Goal: Communication & Community: Answer question/provide support

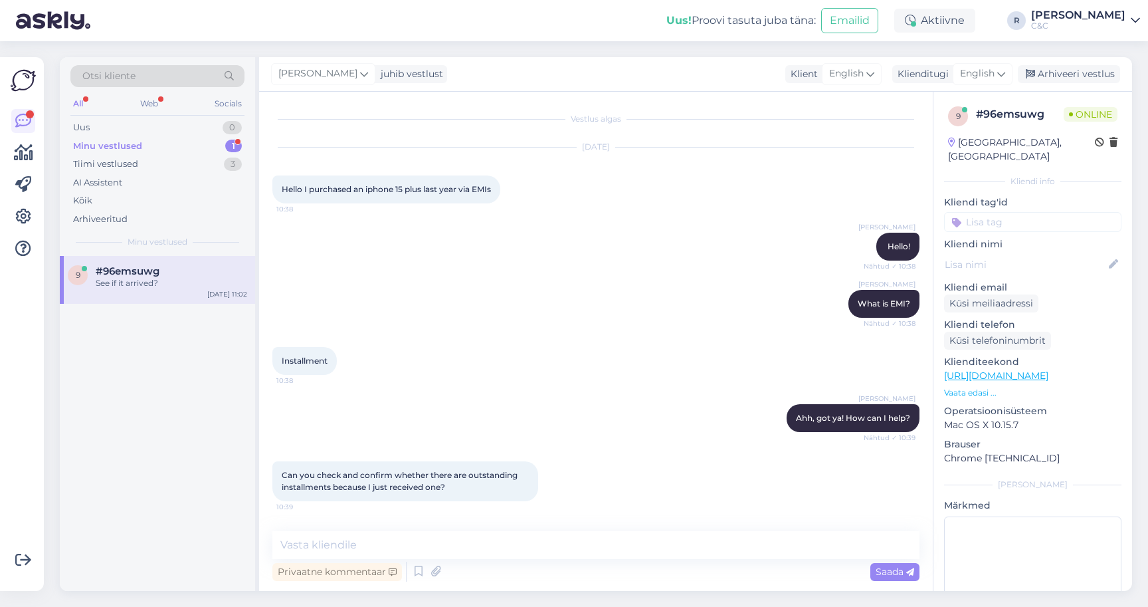
scroll to position [2811, 0]
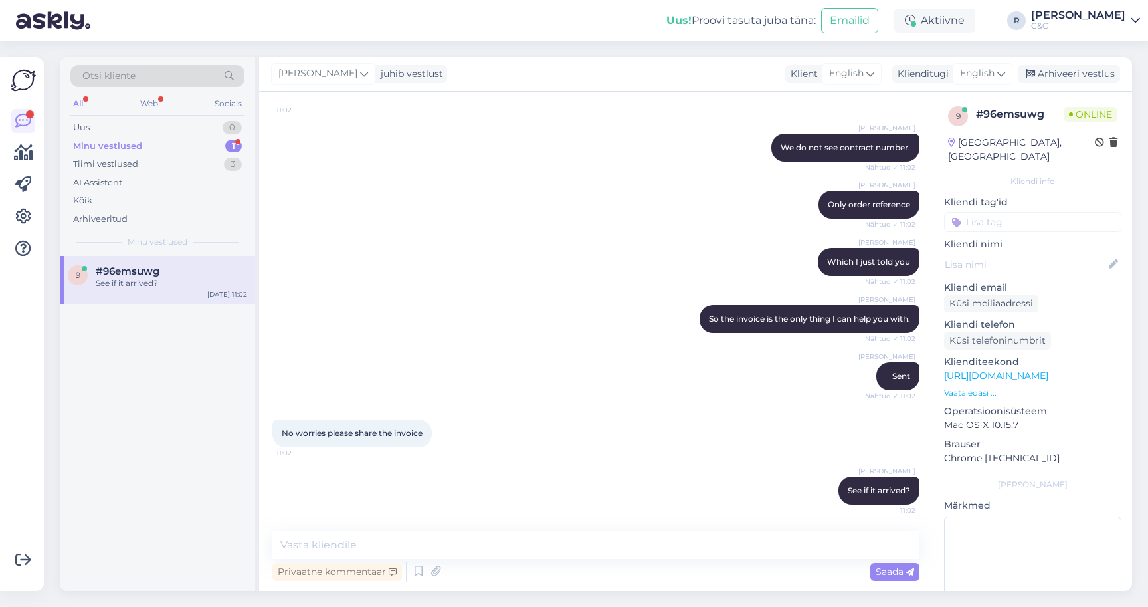
click at [160, 150] on div "Minu vestlused 1" at bounding box center [157, 146] width 174 height 19
click at [150, 278] on div "See if it arrived?" at bounding box center [171, 283] width 151 height 12
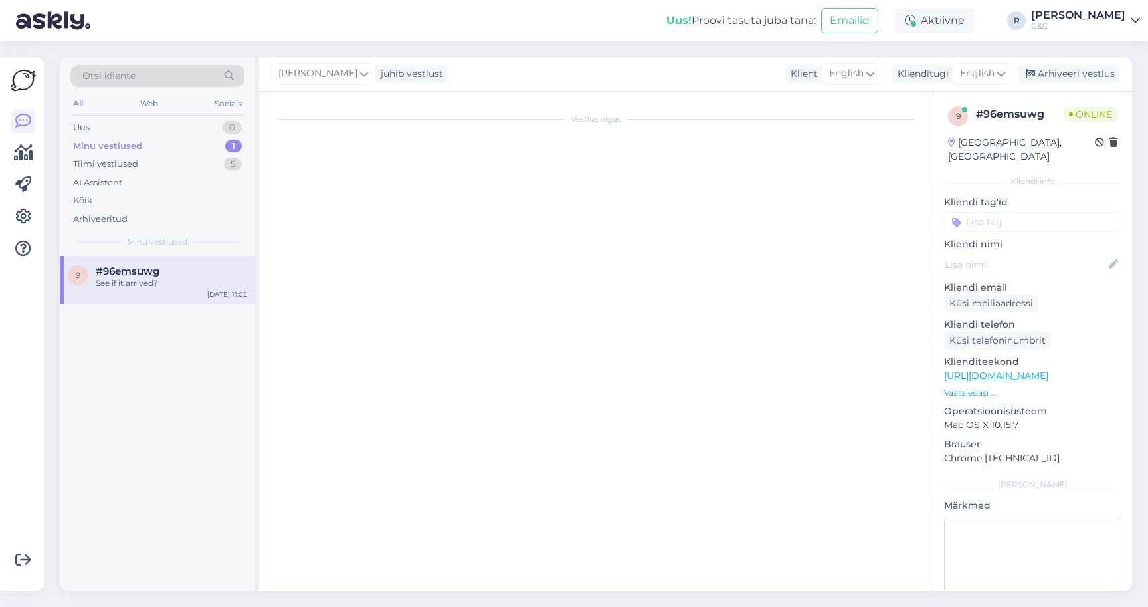
click at [191, 280] on div "See if it arrived?" at bounding box center [171, 283] width 151 height 12
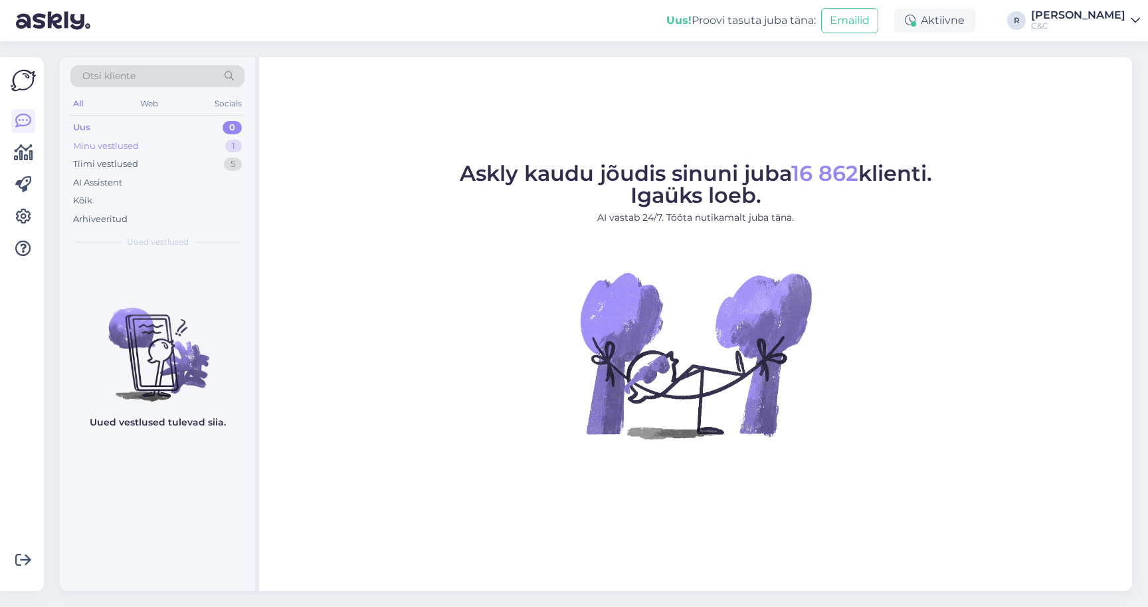
click at [132, 144] on div "Minu vestlused" at bounding box center [106, 146] width 66 height 13
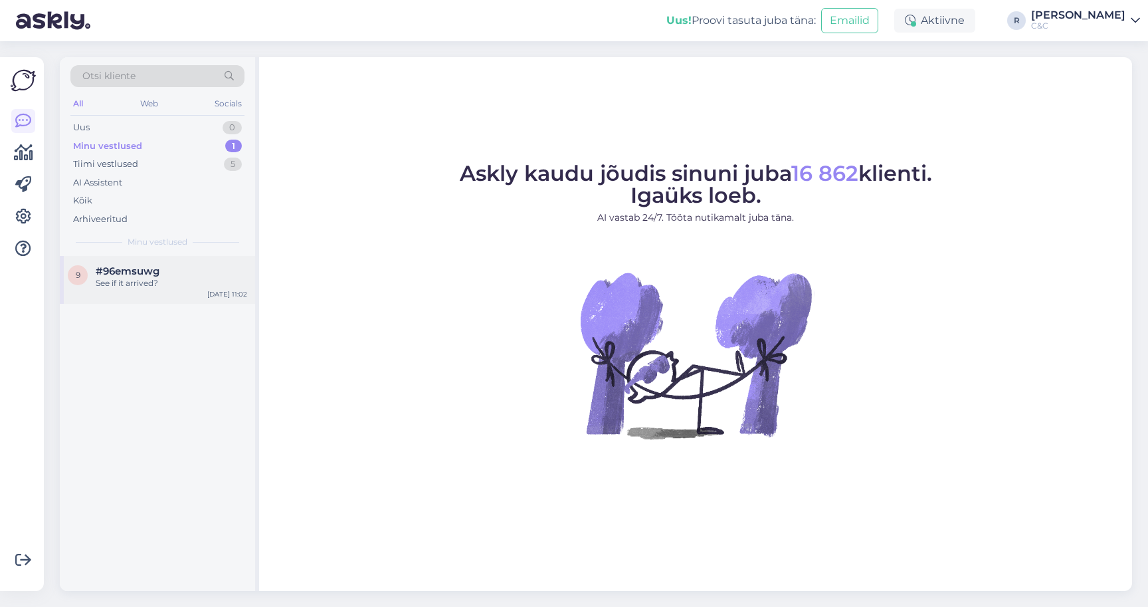
click at [121, 265] on span "#96emsuwg" at bounding box center [128, 271] width 64 height 12
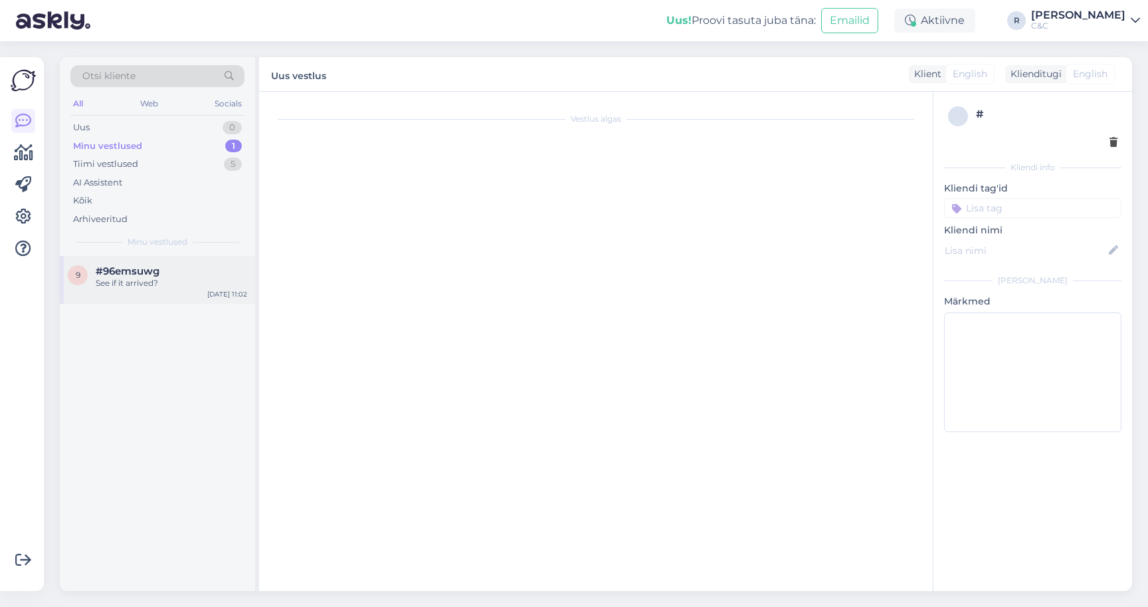
scroll to position [2811, 0]
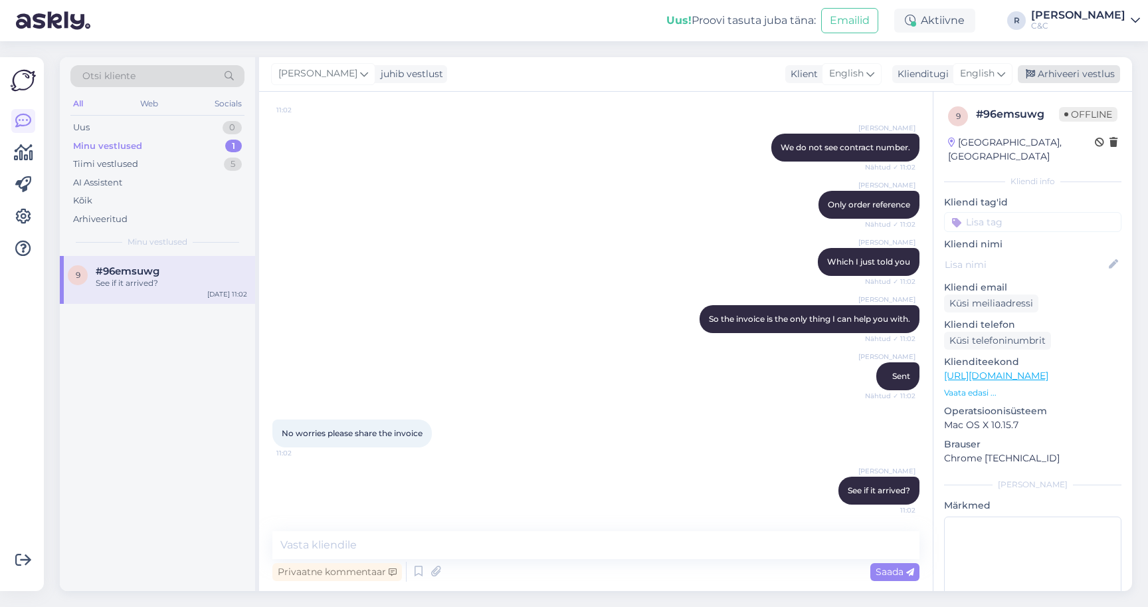
click at [1101, 68] on div "Arhiveeri vestlus" at bounding box center [1069, 74] width 102 height 18
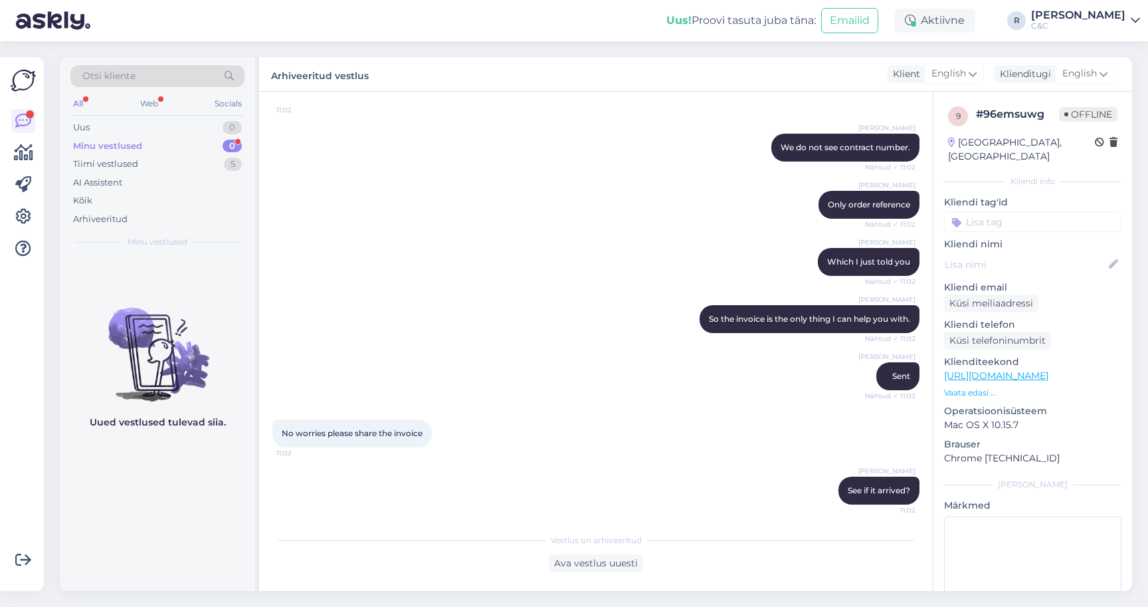
click at [210, 146] on div "Minu vestlused 0" at bounding box center [157, 146] width 174 height 19
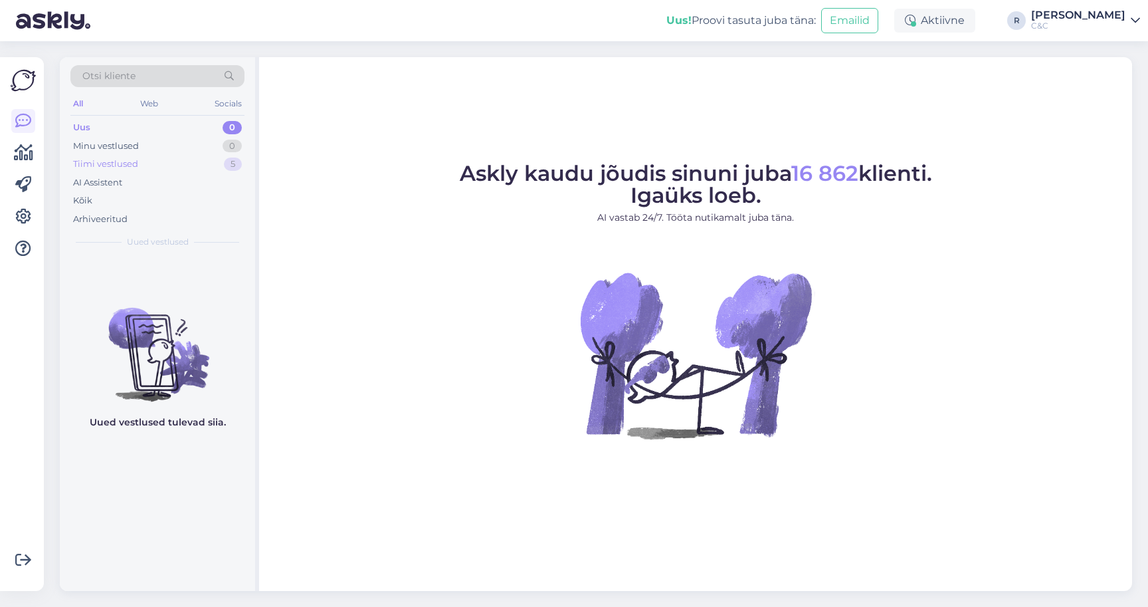
click at [200, 169] on div "Tiimi vestlused 5" at bounding box center [157, 164] width 174 height 19
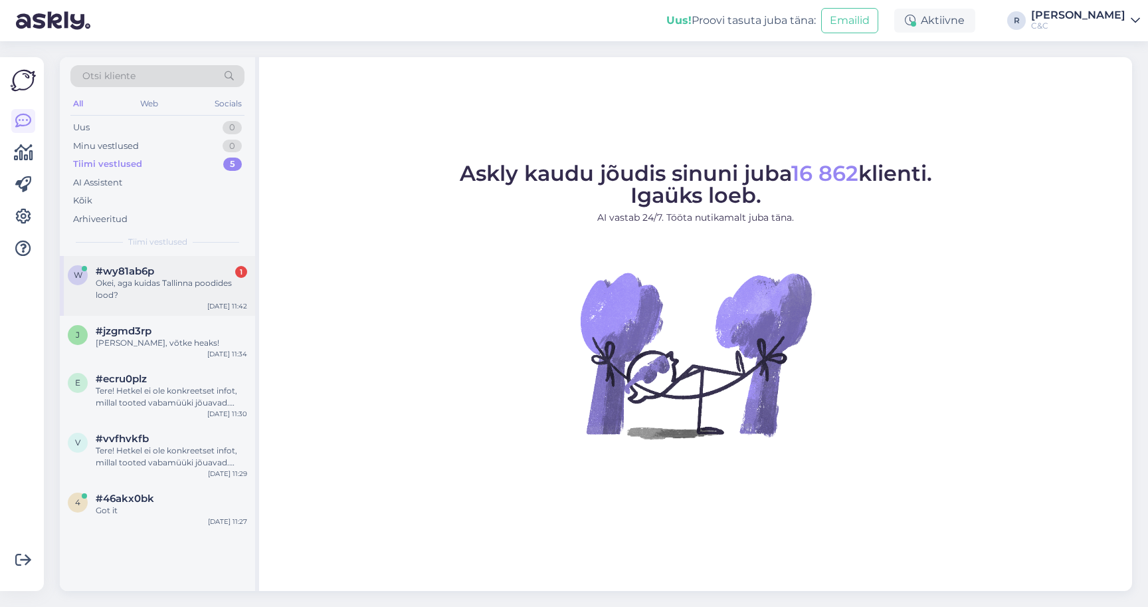
click at [193, 267] on div "#wy81ab6p 1" at bounding box center [171, 271] width 151 height 12
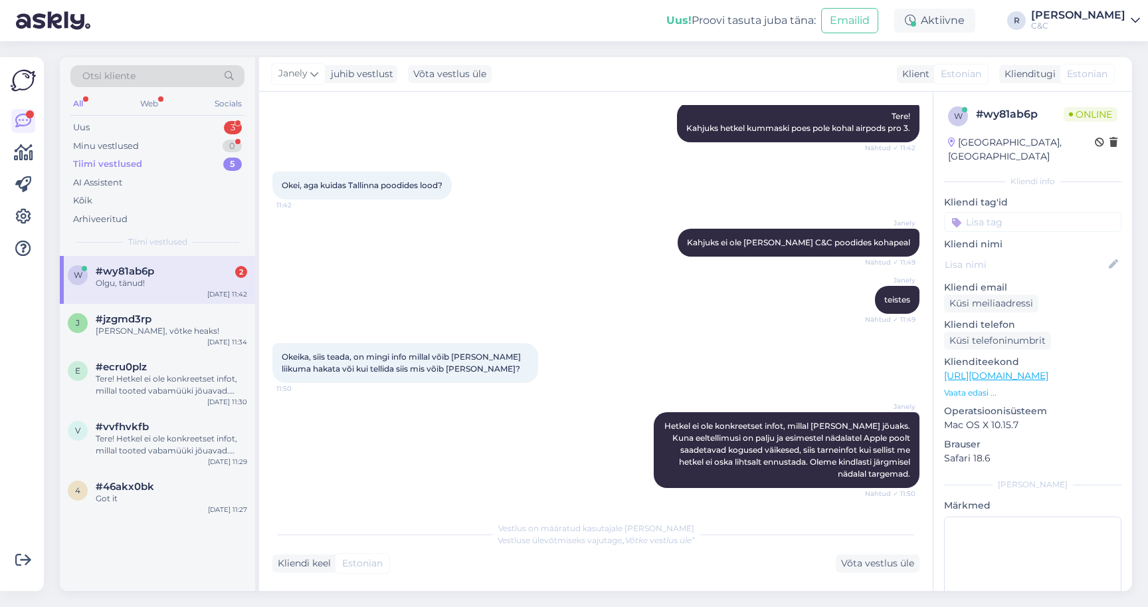
scroll to position [468, 0]
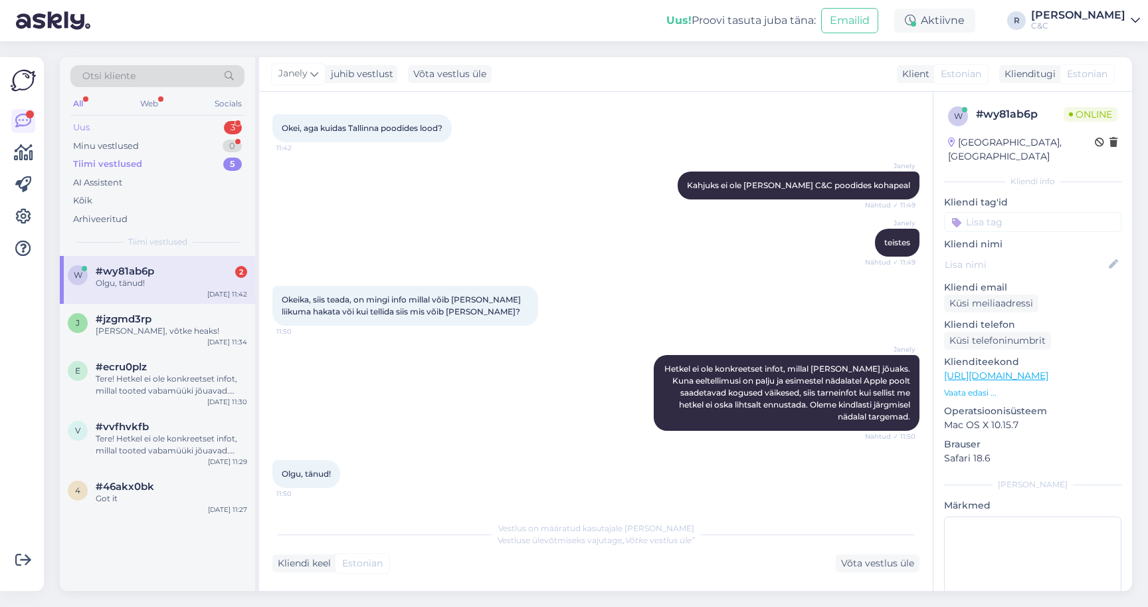
click at [201, 130] on div "Uus 3" at bounding box center [157, 127] width 174 height 19
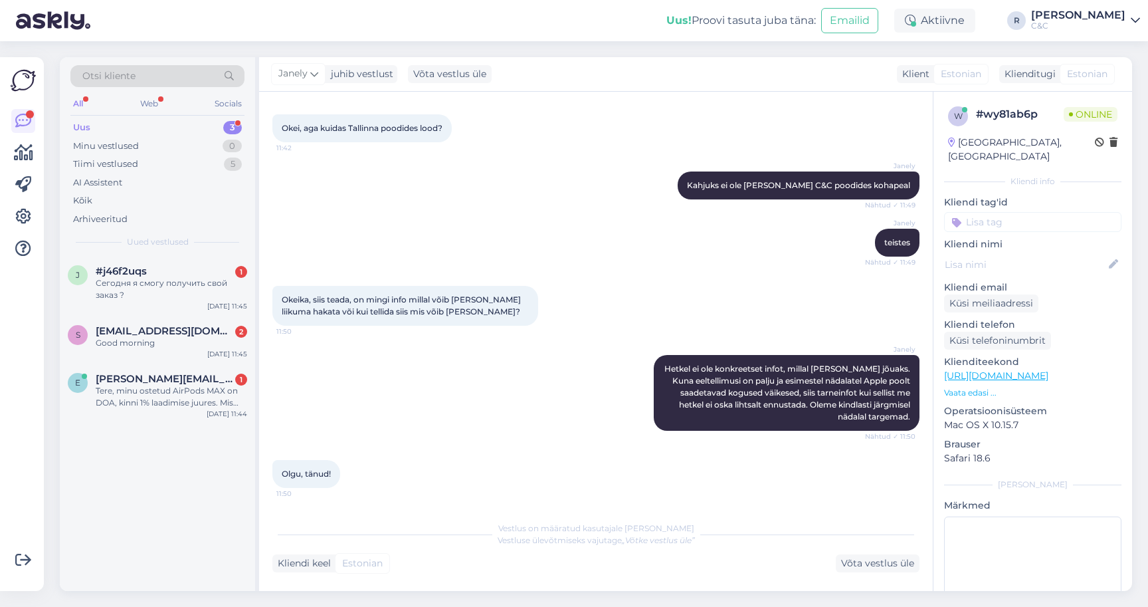
click at [578, 0] on div "Uus! Proovi tasuta juba täna: Emailid Aktiivne R Ross C&C" at bounding box center [574, 20] width 1148 height 41
click at [177, 316] on div "s smritydolly07@gmail.com 2 Good morning Sep 22 11:45" at bounding box center [157, 340] width 195 height 48
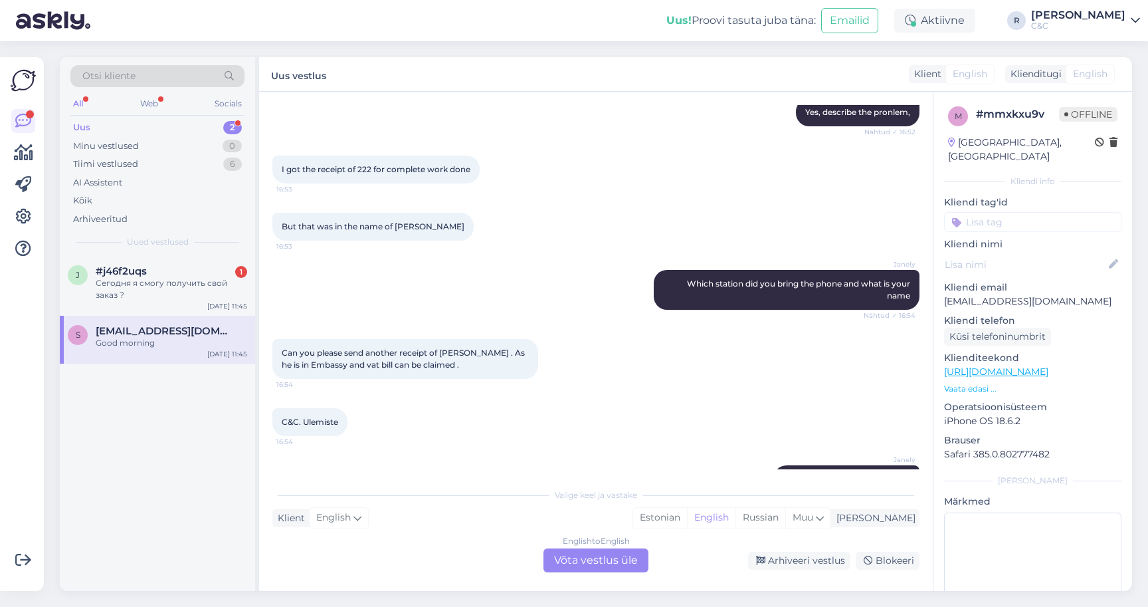
scroll to position [2022, 0]
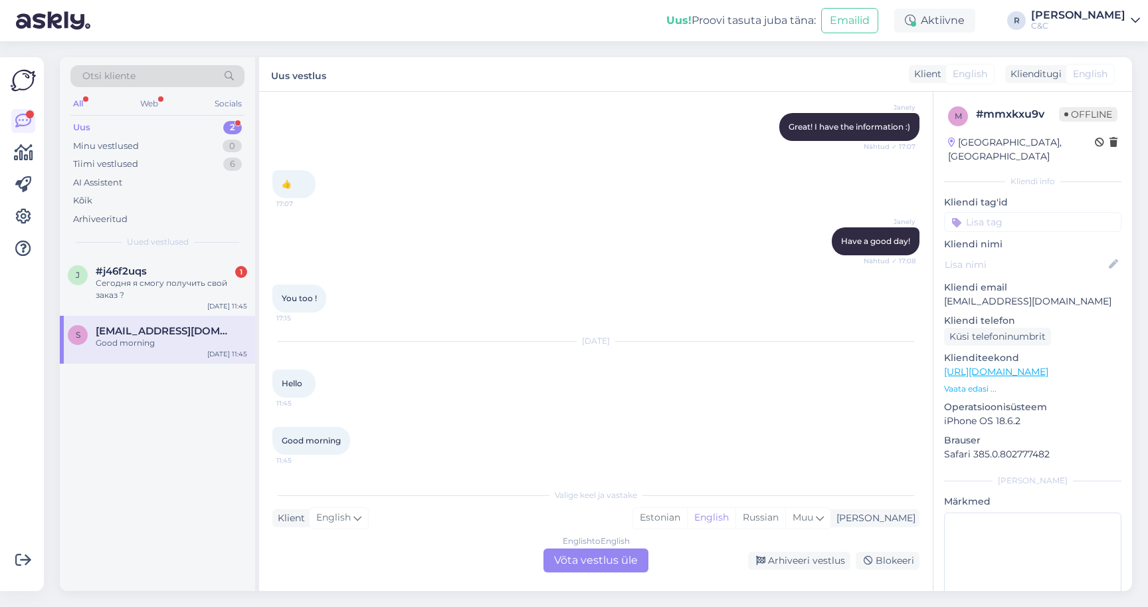
click at [574, 555] on div "English to English Võta vestlus üle" at bounding box center [595, 560] width 105 height 24
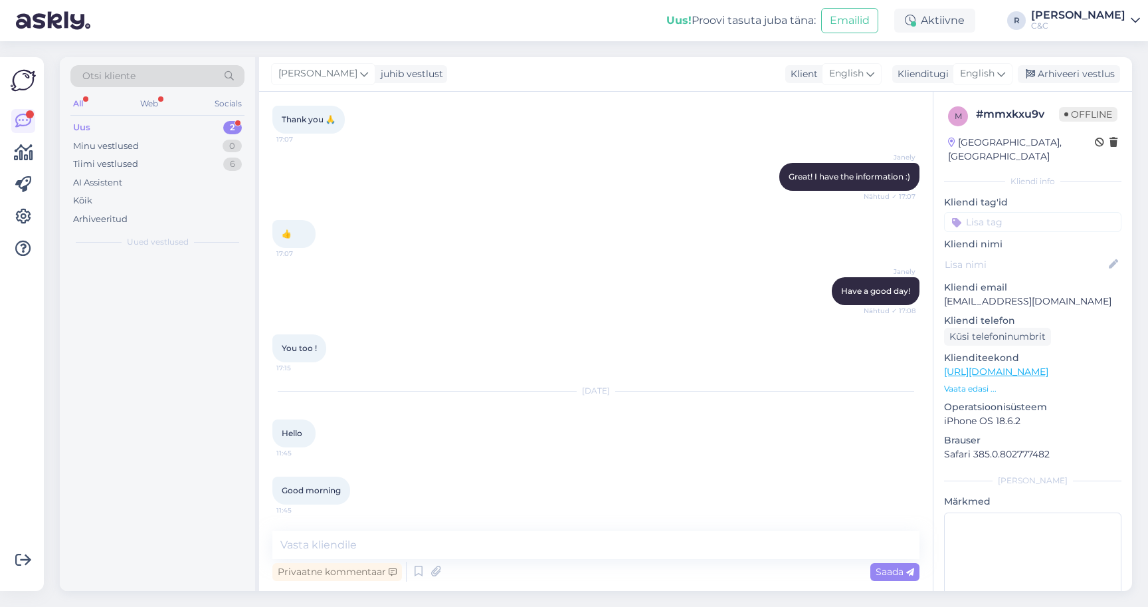
scroll to position [1973, 0]
click at [493, 545] on textarea at bounding box center [595, 545] width 647 height 28
type textarea "Hello! How can I help you?"
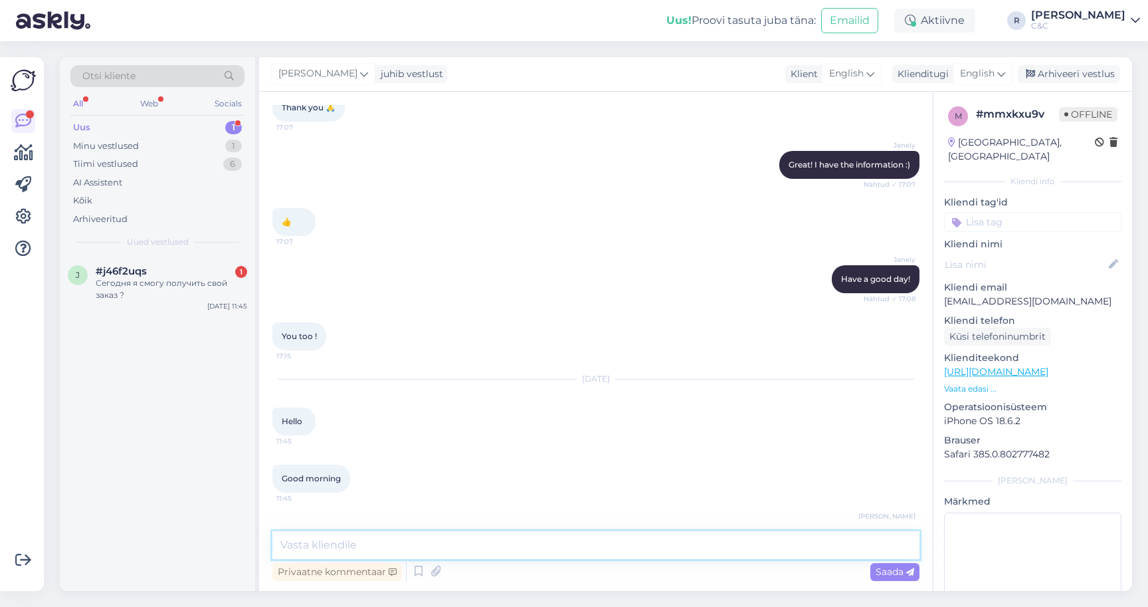
scroll to position [2030, 0]
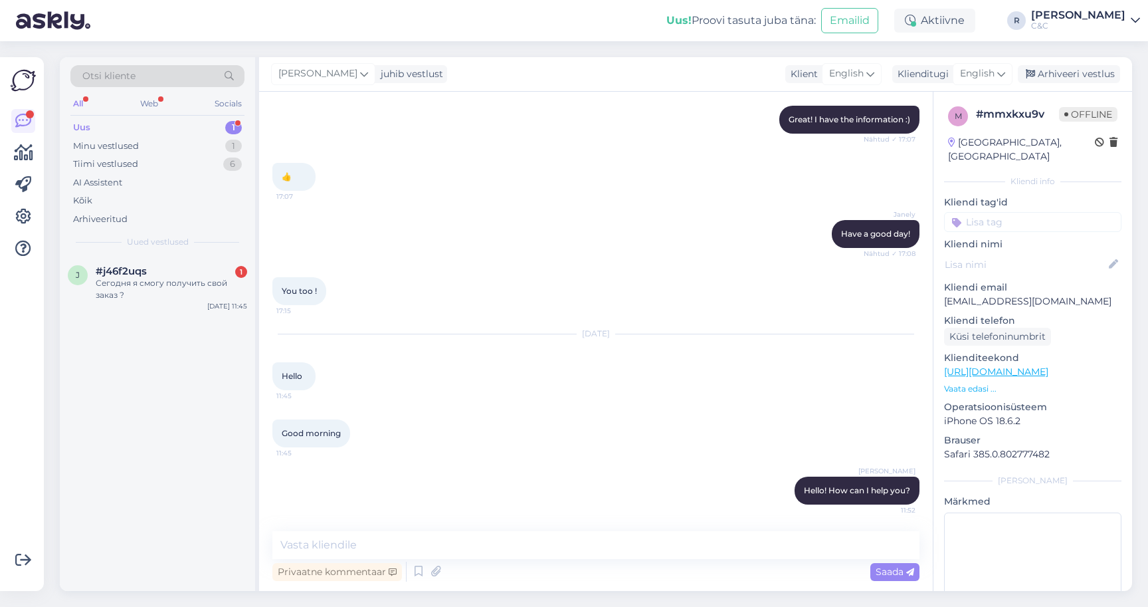
click at [997, 60] on div "Ross juhib vestlust Klient English Klienditugi English Arhiveeri vestlus" at bounding box center [695, 74] width 873 height 35
click at [990, 66] on div "English" at bounding box center [983, 73] width 60 height 21
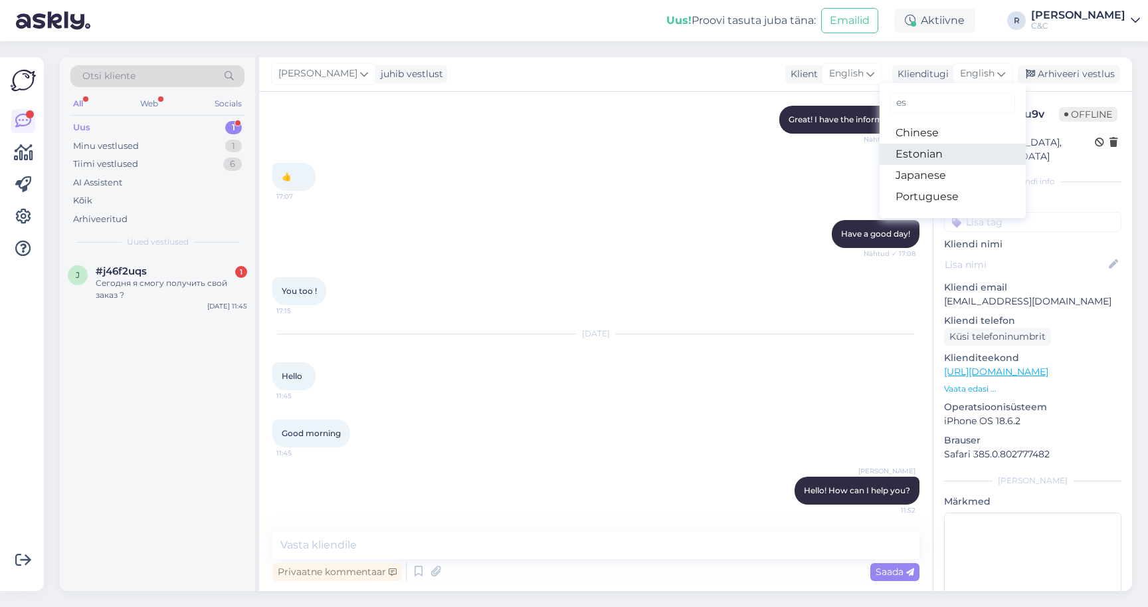
type input "es"
click at [918, 153] on link "Estonian" at bounding box center [953, 154] width 146 height 21
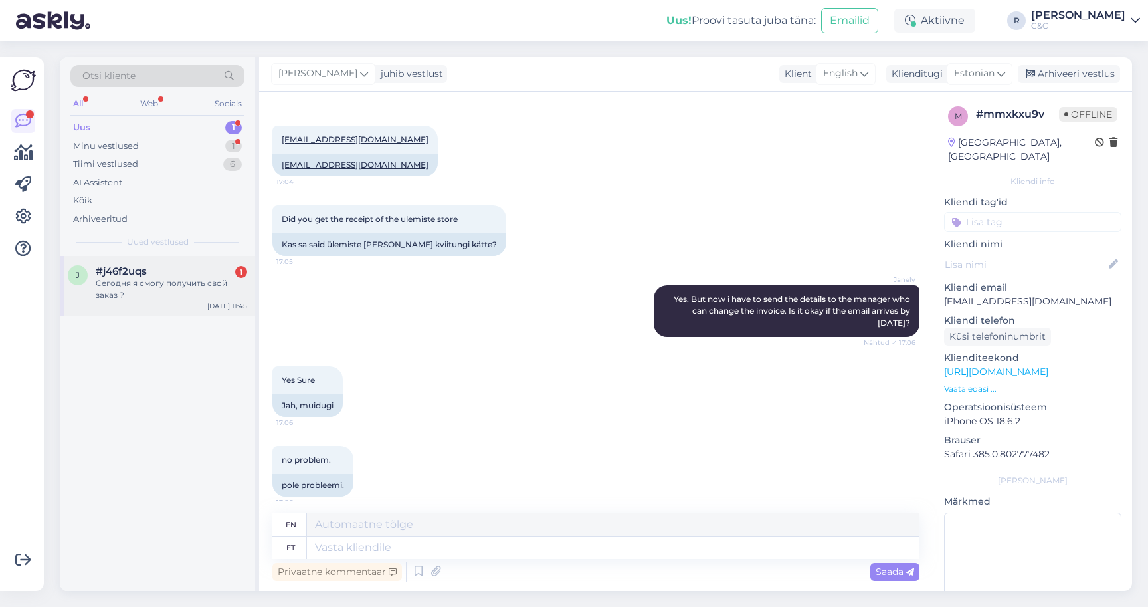
click at [155, 301] on div "j #j46f2uqs 1 Сегодня я смогу получить свой заказ ? Sep 22 11:45" at bounding box center [157, 286] width 195 height 60
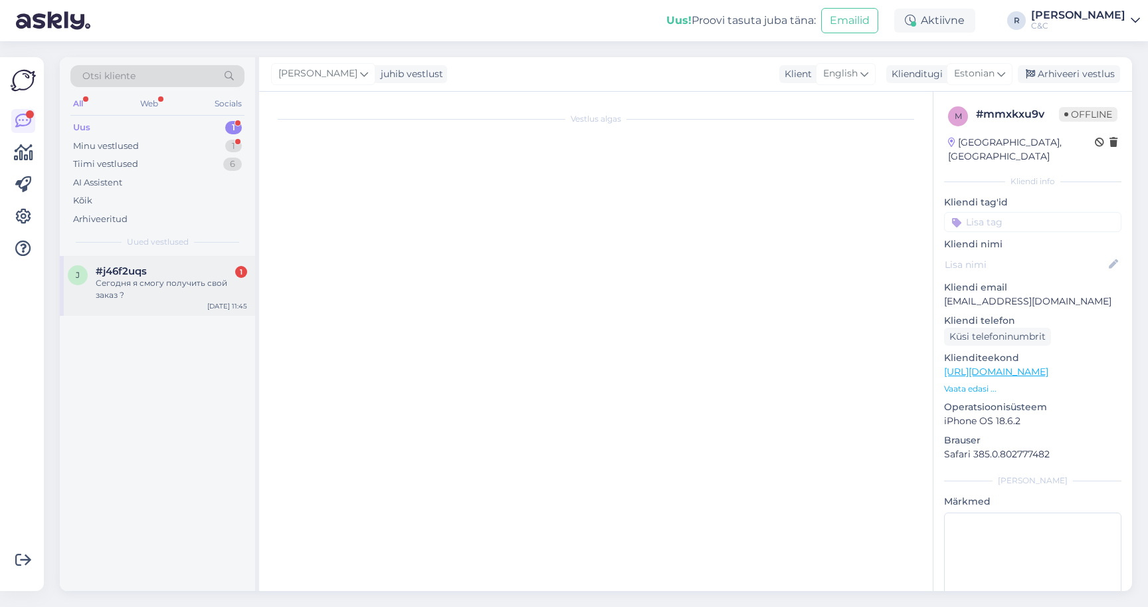
scroll to position [90, 0]
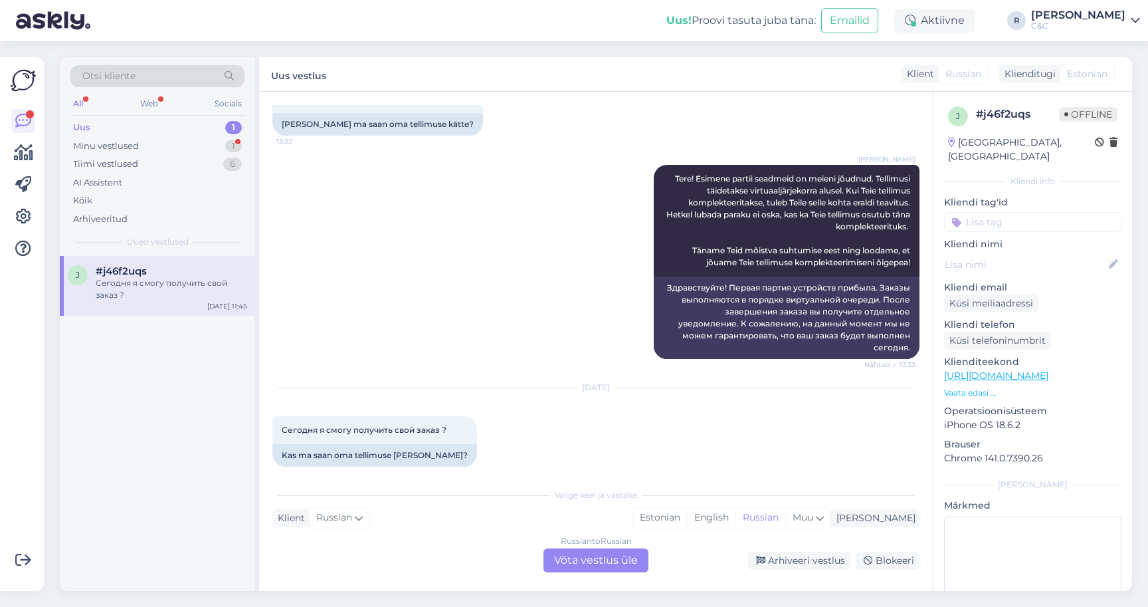
click at [598, 563] on div "Russian to Russian Võta vestlus üle" at bounding box center [595, 560] width 105 height 24
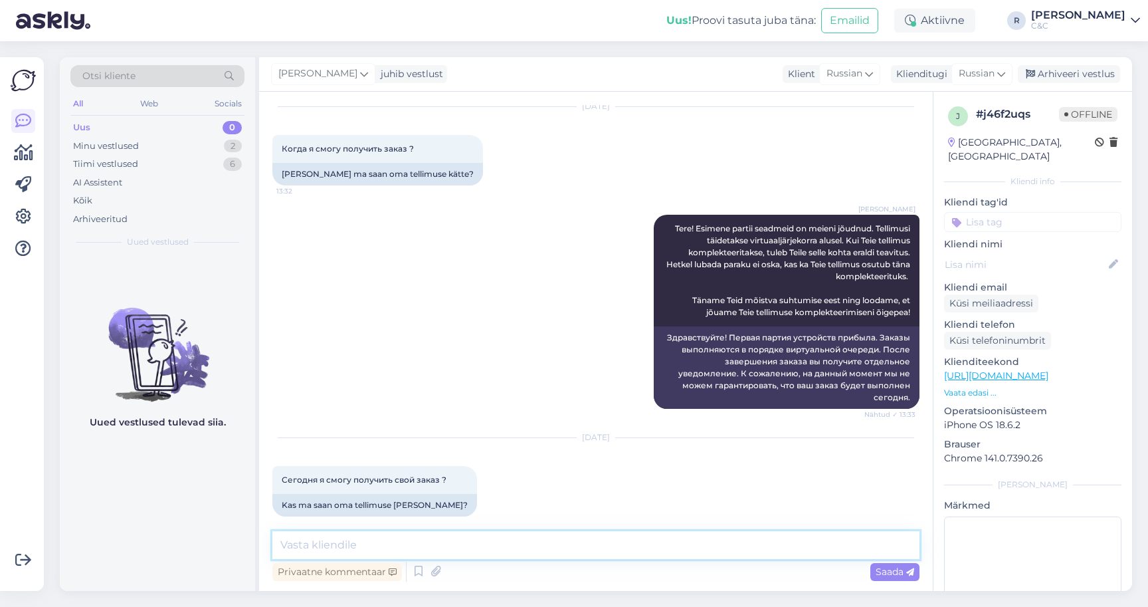
click at [580, 549] on textarea at bounding box center [595, 545] width 647 height 28
type textarea "Tere! Ei oska"
click at [992, 78] on span "Russian" at bounding box center [977, 73] width 36 height 15
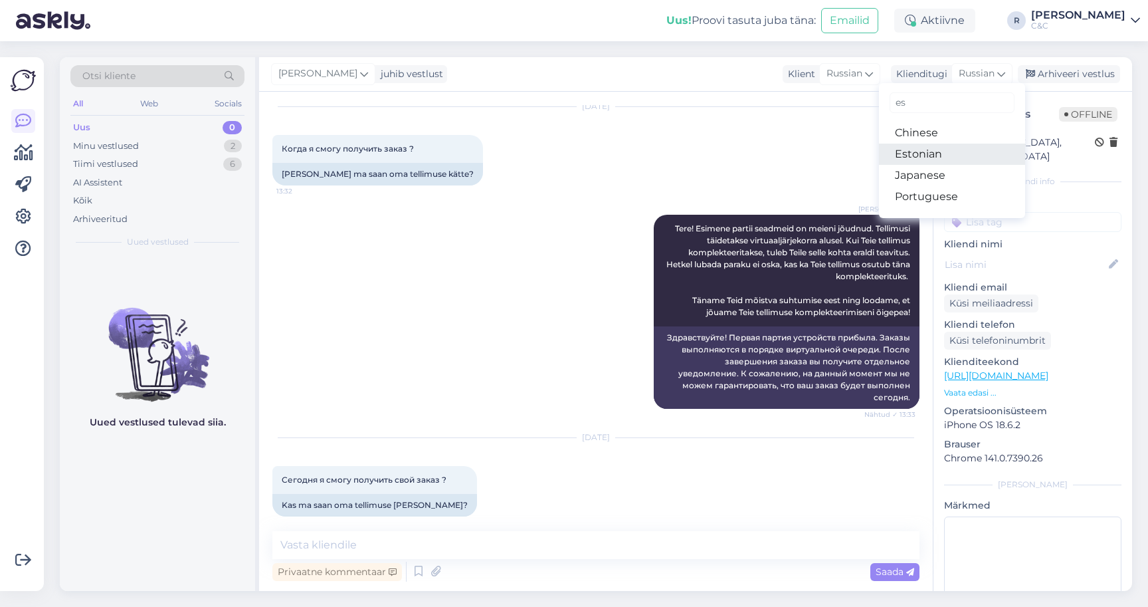
click at [918, 157] on link "Estonian" at bounding box center [952, 154] width 146 height 21
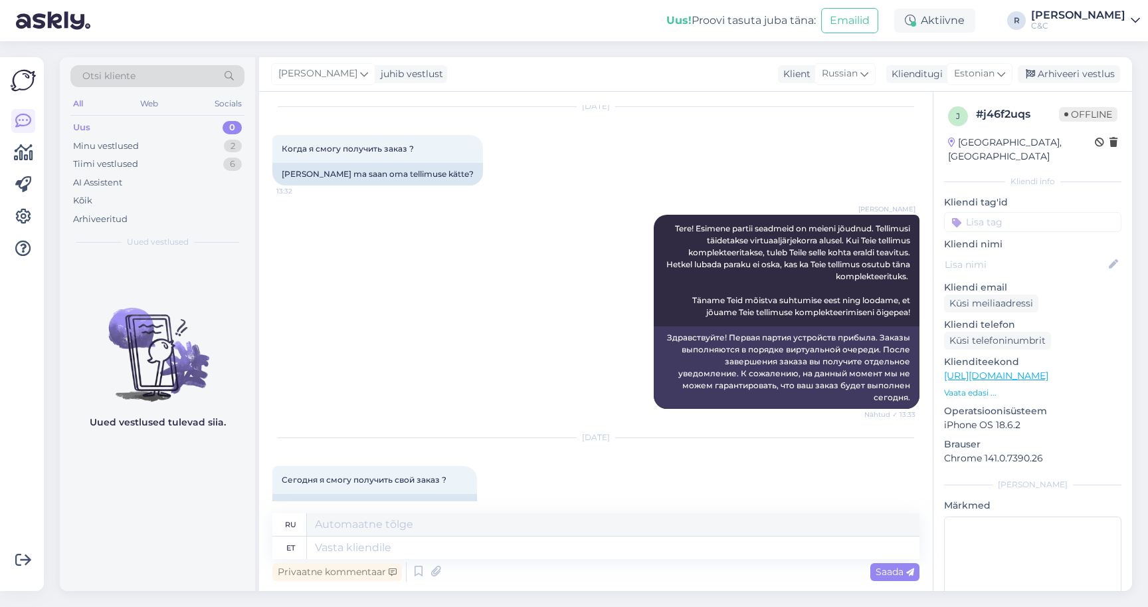
click at [406, 571] on div "Privaatne kommentaar Saada" at bounding box center [595, 571] width 647 height 25
click at [406, 559] on div "Privaatne kommentaar Saada" at bounding box center [595, 571] width 647 height 25
click at [406, 550] on textarea at bounding box center [613, 547] width 613 height 23
type textarea "Tere!"
type textarea "Привет!"
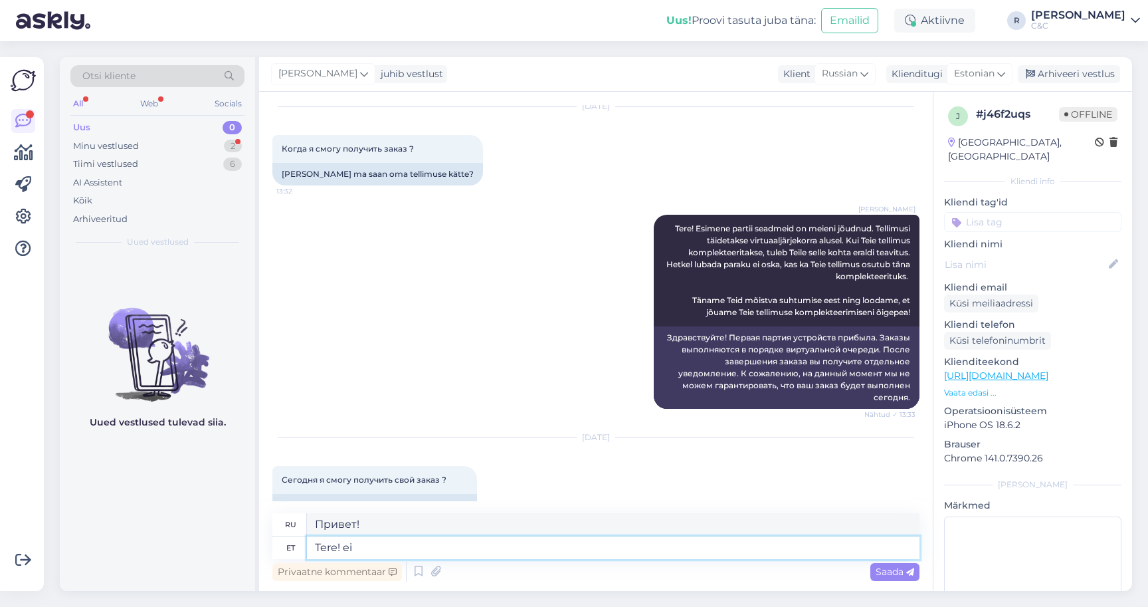
type textarea "Tere! ei o"
type textarea "Привет! Нет."
type textarea "Tere!"
type textarea "Привет!"
type textarea "Tere! Kahjuks ei"
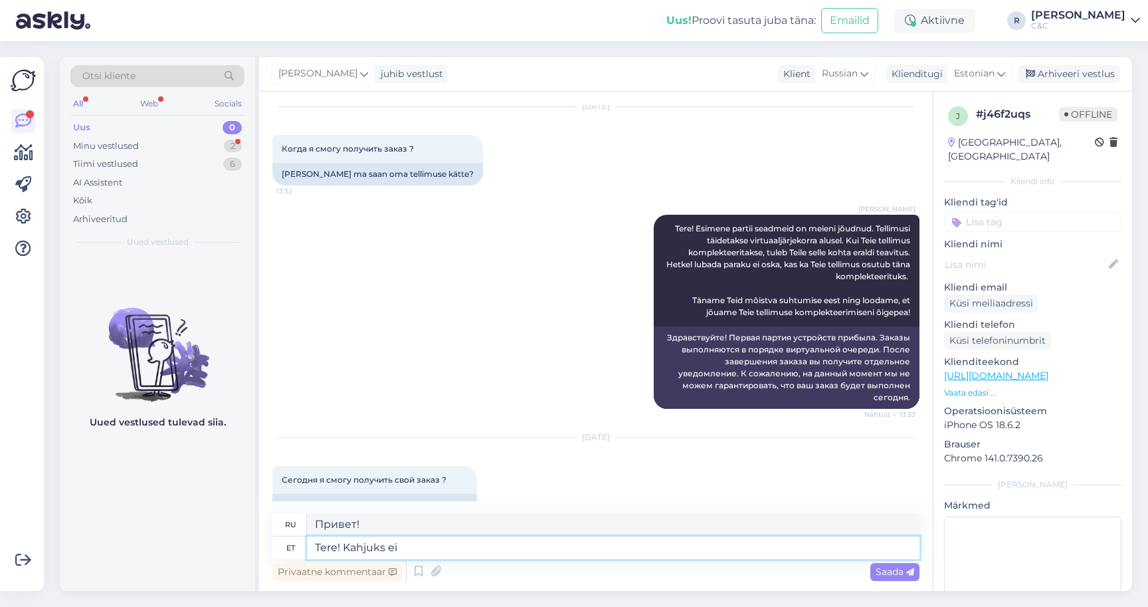
type textarea "Здравствуйте! К сожалению."
type textarea "Tere! Kahjuks ei o"
type textarea "Здравствуйте! К сожалению, нет."
type textarea "Tere! Kahjuks ei oska öe"
type textarea "Здравствуйте! К сожалению, я не могу"
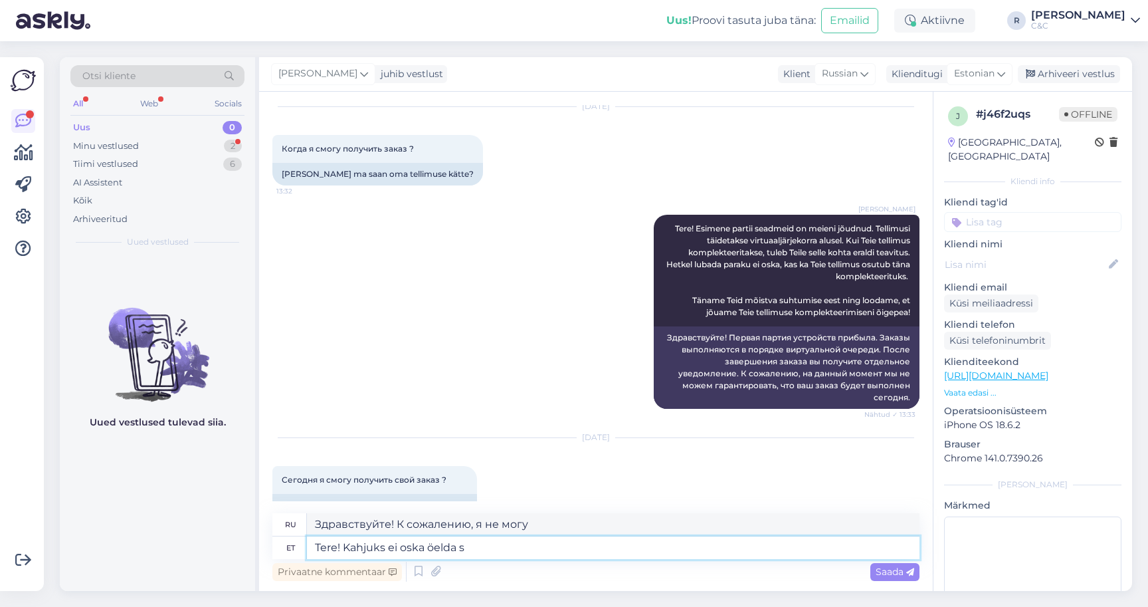
type textarea "Tere! Kahjuks ei oska öelda se"
type textarea "Здравствуйте! К сожалению, не могу сказать."
type textarea "Tere! Kahjuks ei oska öelda sest me ei"
type textarea "Здравствуйте! К сожалению, не могу сказать, потому что"
type textarea "Tere! Kahjuks ei oska öelda sest me ei t"
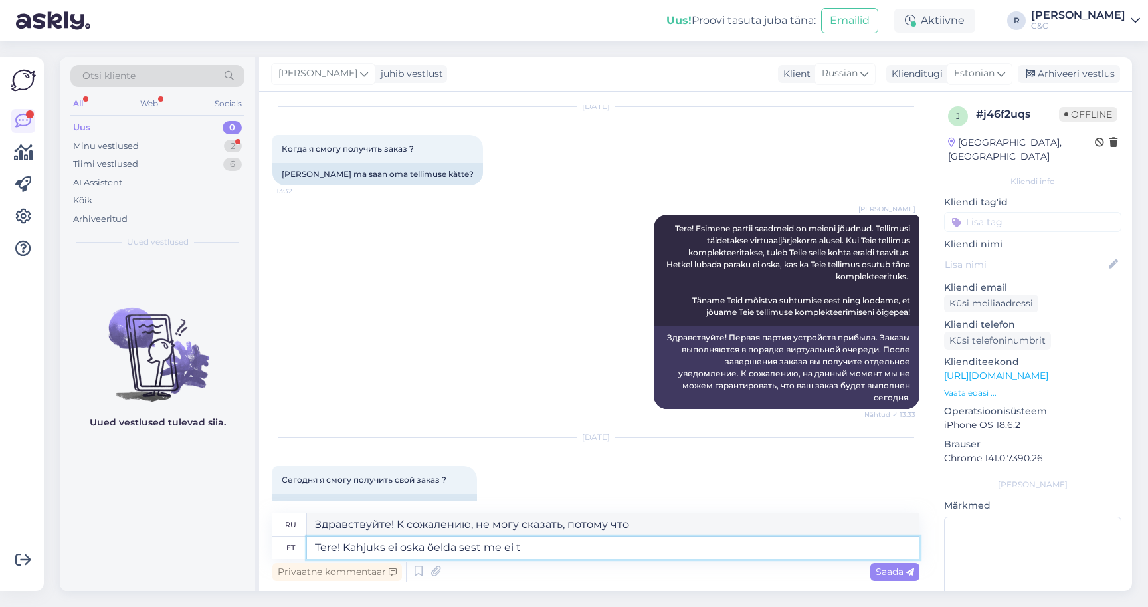
type textarea "Здравствуйте! К сожалению, я не могу сказать, потому что мы"
type textarea "Tere! Kahjuks ei oska öelda sest me ei tea"
type textarea "Здравствуйте! К сожалению, я не могу сказать, потому что мы не"
type textarea "Tere! Kahjuks ei oska öelda sest me ei tea kas t"
type textarea "Здравствуйте! К сожалению, мы не можем сказать, потому что не знаем."
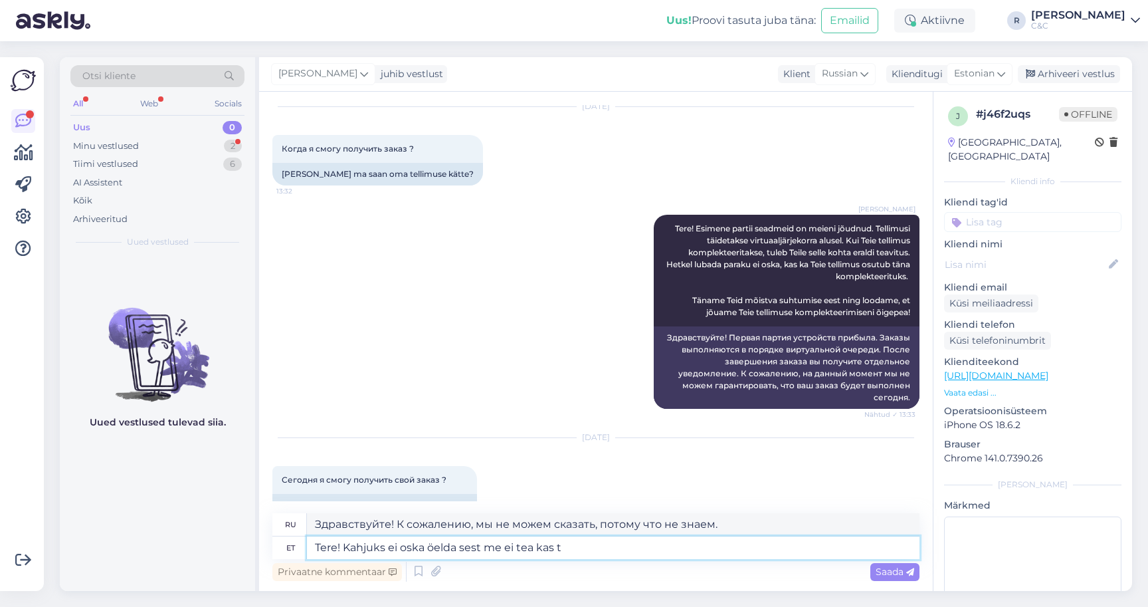
type textarea "Tere! Kahjuks ei oska öelda sest me ei tea kas tä"
type textarea "Здравствуйте! К сожалению, мы не можем сказать, потому что не знаем,"
type textarea "Tere! Kahjuks ei oska öelda sest me ei tea kas täna tu"
type textarea "Здравствуйте! К сожалению, не могу сказать, потому что мы не знаем, сегодня ли …"
type textarea "Tere! Kahjuks ei oska öelda sest me ei tea kas täna uusi sea"
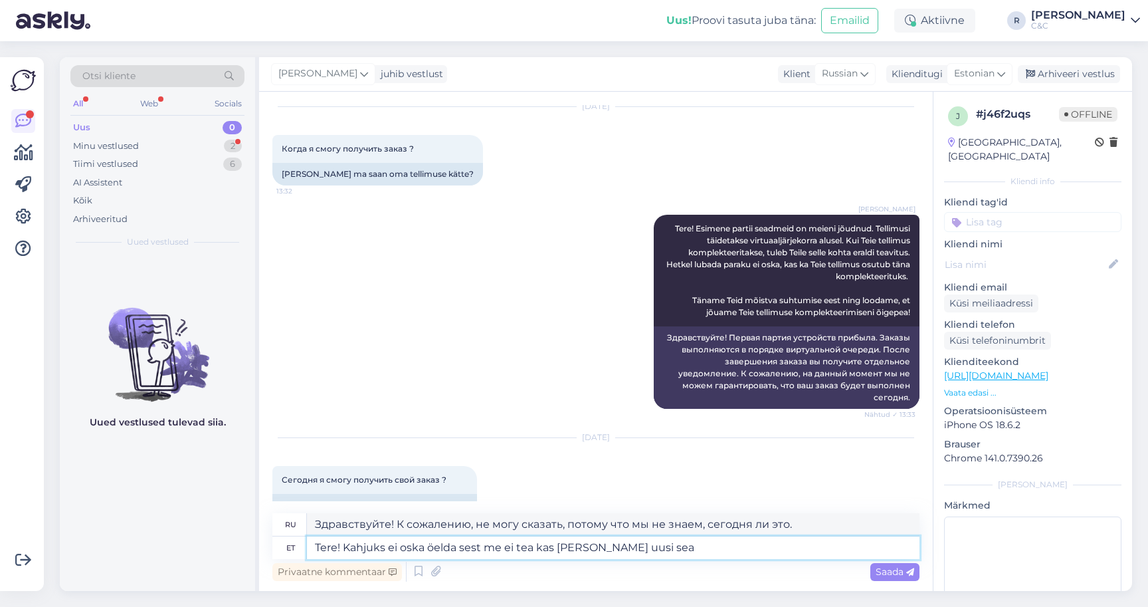
type textarea "Здравствуйте! К сожалению, не могу сказать, так как мы не знаем, есть ли сегодн…"
type textarea "Tere! Kahjuks ei oska öelda sest me ei tea kas täna uusi seadmeid"
type textarea "Здравствуйте! К сожалению, не могу сказать, так как мы не знаем, есть ли сегодн…"
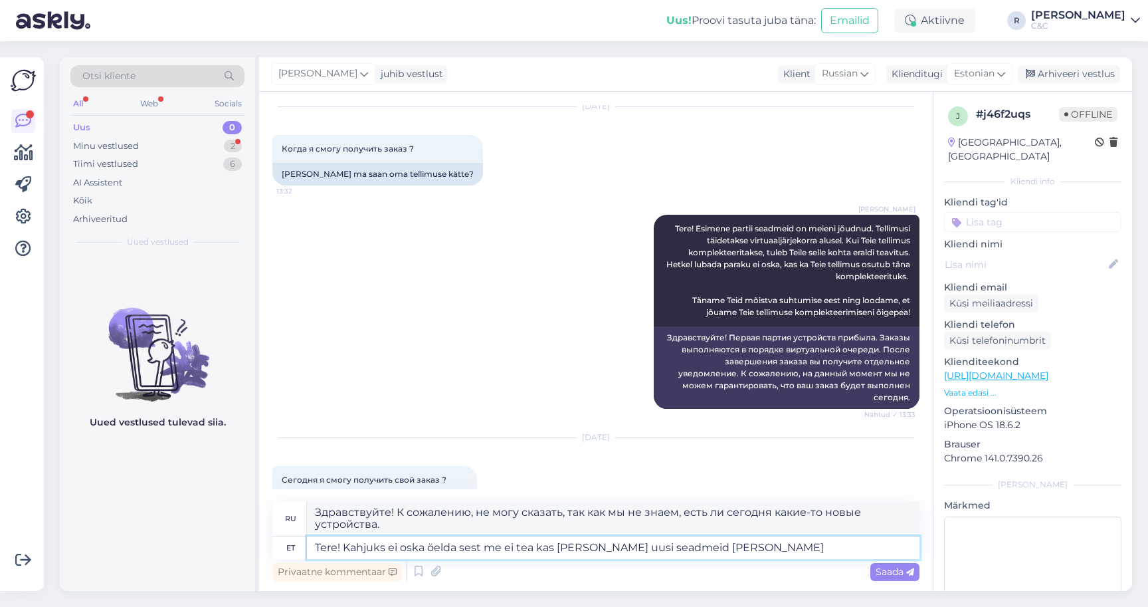
type textarea "Tere! Kahjuks ei oska öelda sest me ei tea kas täna uusi seadmeid meile saa"
type textarea "Здравствуйте! К сожалению, не могу сказать, так как мы не знаем, получим ли сег…"
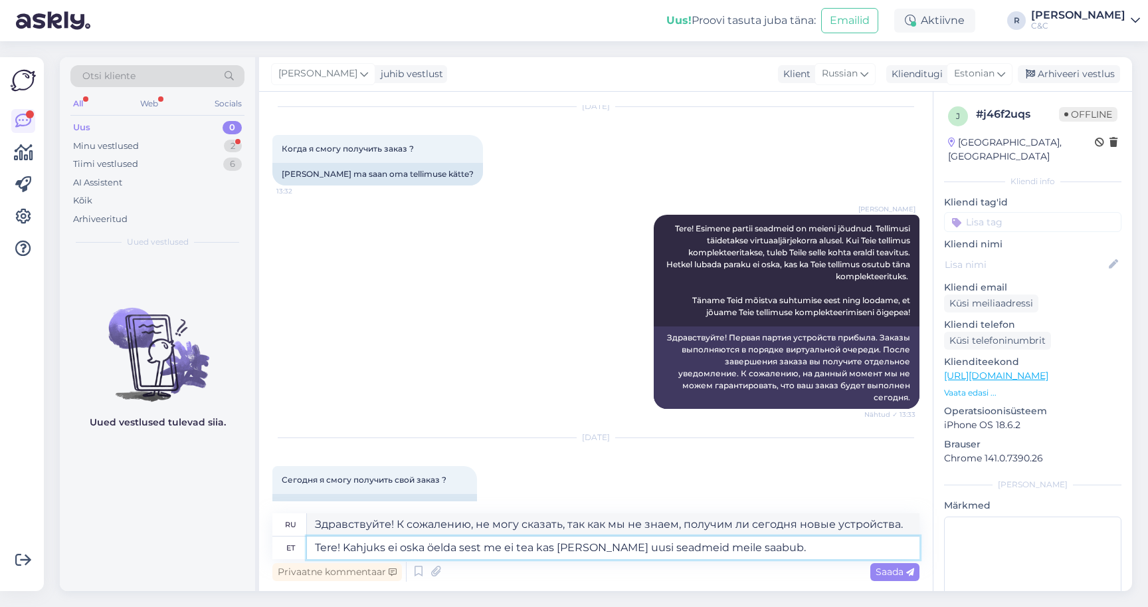
type textarea "Tere! Kahjuks ei oska öelda sest me ei tea kas täna uusi seadmeid meile saabub."
type textarea "Здравствуйте! К сожалению, я не могу сказать точно, так как мы не знаем, поступ…"
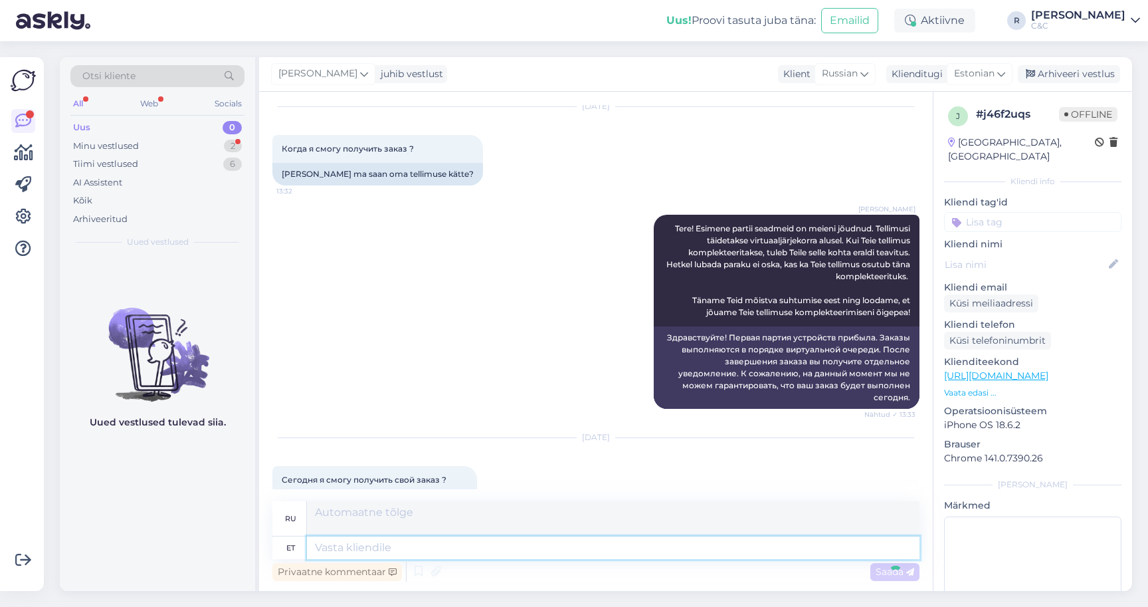
scroll to position [162, 0]
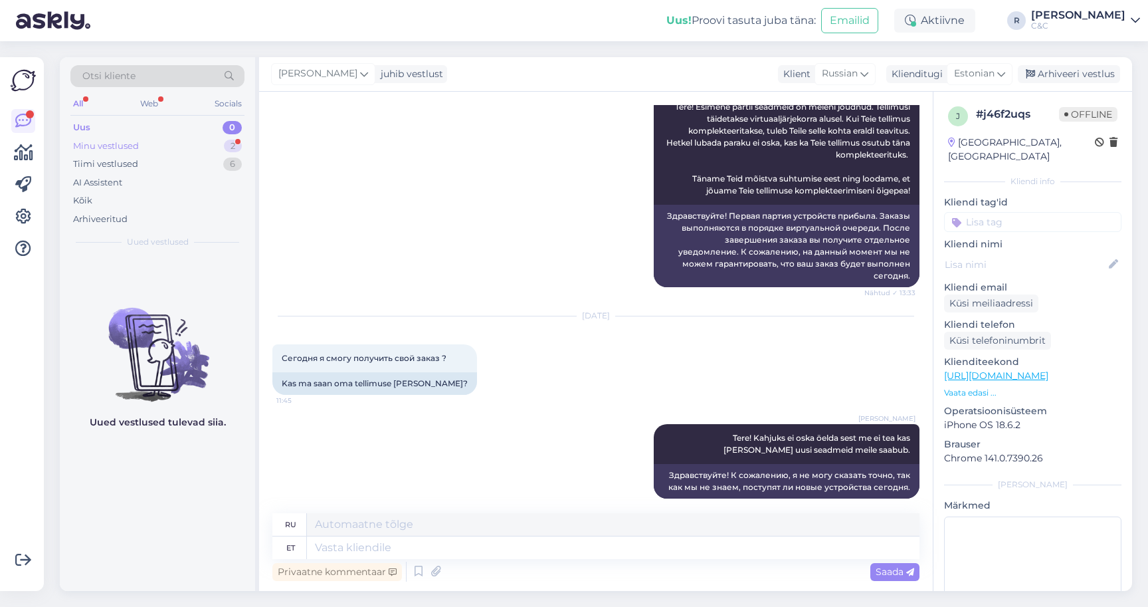
click at [201, 141] on div "Minu vestlused 2" at bounding box center [157, 146] width 174 height 19
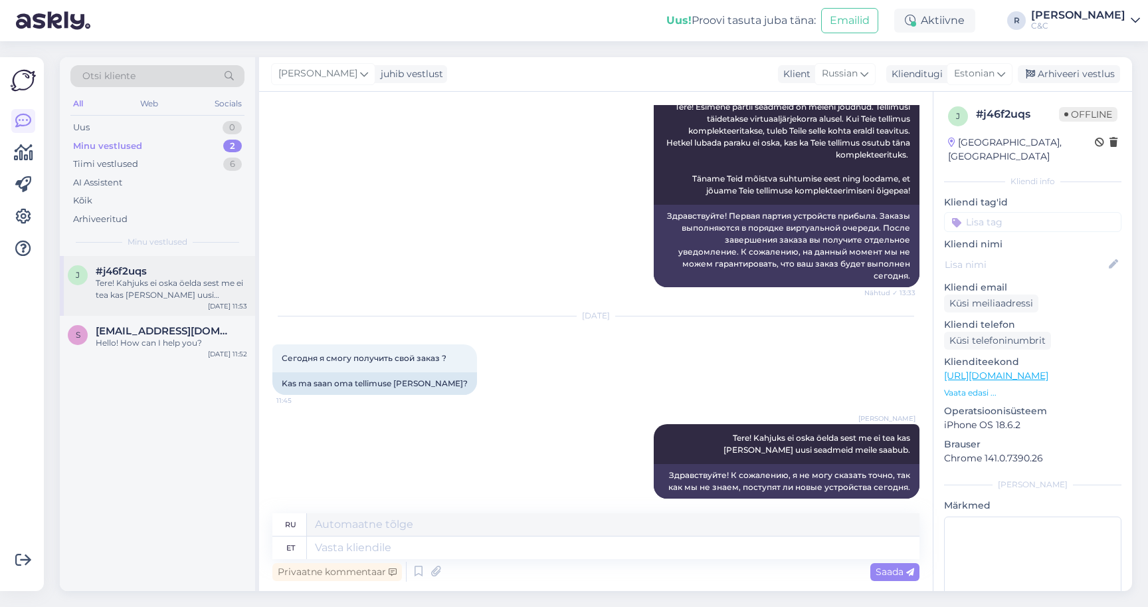
click at [155, 312] on div "j #j46f2uqs Tere! Kahjuks ei oska öelda sest me ei tea kas täna uusi seadmeid m…" at bounding box center [157, 286] width 195 height 60
click at [149, 332] on span "smritydolly07@gmail.com" at bounding box center [165, 331] width 138 height 12
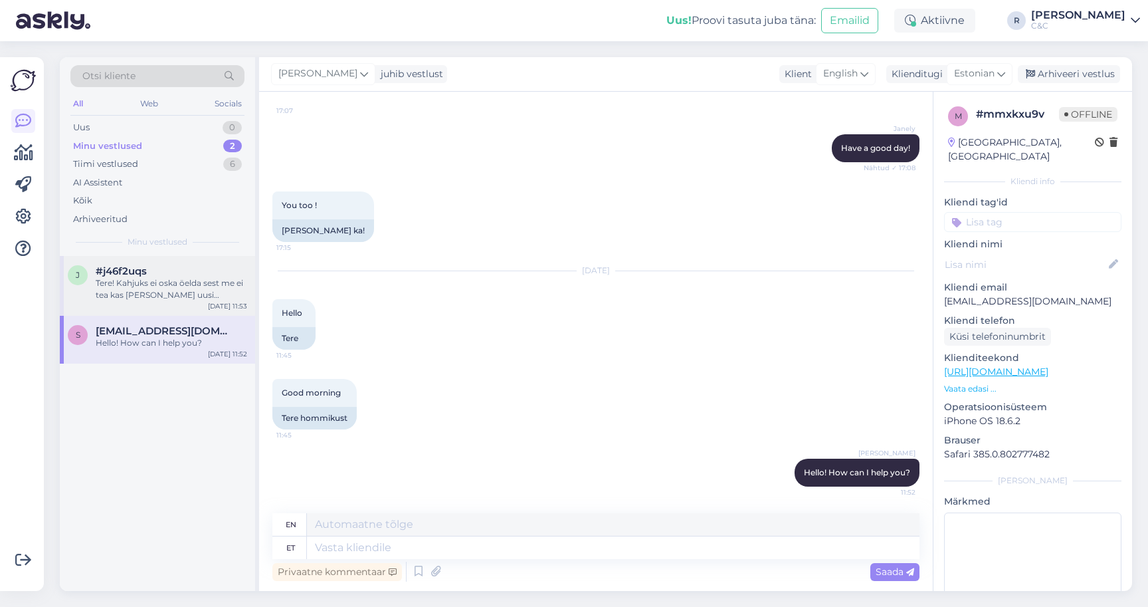
click at [147, 292] on div "Tere! Kahjuks ei oska öelda sest me ei tea kas täna uusi seadmeid meile saabub." at bounding box center [171, 289] width 151 height 24
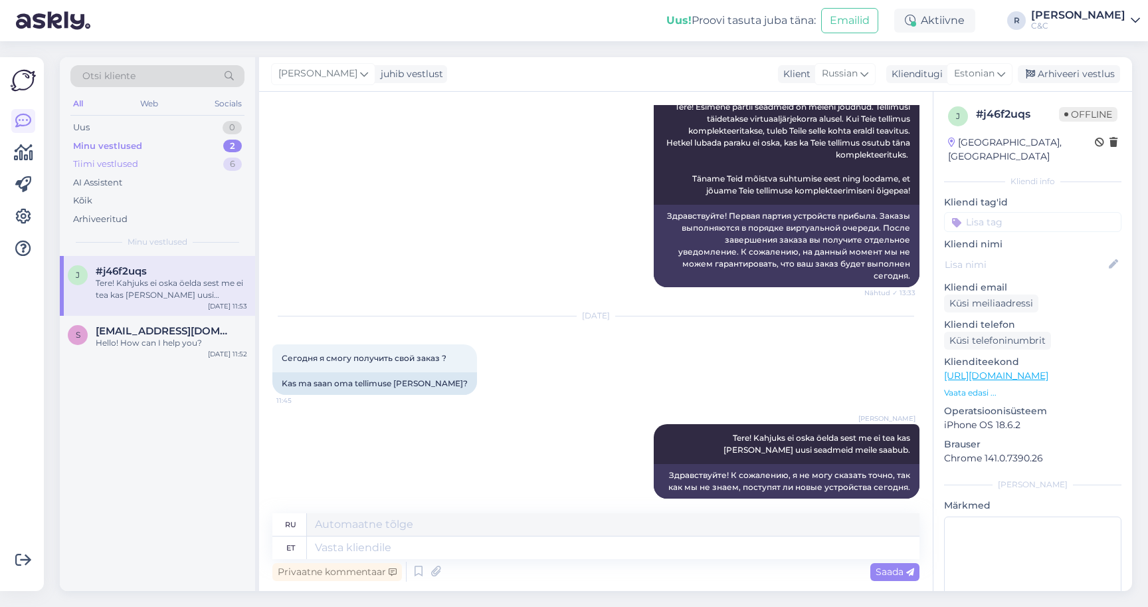
click at [198, 161] on div "Tiimi vestlused 6" at bounding box center [157, 164] width 174 height 19
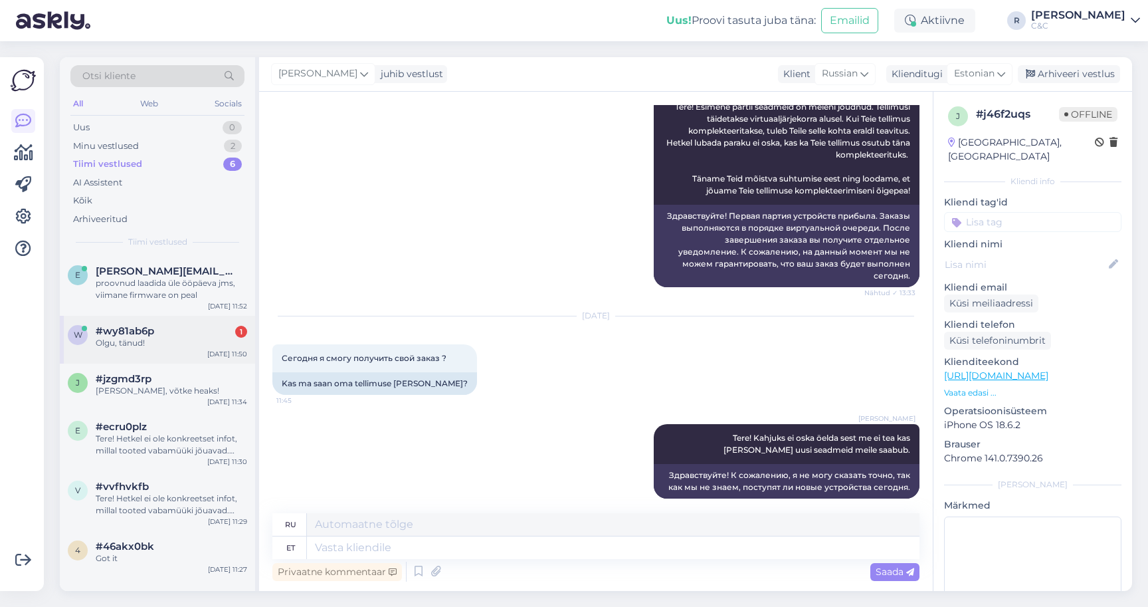
click at [136, 325] on span "#wy81ab6p" at bounding box center [125, 331] width 58 height 12
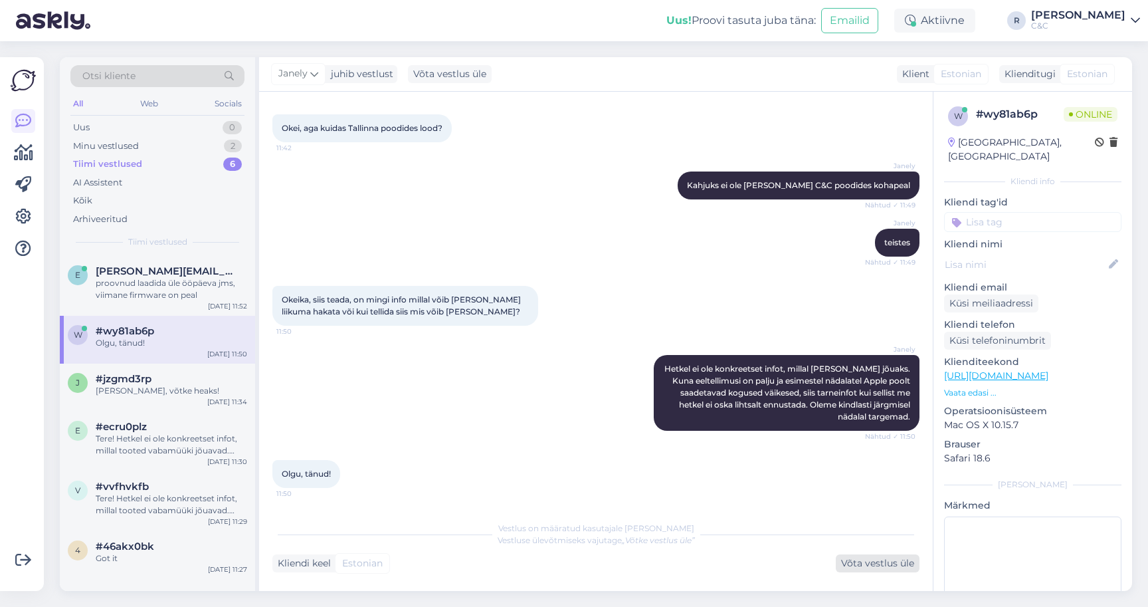
click at [851, 563] on div "Võta vestlus üle" at bounding box center [878, 563] width 84 height 18
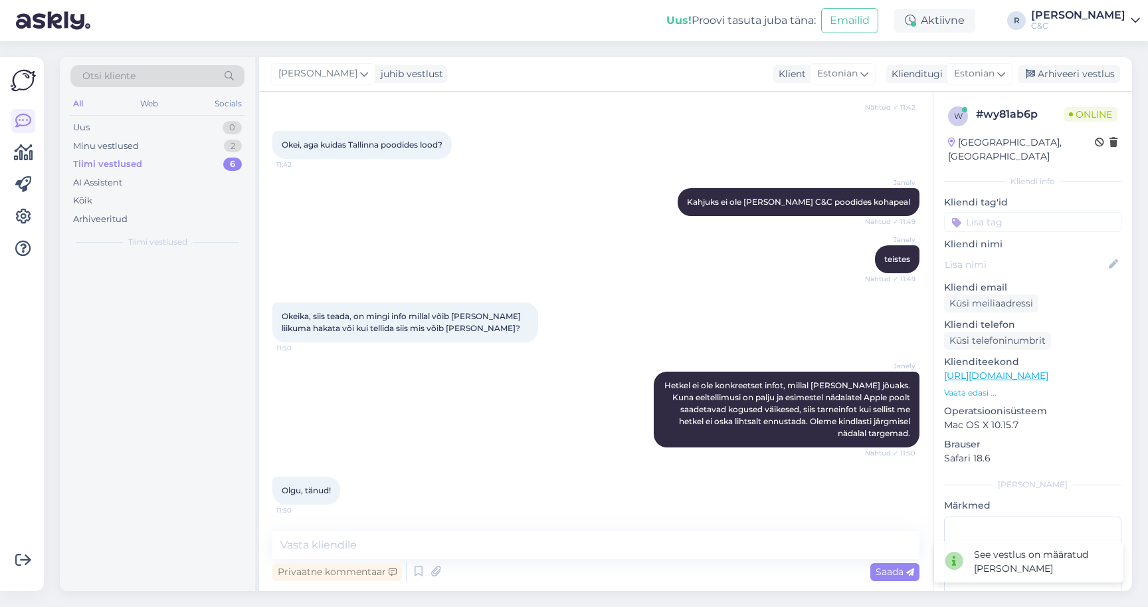
scroll to position [451, 0]
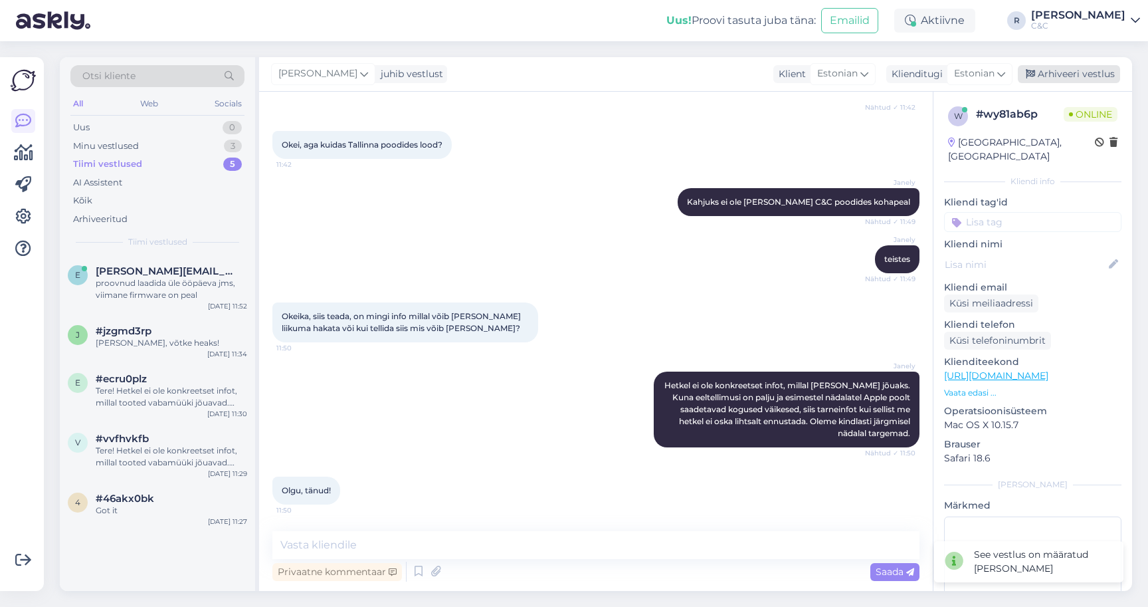
click at [1064, 82] on div "Arhiveeri vestlus" at bounding box center [1069, 74] width 102 height 18
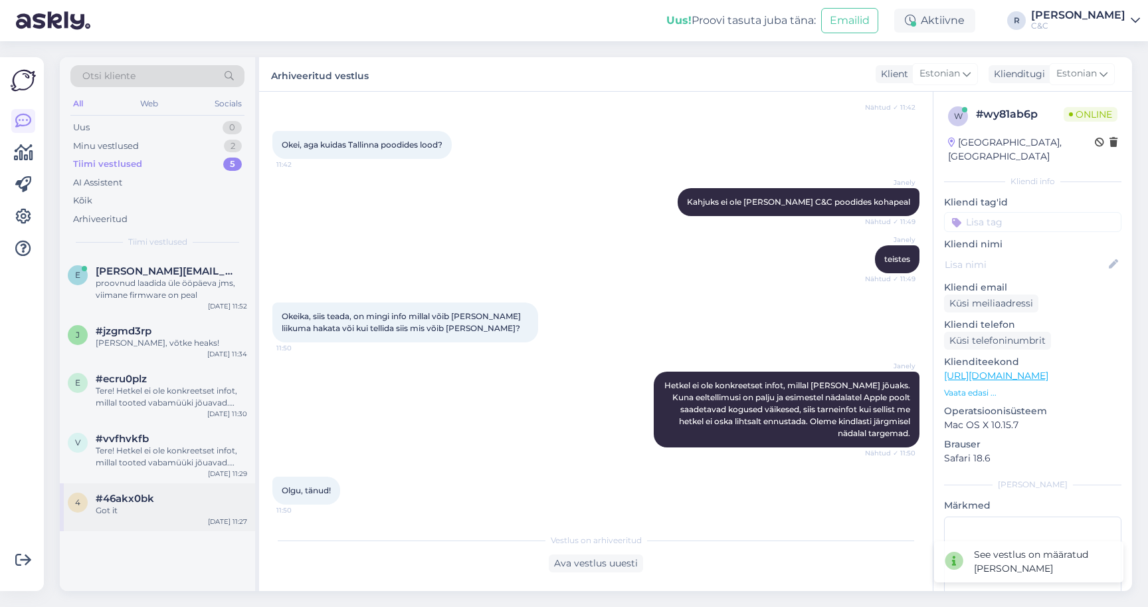
click at [177, 496] on div "#46akx0bk" at bounding box center [171, 498] width 151 height 12
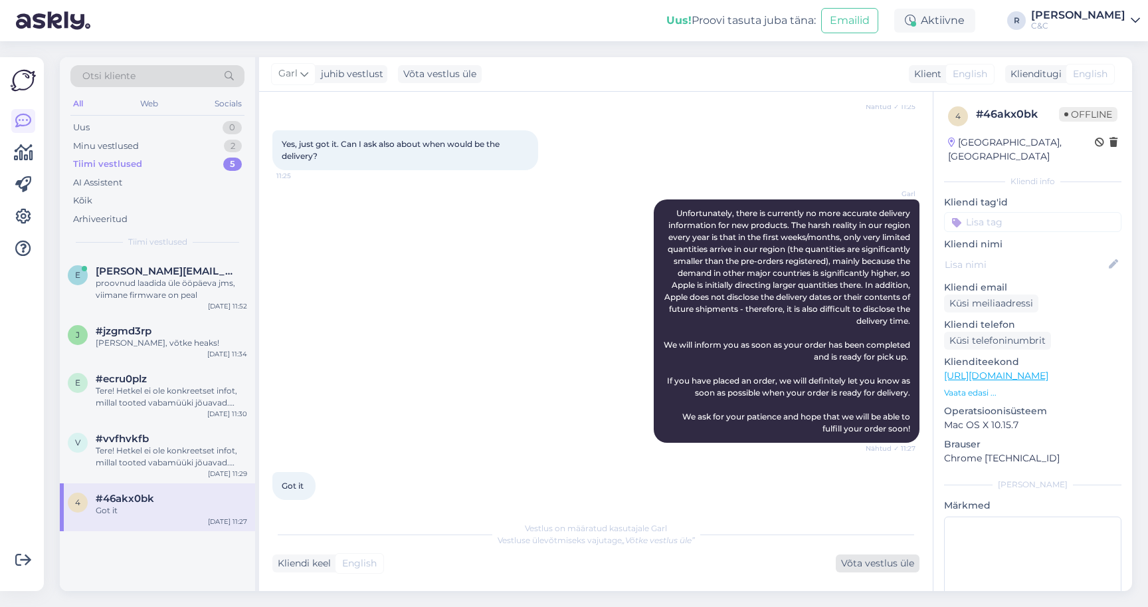
click at [874, 566] on div "Võta vestlus üle" at bounding box center [878, 563] width 84 height 18
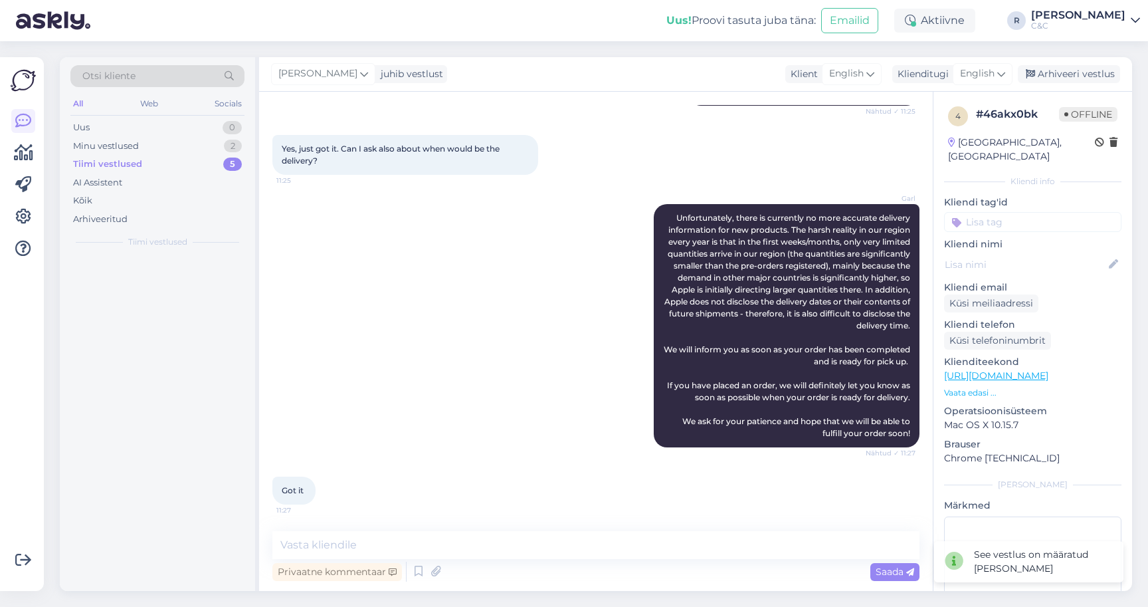
scroll to position [419, 0]
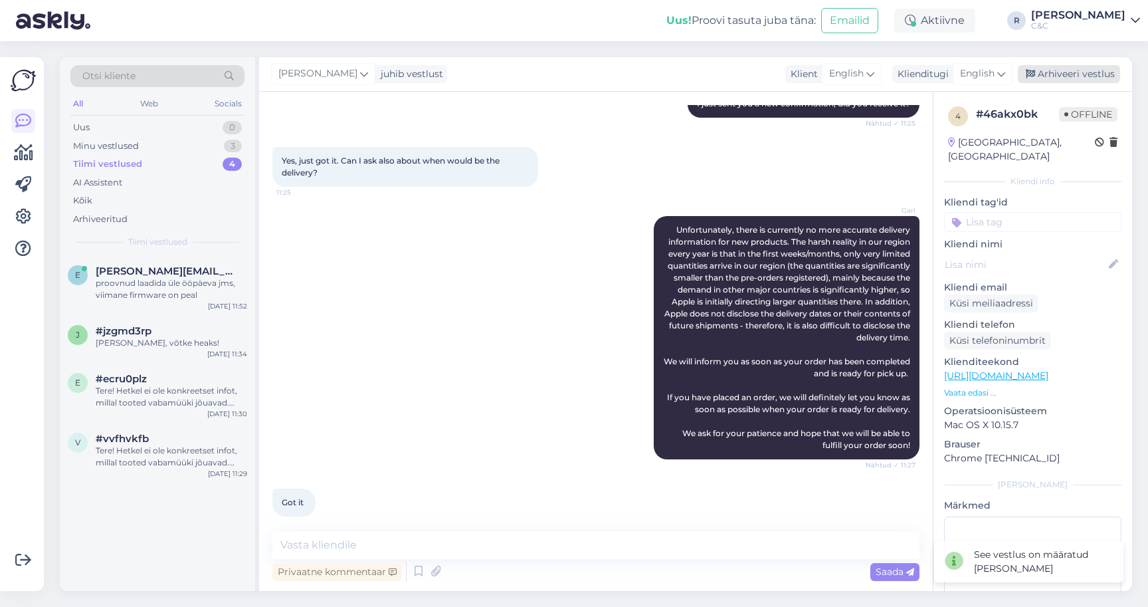
click at [1084, 74] on div "Arhiveeri vestlus" at bounding box center [1069, 74] width 102 height 18
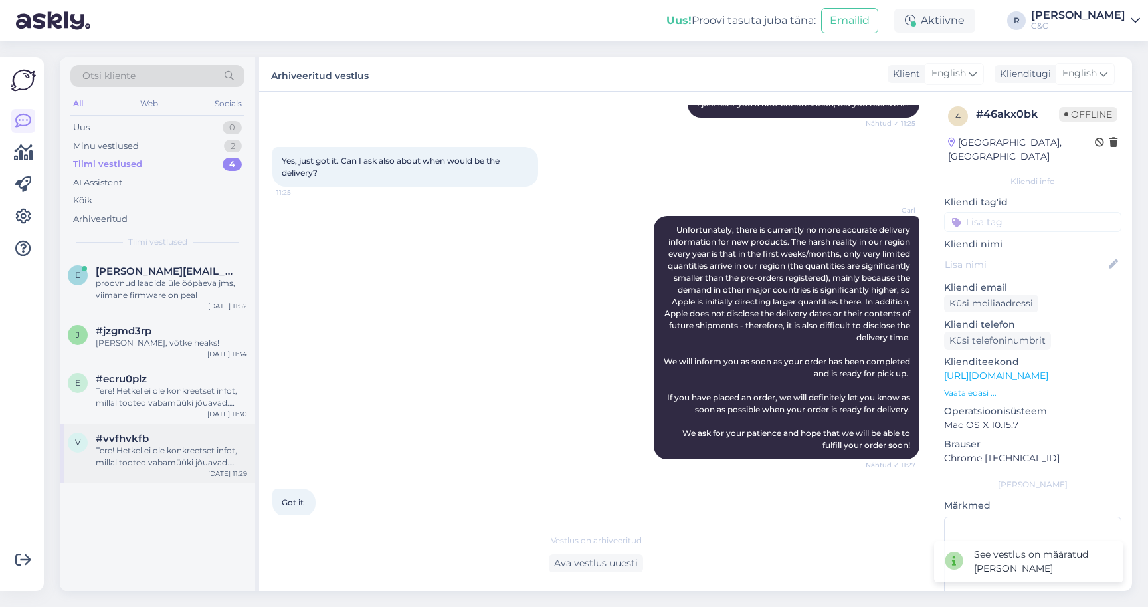
click at [207, 444] on div "Tere! Hetkel ei ole konkreetset infot, millal tooted vabamüüki jõuavad. Kuna ee…" at bounding box center [171, 456] width 151 height 24
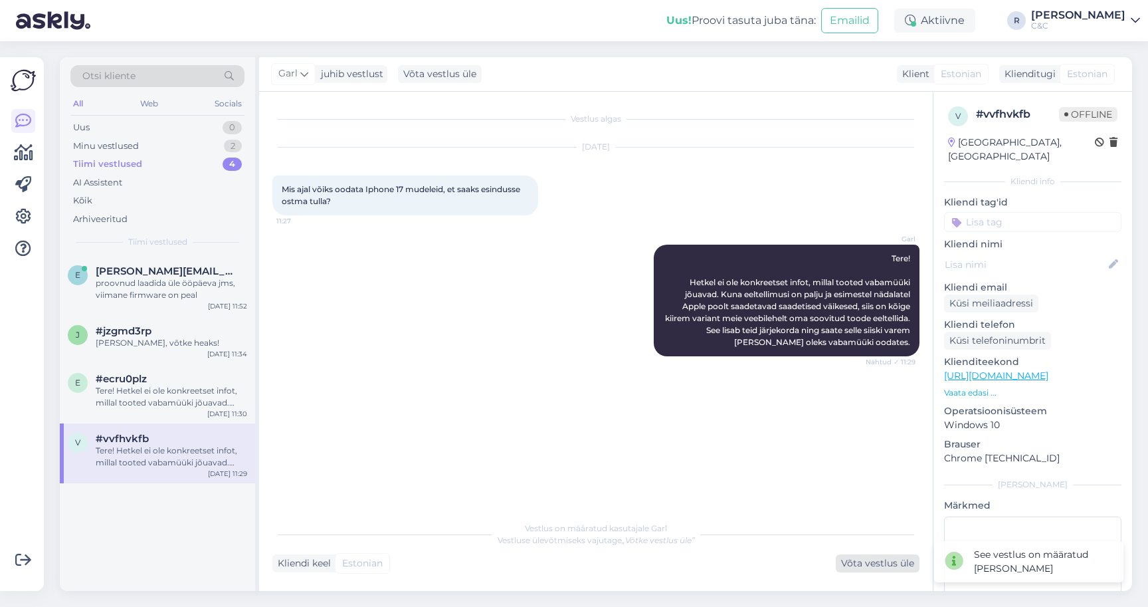
click at [858, 565] on div "Võta vestlus üle" at bounding box center [878, 563] width 84 height 18
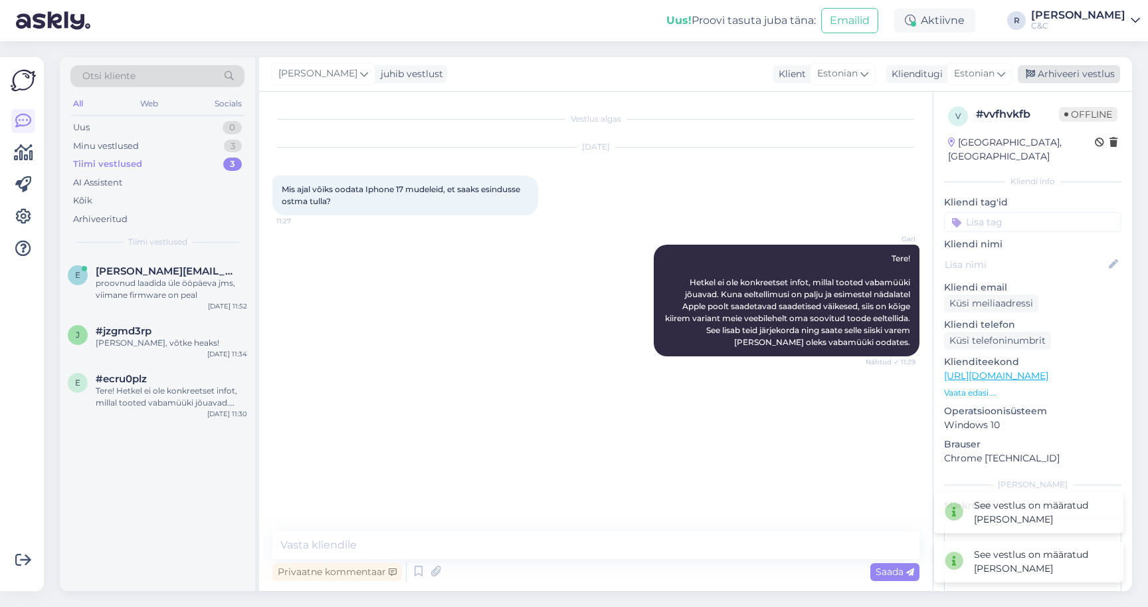
click at [1073, 79] on div "Arhiveeri vestlus" at bounding box center [1069, 74] width 102 height 18
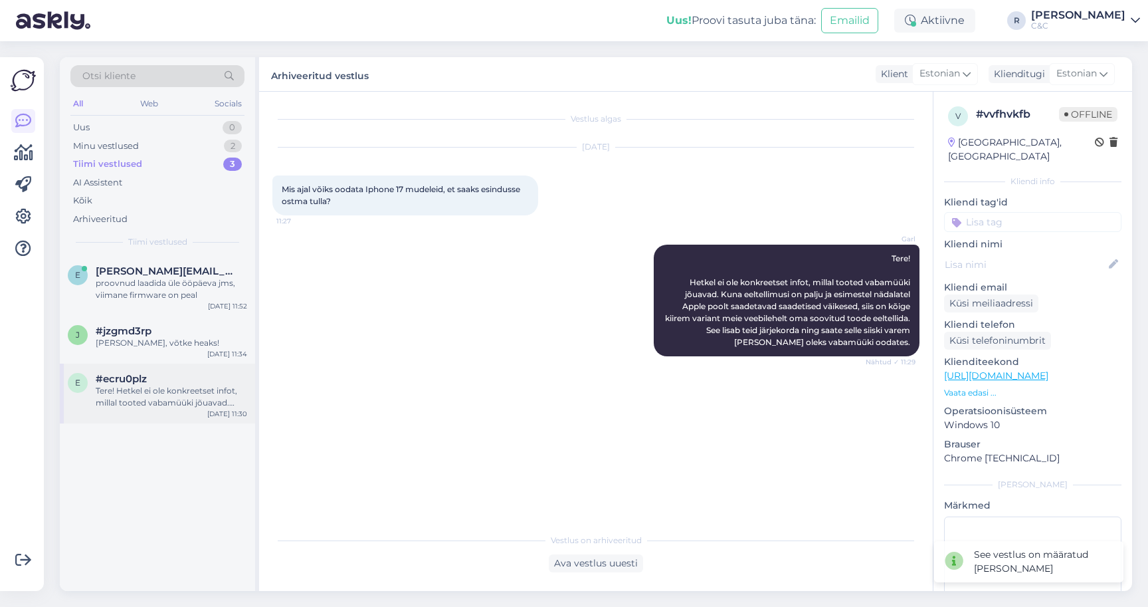
click at [167, 393] on div "Tere! Hetkel ei ole konkreetset infot, millal tooted vabamüüki jõuavad. Kuna ee…" at bounding box center [171, 397] width 151 height 24
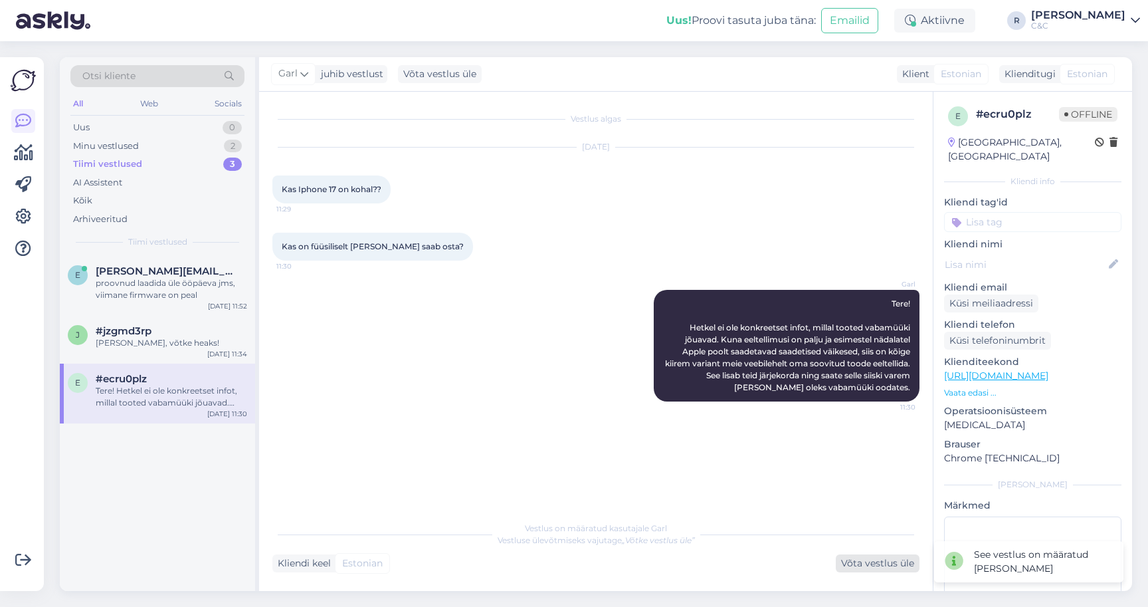
click at [848, 564] on div "Võta vestlus üle" at bounding box center [878, 563] width 84 height 18
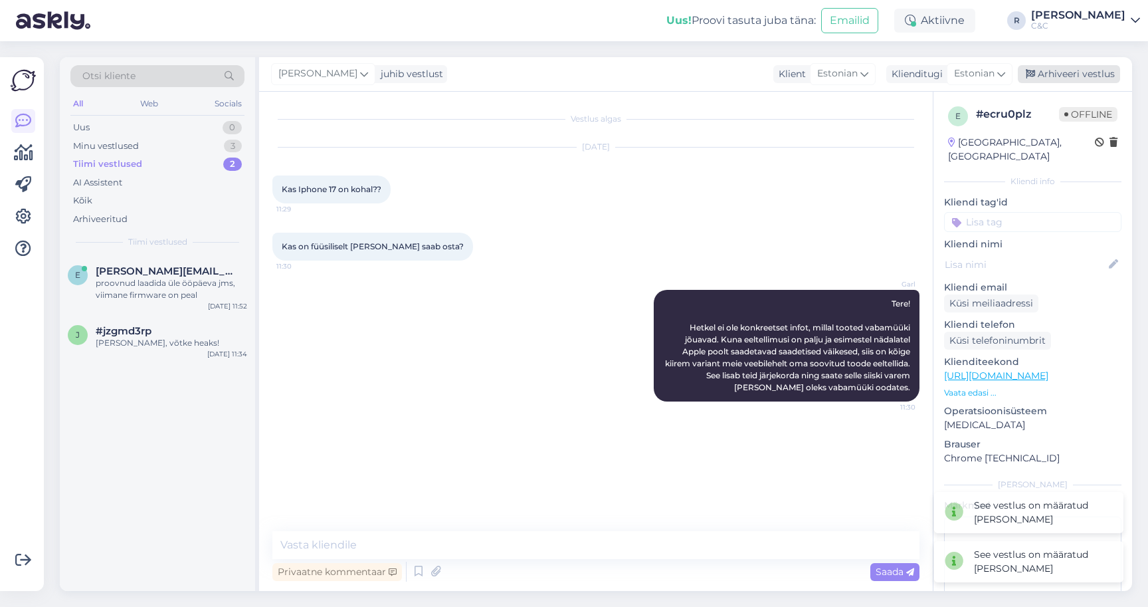
click at [1068, 80] on div "Arhiveeri vestlus" at bounding box center [1069, 74] width 102 height 18
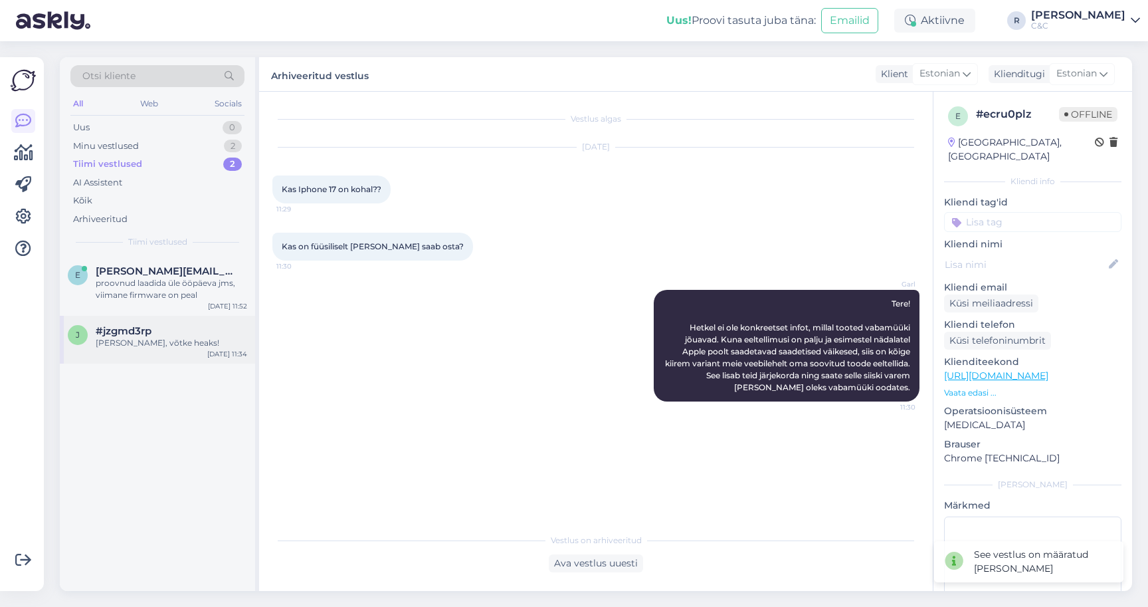
click at [207, 338] on div "Ikka, võtke heaks!" at bounding box center [171, 343] width 151 height 12
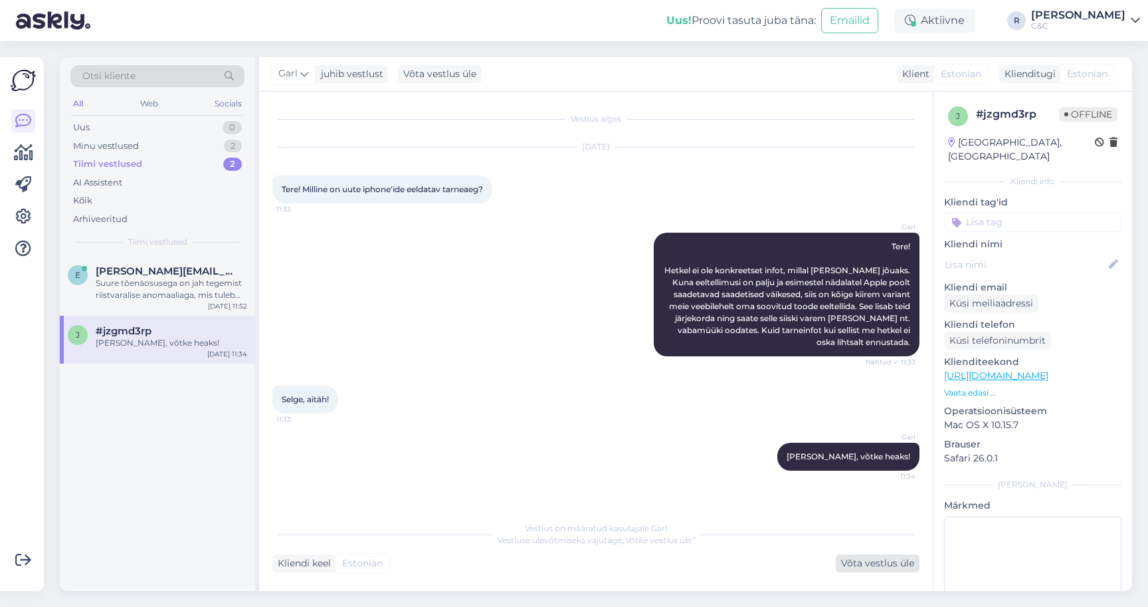
click at [858, 567] on div "Võta vestlus üle" at bounding box center [878, 563] width 84 height 18
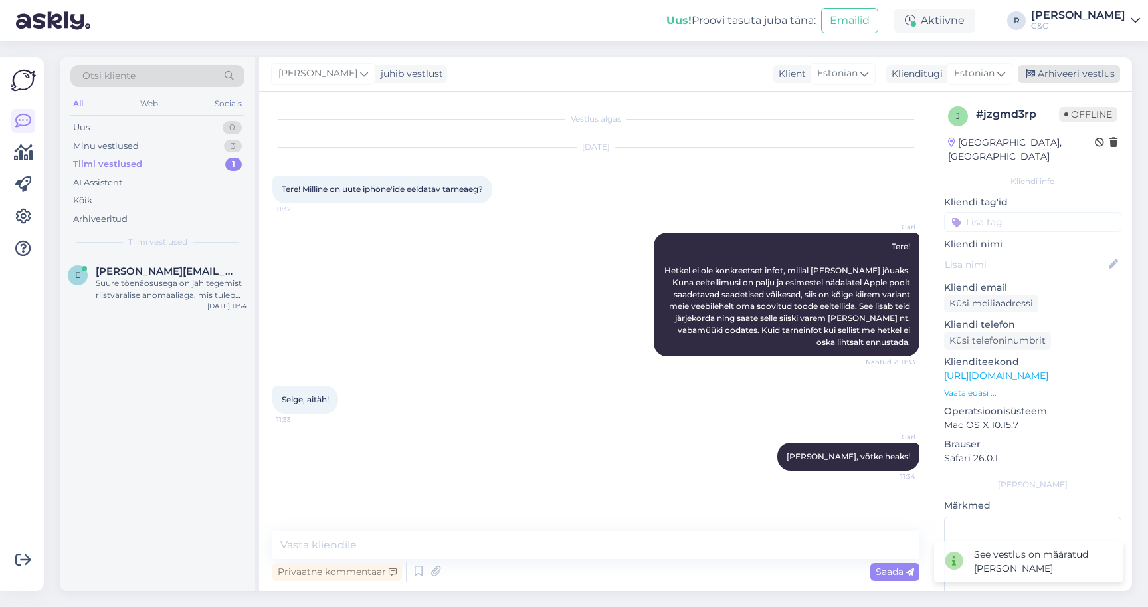
click at [1078, 78] on div "Arhiveeri vestlus" at bounding box center [1069, 74] width 102 height 18
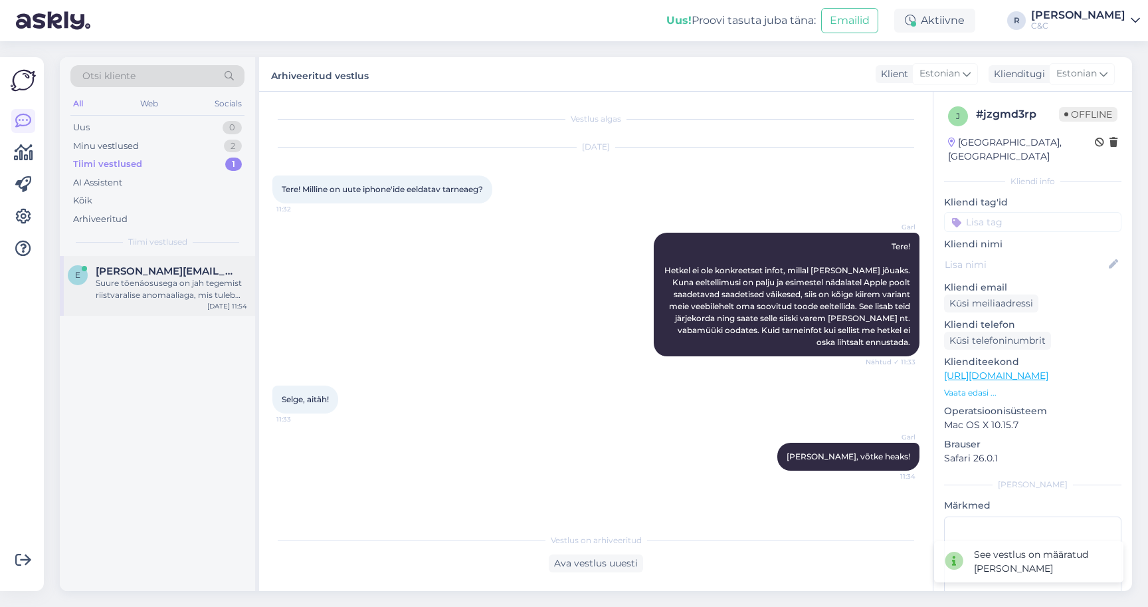
click at [157, 266] on span "egon@avalah.ee" at bounding box center [165, 271] width 138 height 12
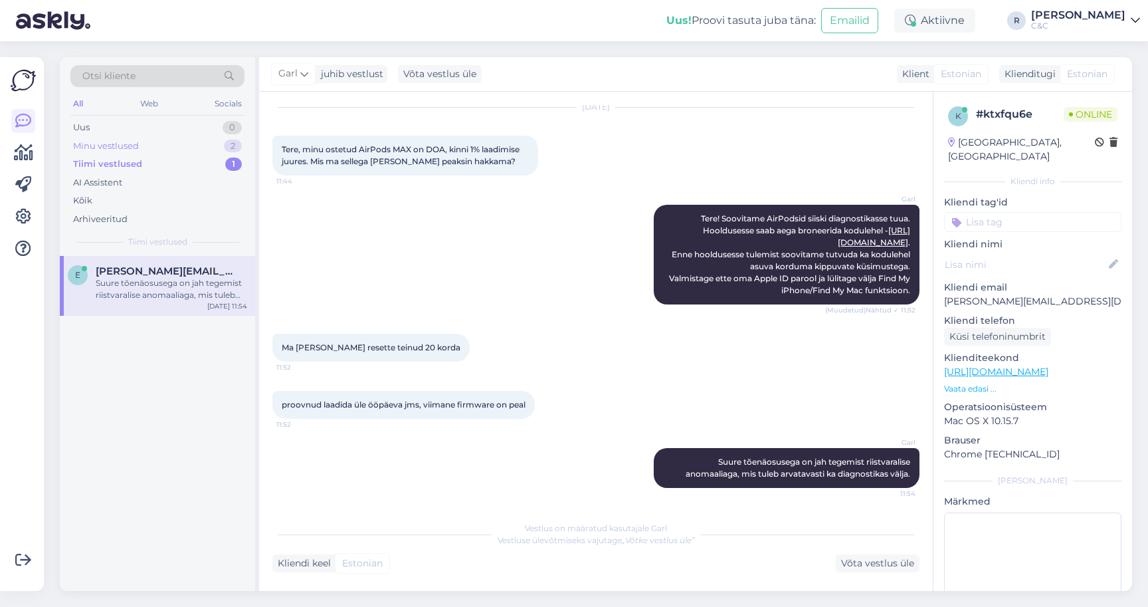
click at [181, 138] on div "Minu vestlused 2" at bounding box center [157, 146] width 174 height 19
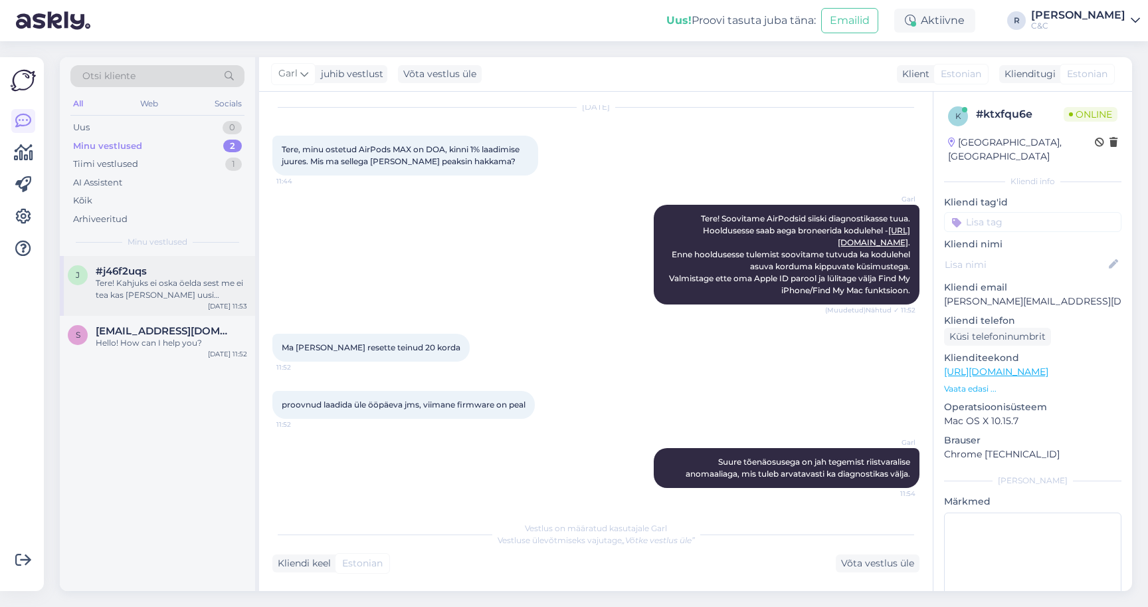
click at [163, 289] on div "Tere! Kahjuks ei oska öelda sest me ei tea kas täna uusi seadmeid meile saabub." at bounding box center [171, 289] width 151 height 24
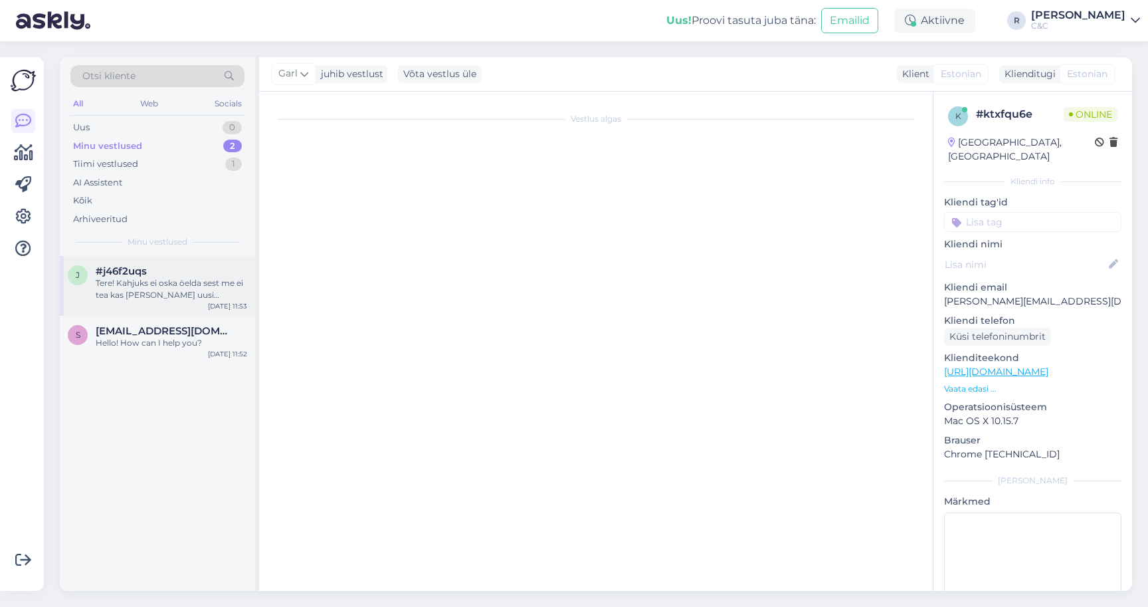
scroll to position [162, 0]
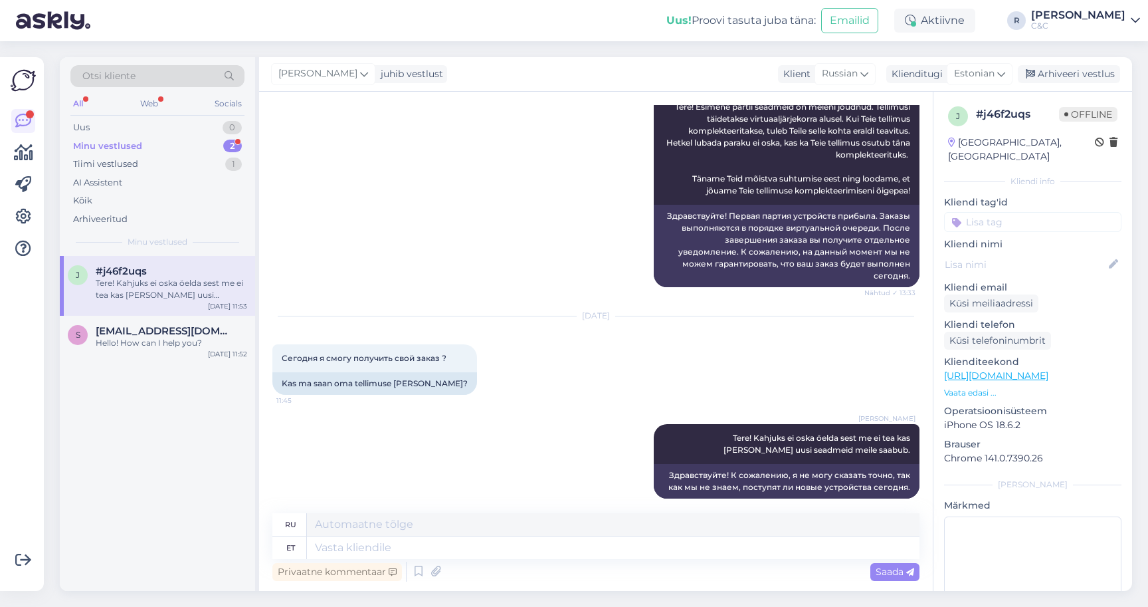
click at [184, 288] on div "Tere! Kahjuks ei oska öelda sest me ei tea kas täna uusi seadmeid meile saabub." at bounding box center [171, 289] width 151 height 24
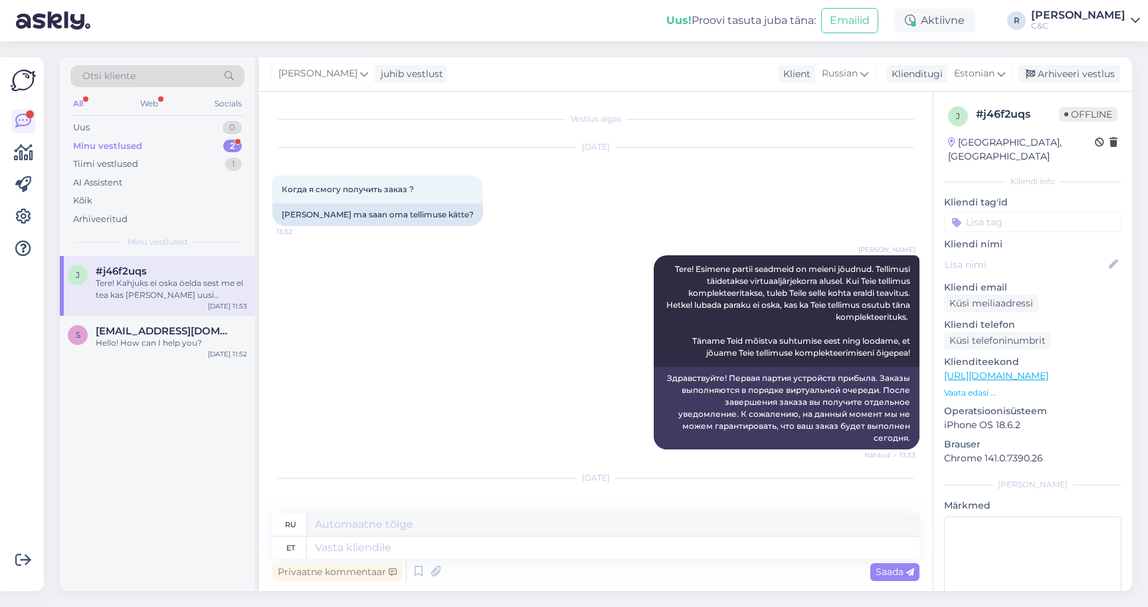
click at [197, 151] on div "Minu vestlused 2" at bounding box center [157, 146] width 174 height 19
click at [178, 128] on div "Uus 1" at bounding box center [157, 127] width 174 height 19
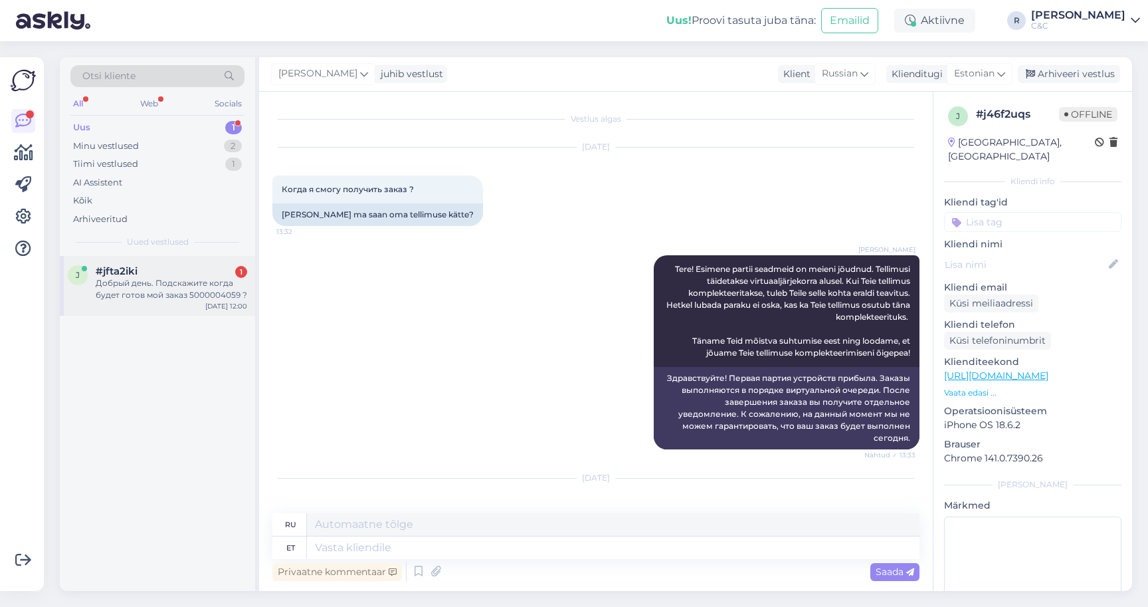
click at [159, 277] on div "Добрый день. Подскажите когда будет готов мой заказ 5000004059 ?" at bounding box center [171, 289] width 151 height 24
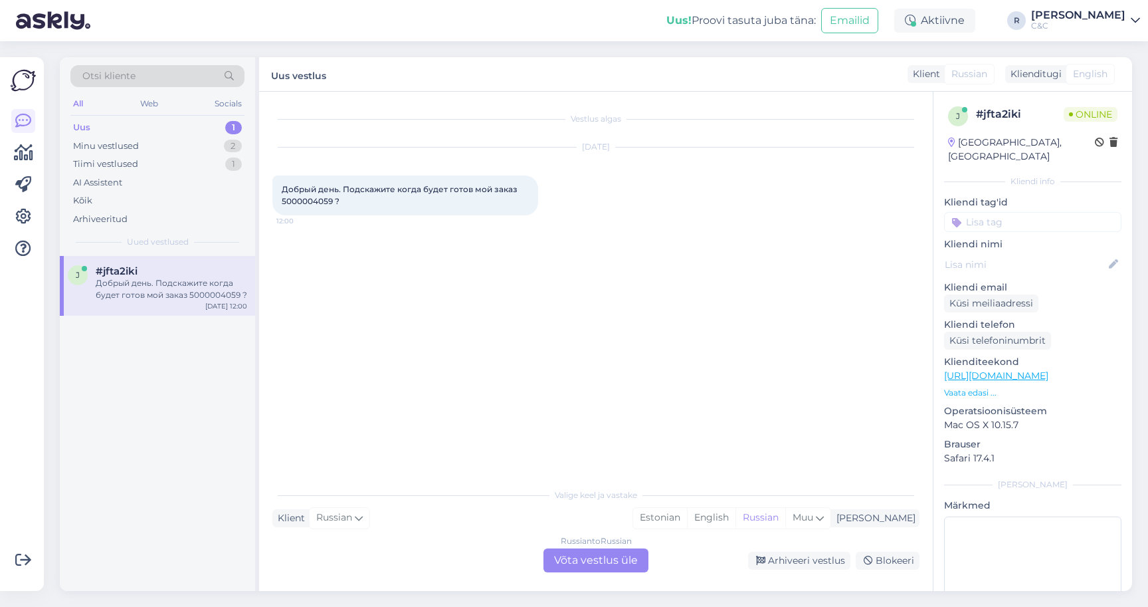
click at [603, 551] on div "Russian to Russian Võta vestlus üle" at bounding box center [595, 560] width 105 height 24
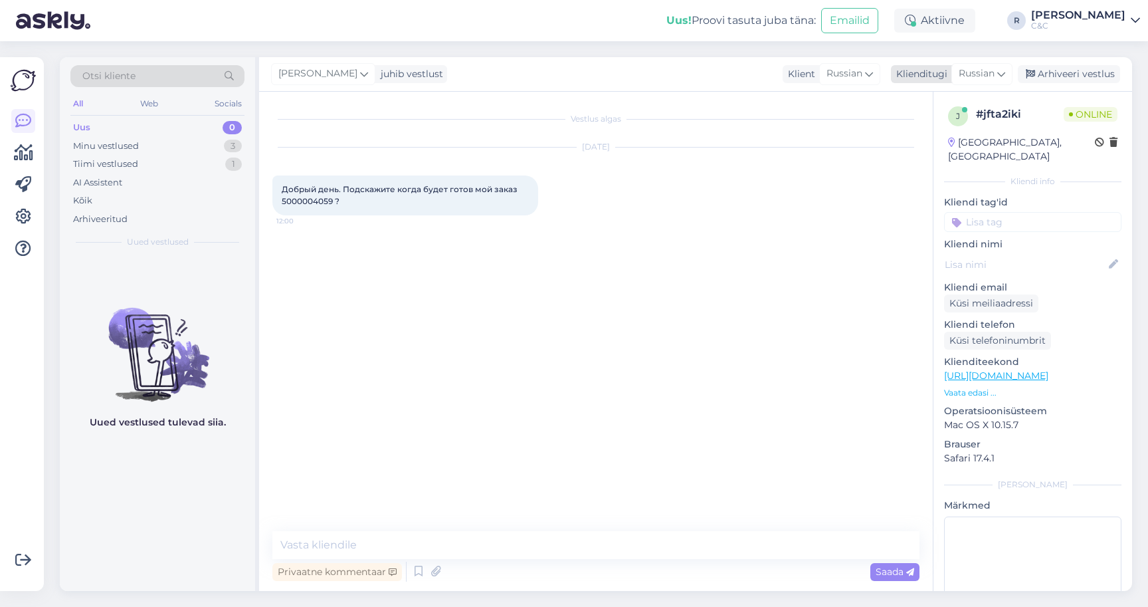
click at [972, 73] on span "Russian" at bounding box center [977, 73] width 36 height 15
click at [912, 153] on link "Estonian" at bounding box center [952, 154] width 146 height 21
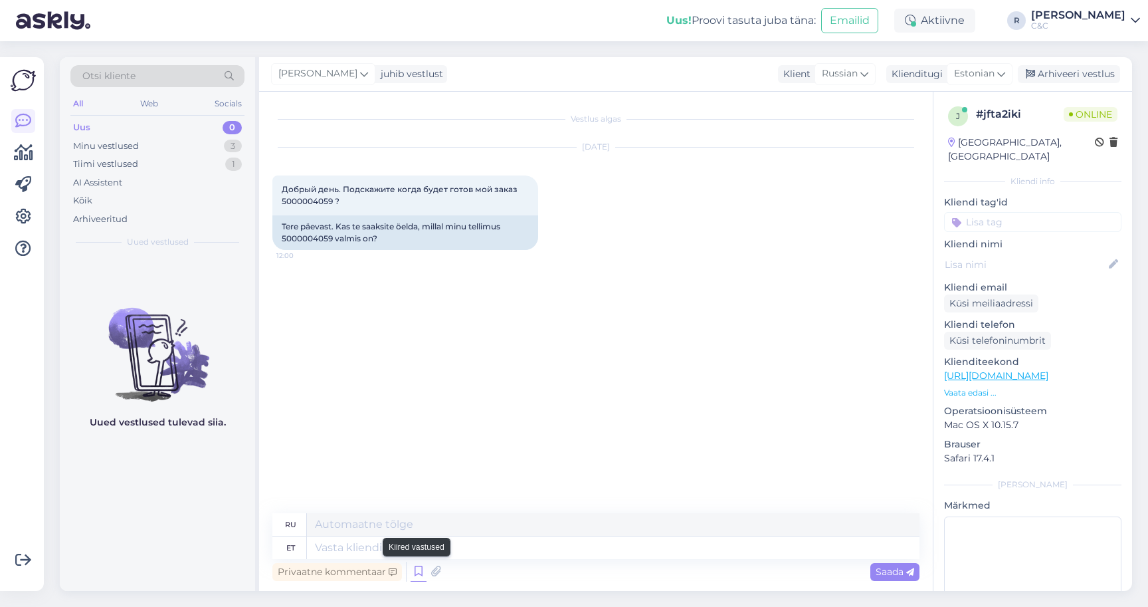
click at [416, 571] on icon at bounding box center [419, 571] width 16 height 20
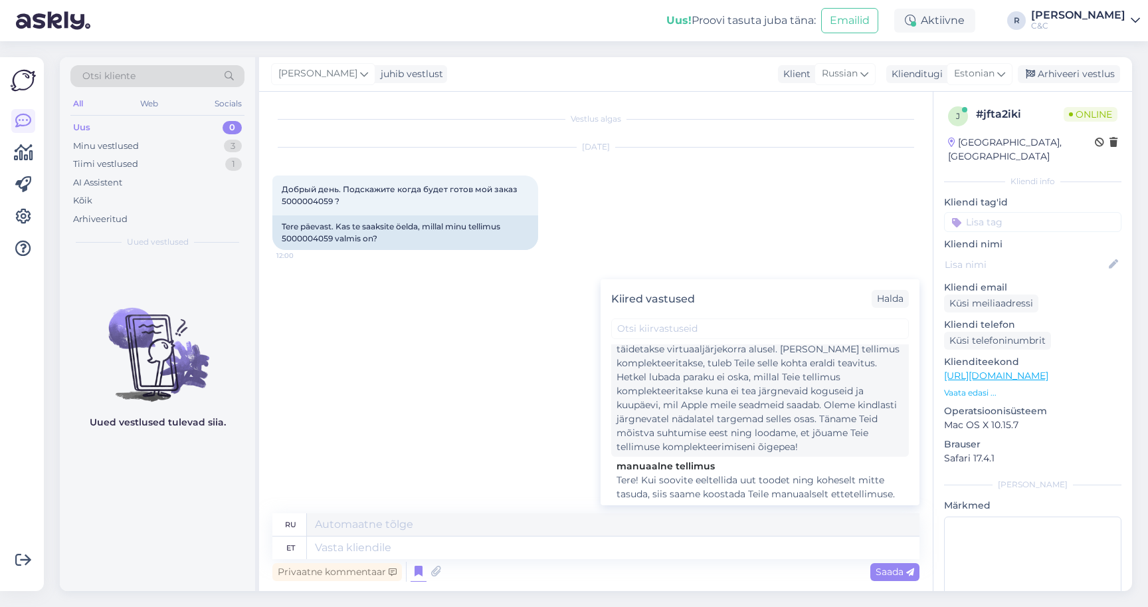
scroll to position [326, 0]
click at [688, 409] on div "Tere! Esimene partii seadmeid on meieni jõudnud. Tellimusi täidetakse virtuaalj…" at bounding box center [760, 393] width 287 height 126
type textarea "Здравствуйте! Первая партия устройств прибыла. Заказы выполняются в порядке вир…"
type textarea "Tere! Esimene partii seadmeid on meieni jõudnud. Tellimusi täidetakse virtuaalj…"
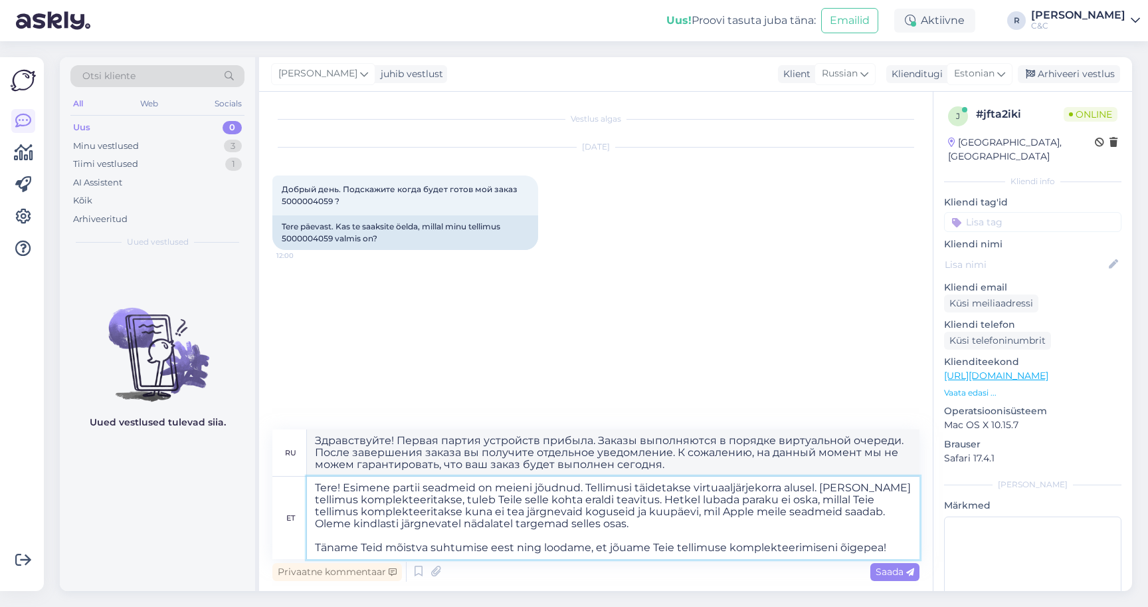
click at [478, 507] on textarea "Tere! Esimene partii seadmeid on meieni jõudnud. Tellimusi täidetakse virtuaalj…" at bounding box center [613, 517] width 613 height 82
click at [554, 502] on textarea "Tere! Esimene partii seadmeid on meieni jõudnud. Tellimusi täidetakse virtuaalj…" at bounding box center [613, 517] width 613 height 82
click at [613, 528] on textarea "Tere! Esimene partii seadmeid on meieni jõudnud. Tellimusi täidetakse virtuaalj…" at bounding box center [613, 517] width 613 height 82
click at [613, 527] on textarea "Tere! Esimene partii seadmeid on meieni jõudnud. Tellimusi täidetakse virtuaalj…" at bounding box center [613, 517] width 613 height 82
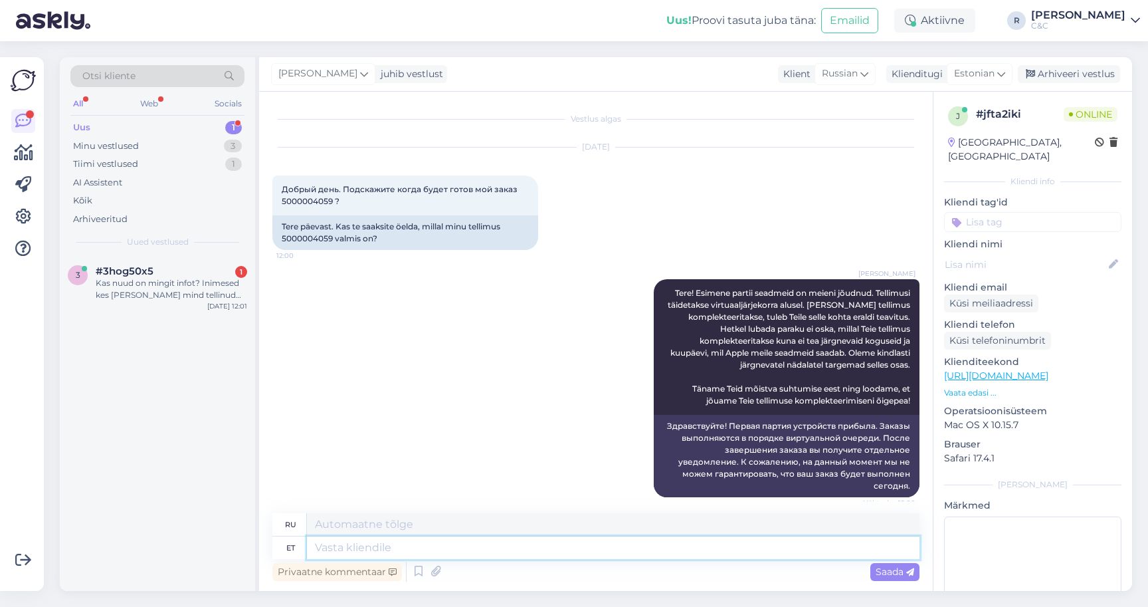
scroll to position [1669, 0]
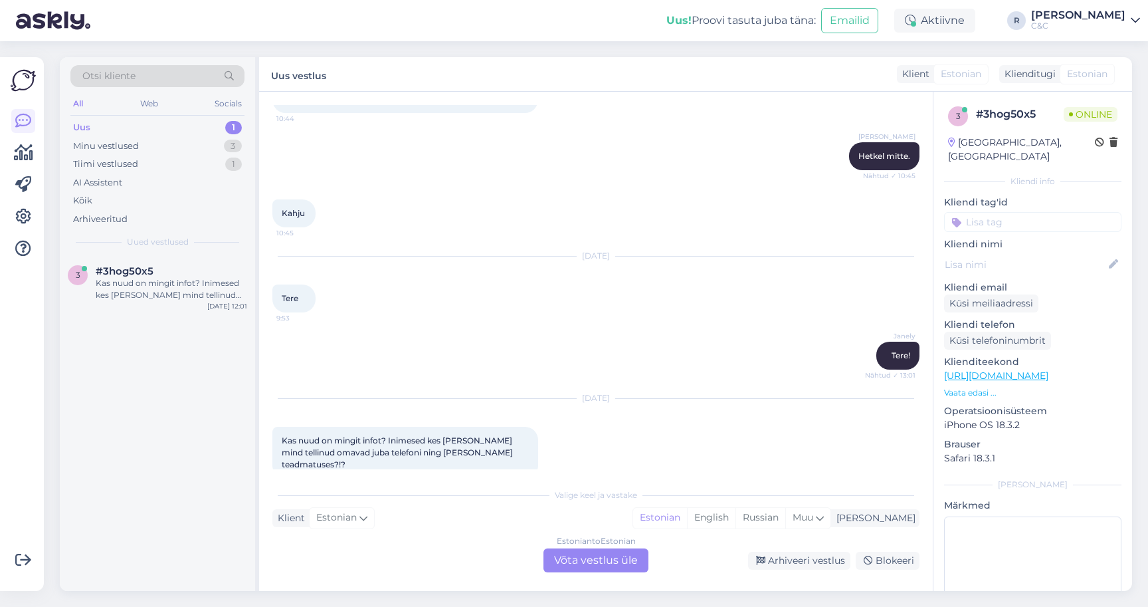
click at [569, 559] on div "Estonian to Estonian Võta vestlus üle" at bounding box center [595, 560] width 105 height 24
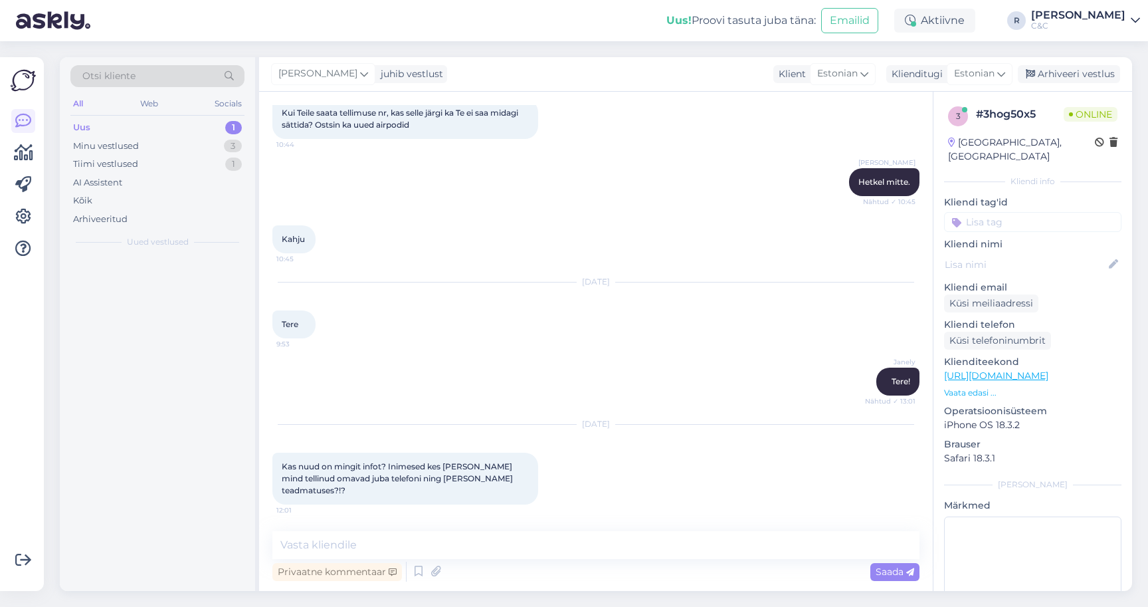
scroll to position [1619, 0]
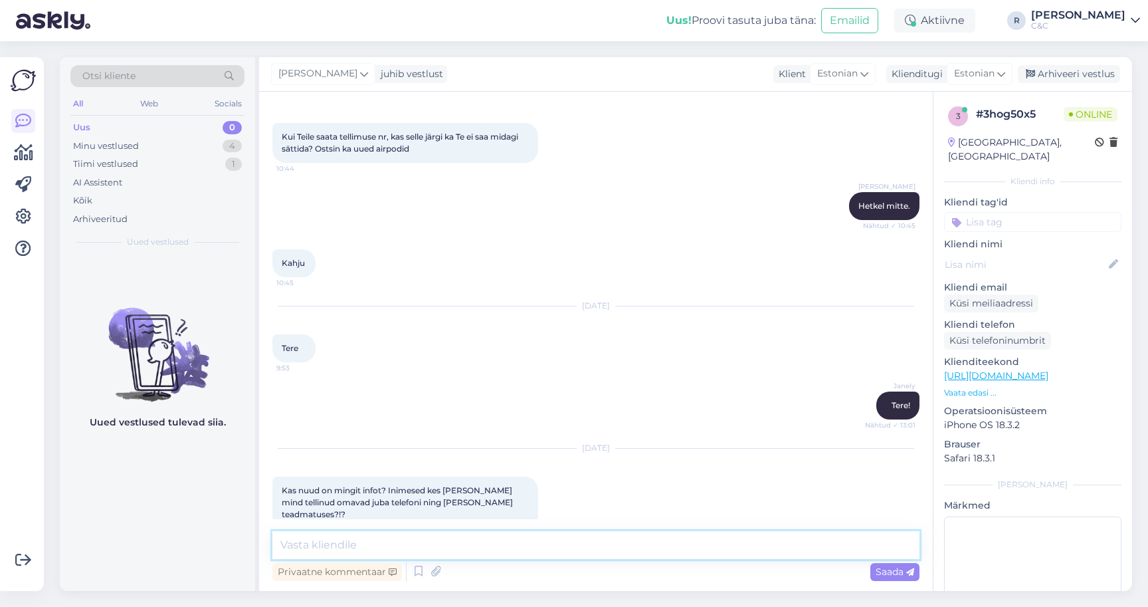
click at [537, 551] on textarea at bounding box center [595, 545] width 647 height 28
type textarea "T"
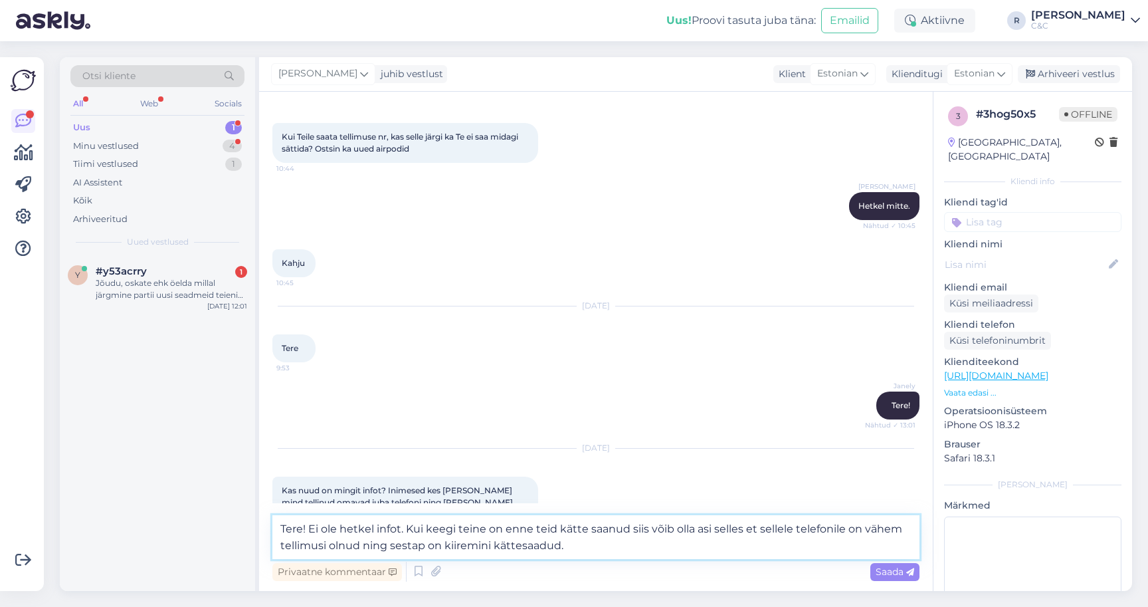
type textarea "Tere! Ei ole hetkel infot. Kui keegi teine on enne teid kätte saanud siis võib …"
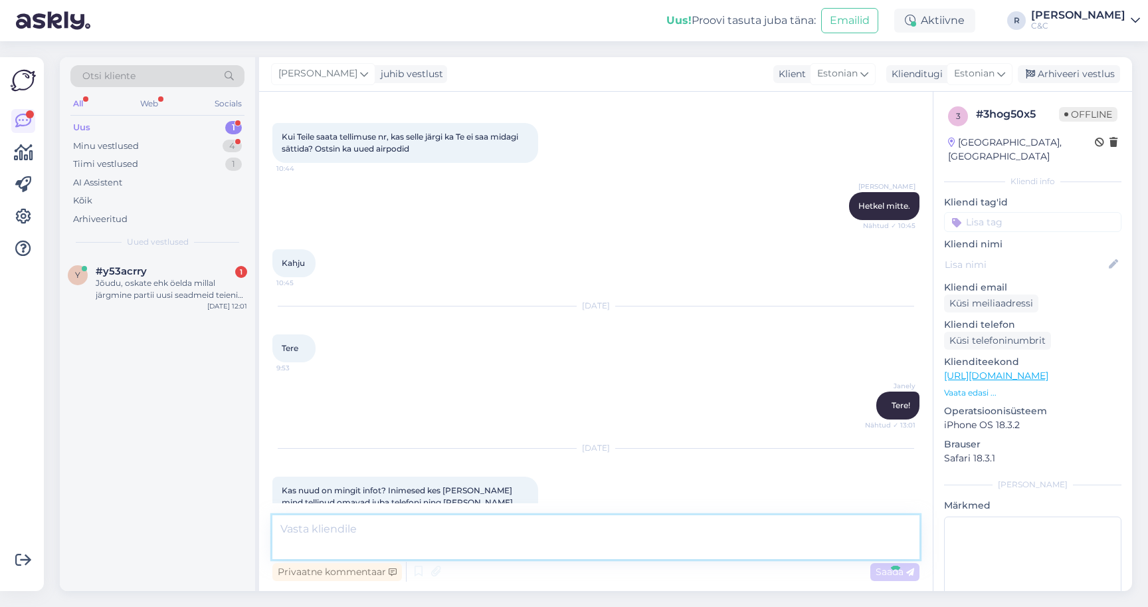
scroll to position [1700, 0]
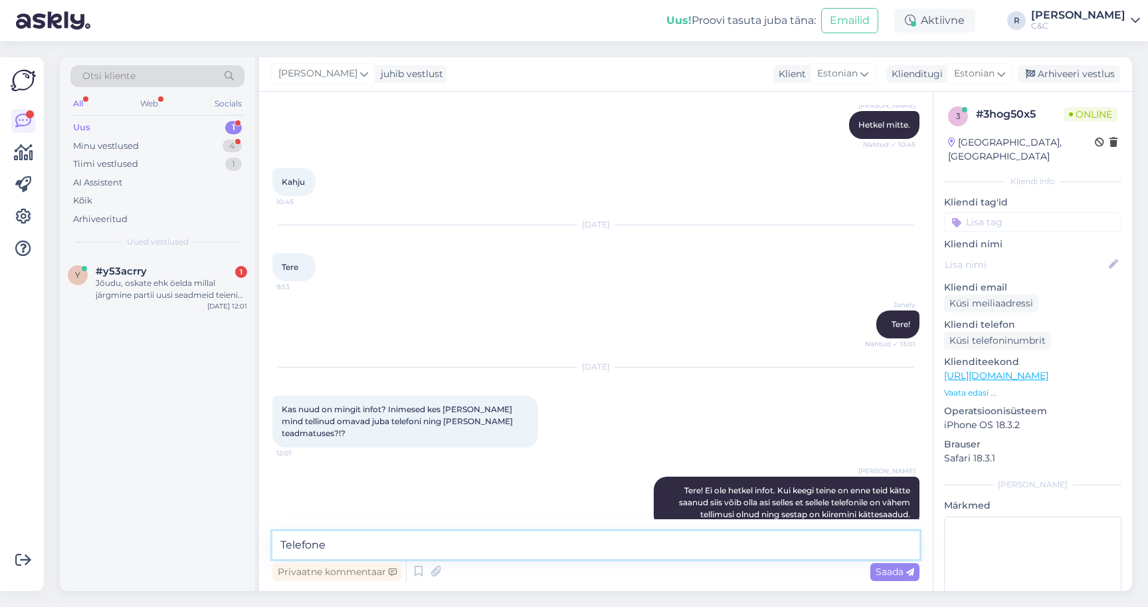
type textarea "Telefone"
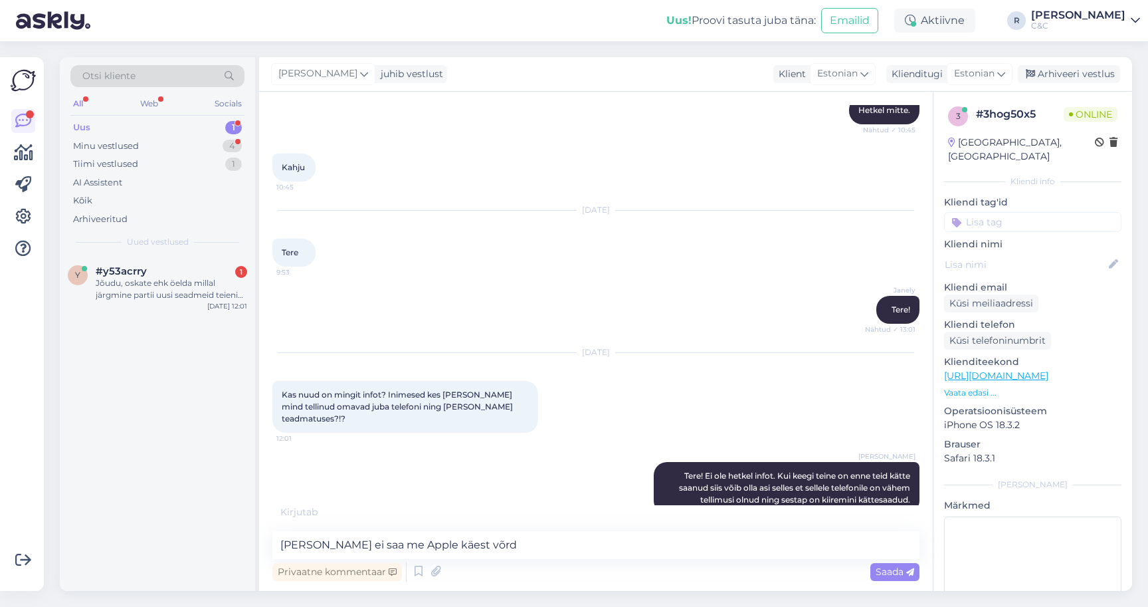
scroll to position [1714, 0]
click at [502, 551] on textarea "Seadmeid ei saa me Apple käest võrd" at bounding box center [595, 545] width 647 height 28
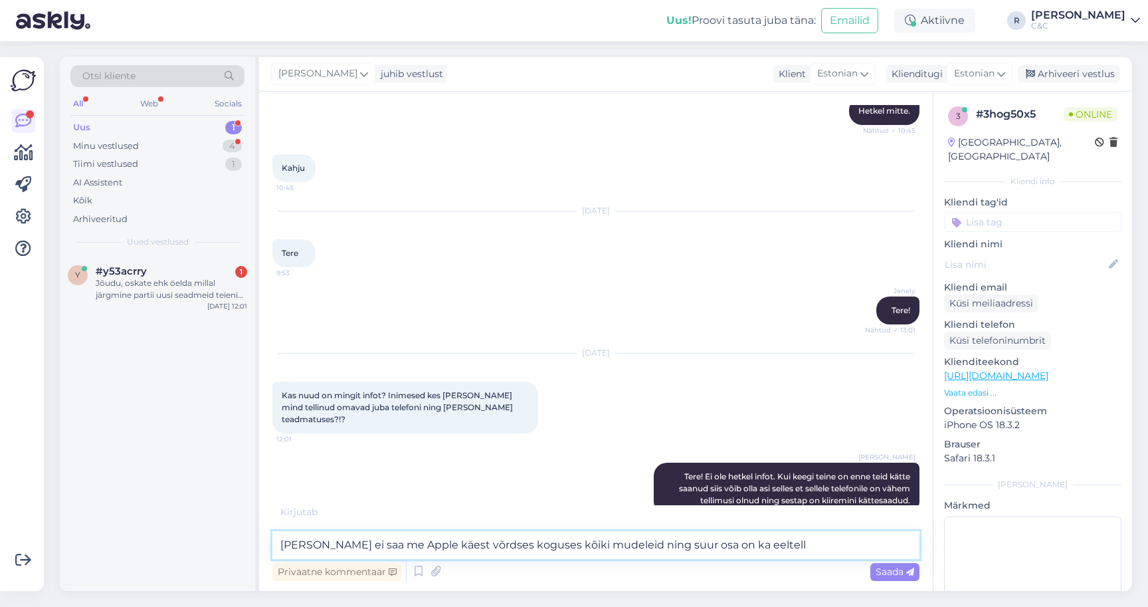
scroll to position [1757, 0]
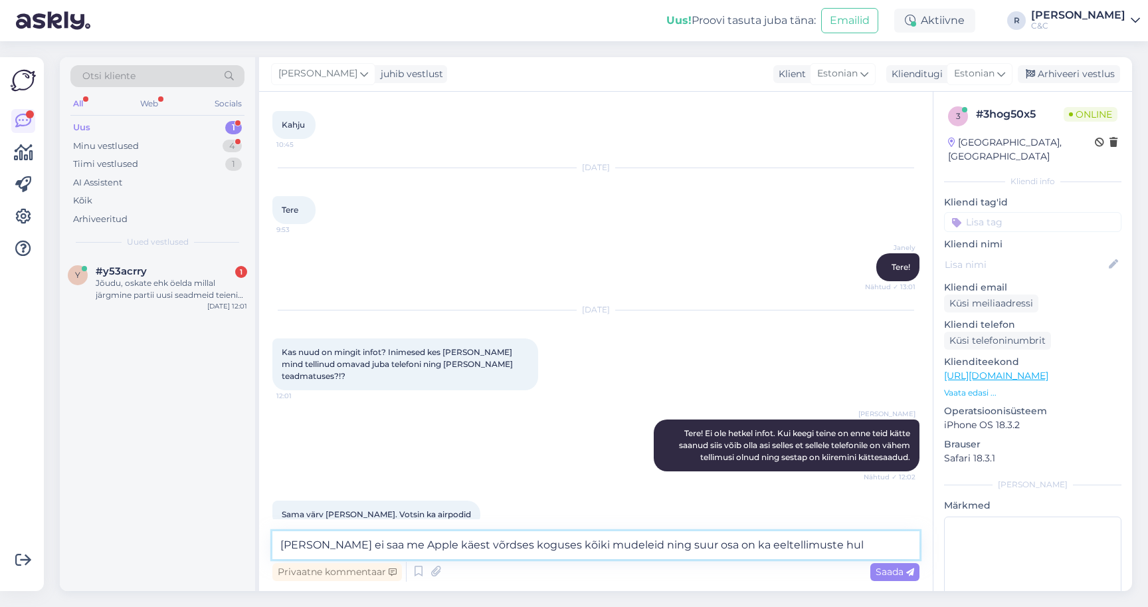
type textarea "Seadmeid ei saa me Apple käest võrdses koguses kõiki mudeleid ning suur osa on …"
type textarea "Sellisel juhul oleks tarvis konkreetset"
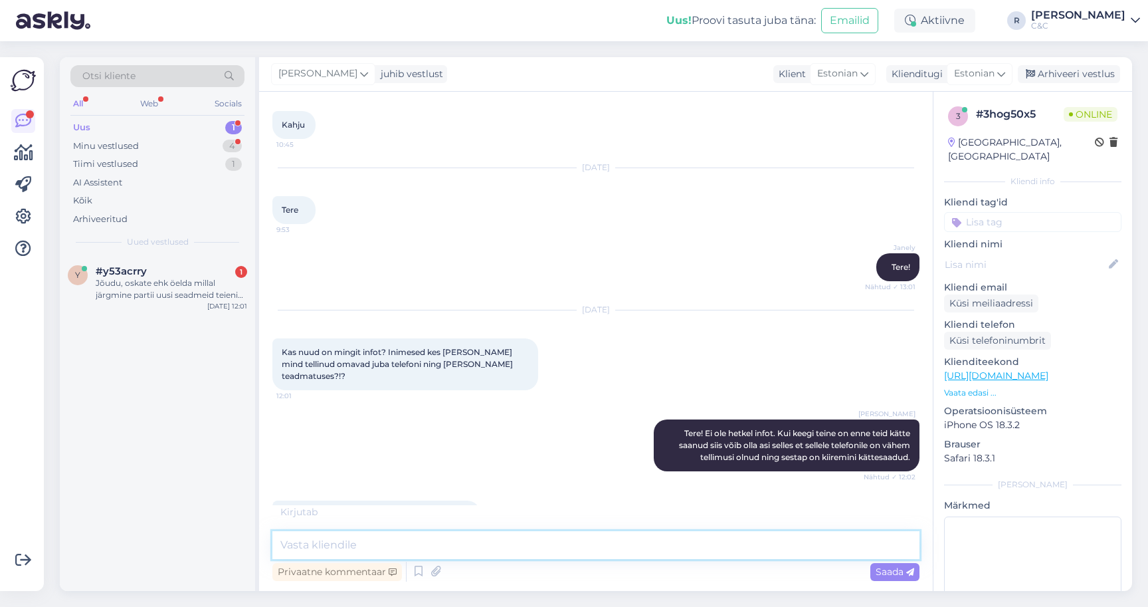
click at [391, 547] on textarea at bounding box center [595, 545] width 647 height 28
click at [102, 291] on div "Jõudu, oskate ehk öelda millal järgmine partii uusi seadmeid teieni jõuab? Hetk…" at bounding box center [171, 289] width 151 height 24
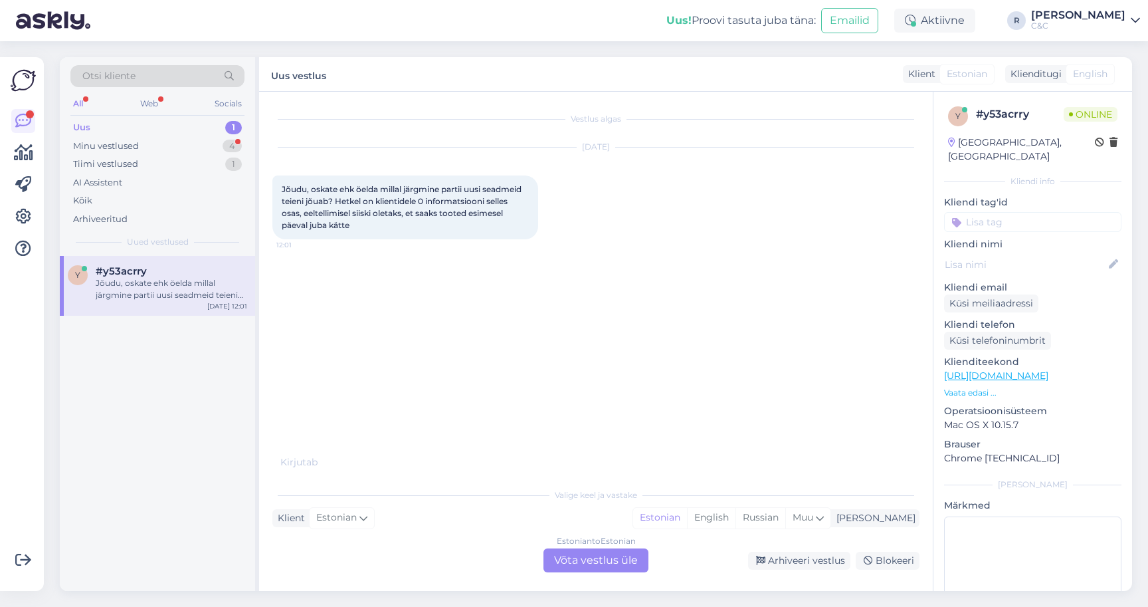
click at [587, 565] on div "Estonian to Estonian Võta vestlus üle" at bounding box center [595, 560] width 105 height 24
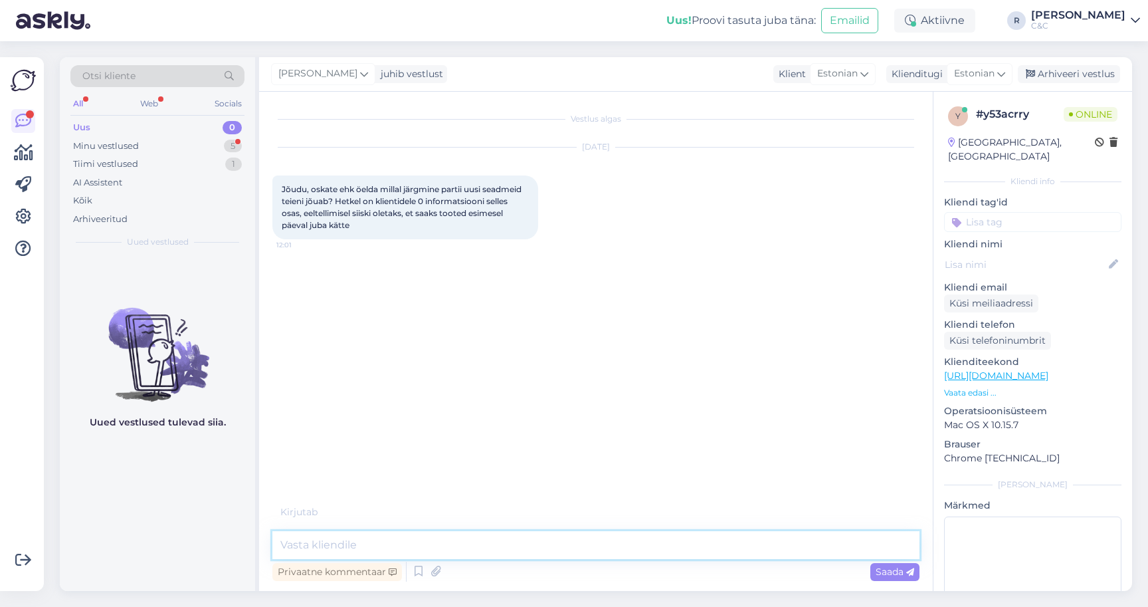
click at [532, 551] on textarea at bounding box center [595, 545] width 647 height 28
type textarea "Tere! Eeltellimise"
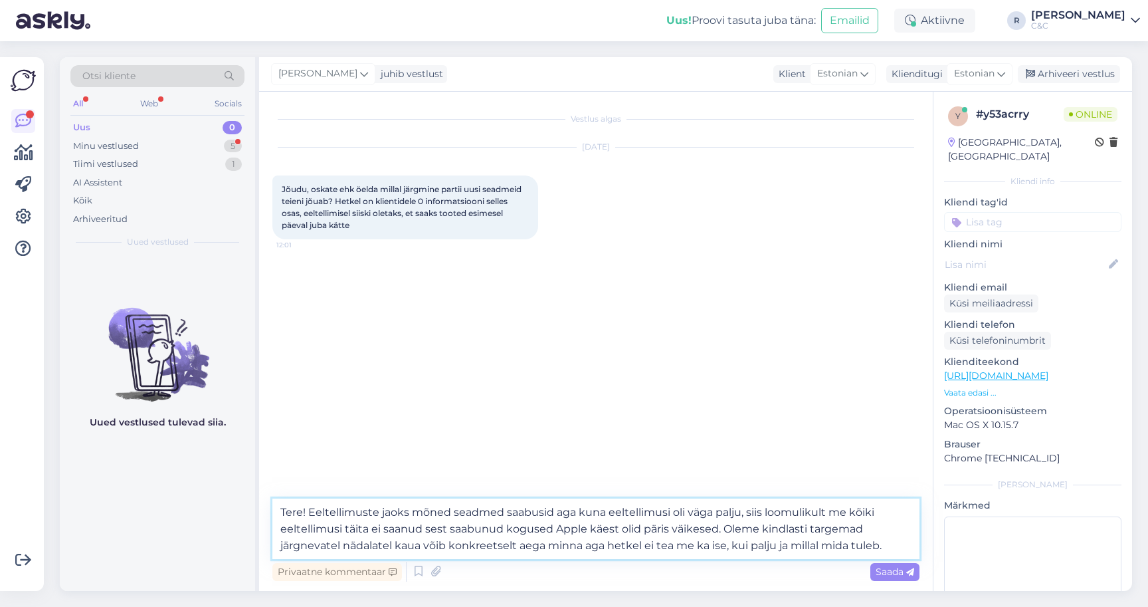
type textarea "Tere! Eeltellimuste jaoks mõned seadmed saabusid aga kuna eeltellimusi oli väga…"
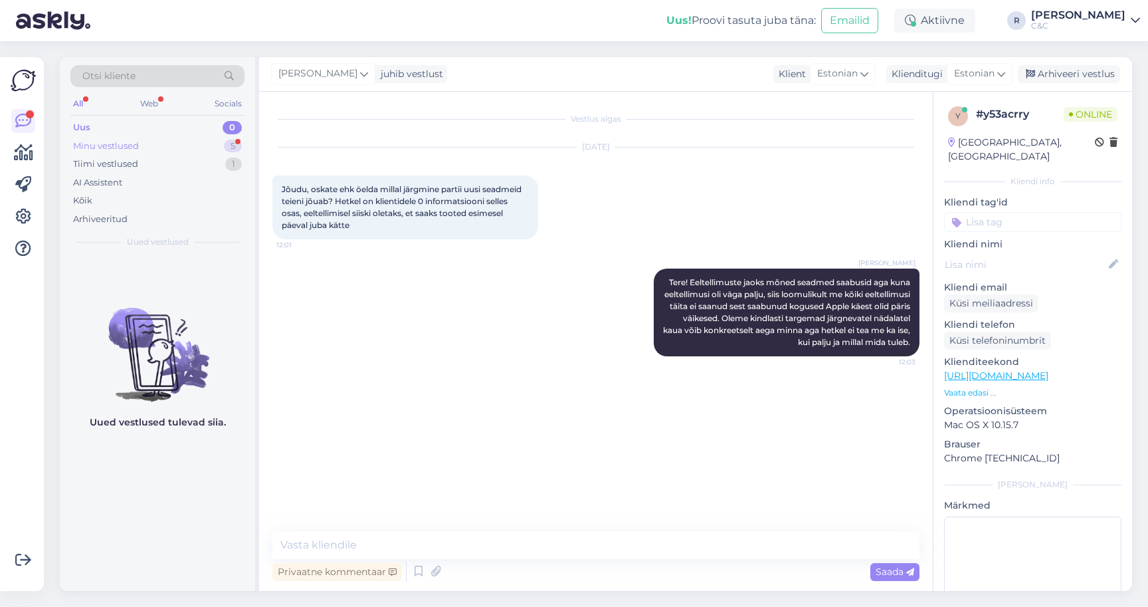
click at [151, 141] on div "Minu vestlused 5" at bounding box center [157, 146] width 174 height 19
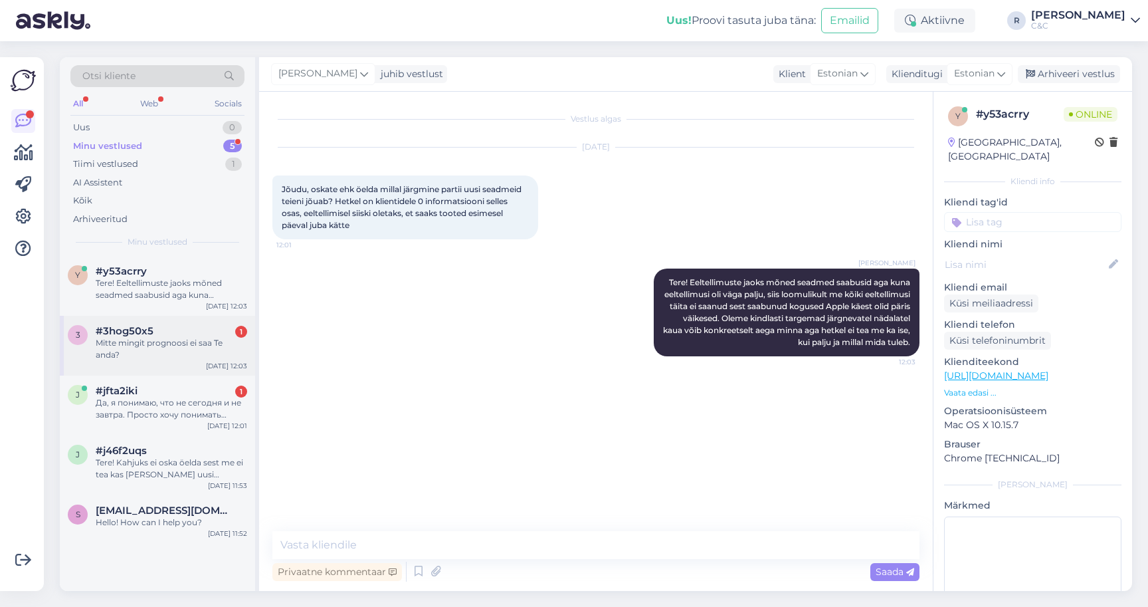
click at [157, 354] on div "Mitte mingit prognoosi ei saa Te anda?" at bounding box center [171, 349] width 151 height 24
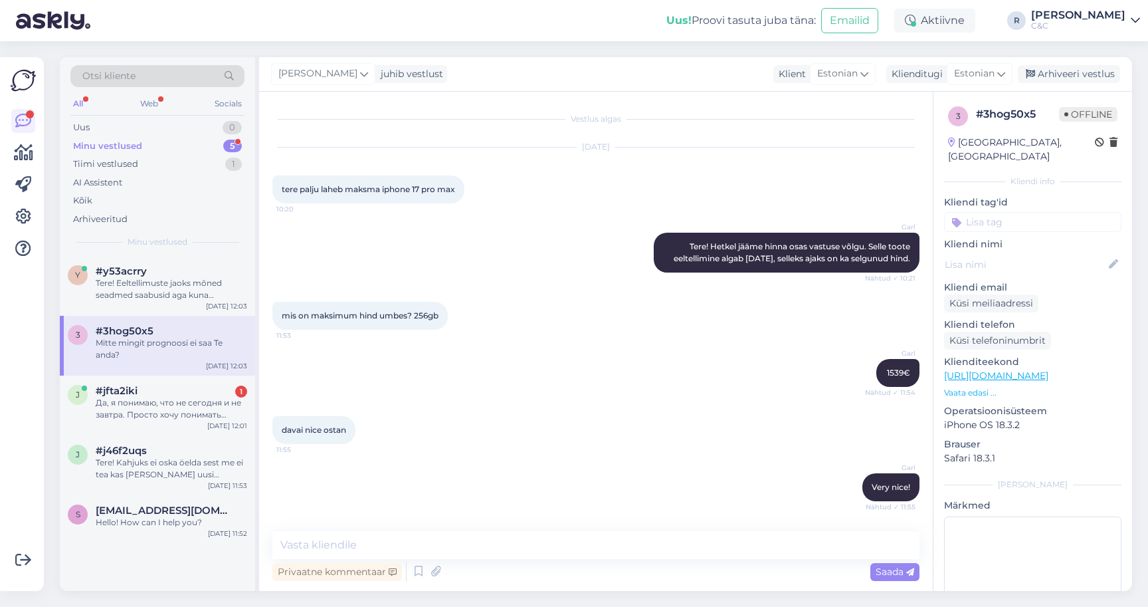
scroll to position [1814, 0]
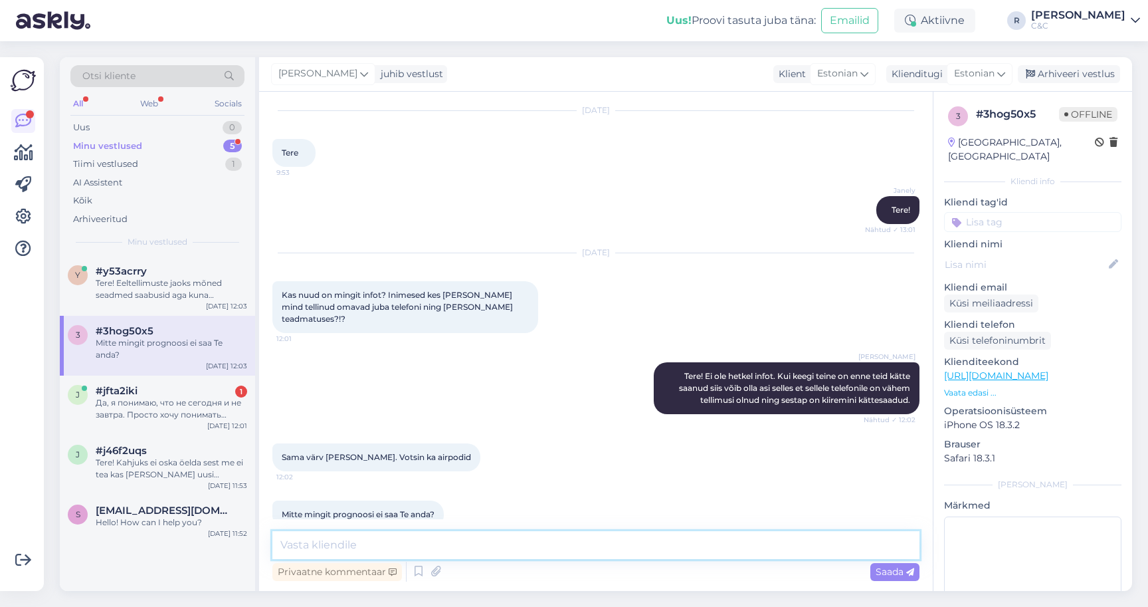
click at [407, 553] on textarea at bounding box center [595, 545] width 647 height 28
click at [407, 551] on textarea at bounding box center [595, 545] width 647 height 28
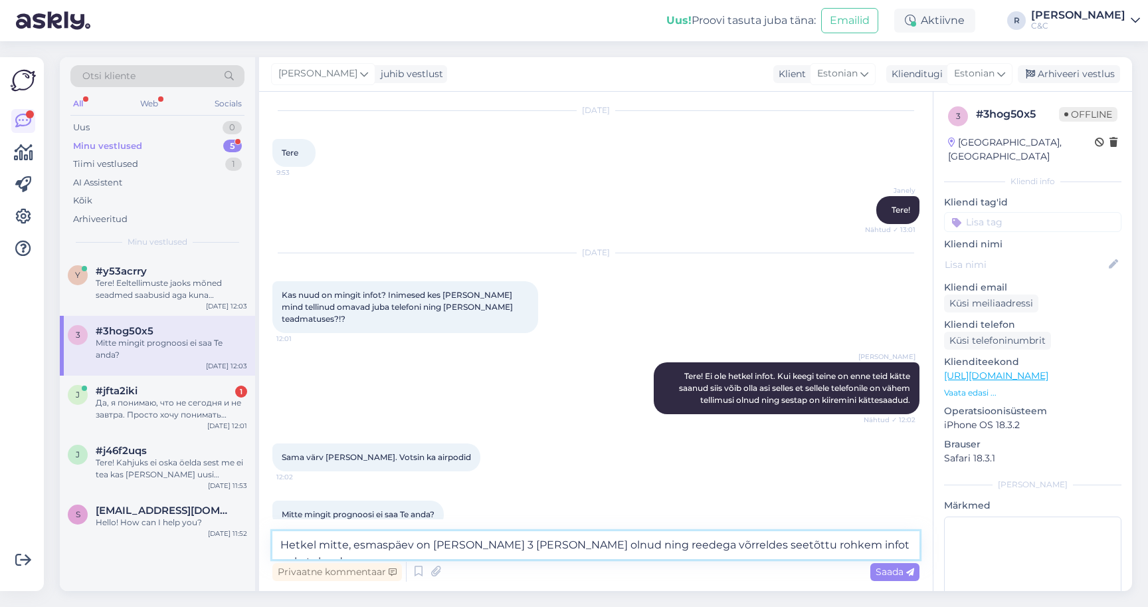
type textarea "Hetkel mitte, esmaspäev on vaid 3 tundi peal olnud ning reedega võrreldes seetõ…"
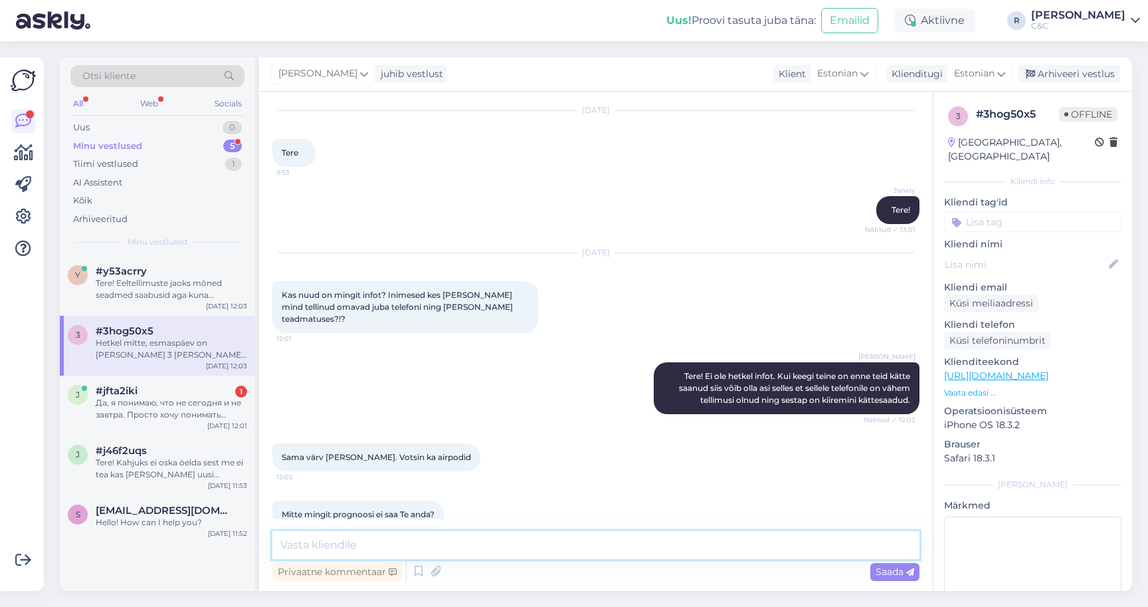
scroll to position [1884, 0]
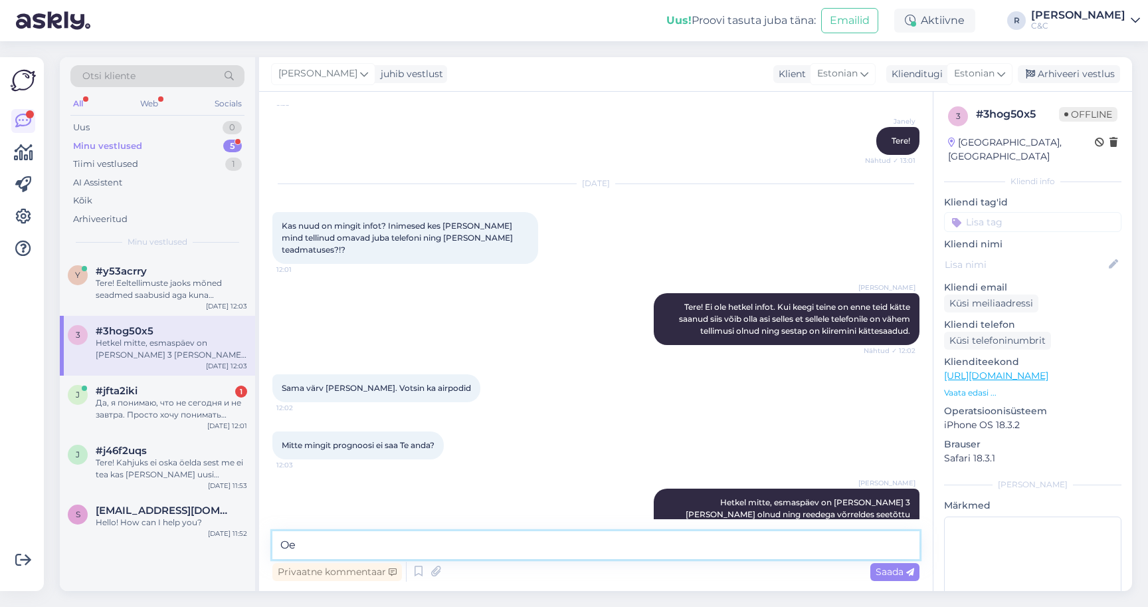
type textarea "O"
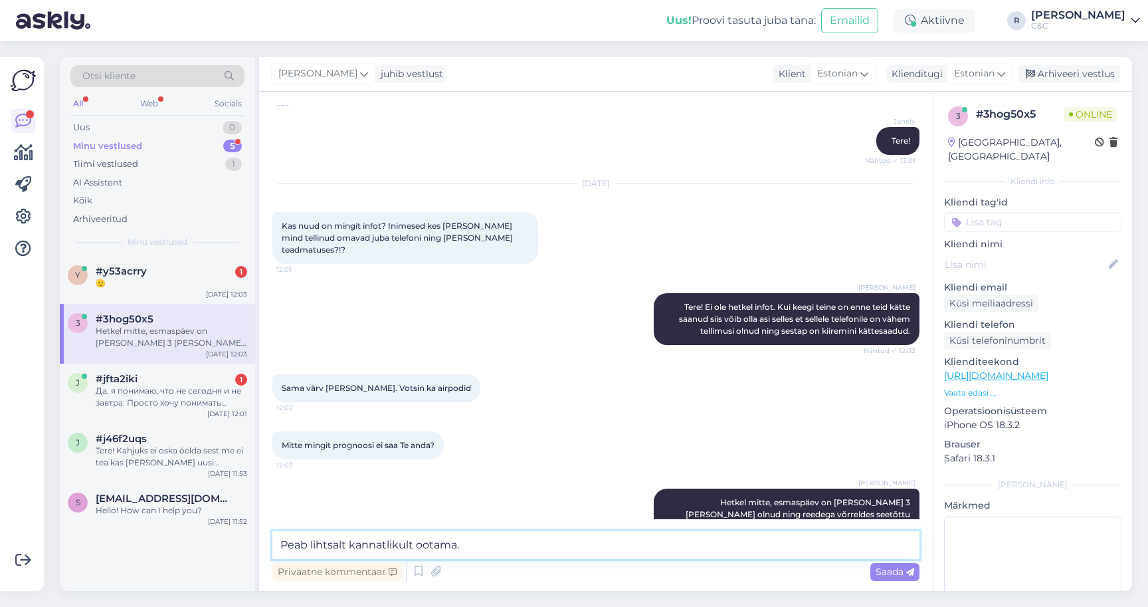
type textarea "Peab lihtsalt kannatlikult ootama."
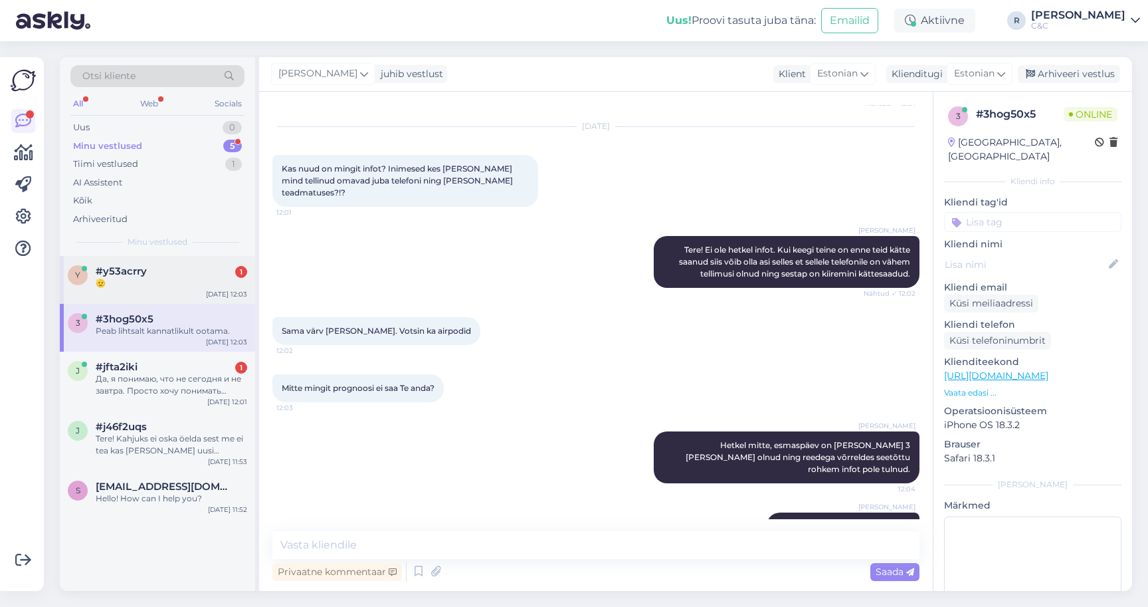
click at [181, 288] on div "y #y53acrry 1 🫡 Sep 22 12:03" at bounding box center [157, 280] width 195 height 48
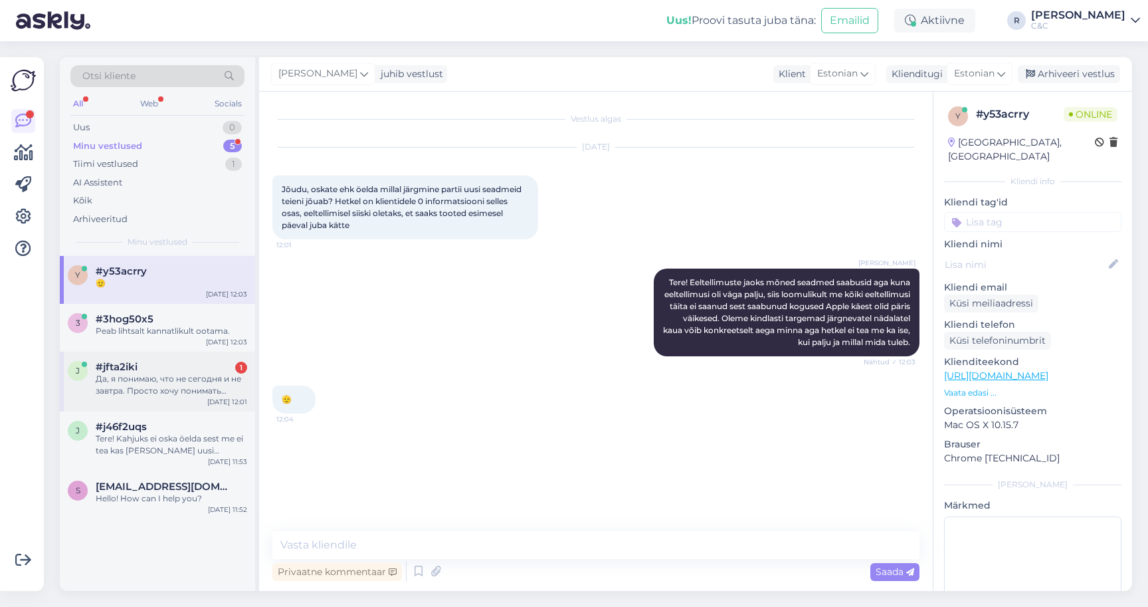
click at [167, 377] on div "Да, я понимаю, что не сегодня и не завтра. Просто хочу понимать точнее. Через 1…" at bounding box center [171, 385] width 151 height 24
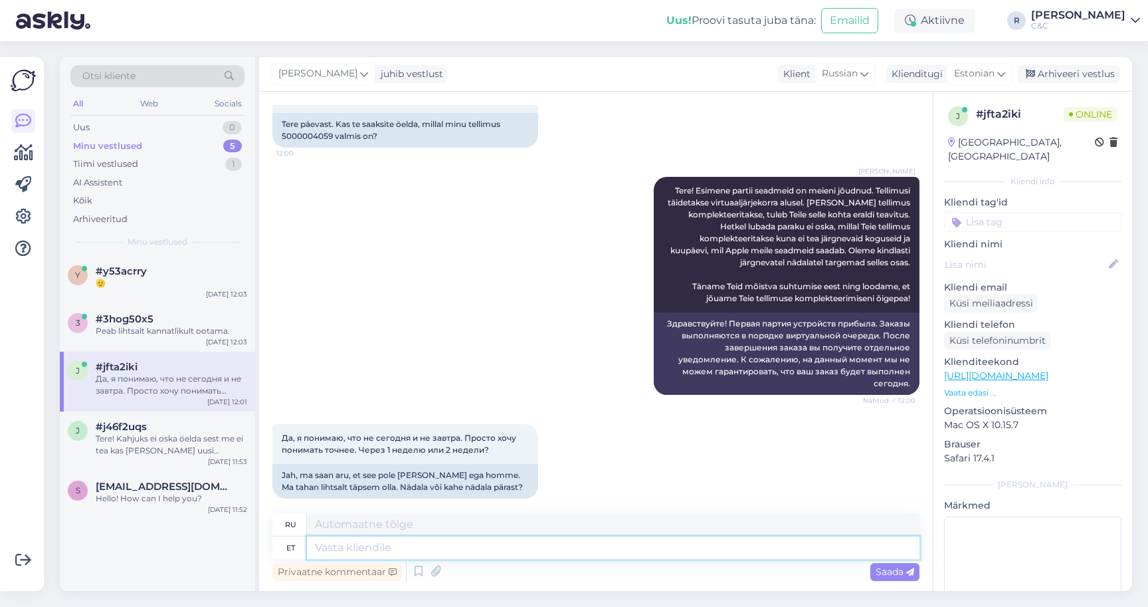
click at [411, 552] on textarea at bounding box center [613, 547] width 613 height 23
click at [409, 554] on textarea at bounding box center [613, 547] width 613 height 23
type textarea "Ma tah"
type textarea "я"
type textarea "Ma tahaks k"
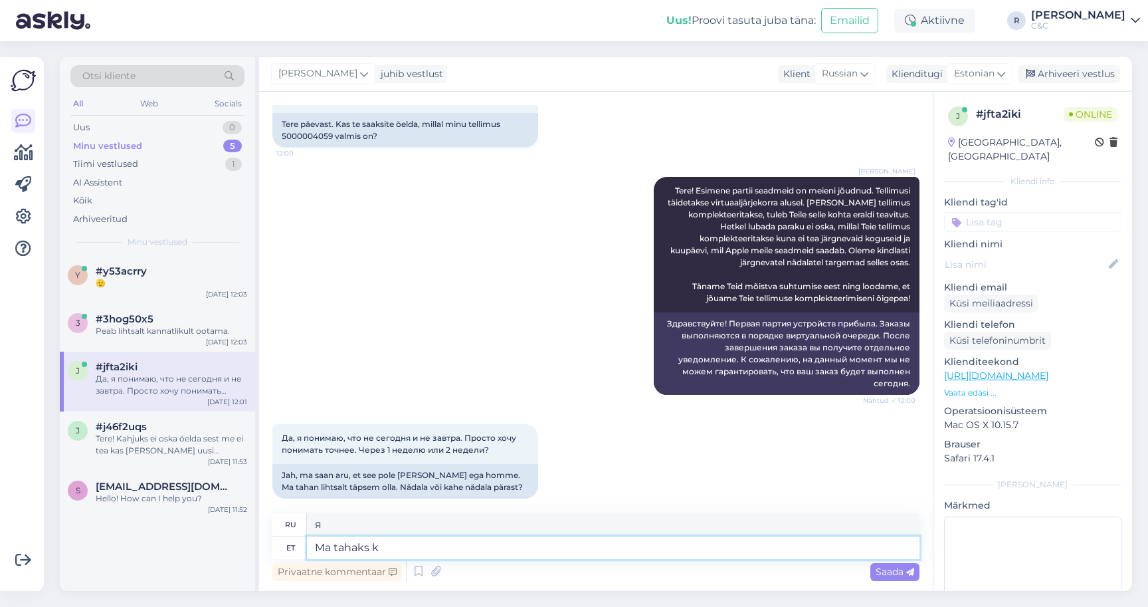
type textarea "Я хотел бы"
type textarea "Ma tahaks ka tä"
type textarea "Я бы тоже хотел"
type textarea "Ma tahaks ka täpsem ol"
type textarea "Я бы также хотел быть более конкретным."
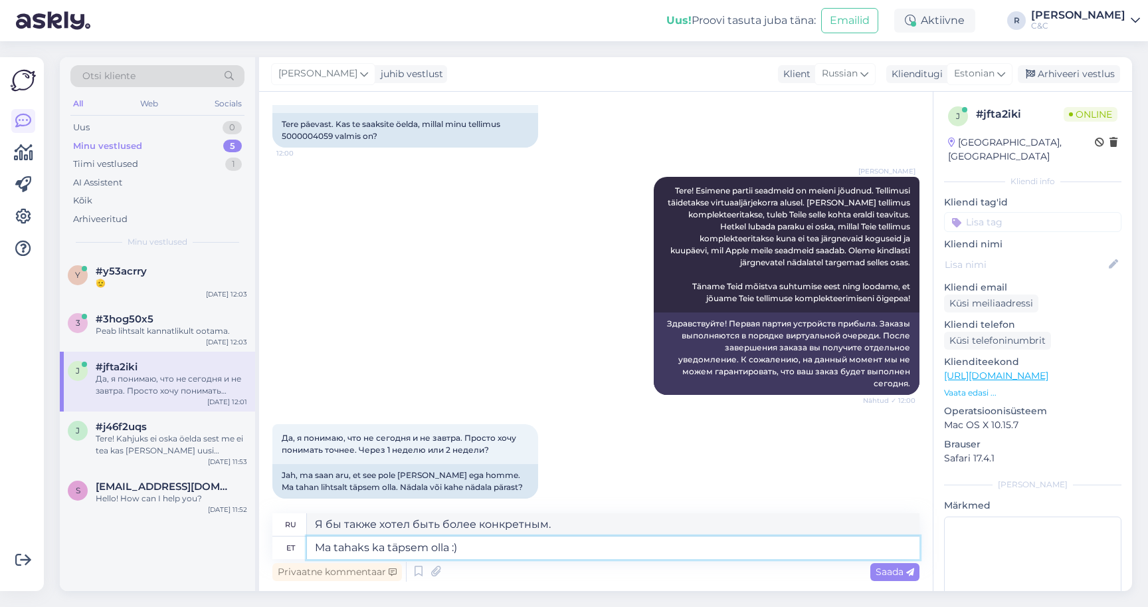
type textarea "Ma tahaks ka täpsem olla :) A"
type textarea "Я бы тоже хотел уточнить :)"
type textarea "Ma tahaks ka täpsem olla :) AGa"
type textarea "Я бы тоже хотел быть более конкретным :) AGa"
type textarea "Ma tahaks ka täpsem olla :) Aga"
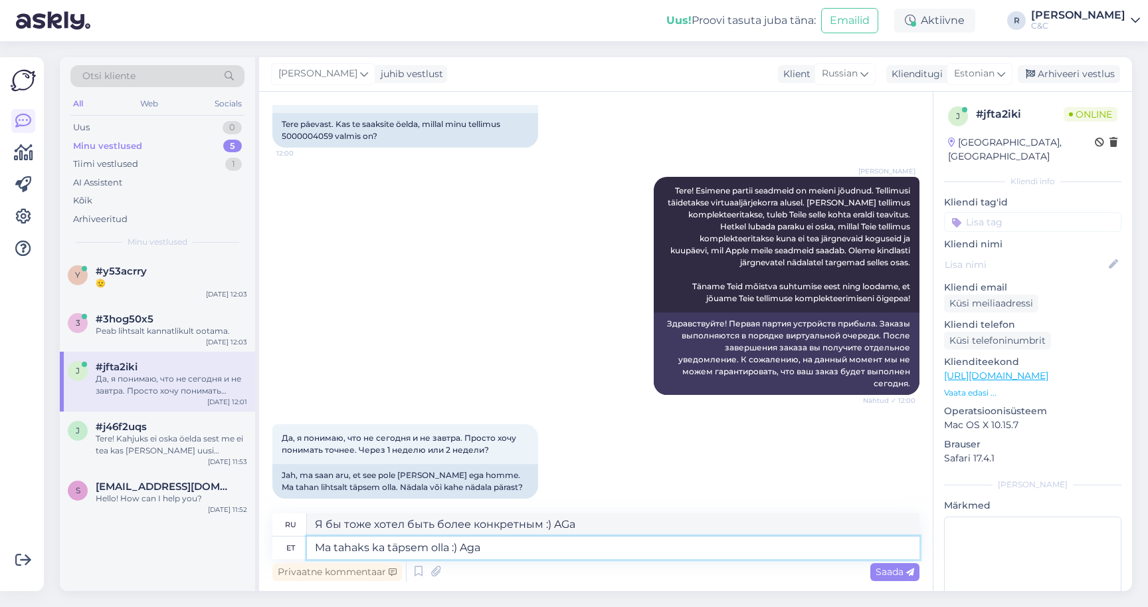
type textarea "Я бы тоже хотел быть более конкретным :) Но"
type textarea "Ma tahaks ka täpsem olla :) Aga hetkel ei"
type textarea "Я бы тоже хотел быть более конкретным :) Но не сейчас."
type textarea "Ma tahaks ka täpsem olla :) Aga hetkel ei saa"
type textarea "Я бы тоже хотел быть более конкретным :) Но сейчас не могу."
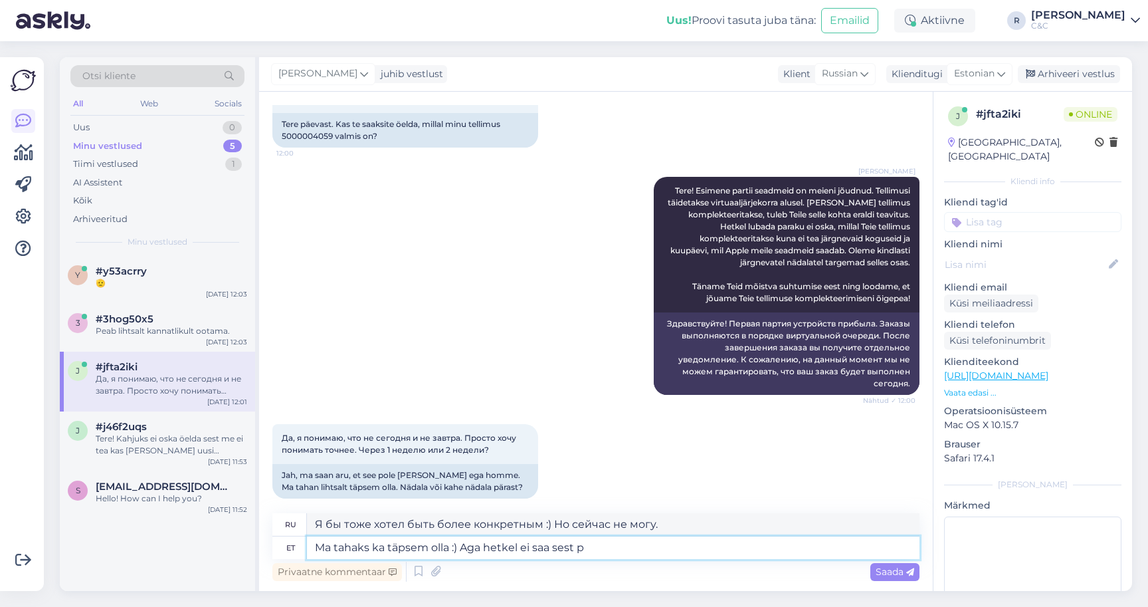
type textarea "Ma tahaks ka täpsem olla :) Aga hetkel ei saa sest po"
type textarea "Я бы тоже хотел быть более конкретным :) Но сейчас я не могу, потому что"
type textarea "Ma tahaks ka täpsem olla :) Aga hetkel ei saa sest pole inf"
type textarea "Я бы тоже хотел быть более конкретным :) Но на данный момент я не могу, потому …"
type textarea "Ma tahaks ka täpsem olla :) Aga hetkel ei saa sest pole infot ning"
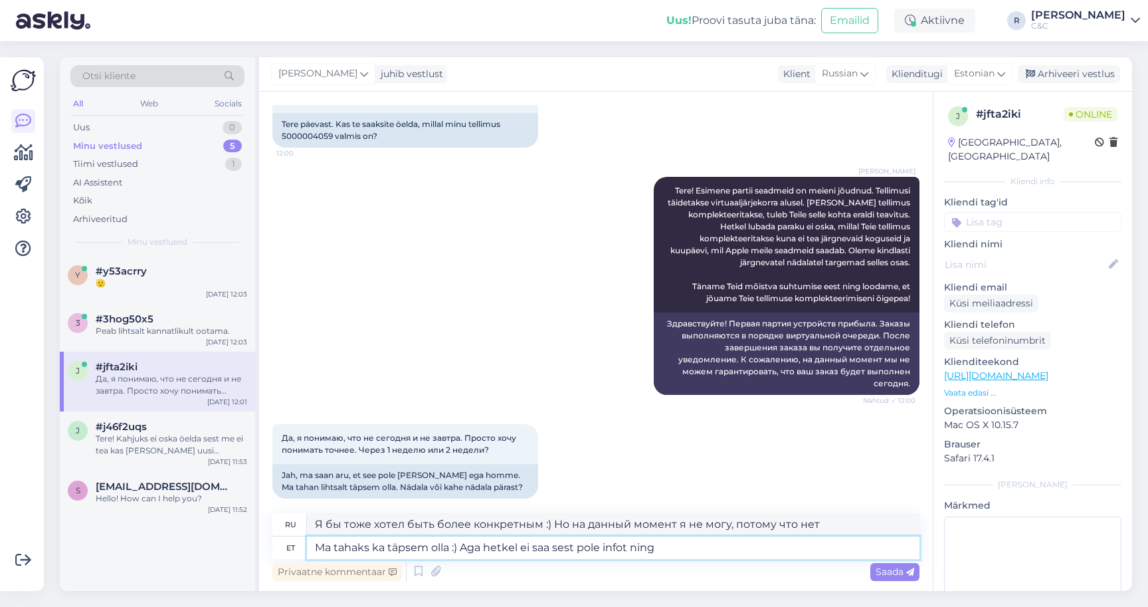
type textarea "Я бы тоже хотел быть более конкретным :) Но на данный момент я не могу этого сд…"
type textarea "Ma tahaks ka täpsem olla :) Aga hetkel ei saa sest pole infot ning"
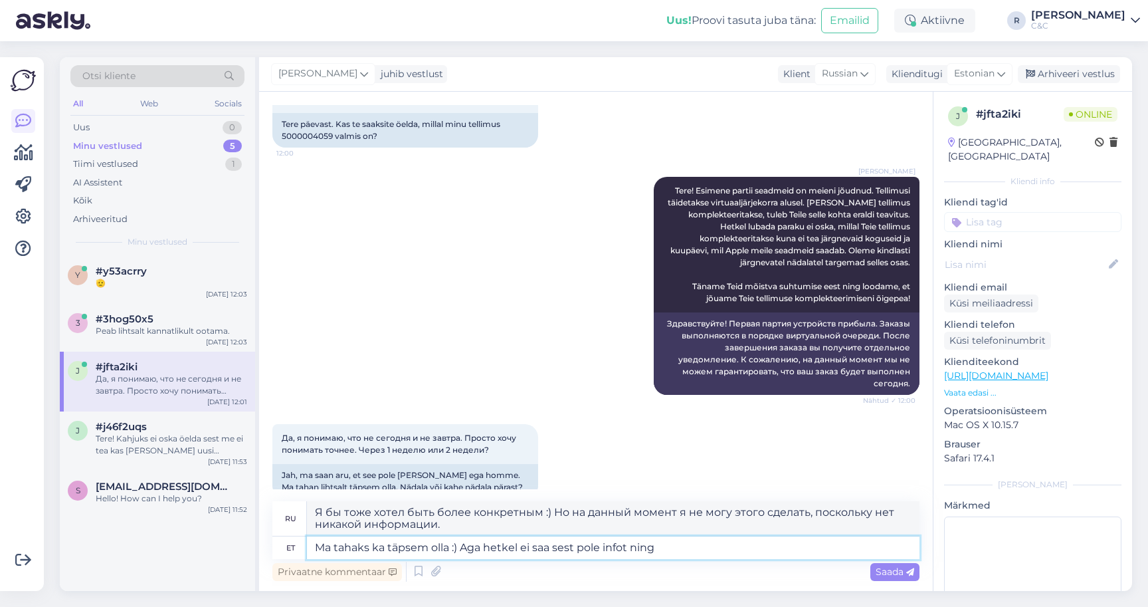
type textarea "Я бы тоже хотел быть более конкретным :) Но на данный момент я не могу, потому …"
type textarea "Ma tahaks ka täpsem olla :) Aga hetkel ei saa sest pole infot ning ei taha ka"
type textarea "Я бы тоже хотел быть более конкретным :) Но на данный момент я не могу, потому …"
type textarea "Ma tahaks ka täpsem olla :) Aga hetkel ei saa sest pole infot ning ei taha ka t…"
type textarea "Я бы тоже хотел быть более конкретным :) Но сейчас я не могу, потому что нет ин…"
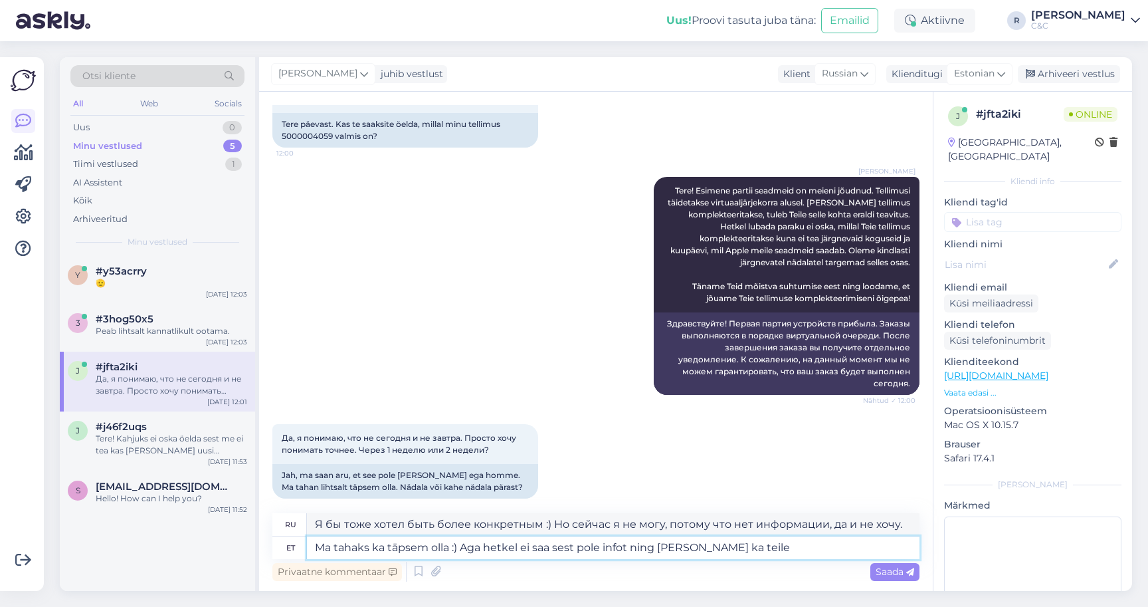
type textarea "Ma tahaks ka täpsem olla :) Aga hetkel ei saa sest pole infot ning ei taha ka t…"
type textarea "Я бы тоже хотел быть более конкретным :) Но на данный момент я не могу этого сд…"
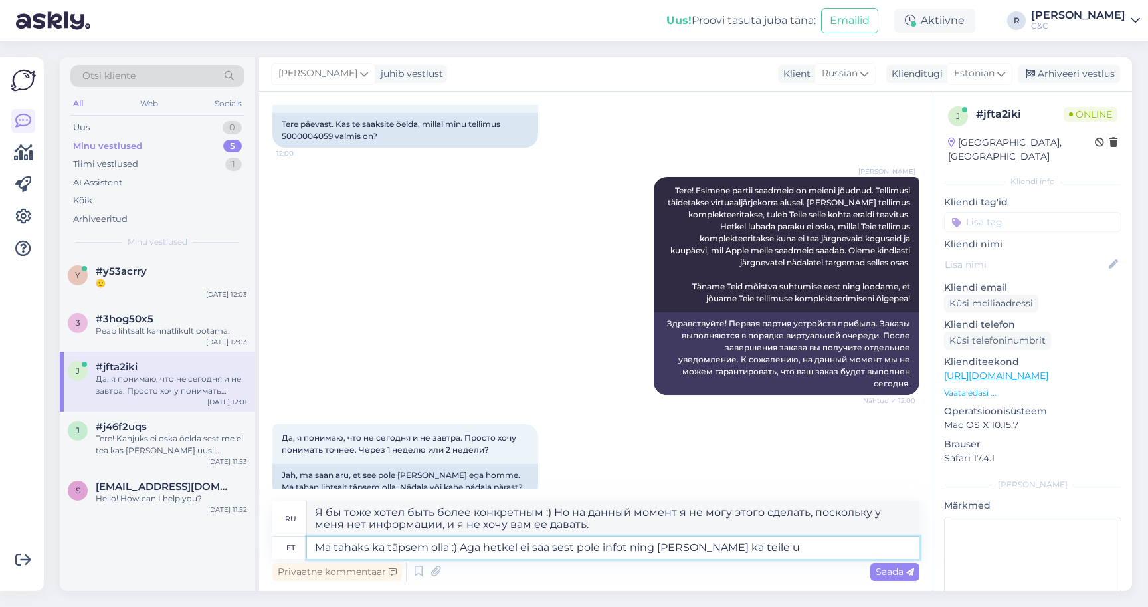
type textarea "Ma tahaks ka täpsem olla :) Aga hetkel ei saa sest pole infot ning ei taha ka t…"
type textarea "Я бы тоже хотел быть более конкретным :) Но на данный момент я не могу этого сд…"
type textarea "Ma tahaks ka täpsem olla :) Aga hetkel ei saa sest pole infot ning ei taha ka t…"
type textarea "Я бы тоже хотел быть более конкретным :) Но на данный момент я не могу этого сд…"
type textarea "Ma tahaks ka täpsem olla :) Aga hetkel ei saa sest pole infot ning ei taha ka t…"
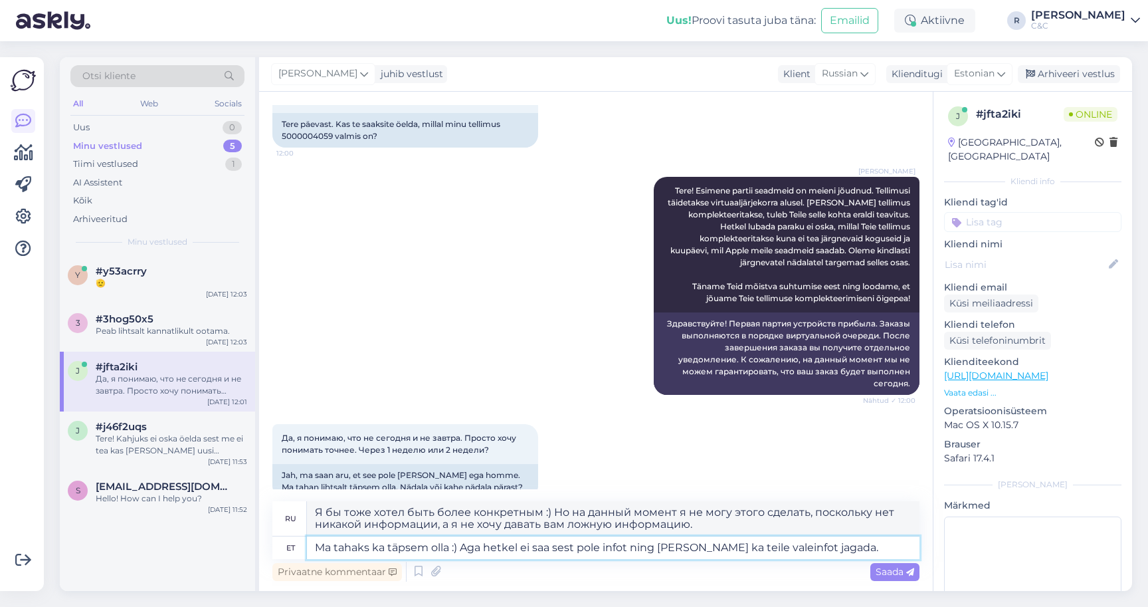
type textarea "Я бы тоже хотел быть более конкретным :) Но на данный момент я не могу этого сд…"
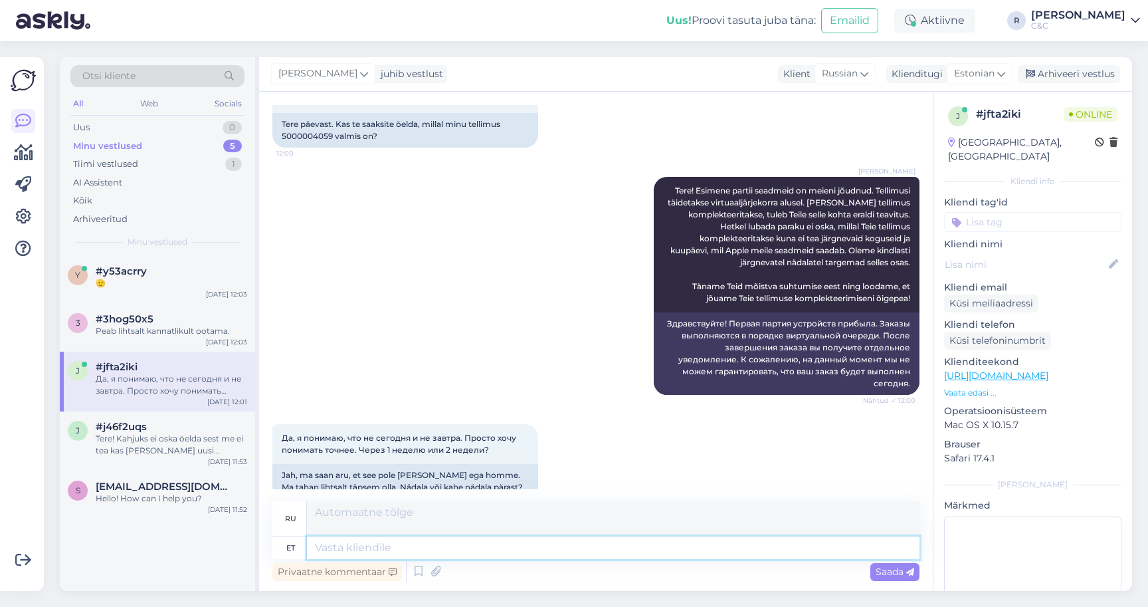
scroll to position [218, 0]
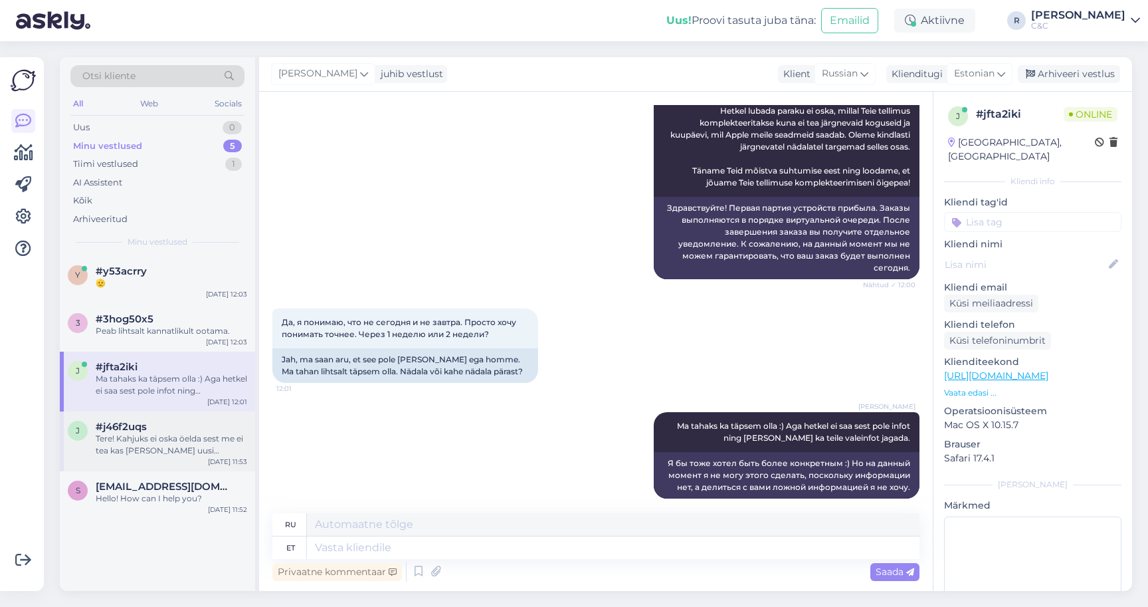
click at [196, 438] on div "Tere! Kahjuks ei oska öelda sest me ei tea kas täna uusi seadmeid meile saabub." at bounding box center [171, 445] width 151 height 24
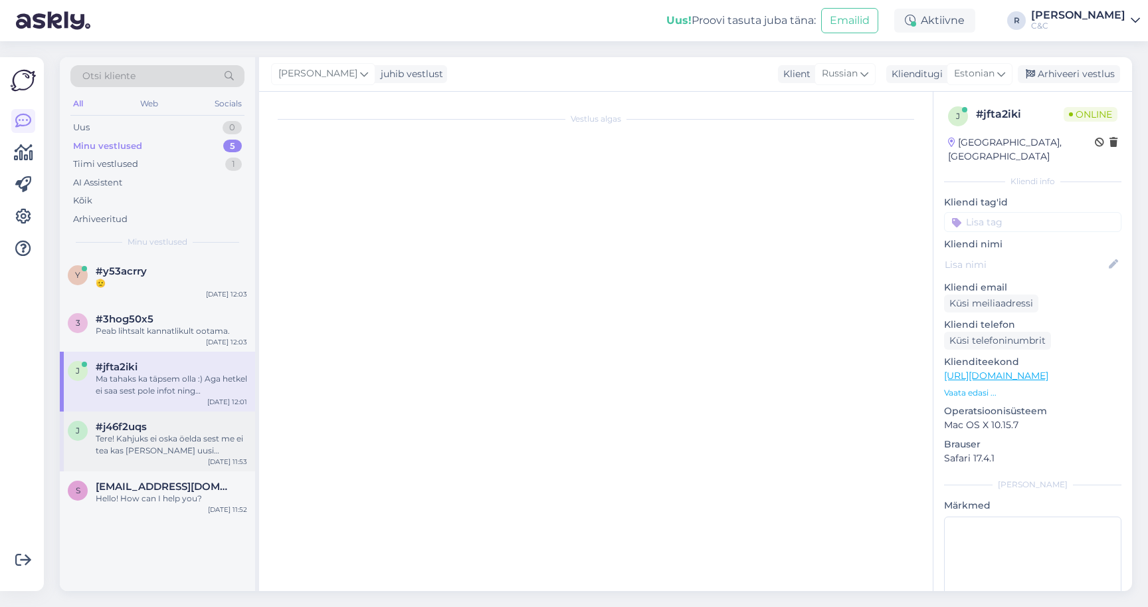
scroll to position [162, 0]
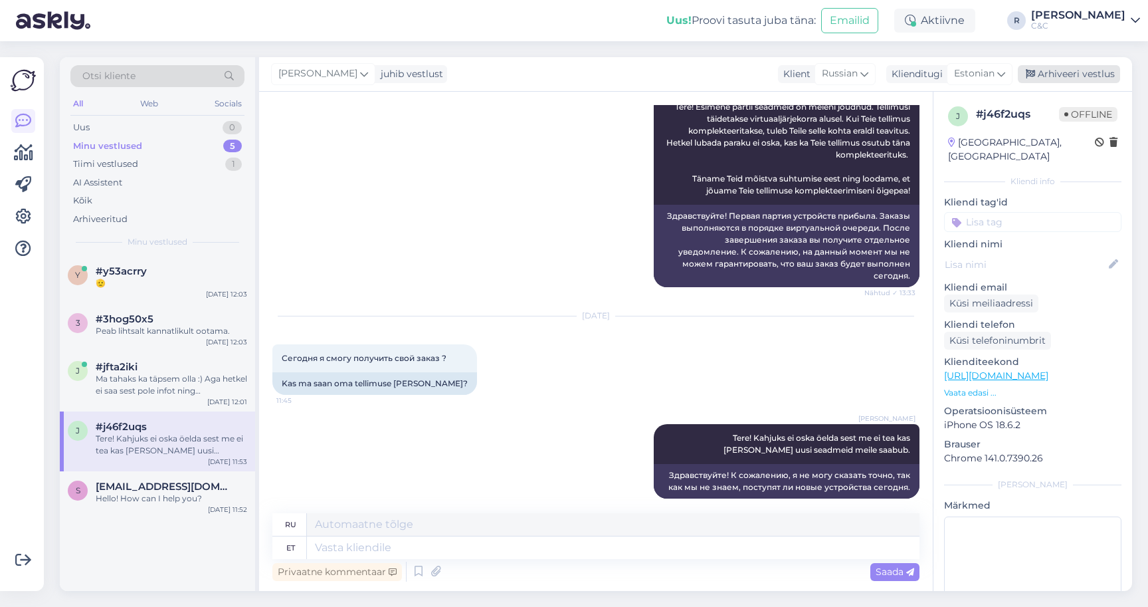
click at [1099, 72] on div "Arhiveeri vestlus" at bounding box center [1069, 74] width 102 height 18
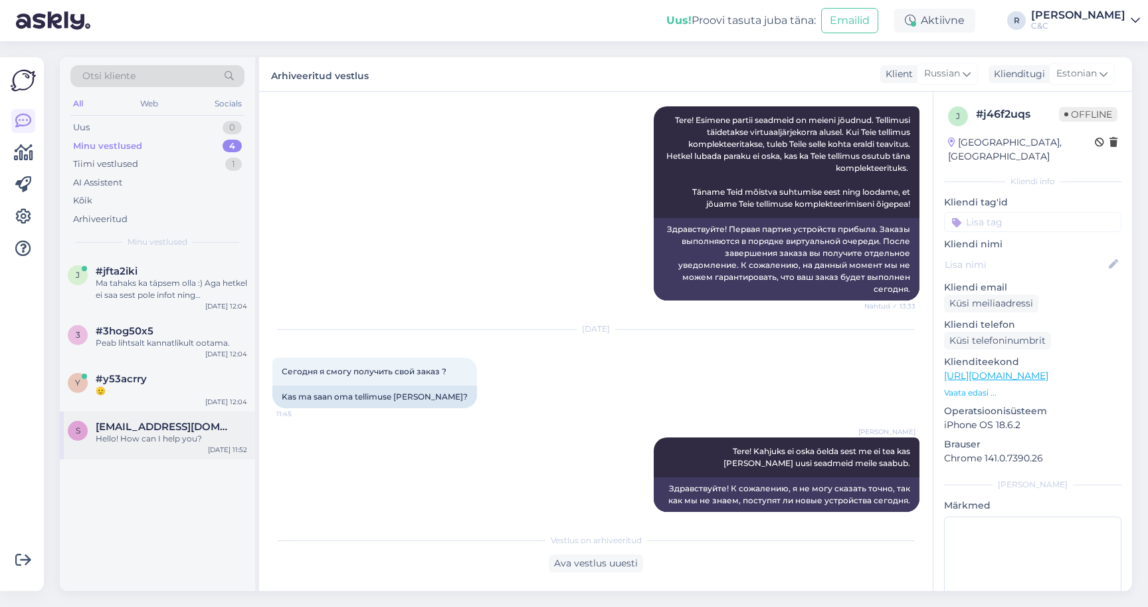
click at [209, 440] on div "Hello! How can I help you?" at bounding box center [171, 439] width 151 height 12
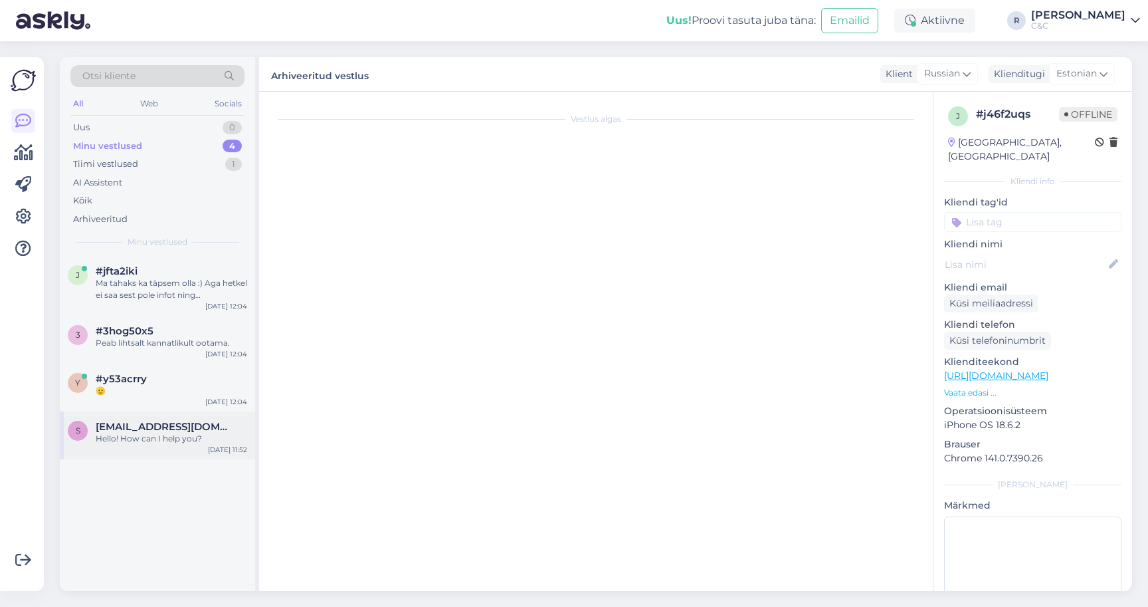
scroll to position [2638, 0]
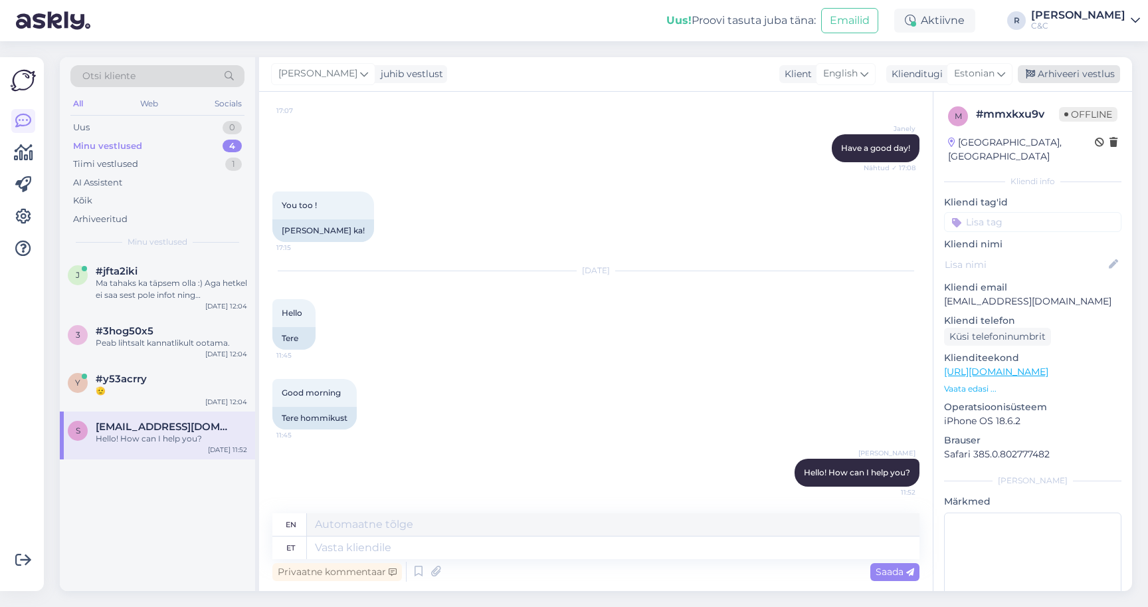
click at [1074, 81] on div "Arhiveeri vestlus" at bounding box center [1069, 74] width 102 height 18
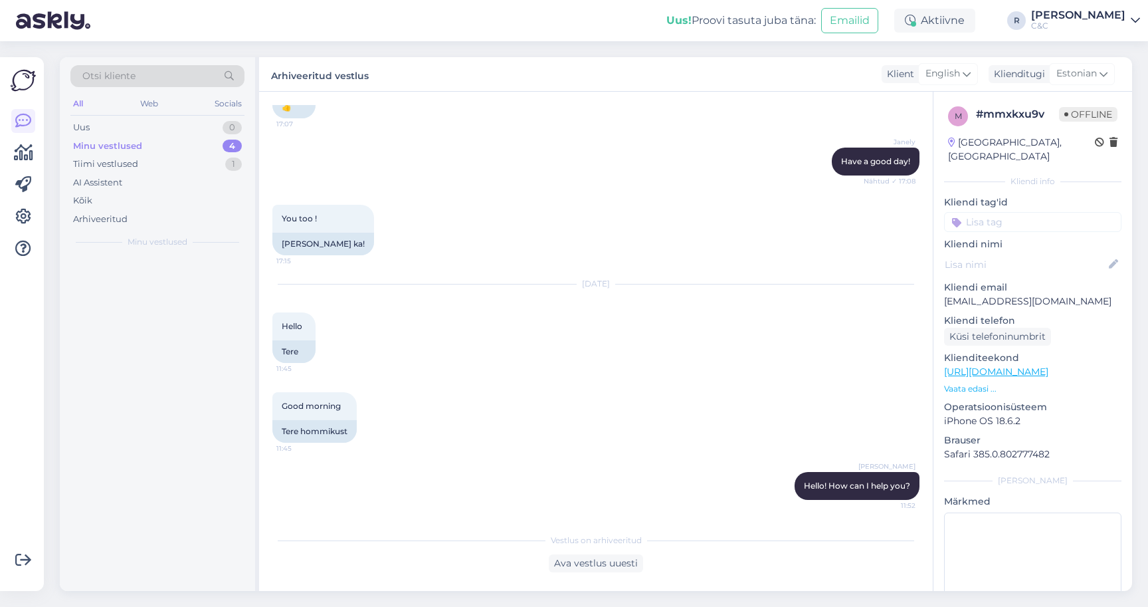
scroll to position [2624, 0]
click at [149, 357] on div "y #y53acrry 🫡 Sep 22 12:04" at bounding box center [157, 375] width 195 height 48
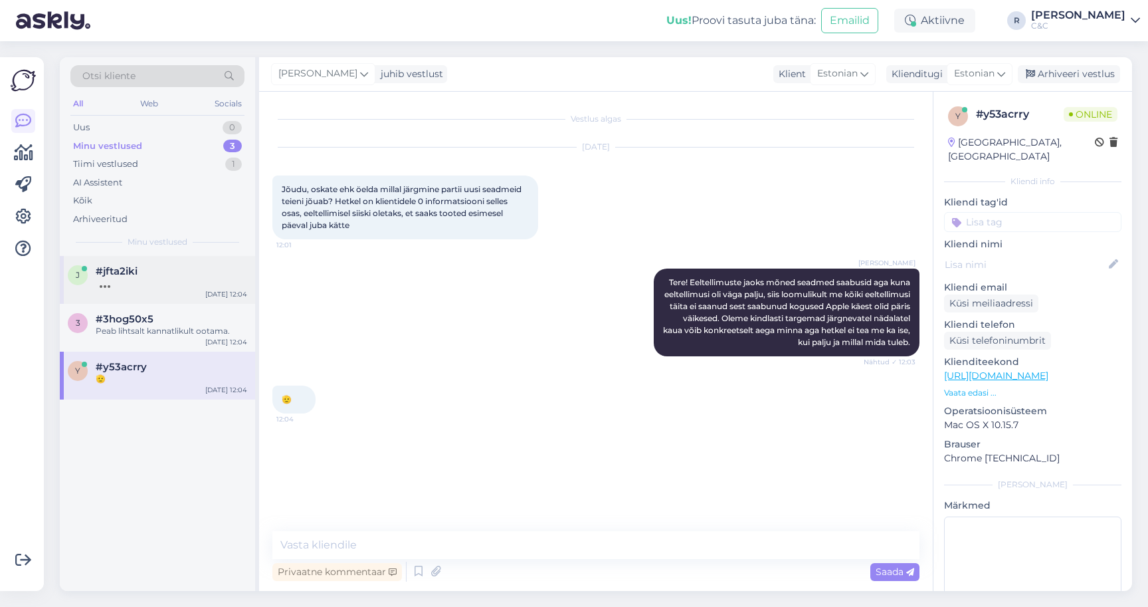
click at [159, 280] on div at bounding box center [171, 283] width 151 height 12
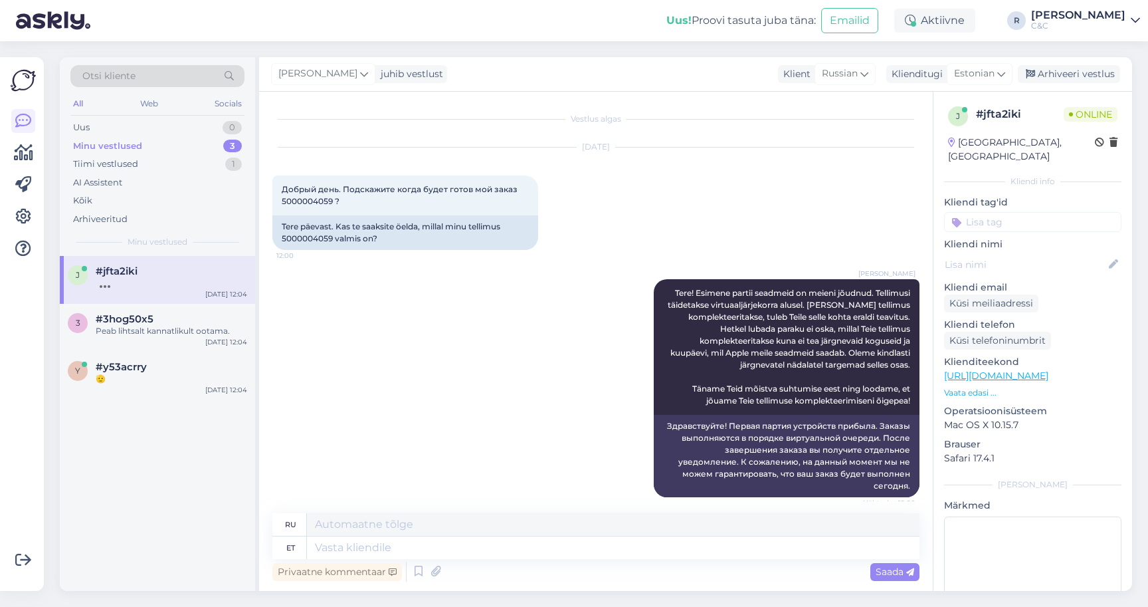
scroll to position [218, 0]
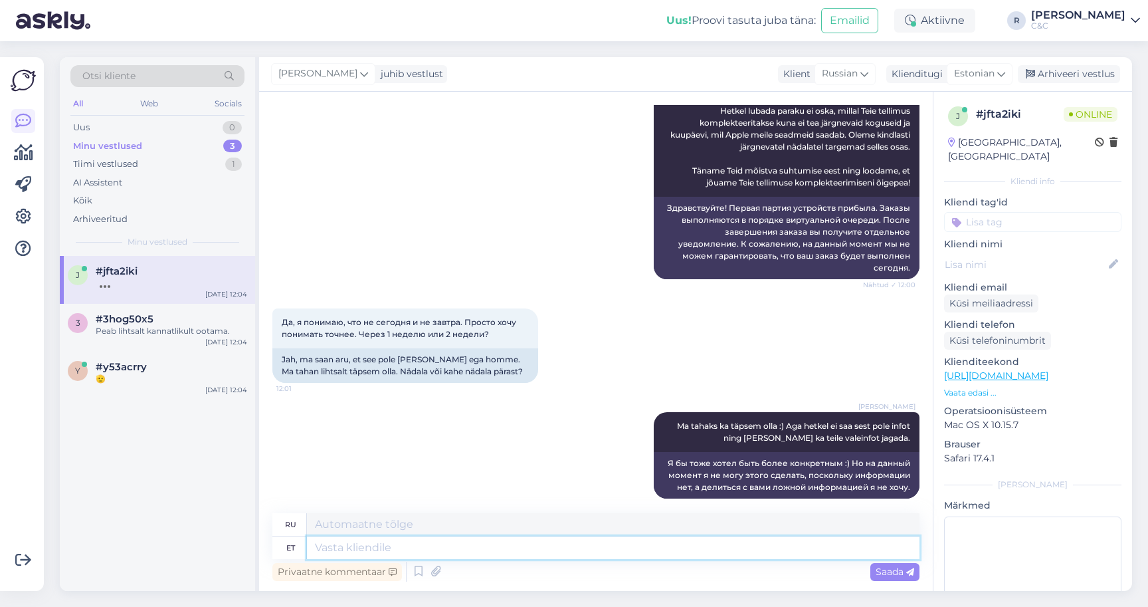
click at [433, 550] on textarea at bounding box center [613, 547] width 613 height 23
click at [171, 333] on div "Peab lihtsalt kannatlikult ootama." at bounding box center [171, 331] width 151 height 12
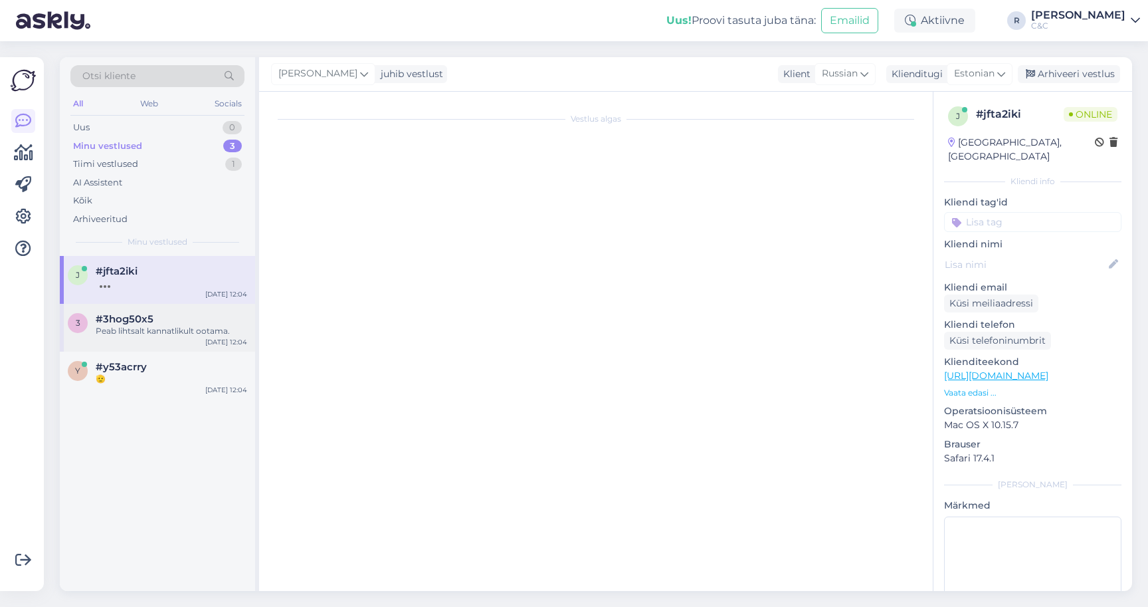
scroll to position [1941, 0]
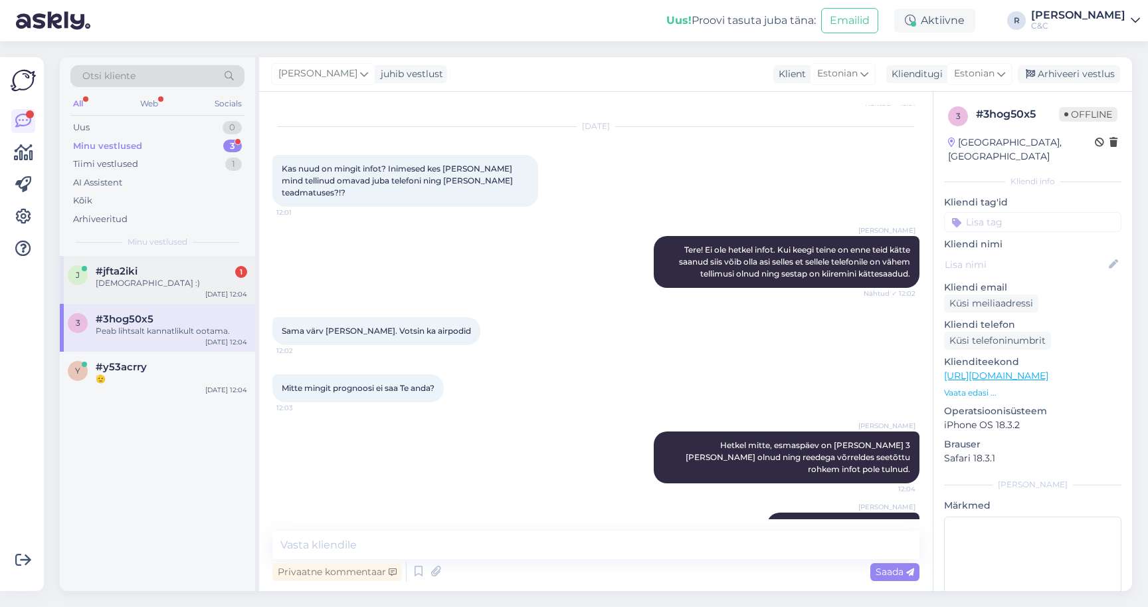
click at [224, 266] on div "#jfta2iki 1" at bounding box center [171, 271] width 151 height 12
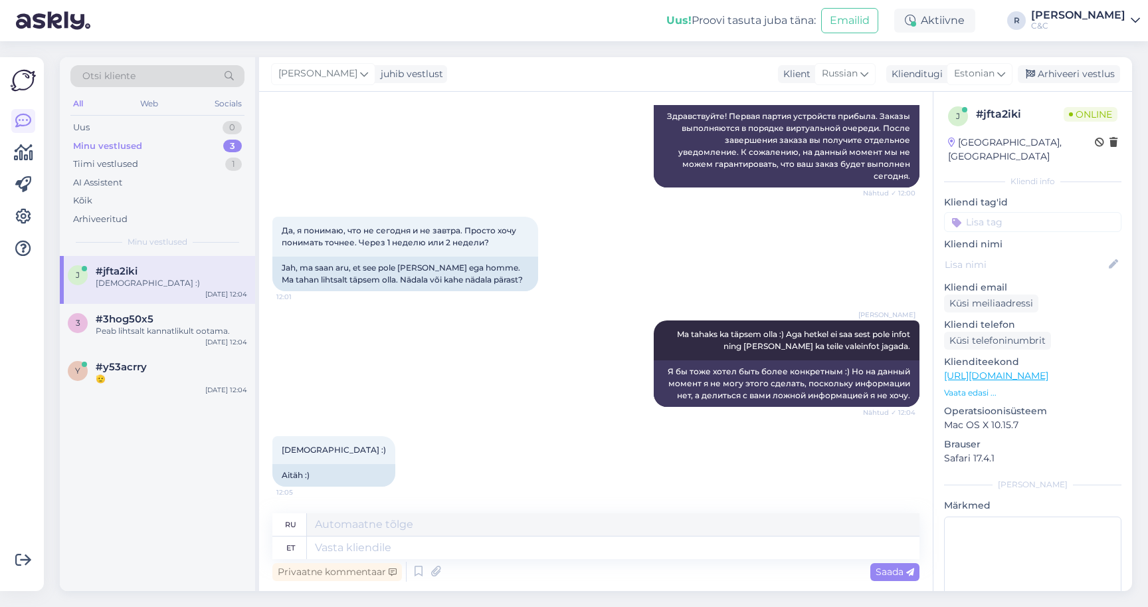
scroll to position [298, 0]
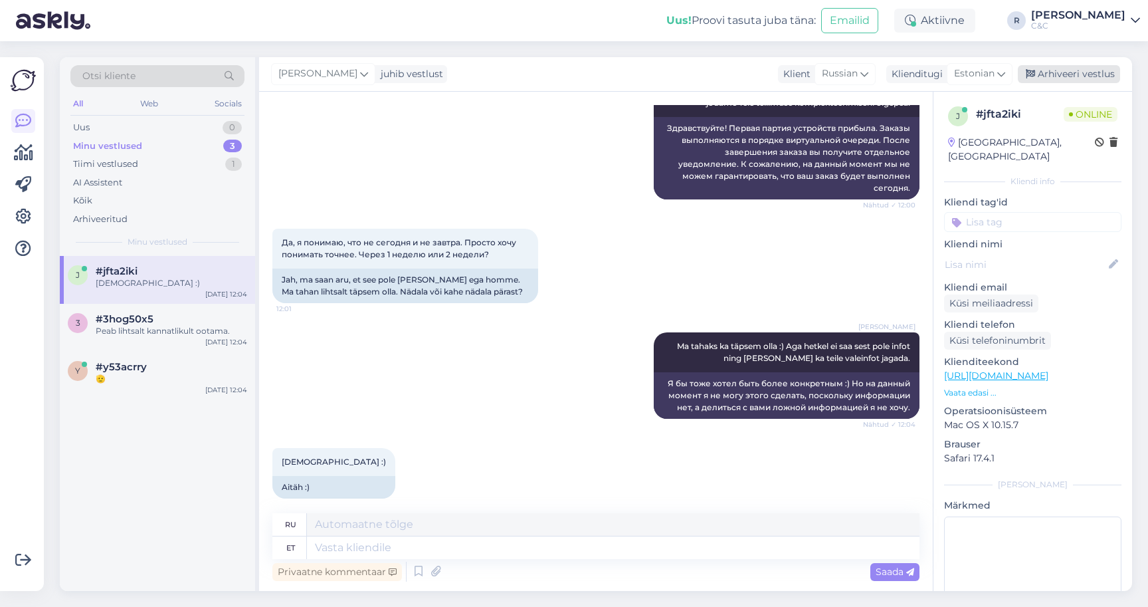
click at [1049, 74] on div "Arhiveeri vestlus" at bounding box center [1069, 74] width 102 height 18
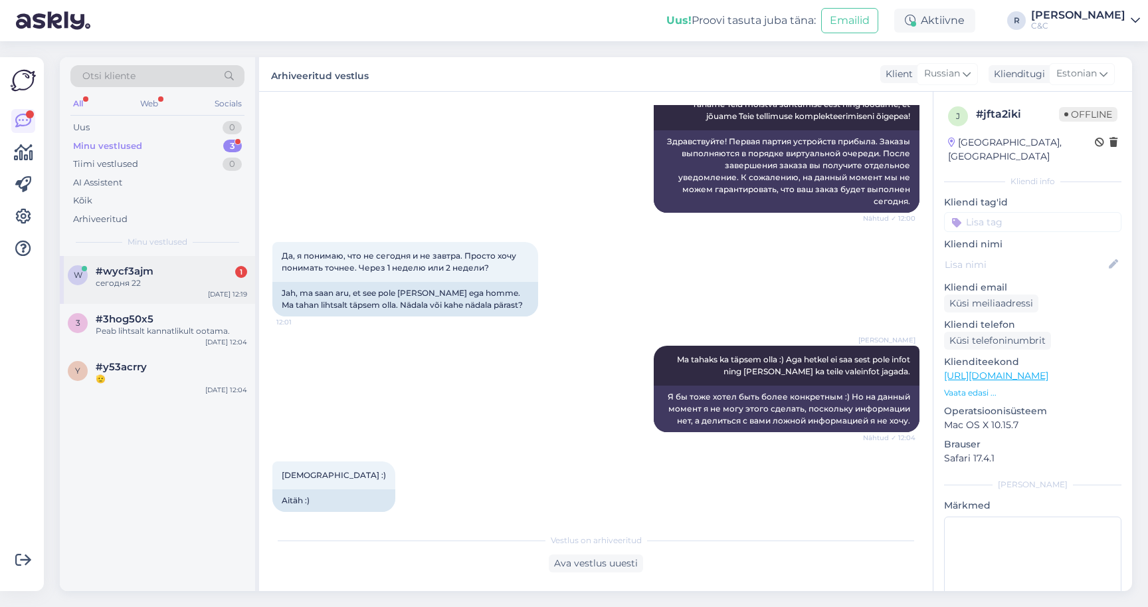
click at [216, 272] on div "#wycf3ajm 1" at bounding box center [171, 271] width 151 height 12
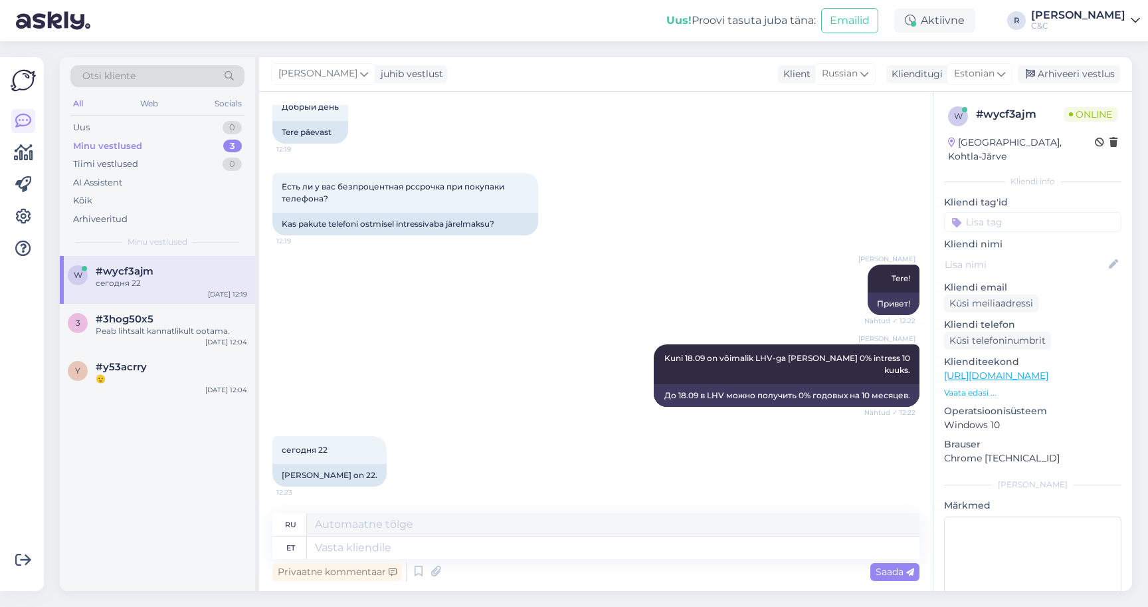
scroll to position [70, 0]
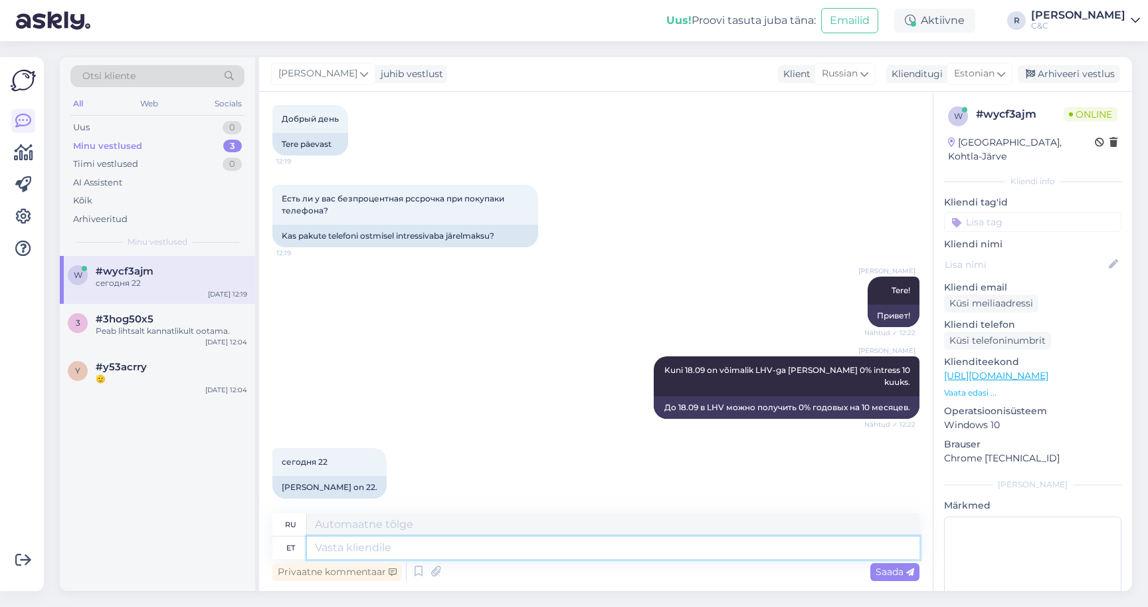
click at [423, 550] on textarea at bounding box center [613, 547] width 613 height 23
type textarea "P"
type textarea "Oi v"
type textarea "Ой"
type textarea "Oi, v"
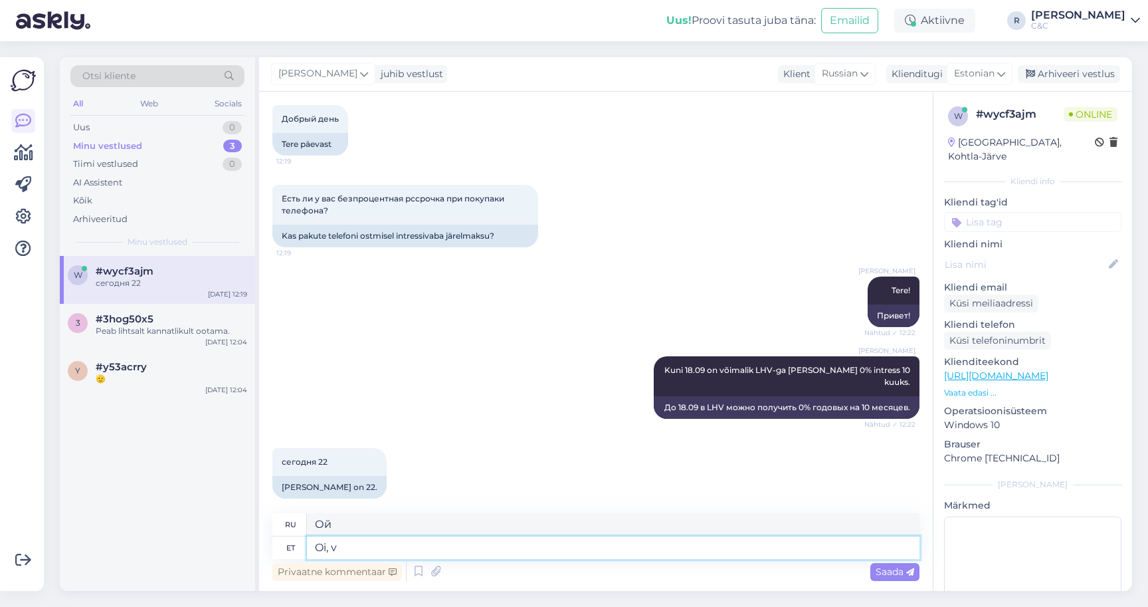
type textarea "Ой,"
type textarea "Oi, vabandust :"
type textarea "Ой, извините."
type textarea "Oi, vabandust :)"
type textarea "Ой, извините :)"
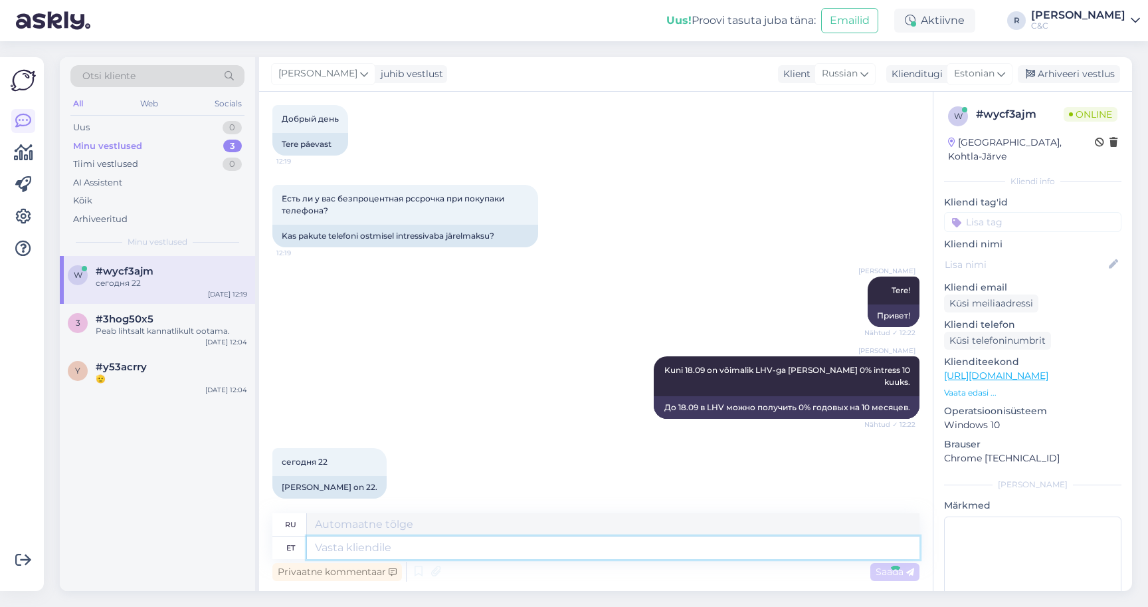
scroll to position [150, 0]
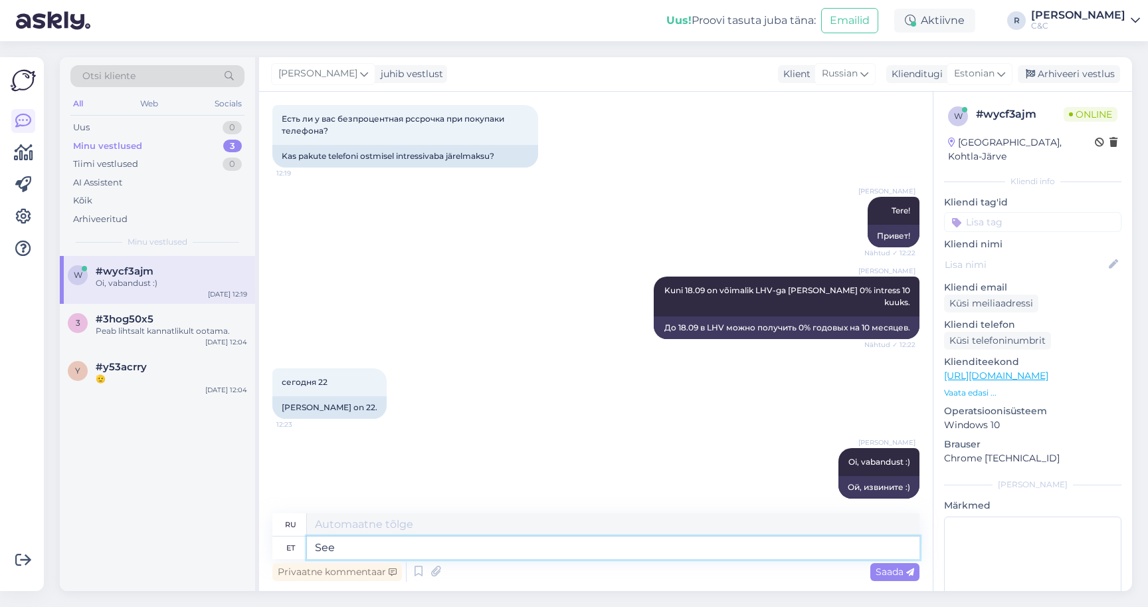
type textarea "See k"
type textarea "Этот"
type textarea "Aga k"
type textarea "Но"
type textarea "Aga kehtib see"
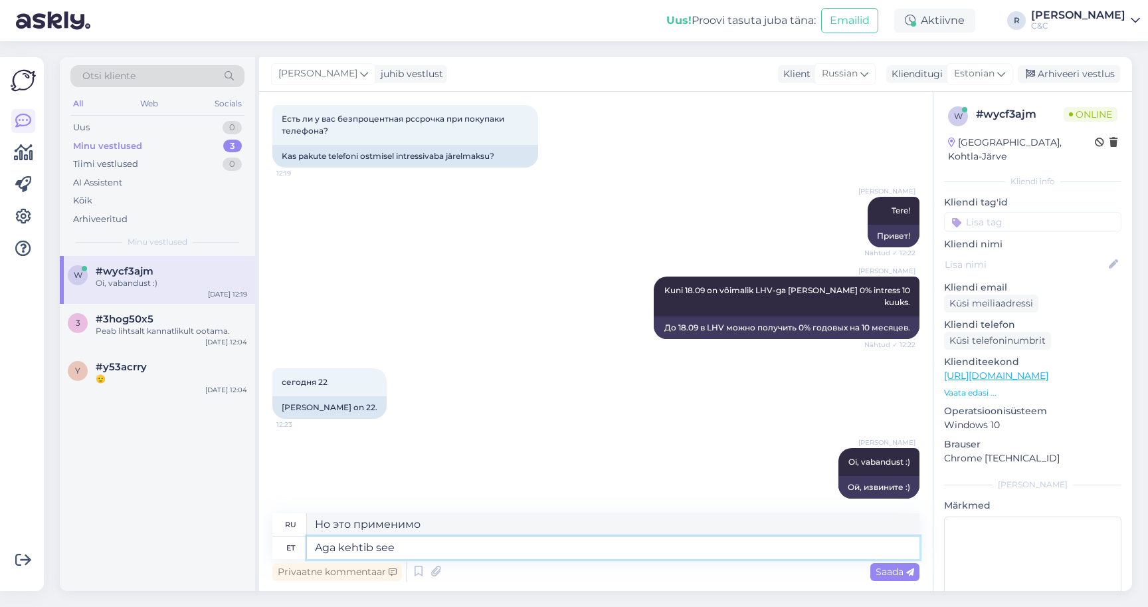
type textarea "Но это правда."
type textarea "Aga kehtib see ikkagi"
type textarea "Но это все еще применимо."
type textarea "Aga kehtib see ikkagi täna ka"
type textarea "Но это применимо и сегодня."
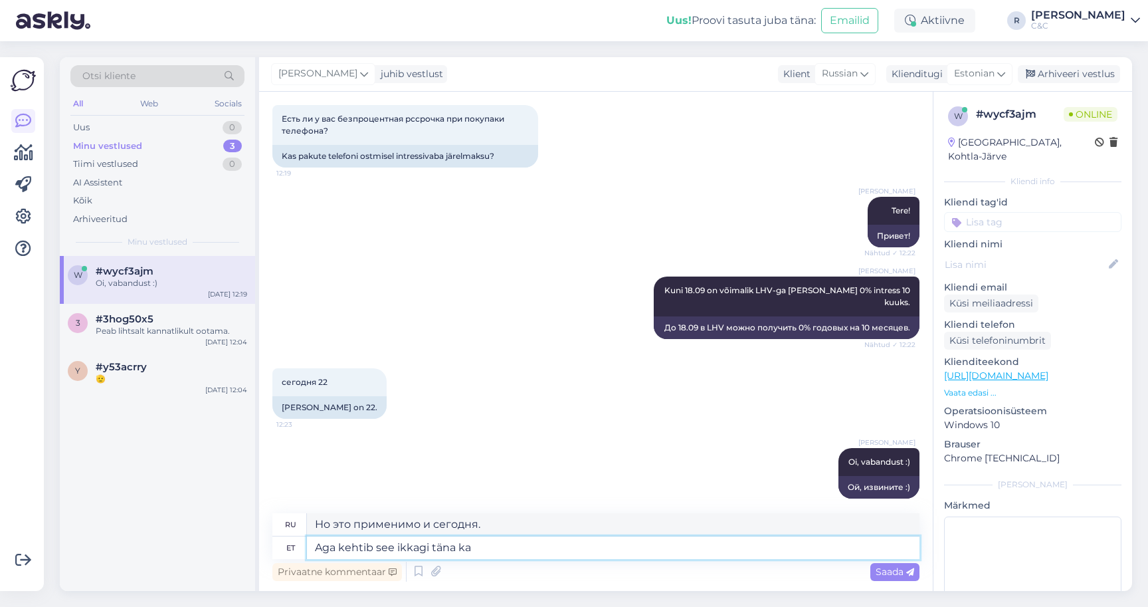
type textarea "Aga kehtib see ikkagi täna ka"
type textarea "Но это актуально и сегодня."
type textarea "Aga kehtib see ikkagi täna ka :)"
type textarea "Но это актуально и сегодня :)"
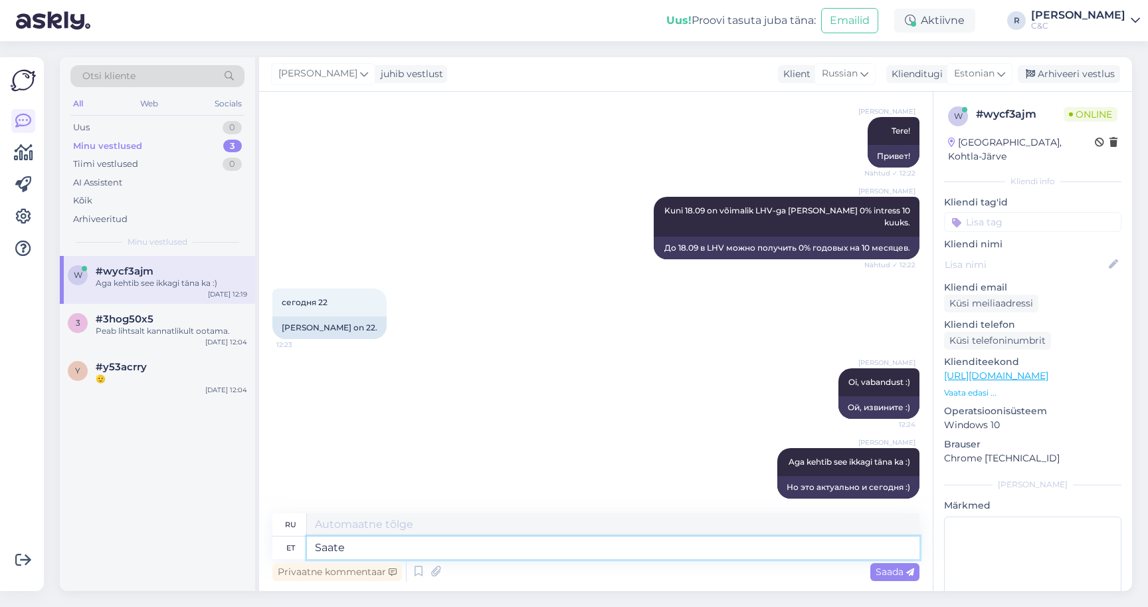
type textarea "Saate v"
type textarea "Ты можешь"
type textarea "Saate veebipoes li"
type textarea "Купить можно в интернет-магазине."
type textarea "Saate veebipoes lisada so"
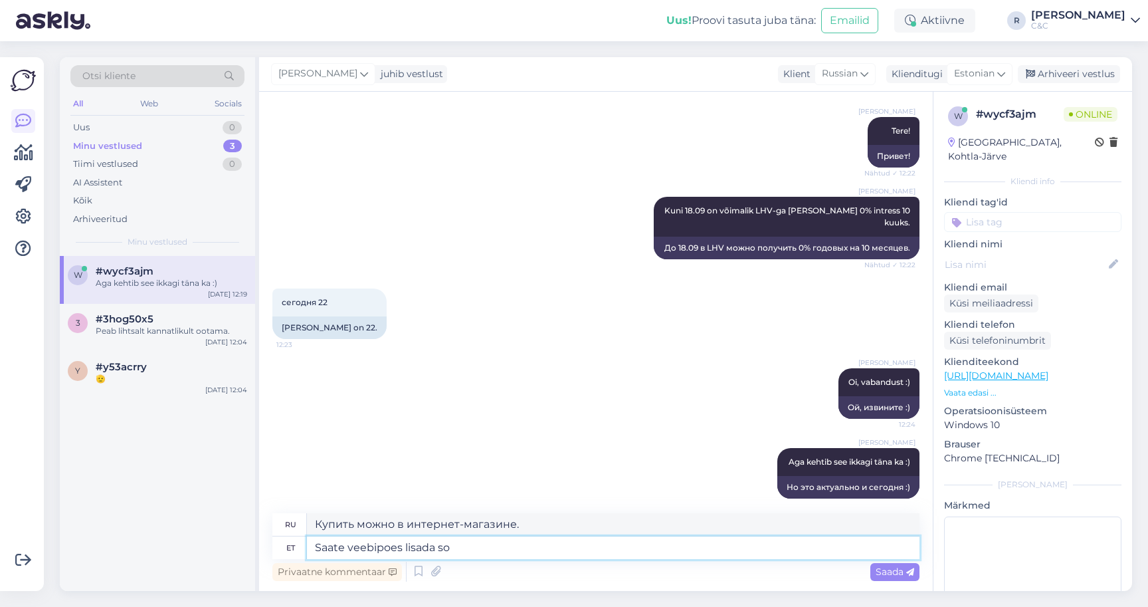
type textarea "Вы можете добавить в интернет-магазин"
type textarea "Saate veebipoes lisada soovitud toote"
type textarea "Вы можете добавить желаемые товары в интернет-магазин"
type textarea "Saate veebipoes lisada soovitud toote os"
type textarea "Вы можете добавить желаемый товар в интернет-магазин"
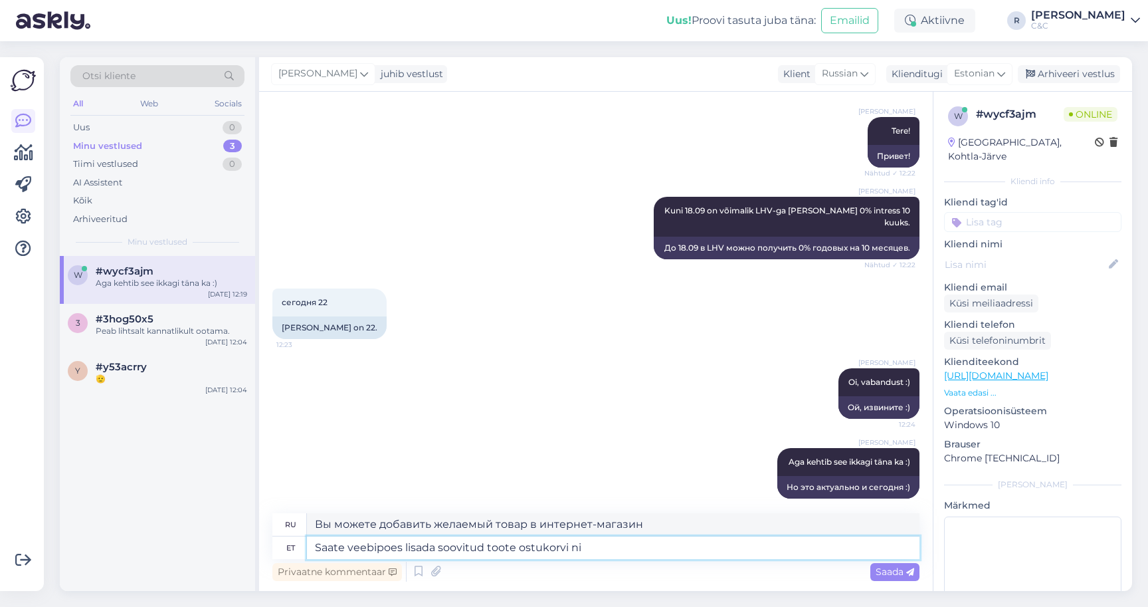
type textarea "Saate veebipoes lisada soovitud toote ostukorvi nin"
type textarea "Вы можете добавить желаемый товар в корзину в интернет-магазине."
type textarea "Saate veebipoes lisada soovitud toote ostukorvi ning v"
type textarea "Вы можете добавить желаемый товар в корзину в интернет-магазине и"
type textarea "Saate veebipoes lisada soovitud toote ostukorvi ning valida makse"
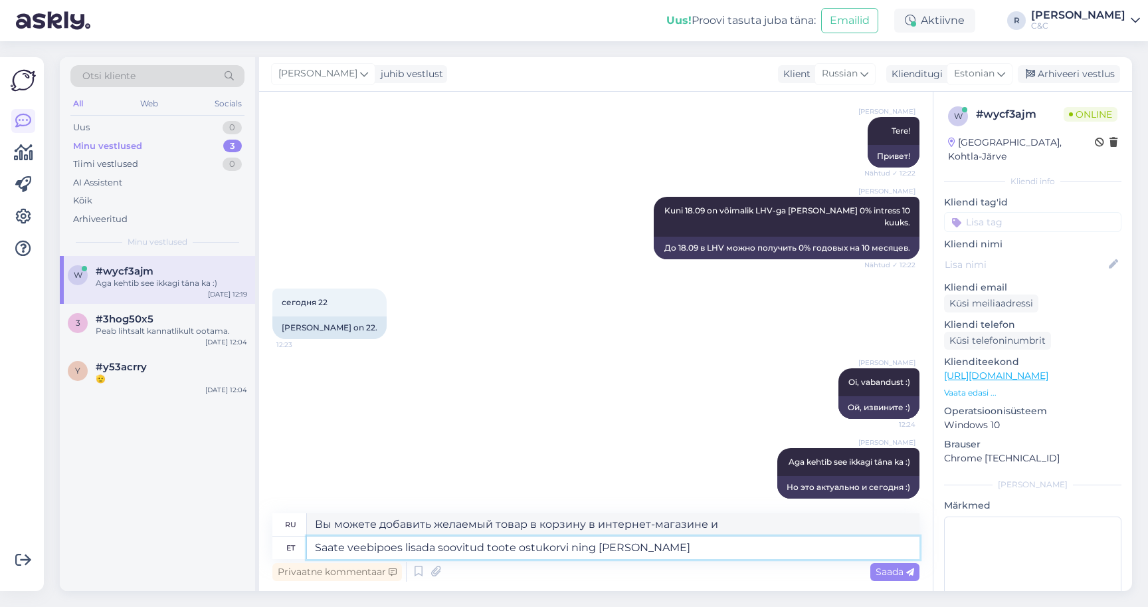
type textarea "Вы можете добавить желаемый товар в корзину в интернет-магазине и выбрать"
type textarea "Saate veebipoes lisada soovitud toote ostukorvi ning valida makseviisiks L"
type textarea "Вы можете добавить нужный товар в корзину интернет-магазина и выбрать способ оп…"
type textarea "Saate veebipoes lisada soovitud toote ostukorvi ning valida makseviisiks LHV."
type textarea "Вы можете добавить желаемый товар в корзину покупок в интернет-магазине и выбра…"
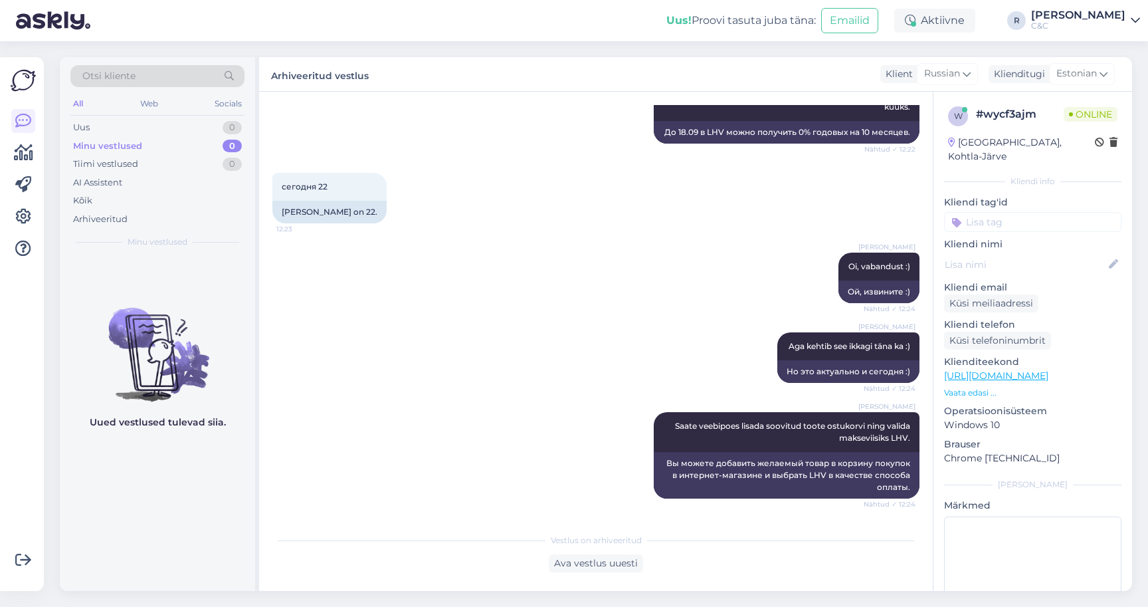
scroll to position [595, 0]
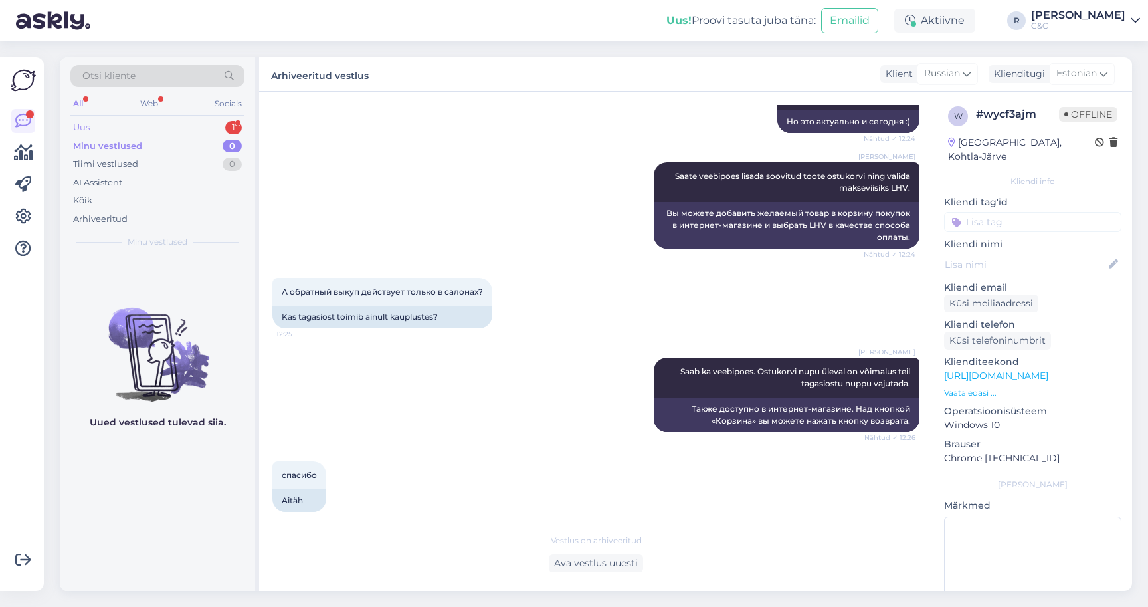
click at [213, 131] on div "Uus 1" at bounding box center [157, 127] width 174 height 19
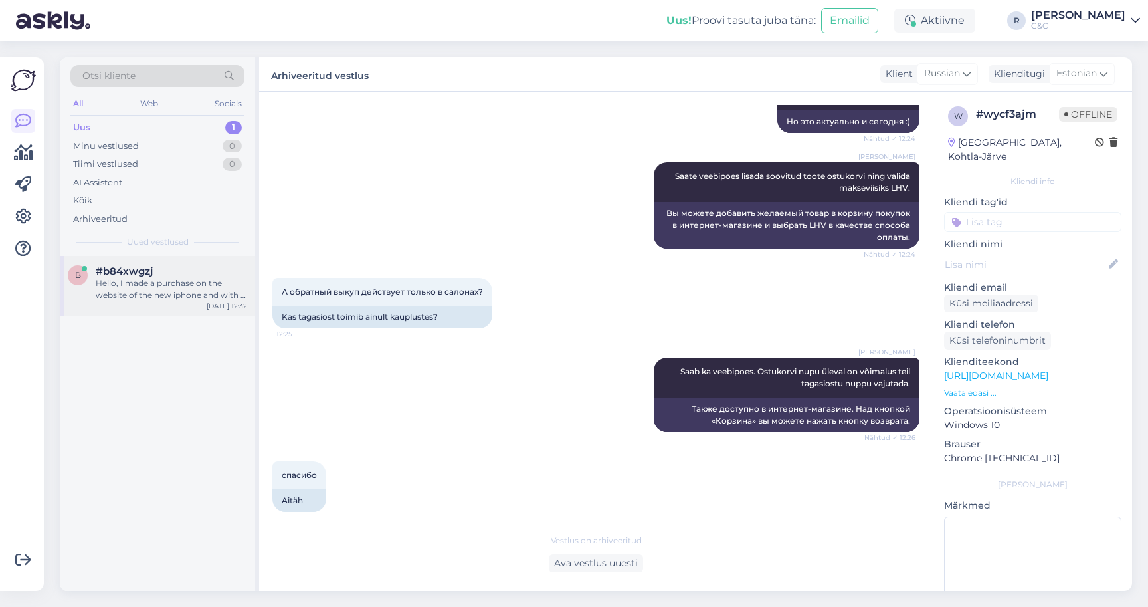
click at [168, 283] on div "Hello, I made a purchase on the website of the new iphone and with a trade-in b…" at bounding box center [171, 289] width 151 height 24
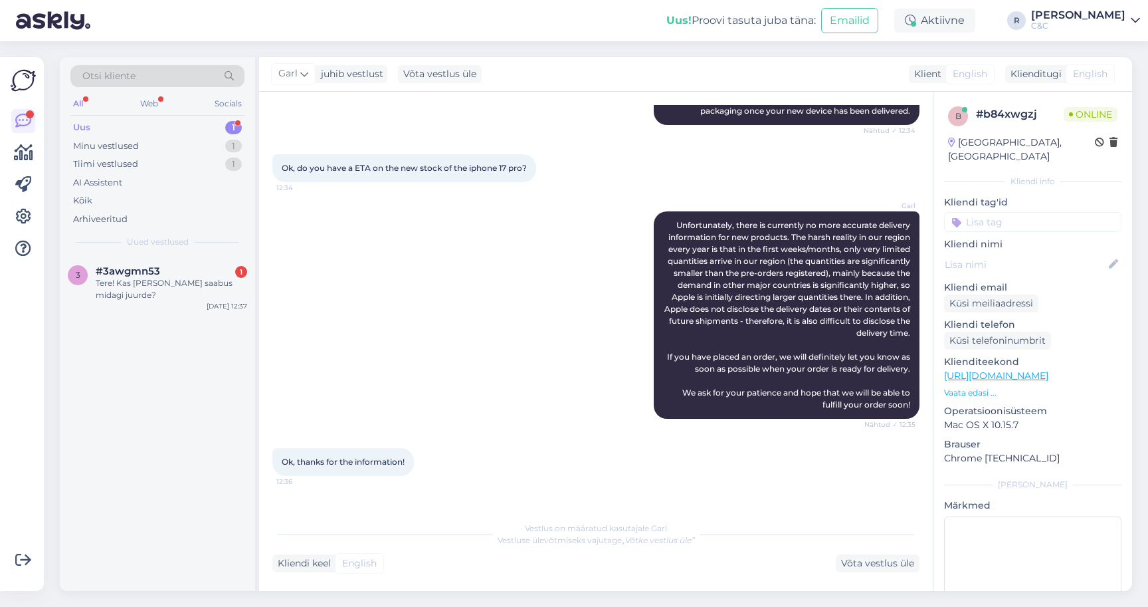
scroll to position [274, 0]
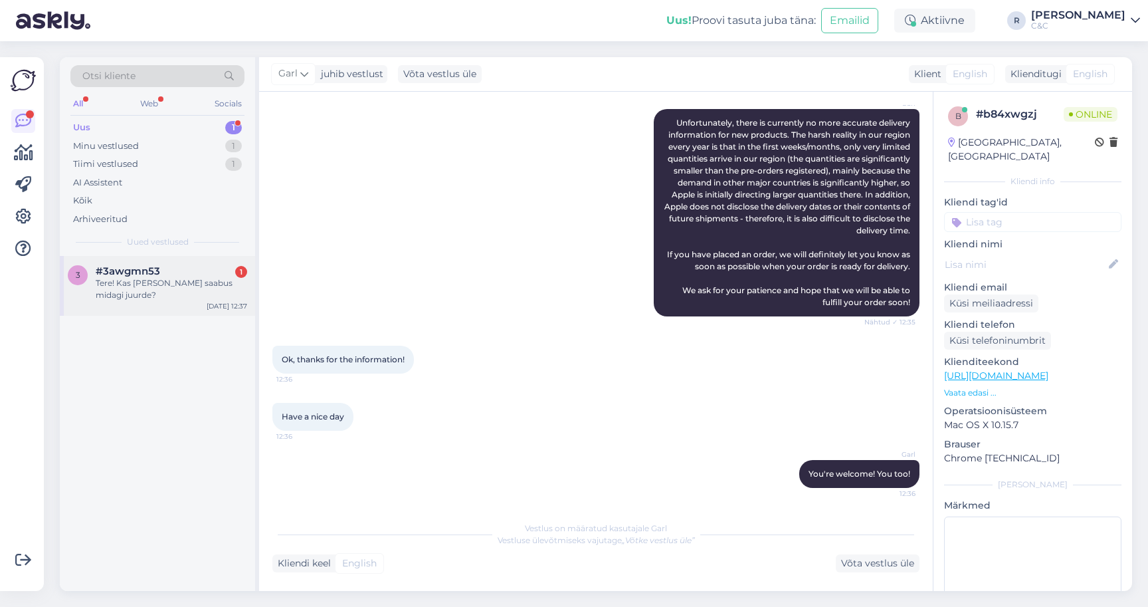
click at [227, 286] on div "Tere! Kas täna saabus midagi juurde?" at bounding box center [171, 289] width 151 height 24
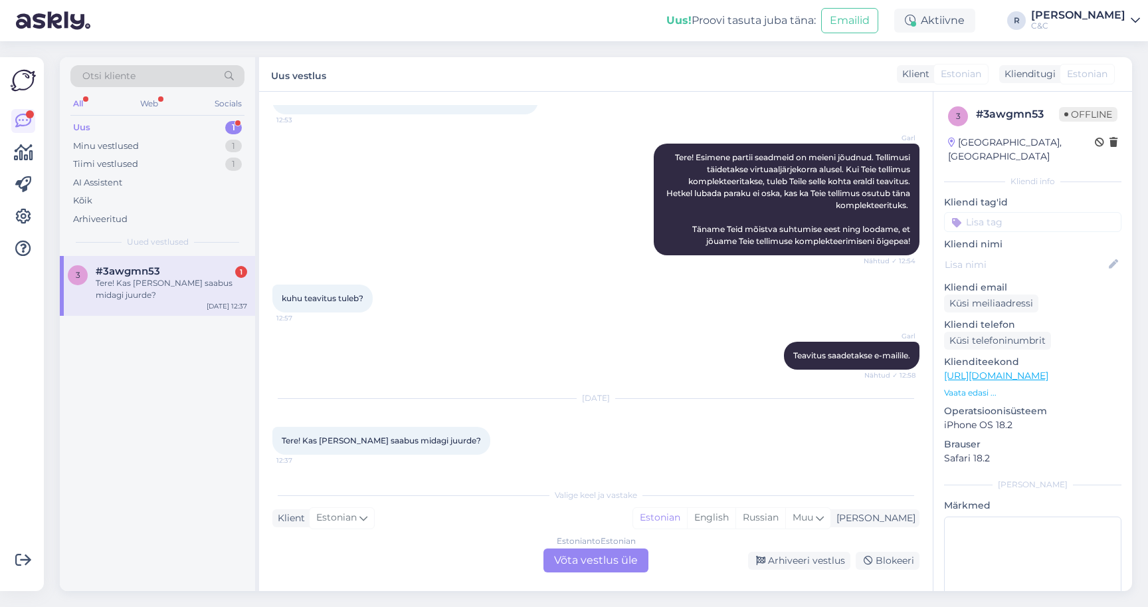
click at [611, 567] on div "Estonian to Estonian Võta vestlus üle" at bounding box center [595, 560] width 105 height 24
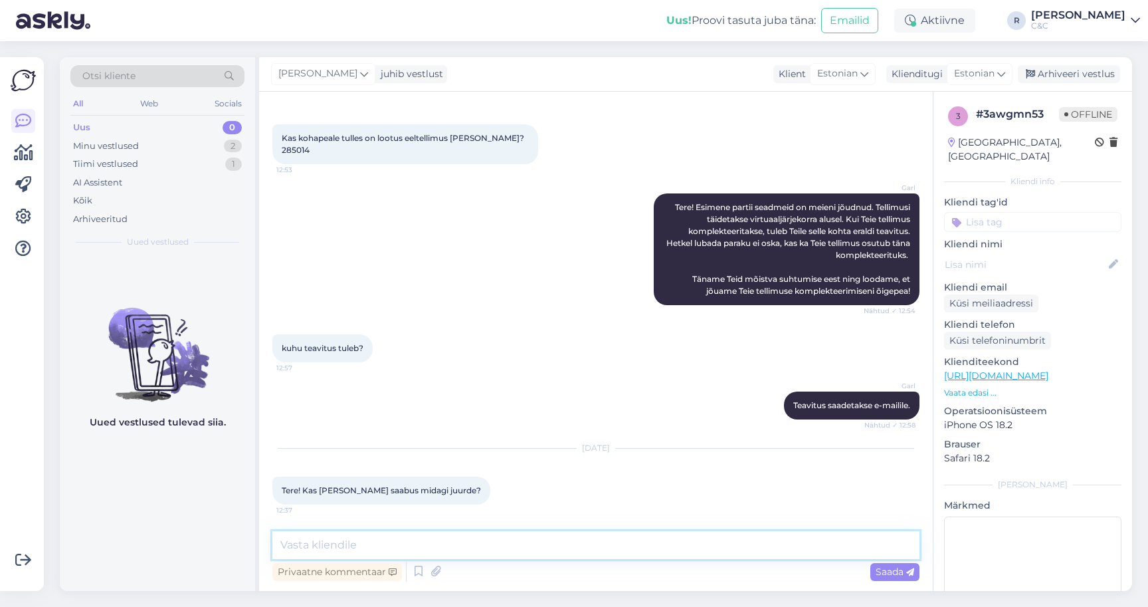
click at [565, 551] on textarea at bounding box center [595, 545] width 647 height 28
type textarea "Tere! Hetkel veel ei ole saabunud ning ei ole ka infot kas täna miskit tuleb."
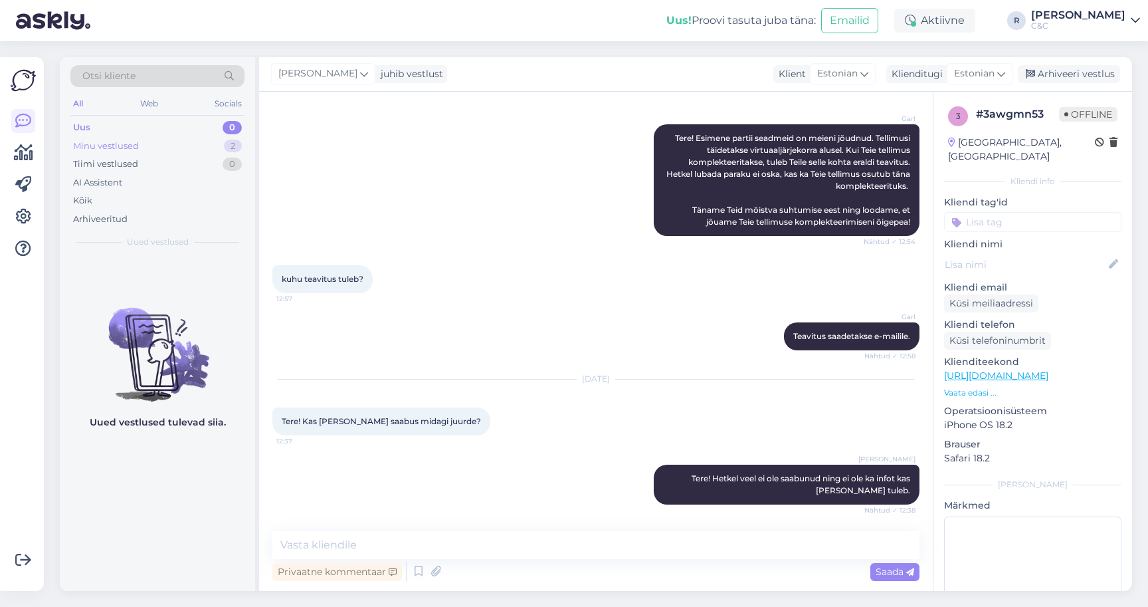
click at [207, 141] on div "Minu vestlused 2" at bounding box center [157, 146] width 174 height 19
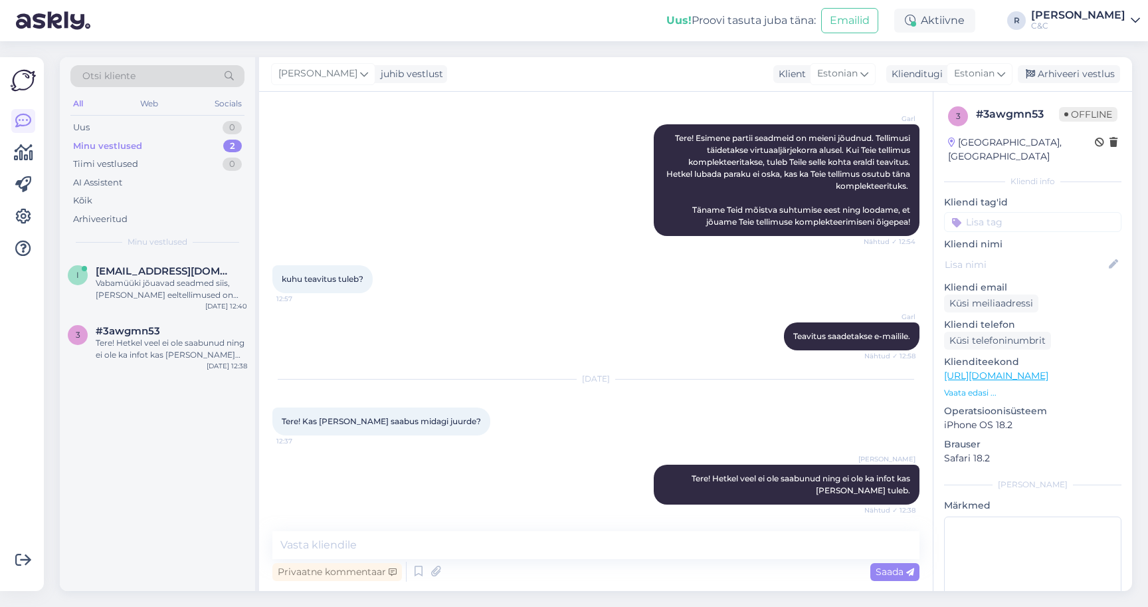
click at [815, 2] on div "Uus! Proovi tasuta juba täna: Emailid" at bounding box center [780, 20] width 228 height 41
click at [1090, 68] on div "Arhiveeri vestlus" at bounding box center [1069, 74] width 102 height 18
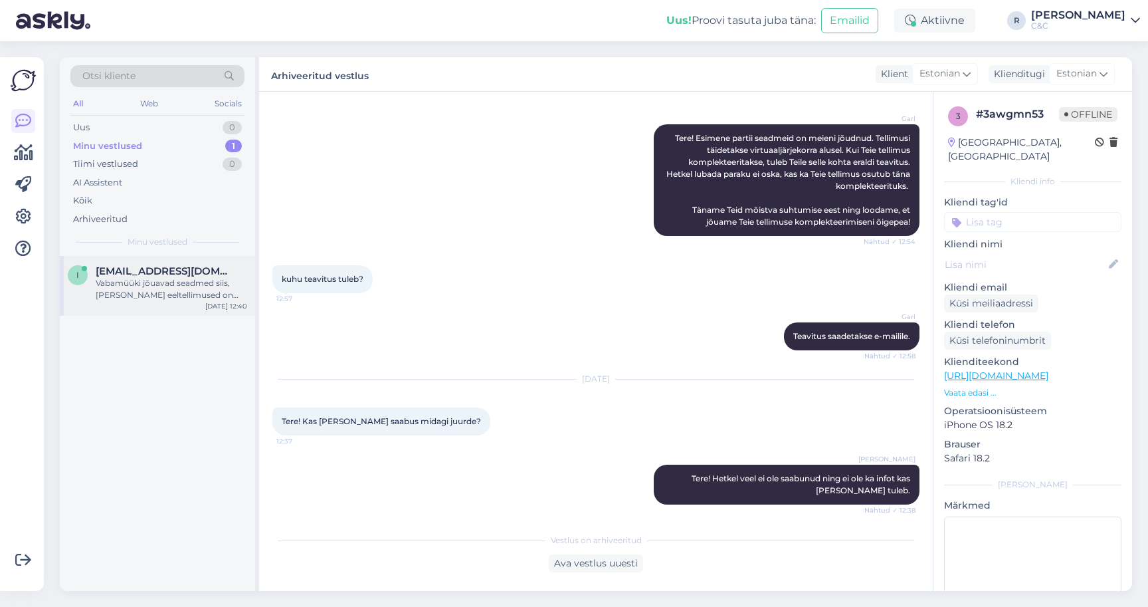
click at [178, 277] on div "Vabamüüki jõuavad seadmed siis, kui kõik eeltellimused on täidetud aga hetkel t…" at bounding box center [171, 289] width 151 height 24
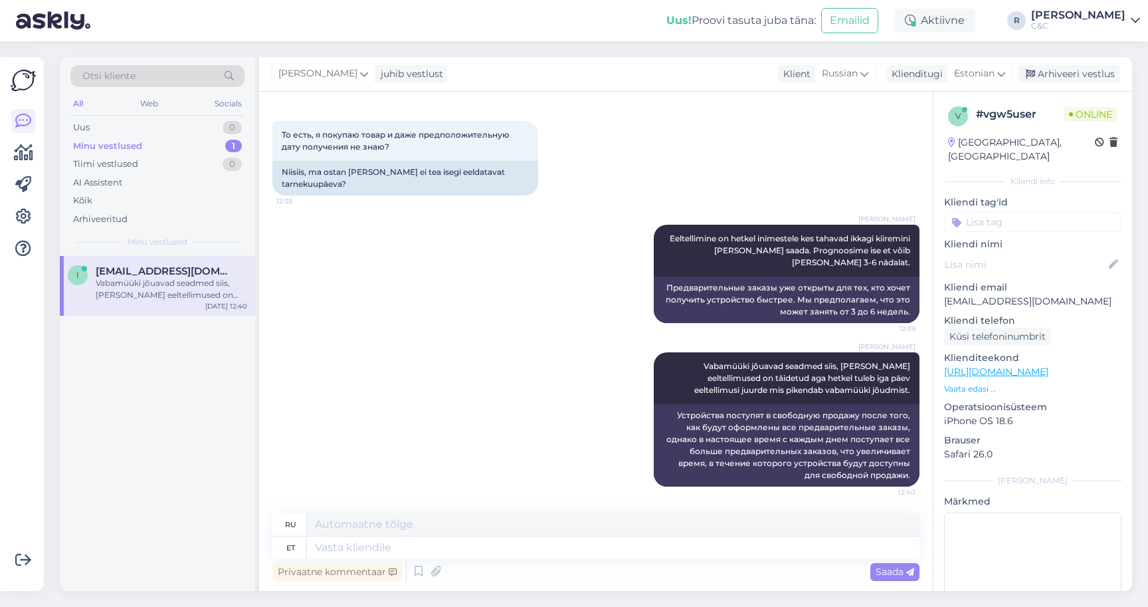
scroll to position [469, 0]
drag, startPoint x: 371, startPoint y: 187, endPoint x: 273, endPoint y: 170, distance: 99.8
click at [273, 170] on div "Niisiis, ma ostan toote ja ei tea isegi eeldatavat tarnekuupäeva?" at bounding box center [405, 178] width 266 height 35
copy div "Niisiis, ma ostan toote ja ei tea isegi eeldatavat tarnekuupäeva?"
click at [137, 290] on div "Vabamüüki jõuavad seadmed siis, kui kõik eeltellimused on täidetud aga hetkel t…" at bounding box center [171, 289] width 151 height 24
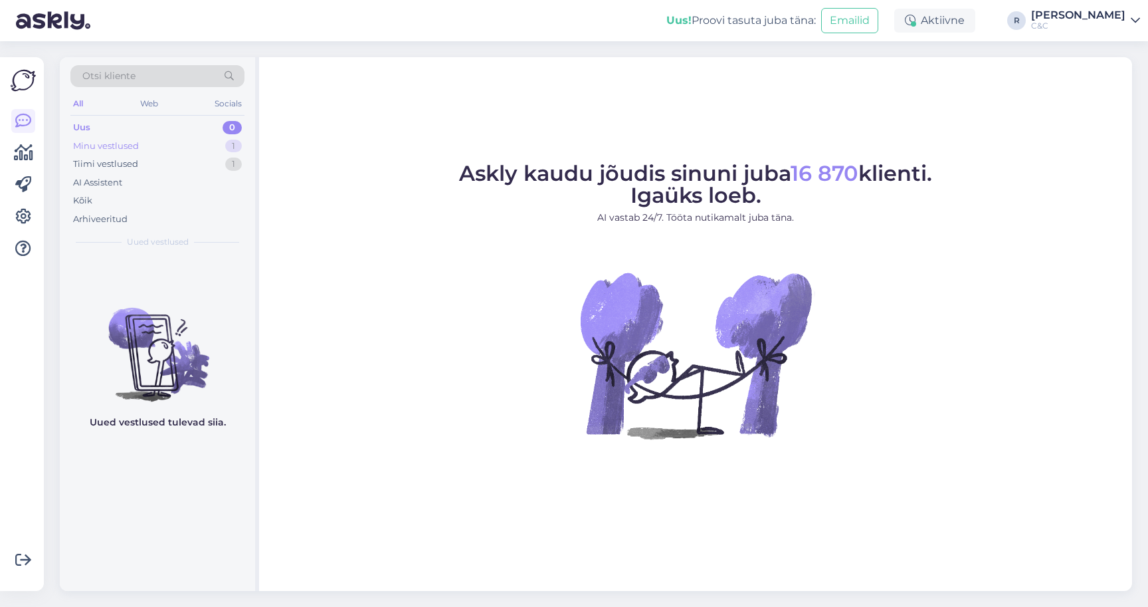
click at [200, 138] on div "Minu vestlused 1" at bounding box center [157, 146] width 174 height 19
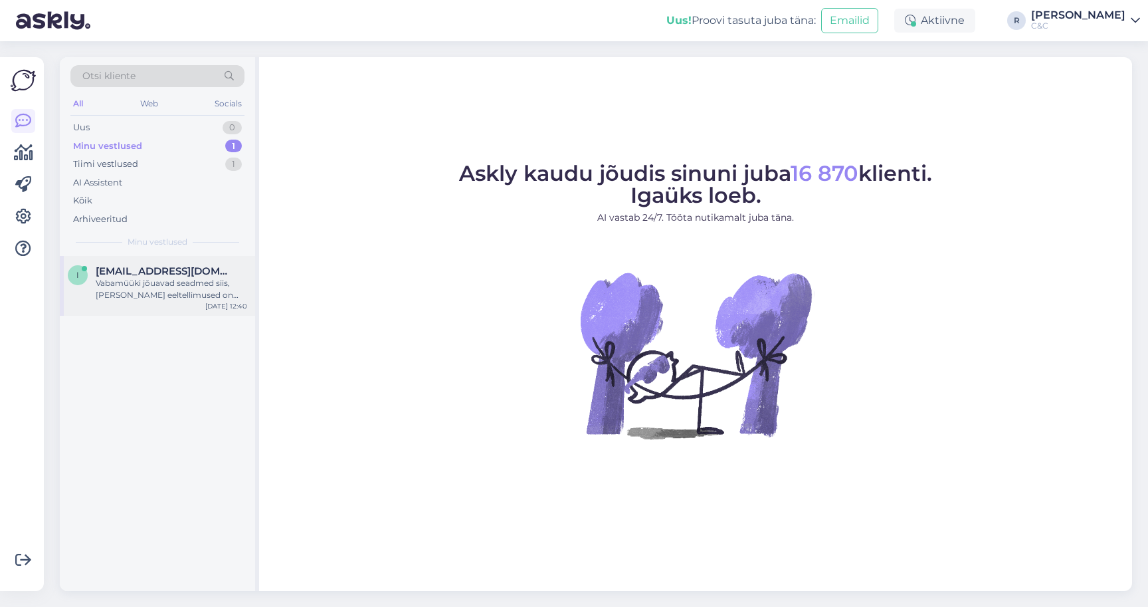
click at [150, 287] on div "Vabamüüki jõuavad seadmed siis, kui kõik eeltellimused on täidetud aga hetkel t…" at bounding box center [171, 289] width 151 height 24
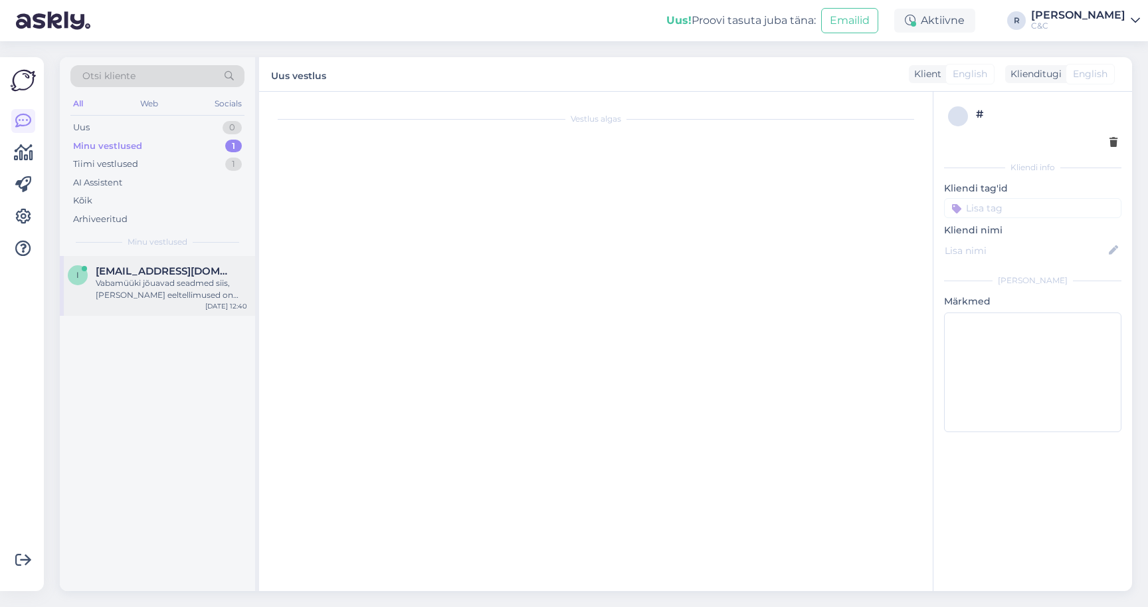
scroll to position [469, 0]
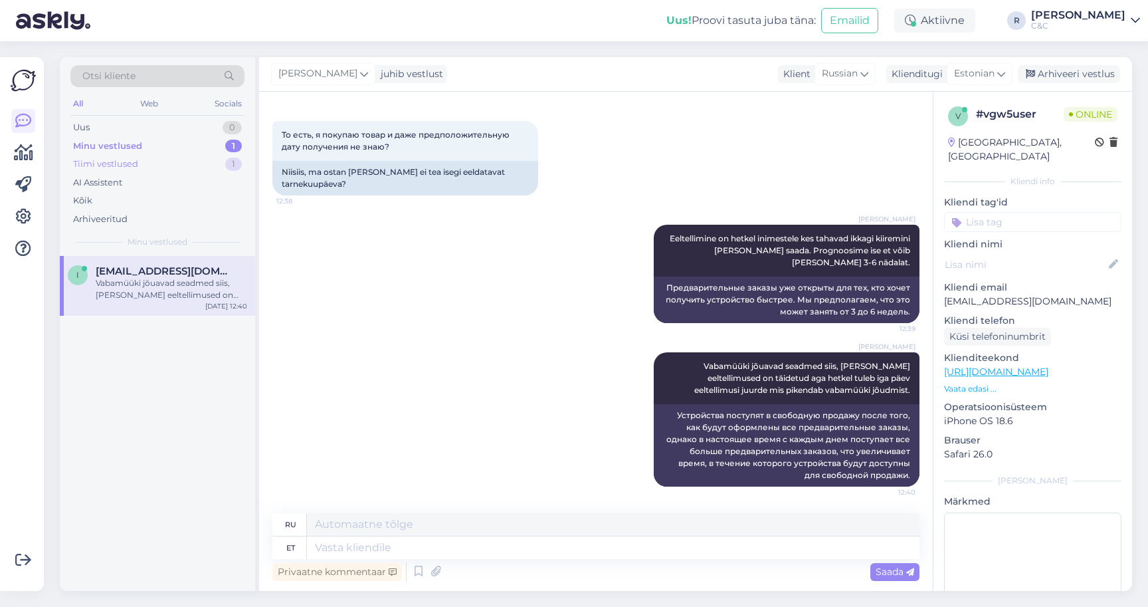
click at [180, 163] on div "Tiimi vestlused 1" at bounding box center [157, 164] width 174 height 19
click at [157, 284] on div "Suurepärane!" at bounding box center [171, 283] width 151 height 12
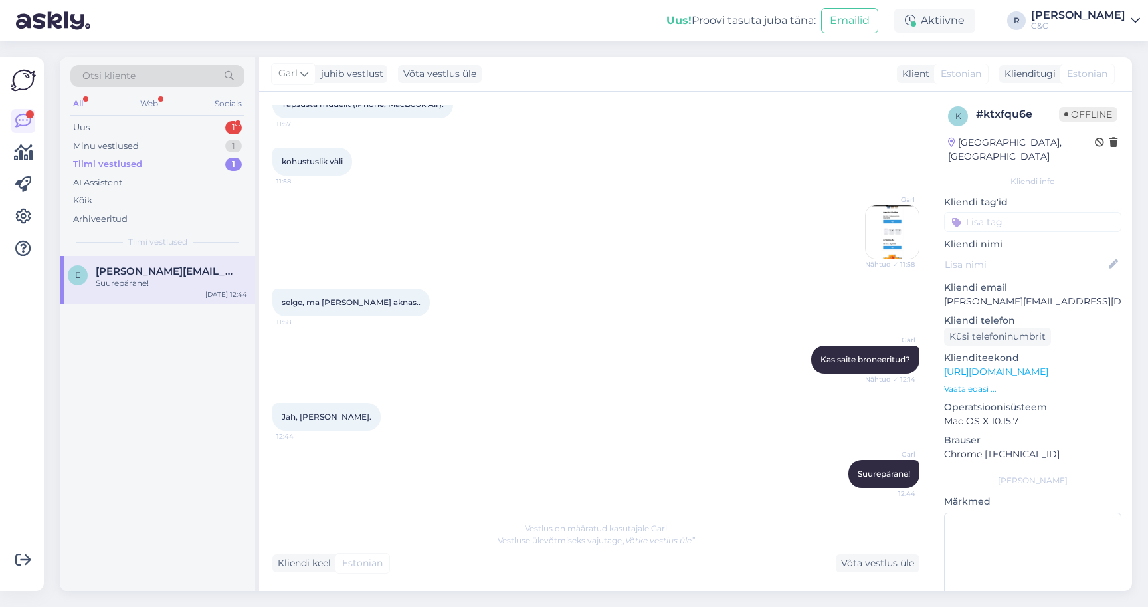
scroll to position [0, 0]
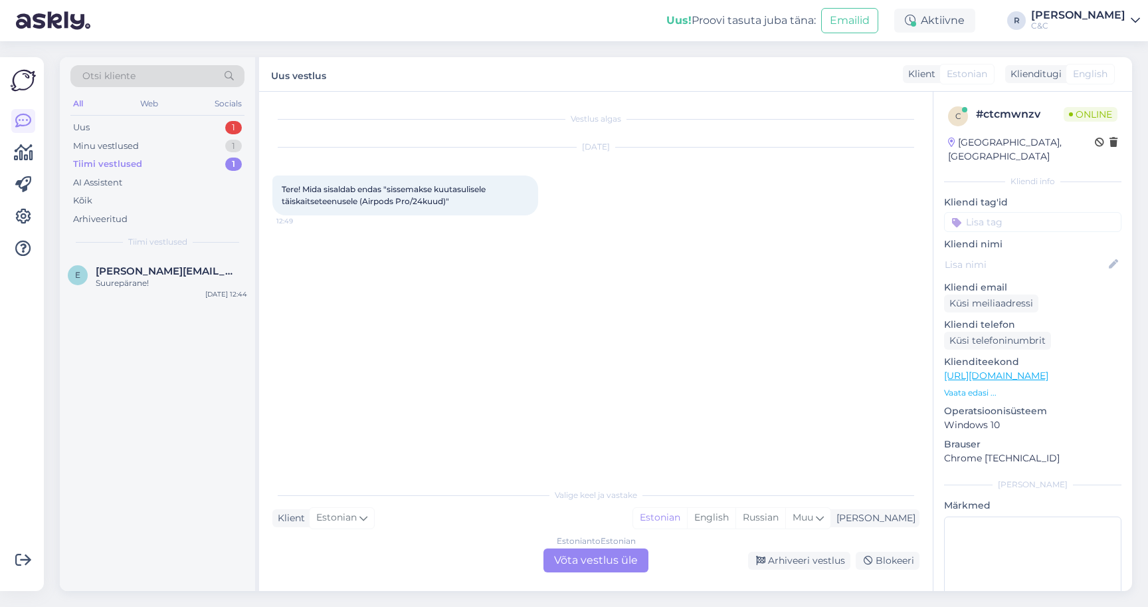
click at [580, 569] on div "Estonian to Estonian Võta vestlus üle" at bounding box center [595, 560] width 105 height 24
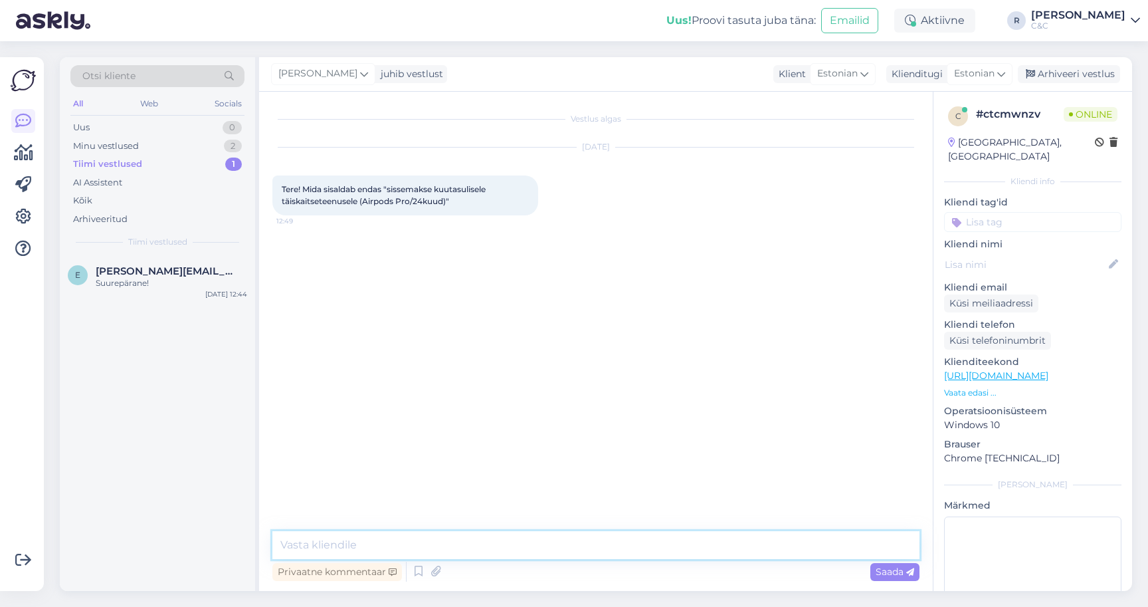
click at [544, 548] on textarea at bounding box center [595, 545] width 647 height 28
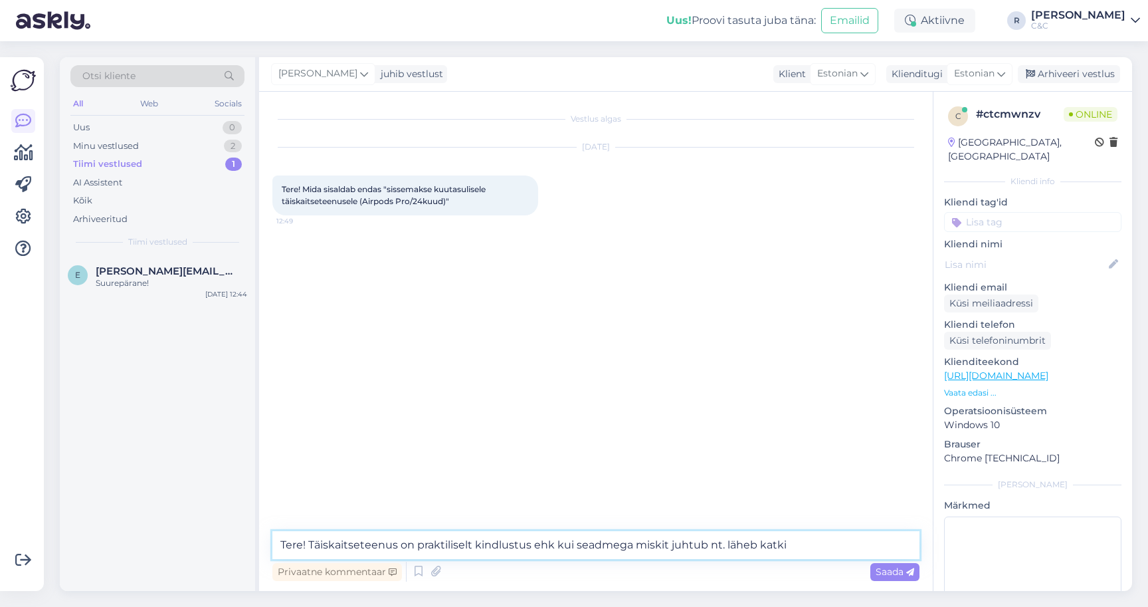
drag, startPoint x: 805, startPoint y: 545, endPoint x: 715, endPoint y: 545, distance: 90.4
click at [715, 545] on textarea "Tere! Täiskaitseteenus on praktiliselt kindlustus ehk kui seadmega miskit juhtu…" at bounding box center [595, 545] width 647 height 28
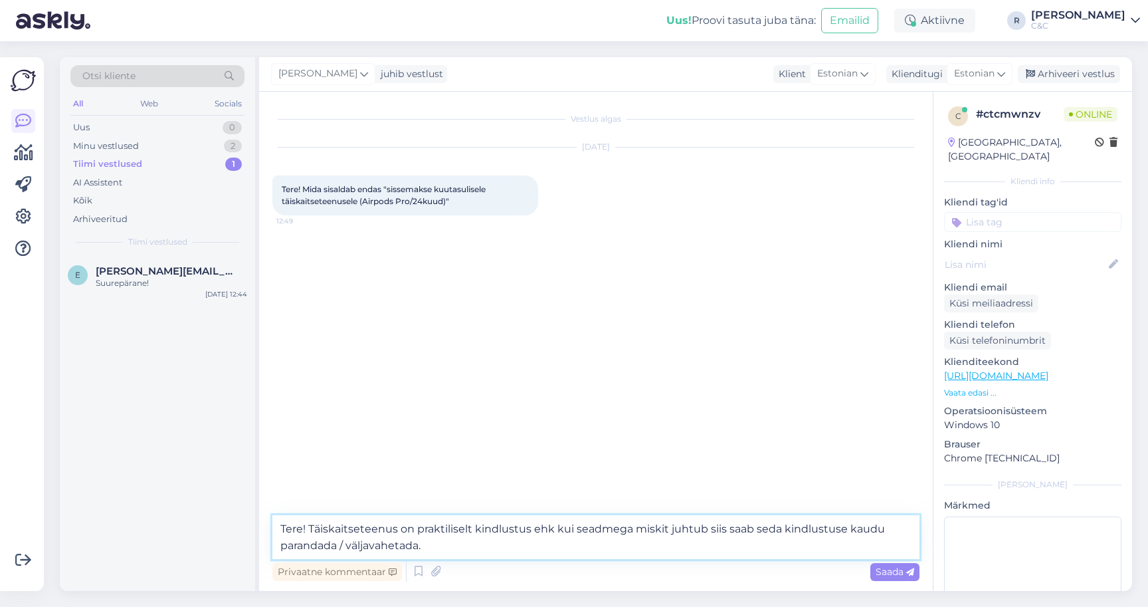
type textarea "Tere! Täiskaitseteenus on praktiliselt kindlustus ehk kui seadmega miskit juhtu…"
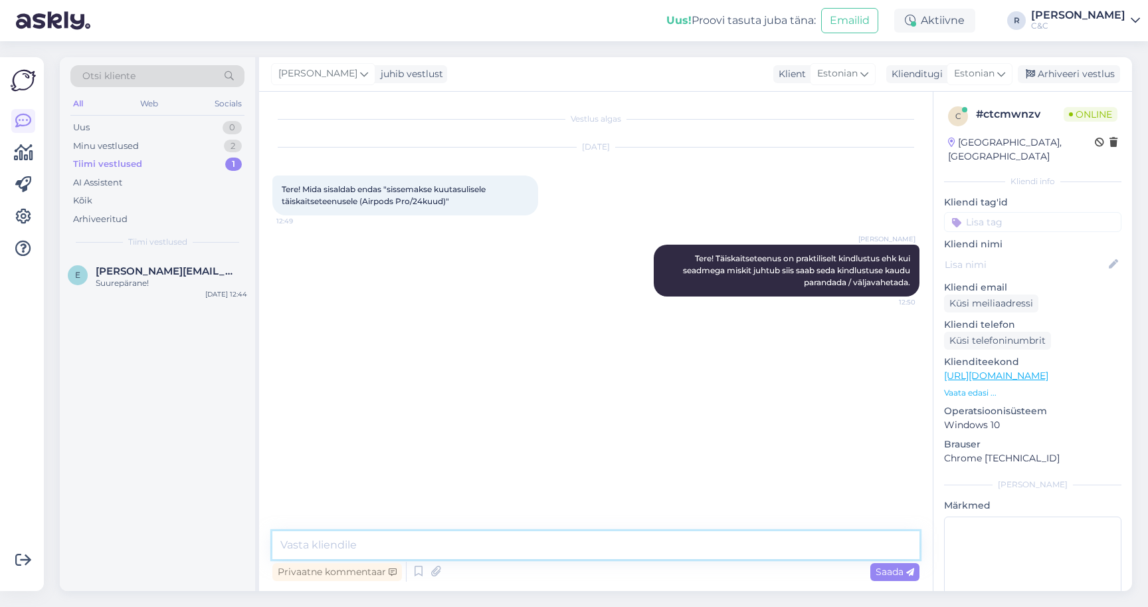
click at [563, 551] on textarea at bounding box center [595, 545] width 647 height 28
type textarea "Aga inimeselt inimesele - Airp"
click at [613, 552] on textarea at bounding box center [595, 545] width 647 height 28
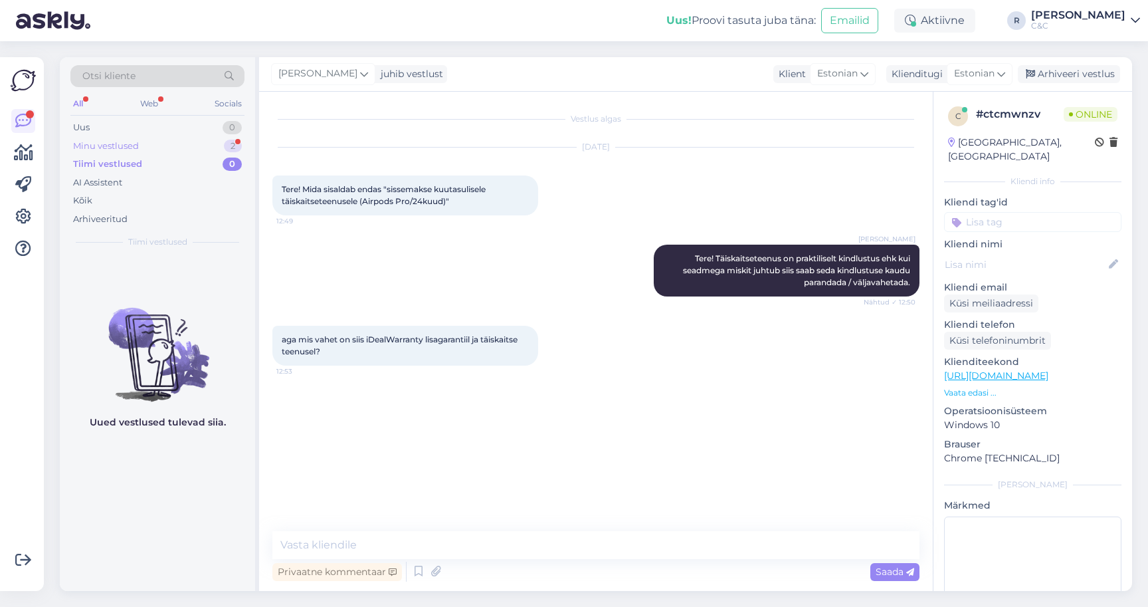
click at [207, 146] on div "Minu vestlused 2" at bounding box center [157, 146] width 174 height 19
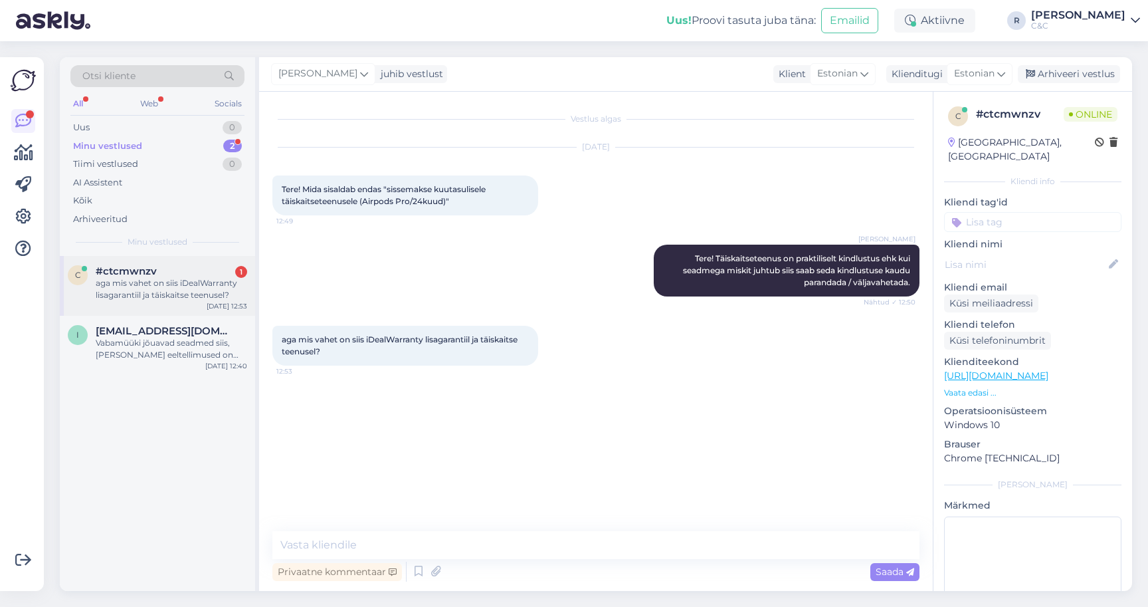
click at [167, 286] on div "aga mis vahet on siis iDealWarranty lisagarantiil ja täiskaitse teenusel?" at bounding box center [171, 289] width 151 height 24
click at [443, 543] on textarea at bounding box center [595, 545] width 647 height 28
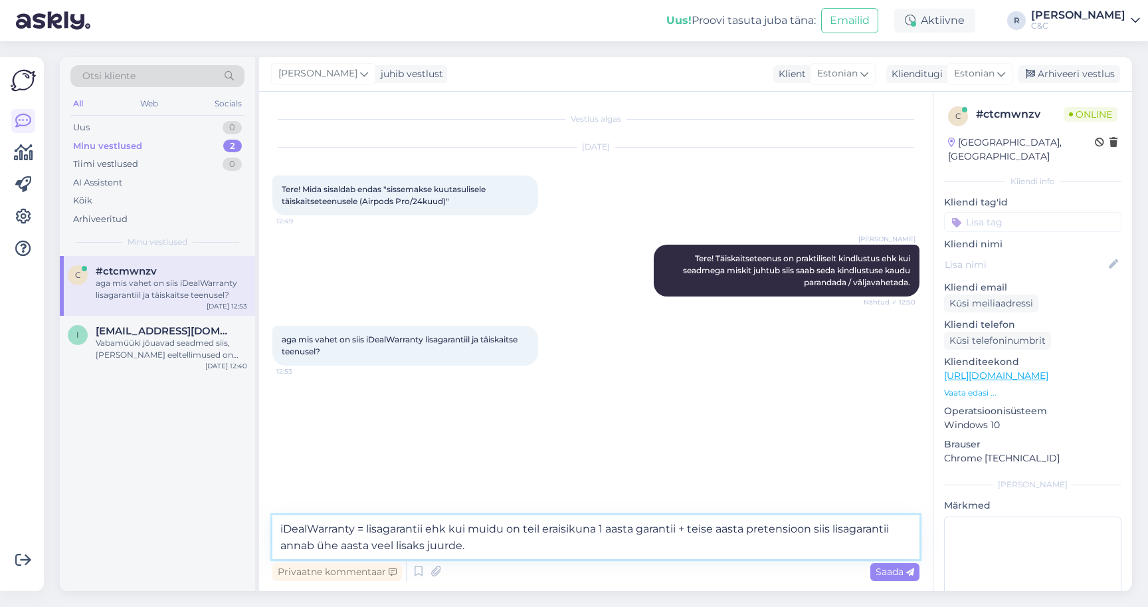
type textarea "iDealWarranty = lisagarantii ehk kui muidu on teil eraisikuna 1 aasta garantii …"
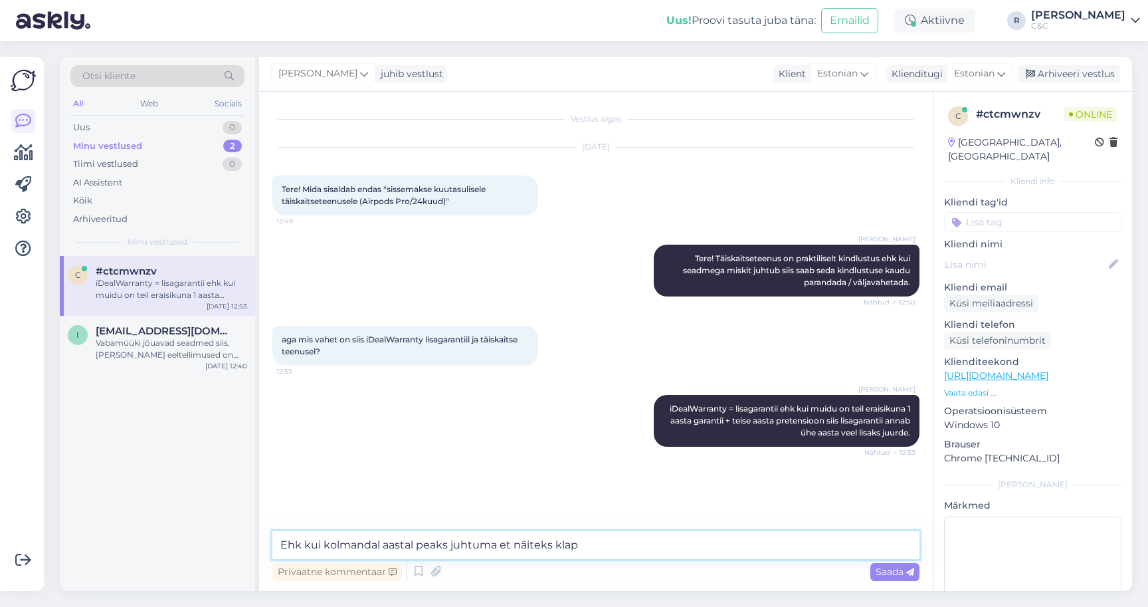
type textarea "Ehk kui kolmandal aastal peaks juhtuma et näiteks klapi"
click at [621, 541] on textarea at bounding box center [595, 545] width 647 height 28
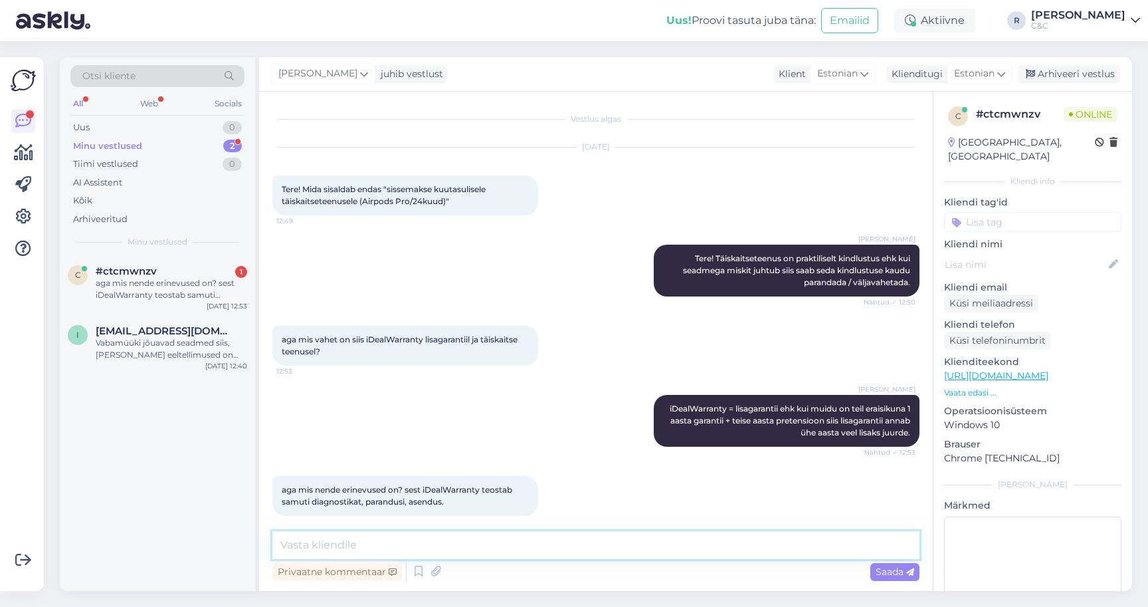
scroll to position [11, 0]
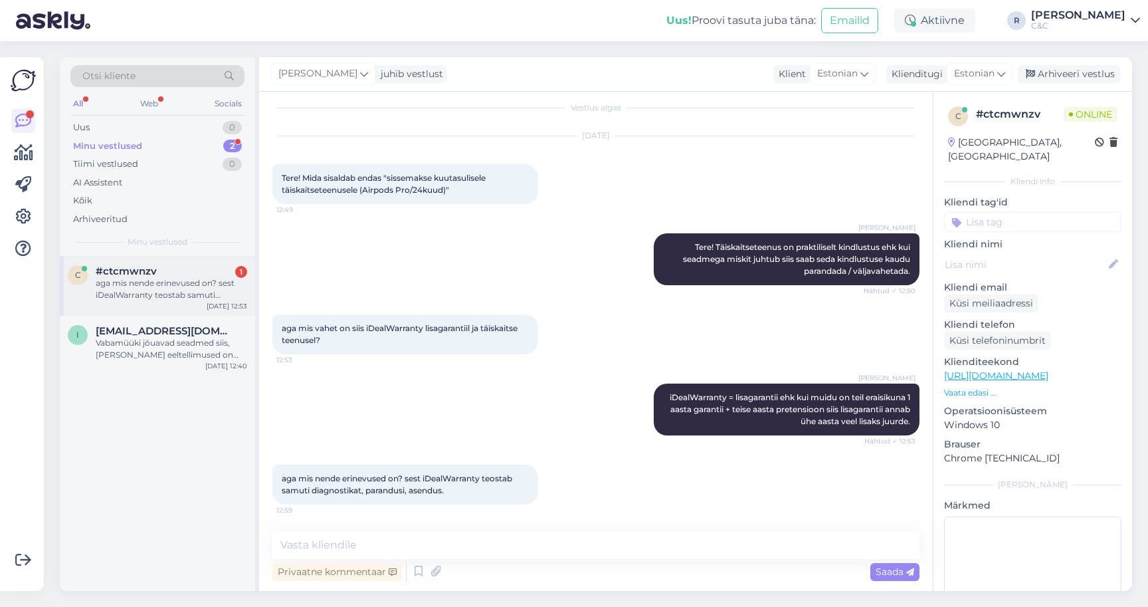
click at [179, 292] on div "aga mis nende erinevused on? sest iDealWarranty teostab samuti diagnostikat, pa…" at bounding box center [171, 289] width 151 height 24
click at [478, 558] on textarea at bounding box center [595, 545] width 647 height 28
type textarea "V"
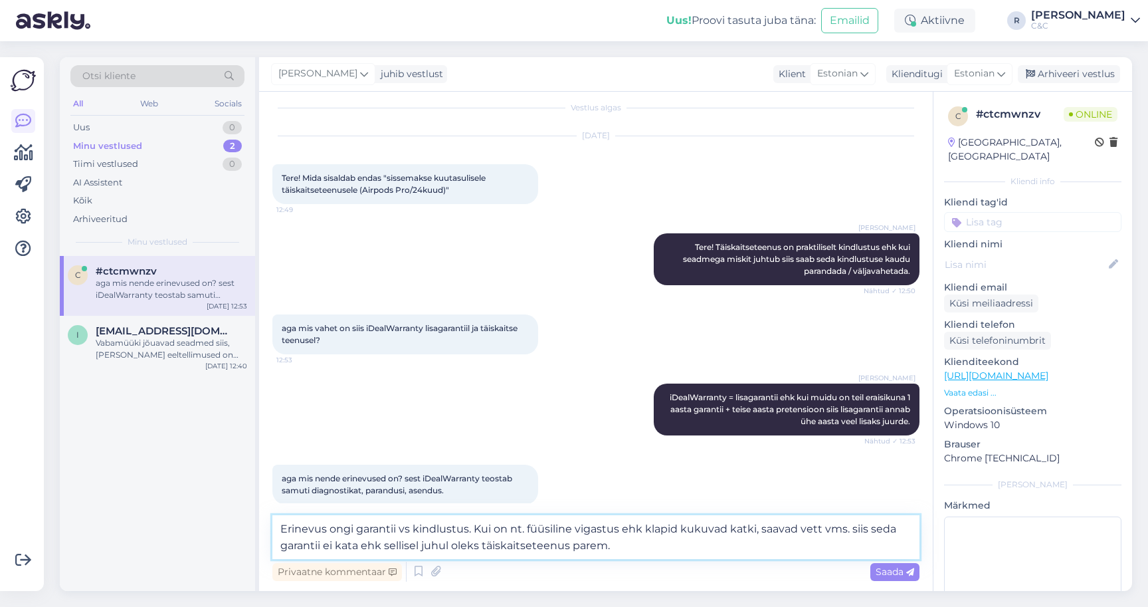
type textarea "Erinevus ongi garantii vs kindlustus. Kui on nt. füüsiline vigastus ehk klapid …"
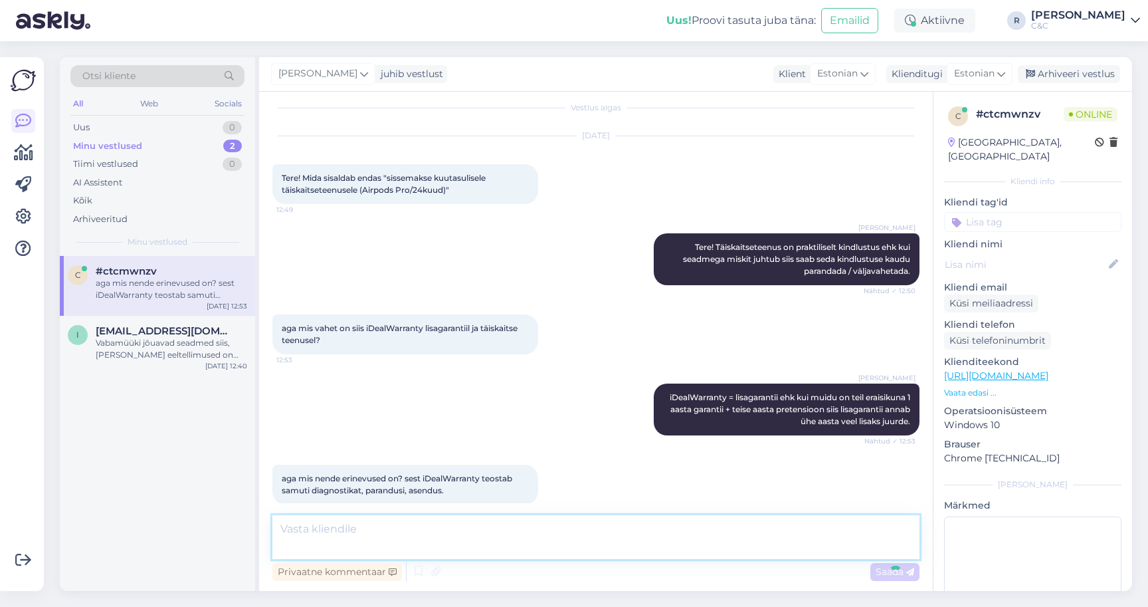
scroll to position [104, 0]
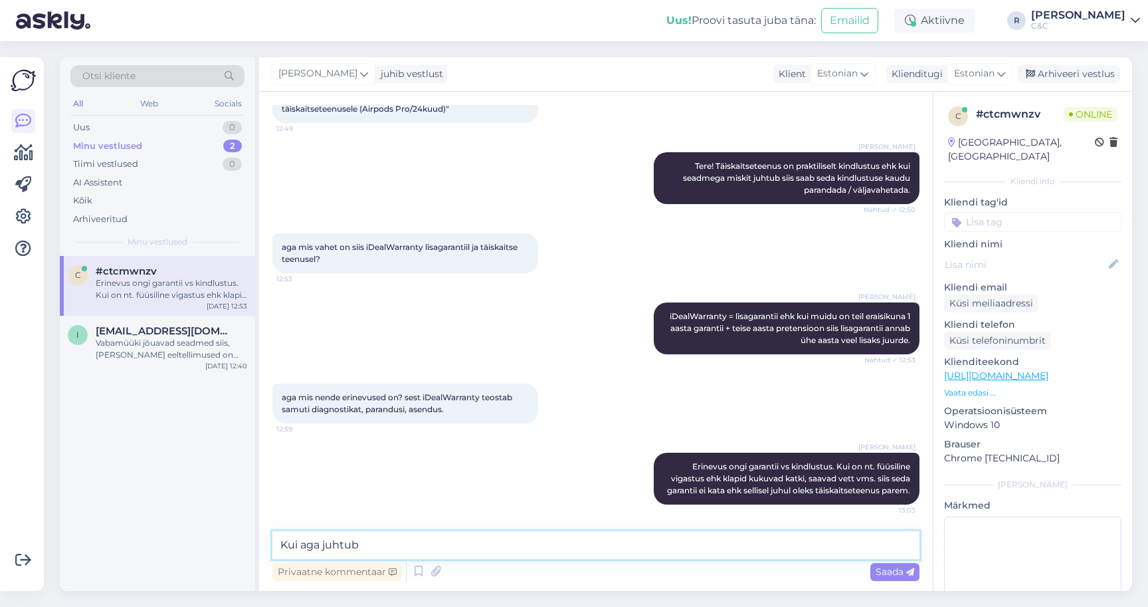
click at [478, 558] on textarea "Kui aga juhtub" at bounding box center [595, 545] width 647 height 28
type textarea "Kui aga juhtub mingi tehniline mure, siis selle katab iDealwarranty"
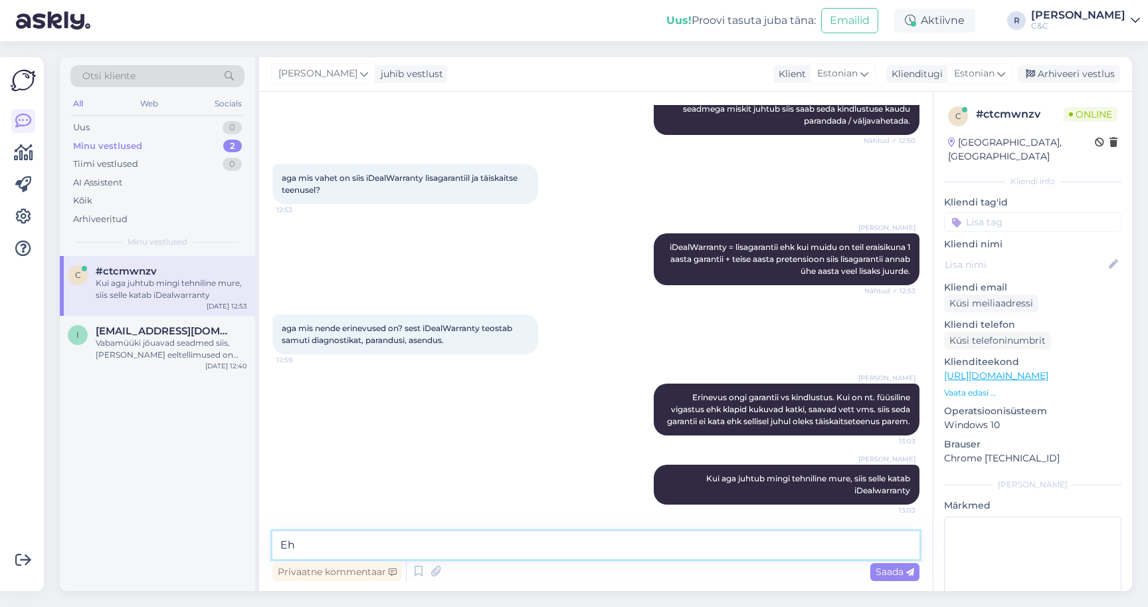
type textarea "E"
type textarea "Ehk nt. klapid lakkavad töötamast, karp enam ei lae vms."
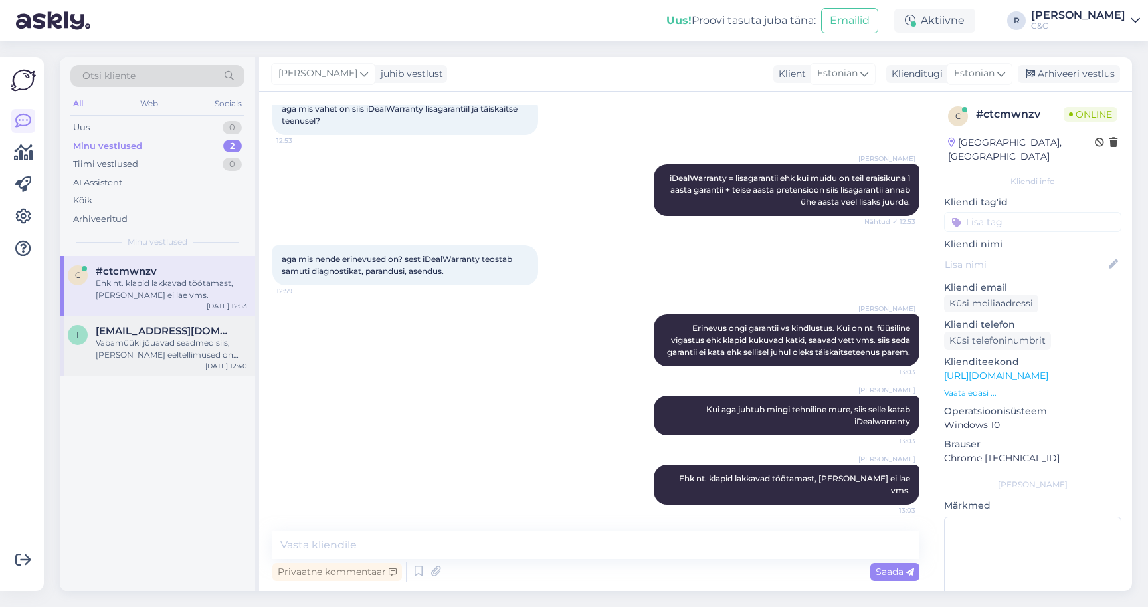
click at [166, 333] on span "Ihavearm0@gmail.com" at bounding box center [165, 331] width 138 height 12
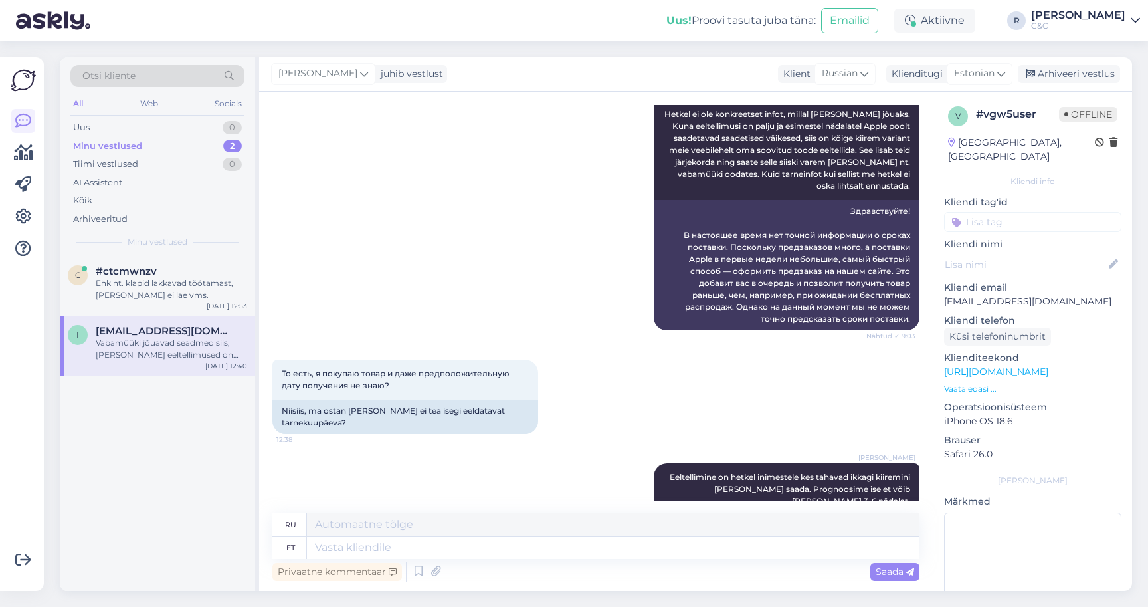
scroll to position [469, 0]
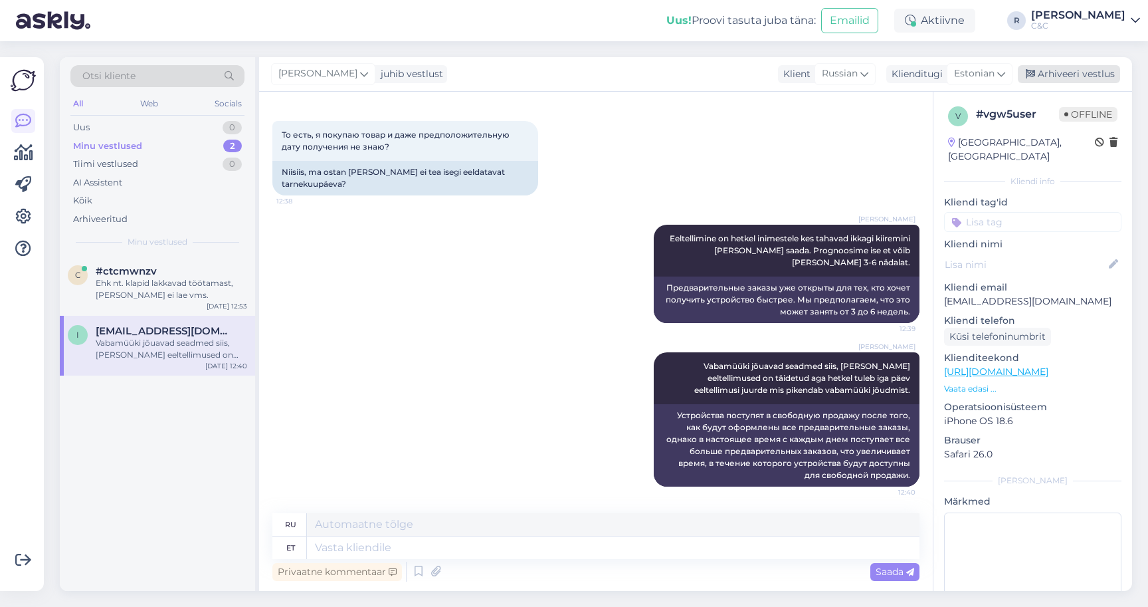
click at [1084, 65] on div "Arhiveeri vestlus" at bounding box center [1069, 74] width 102 height 18
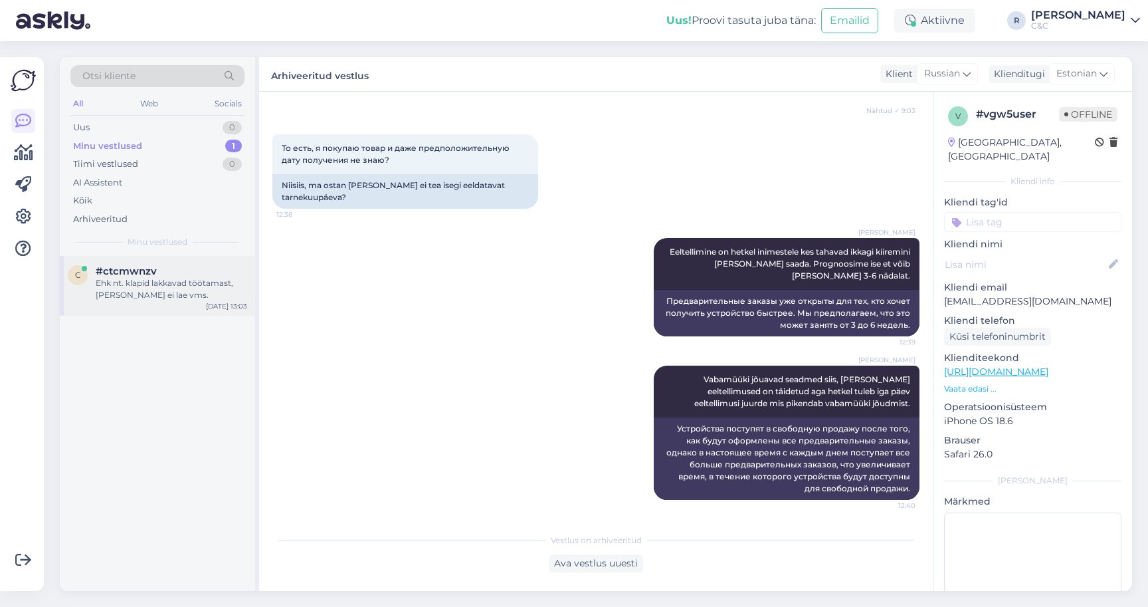
click at [148, 310] on div "c #ctcmwnzv Ehk nt. klapid lakkavad töötamast, karp enam ei lae vms. Sep 22 13:…" at bounding box center [157, 286] width 195 height 60
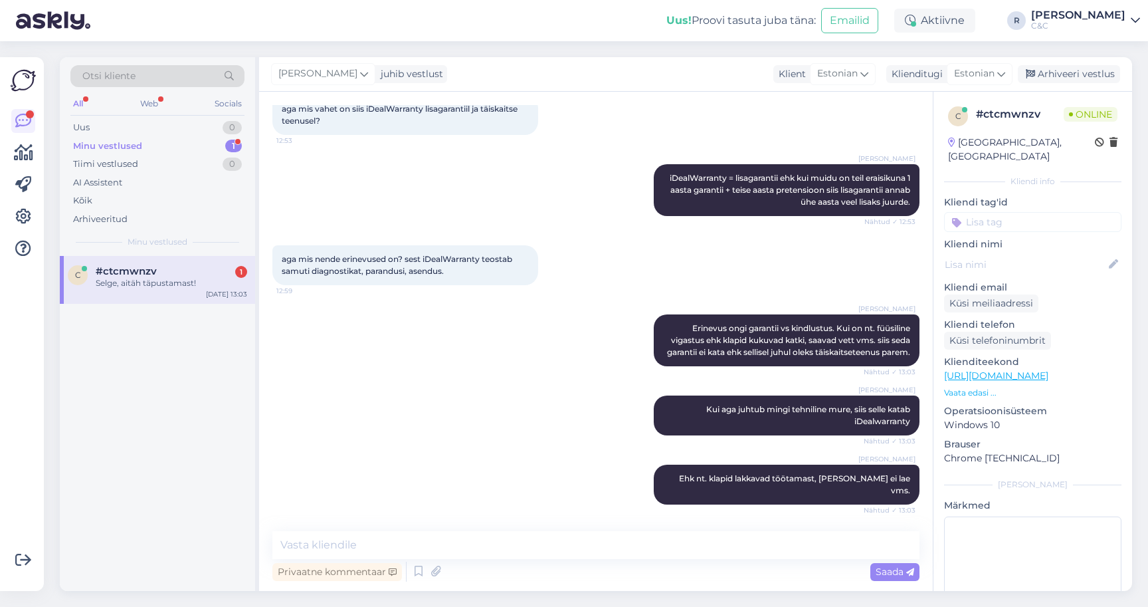
scroll to position [0, 0]
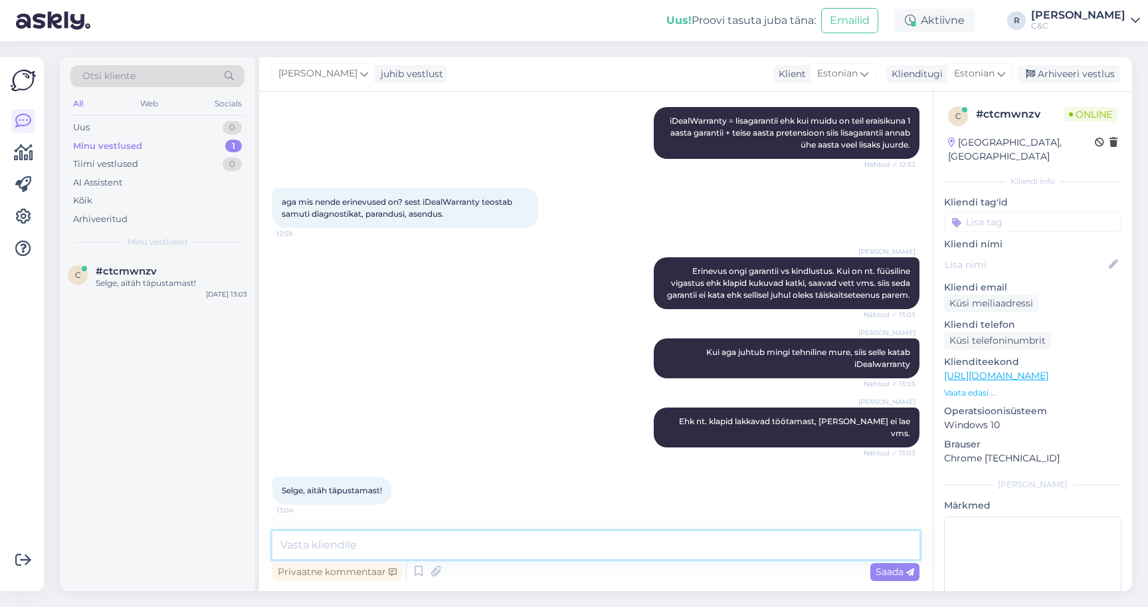
click at [382, 532] on textarea at bounding box center [595, 545] width 647 height 28
type textarea "Ikka :) Head!"
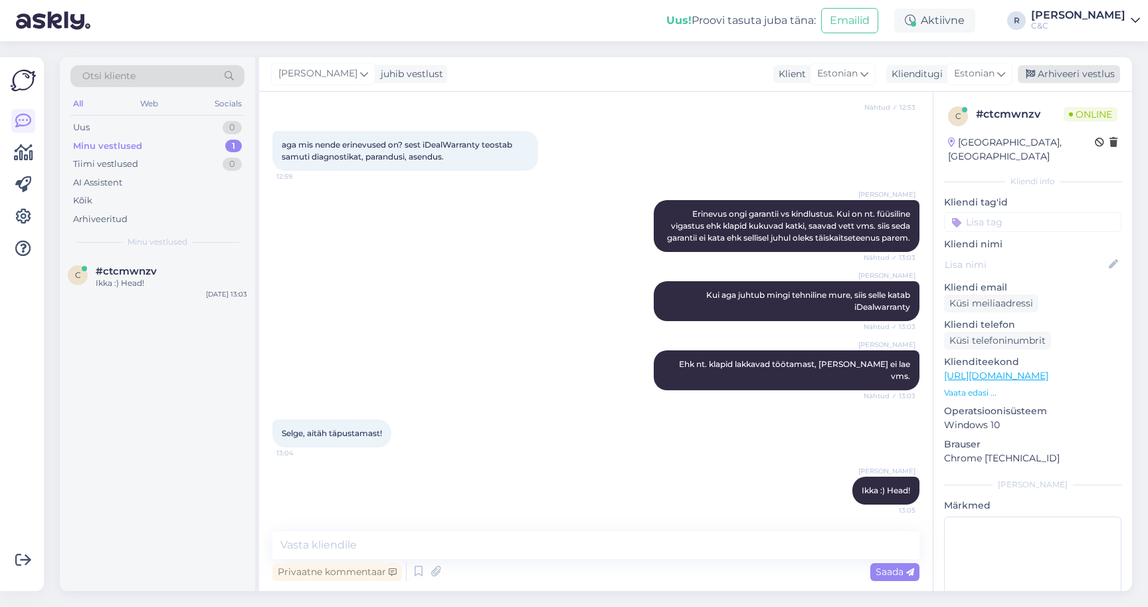
click at [1090, 75] on div "Arhiveeri vestlus" at bounding box center [1069, 74] width 102 height 18
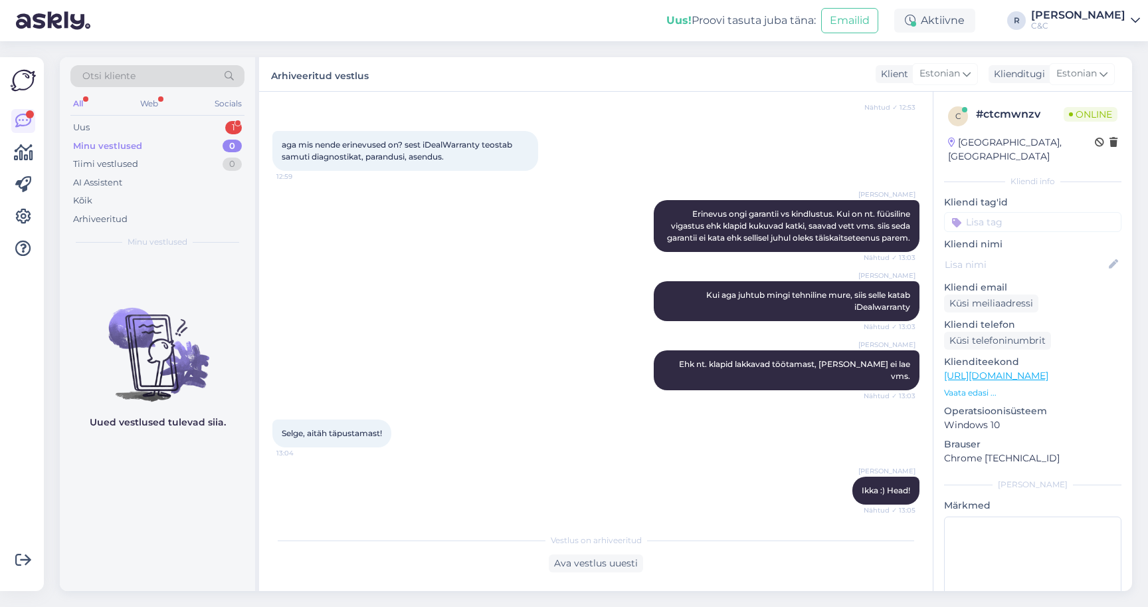
scroll to position [0, 0]
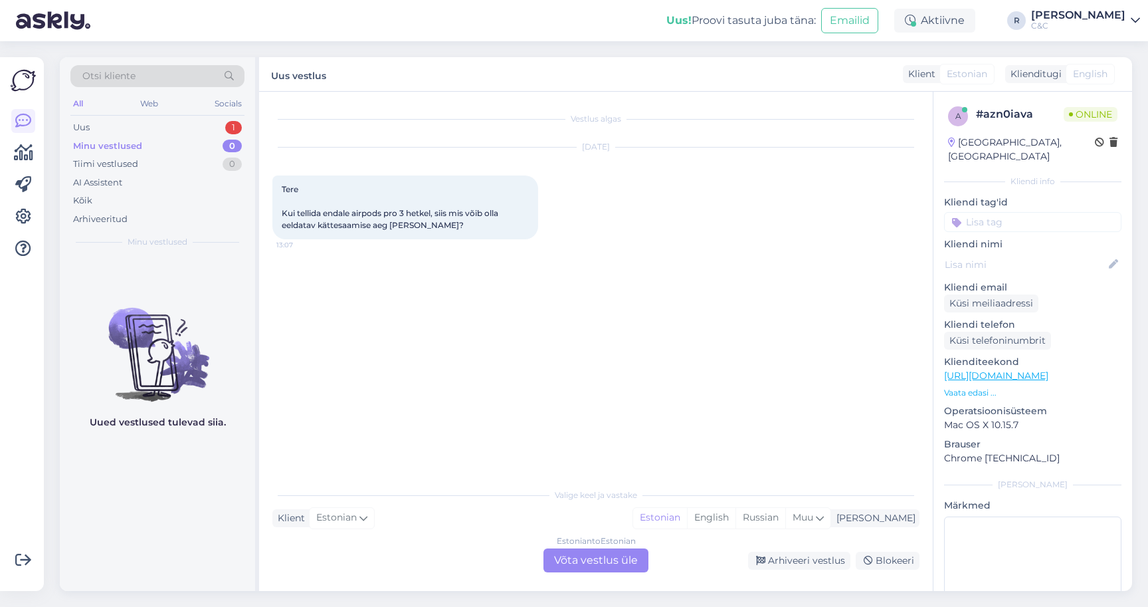
click at [585, 559] on div "Estonian to Estonian Võta vestlus üle" at bounding box center [595, 560] width 105 height 24
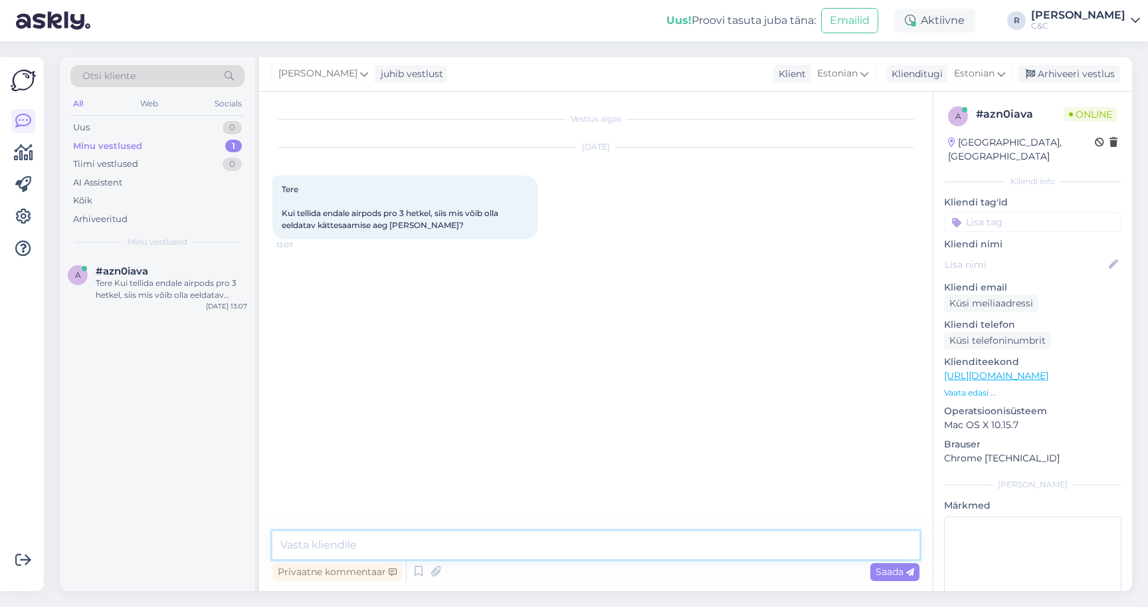
click at [610, 550] on textarea at bounding box center [595, 545] width 647 height 28
type textarea "Tere!"
click at [409, 572] on div "Privaatne kommentaar Saada" at bounding box center [595, 571] width 647 height 25
click at [425, 572] on icon at bounding box center [419, 571] width 16 height 20
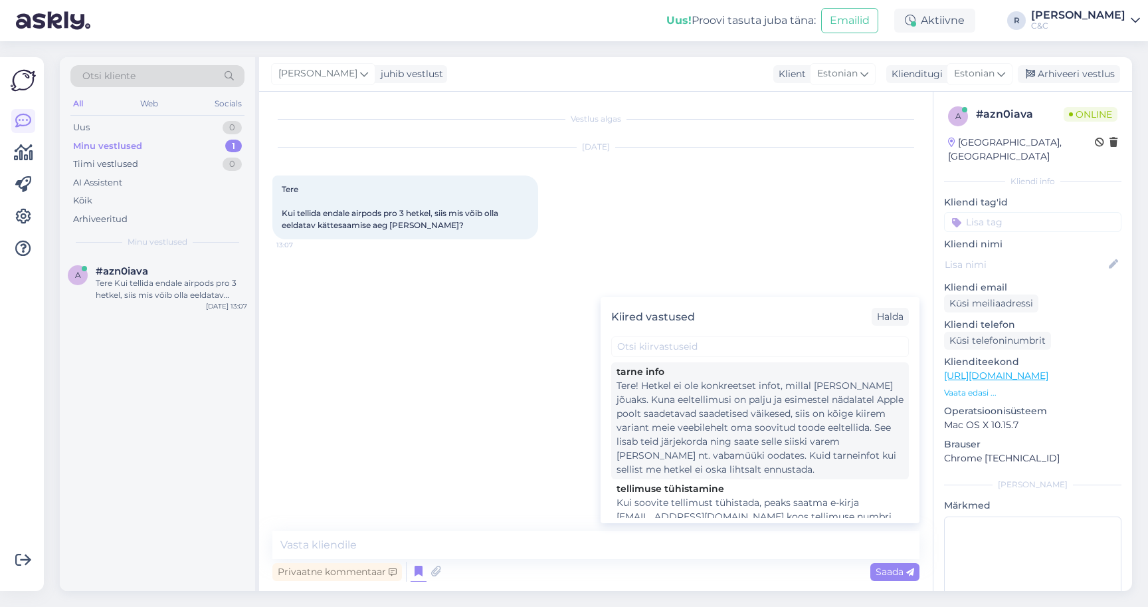
click at [693, 409] on div "Tere! Hetkel ei ole konkreetset infot, millal [PERSON_NAME] jõuaks. Kuna eeltel…" at bounding box center [760, 428] width 287 height 98
type textarea "Tere! Hetkel ei ole konkreetset infot, millal [PERSON_NAME] jõuaks. Kuna eeltel…"
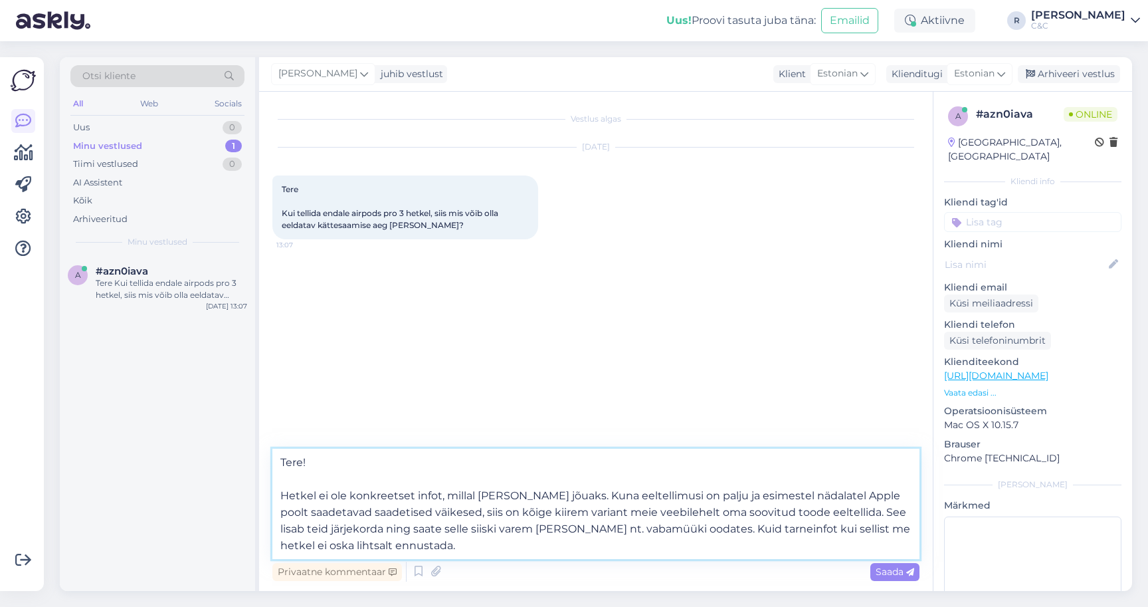
click at [513, 539] on textarea "Tere! Hetkel ei ole konkreetset infot, millal [PERSON_NAME] jõuaks. Kuna eeltel…" at bounding box center [595, 503] width 647 height 110
click at [549, 556] on textarea "Tere! Hetkel ei ole konkreetset infot, millal [PERSON_NAME] jõuaks. Kuna eeltel…" at bounding box center [595, 503] width 647 height 110
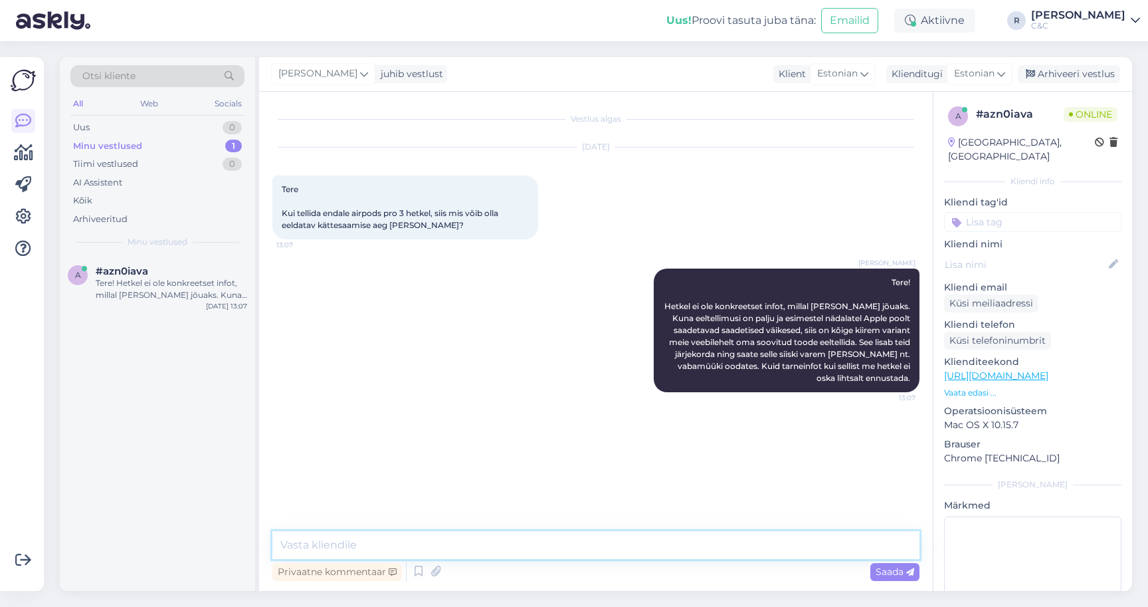
click at [544, 545] on textarea at bounding box center [595, 545] width 647 height 28
type textarea "Umbkaudselt julgeme hetkel välja hõ"
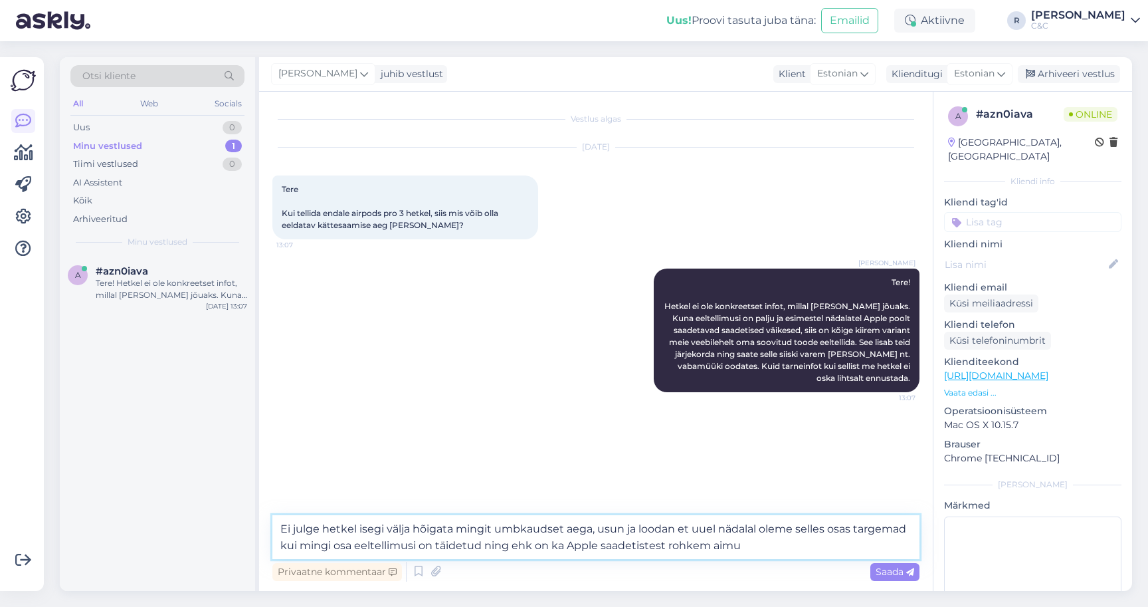
type textarea "Ei julge hetkel isegi välja hõigata mingit umbkaudset aega, usun ja loodan et u…"
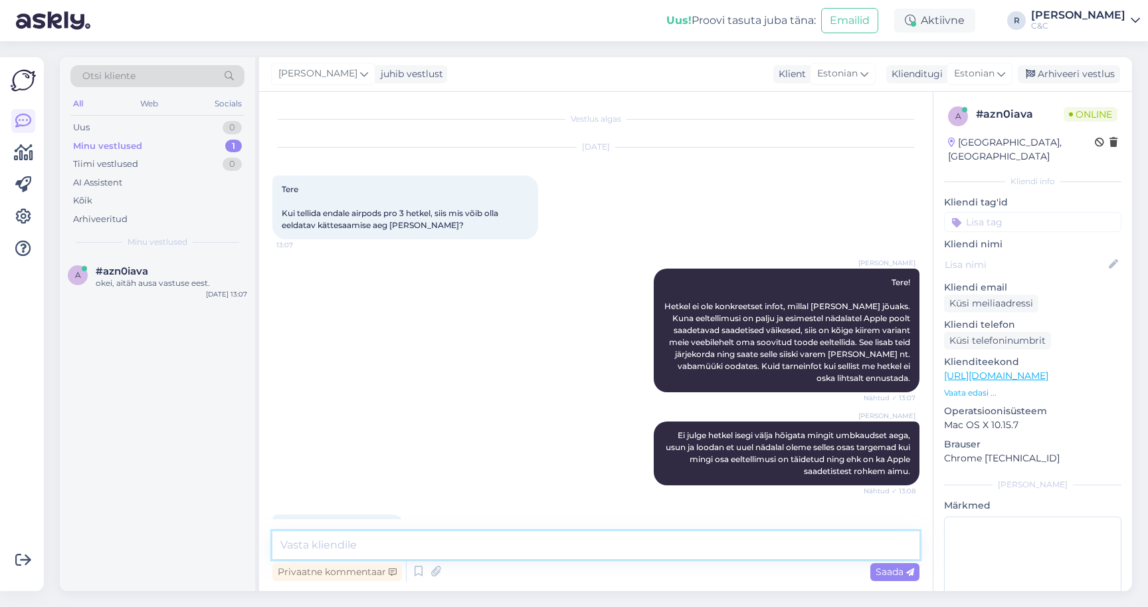
click at [472, 545] on textarea at bounding box center [595, 545] width 647 height 28
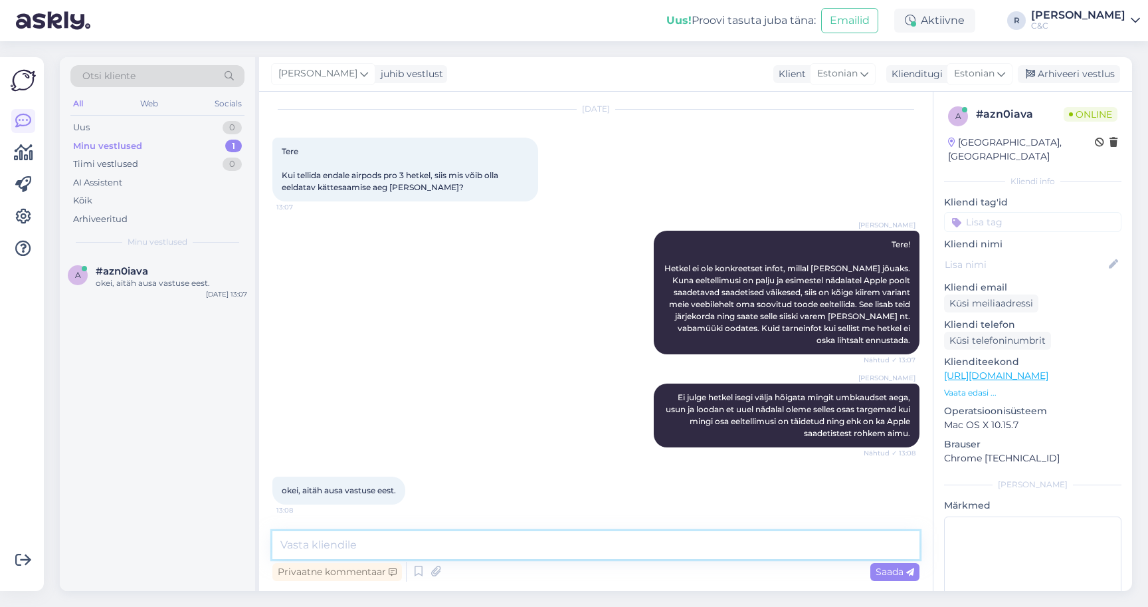
click at [415, 542] on textarea at bounding box center [595, 545] width 647 height 28
click at [415, 541] on textarea at bounding box center [595, 545] width 647 height 28
type textarea "Ikka, head! :)"
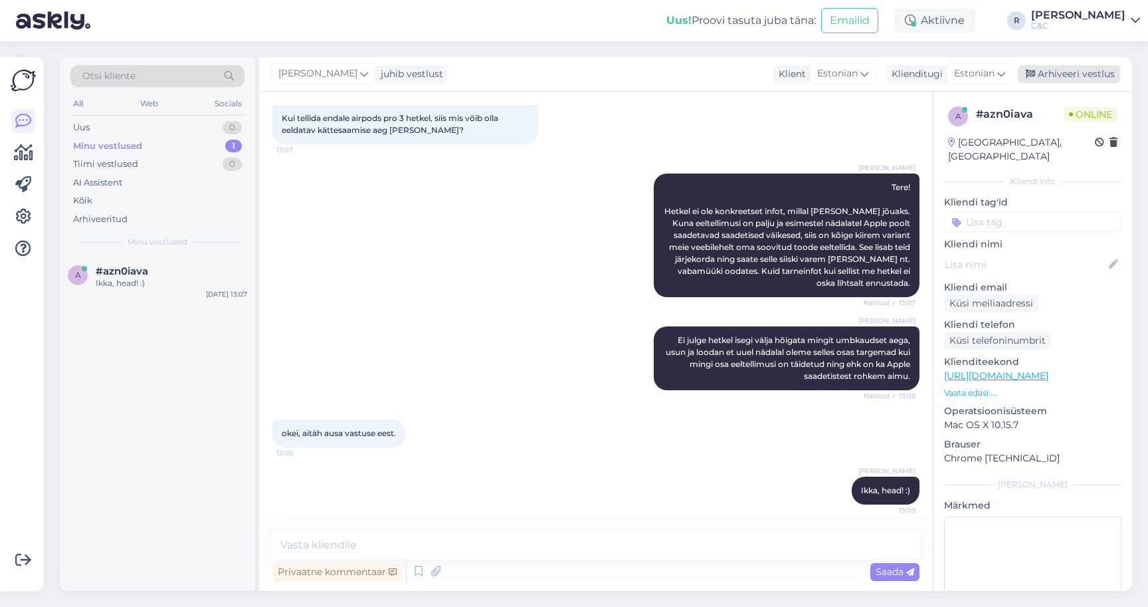
click at [1062, 76] on div "Arhiveeri vestlus" at bounding box center [1069, 74] width 102 height 18
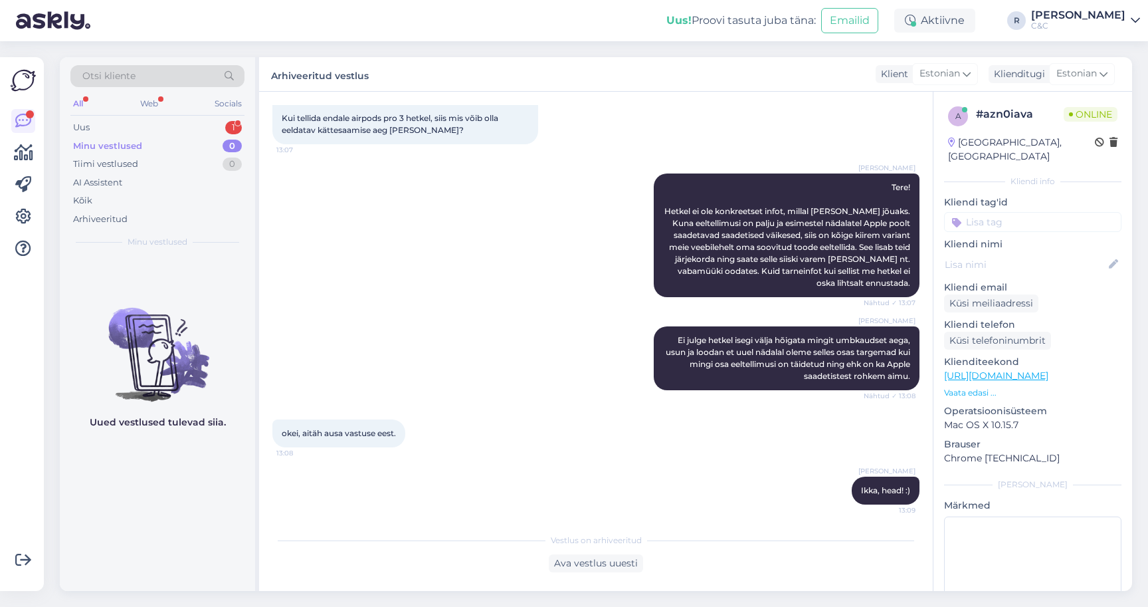
click at [195, 138] on div "Minu vestlused 0" at bounding box center [157, 146] width 174 height 19
click at [195, 128] on div "Uus 1" at bounding box center [157, 127] width 174 height 19
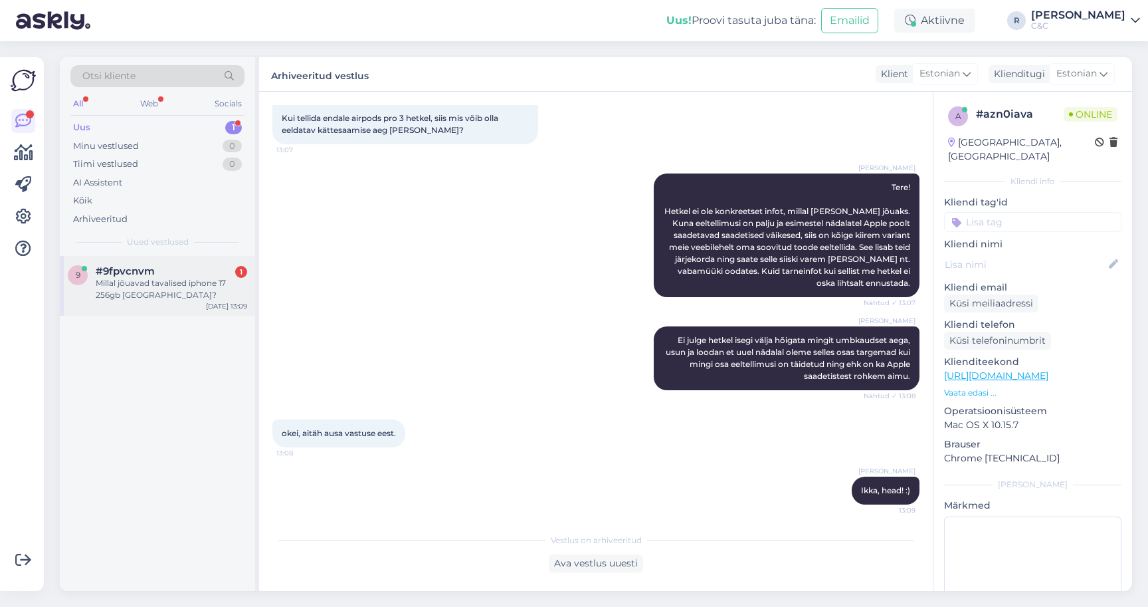
click at [196, 266] on div "#9fpvcnvm 1" at bounding box center [171, 271] width 151 height 12
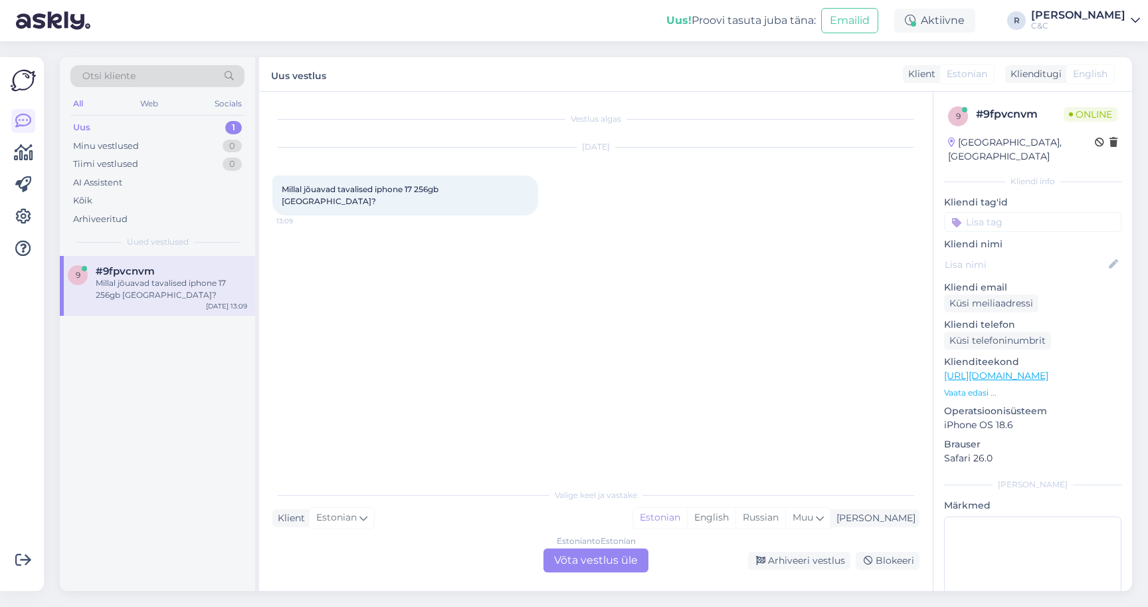
click at [622, 561] on div "Estonian to Estonian Võta vestlus üle" at bounding box center [595, 560] width 105 height 24
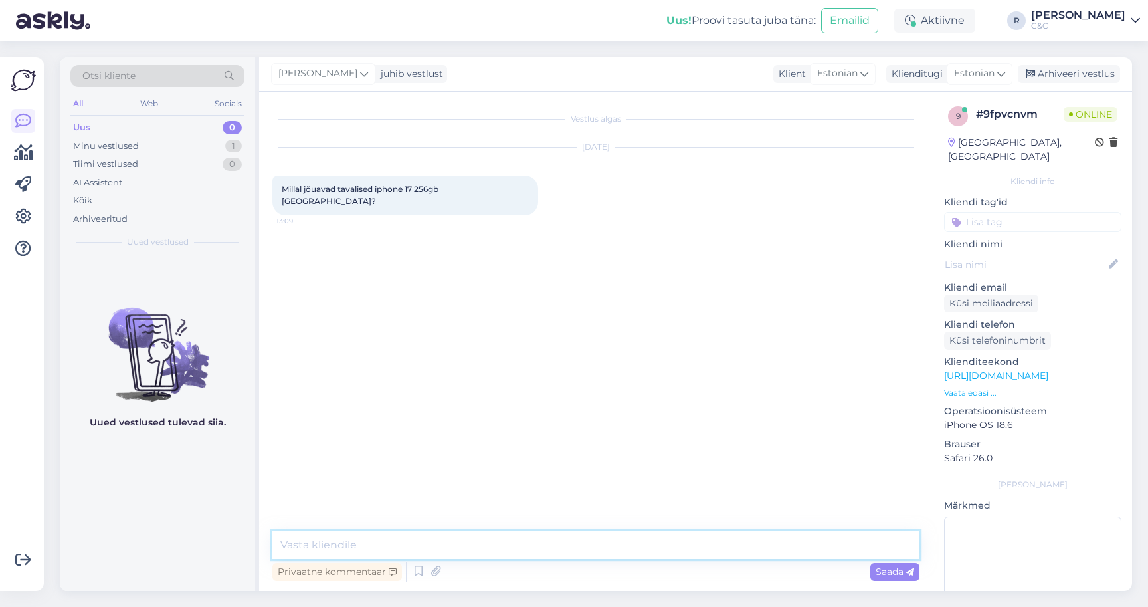
click at [617, 550] on textarea at bounding box center [595, 545] width 647 height 28
type textarea "Tere! On juba"
click at [421, 573] on icon at bounding box center [419, 571] width 16 height 20
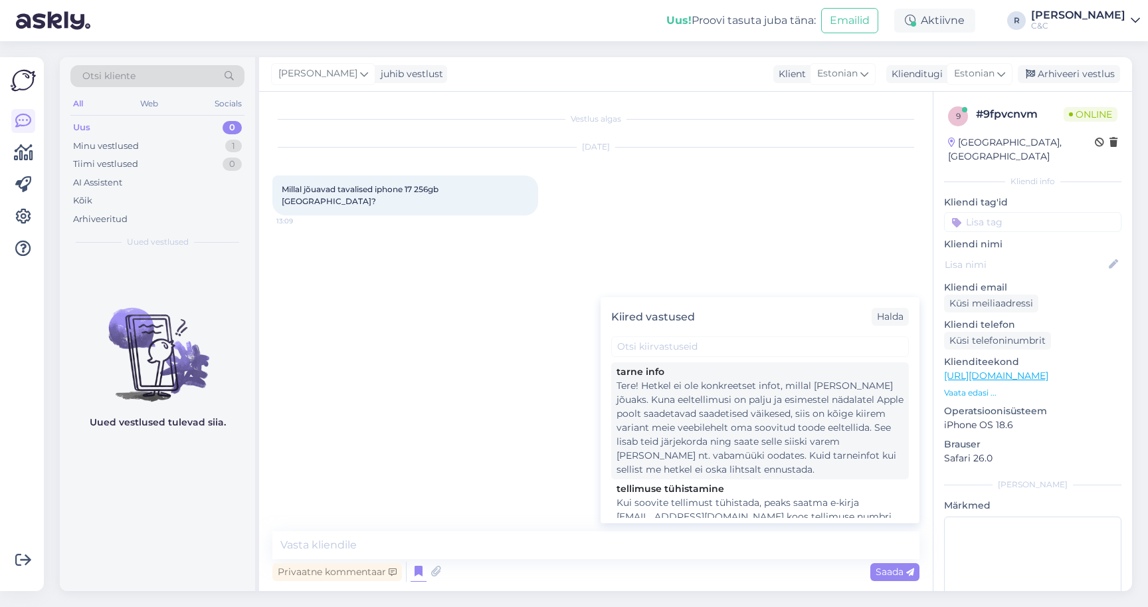
click at [663, 437] on div "Tere! Hetkel ei ole konkreetset infot, millal [PERSON_NAME] jõuaks. Kuna eeltel…" at bounding box center [760, 428] width 287 height 98
type textarea "Tere! Hetkel ei ole konkreetset infot, millal [PERSON_NAME] jõuaks. Kuna eeltel…"
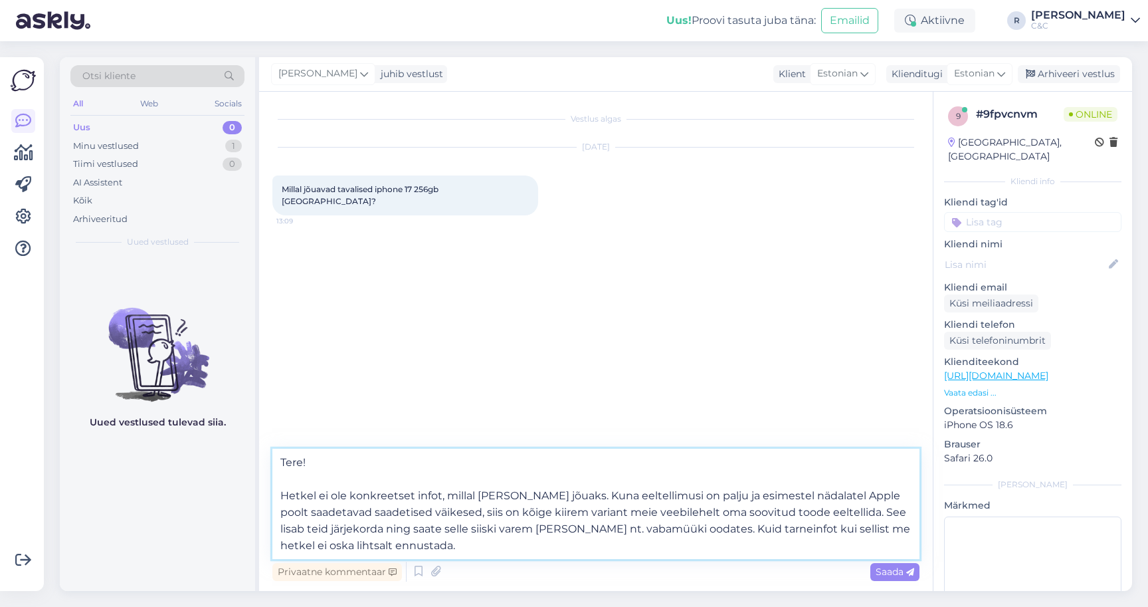
click at [526, 514] on textarea "Tere! Hetkel ei ole konkreetset infot, millal [PERSON_NAME] jõuaks. Kuna eeltel…" at bounding box center [595, 503] width 647 height 110
click at [512, 545] on textarea "Tere! Hetkel ei ole konkreetset infot, millal [PERSON_NAME] jõuaks. Kuna eeltel…" at bounding box center [595, 503] width 647 height 110
click at [615, 548] on textarea "Tere! Hetkel ei ole konkreetset infot, millal [PERSON_NAME] jõuaks. Kuna eeltel…" at bounding box center [595, 503] width 647 height 110
click at [681, 547] on textarea "Tere! Hetkel ei ole konkreetset infot, millal [PERSON_NAME] jõuaks. Kuna eeltel…" at bounding box center [595, 503] width 647 height 110
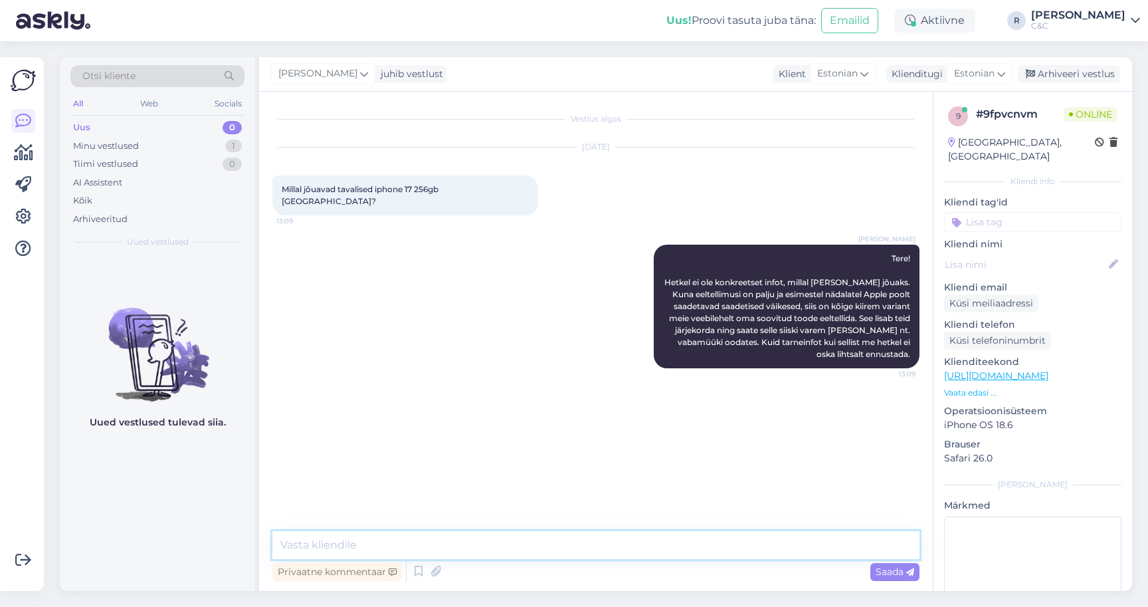
type textarea "i"
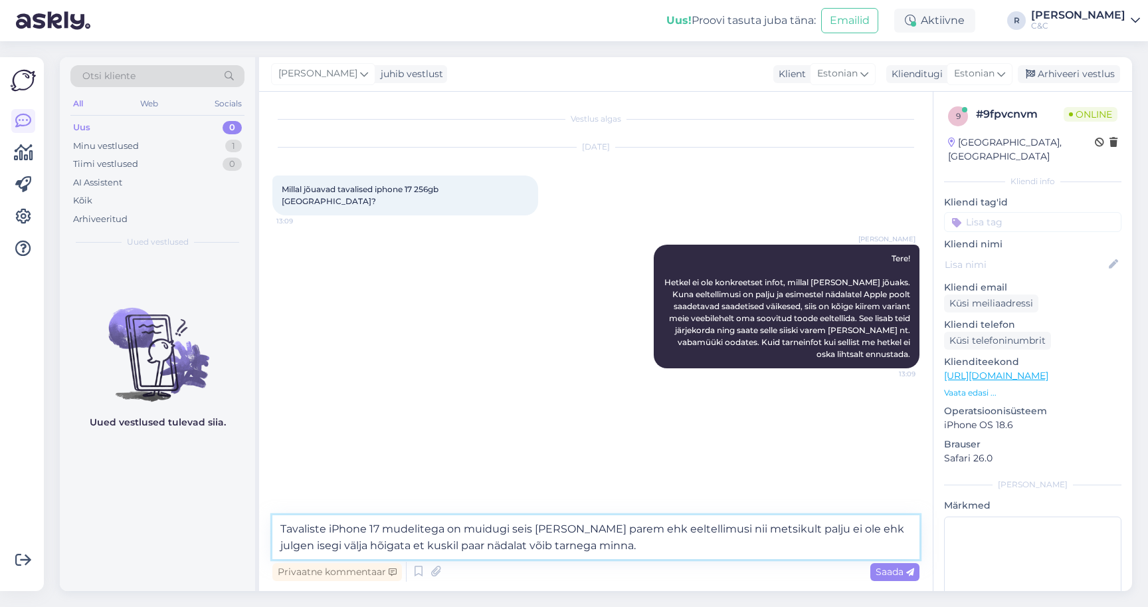
type textarea "Tavaliste iPhone 17 mudelitega on muidugi seis pisut parem ehk eeltellimusi nii…"
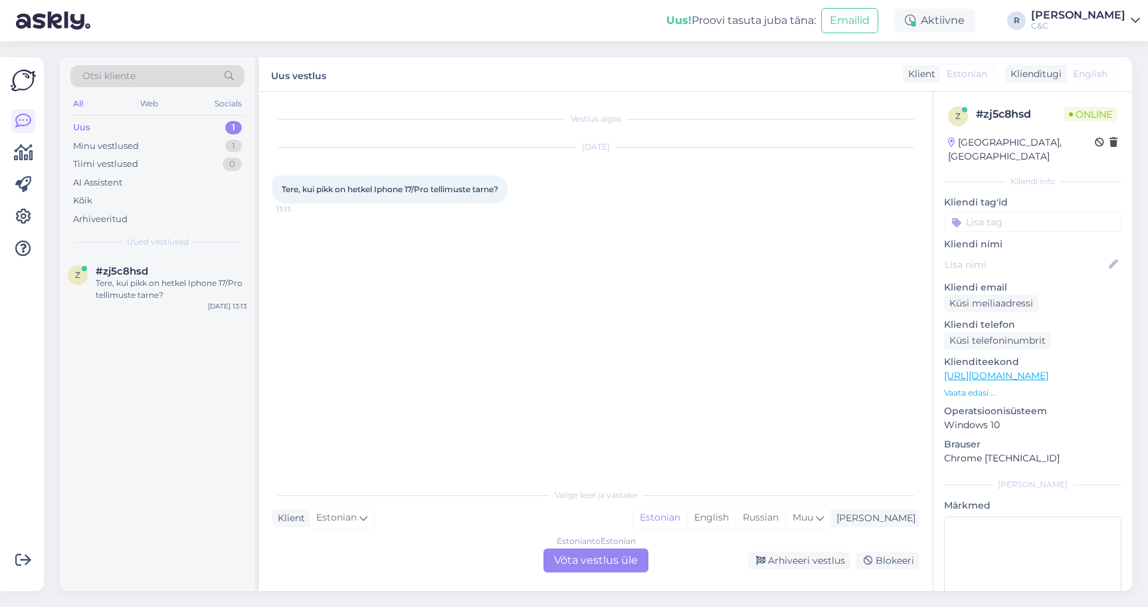
click at [600, 565] on div "Estonian to Estonian Võta vestlus üle" at bounding box center [595, 560] width 105 height 24
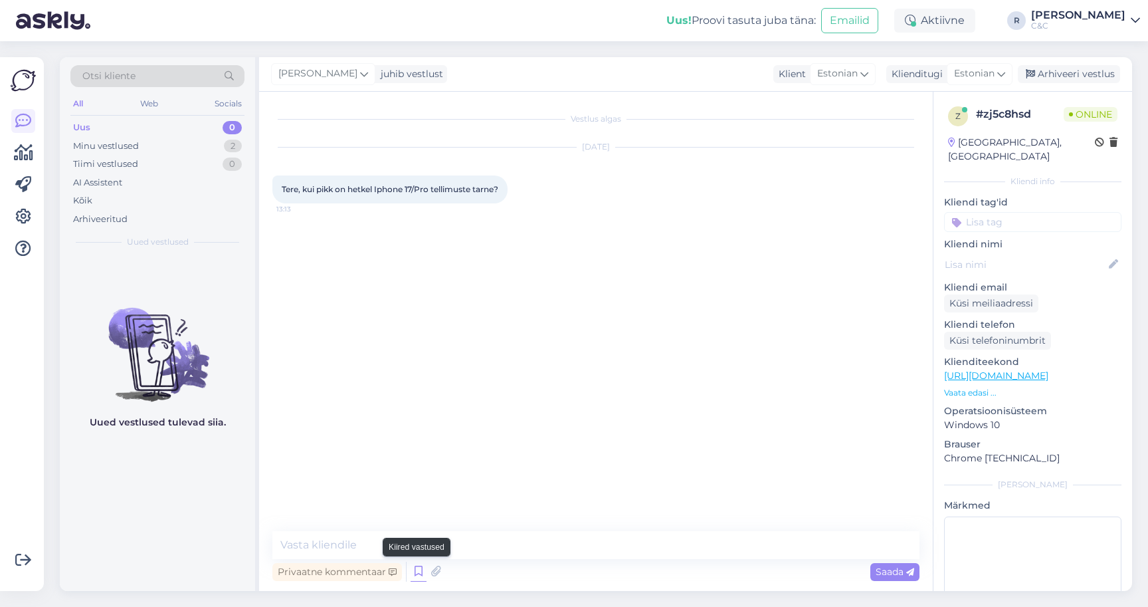
click at [424, 574] on icon at bounding box center [419, 571] width 16 height 20
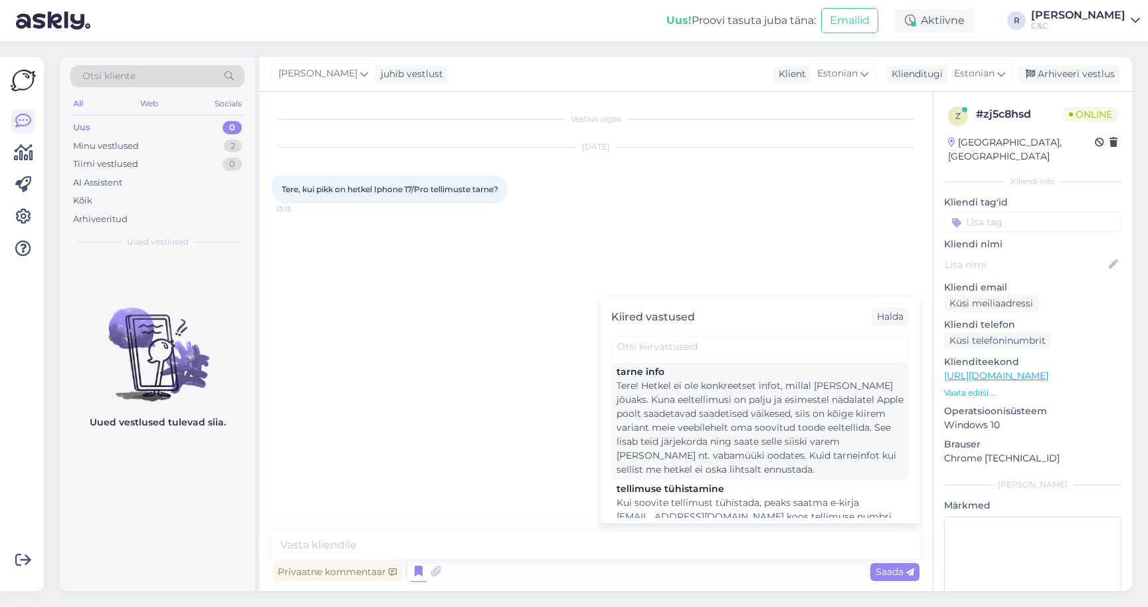
click at [724, 411] on div "Tere! Hetkel ei ole konkreetset infot, millal [PERSON_NAME] jõuaks. Kuna eeltel…" at bounding box center [760, 428] width 287 height 98
type textarea "Tere! Hetkel ei ole konkreetset infot, millal [PERSON_NAME] jõuaks. Kuna eeltel…"
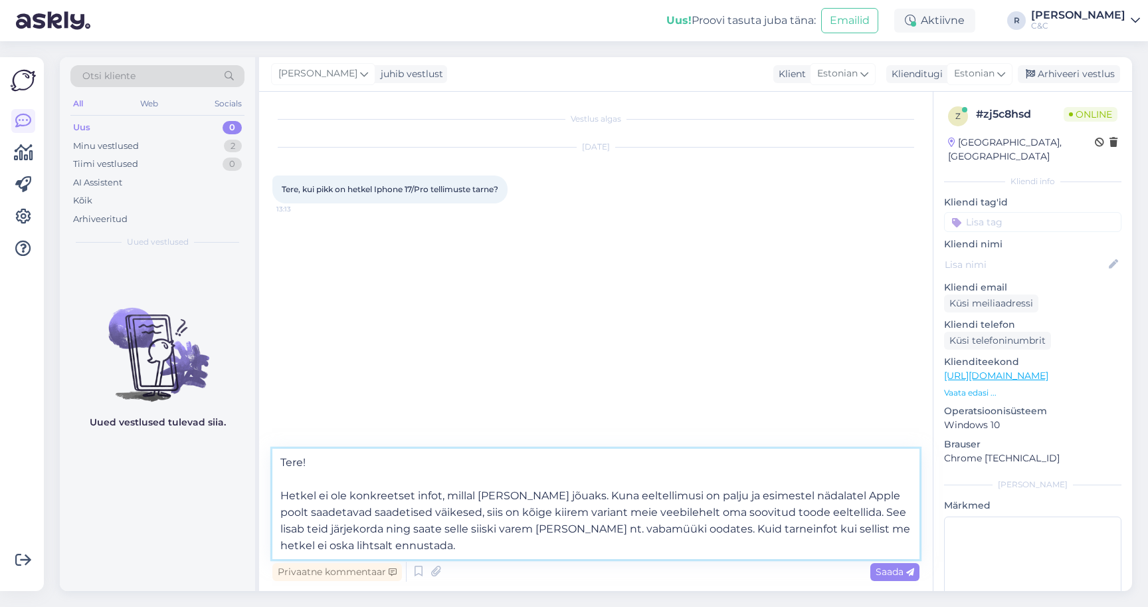
click at [462, 530] on textarea "Tere! Hetkel ei ole konkreetset infot, millal [PERSON_NAME] jõuaks. Kuna eeltel…" at bounding box center [595, 503] width 647 height 110
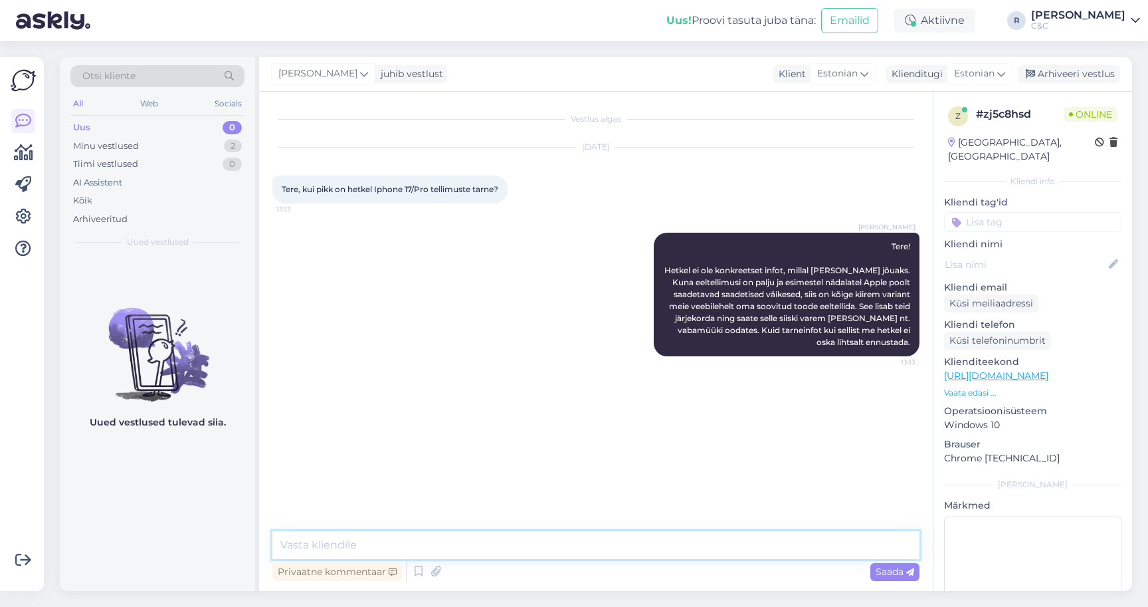
click at [456, 549] on textarea at bounding box center [595, 545] width 647 height 28
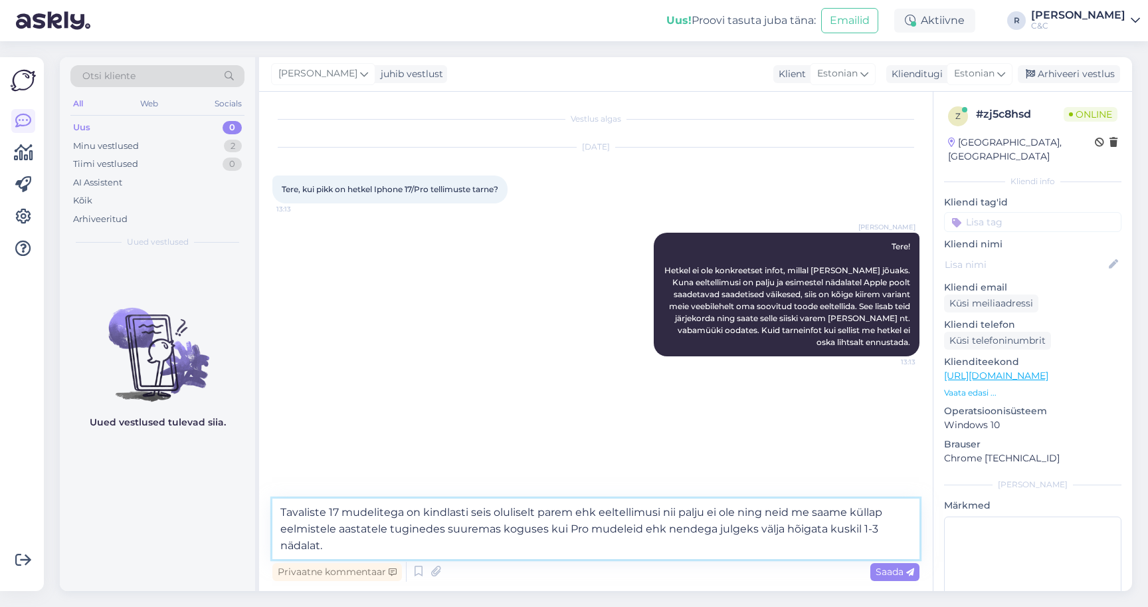
type textarea "Tavaliste 17 mudelitega on kindlasti seis oluliselt parem ehk eeltellimusi nii …"
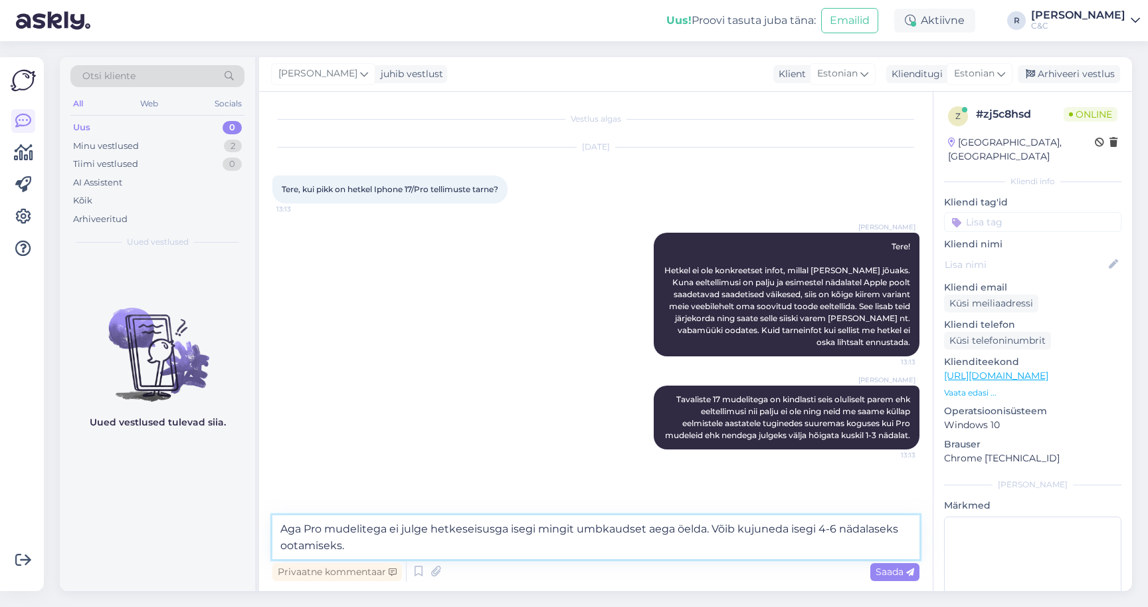
type textarea "Aga Pro mudelitega ei julge hetkeseisusga isegi mingit umbkaudset aega öelda. V…"
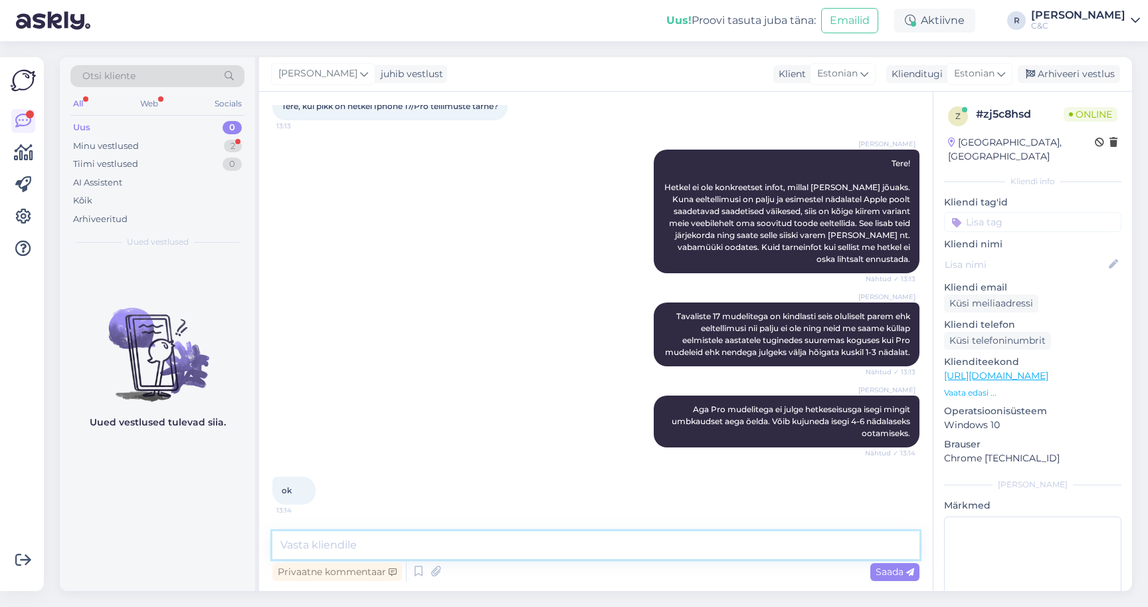
scroll to position [152, 0]
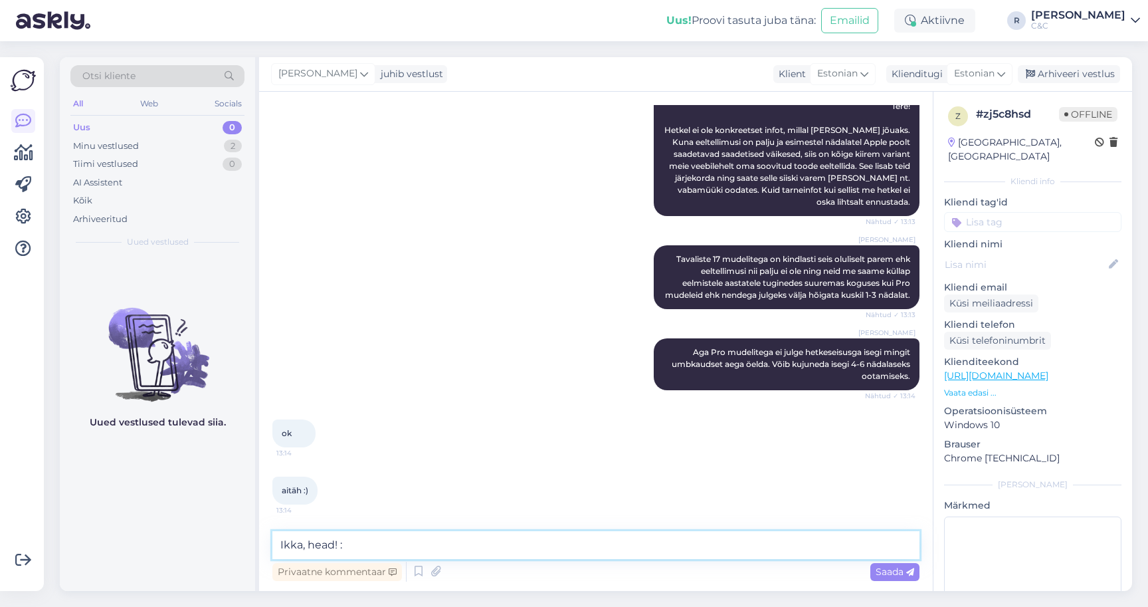
type textarea "Ikka, head! :)"
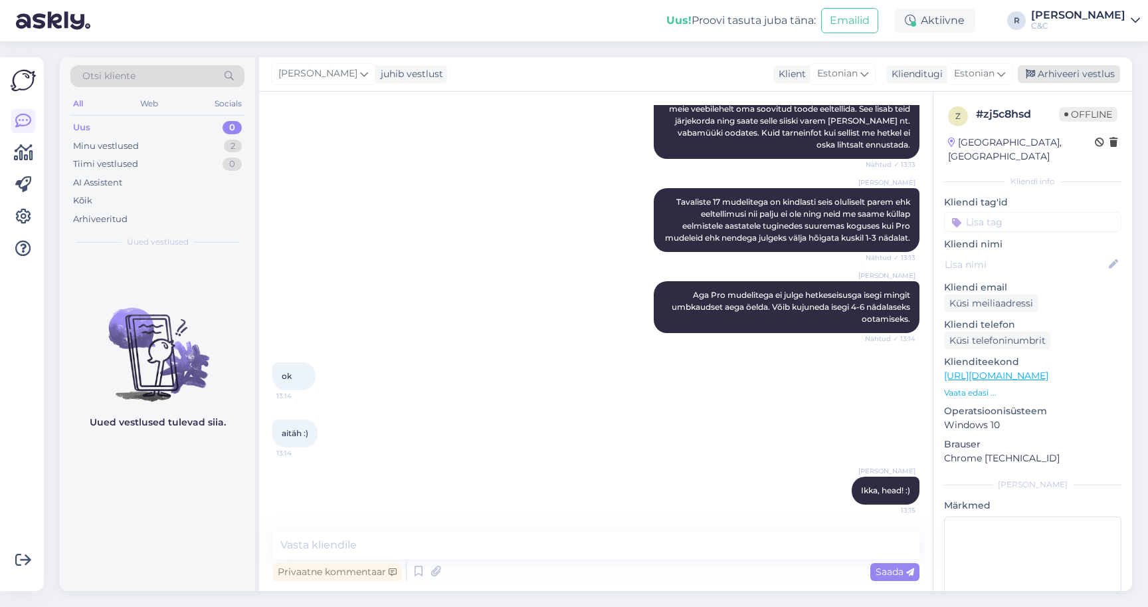
click at [1068, 68] on div "Arhiveeri vestlus" at bounding box center [1069, 74] width 102 height 18
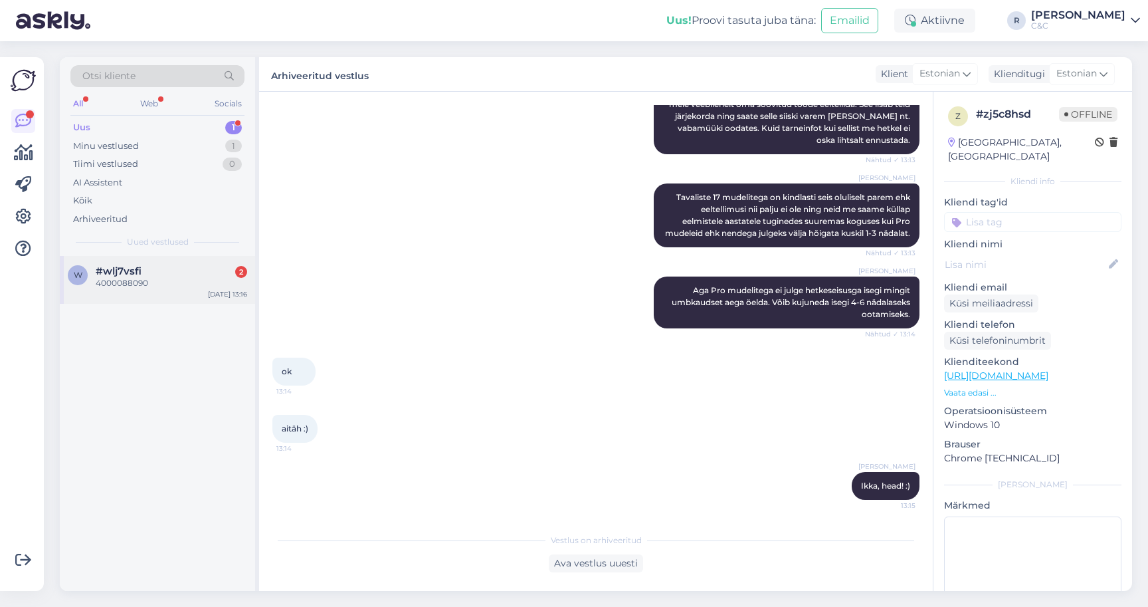
click at [105, 290] on div "w #wlj7vsfi 2 4000088090 Sep 22 13:16" at bounding box center [157, 280] width 195 height 48
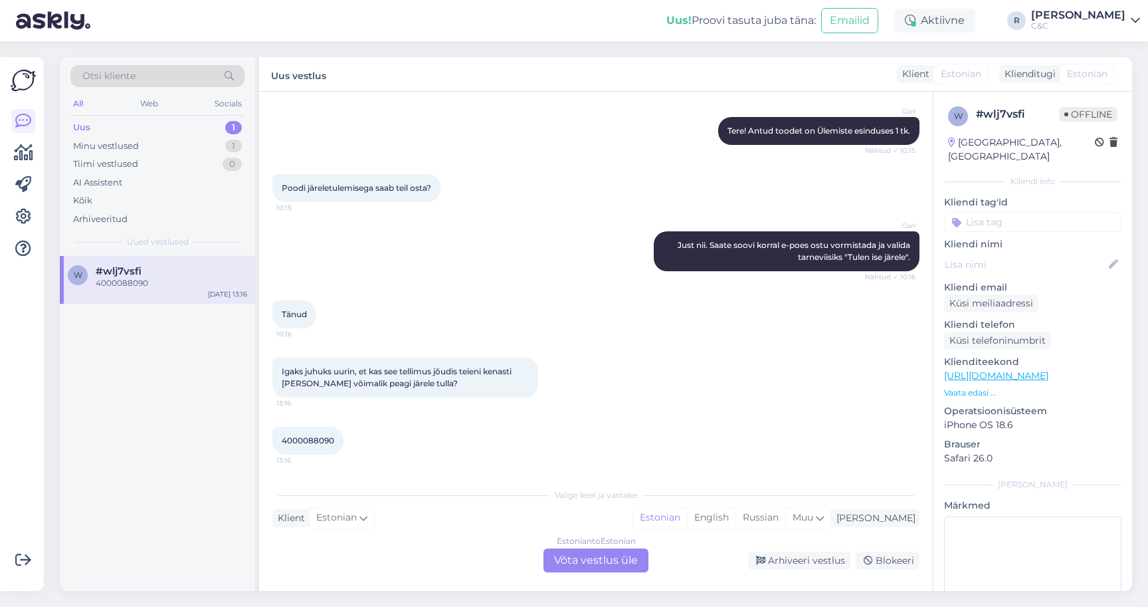
click at [567, 555] on div "Estonian to Estonian Võta vestlus üle" at bounding box center [595, 560] width 105 height 24
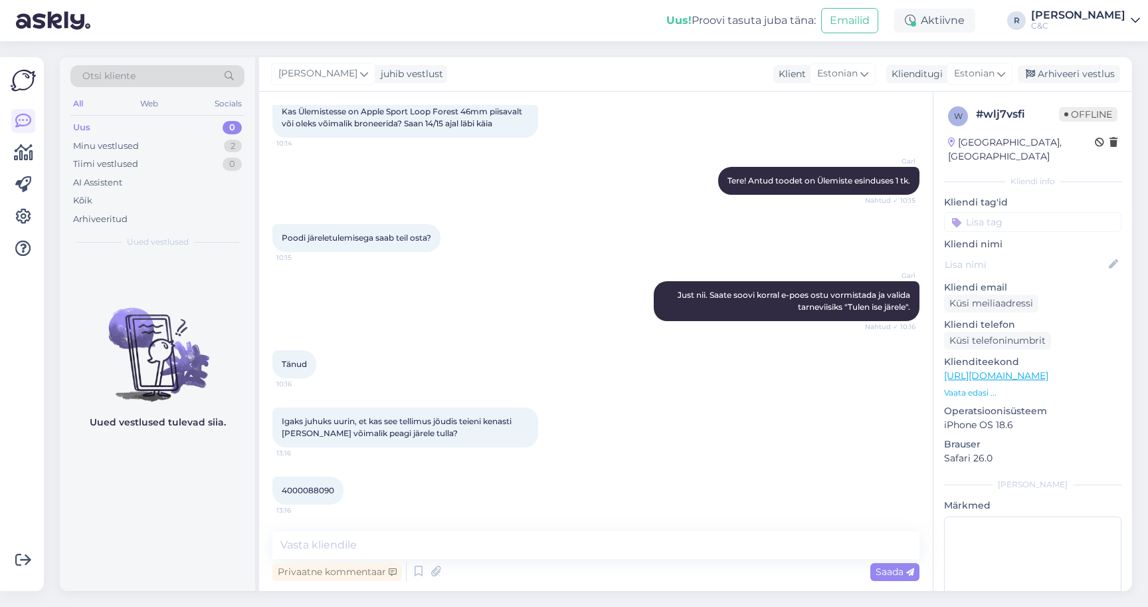
click at [307, 488] on span "4000088090" at bounding box center [308, 490] width 52 height 10
copy div "4000088090 13:16"
click at [484, 554] on textarea at bounding box center [595, 545] width 647 height 28
click at [583, 543] on textarea "Tere! On ilusti meieni jõudnud ning toode on" at bounding box center [595, 545] width 647 height 28
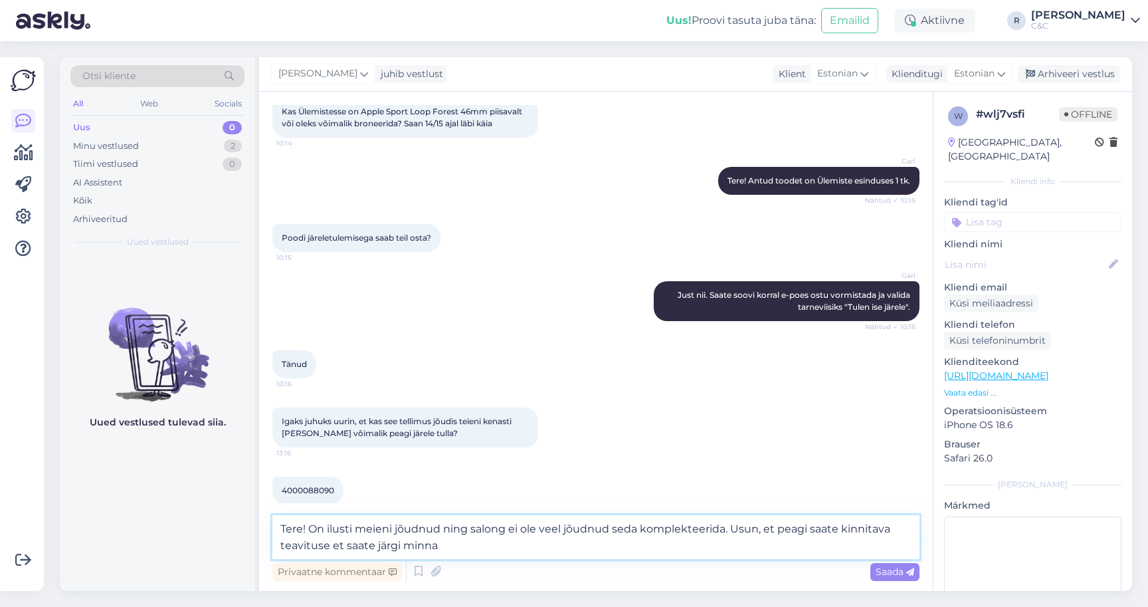
type textarea "Tere! On ilusti meieni jõudnud ning salong ei ole veel jõudnud seda komplekteer…"
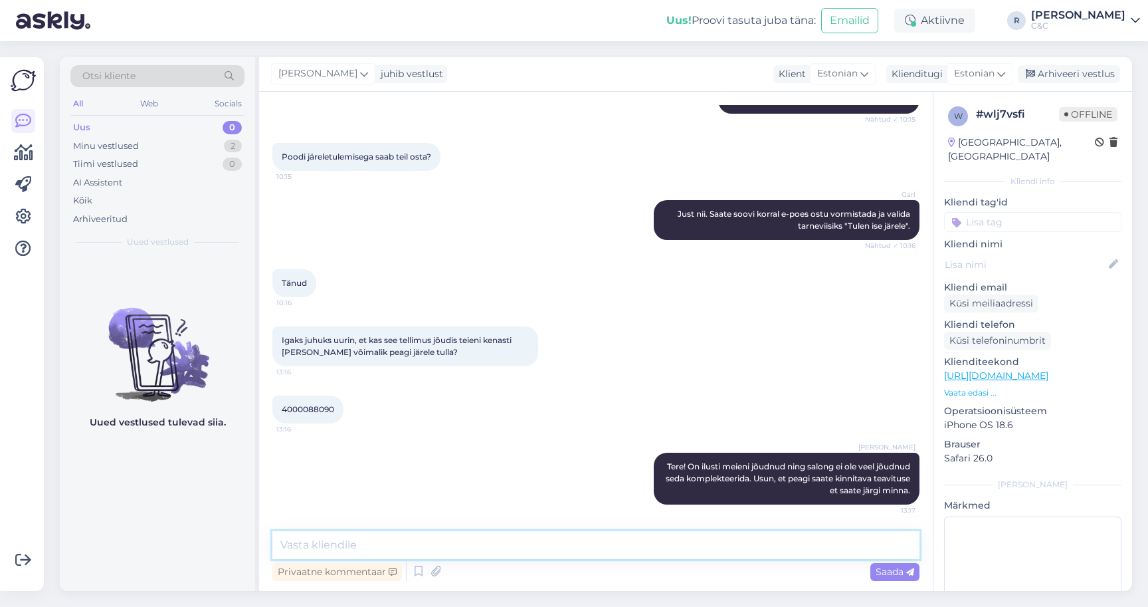
scroll to position [216, 0]
click at [417, 536] on textarea at bounding box center [595, 545] width 647 height 28
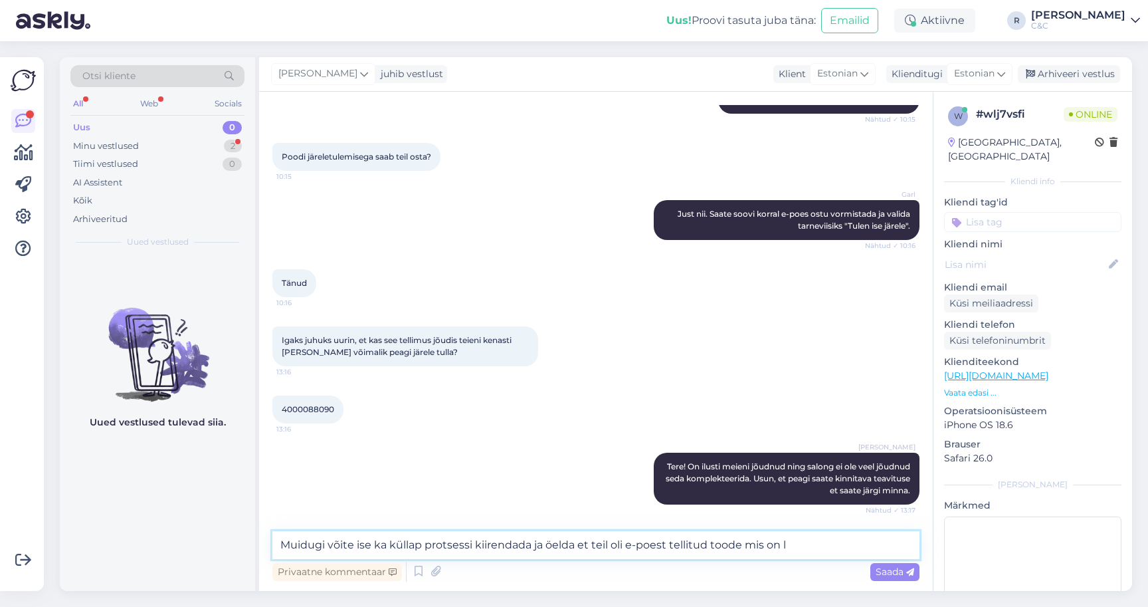
scroll to position [273, 0]
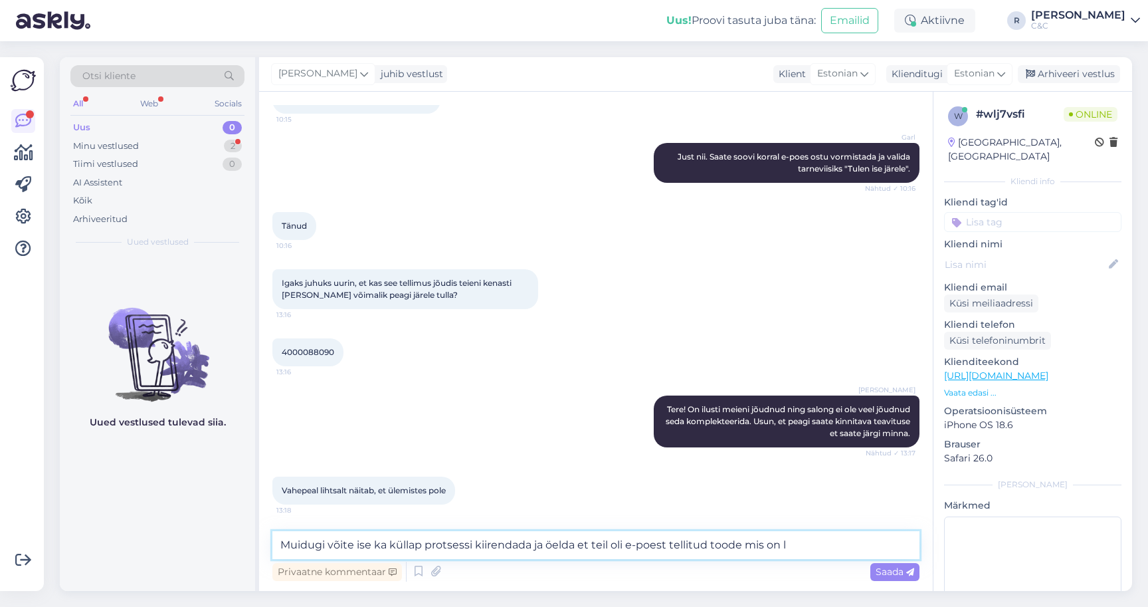
type textarea "Muidugi võite ise ka küllap protsessi kiirendada ja öelda et teil oli e-poest t…"
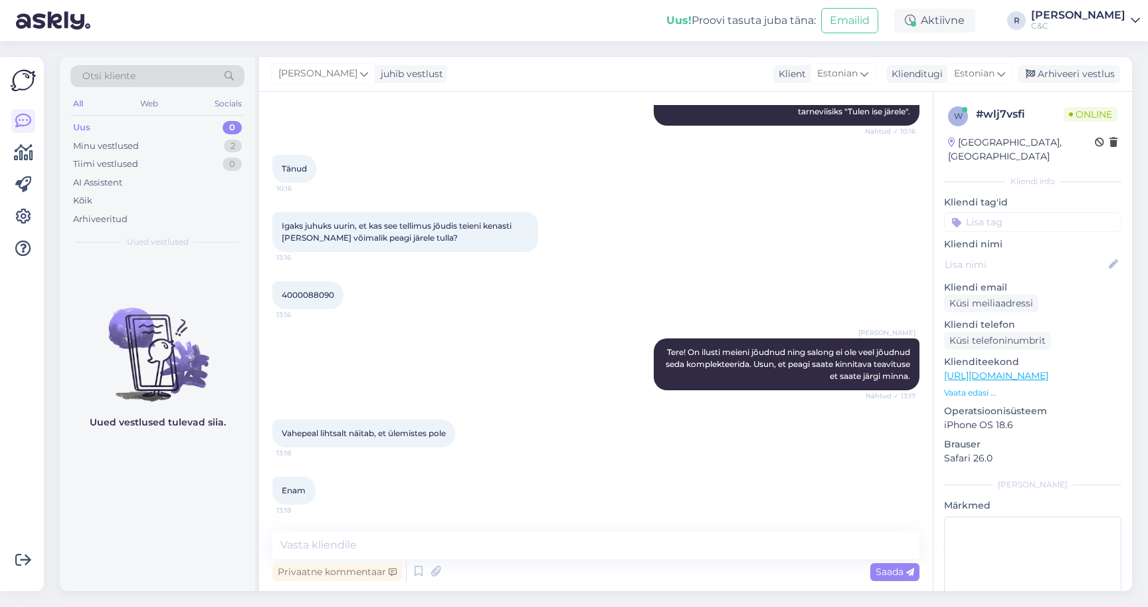
scroll to position [330, 0]
click at [432, 547] on textarea at bounding box center [595, 545] width 647 height 28
type textarea "Teie tellimus võttis ära selle. :)"
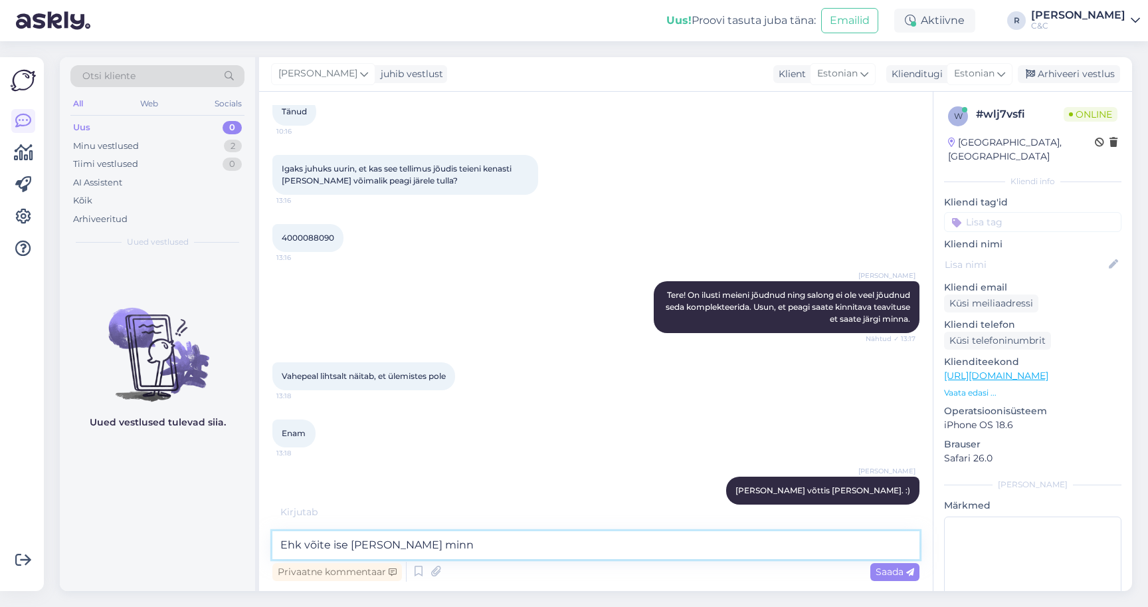
type textarea "Ehk võite ise ka läbi minna"
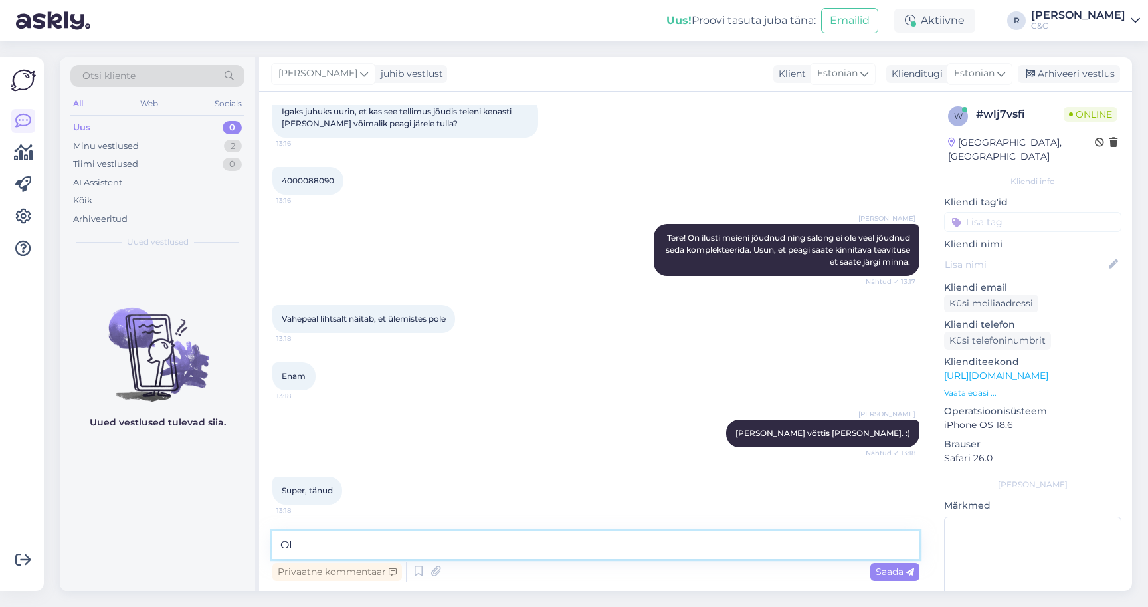
type textarea "O"
type textarea "Ikka, head! :)"
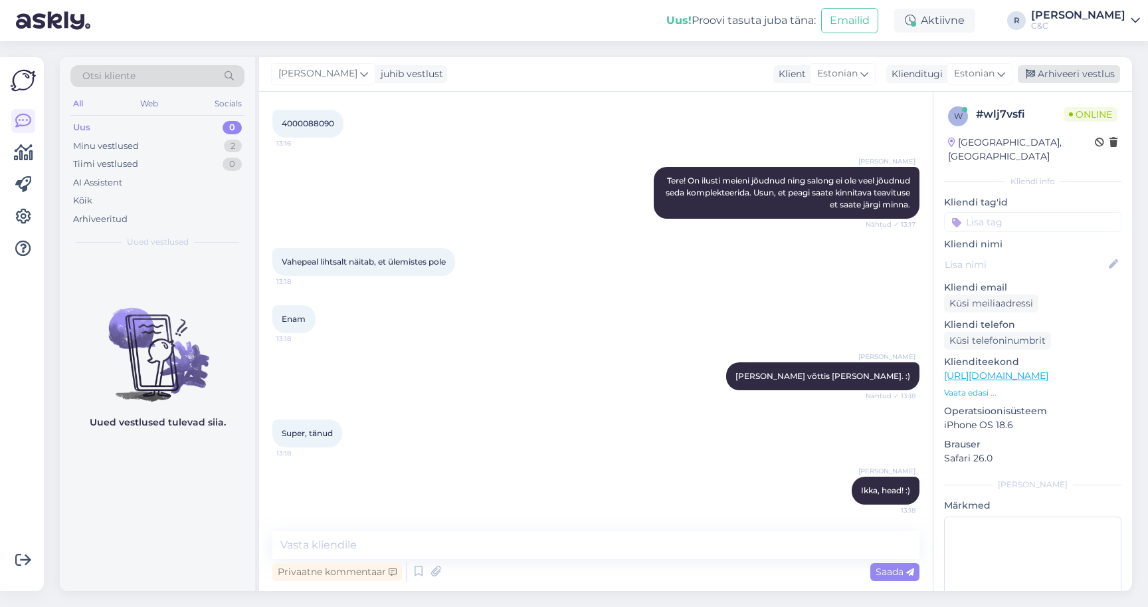
click at [1054, 74] on div "Arhiveeri vestlus" at bounding box center [1069, 74] width 102 height 18
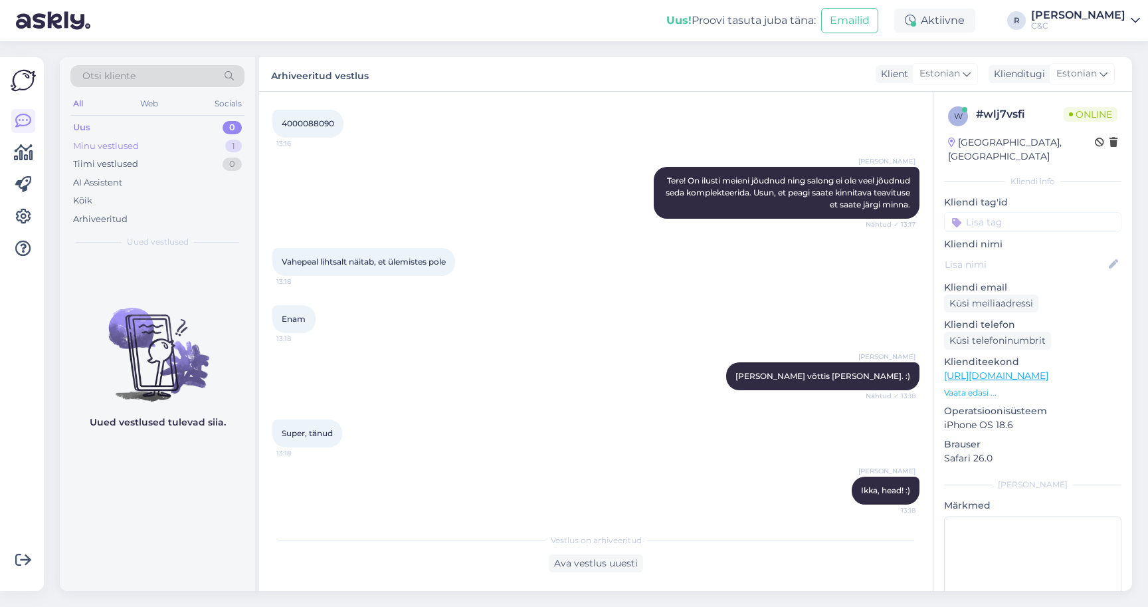
click at [193, 143] on div "Minu vestlused 1" at bounding box center [157, 146] width 174 height 19
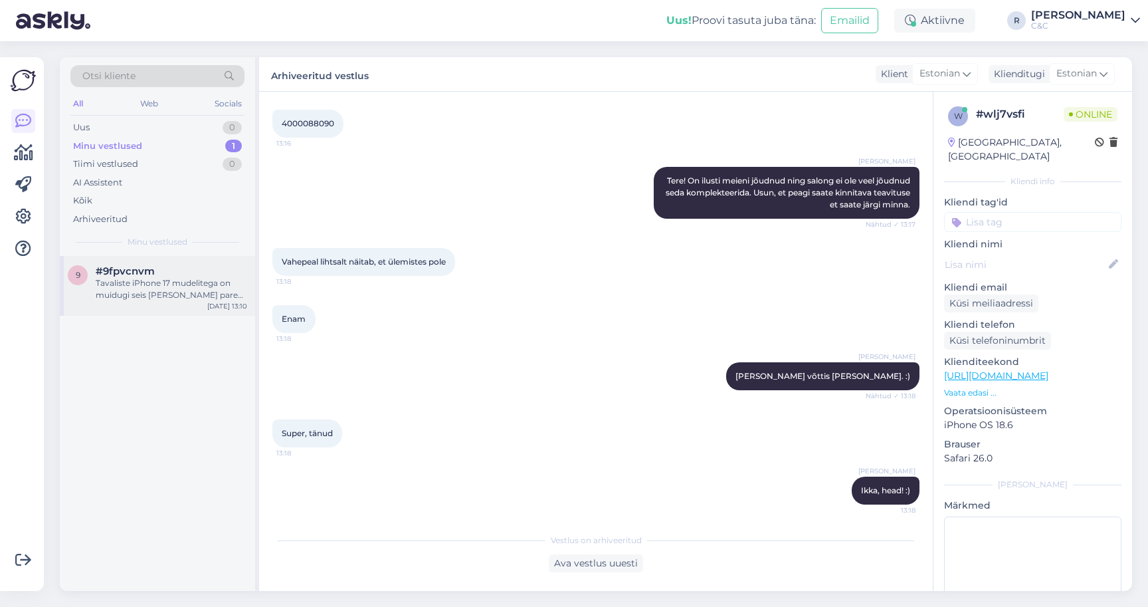
click at [158, 266] on div "#9fpvcnvm" at bounding box center [171, 271] width 151 height 12
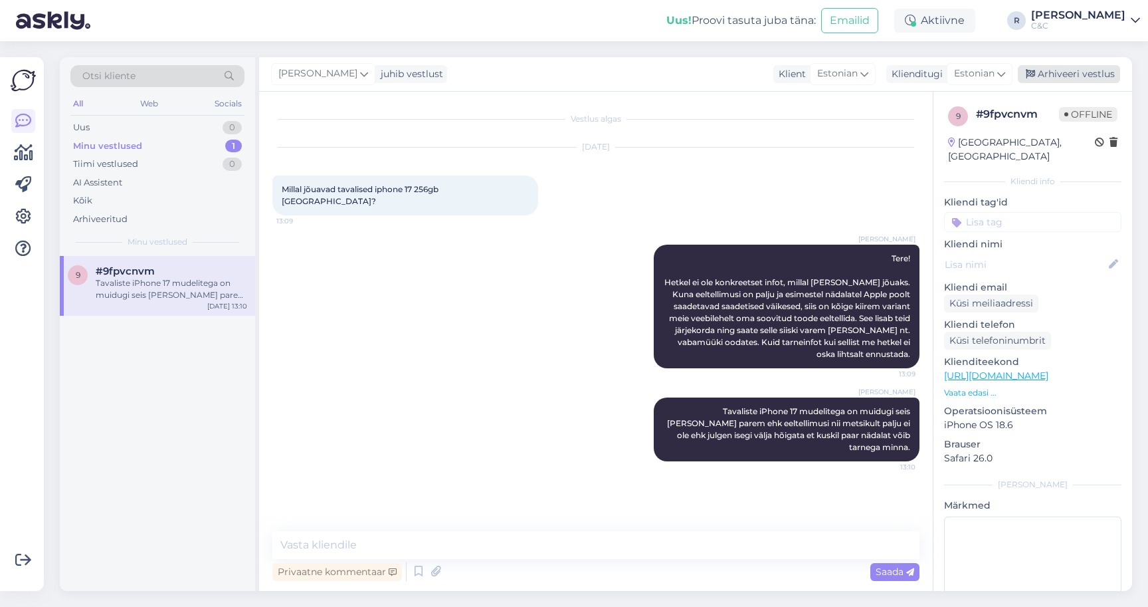
click at [1110, 79] on div "Arhiveeri vestlus" at bounding box center [1069, 74] width 102 height 18
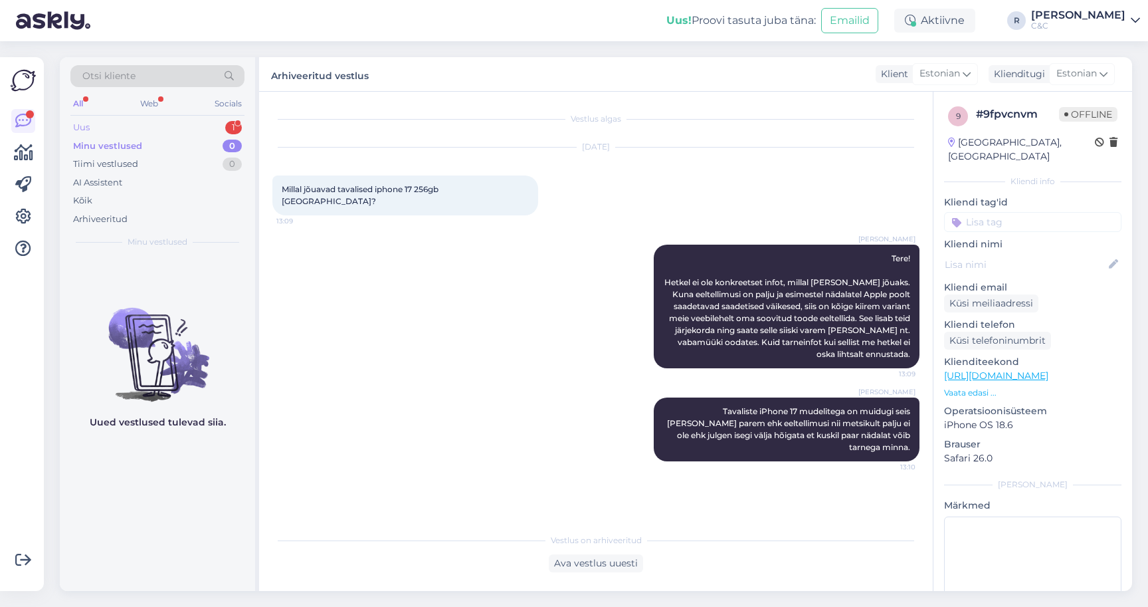
click at [213, 130] on div "Uus 1" at bounding box center [157, 127] width 174 height 19
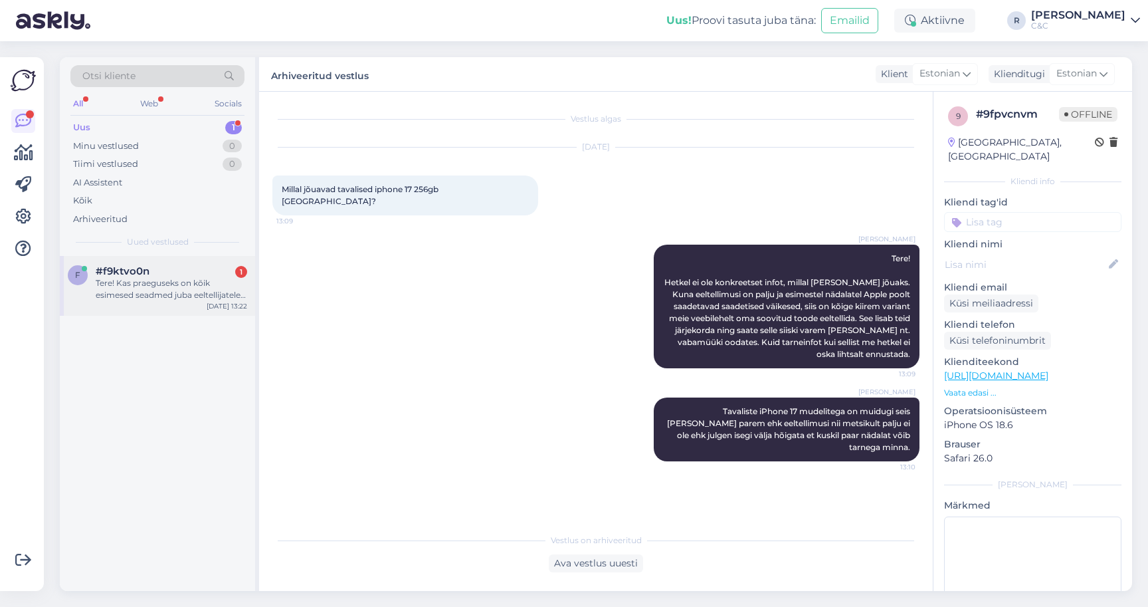
click at [181, 282] on div "Tere! Kas praeguseks on kõik esimesed seadmed juba eeltellijatele laiali jagatu…" at bounding box center [171, 289] width 151 height 24
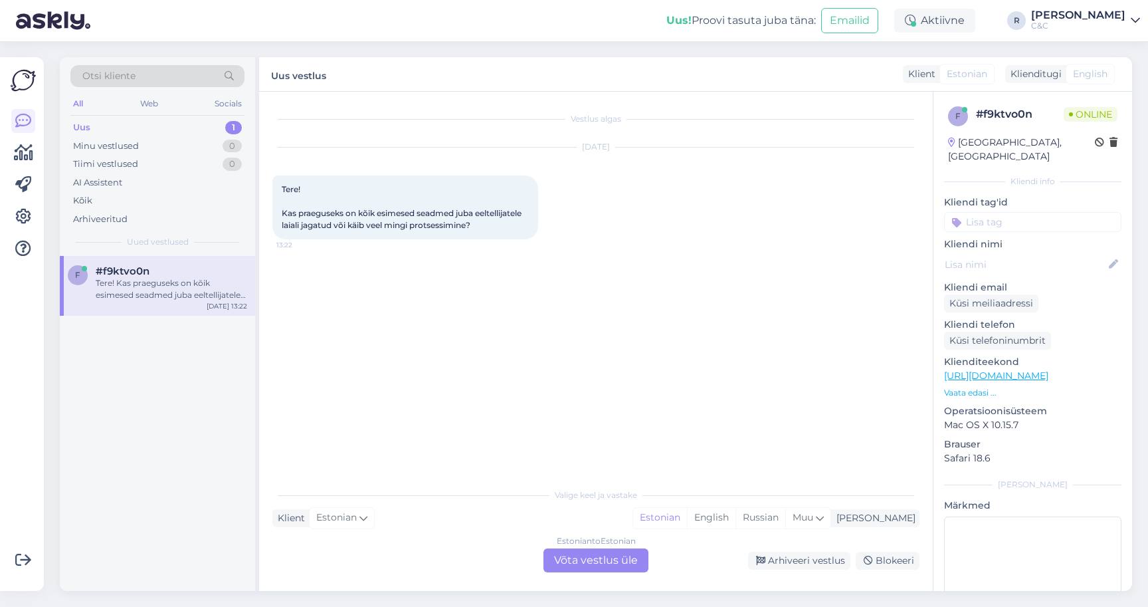
click at [567, 553] on div "Estonian to Estonian Võta vestlus üle" at bounding box center [595, 560] width 105 height 24
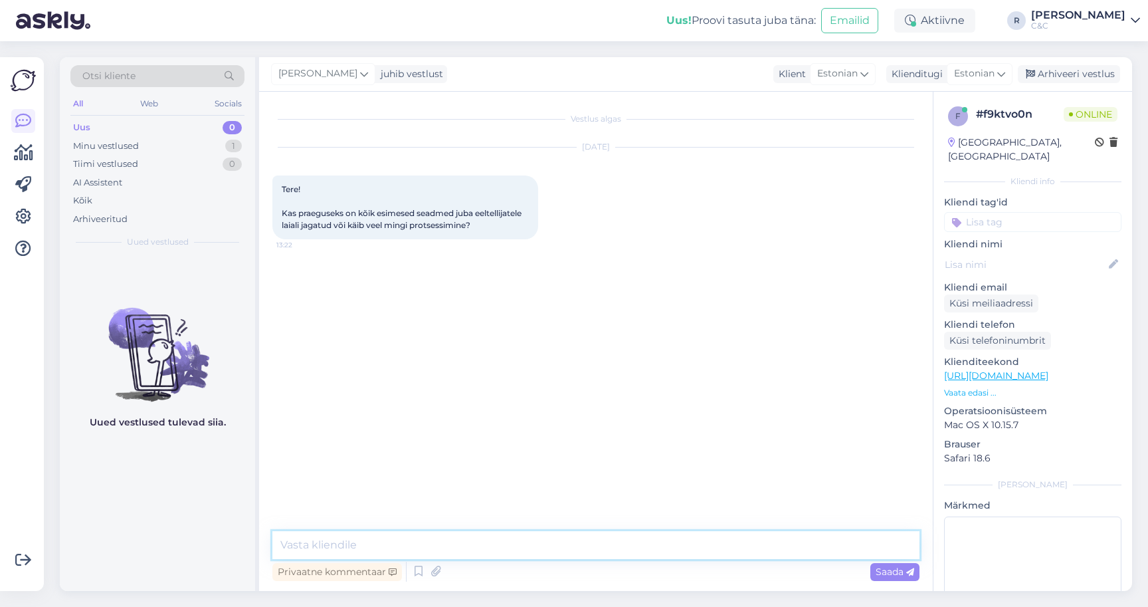
click at [555, 554] on textarea at bounding box center [595, 545] width 647 height 28
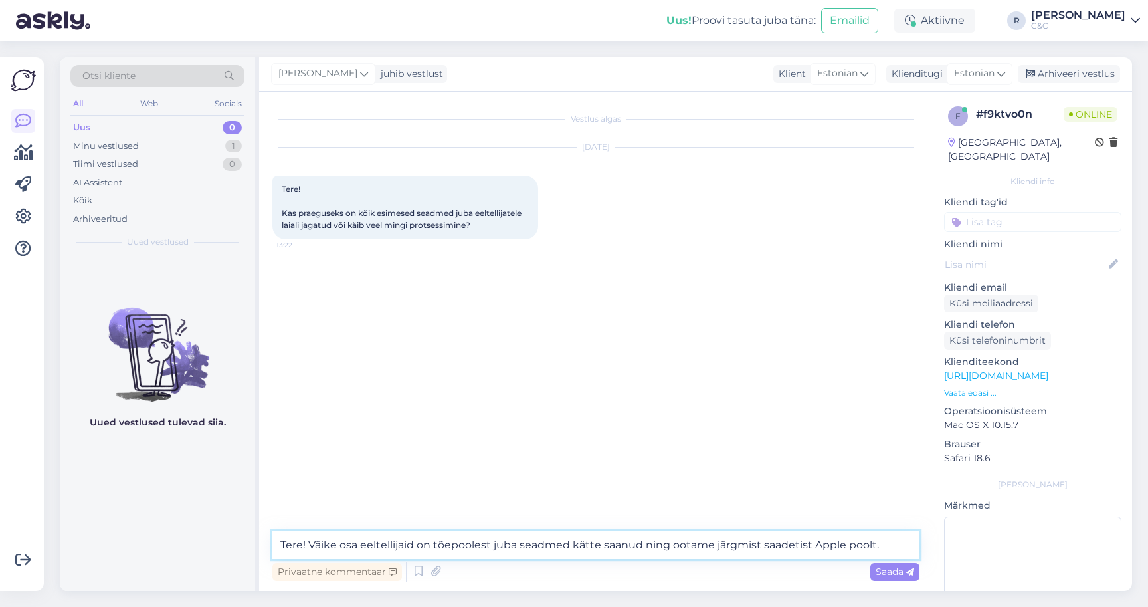
click at [775, 537] on textarea "Tere! Väike osa eeltellijaid on tõepoolest juba seadmed kätte saanud ning ootam…" at bounding box center [595, 545] width 647 height 28
type textarea "Tere! Väike osa eeltellijaid on tõepoolest juba seadmed kätte saanud ning ootam…"
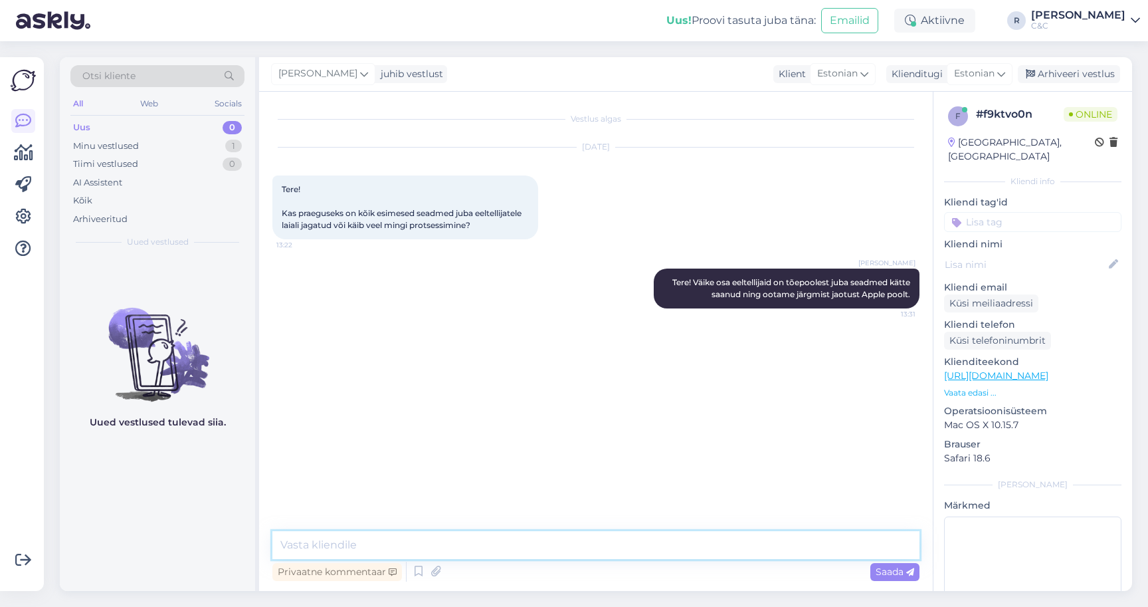
click at [693, 553] on textarea at bounding box center [595, 545] width 647 height 28
click at [692, 537] on textarea at bounding box center [595, 545] width 647 height 28
click at [235, 144] on div "1" at bounding box center [233, 146] width 17 height 13
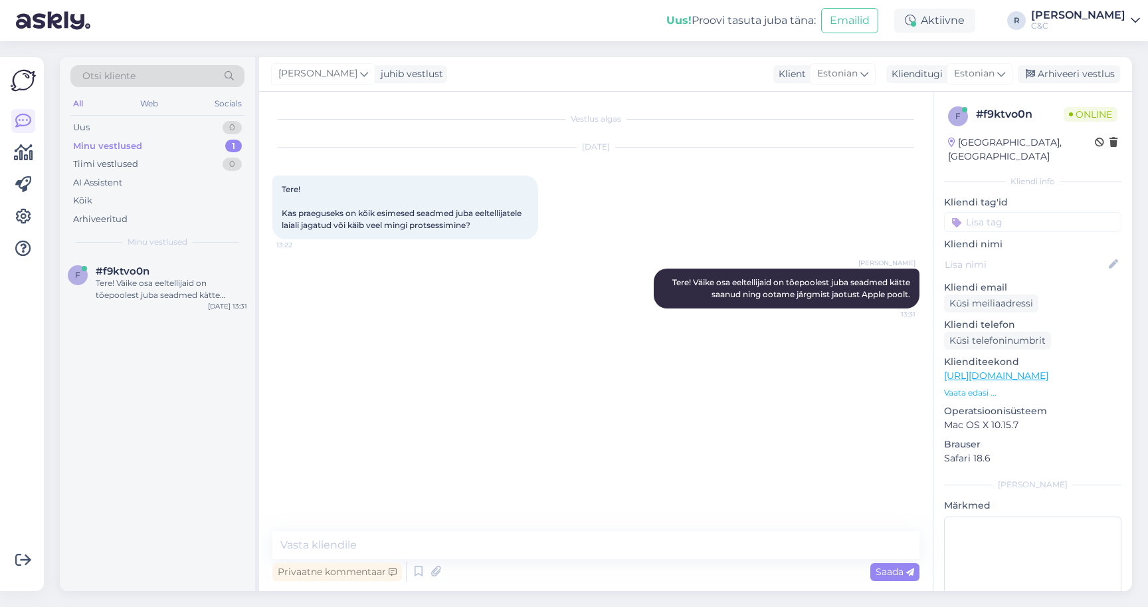
click at [222, 140] on div "Minu vestlused 1" at bounding box center [157, 146] width 174 height 19
click at [165, 303] on div "f #f9ktvo0n Tere! Väike osa eeltellijaid on tõepoolest juba seadmed kätte saanu…" at bounding box center [157, 286] width 195 height 60
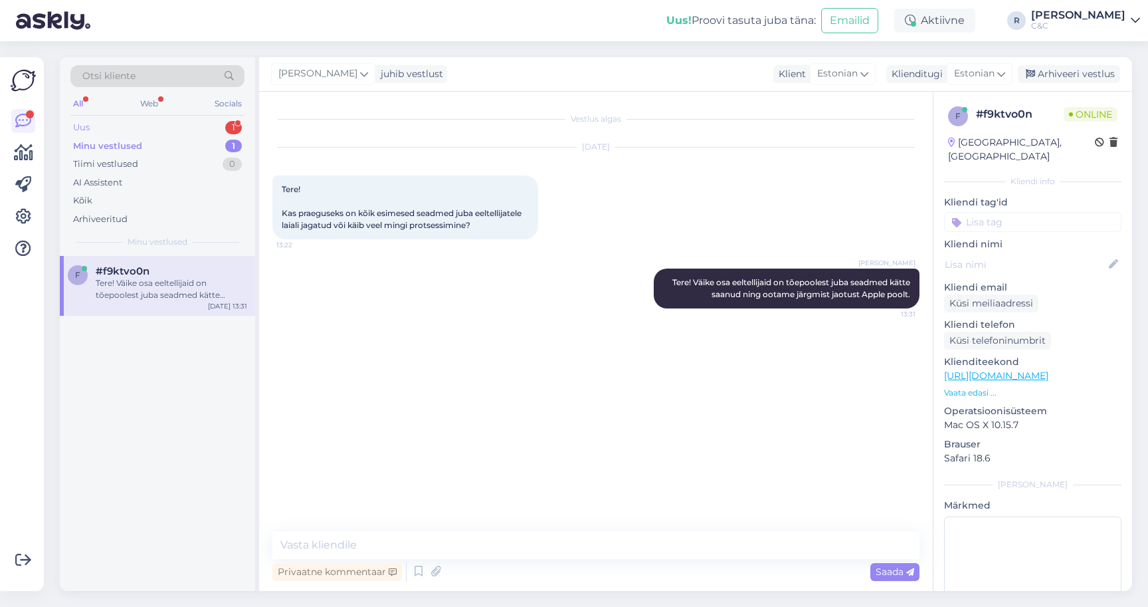
click at [194, 122] on div "Uus 1" at bounding box center [157, 127] width 174 height 19
click at [199, 294] on div "Tere, Kas oskate soovitada? Juhtus selline olukord, et iPad ei tunnista parooli…" at bounding box center [171, 289] width 151 height 24
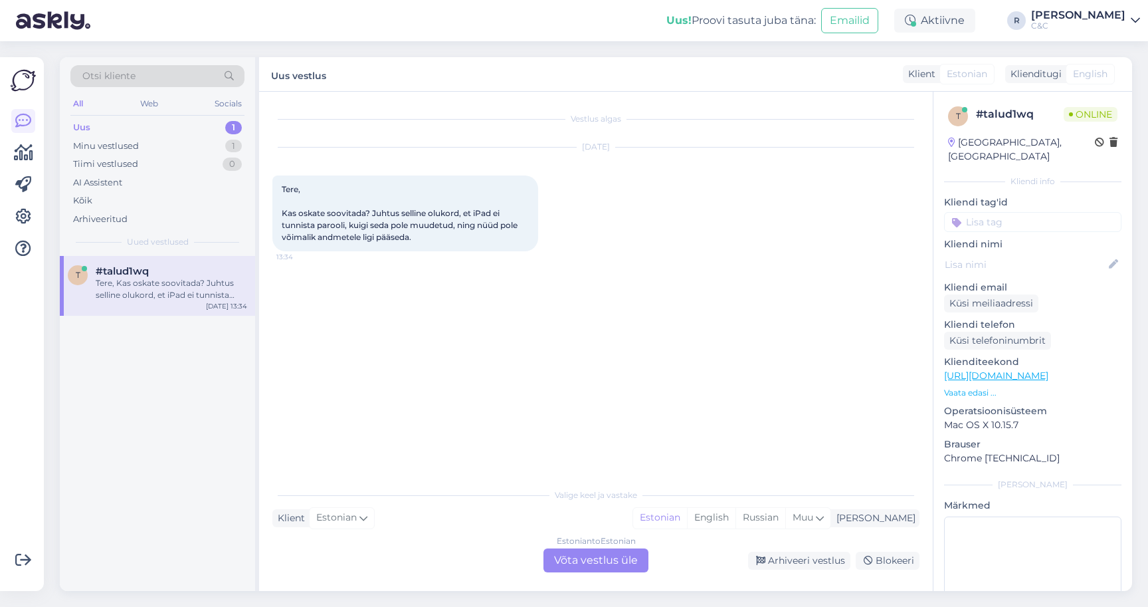
click at [585, 558] on div "Estonian to Estonian Võta vestlus üle" at bounding box center [595, 560] width 105 height 24
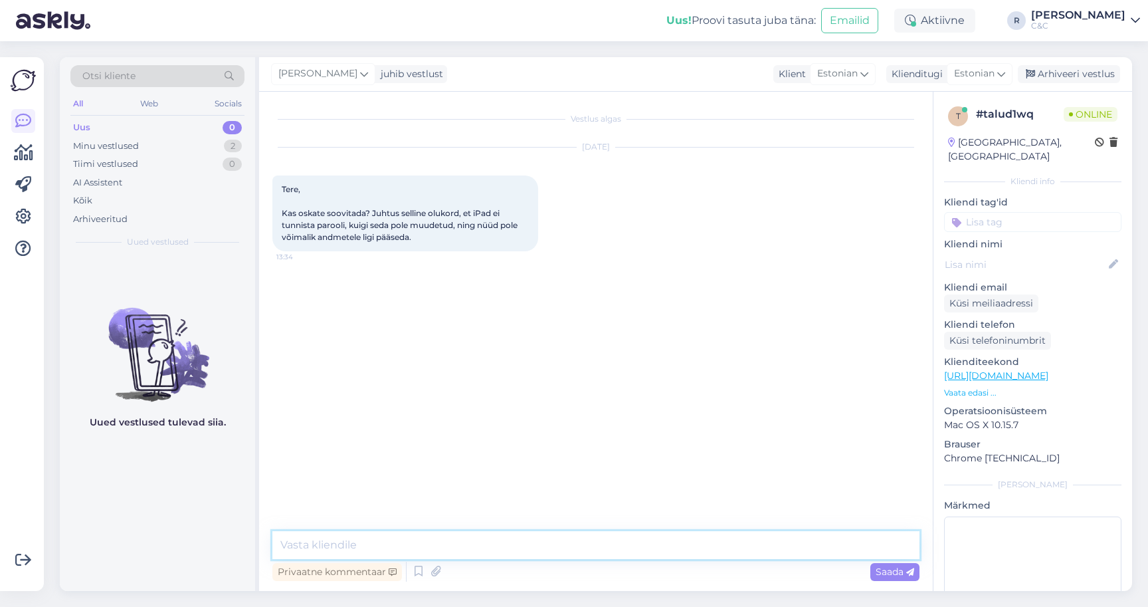
click at [530, 547] on textarea at bounding box center [595, 545] width 647 height 28
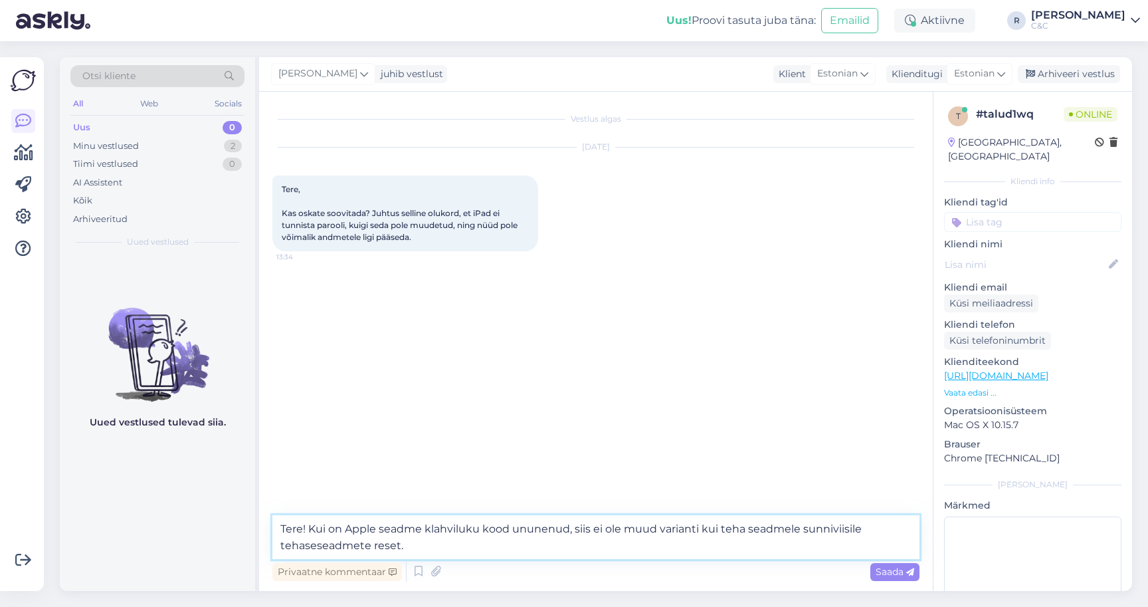
type textarea "Tere! Kui on Apple seadme klahviluku kood ununenud, siis ei ole muud varianti k…"
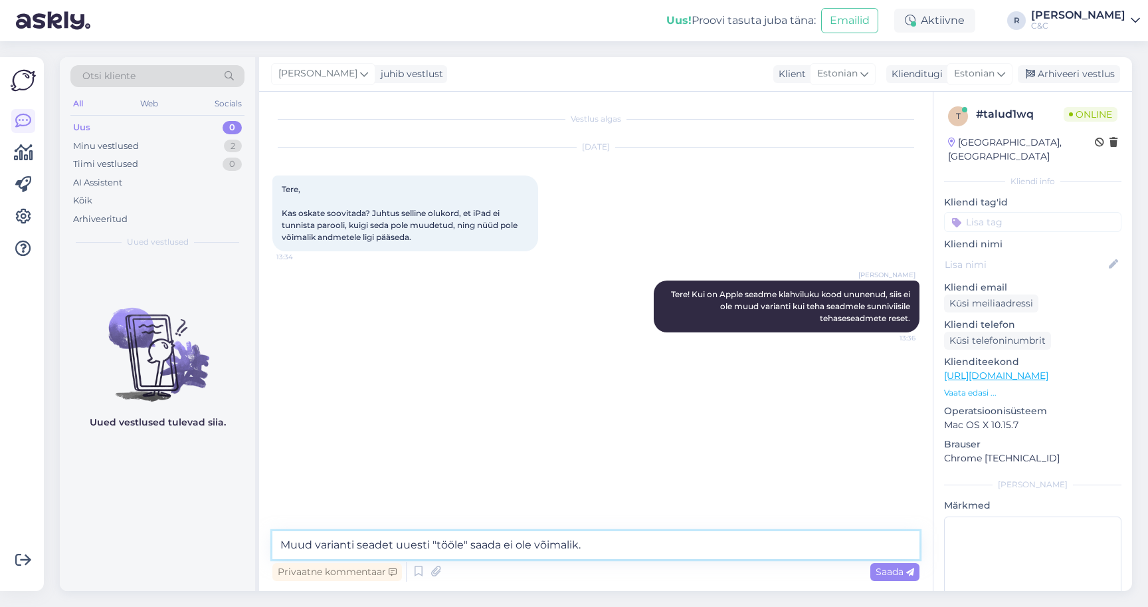
type textarea "Muud varianti seadet uuesti "tööle" saada ei ole võimalik."
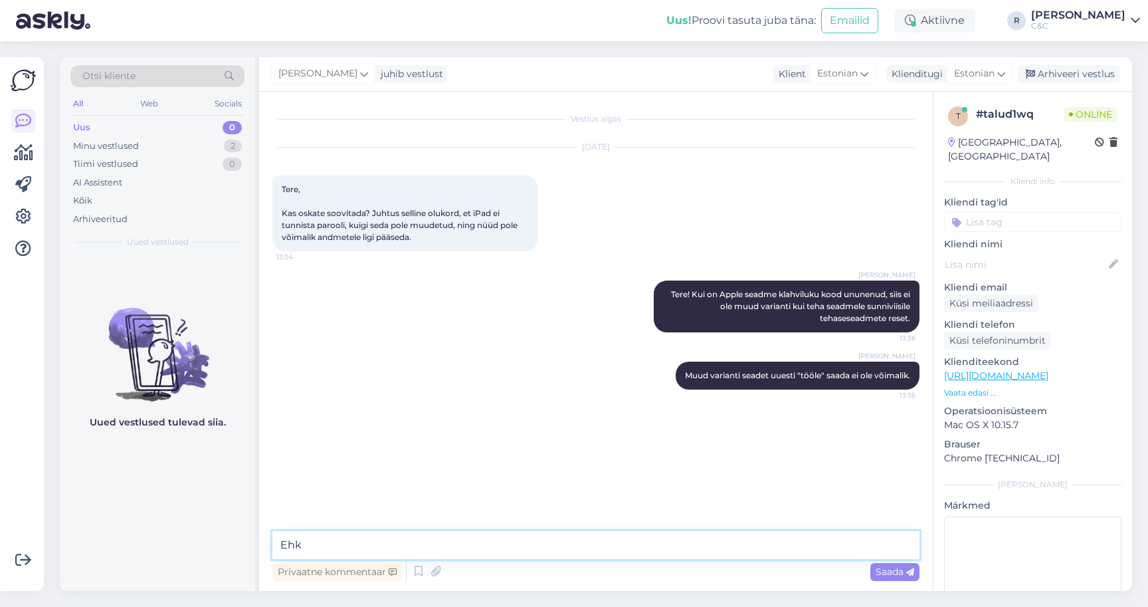
type textarea "k"
type textarea "K"
click at [446, 547] on textarea at bounding box center [595, 545] width 647 height 28
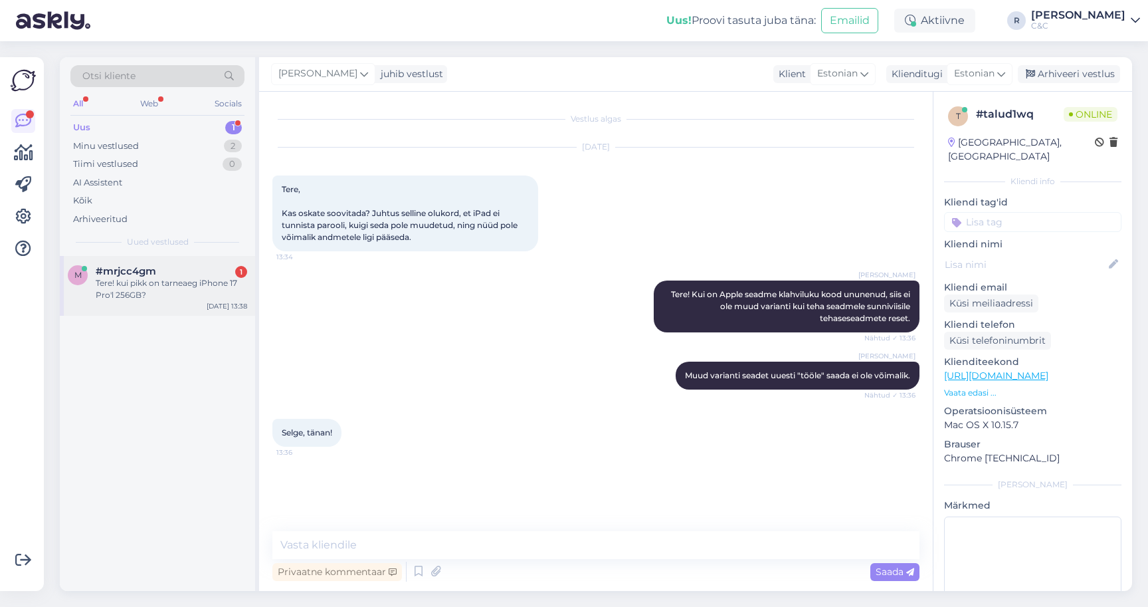
click at [182, 268] on div "#mrjcc4gm 1" at bounding box center [171, 271] width 151 height 12
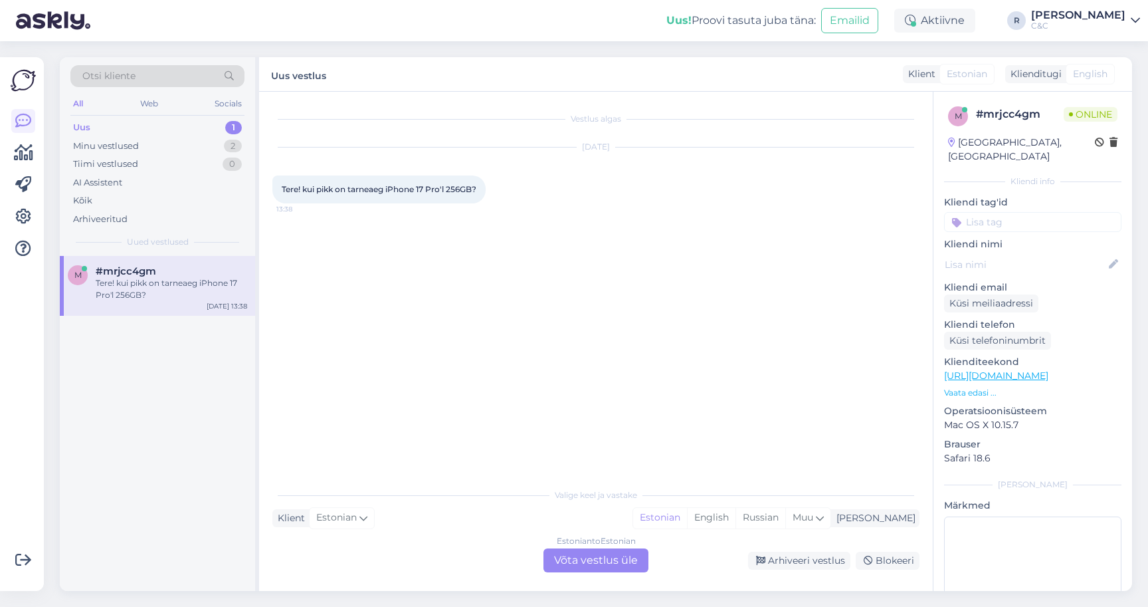
click at [607, 565] on div "Estonian to Estonian Võta vestlus üle" at bounding box center [595, 560] width 105 height 24
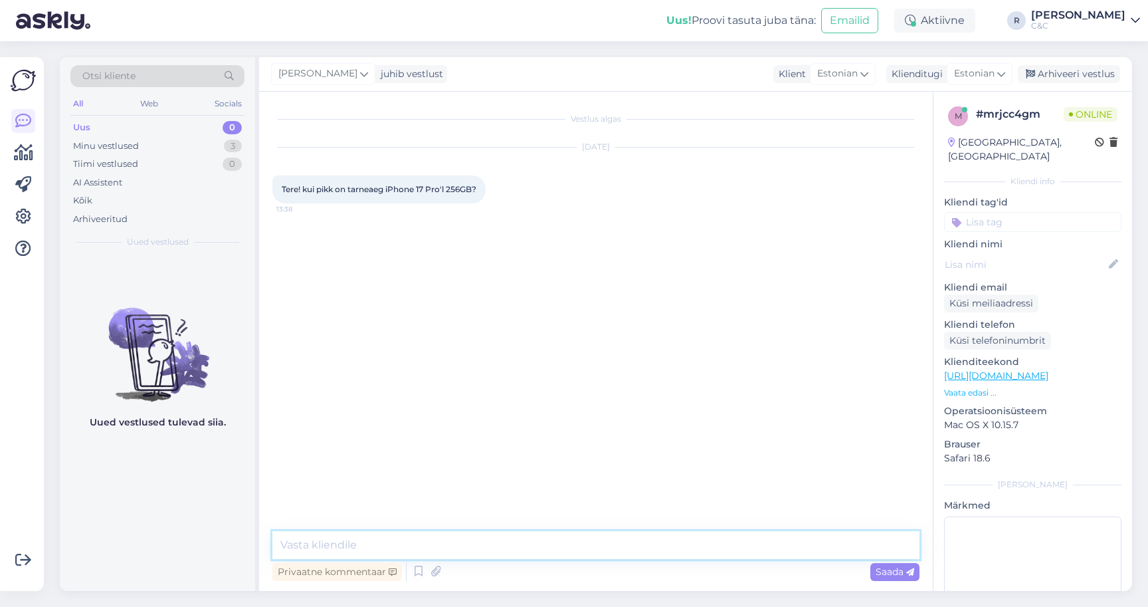
click at [629, 544] on textarea at bounding box center [595, 545] width 647 height 28
click at [413, 569] on icon at bounding box center [419, 571] width 16 height 20
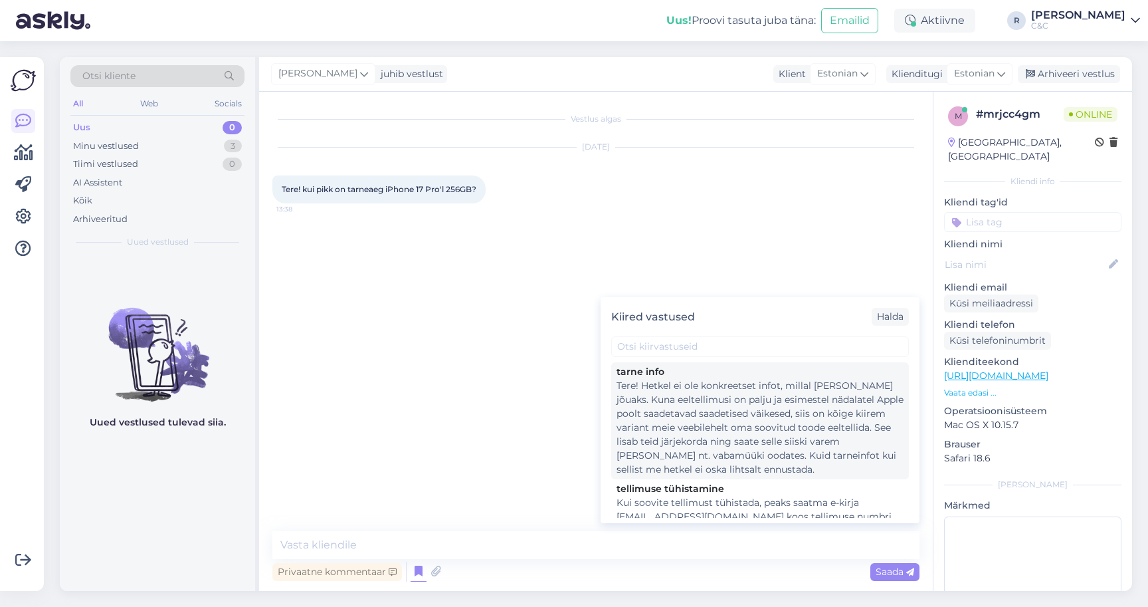
click at [697, 407] on div "Tere! Hetkel ei ole konkreetset infot, millal [PERSON_NAME] jõuaks. Kuna eeltel…" at bounding box center [760, 428] width 287 height 98
type textarea "Tere! Hetkel ei ole konkreetset infot, millal [PERSON_NAME] jõuaks. Kuna eeltel…"
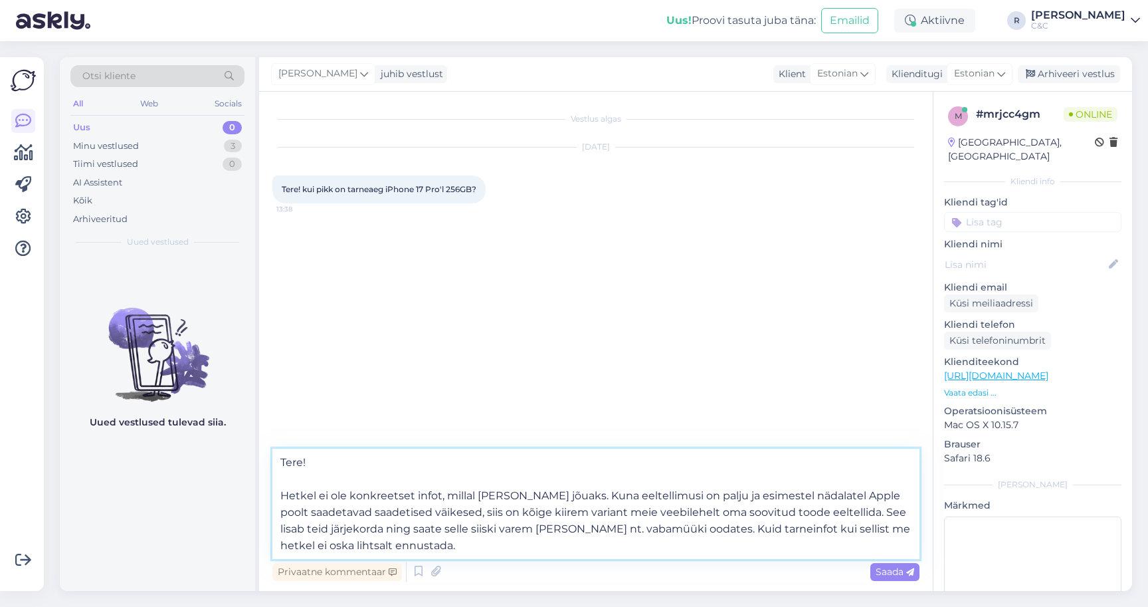
click at [502, 544] on textarea "Tere! Hetkel ei ole konkreetset infot, millal [PERSON_NAME] jõuaks. Kuna eeltel…" at bounding box center [595, 503] width 647 height 110
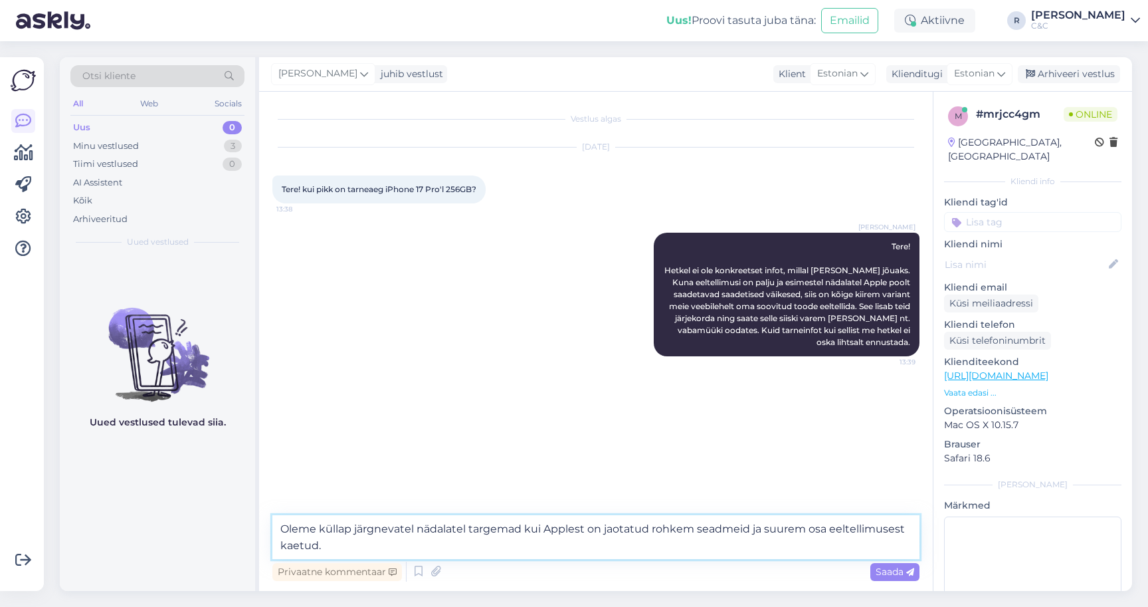
type textarea "Oleme küllap järgnevatel nädalatel targemad kui Applest on jaotatud rohkem sead…"
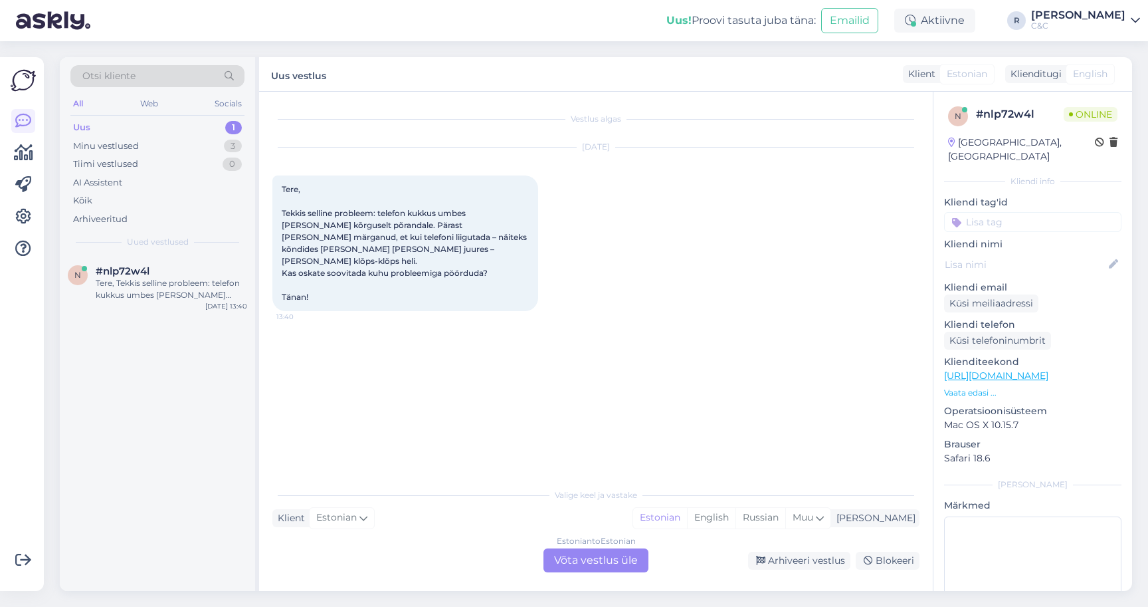
click at [576, 557] on div "Estonian to Estonian Võta vestlus üle" at bounding box center [595, 560] width 105 height 24
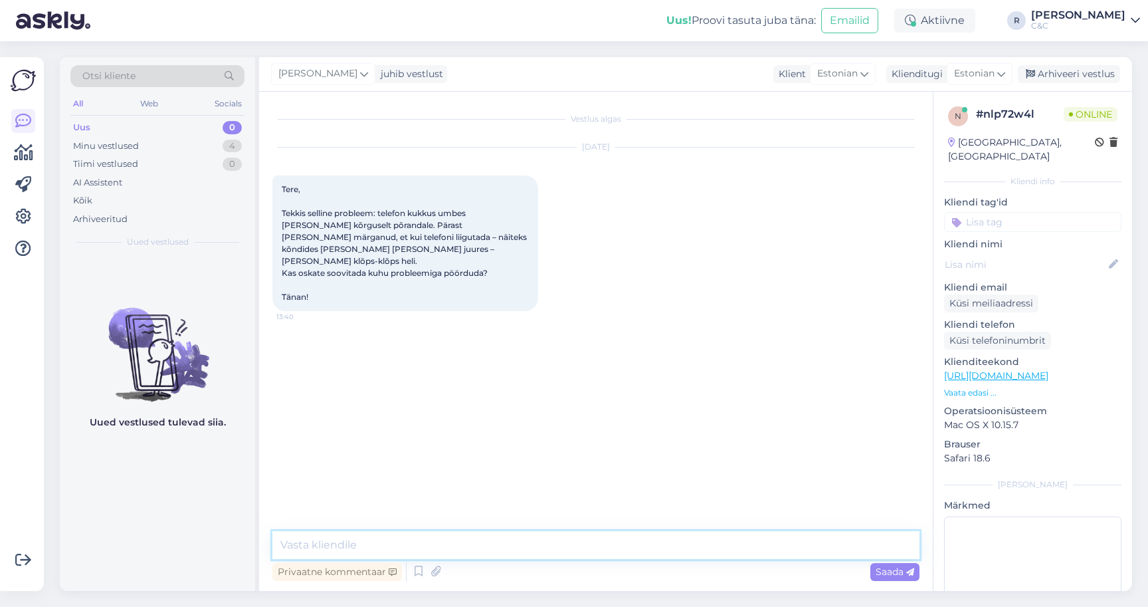
click at [514, 553] on textarea at bounding box center [595, 545] width 647 height 28
click at [415, 563] on icon at bounding box center [419, 571] width 16 height 20
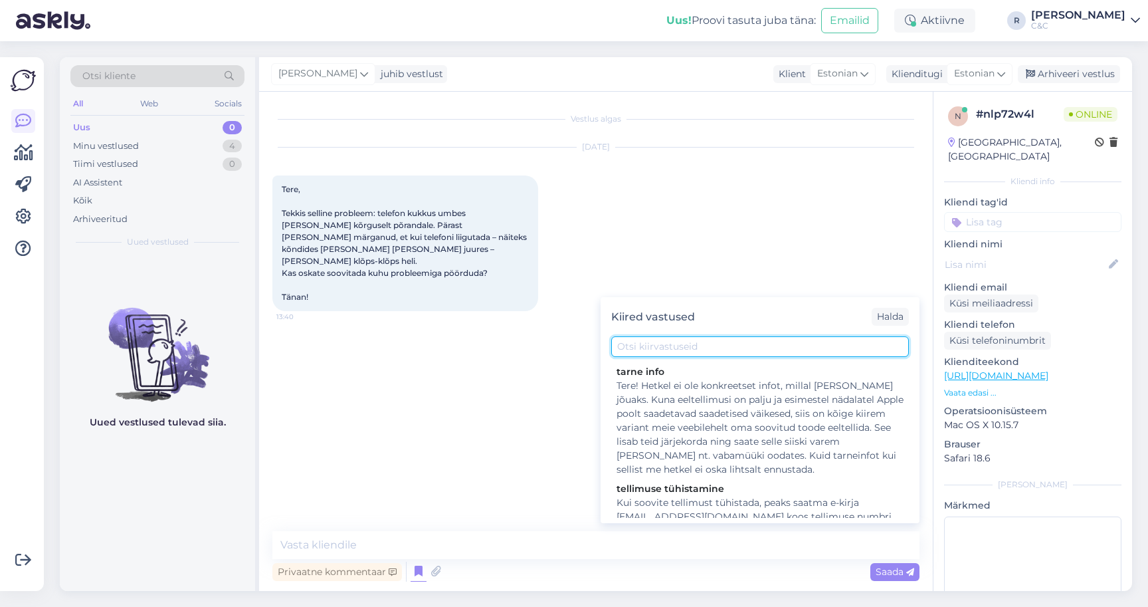
click at [684, 343] on input "text" at bounding box center [760, 346] width 298 height 21
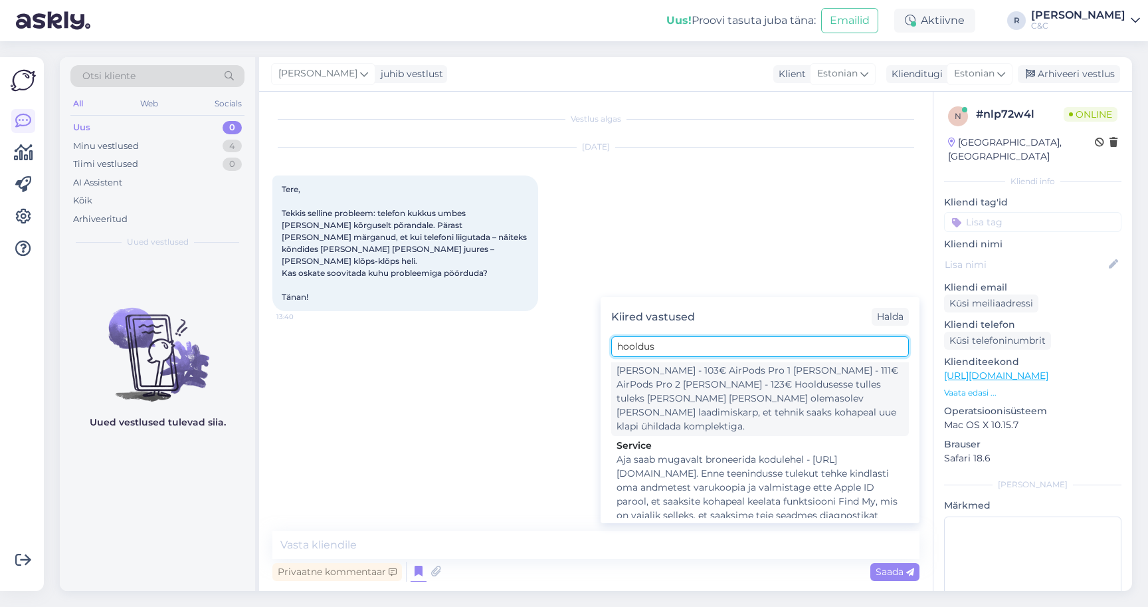
scroll to position [234, 0]
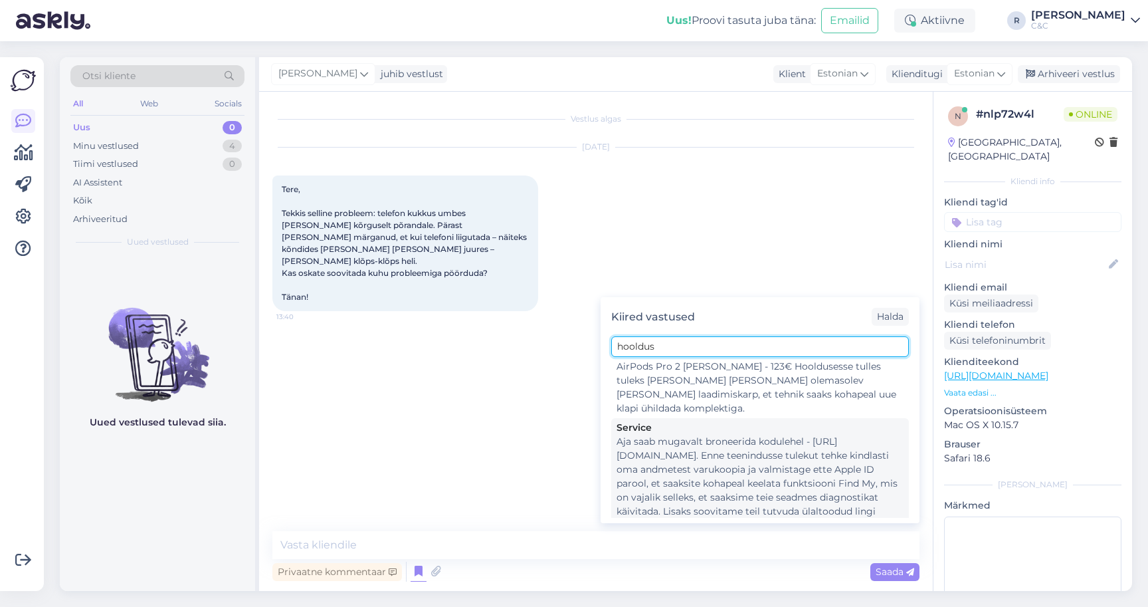
type input "hooldus"
click at [659, 435] on div "Aja saab mugavalt broneerida kodulehel - https://www.en.ideal.ee/hooldus. Enne …" at bounding box center [760, 484] width 287 height 98
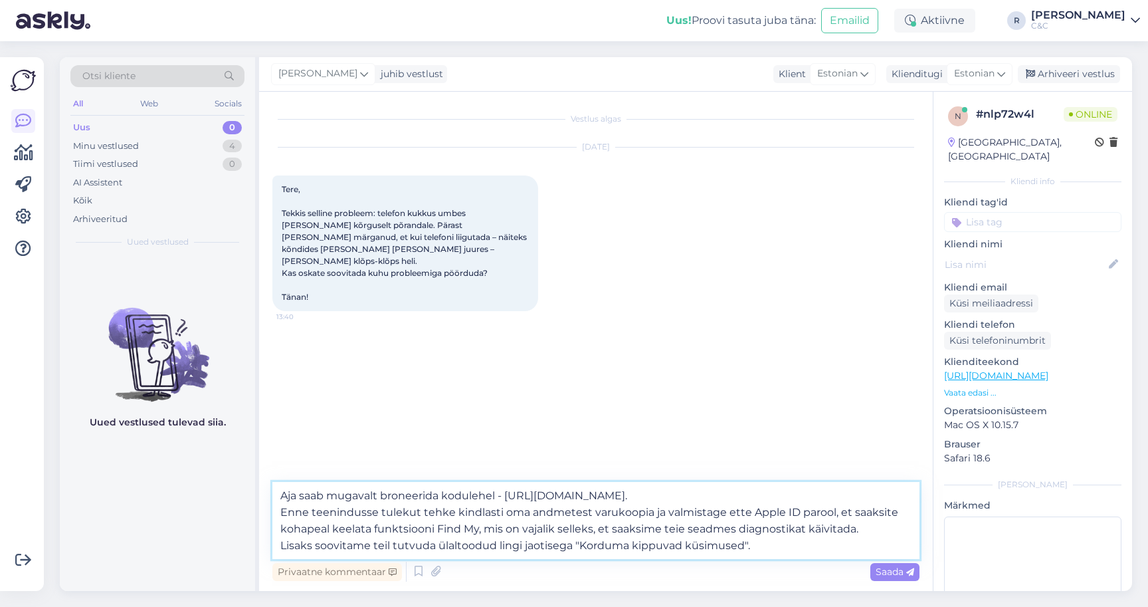
click at [278, 492] on textarea "Aja saab mugavalt broneerida kodulehel - https://www.en.ideal.ee/hooldus. Enne …" at bounding box center [595, 520] width 647 height 77
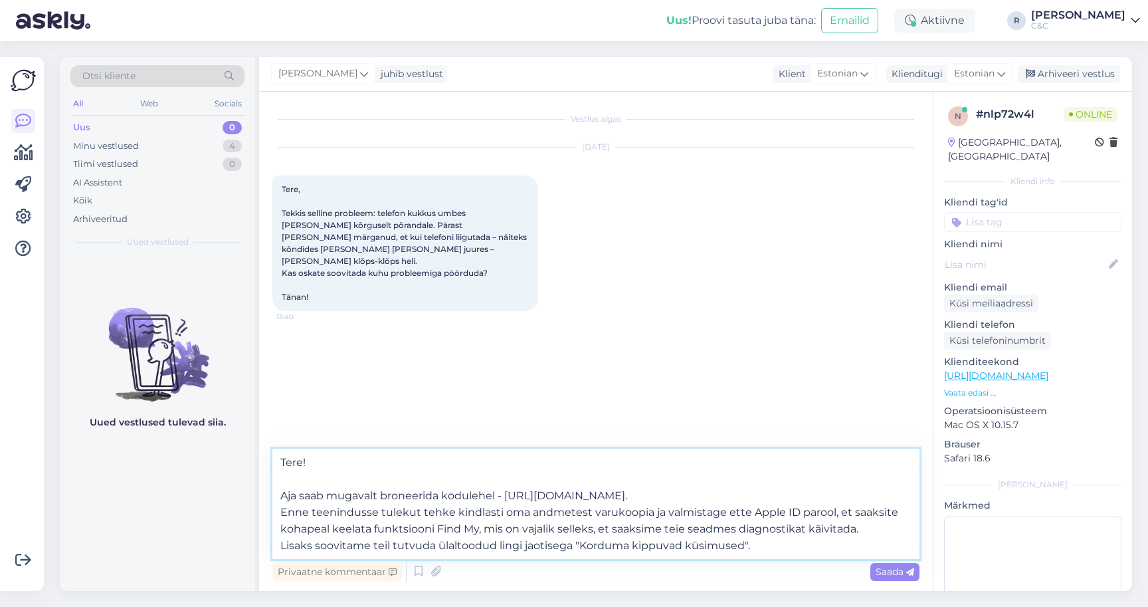
click at [300, 496] on textarea "Tere! Aja saab mugavalt broneerida kodulehel - https://www.en.ideal.ee/hooldus.…" at bounding box center [595, 503] width 647 height 110
drag, startPoint x: 575, startPoint y: 495, endPoint x: 759, endPoint y: 497, distance: 184.0
click at [759, 497] on textarea "Tere! Aja hooldusesse saab mugavalt broneerida kodulehel - https://www.en.ideal…" at bounding box center [595, 503] width 647 height 110
paste textarea "cec.ee/hooldus"
type textarea "Tere! Aja hooldusesse saab mugavalt broneerida kodulehel - https://cec.ee/hoold…"
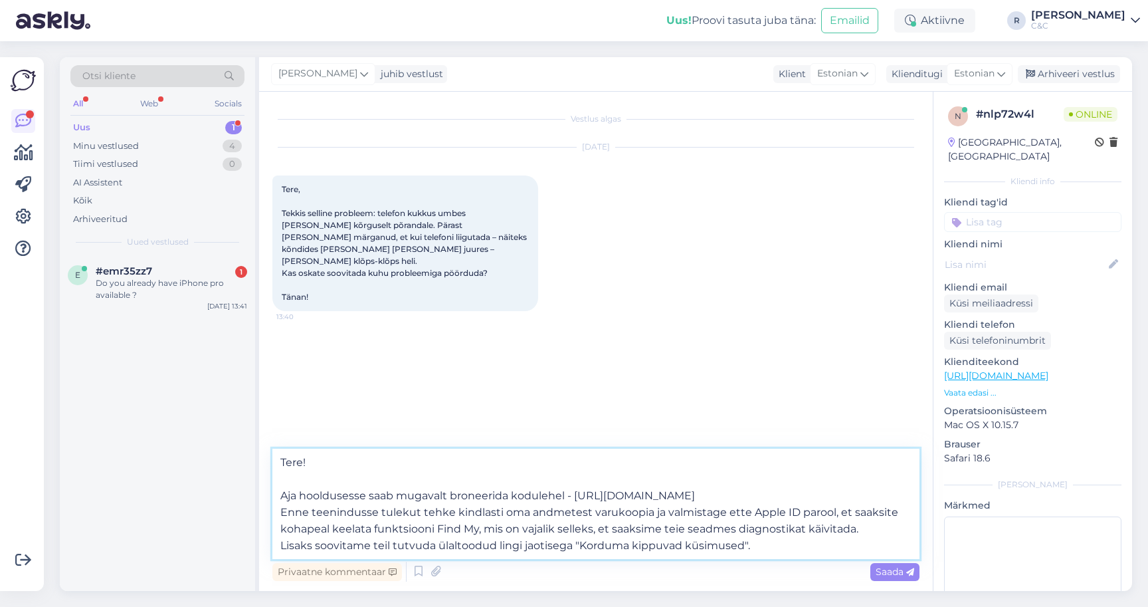
drag, startPoint x: 772, startPoint y: 551, endPoint x: 254, endPoint y: 453, distance: 526.8
click at [254, 453] on div "Otsi kliente All Web Socials Uus 1 Minu vestlused 4 Tiimi vestlused 0 AI Assist…" at bounding box center [596, 324] width 1072 height 534
click at [725, 506] on textarea "Tere! Aja hooldusesse saab mugavalt broneerida kodulehel - https://cec.ee/hoold…" at bounding box center [595, 503] width 647 height 110
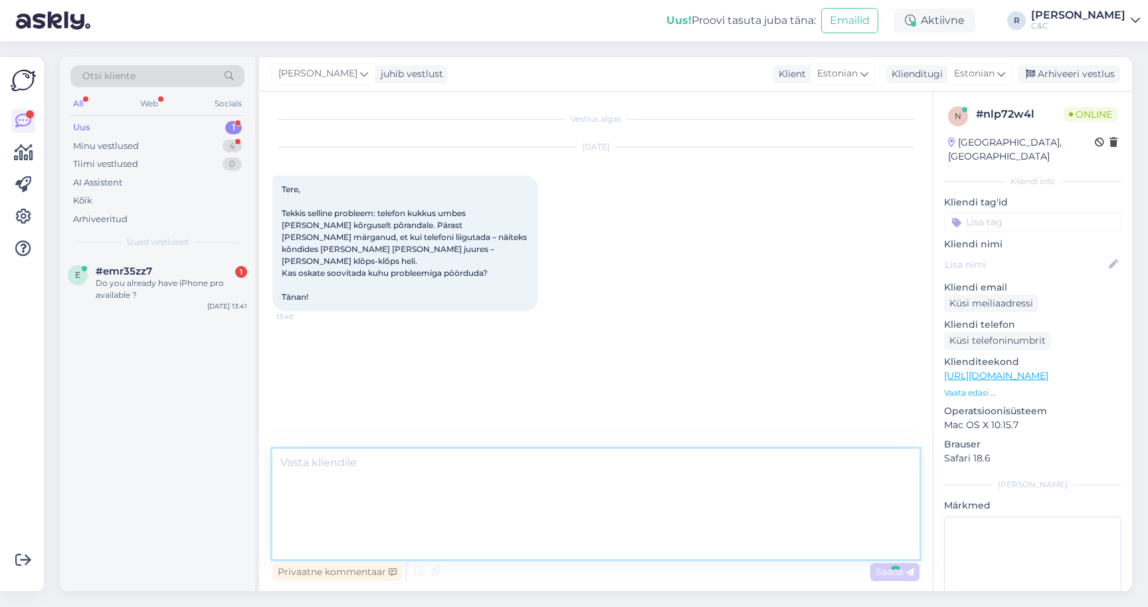
scroll to position [0, 0]
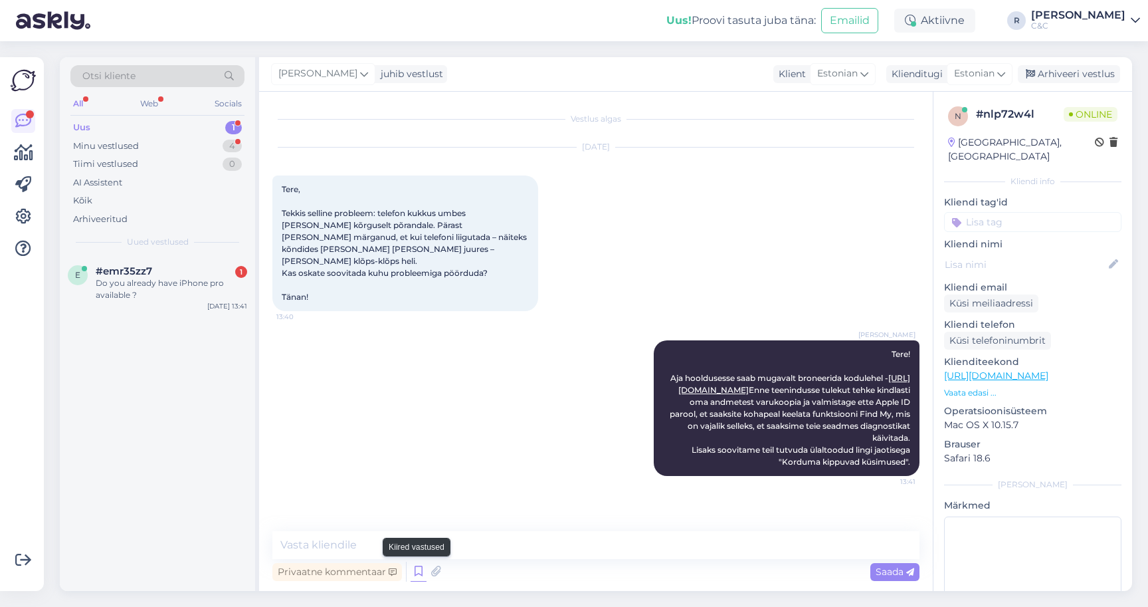
click at [417, 572] on icon at bounding box center [419, 571] width 16 height 20
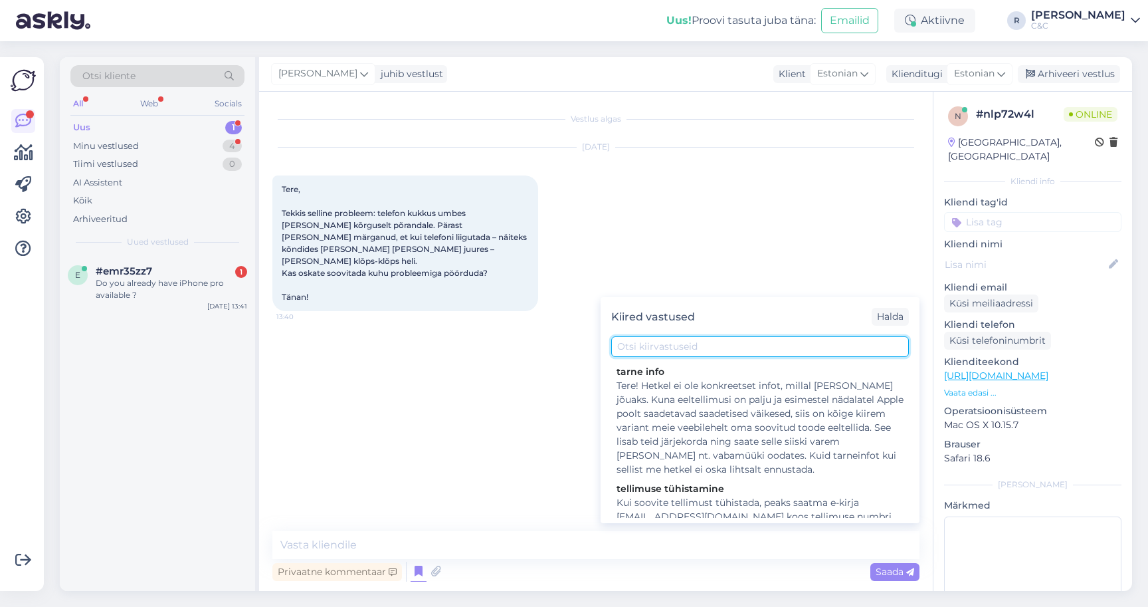
click at [680, 353] on input "text" at bounding box center [760, 346] width 298 height 21
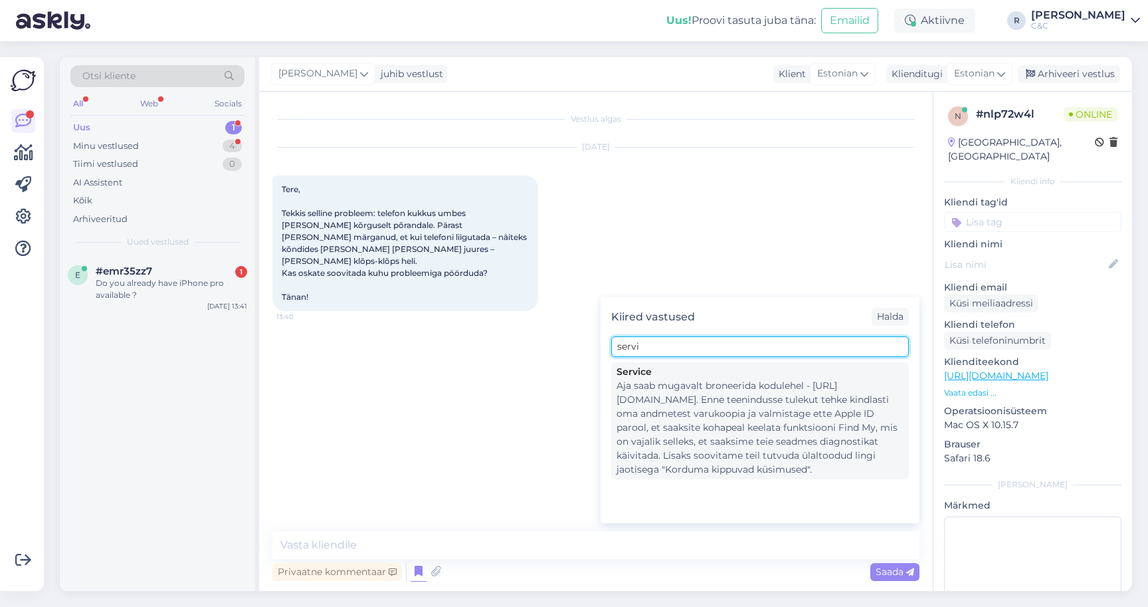
type input "servi"
click at [664, 391] on div "Aja saab mugavalt broneerida kodulehel - https://www.en.ideal.ee/hooldus. Enne …" at bounding box center [760, 428] width 287 height 98
type textarea "Aja saab mugavalt broneerida kodulehel - https://www.en.ideal.ee/hooldus. Enne …"
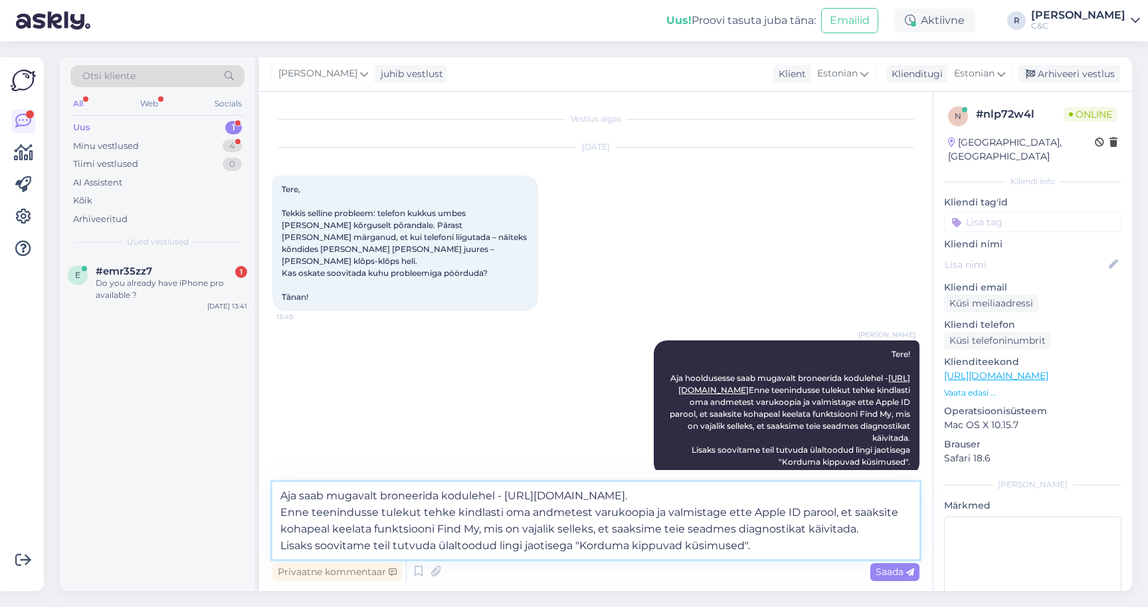
click at [527, 505] on textarea "Aja saab mugavalt broneerida kodulehel - https://www.en.ideal.ee/hooldus. Enne …" at bounding box center [595, 520] width 647 height 77
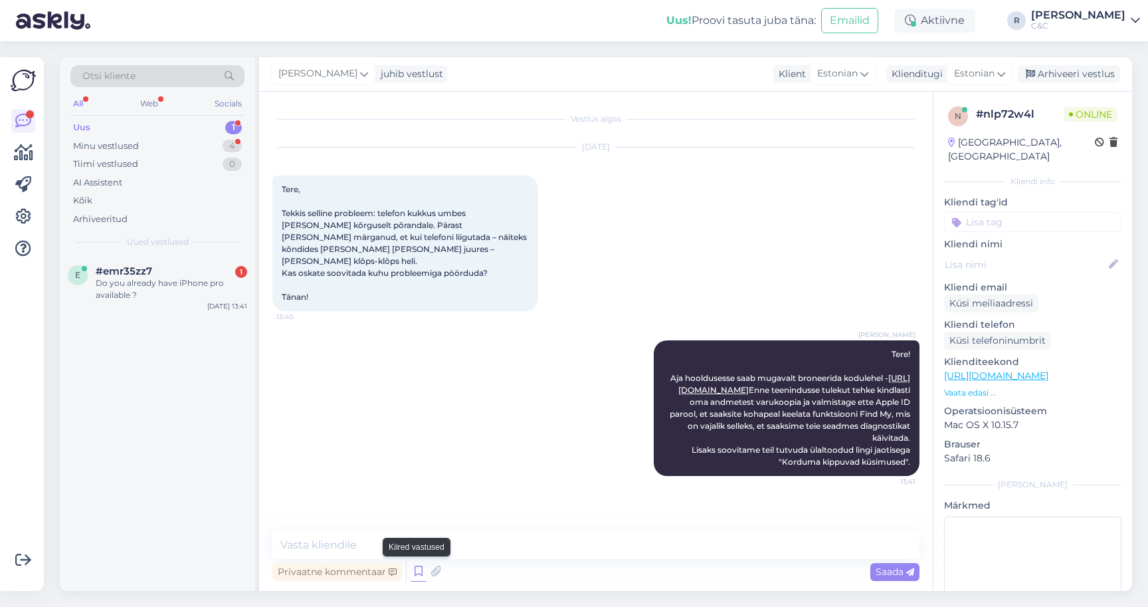
click at [416, 571] on icon at bounding box center [419, 571] width 16 height 20
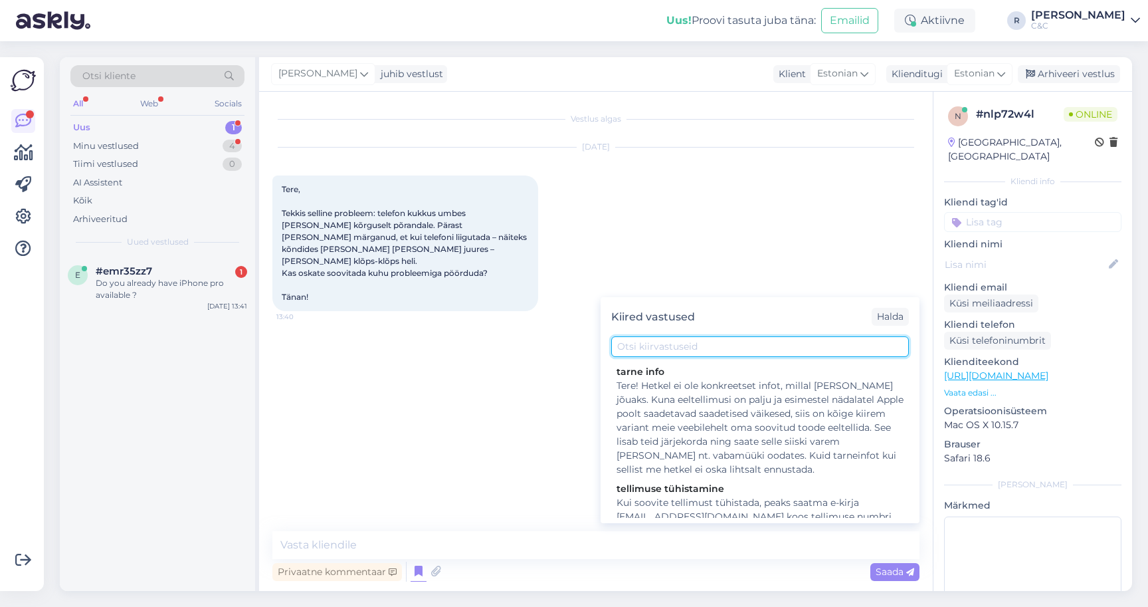
click at [688, 343] on input "text" at bounding box center [760, 346] width 298 height 21
click at [884, 315] on div "Halda" at bounding box center [890, 317] width 37 height 18
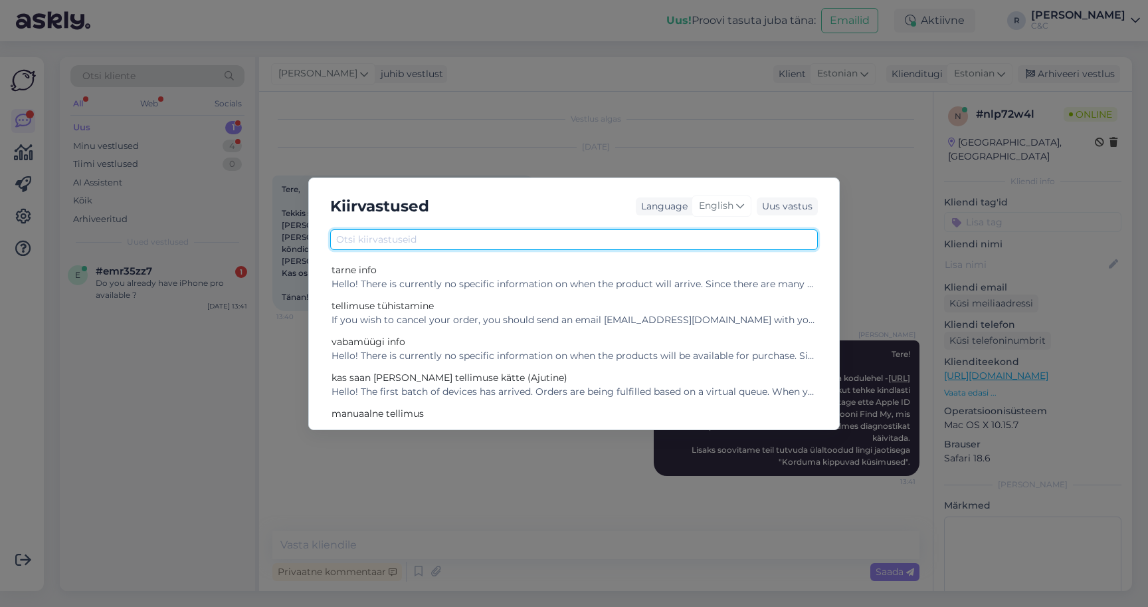
click at [401, 239] on input "text" at bounding box center [574, 239] width 488 height 21
type input "serv"
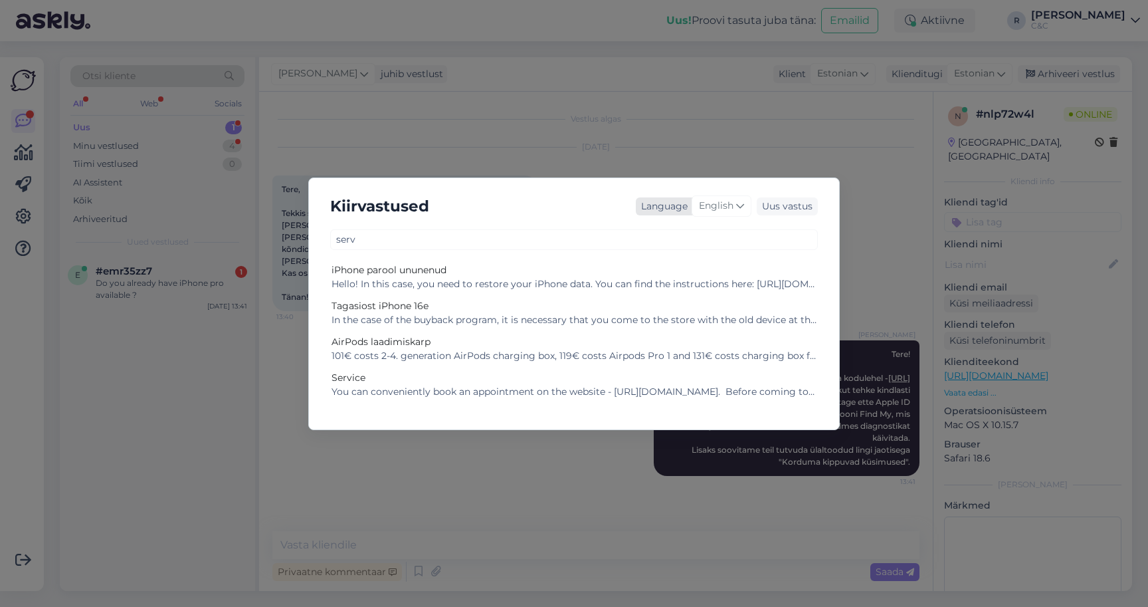
click at [720, 203] on span "English" at bounding box center [716, 206] width 35 height 15
type input "es"
click at [674, 284] on link "Estonian" at bounding box center [694, 286] width 146 height 21
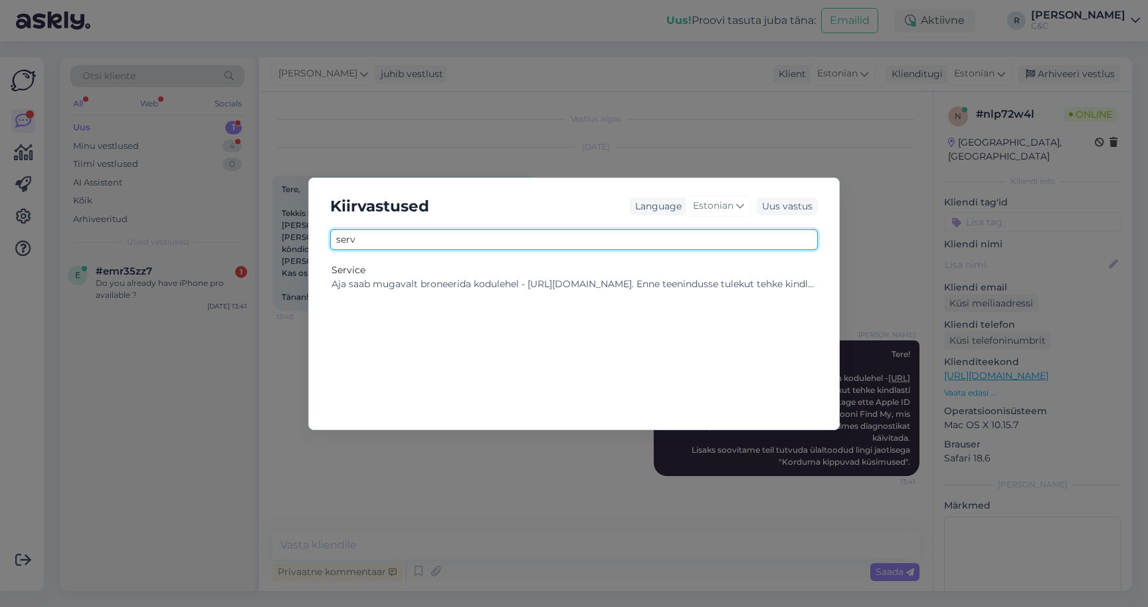
click at [445, 241] on input "serv" at bounding box center [574, 239] width 488 height 21
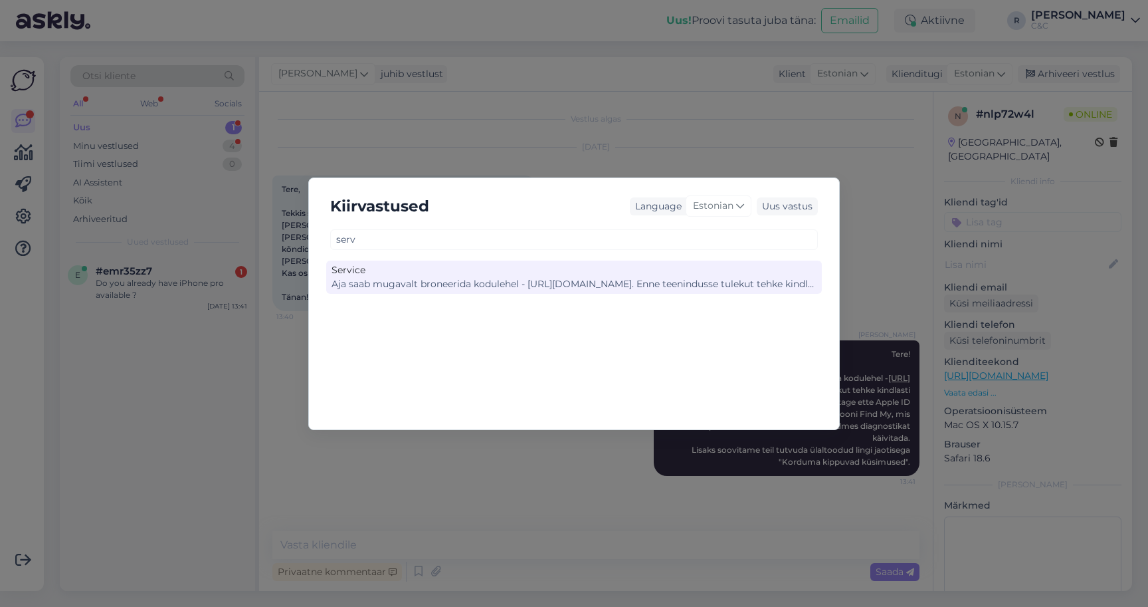
click at [436, 274] on div "Service" at bounding box center [574, 270] width 485 height 14
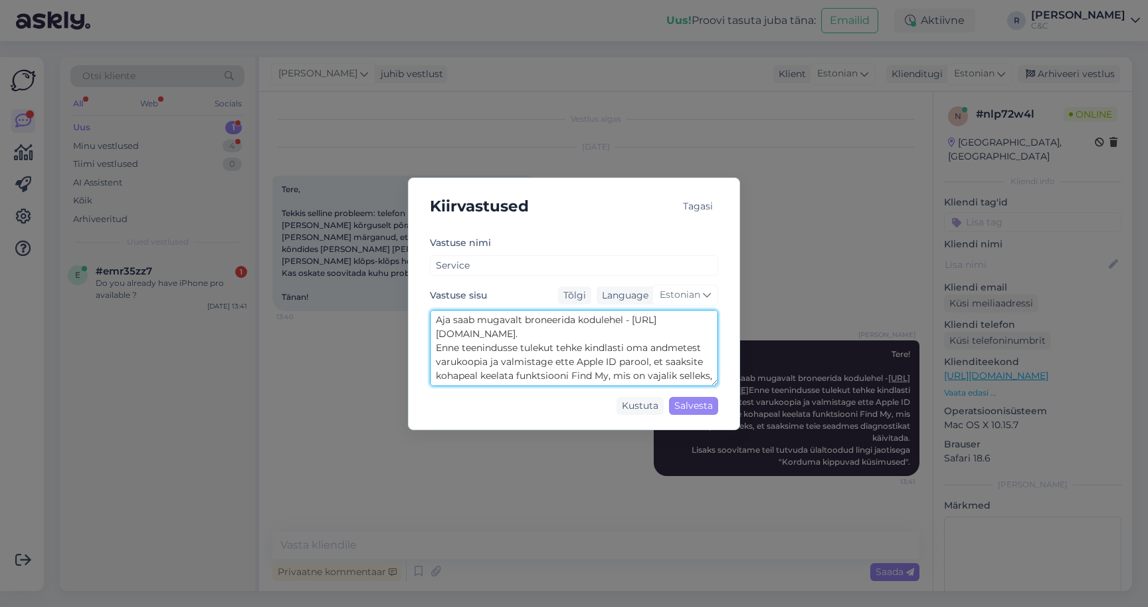
click at [493, 332] on textarea "Aja saab mugavalt broneerida kodulehel - https://www.en.ideal.ee/hooldus. Enne …" at bounding box center [574, 348] width 288 height 76
paste textarea "Tere! Aja hooldusesse saab mugavalt broneerida kodulehel - https://cec.ee/hoold…"
type textarea "Tere! Aja hooldusesse saab mugavalt broneerida kodulehel - https://cec.ee/hoold…"
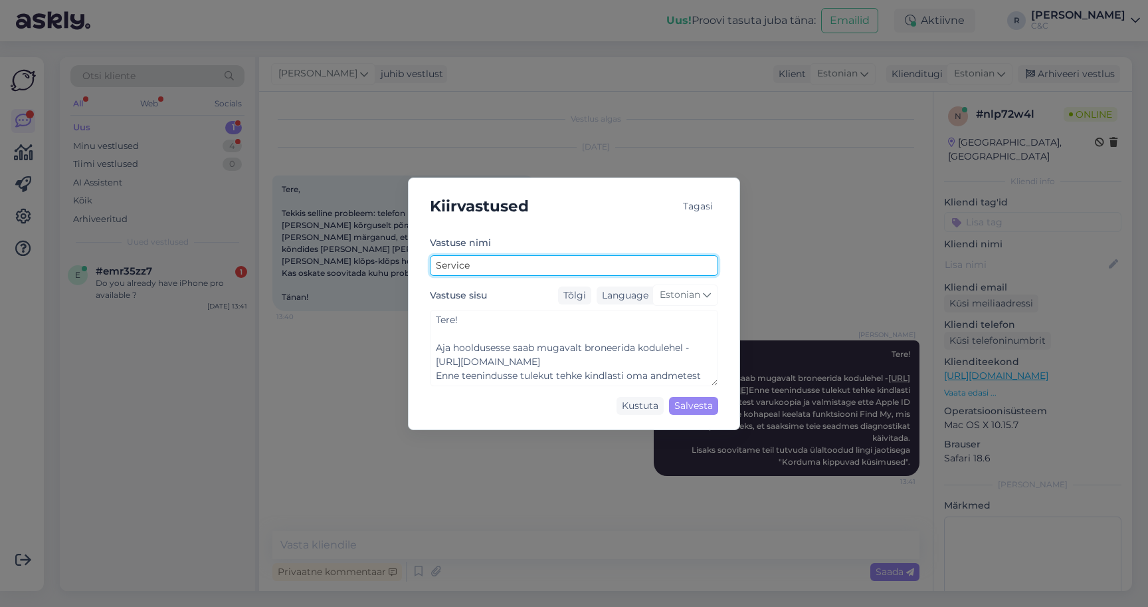
scroll to position [0, 0]
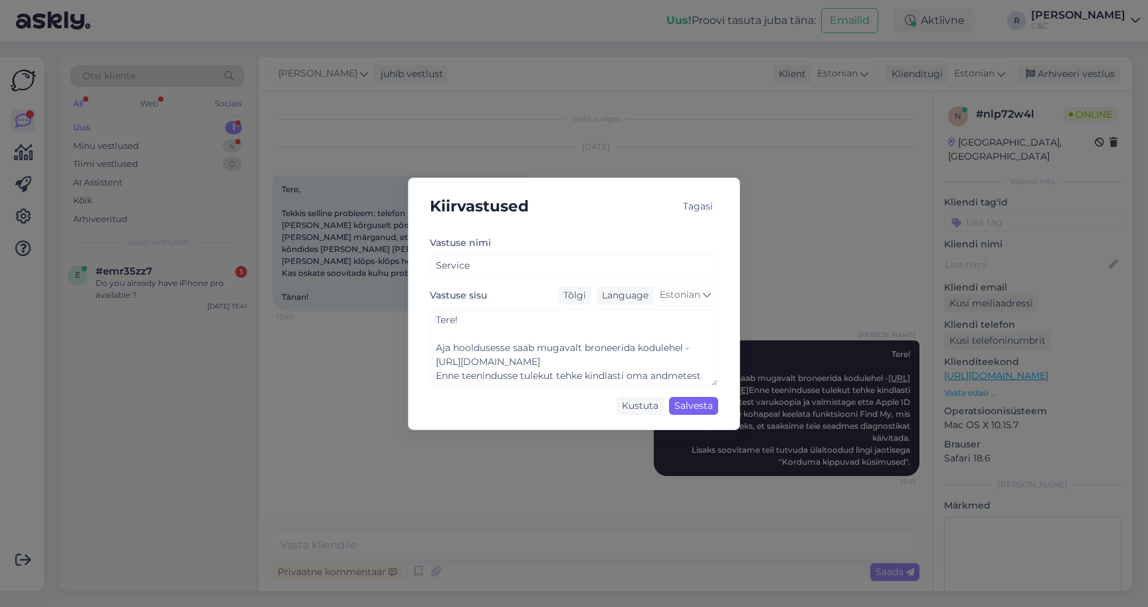
click at [683, 404] on div "Salvesta" at bounding box center [693, 406] width 49 height 18
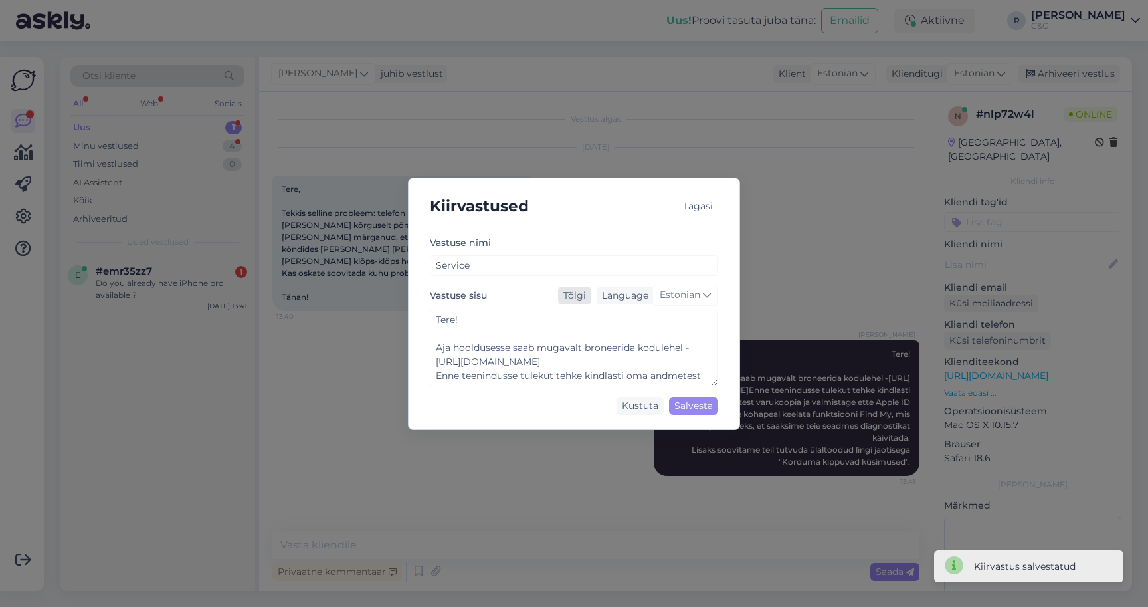
click at [581, 300] on div "Tõlgi" at bounding box center [574, 295] width 33 height 18
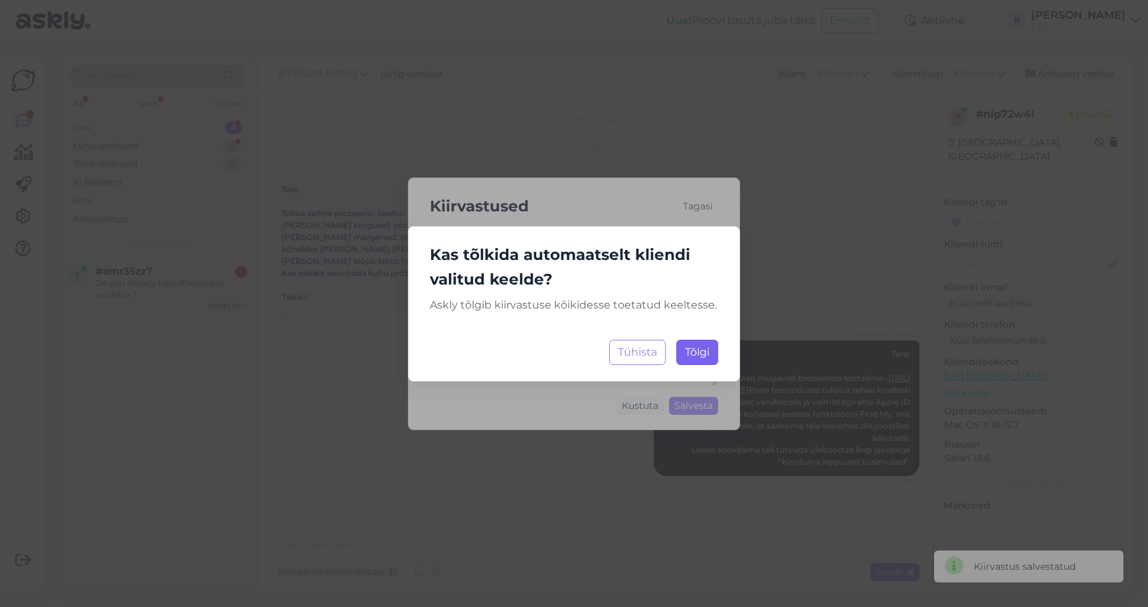
click at [706, 353] on span "Tõlgi" at bounding box center [697, 351] width 25 height 13
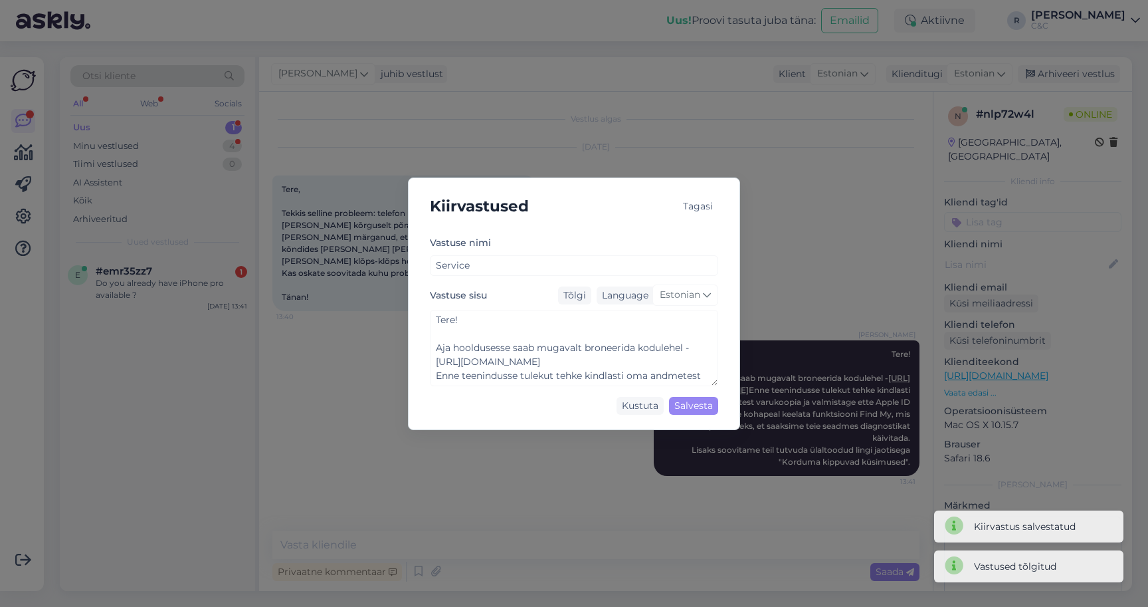
click at [702, 209] on div "Tagasi" at bounding box center [698, 206] width 41 height 18
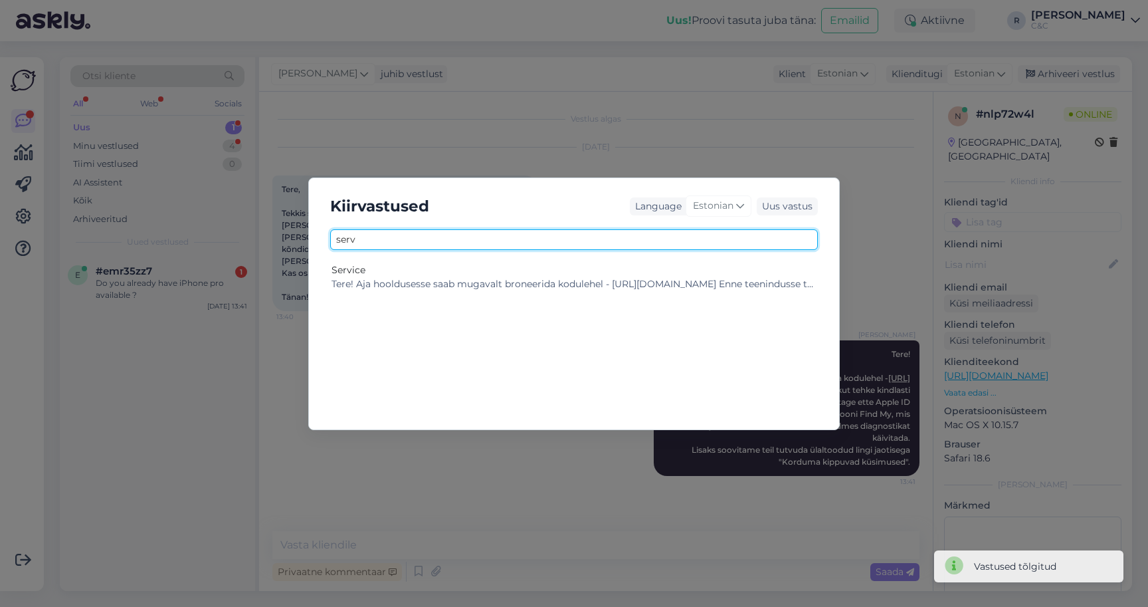
click at [580, 246] on input "serv" at bounding box center [574, 239] width 488 height 21
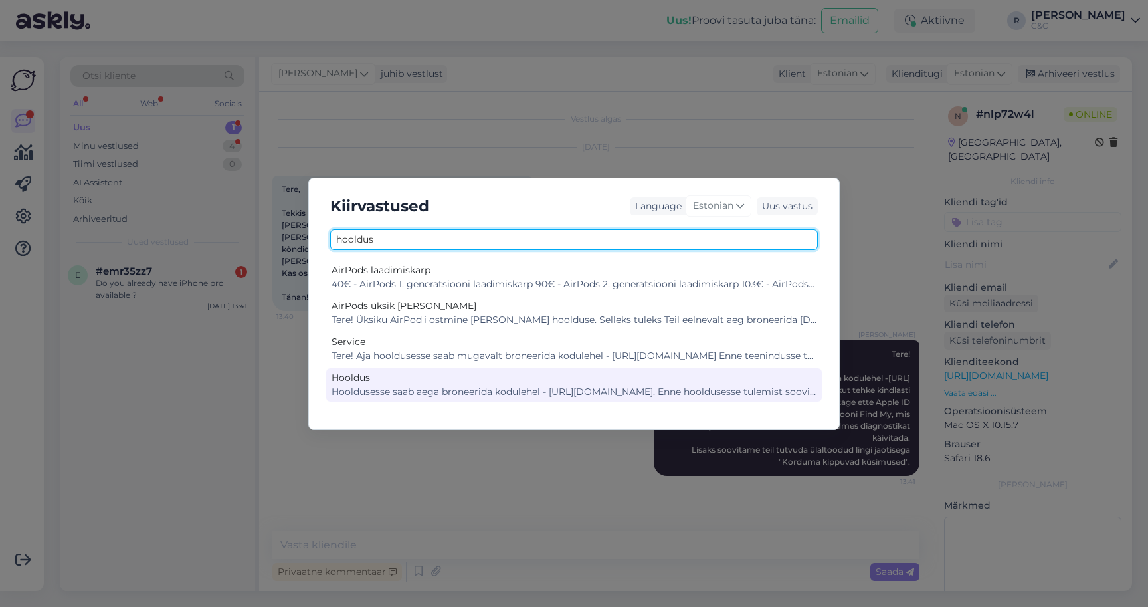
type input "hooldus"
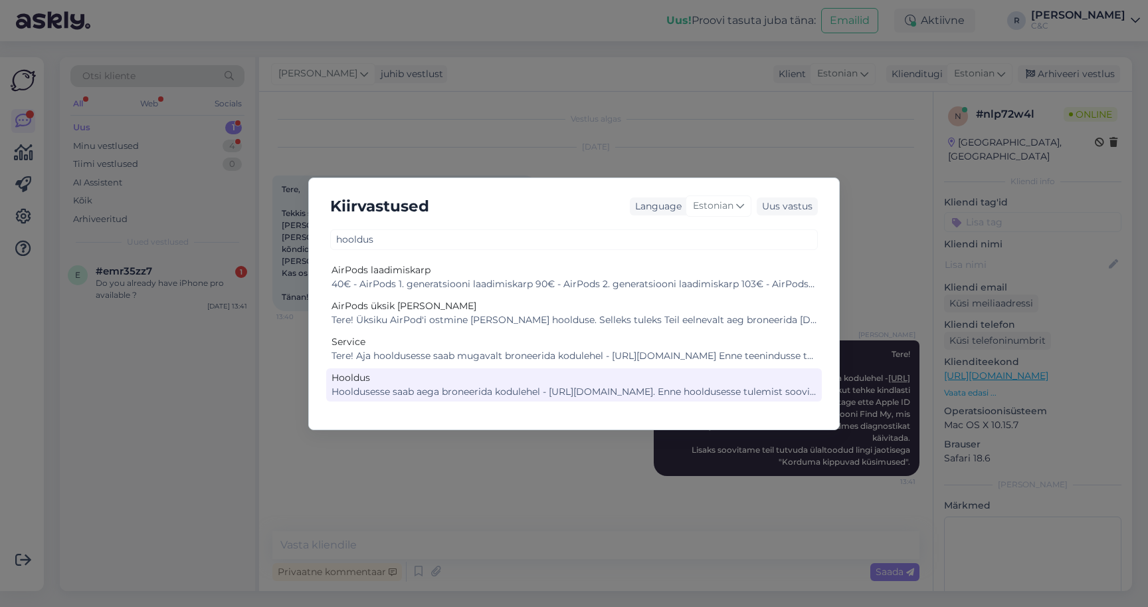
click at [494, 381] on div "Hooldus" at bounding box center [574, 378] width 485 height 14
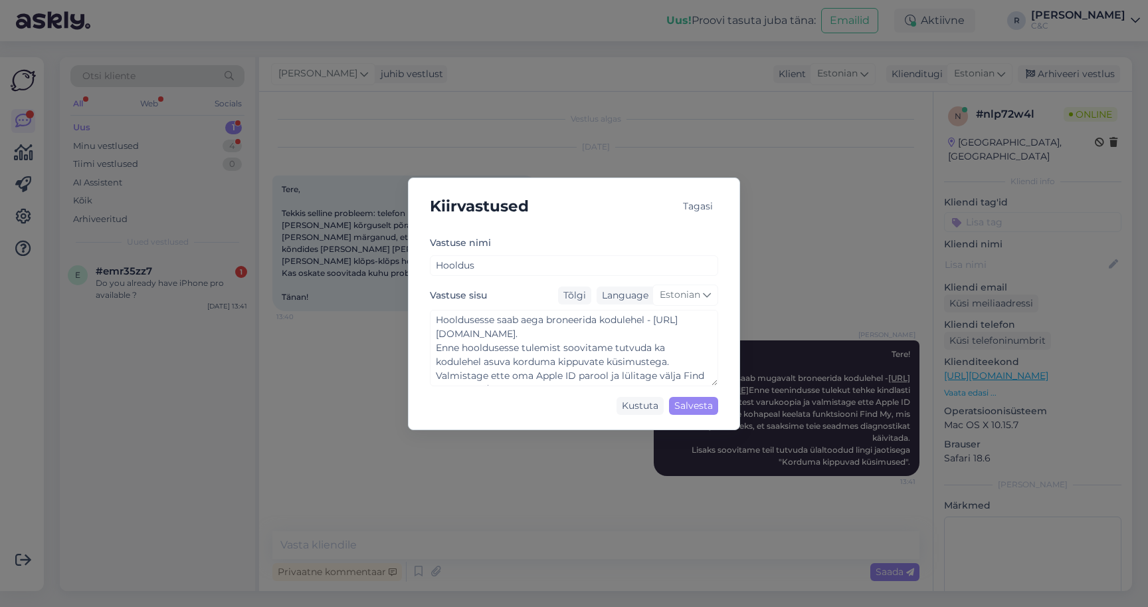
click at [676, 203] on div "Kiirvastused Tagasi" at bounding box center [574, 206] width 310 height 35
click at [683, 203] on div "Tagasi" at bounding box center [698, 206] width 41 height 18
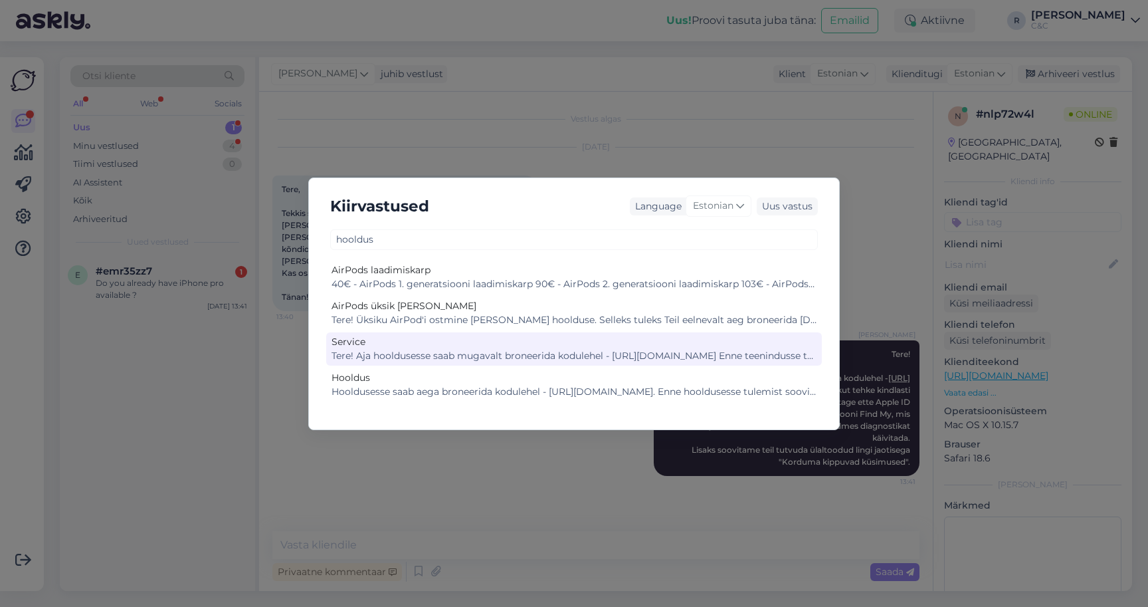
click at [408, 360] on div "Tere! Aja hooldusesse saab mugavalt broneerida kodulehel - https://cec.ee/hoold…" at bounding box center [574, 356] width 485 height 14
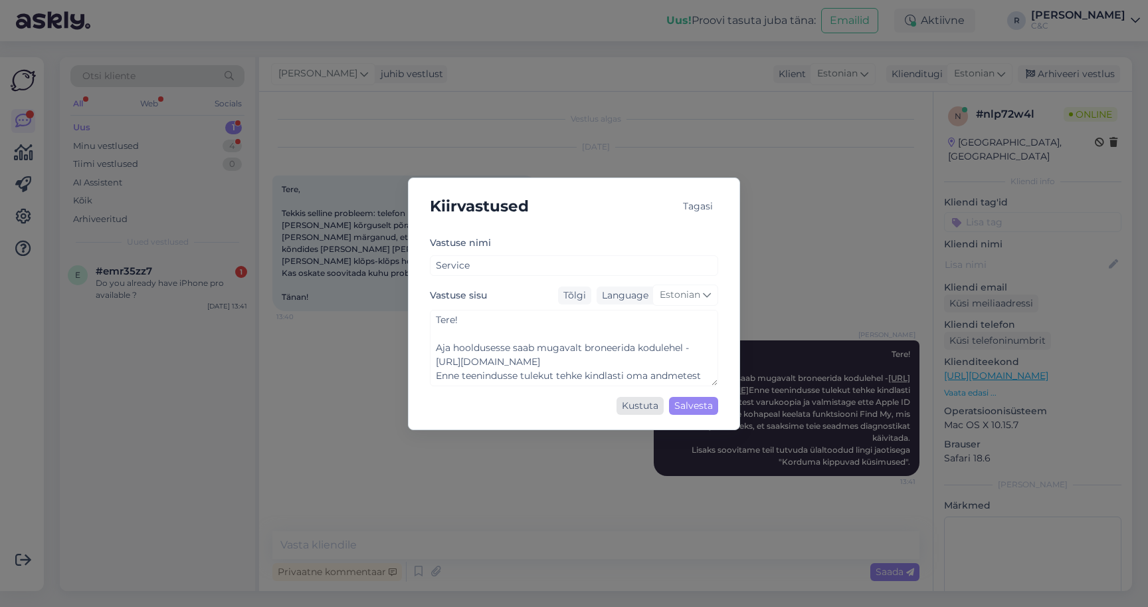
click at [636, 409] on div "Kustuta" at bounding box center [640, 406] width 47 height 18
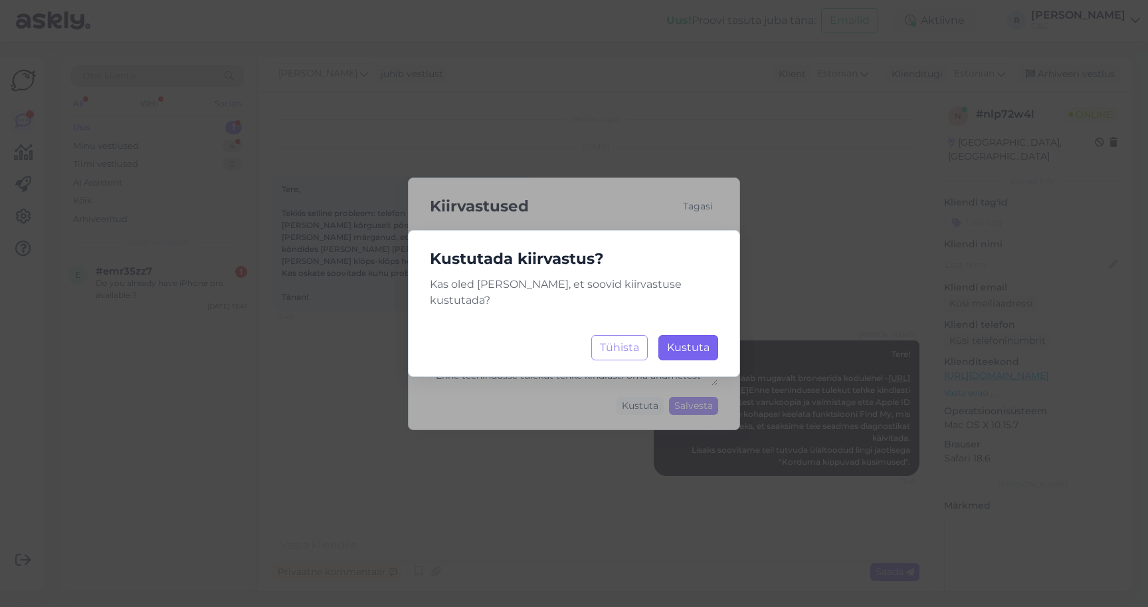
click at [691, 335] on button "Kustuta Laadimine..." at bounding box center [688, 347] width 60 height 25
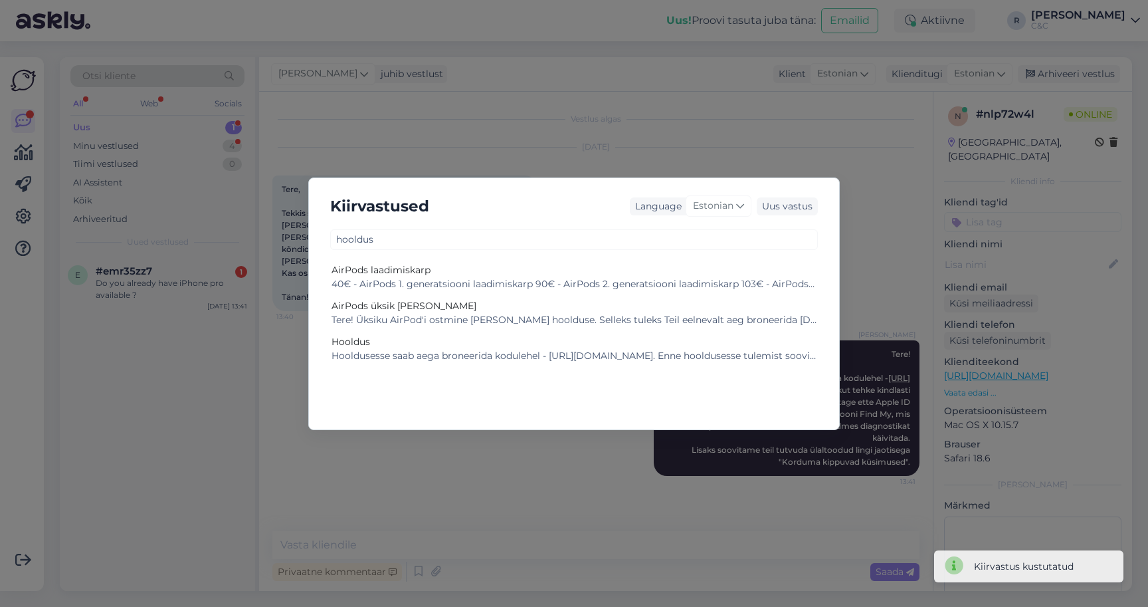
click at [668, 140] on div "Kiirvastused Language Estonian Uus vastus hooldus AirPods laadimiskarp 40€ - Ai…" at bounding box center [574, 303] width 1148 height 607
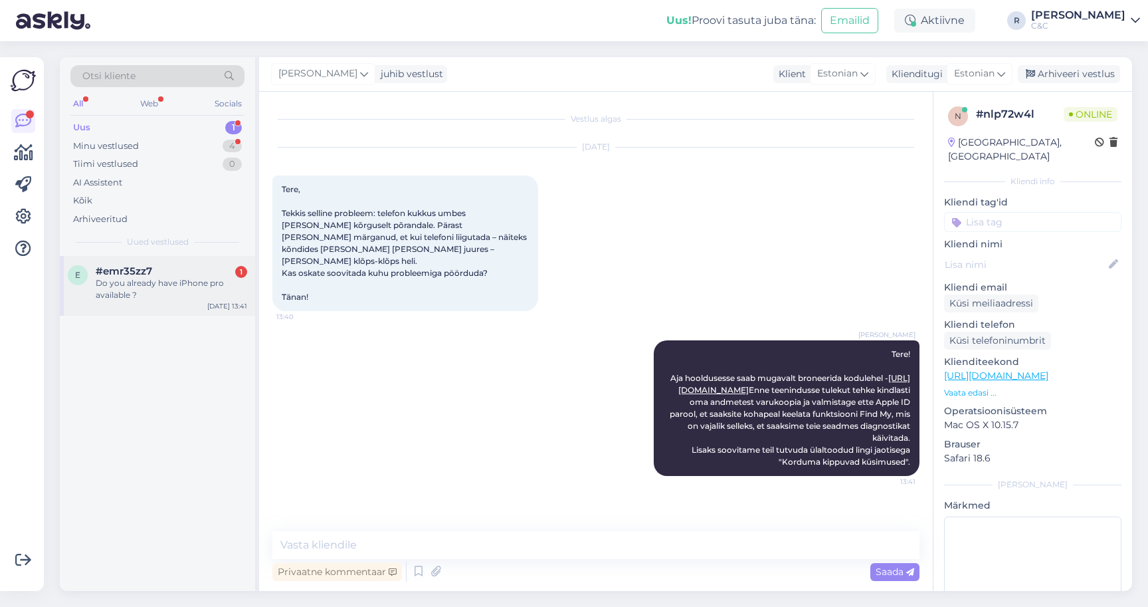
click at [188, 270] on div "#emr35zz7 1" at bounding box center [171, 271] width 151 height 12
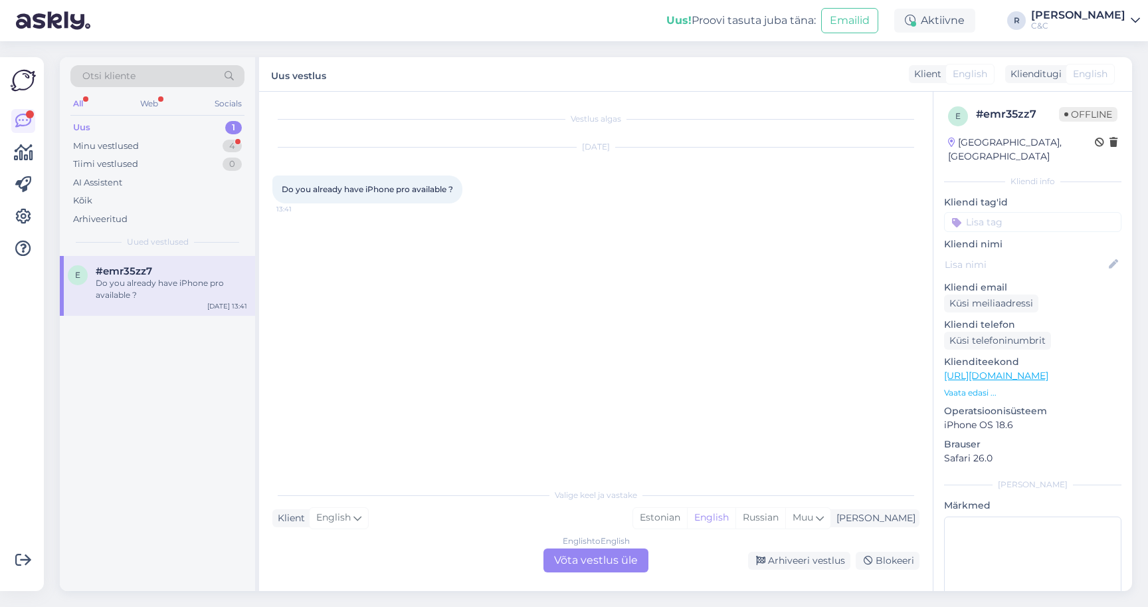
click at [583, 553] on div "English to English Võta vestlus üle" at bounding box center [595, 560] width 105 height 24
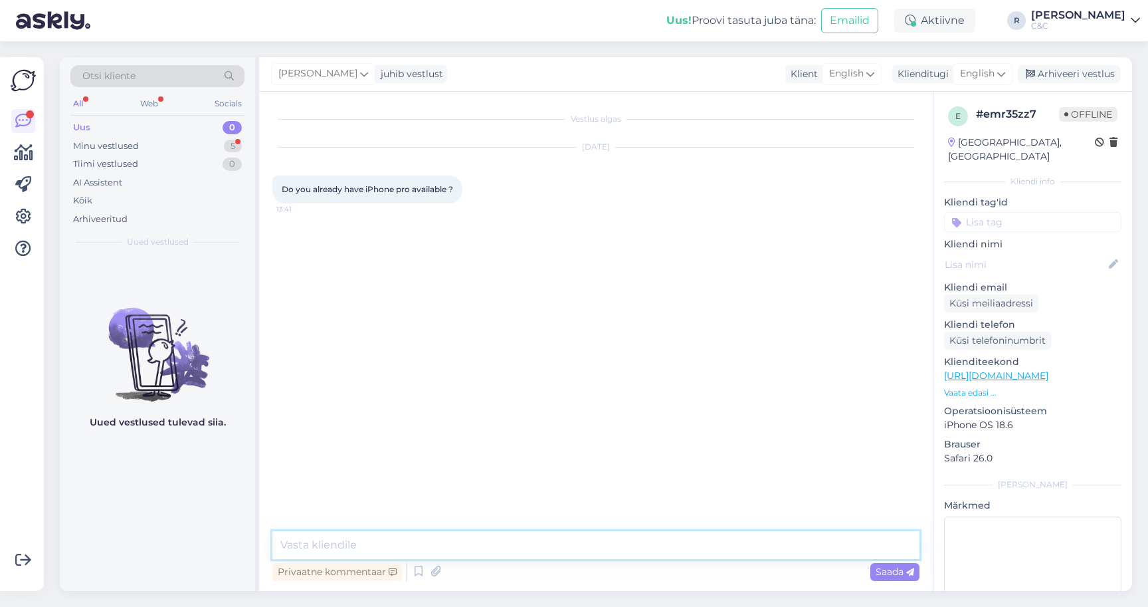
click at [538, 548] on textarea at bounding box center [595, 545] width 647 height 28
type textarea "Hello!"
click at [418, 572] on icon at bounding box center [419, 571] width 16 height 20
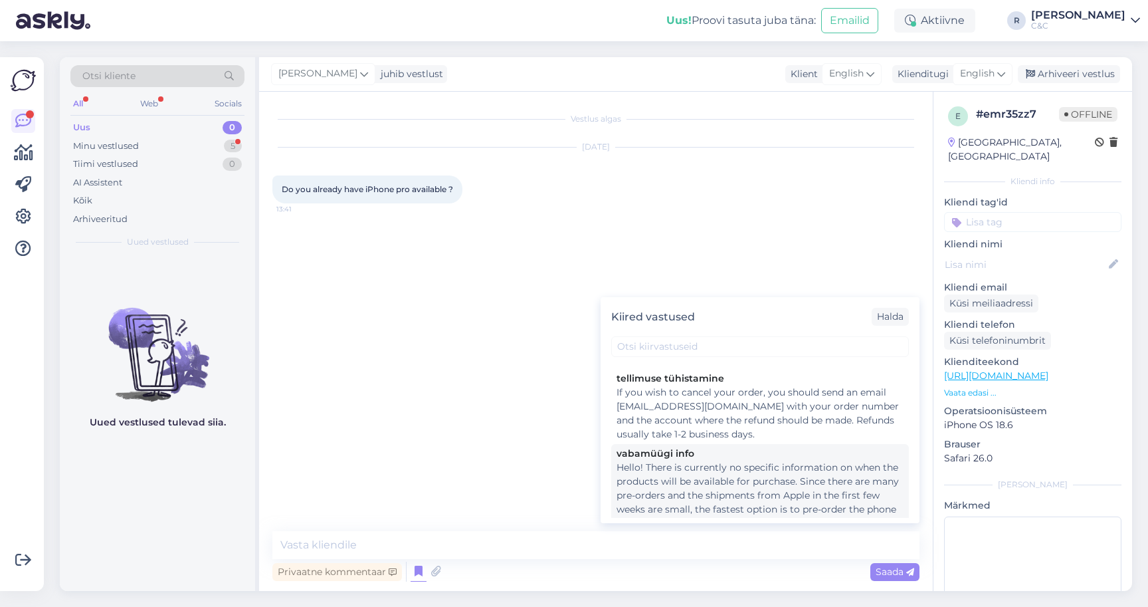
scroll to position [132, 0]
click at [688, 474] on div "Hello! There is currently no specific information on when the products will be …" at bounding box center [760, 488] width 287 height 70
type textarea "Hello! There is currently no specific information on when the products will be …"
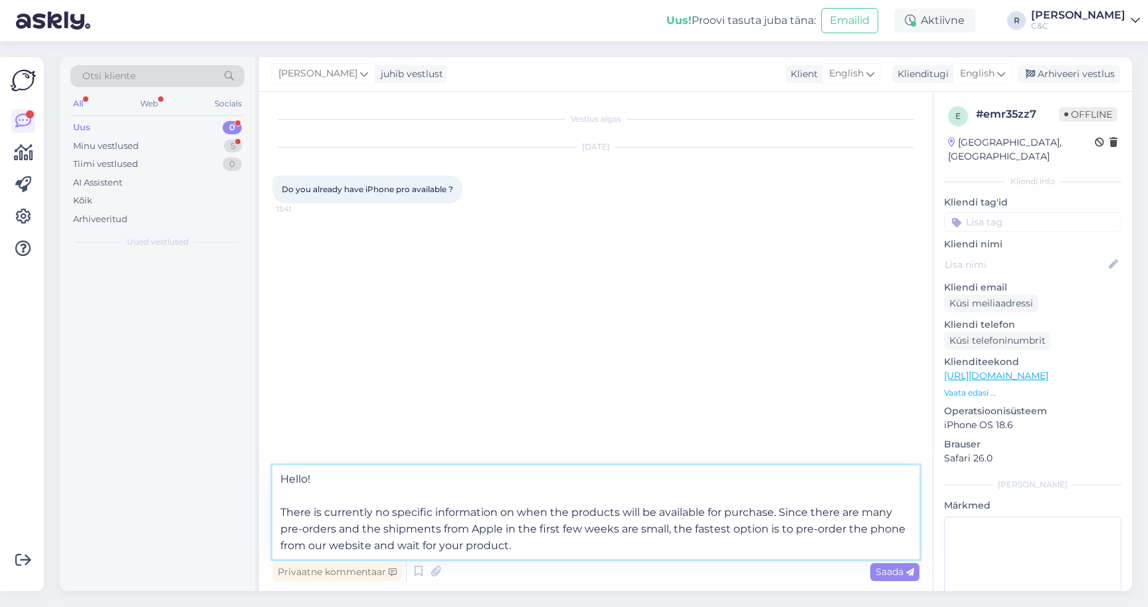
click at [499, 556] on textarea "Hello! There is currently no specific information on when the products will be …" at bounding box center [595, 512] width 647 height 94
click at [534, 553] on textarea "Hello! There is currently no specific information on when the products will be …" at bounding box center [595, 512] width 647 height 94
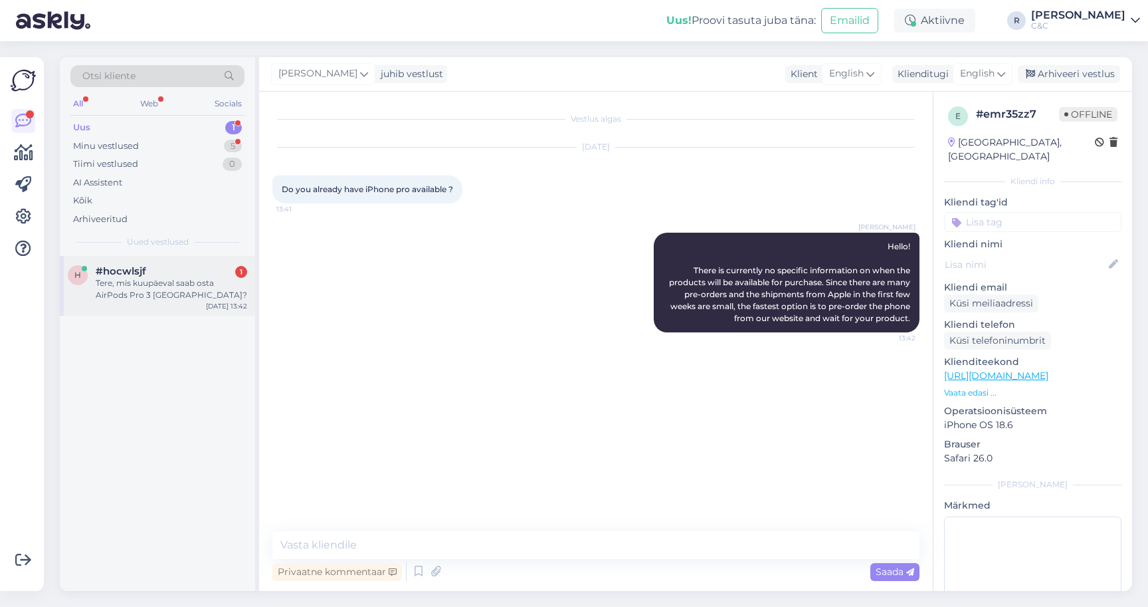
click at [177, 292] on div "Tere, mis kuupäeval saab osta AirPods Pro 3 Tallinnast?" at bounding box center [171, 289] width 151 height 24
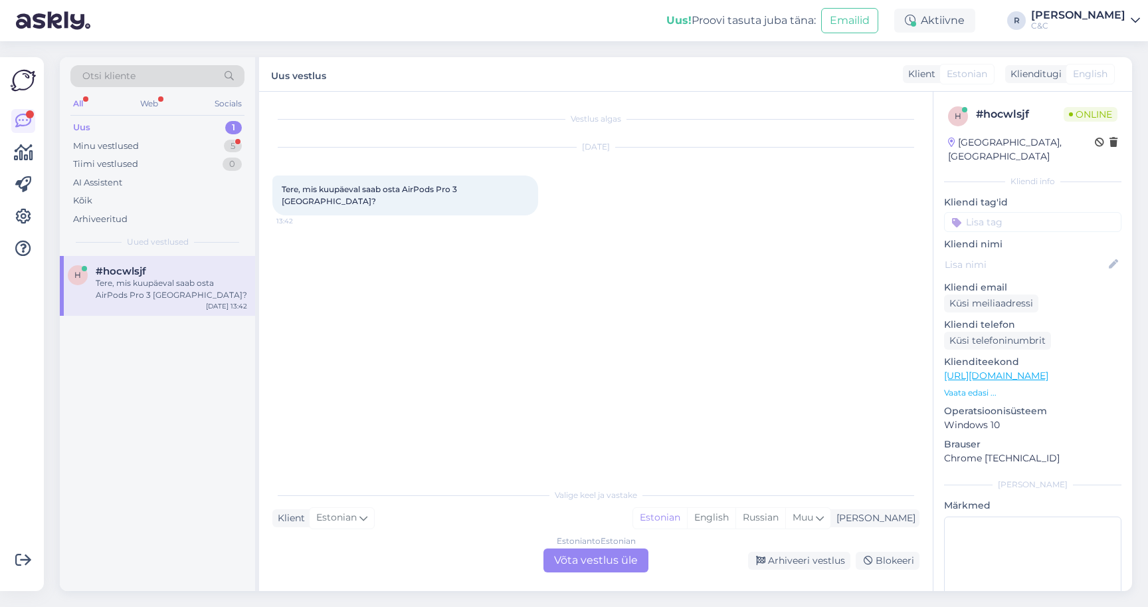
click at [619, 569] on div "Estonian to Estonian Võta vestlus üle" at bounding box center [595, 560] width 105 height 24
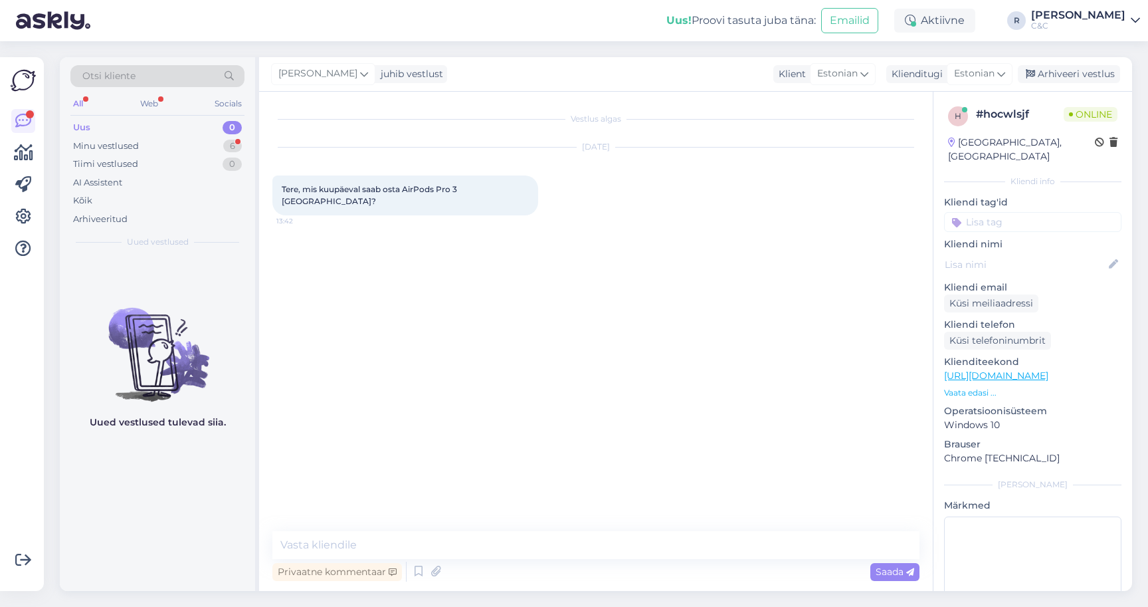
click at [409, 571] on div "Privaatne kommentaar Saada" at bounding box center [595, 571] width 647 height 25
click at [417, 571] on icon at bounding box center [419, 571] width 16 height 20
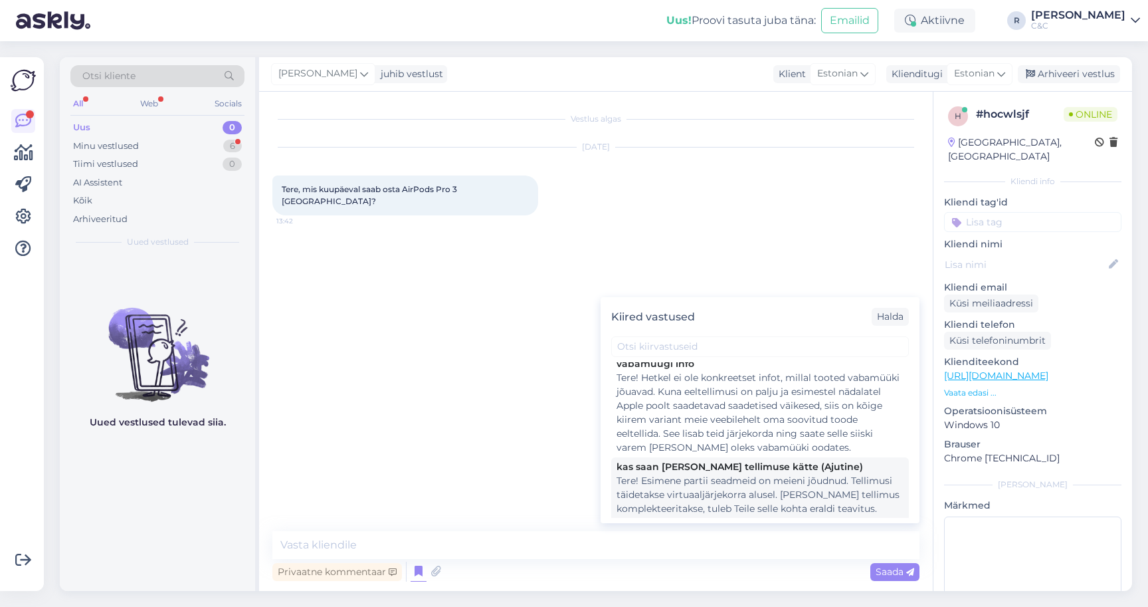
scroll to position [158, 0]
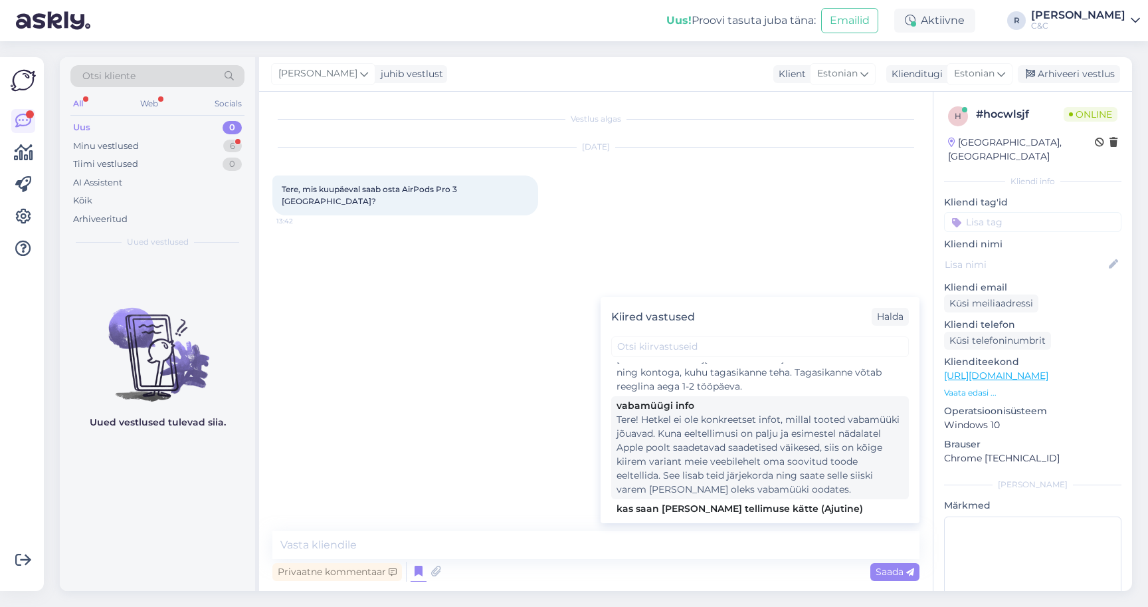
click at [710, 442] on div "Tere! Hetkel ei ole konkreetset infot, millal tooted vabamüüki jõuavad. Kuna ee…" at bounding box center [760, 455] width 287 height 84
type textarea "Tere! Hetkel ei ole konkreetset infot, millal tooted vabamüüki jõuavad. Kuna ee…"
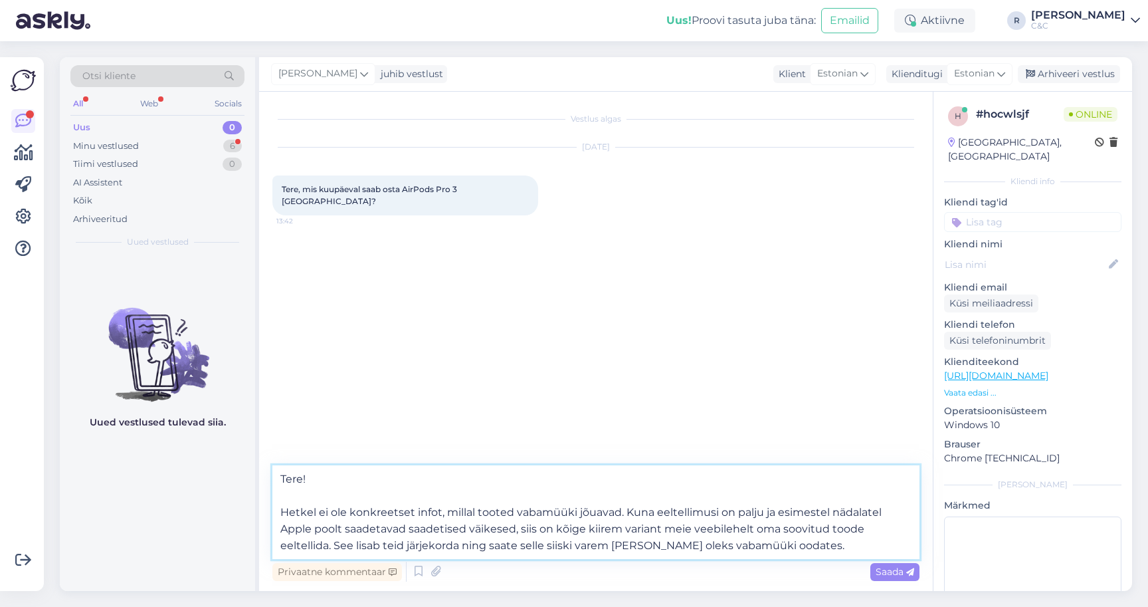
click at [539, 528] on textarea "Tere! Hetkel ei ole konkreetset infot, millal tooted vabamüüki jõuavad. Kuna ee…" at bounding box center [595, 512] width 647 height 94
click at [644, 549] on textarea "Tere! Hetkel ei ole konkreetset infot, millal tooted vabamüüki jõuavad. Kuna ee…" at bounding box center [595, 512] width 647 height 94
click at [813, 545] on textarea "Tere! Hetkel ei ole konkreetset infot, millal tooted vabamüüki jõuavad. Kuna ee…" at bounding box center [595, 512] width 647 height 94
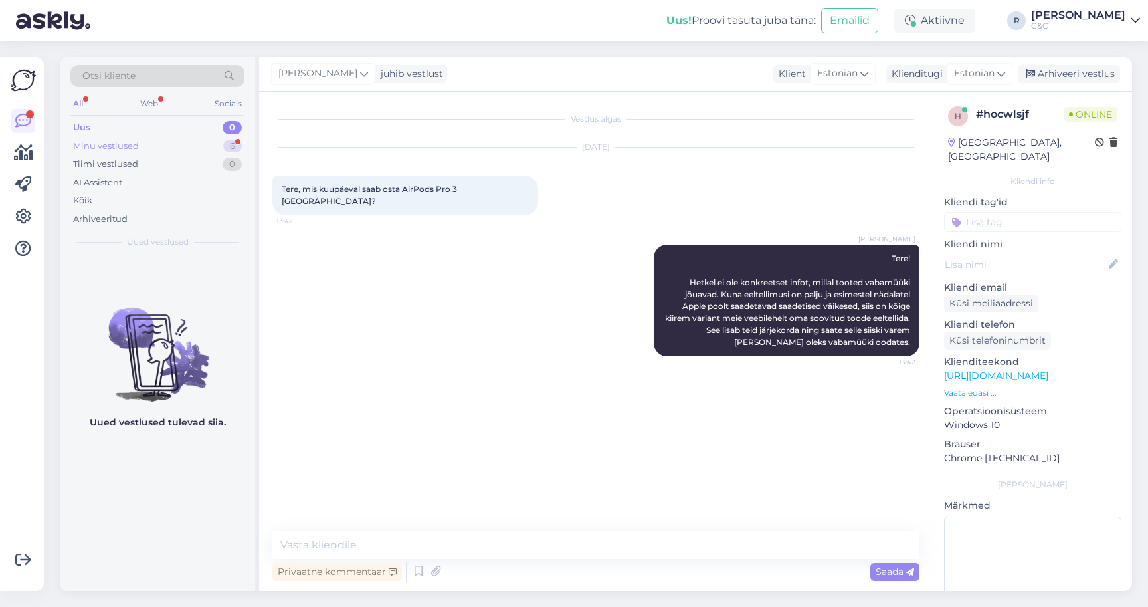
click at [197, 143] on div "Minu vestlused 6" at bounding box center [157, 146] width 174 height 19
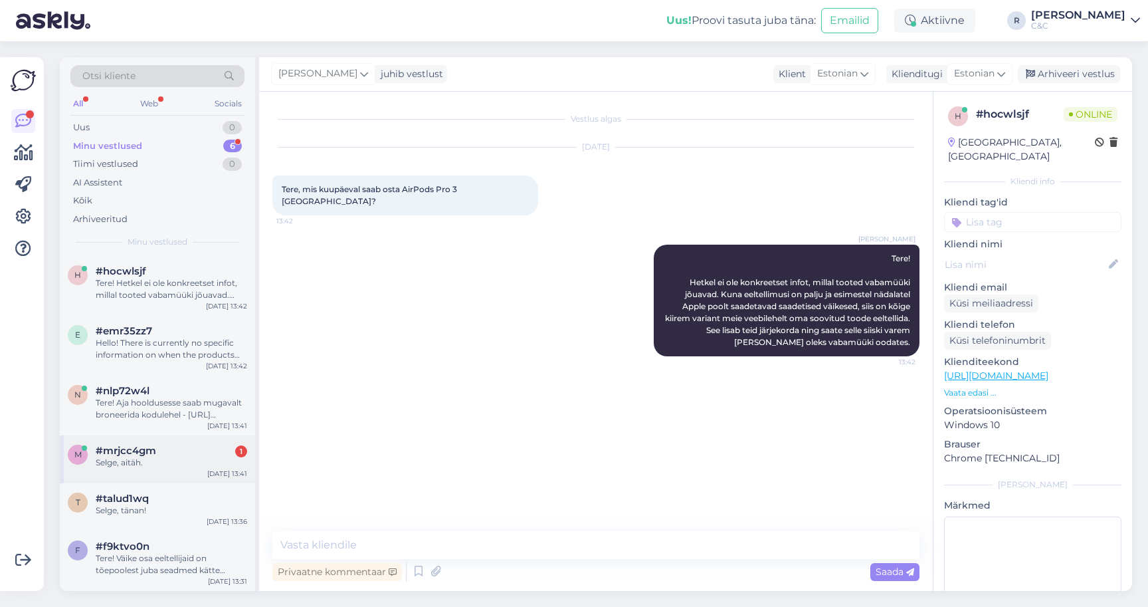
click at [175, 444] on div "#mrjcc4gm 1" at bounding box center [171, 450] width 151 height 12
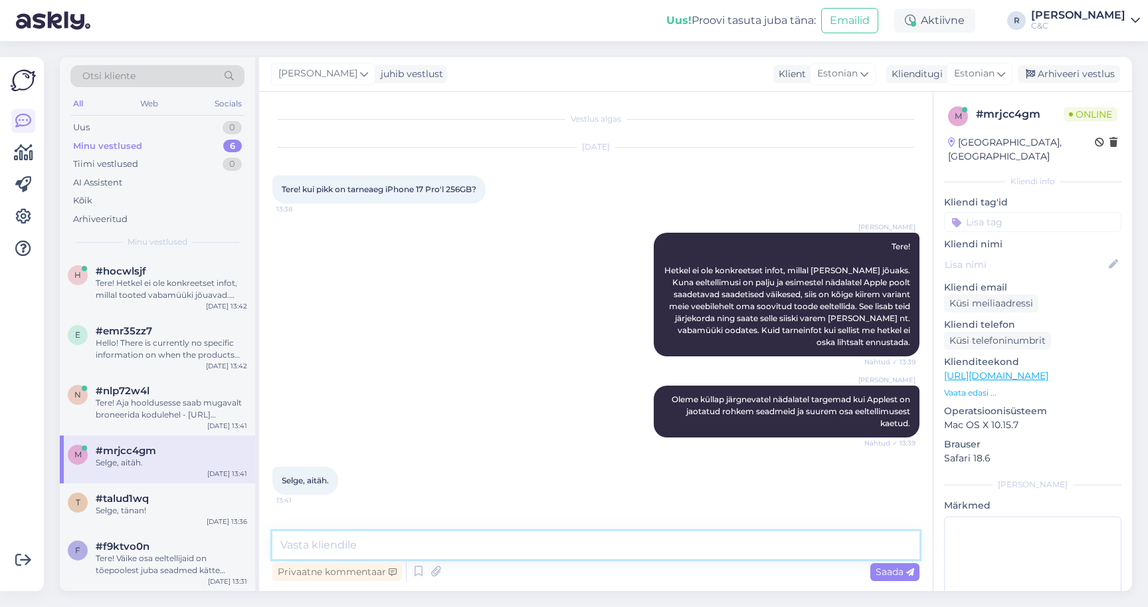
click at [613, 540] on textarea at bounding box center [595, 545] width 647 height 28
type textarea "Ikka, head!"
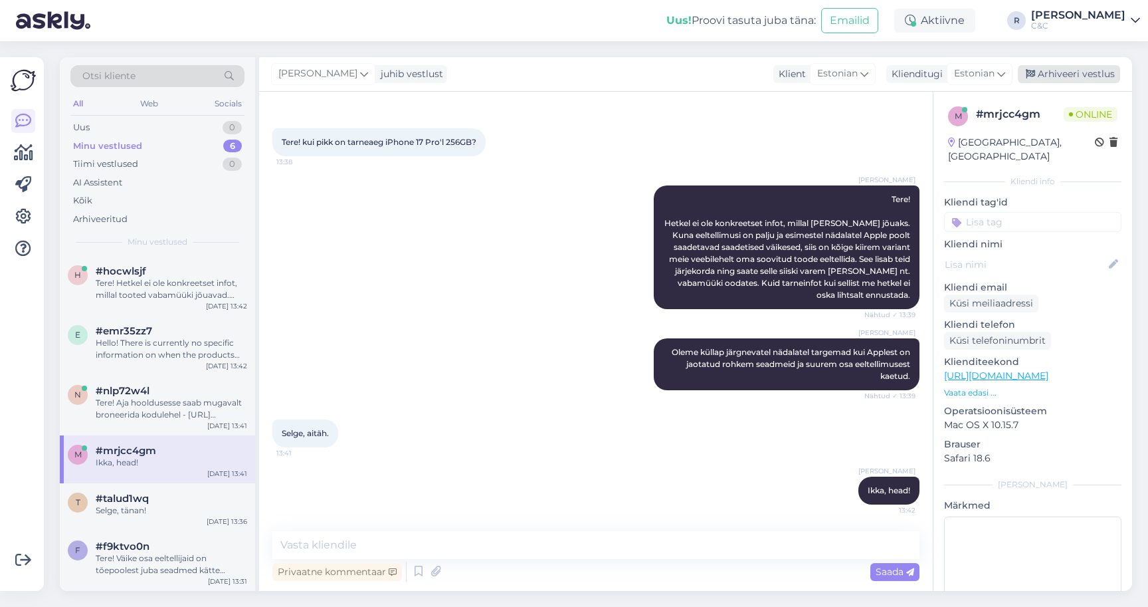
click at [1077, 78] on div "Arhiveeri vestlus" at bounding box center [1069, 74] width 102 height 18
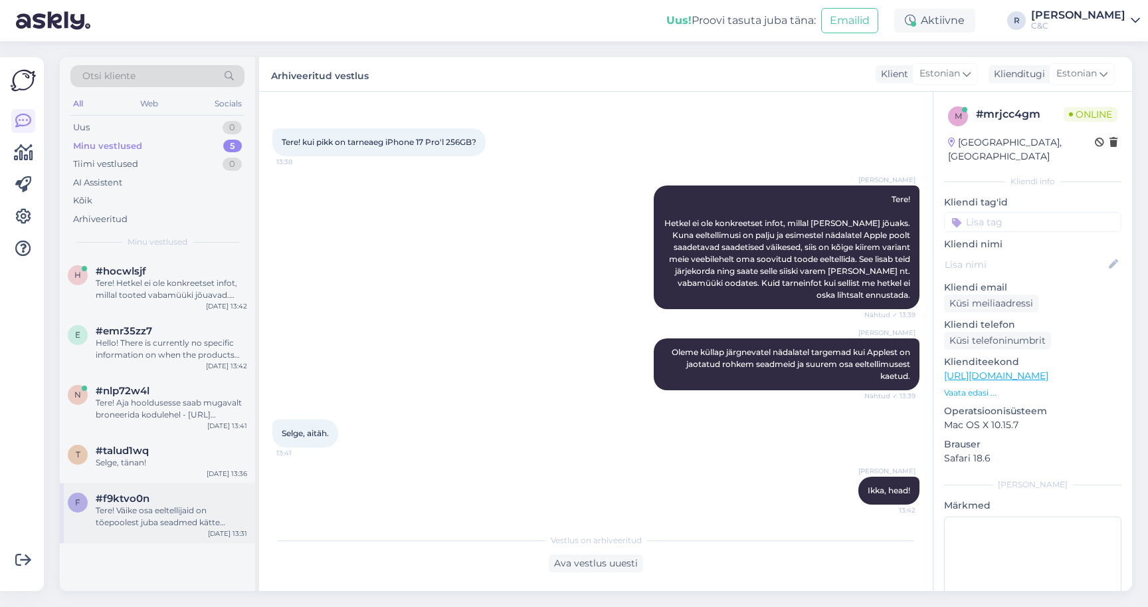
click at [195, 507] on div "Tere! Väike osa eeltellijaid on tõepoolest juba seadmed kätte saanud ning ootam…" at bounding box center [171, 516] width 151 height 24
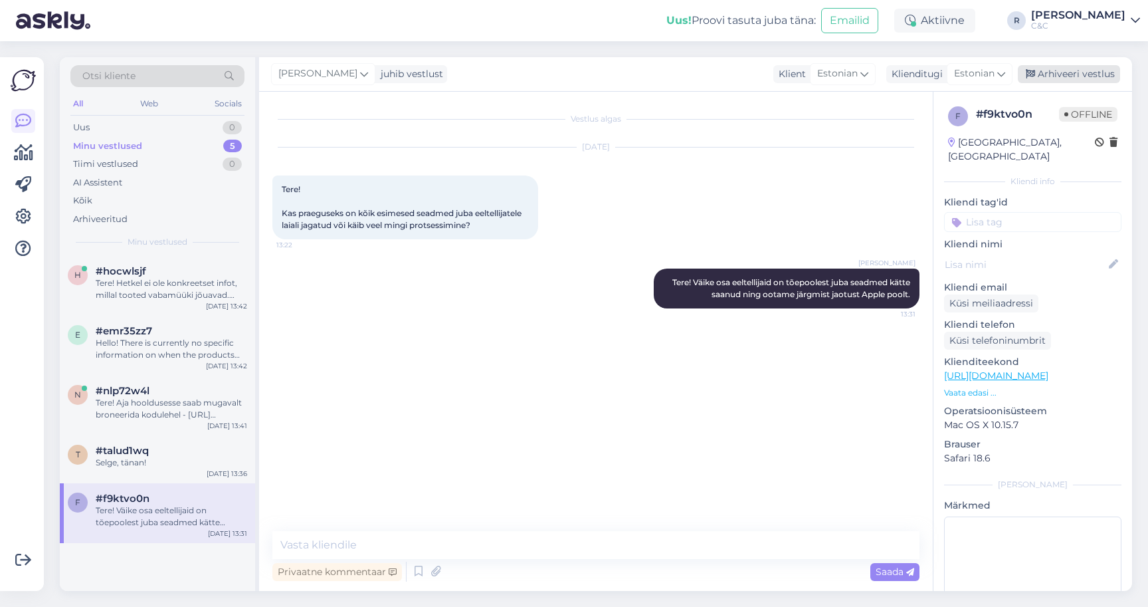
click at [1095, 82] on div "Arhiveeri vestlus" at bounding box center [1069, 74] width 102 height 18
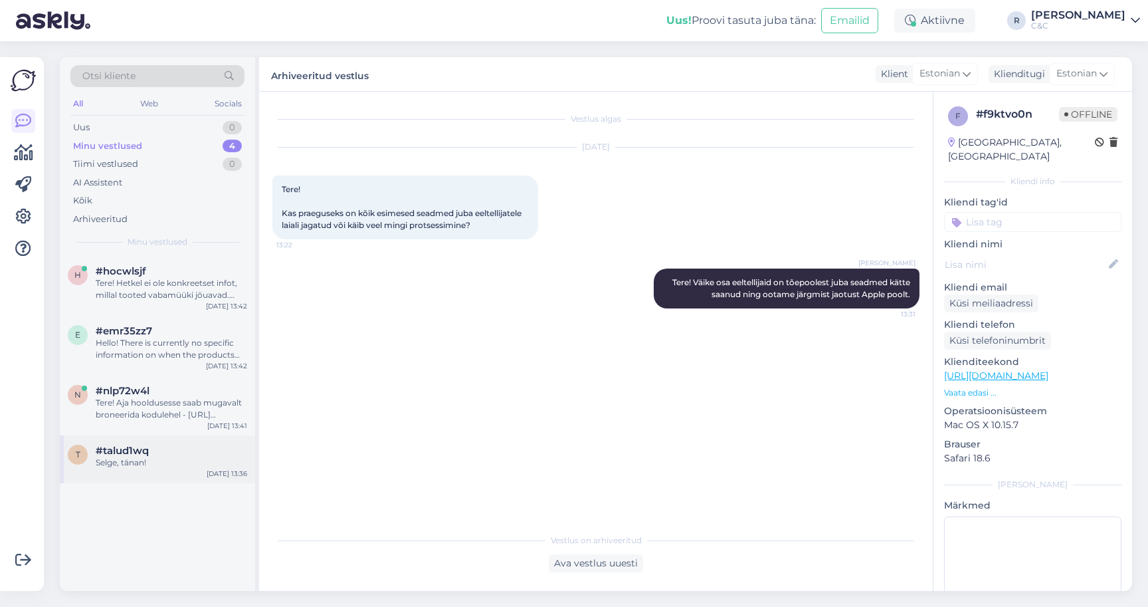
click at [144, 474] on div "t #talud1wq Selge, tänan! Sep 22 13:36" at bounding box center [157, 459] width 195 height 48
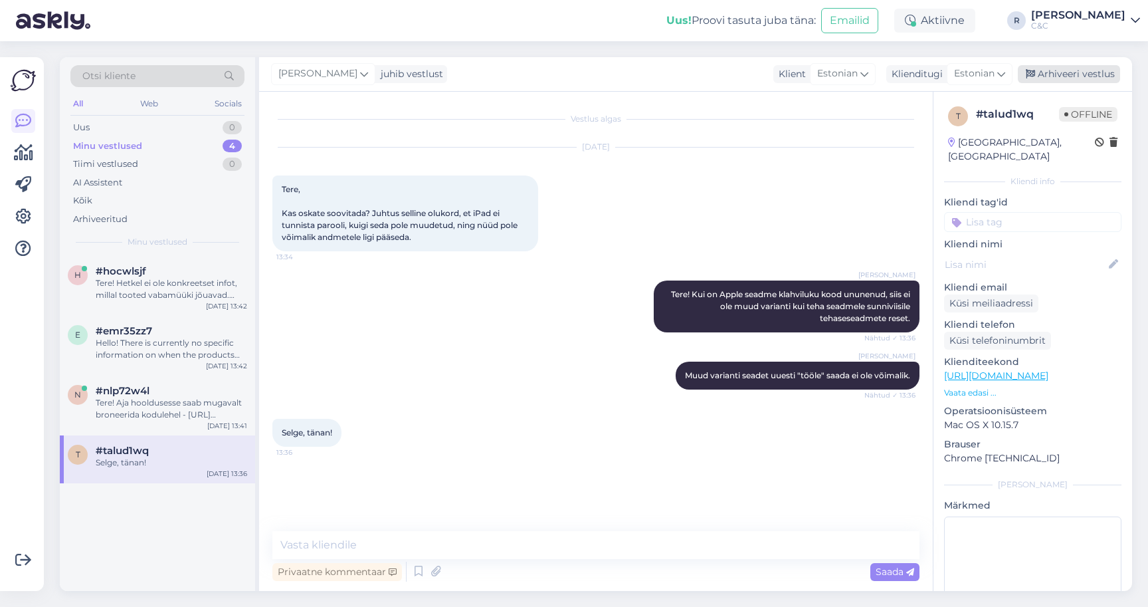
click at [1096, 72] on div "Arhiveeri vestlus" at bounding box center [1069, 74] width 102 height 18
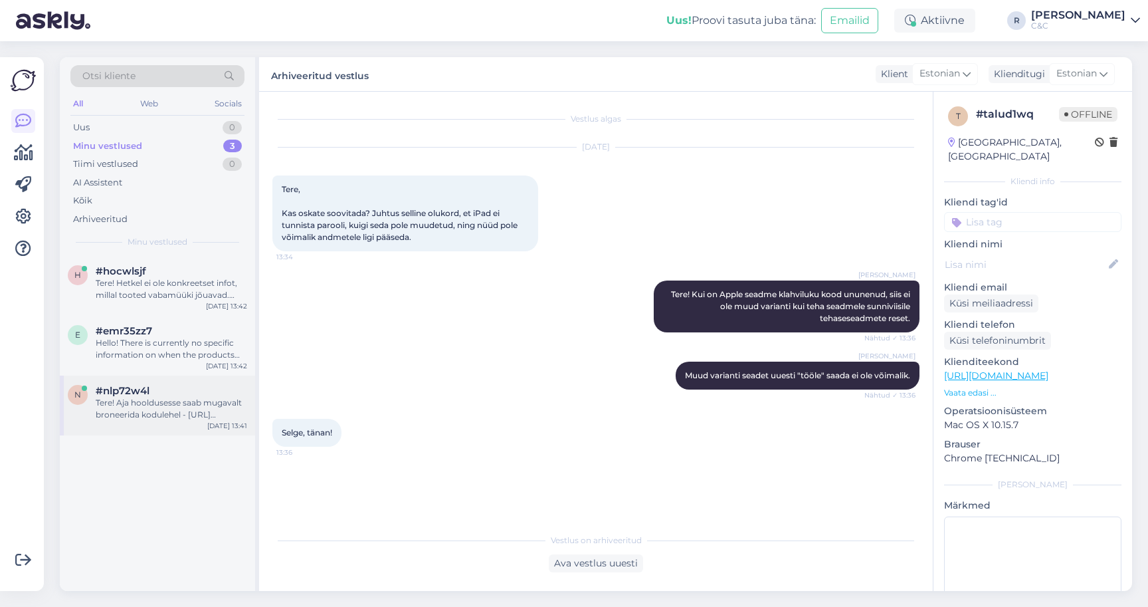
click at [241, 390] on div "#nlp72w4l" at bounding box center [171, 391] width 151 height 12
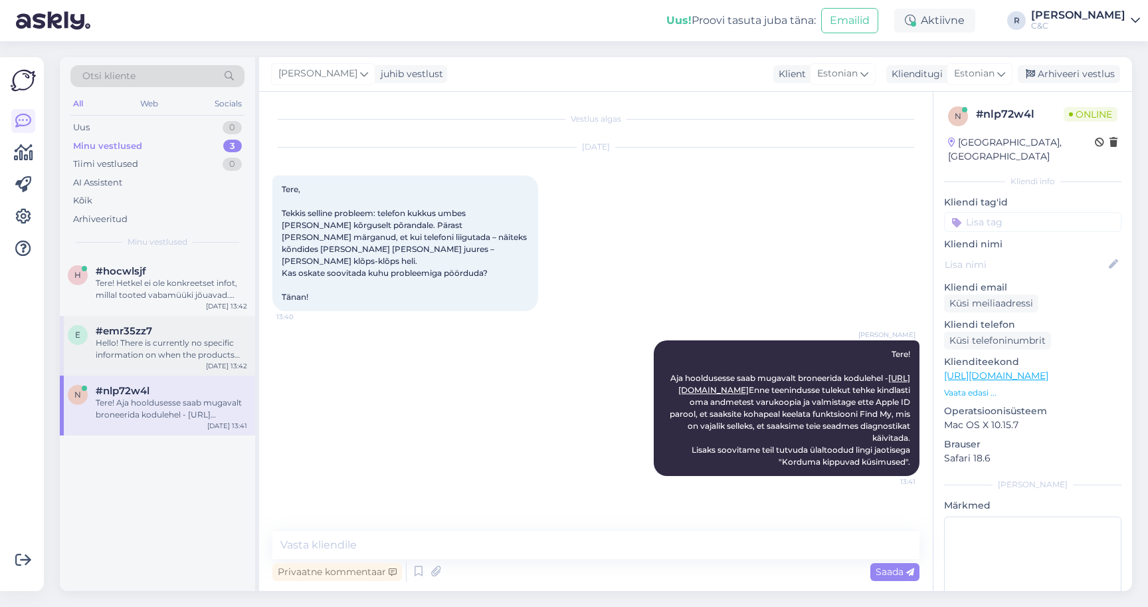
click at [147, 347] on div "Hello! There is currently no specific information on when the products will be …" at bounding box center [171, 349] width 151 height 24
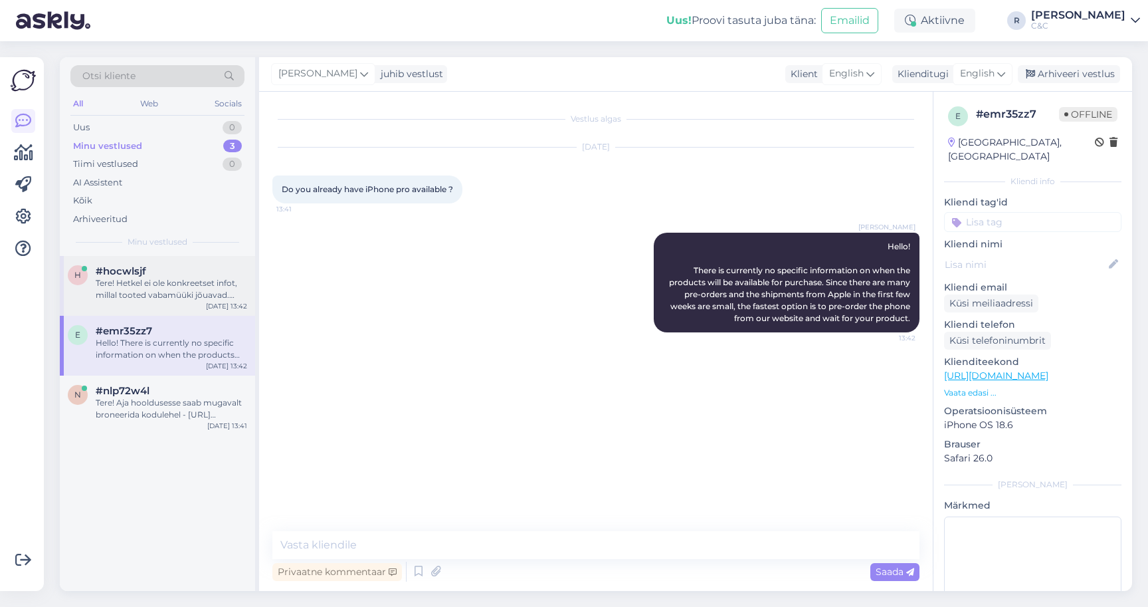
click at [180, 282] on div "Tere! Hetkel ei ole konkreetset infot, millal tooted vabamüüki jõuavad. Kuna ee…" at bounding box center [171, 289] width 151 height 24
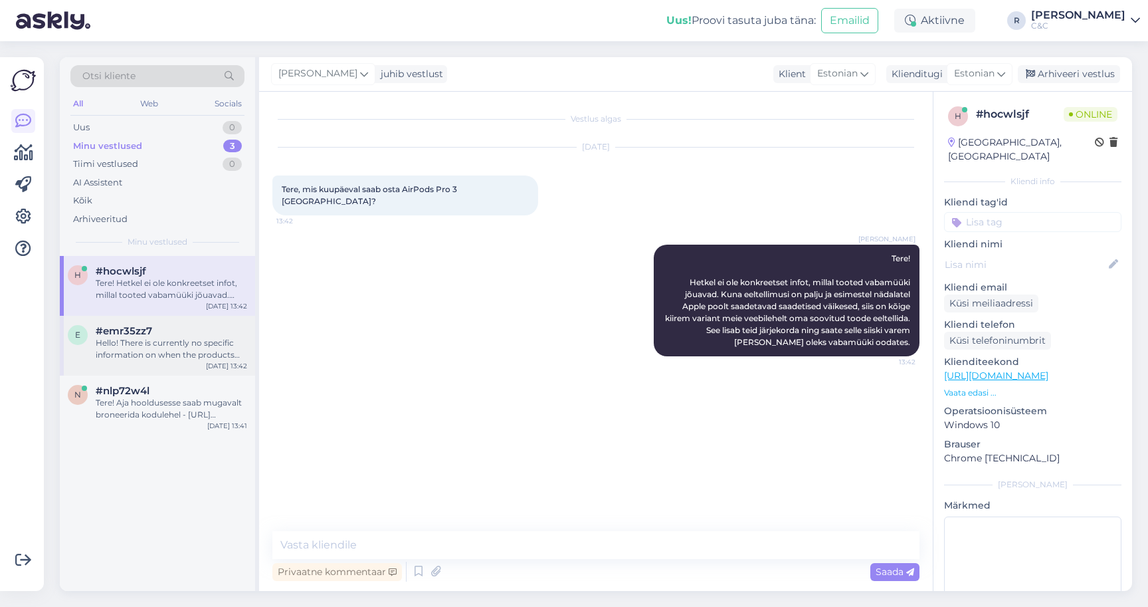
click at [174, 342] on div "Hello! There is currently no specific information on when the products will be …" at bounding box center [171, 349] width 151 height 24
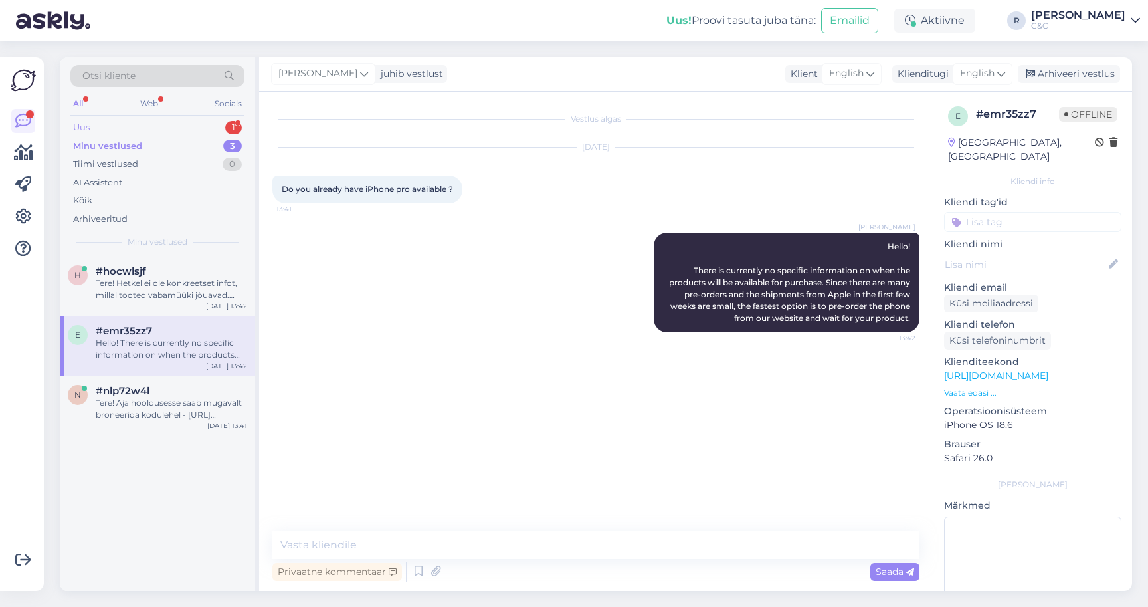
click at [157, 135] on div "Uus 1" at bounding box center [157, 127] width 174 height 19
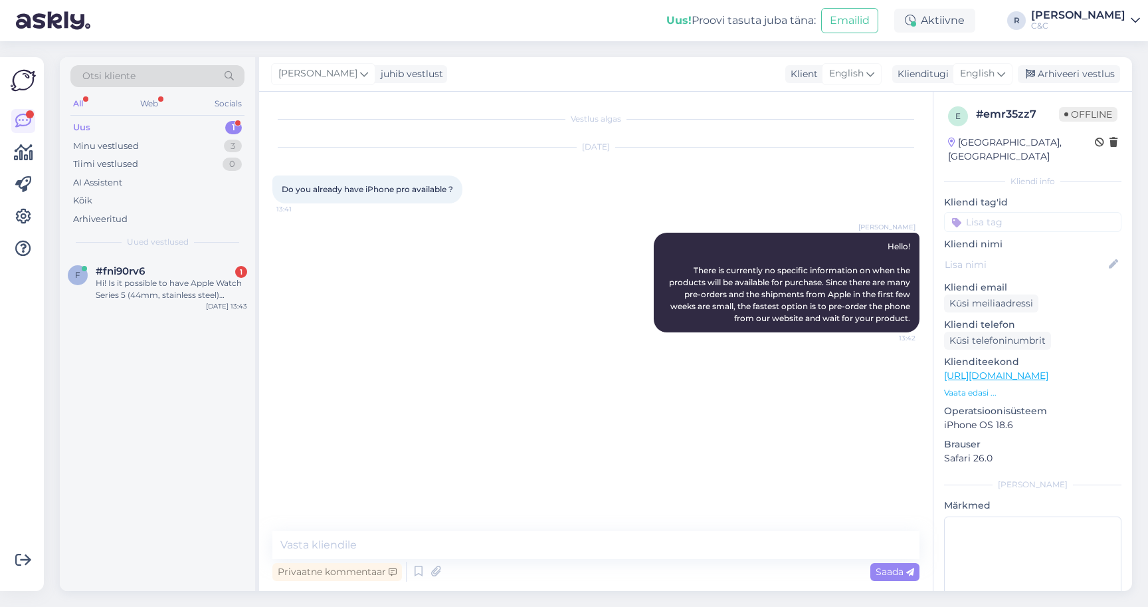
click at [159, 116] on div "Otsi kliente All Web Socials Uus 1 Minu vestlused 3 Tiimi vestlused 0 AI Assist…" at bounding box center [157, 156] width 195 height 199
click at [157, 304] on div "f #fni90rv6 2 Thank you Sep 22 13:43" at bounding box center [157, 423] width 195 height 335
click at [157, 289] on div "f #fni90rv6 2 Thank you Sep 22 13:43" at bounding box center [157, 280] width 195 height 48
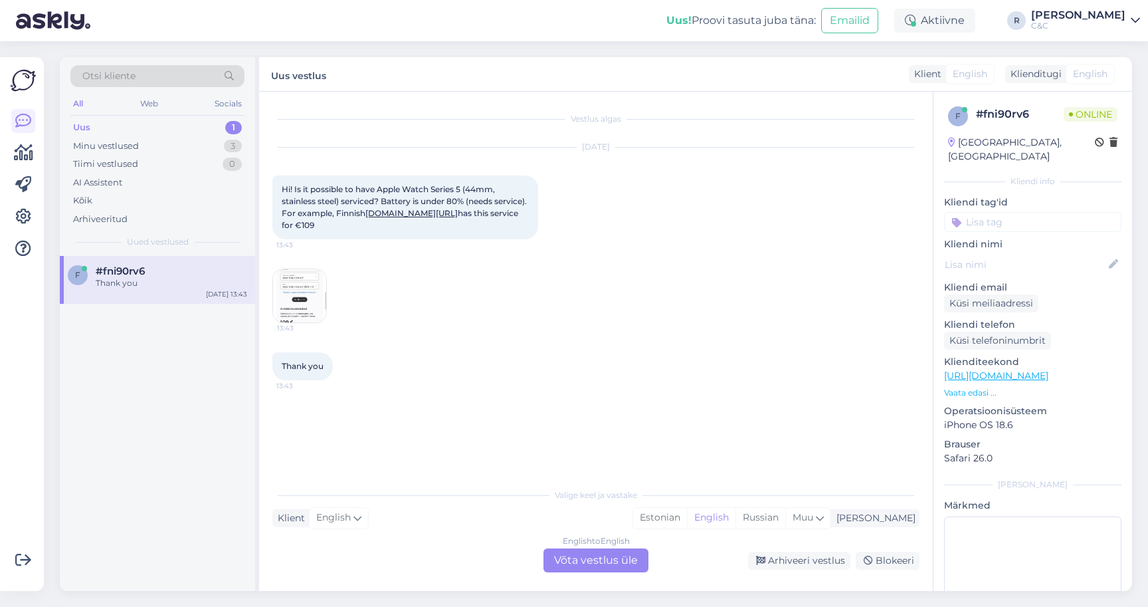
click at [599, 564] on div "English to English Võta vestlus üle" at bounding box center [595, 560] width 105 height 24
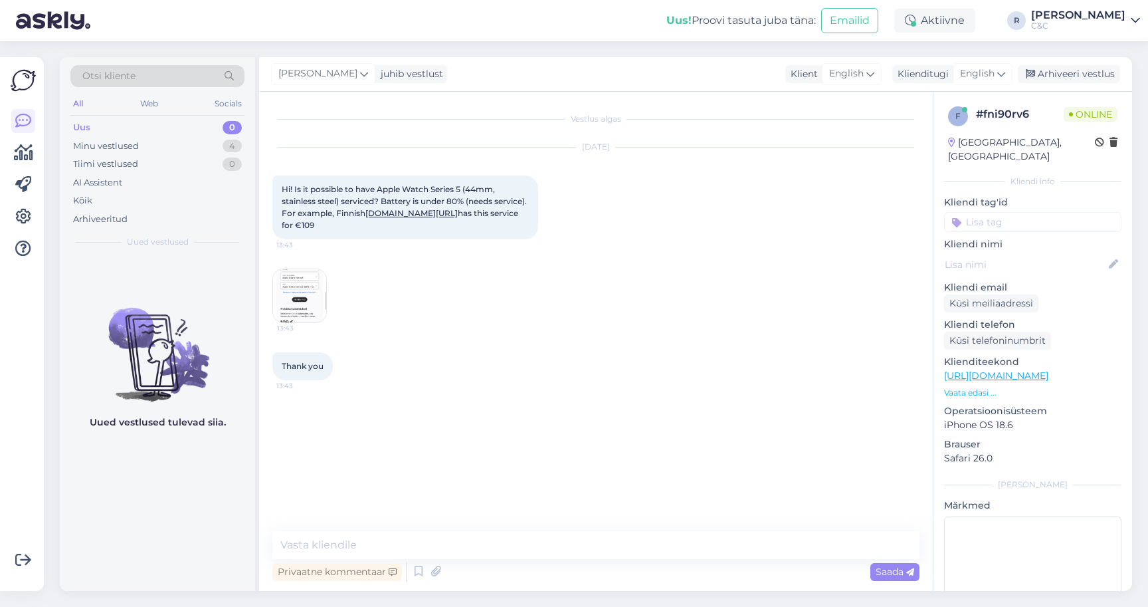
click at [304, 304] on img at bounding box center [299, 295] width 53 height 53
click at [431, 549] on textarea at bounding box center [595, 545] width 647 height 28
drag, startPoint x: 411, startPoint y: 224, endPoint x: 262, endPoint y: 171, distance: 157.8
click at [262, 171] on div "Vestlus algas Sep 22 2025 Hi! Is it possible to have Apple Watch Series 5 (44mm…" at bounding box center [596, 341] width 674 height 499
copy span "Hi! Is it possible to have Apple Watch Series 5 (44mm, stainless steel) service…"
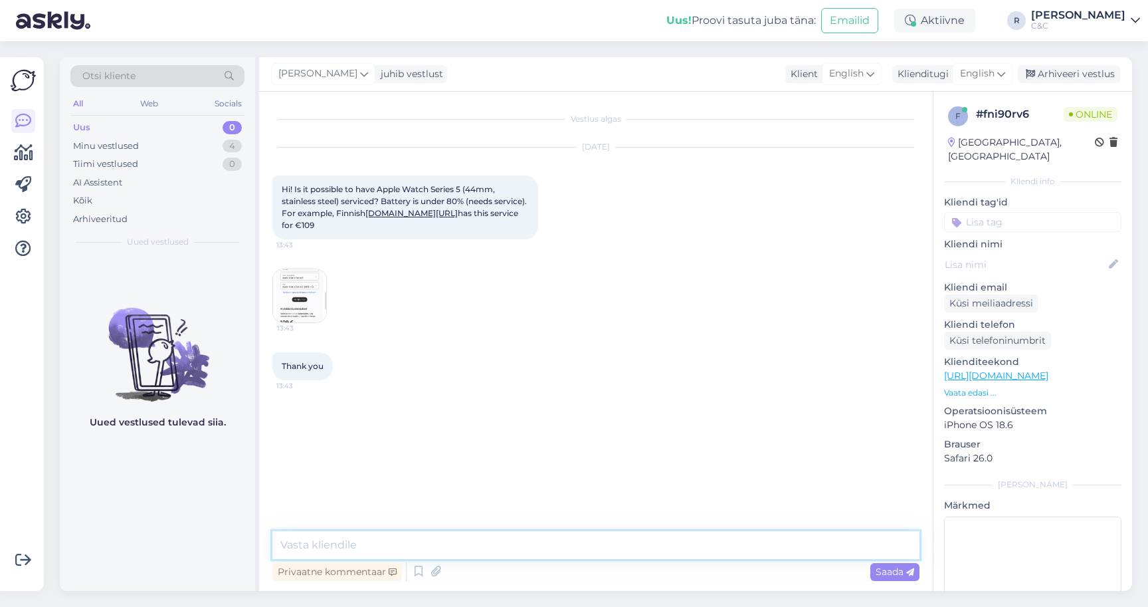
click at [373, 540] on textarea at bounding box center [595, 545] width 647 height 28
type textarea "Hello! Let me look into it, one moment."
click at [368, 547] on textarea at bounding box center [595, 545] width 647 height 28
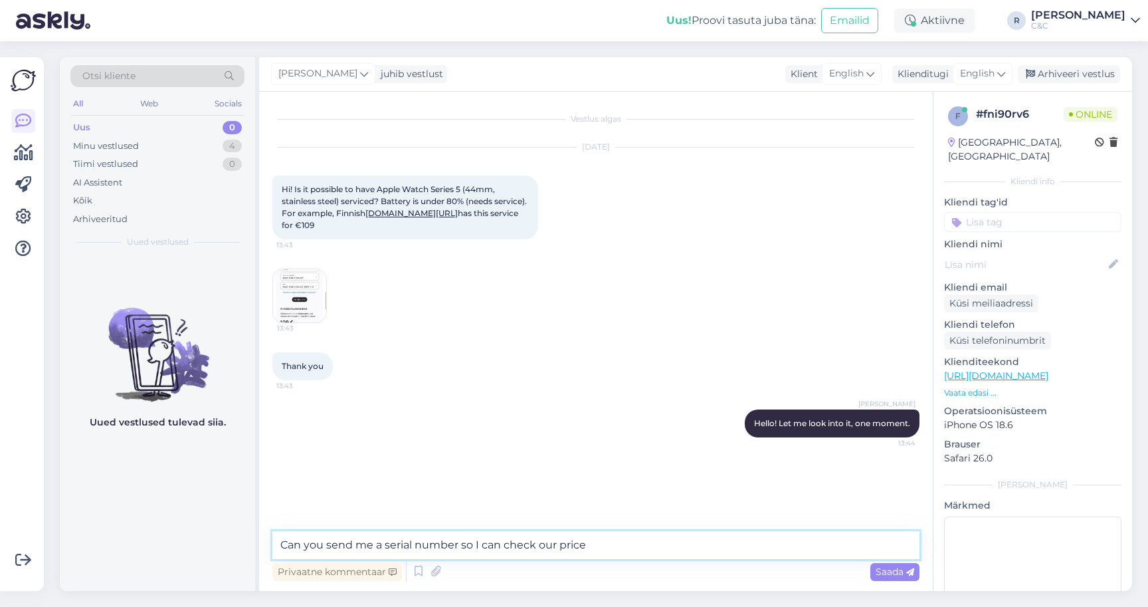
type textarea "Can you send me a serial number so I can check our price?"
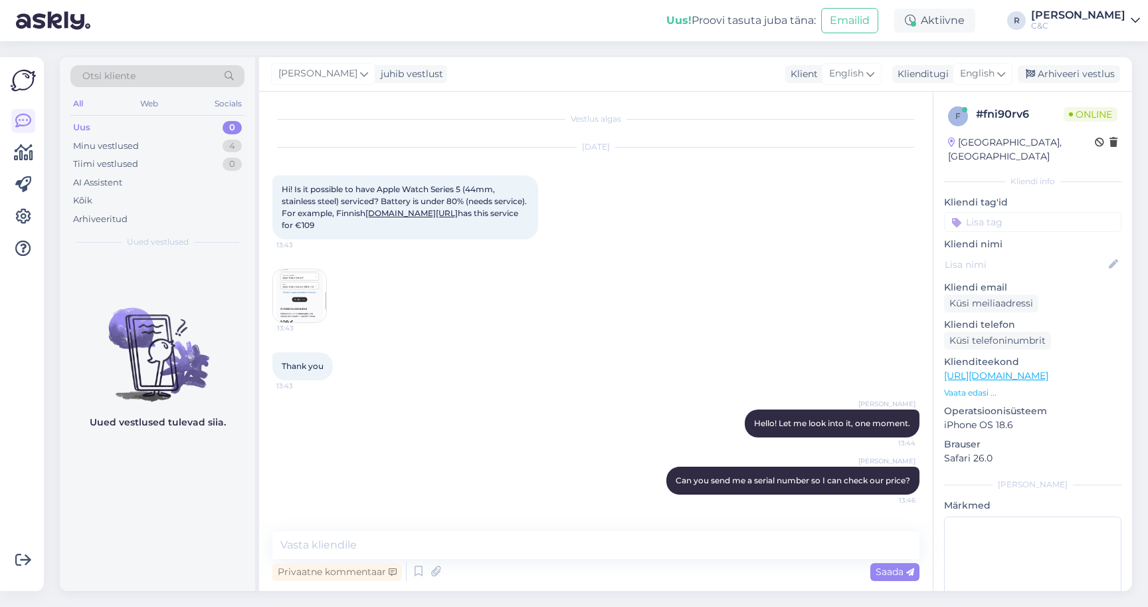
click at [306, 308] on img at bounding box center [299, 295] width 53 height 53
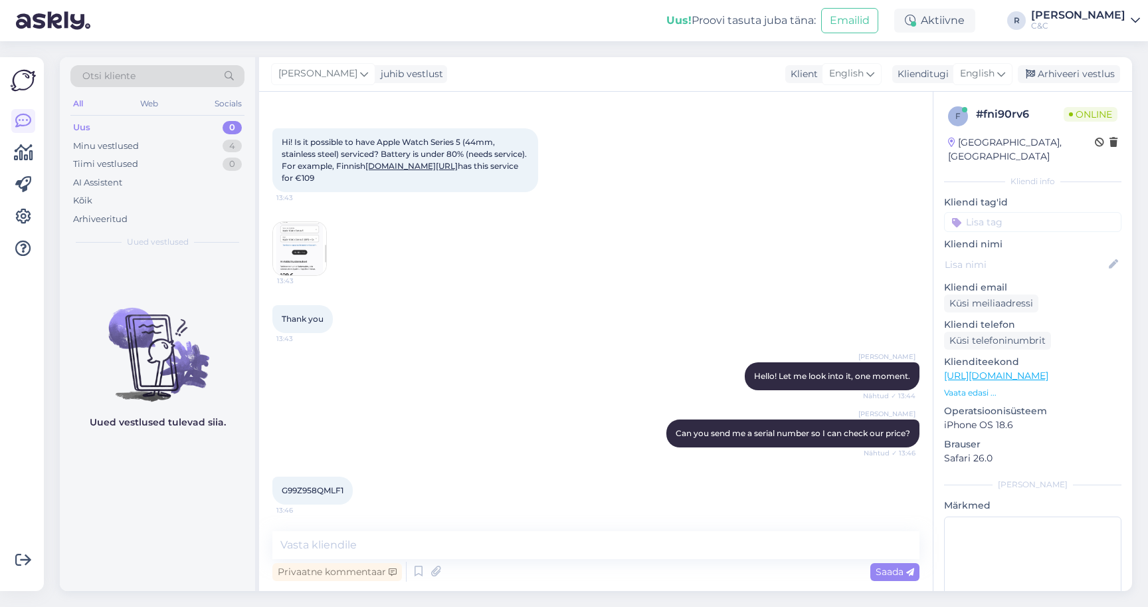
scroll to position [47, 0]
click at [318, 492] on span "G99Z958QMLF1" at bounding box center [313, 490] width 62 height 10
copy div "G99Z958QMLF1 13:46"
click at [365, 529] on div "Vestlus algas Sep 22 2025 Hi! Is it possible to have Apple Watch Series 5 (44mm…" at bounding box center [596, 341] width 674 height 499
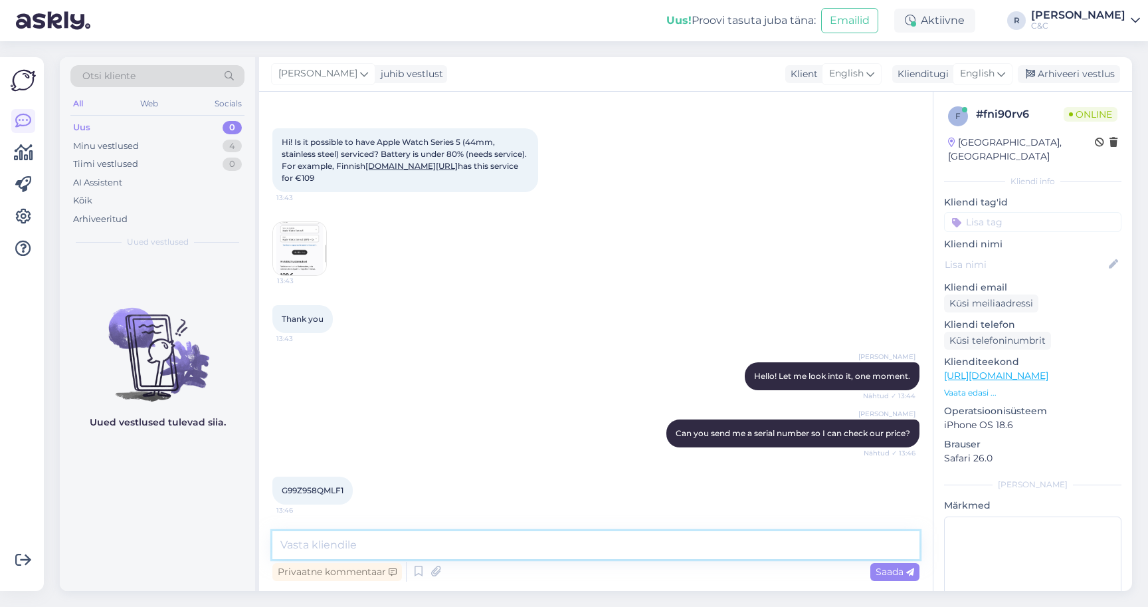
click at [360, 539] on textarea at bounding box center [595, 545] width 647 height 28
type textarea "151 euros is our price."
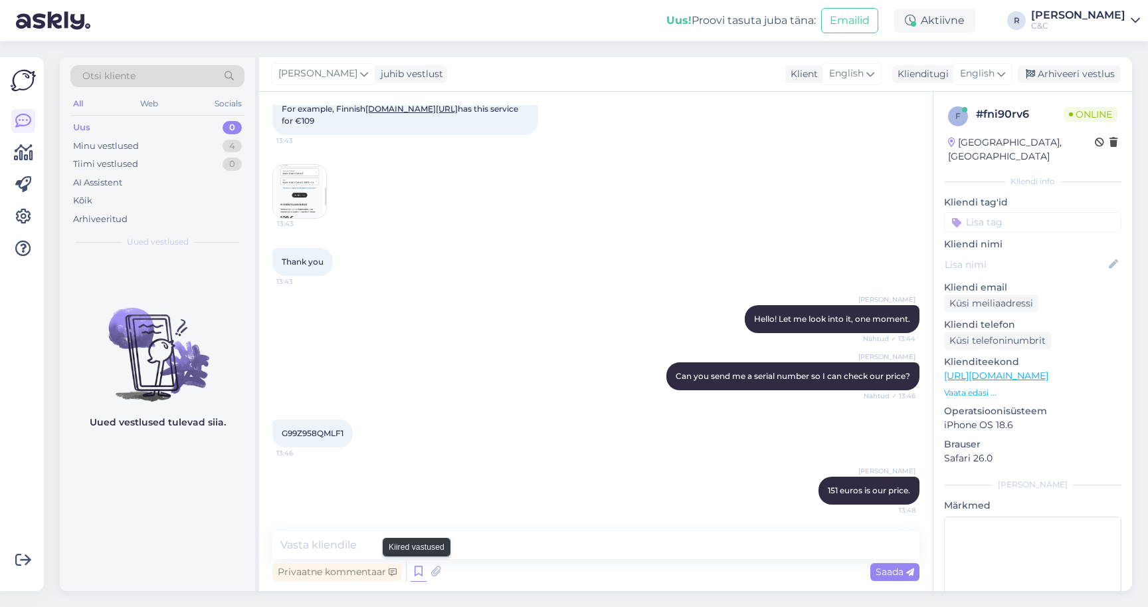
click at [413, 571] on icon at bounding box center [419, 571] width 16 height 20
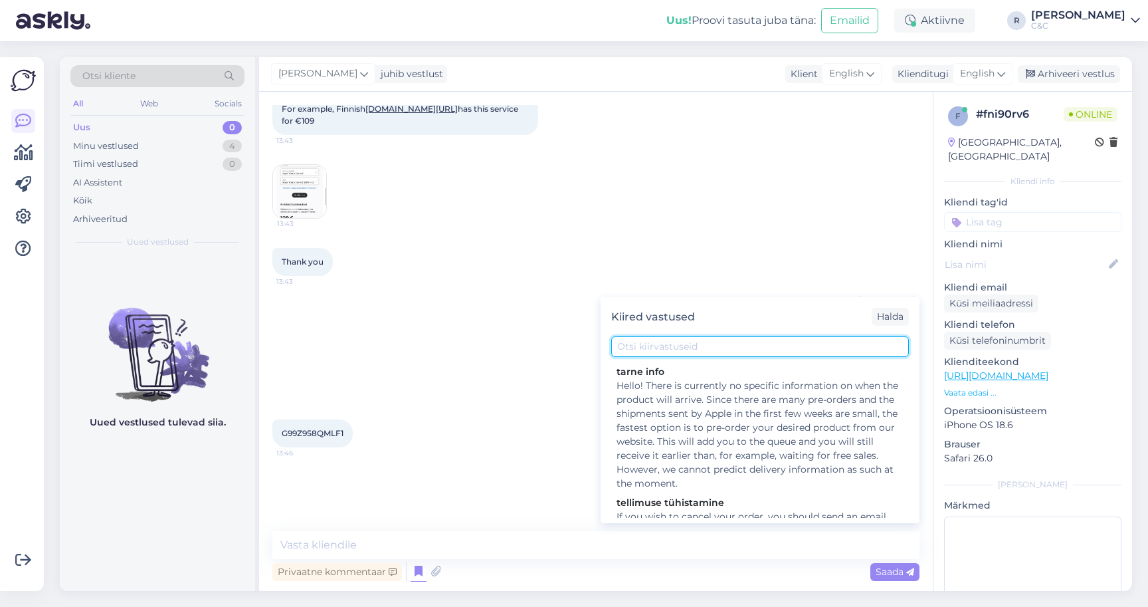
click at [704, 354] on input "text" at bounding box center [760, 346] width 298 height 21
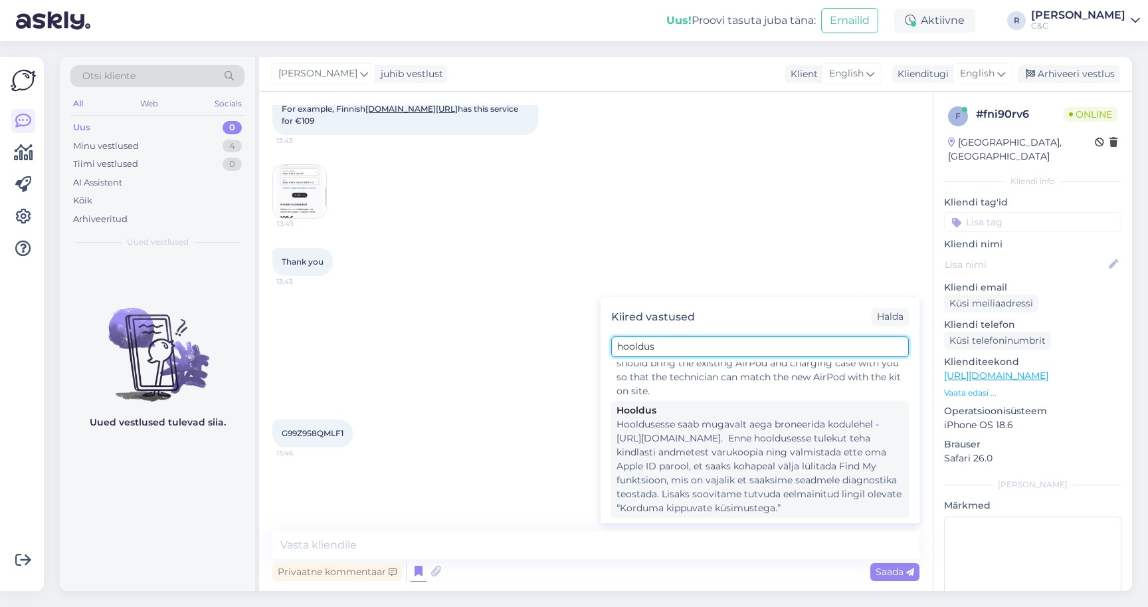
scroll to position [251, 0]
type input "hooldus"
click at [682, 444] on div "Hooldusesse saab mugavalt aega broneerida kodulehel - [URL][DOMAIN_NAME]. Enne …" at bounding box center [760, 466] width 287 height 98
type textarea "Hooldusesse saab mugavalt aega broneerida kodulehel - [URL][DOMAIN_NAME]. Enne …"
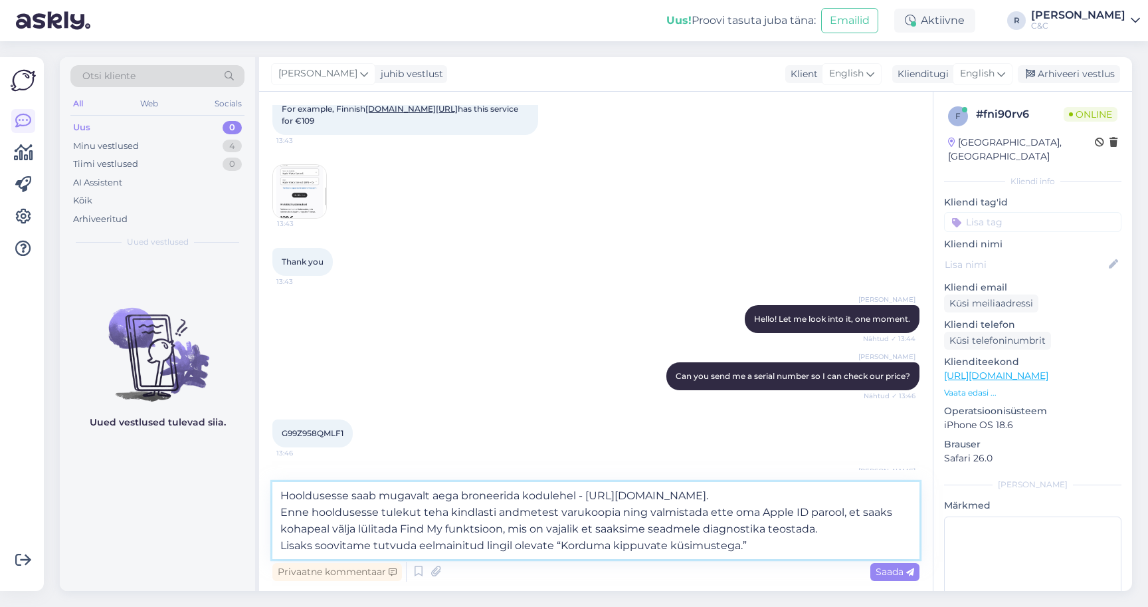
click at [580, 526] on textarea "Hooldusesse saab mugavalt aega broneerida kodulehel - [URL][DOMAIN_NAME]. Enne …" at bounding box center [595, 520] width 647 height 77
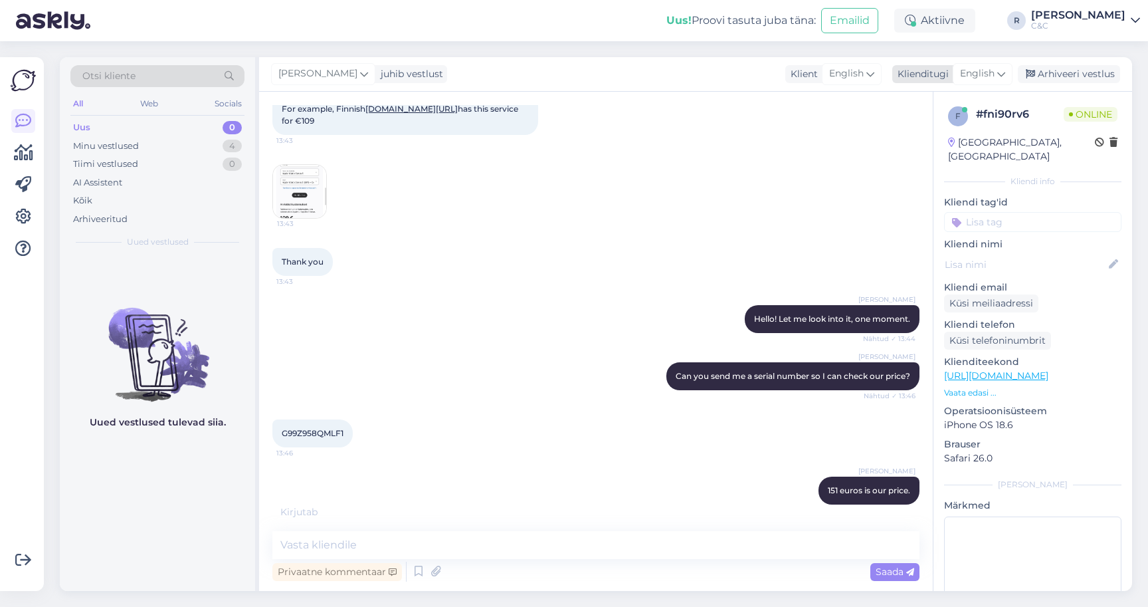
click at [1005, 69] on icon at bounding box center [1001, 73] width 8 height 15
type input "es"
click at [920, 150] on link "Estonian" at bounding box center [953, 154] width 146 height 21
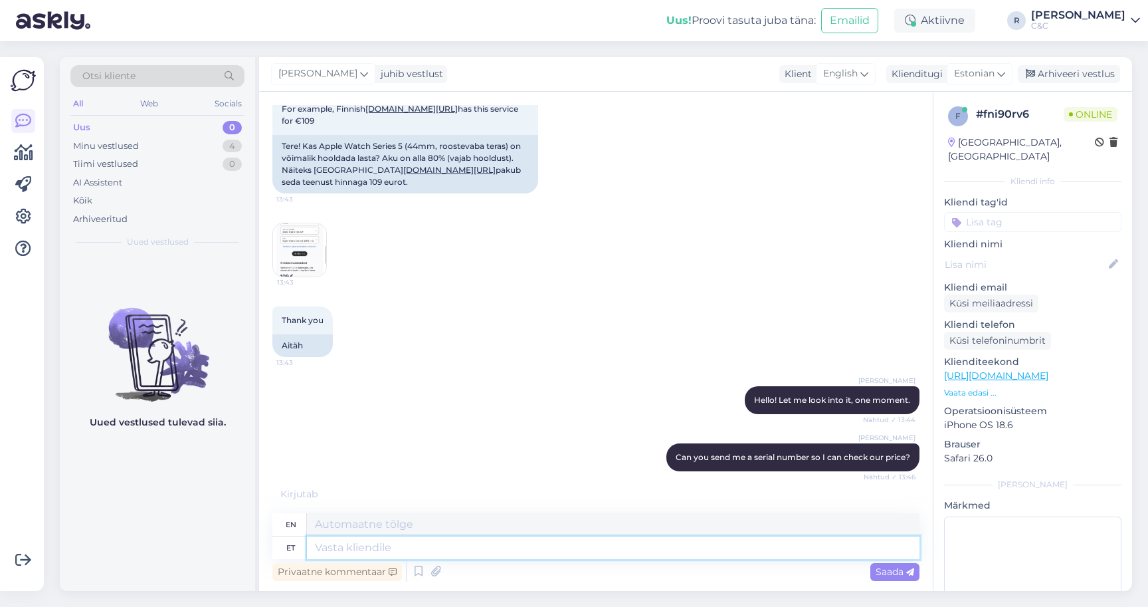
click at [389, 537] on textarea at bounding box center [613, 547] width 613 height 23
click at [413, 571] on icon at bounding box center [419, 571] width 16 height 20
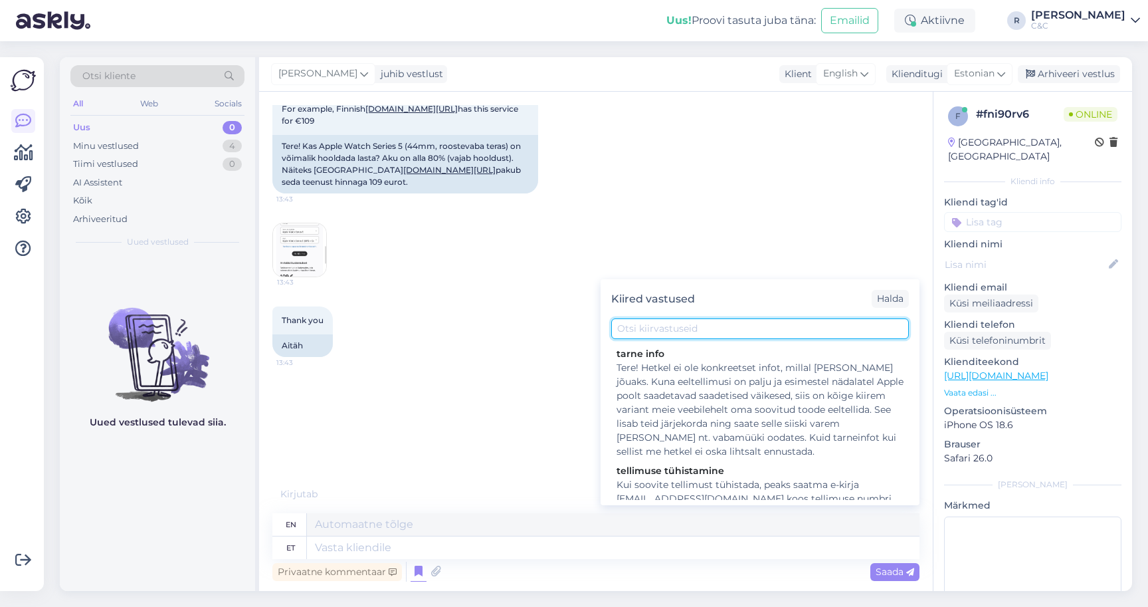
click at [663, 328] on input "text" at bounding box center [760, 328] width 298 height 21
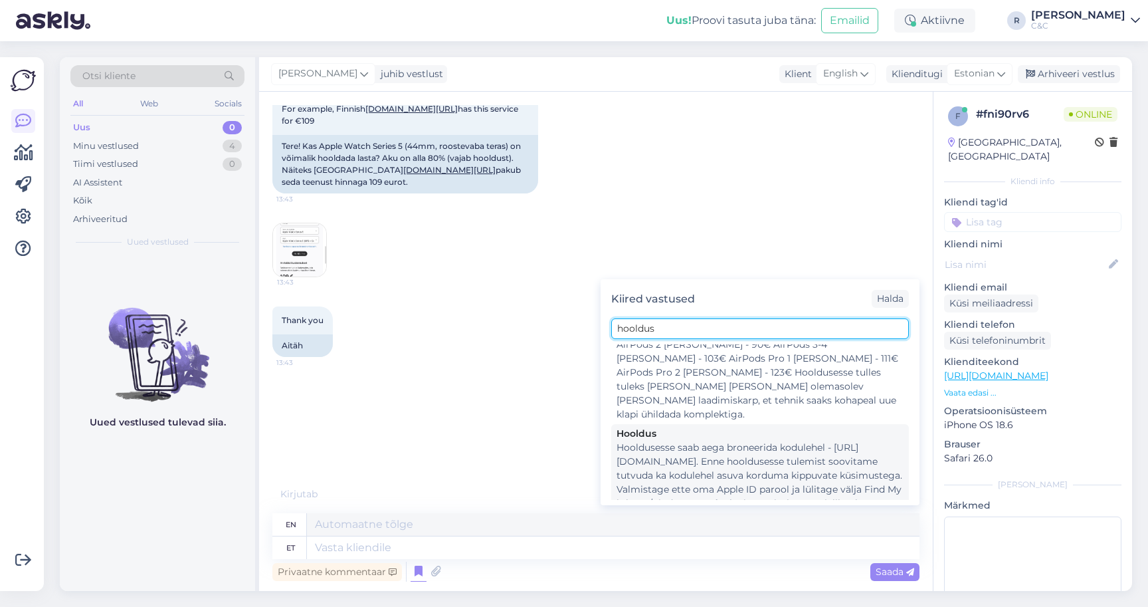
type input "hooldus"
click at [669, 446] on div "Hooldusesse saab aega broneerida kodulehel - [URL][DOMAIN_NAME]. Enne hoolduses…" at bounding box center [760, 483] width 287 height 84
type textarea "Hooldusesse saab mugavalt aega broneerida kodulehel - [URL][DOMAIN_NAME]. Enne …"
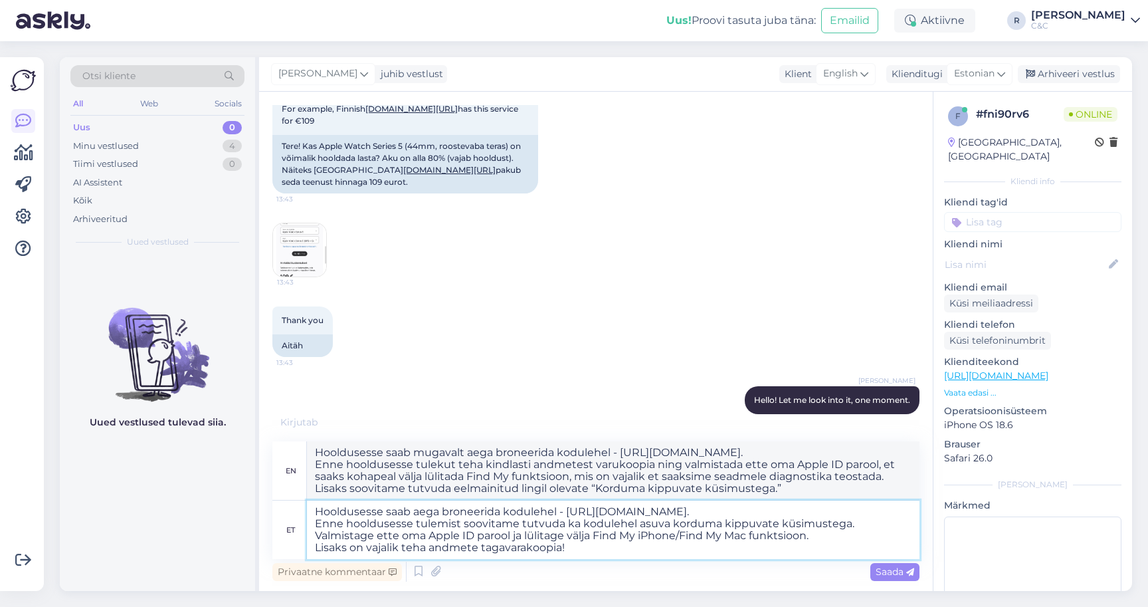
click at [502, 548] on textarea "Hooldusesse saab aega broneerida kodulehel - [URL][DOMAIN_NAME]. Enne hoolduses…" at bounding box center [613, 529] width 613 height 58
drag, startPoint x: 561, startPoint y: 510, endPoint x: 312, endPoint y: 508, distance: 249.2
click at [312, 508] on textarea "Hooldusesse saab aega broneerida kodulehel - [URL][DOMAIN_NAME]. Enne hoolduses…" at bounding box center [613, 529] width 613 height 58
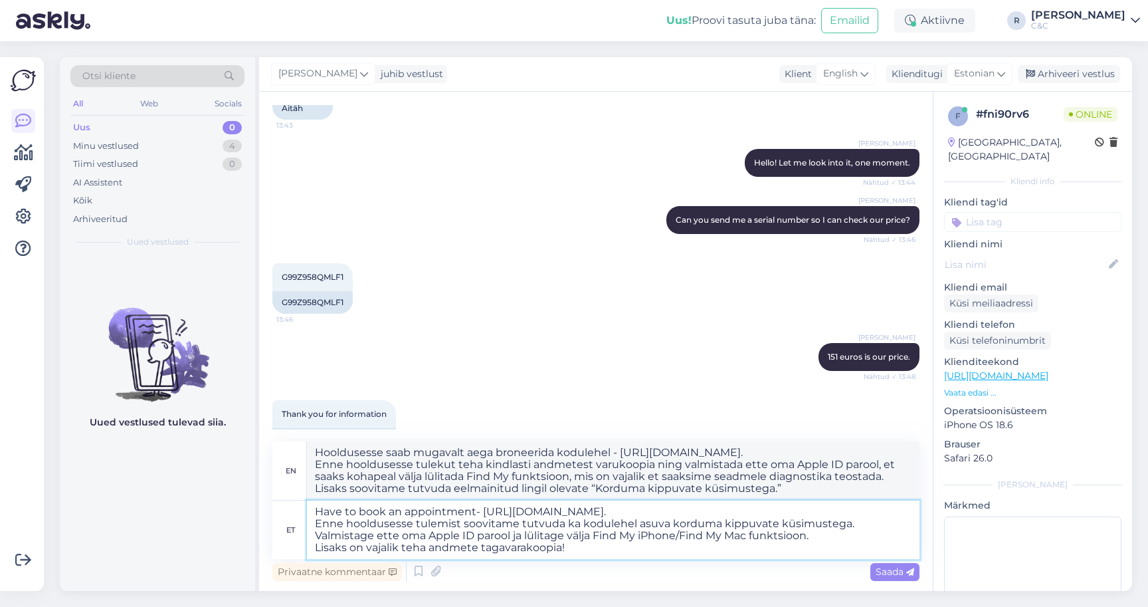
type textarea "Have to book an appointment - https://cec.ee/hooldus. Enne hooldusesse tulemist…"
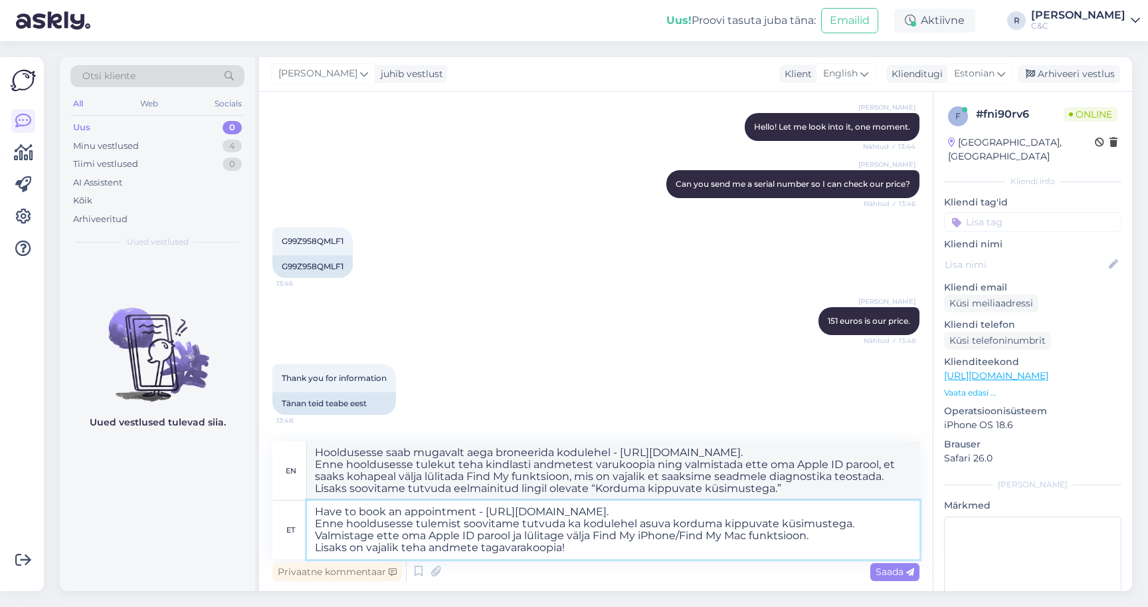
type textarea "Have to book an appointment - https://cec.ee/hooldus. Before coming for mainten…"
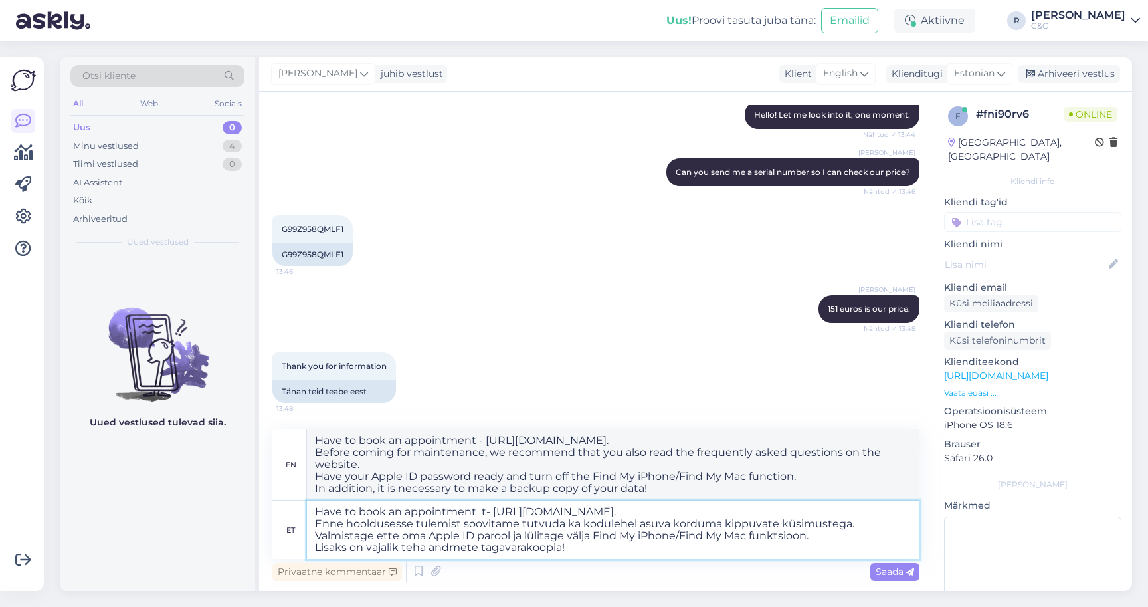
scroll to position [353, 0]
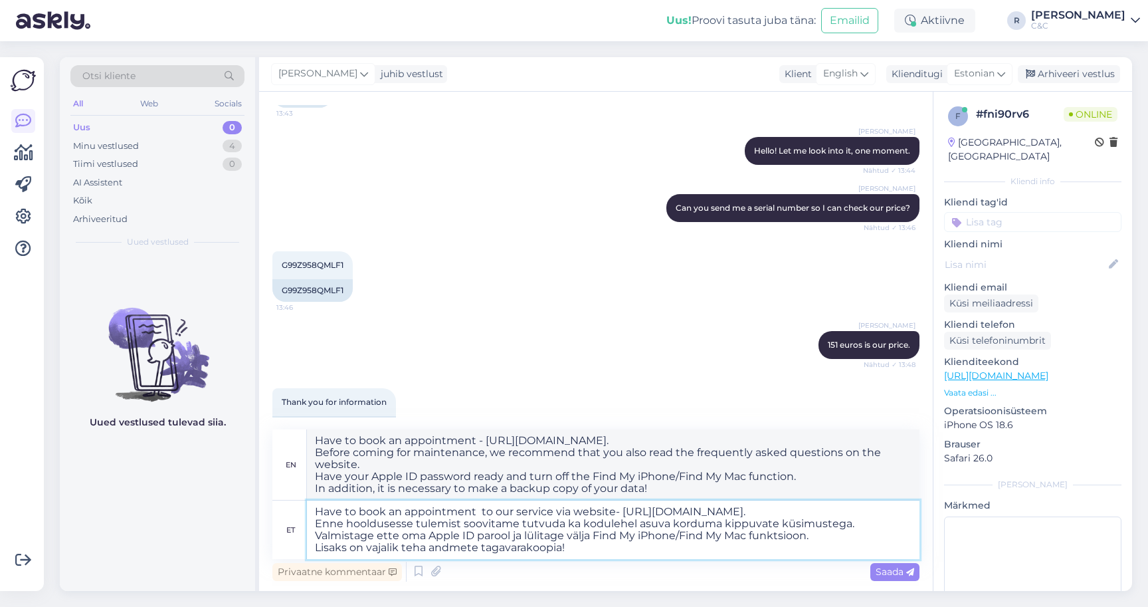
type textarea "Have to book an appointment to our service via website - https://cec.ee/hooldus…"
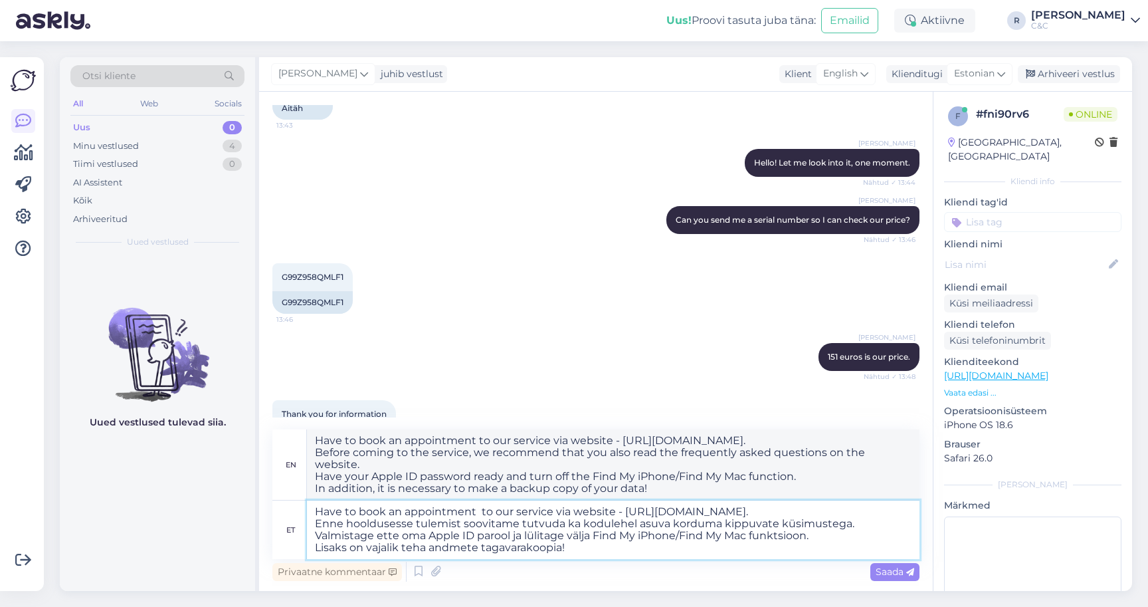
drag, startPoint x: 584, startPoint y: 549, endPoint x: 304, endPoint y: 518, distance: 281.4
click at [304, 518] on div "et Have to book an appointment to our service via website - https://cec.ee/hool…" at bounding box center [595, 529] width 647 height 58
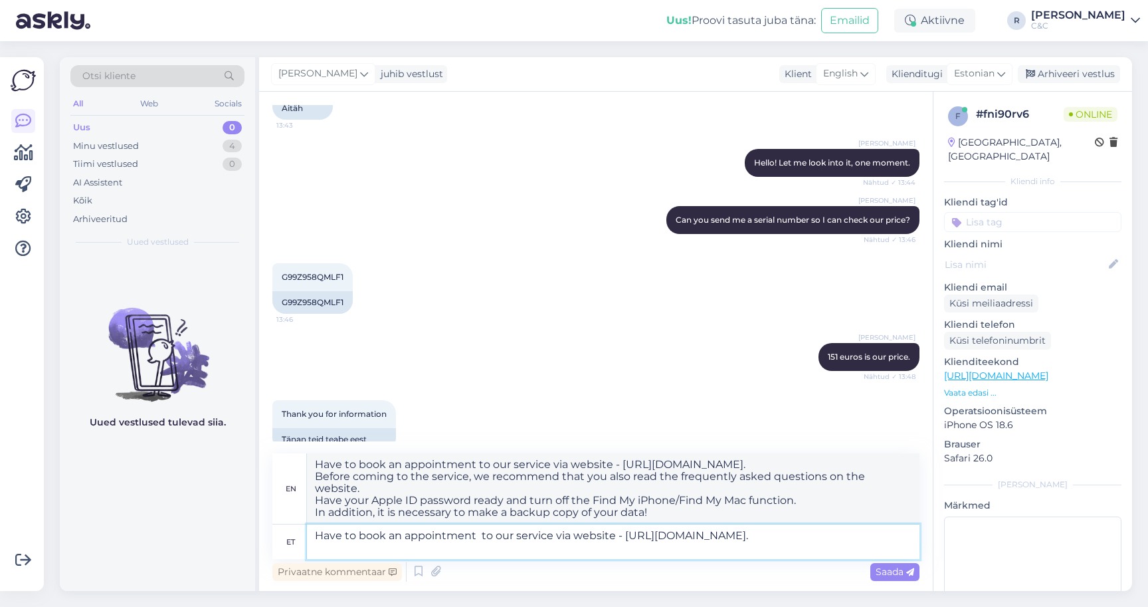
type textarea "Have to book an appointment to our service via website - https://cec.ee/hooldus."
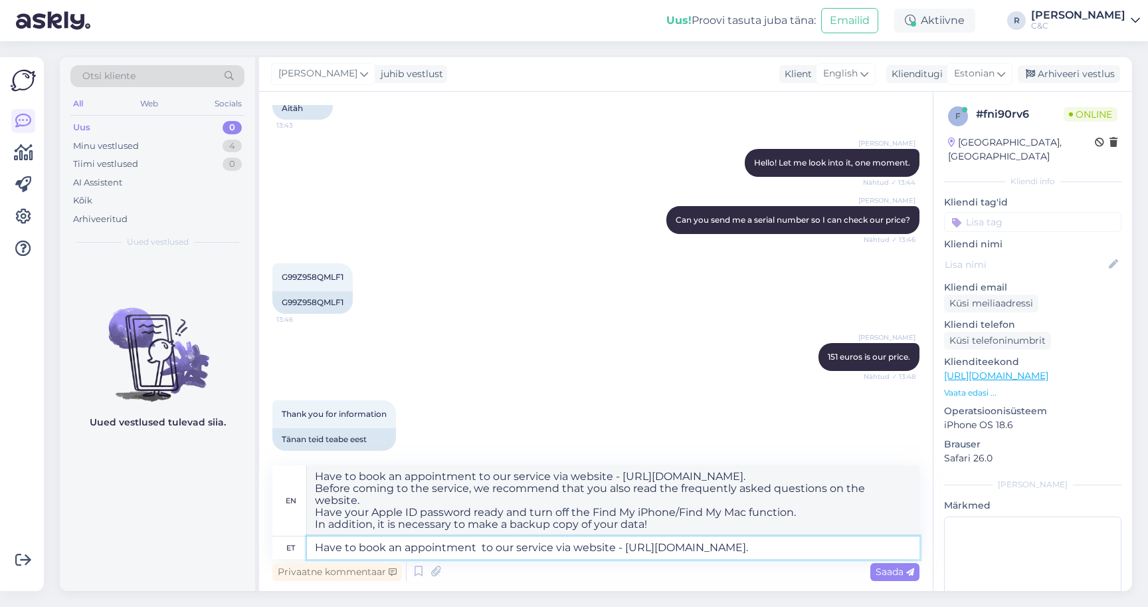
type textarea "Have to book an appointment to our service via website - https://cec.ee/hooldus."
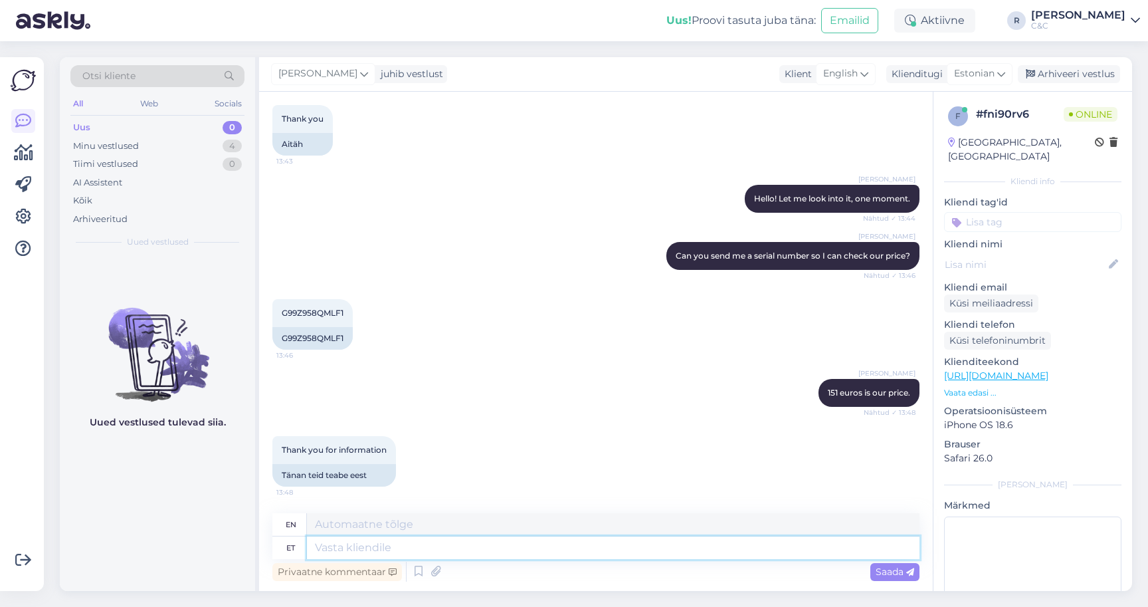
scroll to position [409, 0]
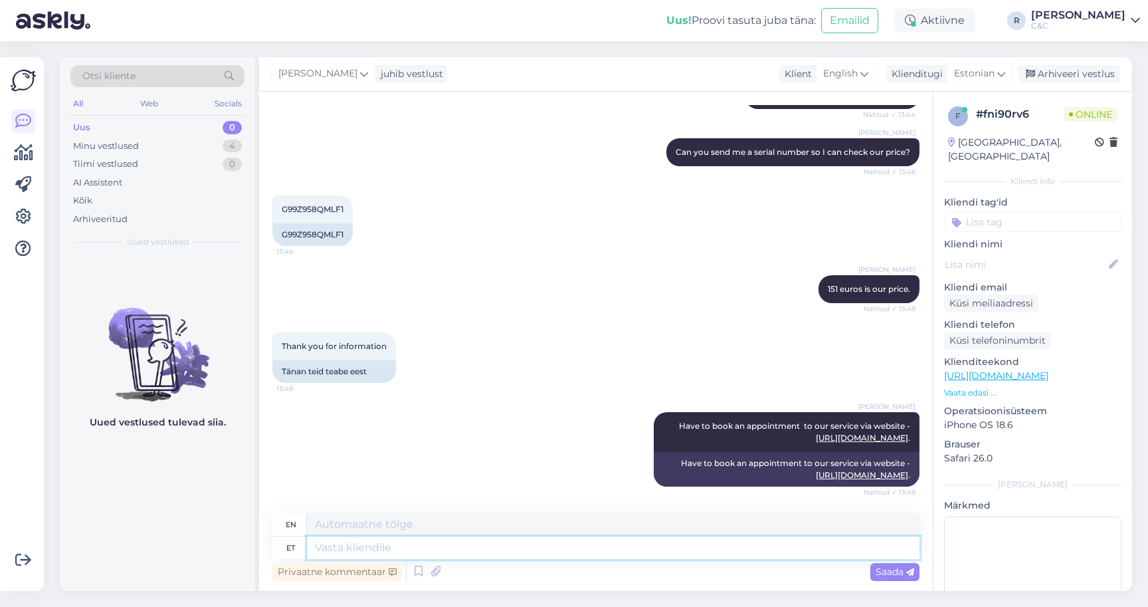
paste textarea "G99Z958QMLF1"
type textarea "G99Z958QMLF1"
click at [417, 564] on icon at bounding box center [419, 571] width 16 height 20
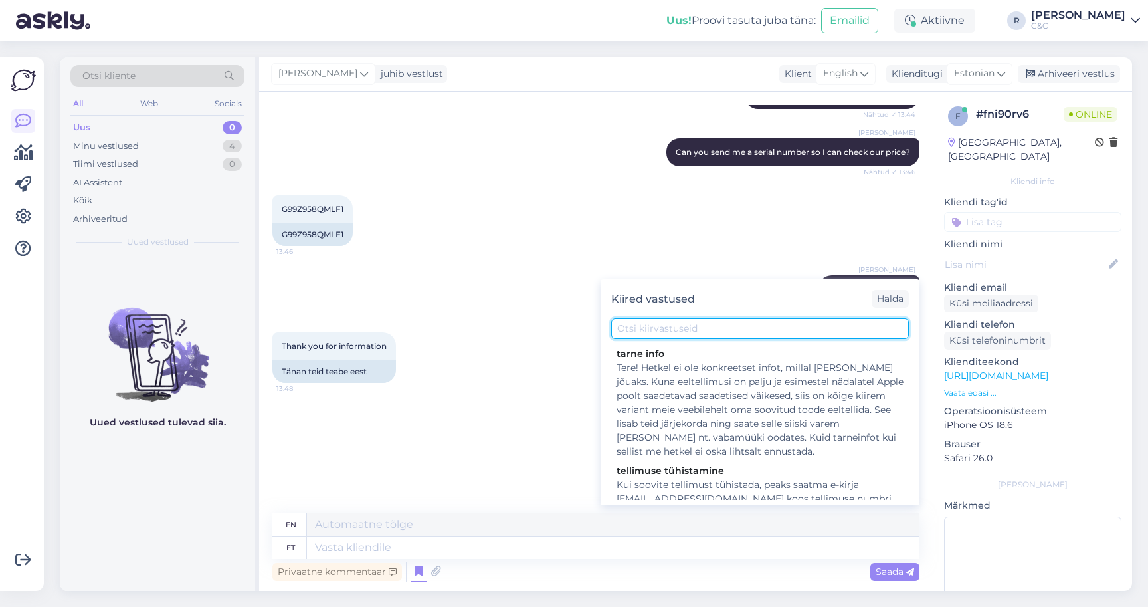
click at [701, 336] on input "text" at bounding box center [760, 328] width 298 height 21
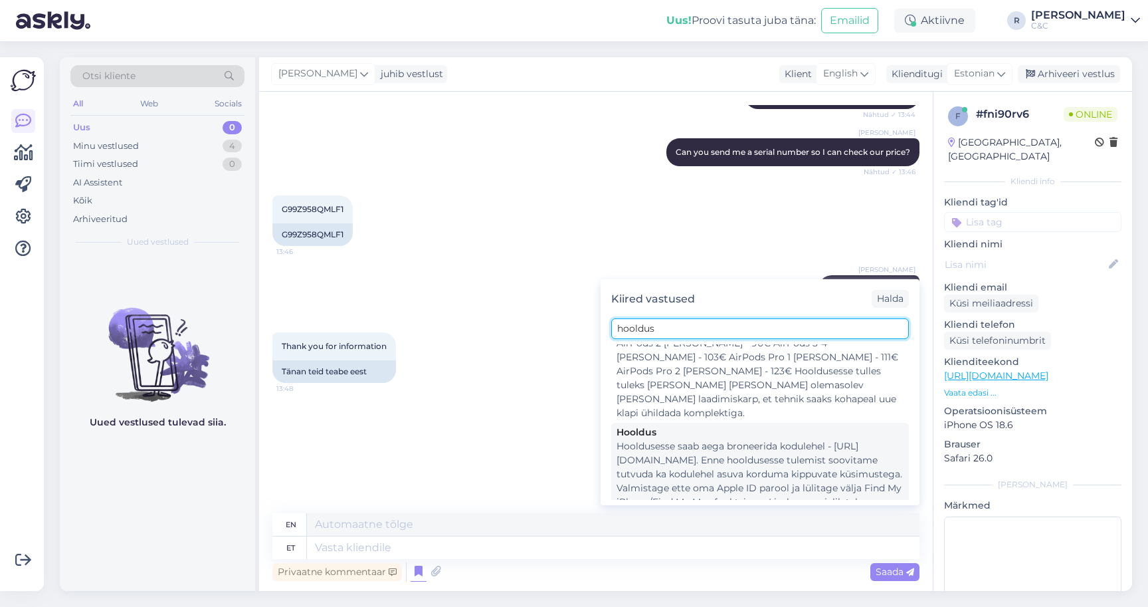
type input "hooldus"
click at [689, 450] on div "Hooldusesse saab aega broneerida kodulehel - [URL][DOMAIN_NAME]. Enne hoolduses…" at bounding box center [760, 482] width 287 height 84
type textarea "Hooldusesse saab mugavalt aega broneerida kodulehel - [URL][DOMAIN_NAME]. Enne …"
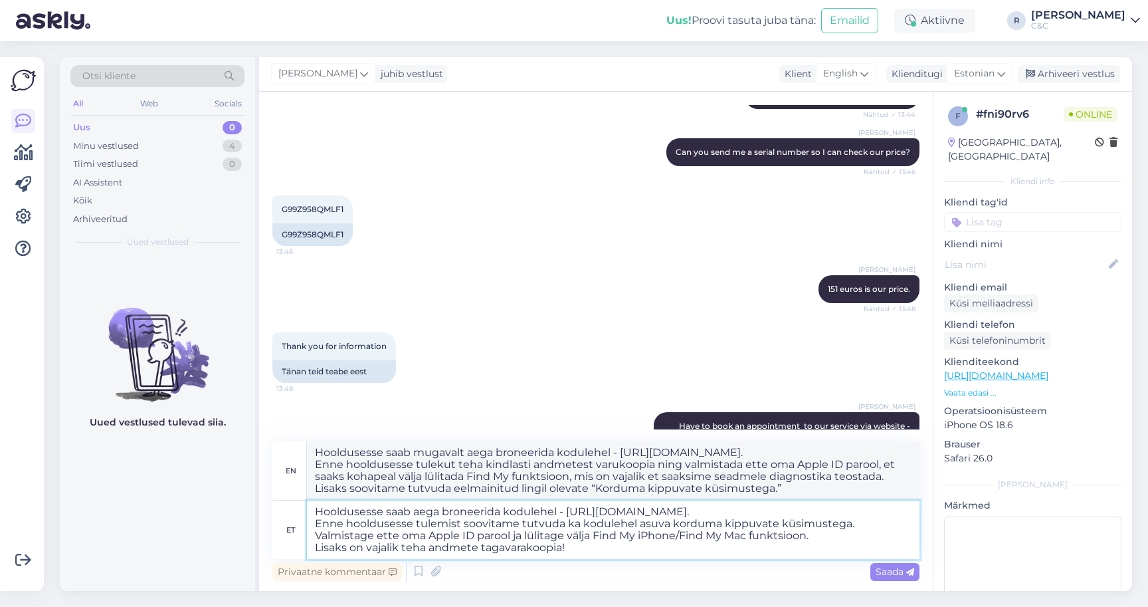
drag, startPoint x: 745, startPoint y: 514, endPoint x: 288, endPoint y: 507, distance: 457.8
click at [287, 508] on div "et Hooldusesse saab aega broneerida kodulehel - https://cec.ee/hooldus. Enne ho…" at bounding box center [595, 529] width 647 height 58
type textarea "Enne hooldusesse tulemist soovitame tutvuda ka kodulehel asuva korduma kippuvat…"
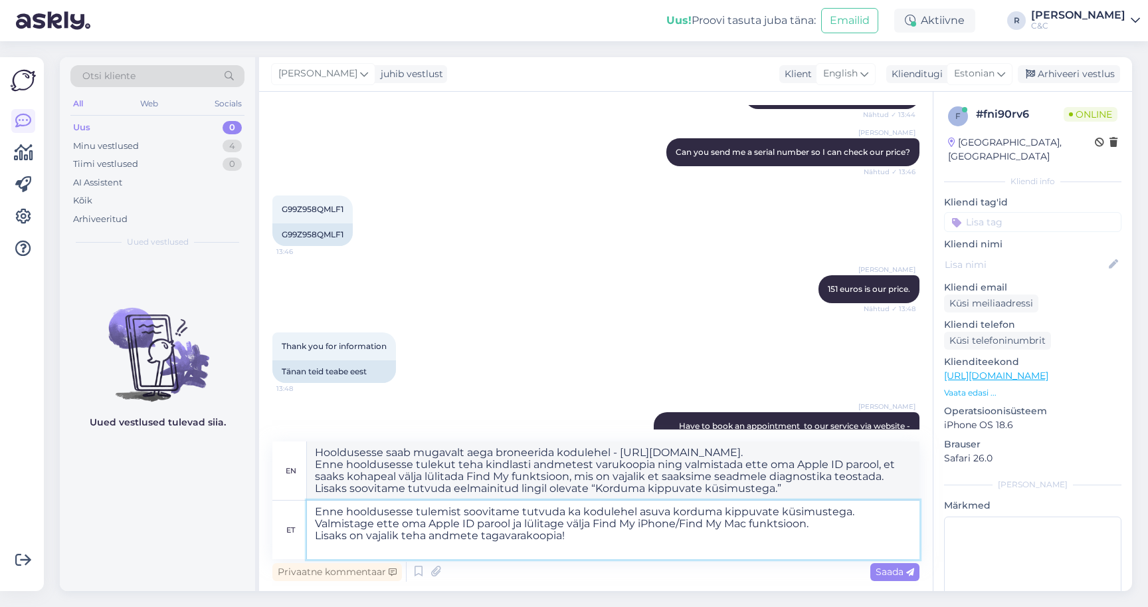
type textarea "Before coming for service, we recommend that you also read the frequently asked…"
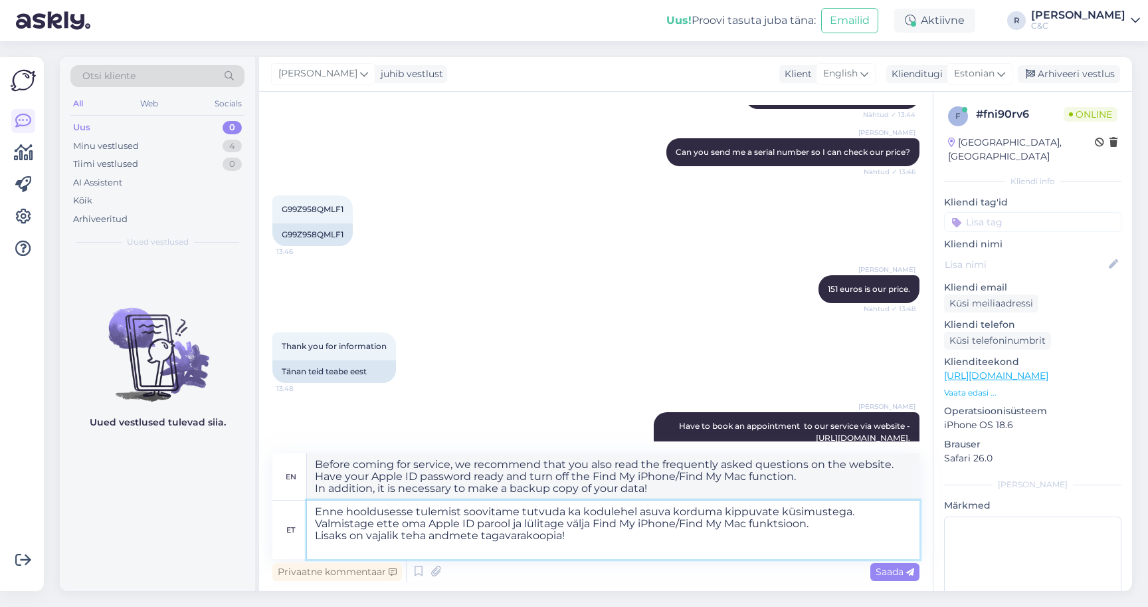
type textarea "Enne hooldusesse tulemist soovitame tutvuda ka kodulehel asuva korduma kippuvat…"
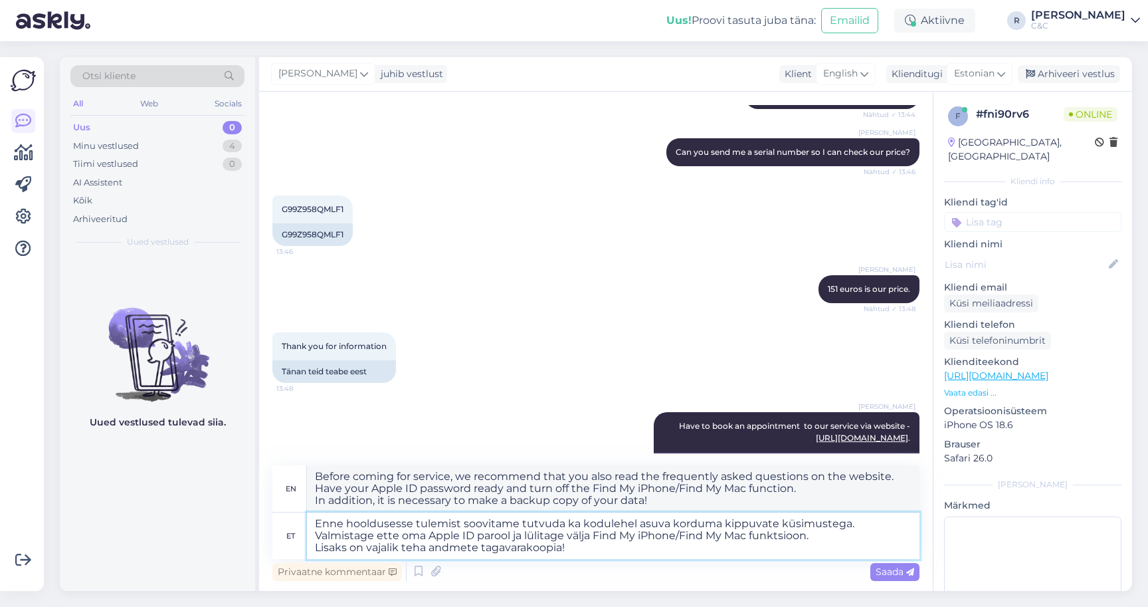
click at [570, 543] on textarea "Enne hooldusesse tulemist soovitame tutvuda ka kodulehel asuva korduma kippuvat…" at bounding box center [613, 535] width 613 height 47
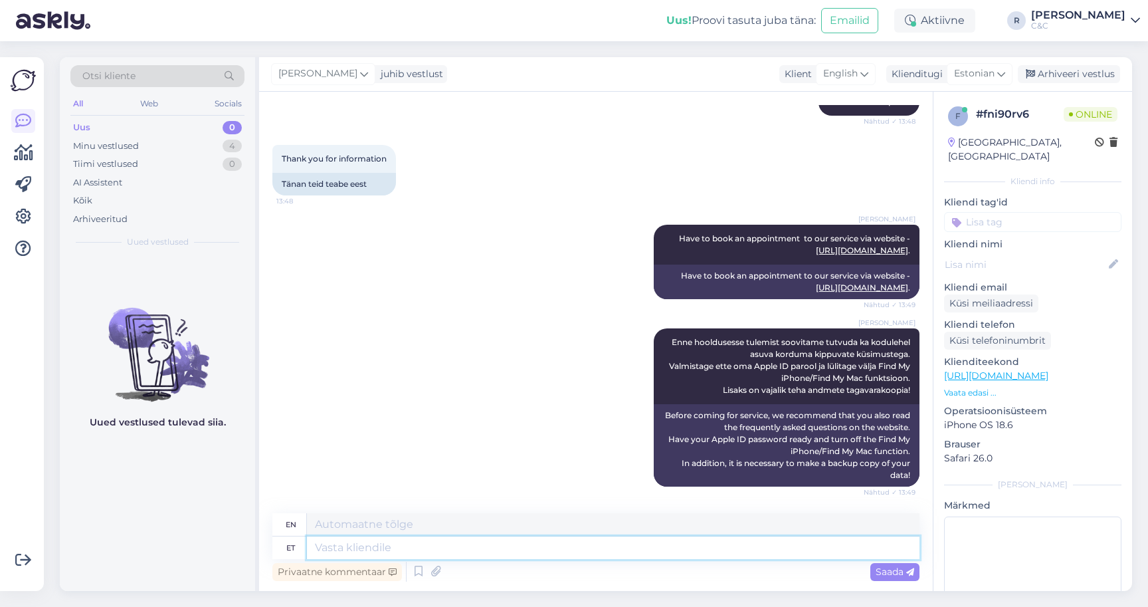
scroll to position [597, 0]
click at [385, 547] on textarea at bounding box center [613, 547] width 613 height 23
click at [219, 140] on div "Minu vestlused 4" at bounding box center [157, 146] width 174 height 19
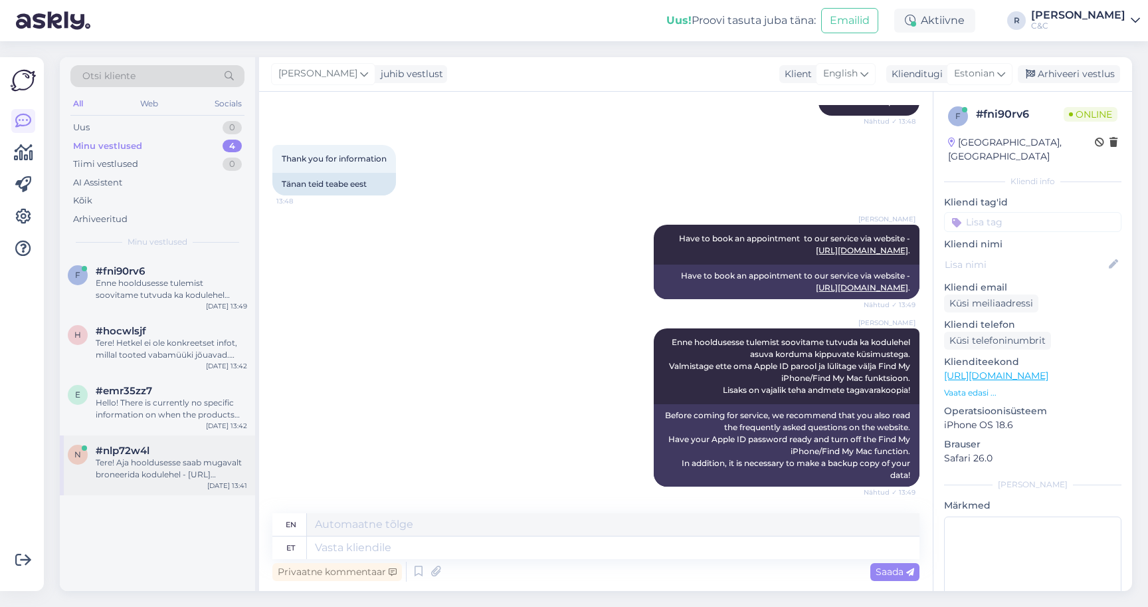
click at [159, 447] on div "#nlp72w4l" at bounding box center [171, 450] width 151 height 12
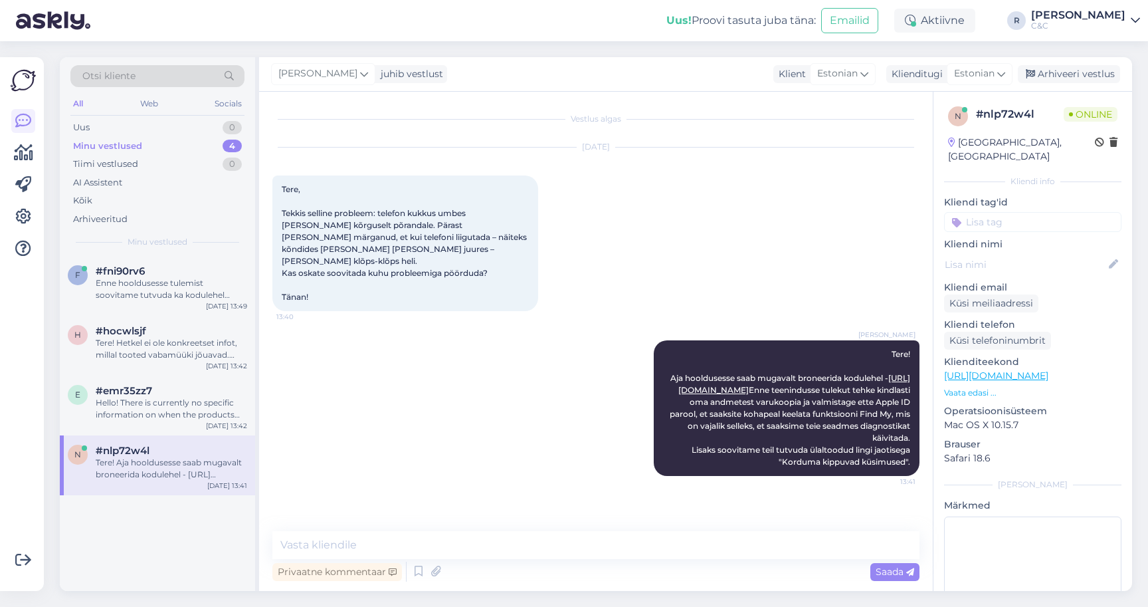
scroll to position [0, 0]
click at [1088, 76] on div "Arhiveeri vestlus" at bounding box center [1069, 74] width 102 height 18
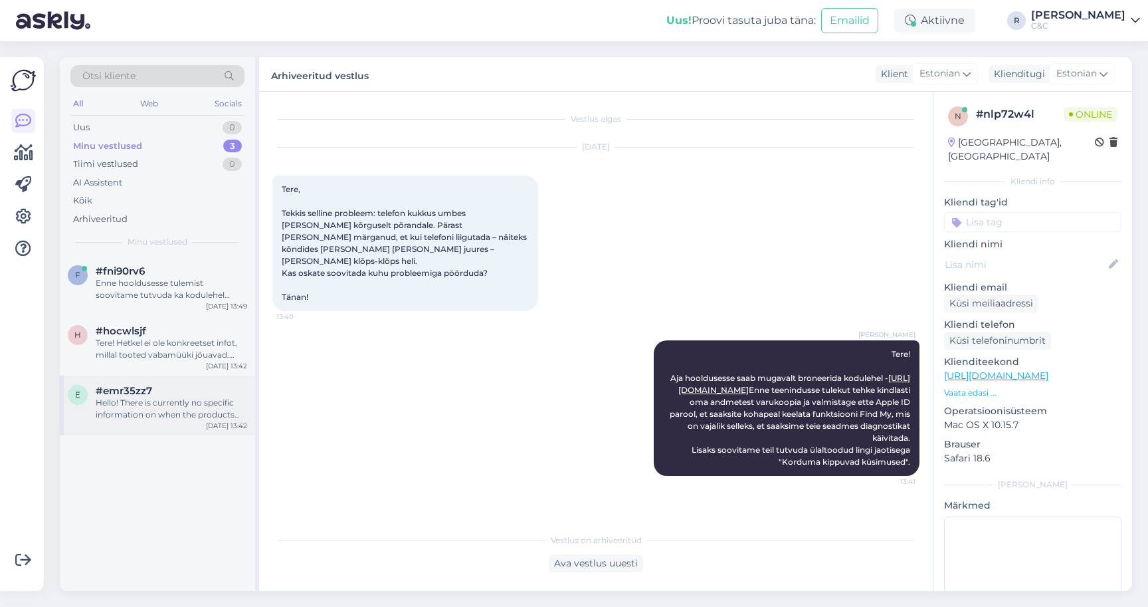
click at [179, 419] on div "e #emr35zz7 Hello! There is currently no specific information on when the produ…" at bounding box center [157, 405] width 195 height 60
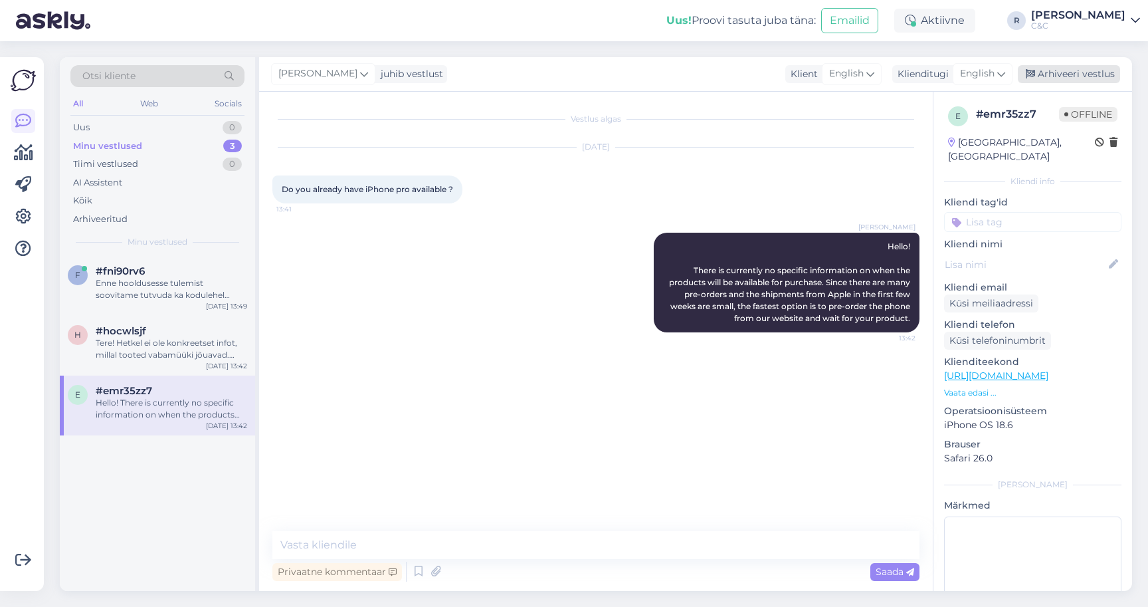
click at [1104, 78] on div "Arhiveeri vestlus" at bounding box center [1069, 74] width 102 height 18
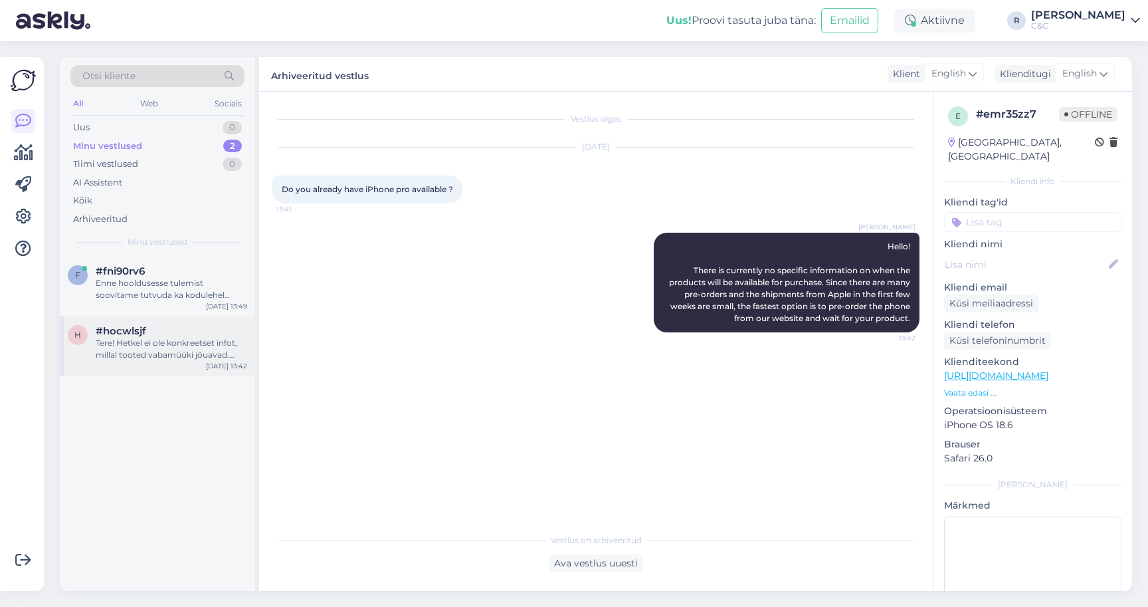
click at [183, 345] on div "Tere! Hetkel ei ole konkreetset infot, millal tooted vabamüüki jõuavad. Kuna ee…" at bounding box center [171, 349] width 151 height 24
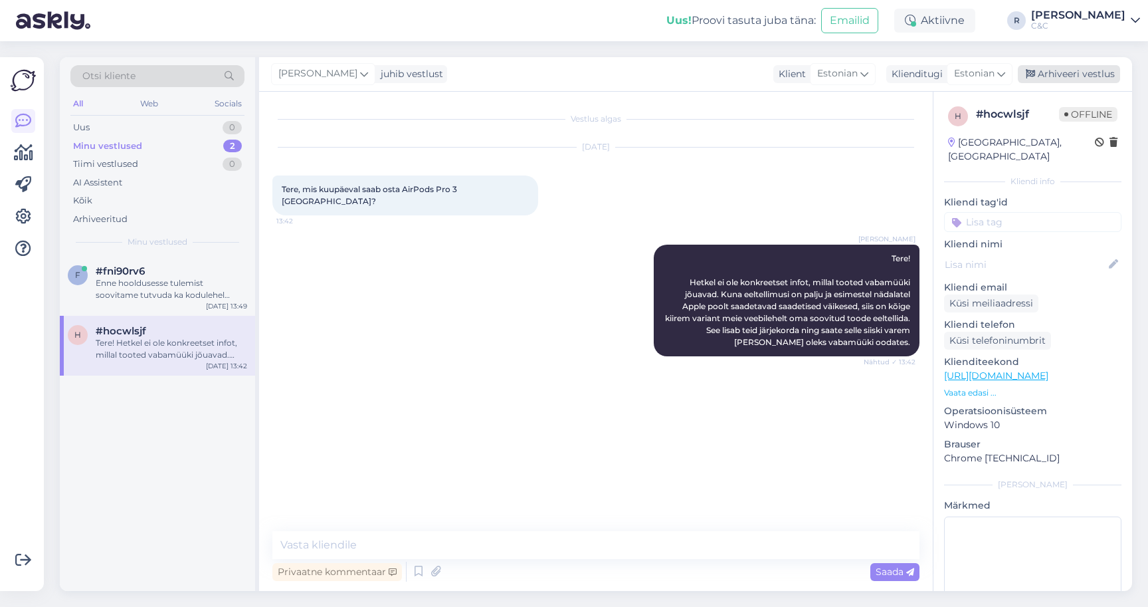
click at [1108, 71] on div "Arhiveeri vestlus" at bounding box center [1069, 74] width 102 height 18
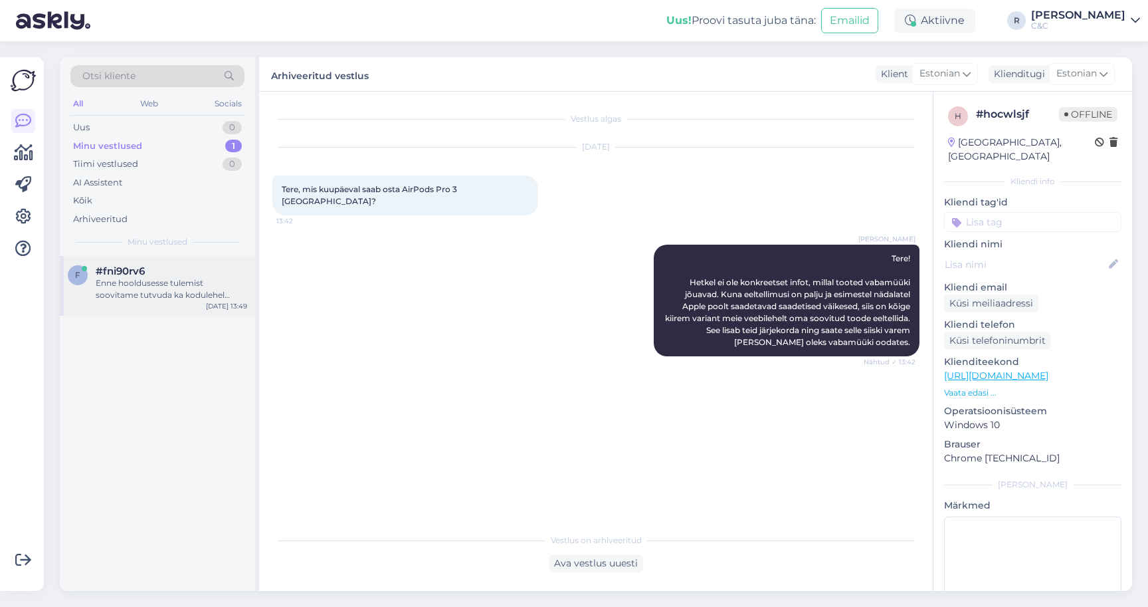
click at [218, 270] on div "#fni90rv6" at bounding box center [171, 271] width 151 height 12
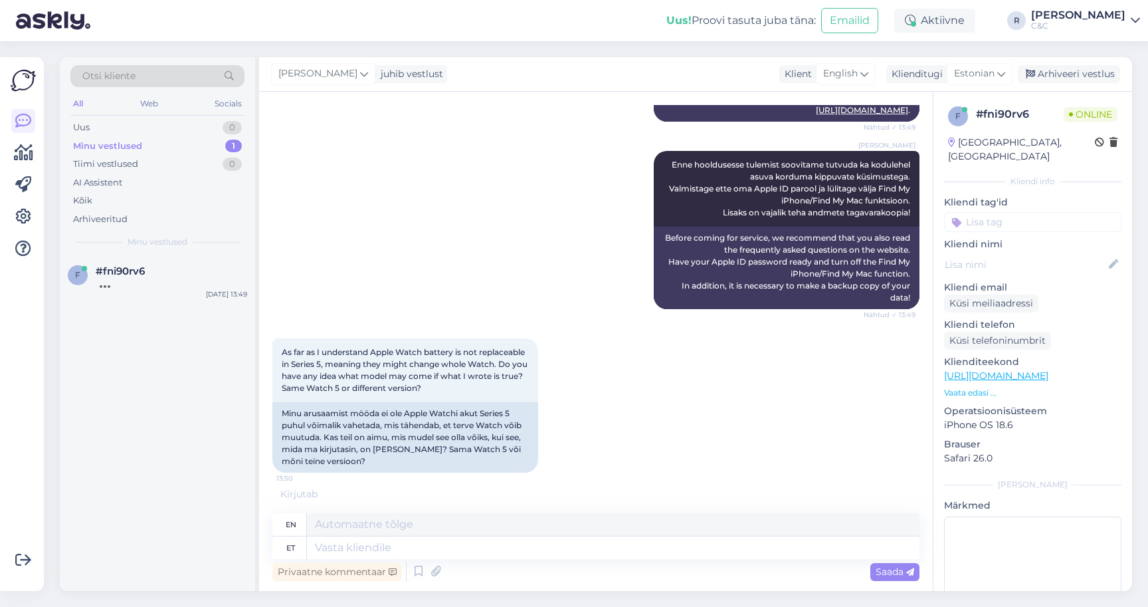
scroll to position [774, 0]
click at [387, 544] on textarea at bounding box center [613, 547] width 613 height 23
type textarea "Vahetatakse"
type textarea "Exchanged"
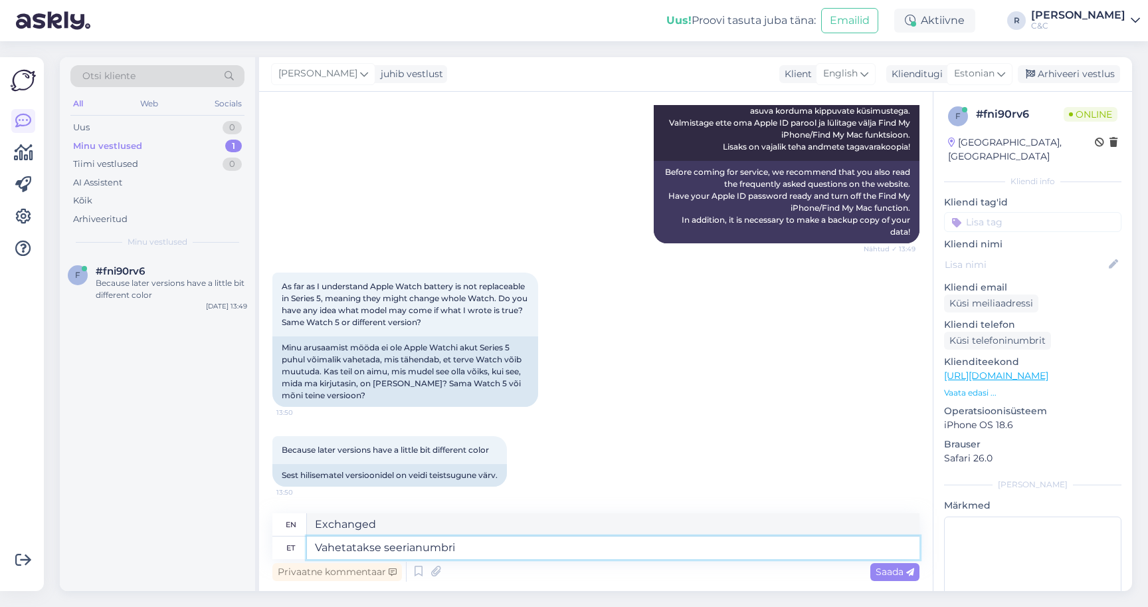
type textarea "Vahetatakse seerianumbri j"
type textarea "Serial number is being changed"
type textarea "Vahetatakse seerianumbri järgi ident"
type textarea "Exchanged by serial number"
type textarea "Vahetatakse seerianumbri järgi identse mudel"
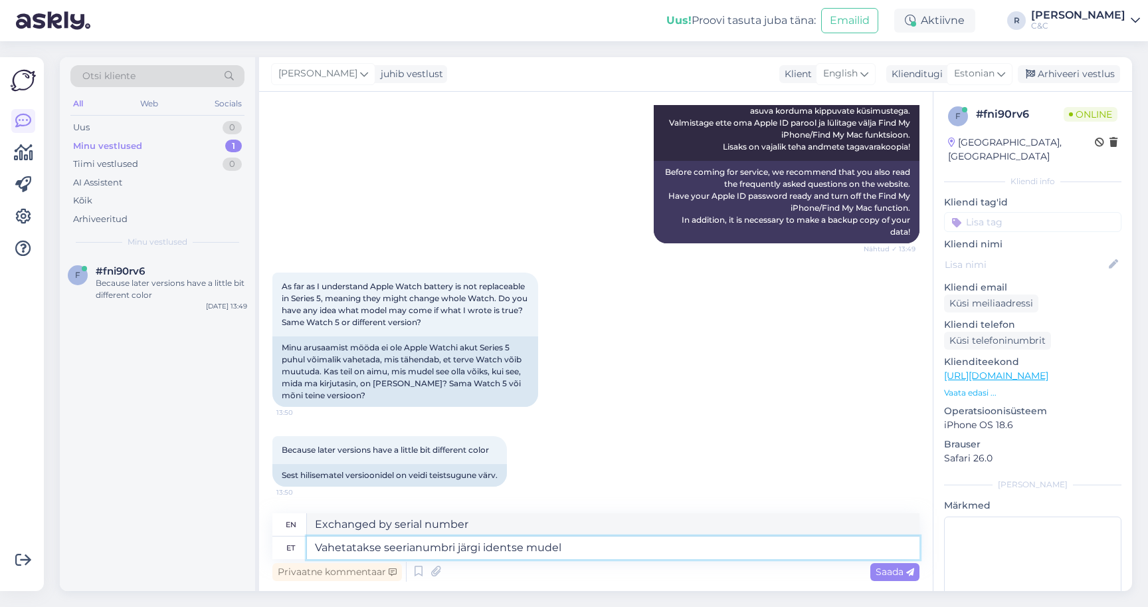
type textarea "Replaced with an identical one by serial number"
type textarea "Vahetatakse seerianumbri järgi identse mudeli v"
type textarea "Replaced with an identical model by serial number"
type textarea "Vahetatakse seerianumbri järgi identse mudeli vsatu vä"
type textarea "Replaced with an identical model by serial number."
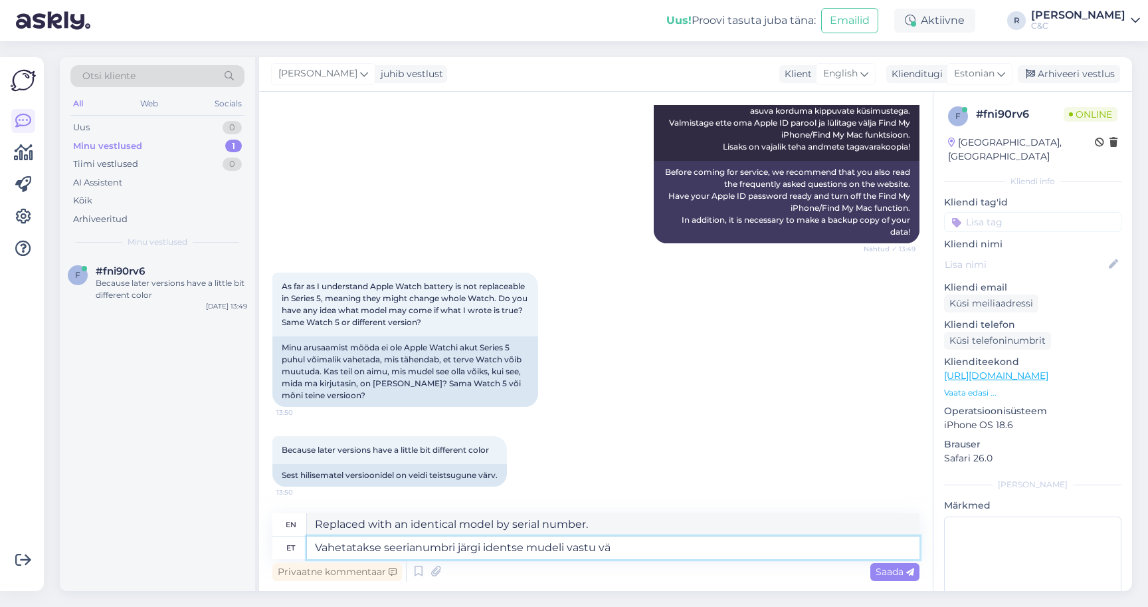
type textarea "Vahetatakse seerianumbri järgi identse mudeli vastu väl"
type textarea "Exchanged for an identical model by serial number"
type textarea "Vahetatakse seerianumbri järgi identse mudeli vastu välja"
type textarea "Replaced with an identical model by serial number"
type textarea "Vahetatakse seerianumbri järgi identse mudeli vastu välja."
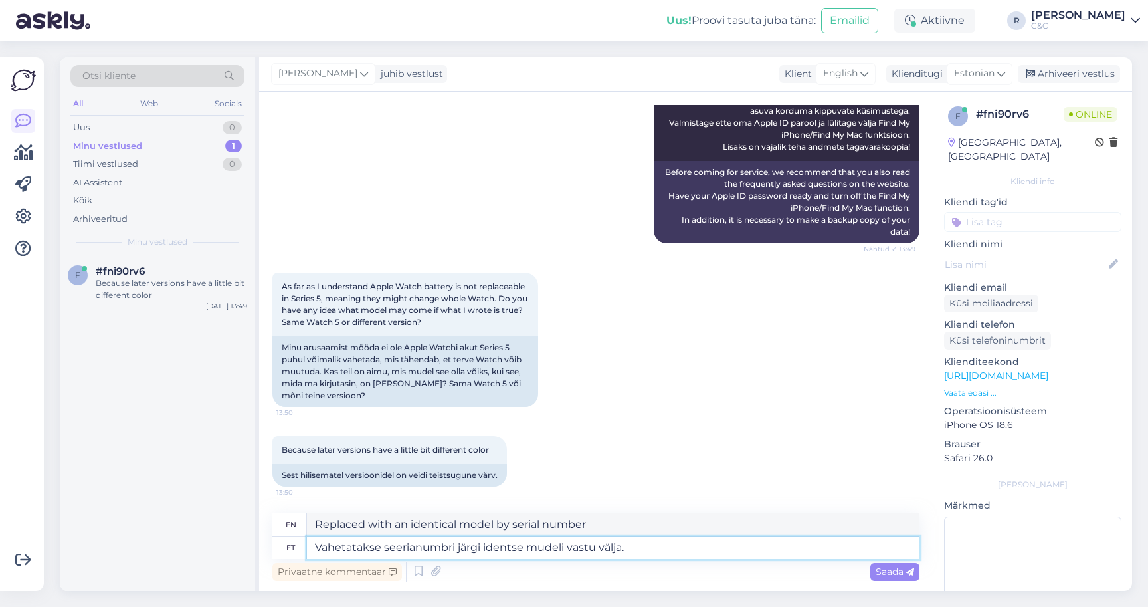
type textarea "Will be replaced with an identical model by serial number."
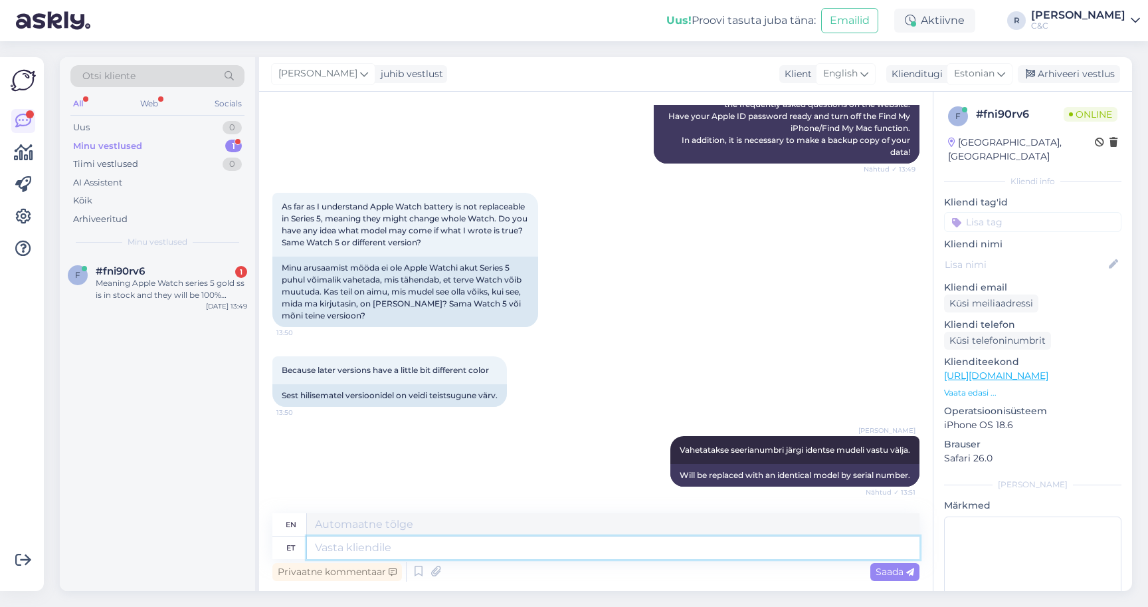
scroll to position [1023, 0]
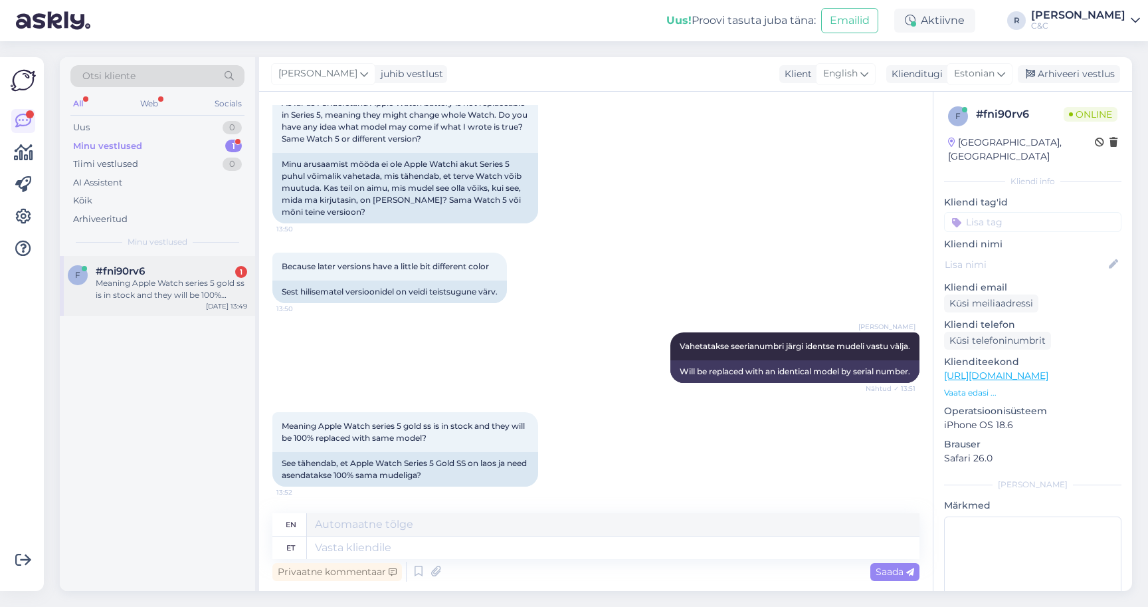
click at [153, 283] on div "Meaning Apple Watch series 5 gold ss is in stock and they will be 100% replaced…" at bounding box center [171, 289] width 151 height 24
click at [431, 549] on textarea at bounding box center [613, 547] width 613 height 23
click at [429, 552] on textarea at bounding box center [613, 547] width 613 height 23
type textarea "It"
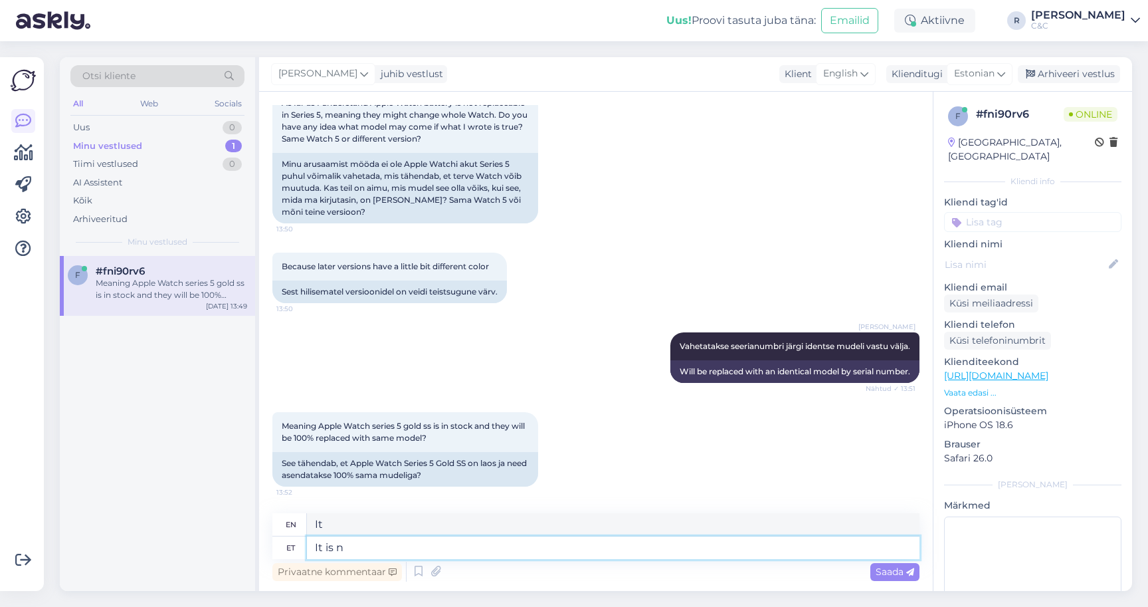
type textarea "It is no"
type textarea "It is"
type textarea "It is not"
type textarea "It is not in s"
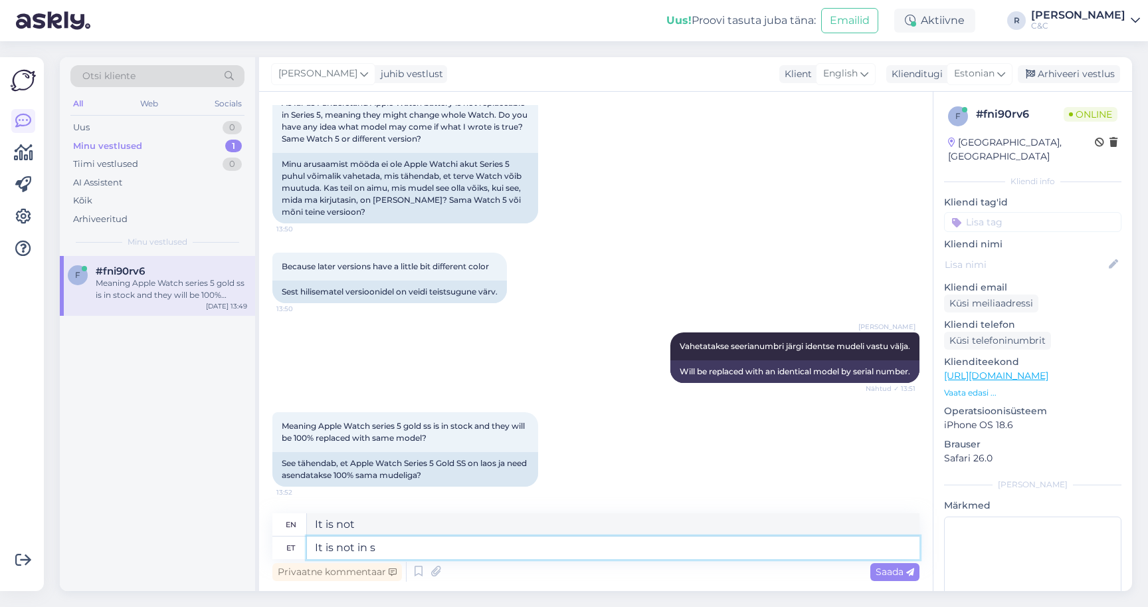
type textarea "It is not in"
type textarea "It is not in stock ,"
type textarea "It is not in stock."
type textarea "It is not in stock, we"
type textarea "It is not in stock,"
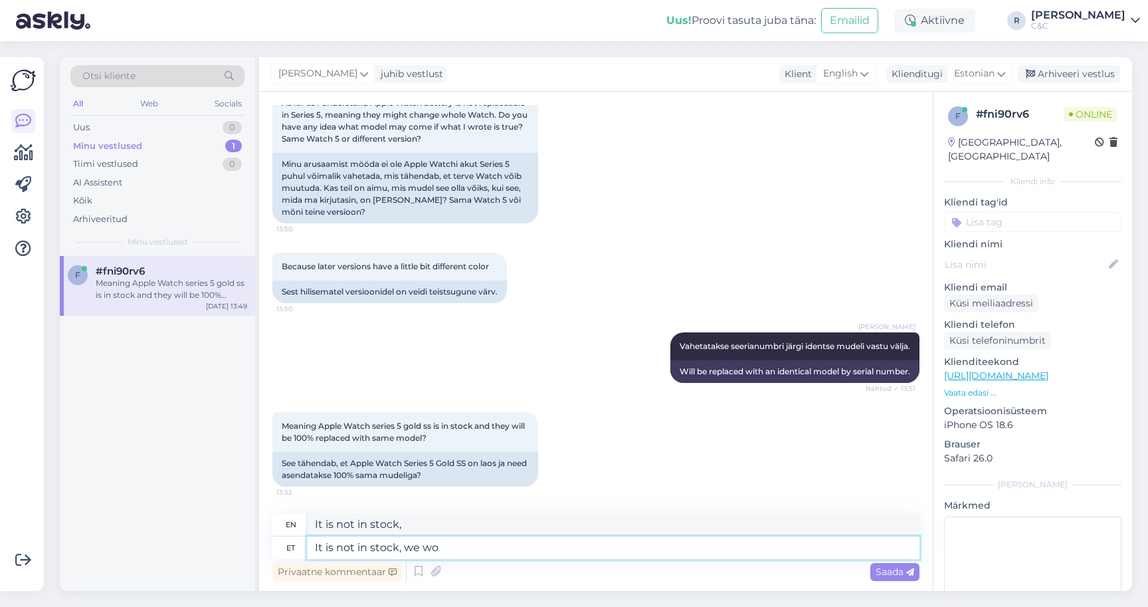
type textarea "It is not in stock, we wou"
type textarea "It is not in stock, we"
type textarea "It is not in stock, we would ha"
type textarea "It is not in stock, we would"
type textarea "It is not in stock, we would have to"
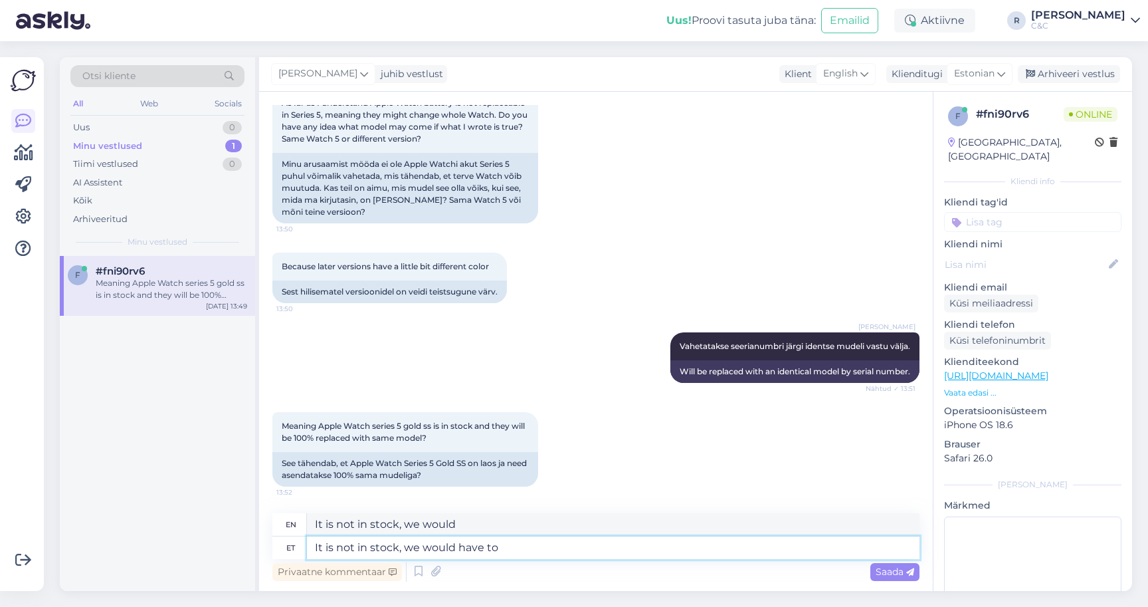
type textarea "It is not in stock, we would have"
type textarea "It is not in stock, we would have to or"
type textarea "It is not in stock, we would have to"
type textarea "It is not in stock, we would have to order it"
type textarea "It is not in stock, we would have to order"
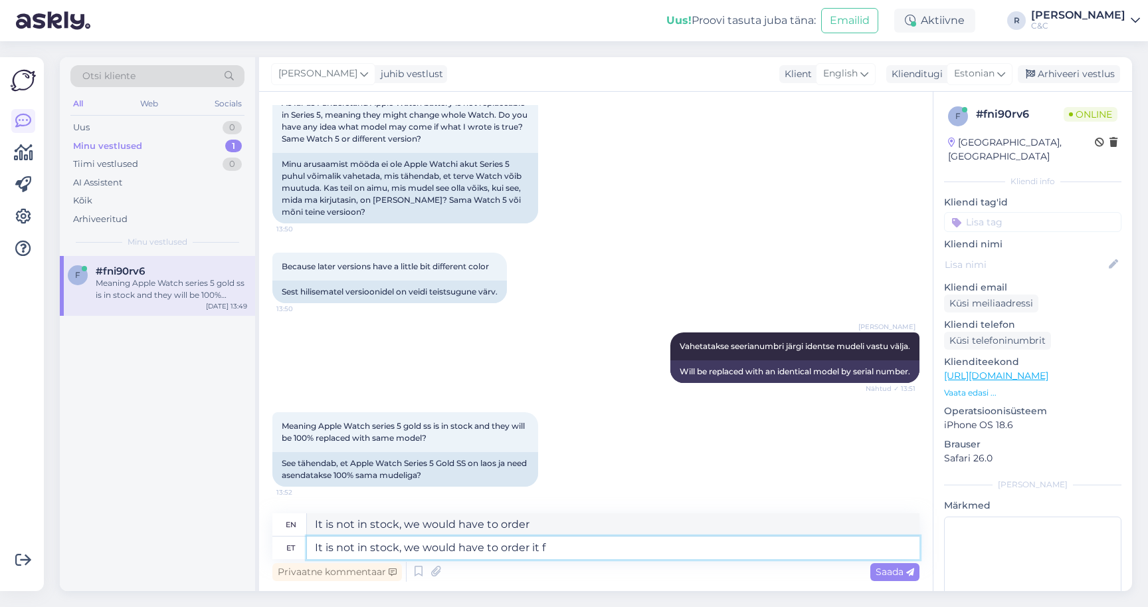
type textarea "It is not in stock, we would have to order it fr"
type textarea "It is not in stock, we would have to order it"
type textarea "It is not in stock, we would have to order it from App"
type textarea "It is not in stock, we would have to order it from"
type textarea "It is not in stock, we would have to order it from Apple a"
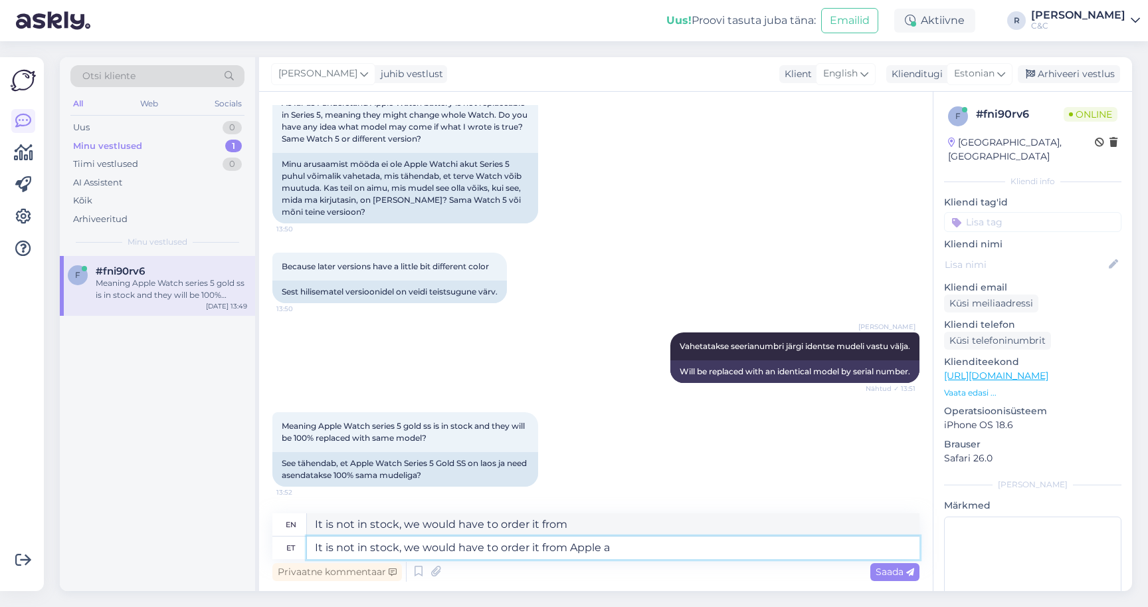
type textarea "It is not in stock, we would have to order it from Apple"
type textarea "It is not in stock, we would have to order it from Apple after"
type textarea "It is not in stock, we would have to order it from Apple later"
type textarea "It is not in stock, we would have to order it from Apple after you"
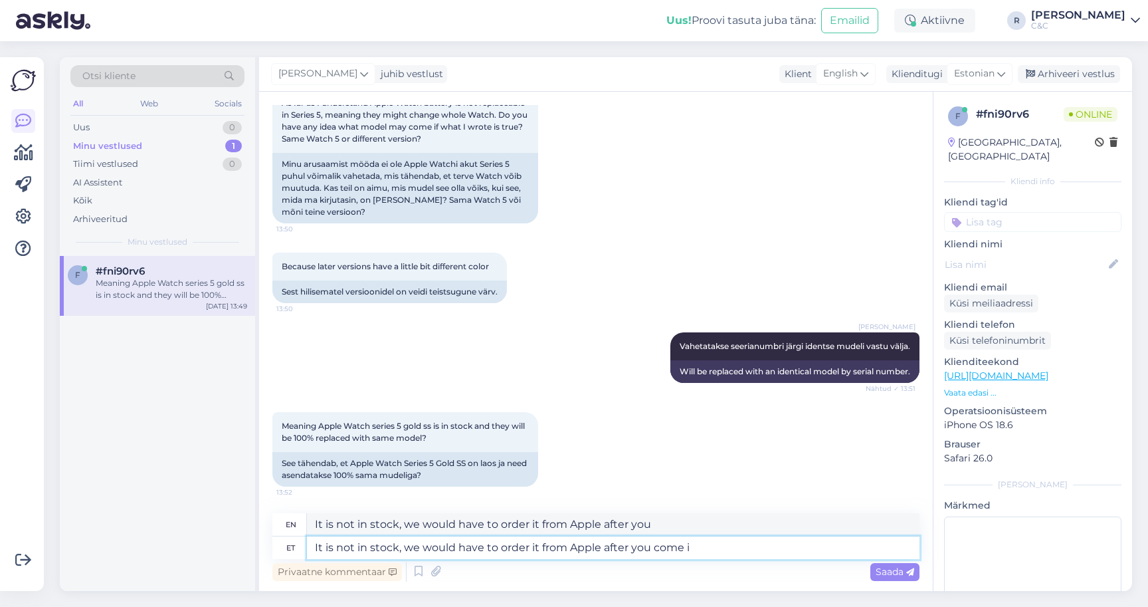
type textarea "It is not in stock, we would have to order it from Apple after you come in"
type textarea "It is not in stock, we would have to order it from Apple after you come"
type textarea "It is not in stock, we would have to order it from Apple after you come in"
type textarea "It is not in stock, we would have to order it from Apple after you come in f"
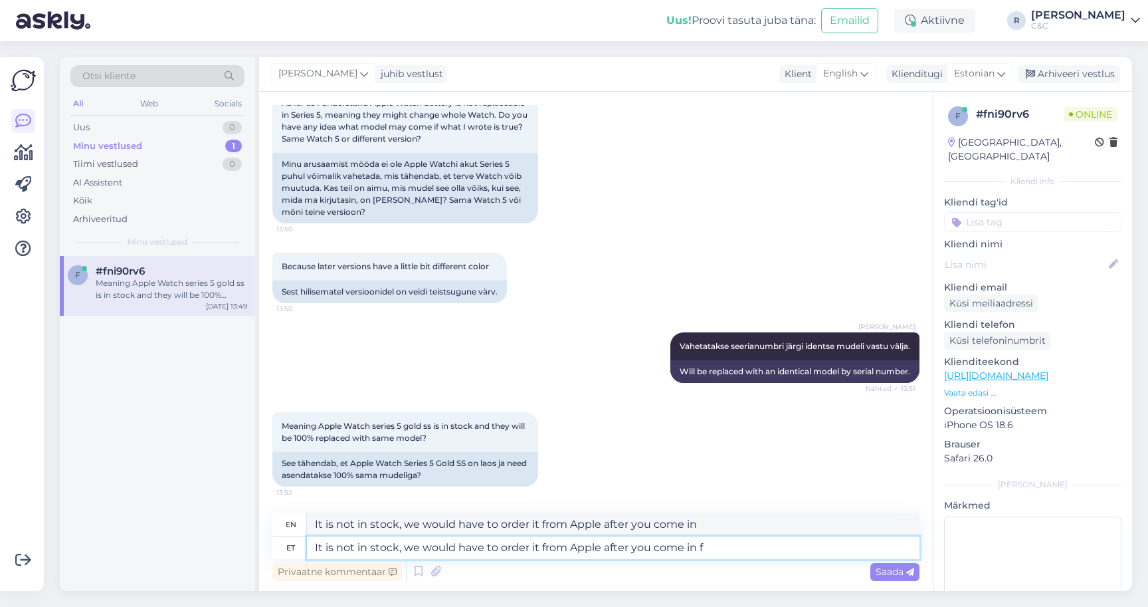
type textarea "It is not in stock, we would have to order it from Apple after you come in d"
type textarea "It is not in stock, we would have to order it from Apple after you come in fo"
type textarea "It is not in stock, we would have to order it from Apple after you come in"
type textarea "It is not in stock, we would have to order it from Apple after you come in for s"
type textarea "It is not in stock, we would have to order it from Apple after you come in for"
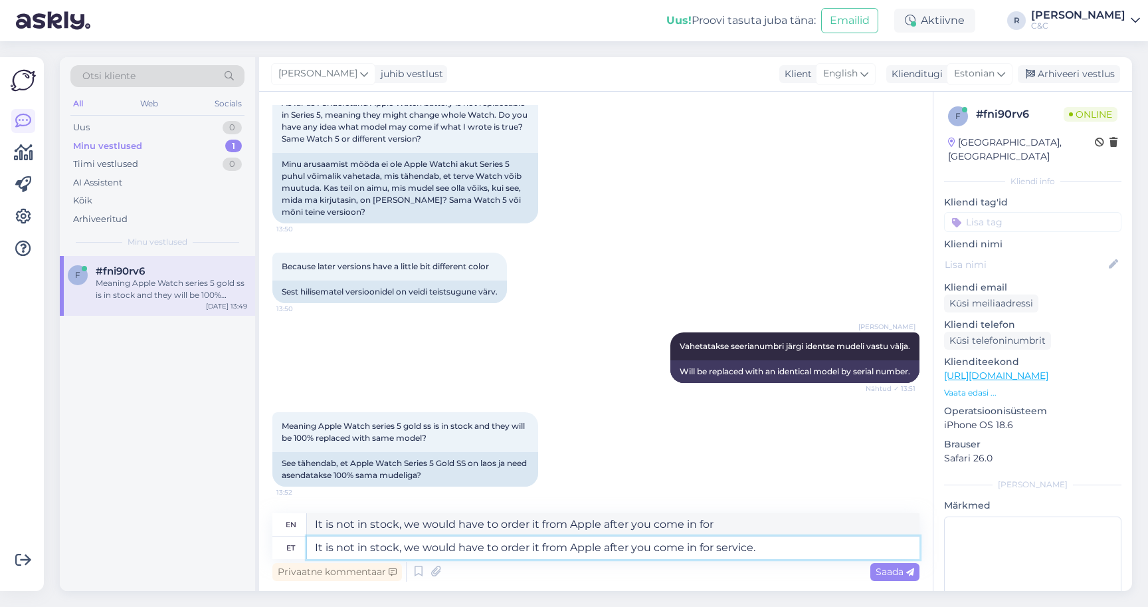
type textarea "It is not in stock, we would have to order it from Apple after you come in for …"
type textarea "Laos e"
type textarea "In stock"
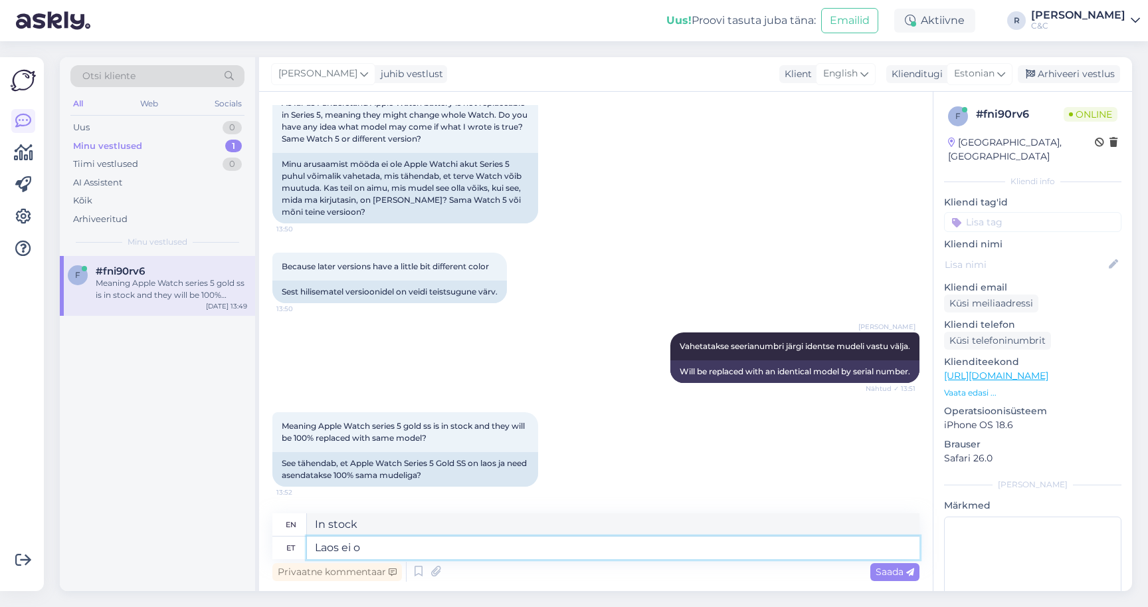
type textarea "Laos ei ol"
type textarea "Not in stock"
type textarea "Laos ei ole, p"
type textarea "Out of stock,"
type textarea "Laos ei ole, peame sel"
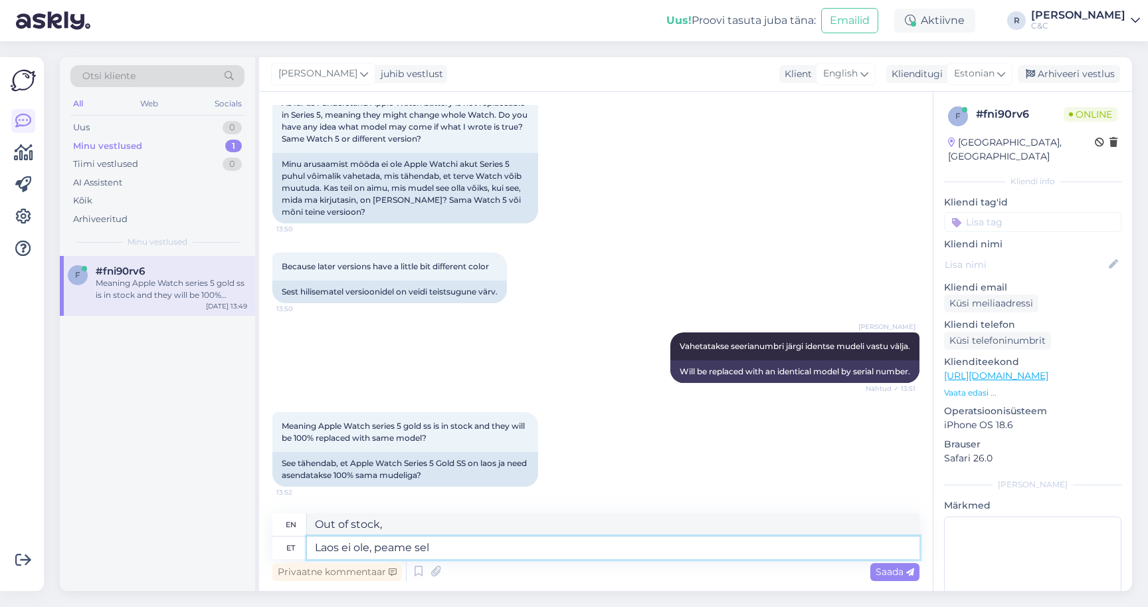
type textarea "Out of stock, we need"
type textarea "Laos ei ole, peame selle"
type textarea "Out of stock, we need it"
type textarea "Laos ei ole, peame selle Applest tel"
type textarea "Out of stock, we need it from Apple"
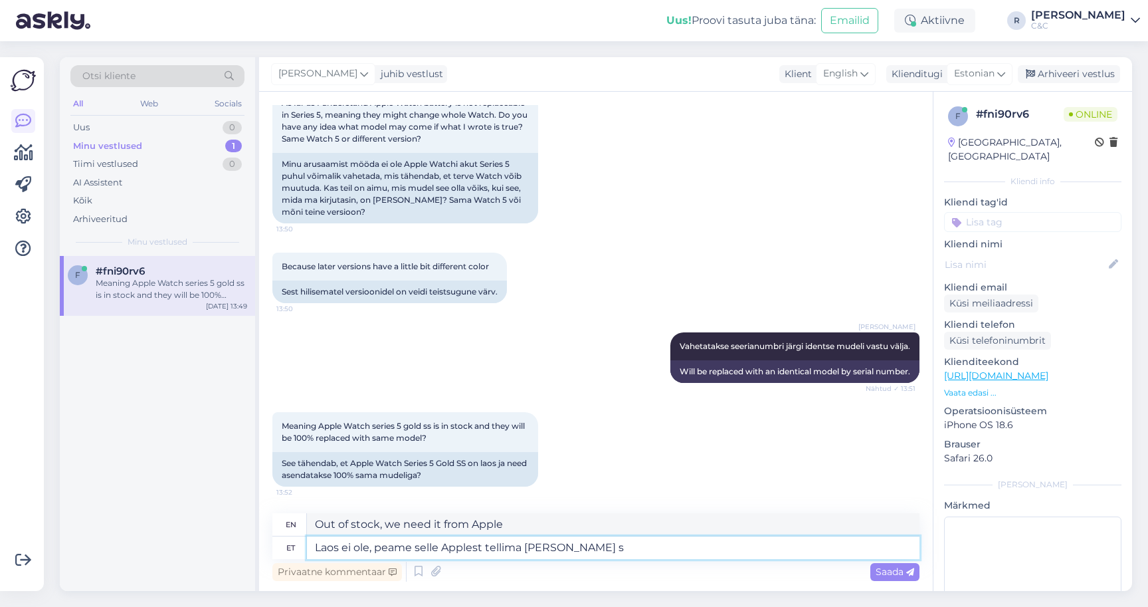
type textarea "Laos ei ole, peame selle Applest tellima peale se"
type textarea "Out of stock, we have to order it from Apple"
type textarea "Laos ei ole, peame selle Applest tellima peale seda k"
type textarea "Out of stock, we have to order it from Apple after this"
type textarea "Laos ei ole, peame selle Applest tellima peale seda kui te"
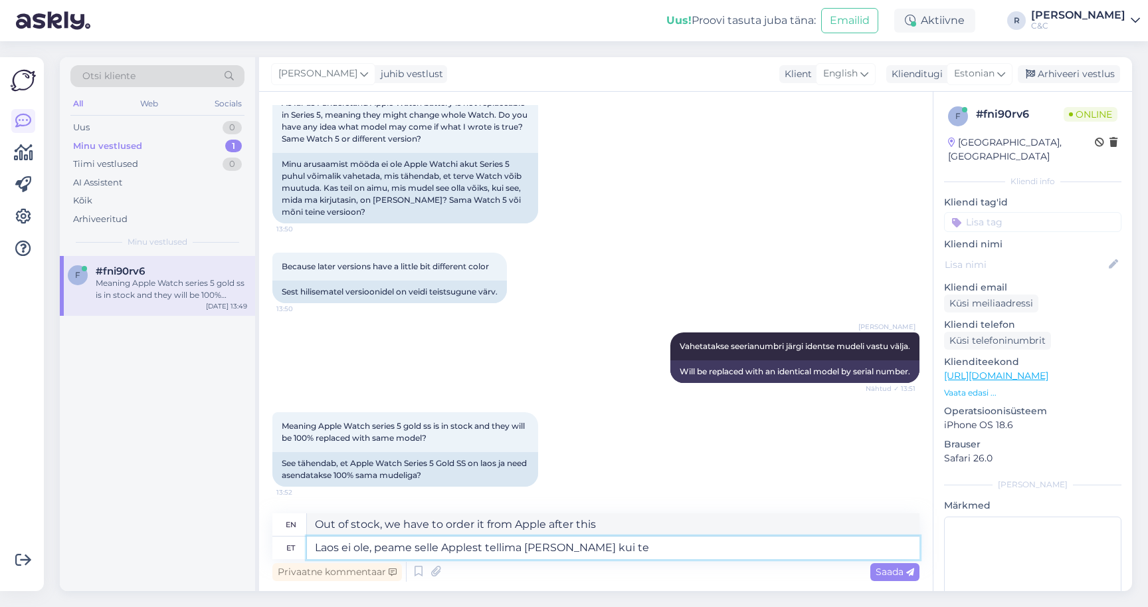
type textarea "Out of stock, we have to order it from Apple after"
type textarea "Laos ei ole, peame selle Applest tellima peale seda kui te olet"
type textarea "Out of stock, we have to order it from Apple after you"
type textarea "Laos ei ole, peame selle Applest tellima peale seda kui te olete s"
type textarea "Out of stock, we need to order it from Apple after you are"
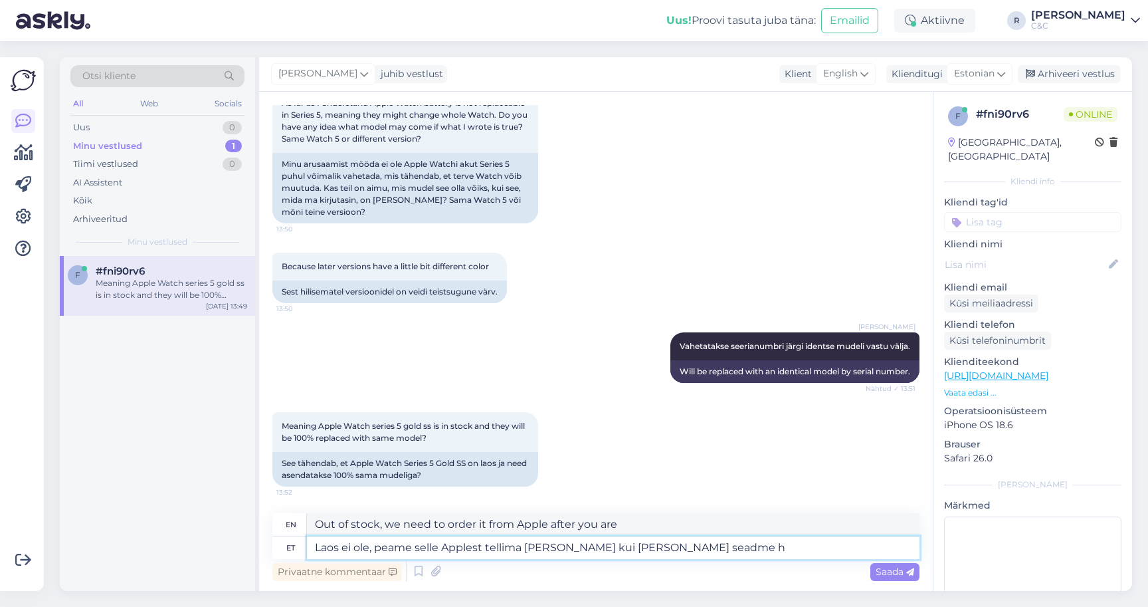
type textarea "Laos ei ole, peame selle Applest tellima peale seda kui te olete seadme ho"
type textarea "Out of stock, we need to order it from Apple after you purchase the device."
type textarea "Laos ei ole, peame selle Applest tellima peale seda kui te olete seadme hooldus…"
type textarea "Out of stock, we need to order it from Apple after you have your device service…"
type textarea "Laos ei ole, peame selle Applest tellima peale seda kui te olete seadme hooldus…"
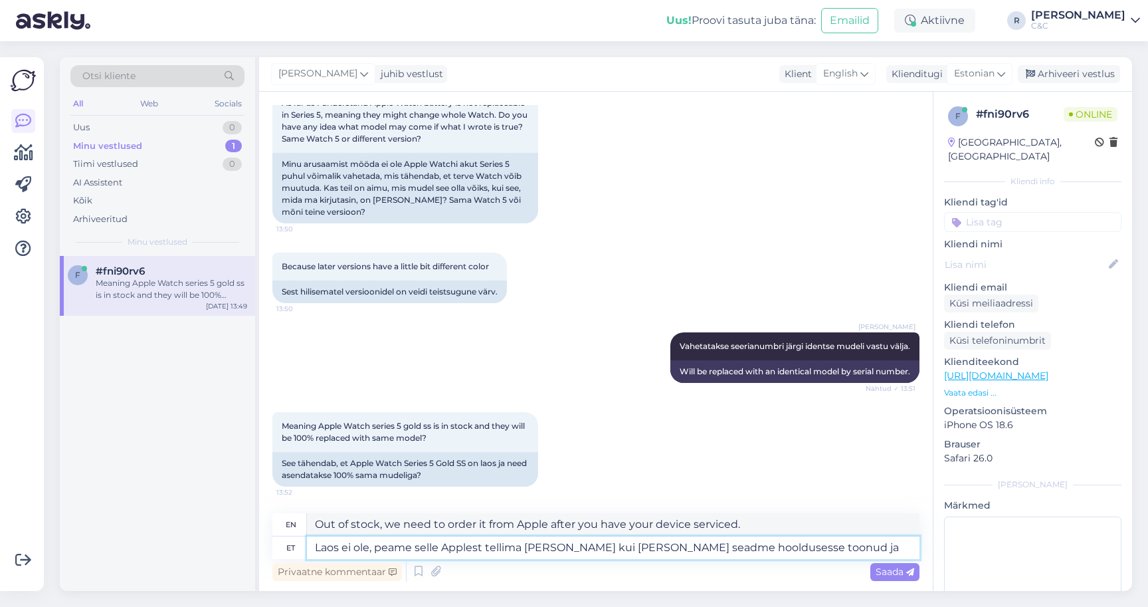
type textarea "Out of stock, we need to order it from Apple after you have brought your device…"
type textarea "Laos ei ole, peame selle Applest tellima peale seda kui te olete seadme hooldus…"
type textarea "Out of stock, we need to order it from Apple after you have brought your device…"
type textarea "Laos ei ole, peame selle Applest tellima peale seda kui te olete seadme hooldus…"
type textarea "Out of stock, we need to order it from Apple after you have brought the device …"
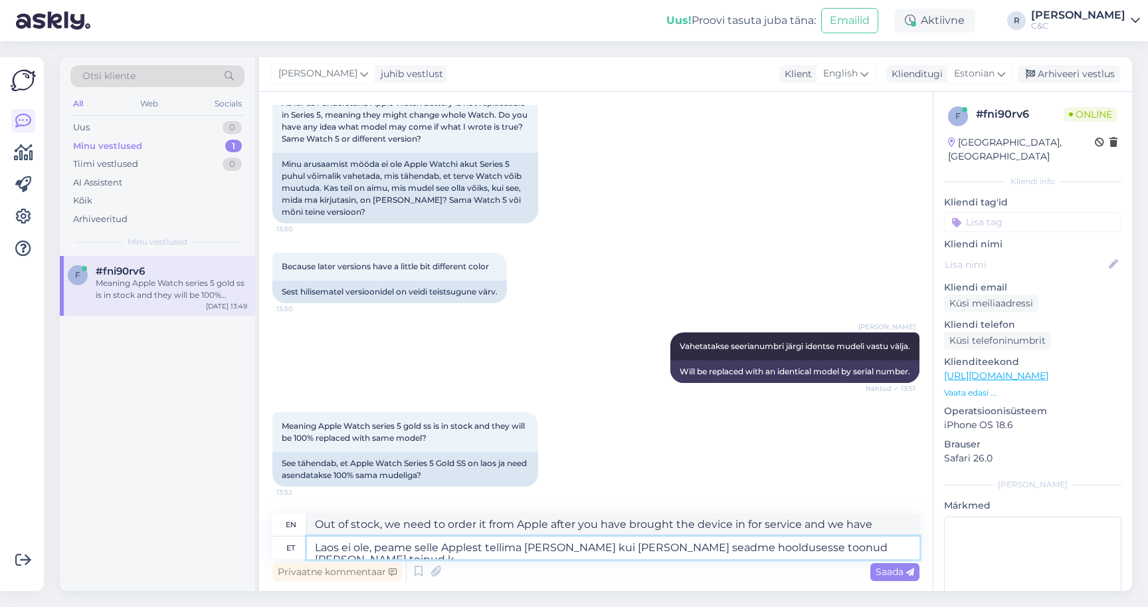
type textarea "Laos ei ole, peame selle Applest tellima peale seda kui te olete seadme hooldus…"
type textarea "Out of stock, we need to order it from Apple after you have brought the device …"
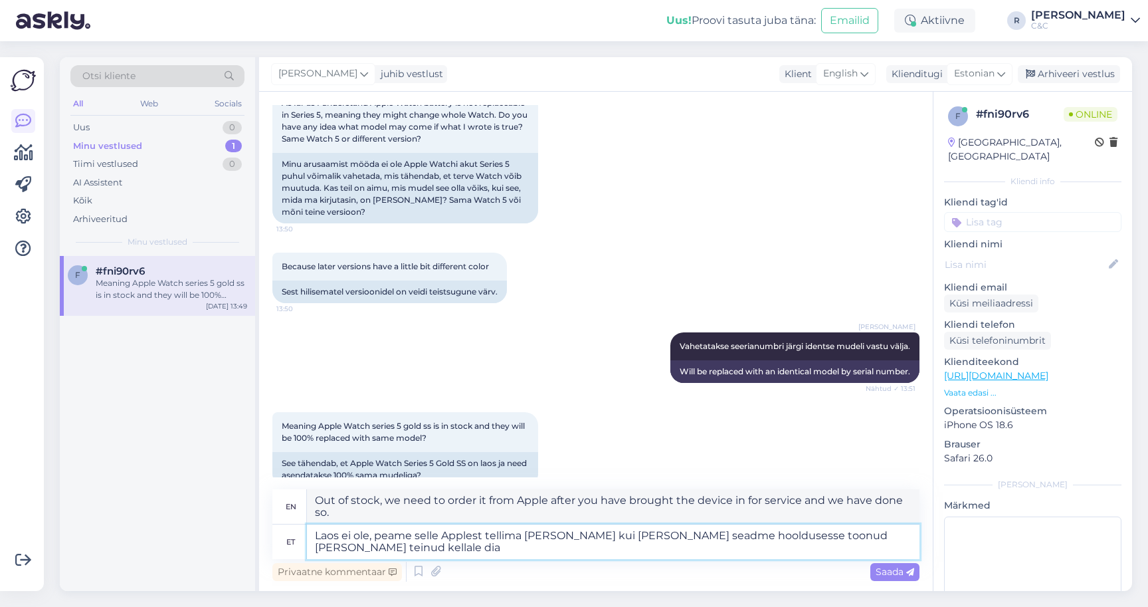
type textarea "Laos ei ole, peame selle Applest tellima peale seda kui te olete seadme hooldus…"
type textarea "Out of stock, we need to order it from Apple after you have brought your device…"
type textarea "Laos ei ole, peame selle Applest tellima peale seda kui te olete seadme hooldus…"
type textarea "Out of stock, we need to order it from Apple after you have brought the device …"
type textarea "Laos ei ole, peame selle Applest tellima peale seda kui te olete seadme hooldus…"
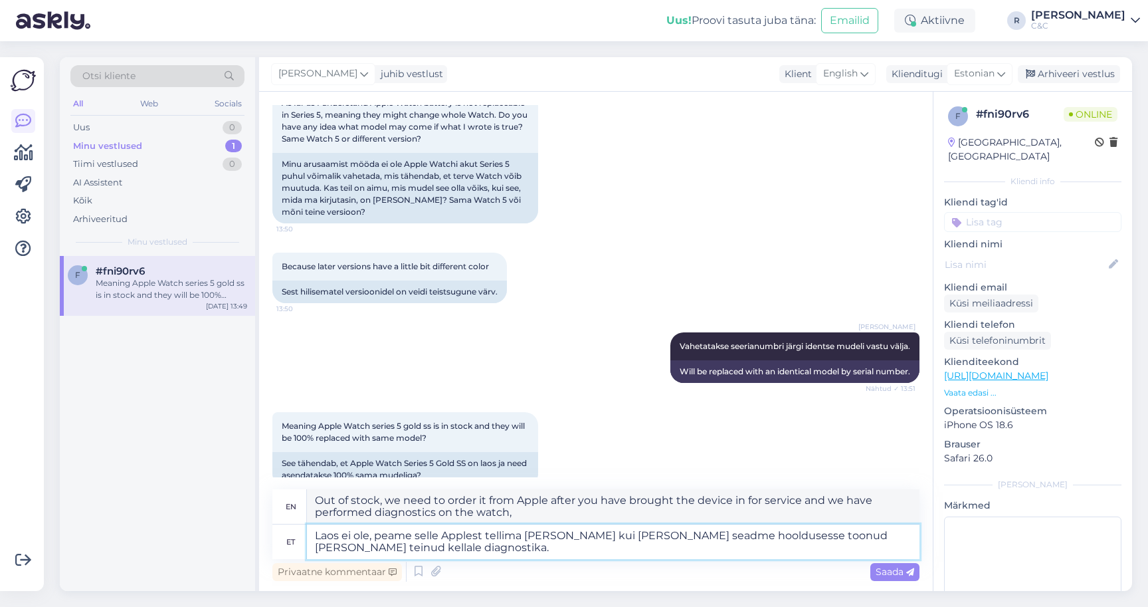
type textarea "It is not in stock, we need to order it from Apple after you have brought the d…"
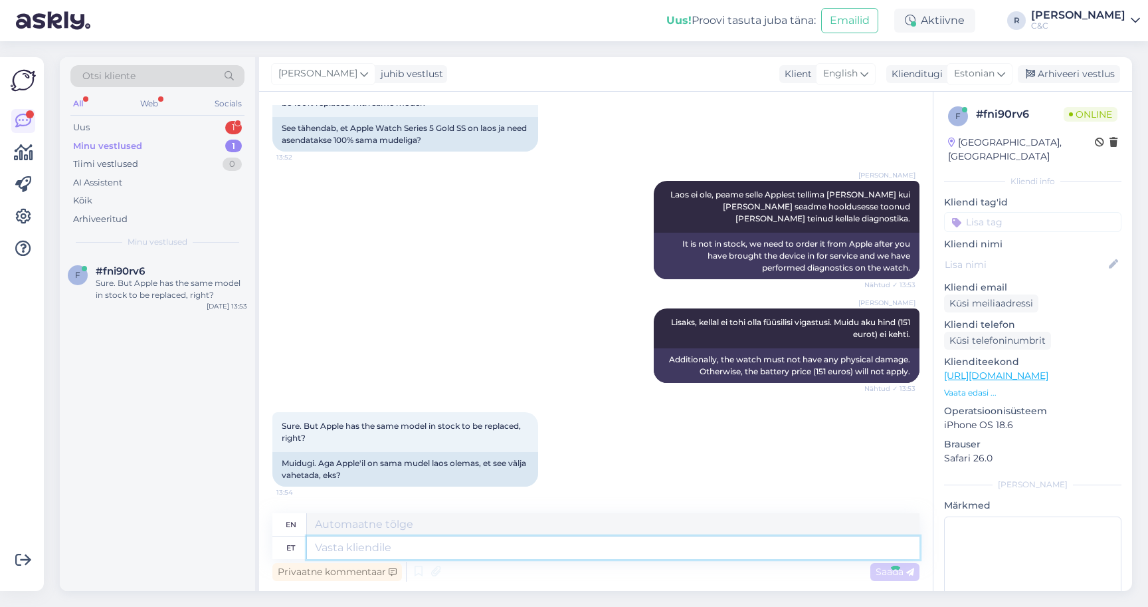
scroll to position [1438, 0]
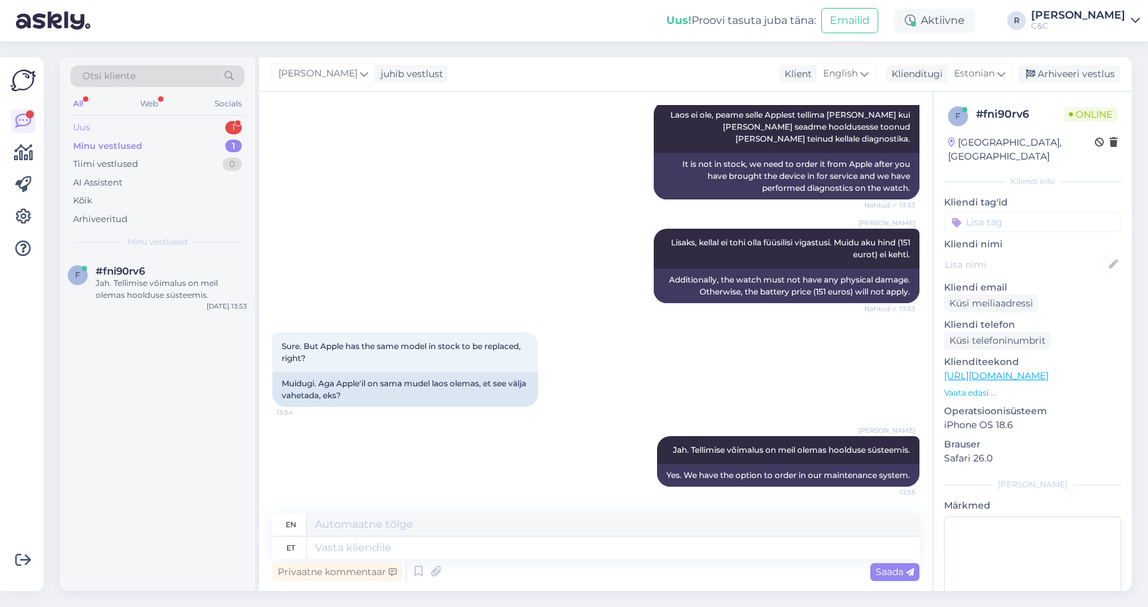
click at [136, 127] on div "Uus 1" at bounding box center [157, 127] width 174 height 19
click at [130, 280] on div "Tere, eeltellisin iphone 17 ja iphone 17 pro max, tellimuse nr on #4000087815, …" at bounding box center [171, 289] width 151 height 24
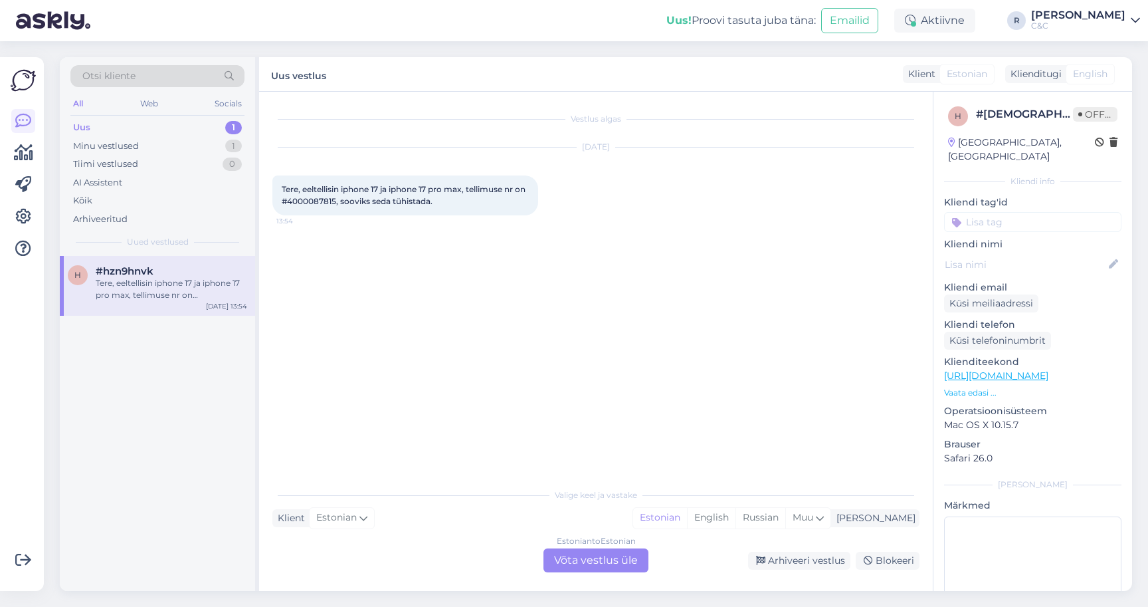
scroll to position [0, 0]
click at [330, 202] on span "Tere, eeltellisin iphone 17 ja iphone 17 pro max, tellimuse nr on #4000087815, …" at bounding box center [405, 195] width 246 height 22
copy span "4000087815"
click at [630, 569] on div "Estonian to Estonian Võta vestlus üle" at bounding box center [595, 560] width 105 height 24
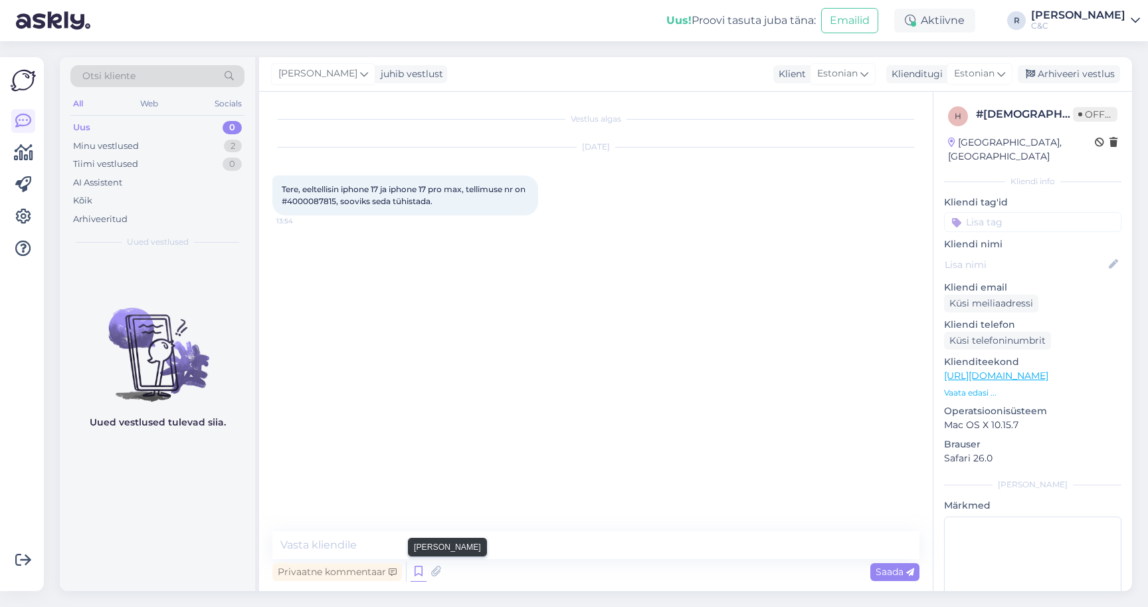
click at [417, 573] on icon at bounding box center [419, 571] width 16 height 20
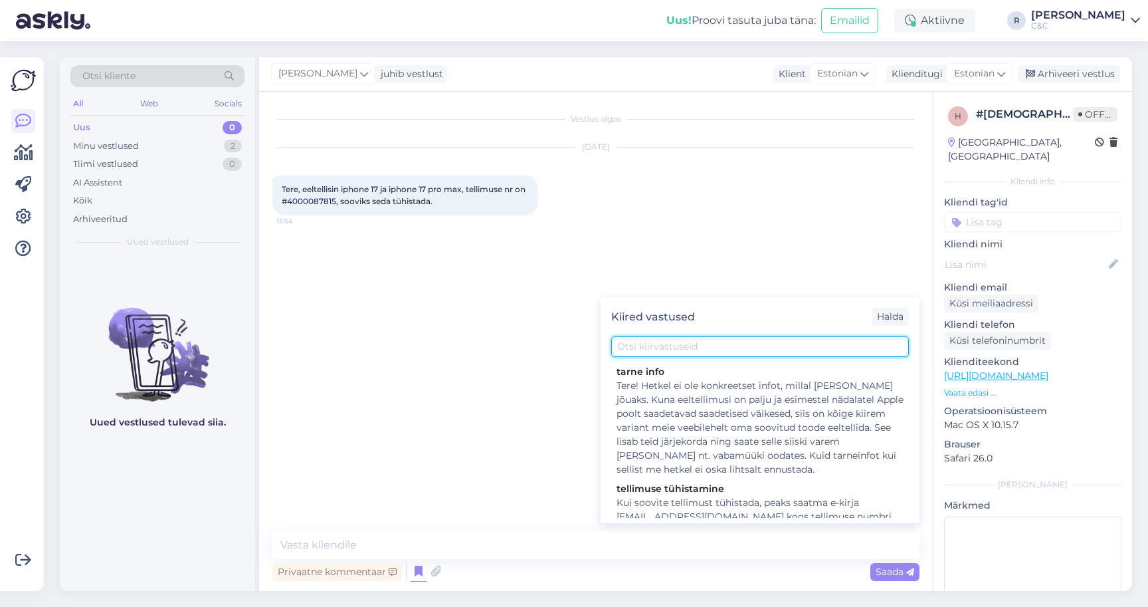
click at [671, 347] on input "text" at bounding box center [760, 346] width 298 height 21
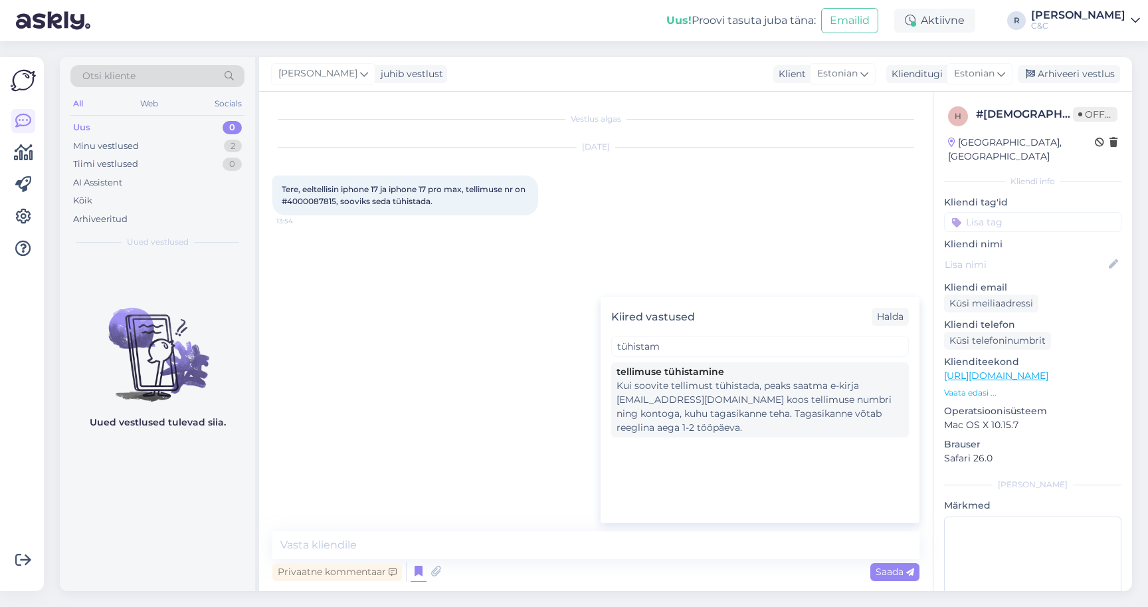
click at [656, 382] on div "Kui soovite tellimust tühistada, peaks saatma e-kirja [EMAIL_ADDRESS][DOMAIN_NA…" at bounding box center [760, 407] width 287 height 56
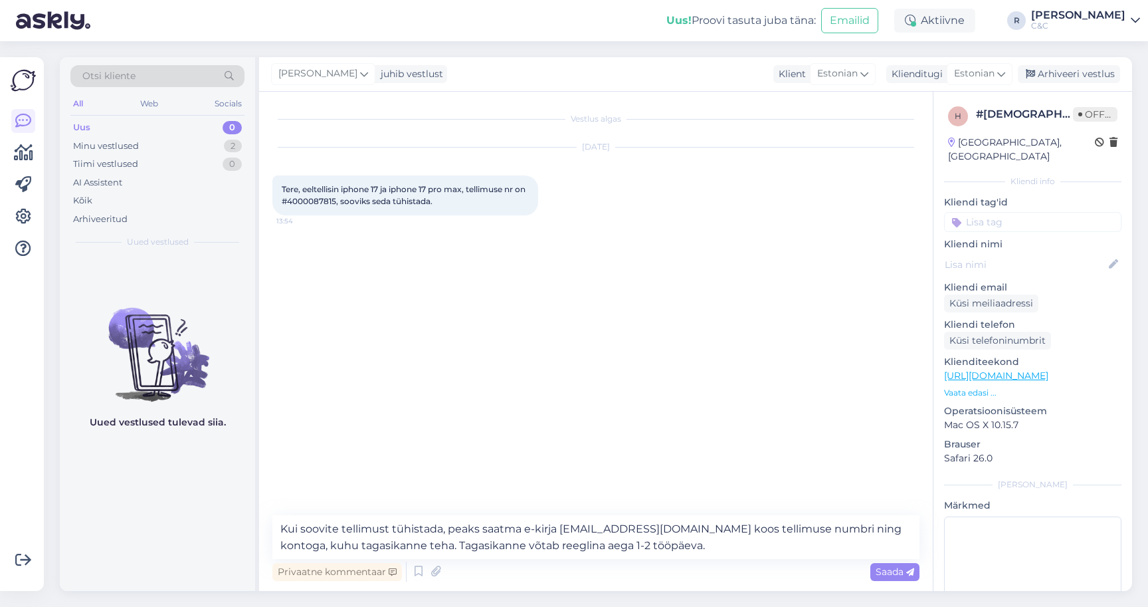
click at [326, 200] on span "Tere, eeltellisin iphone 17 ja iphone 17 pro max, tellimuse nr on #4000087815, …" at bounding box center [405, 195] width 246 height 22
copy span "4000087815"
click at [306, 533] on textarea "Kui soovite tellimust tühistada, peaks saatma e-kirja [EMAIL_ADDRESS][DOMAIN_NA…" at bounding box center [595, 537] width 647 height 44
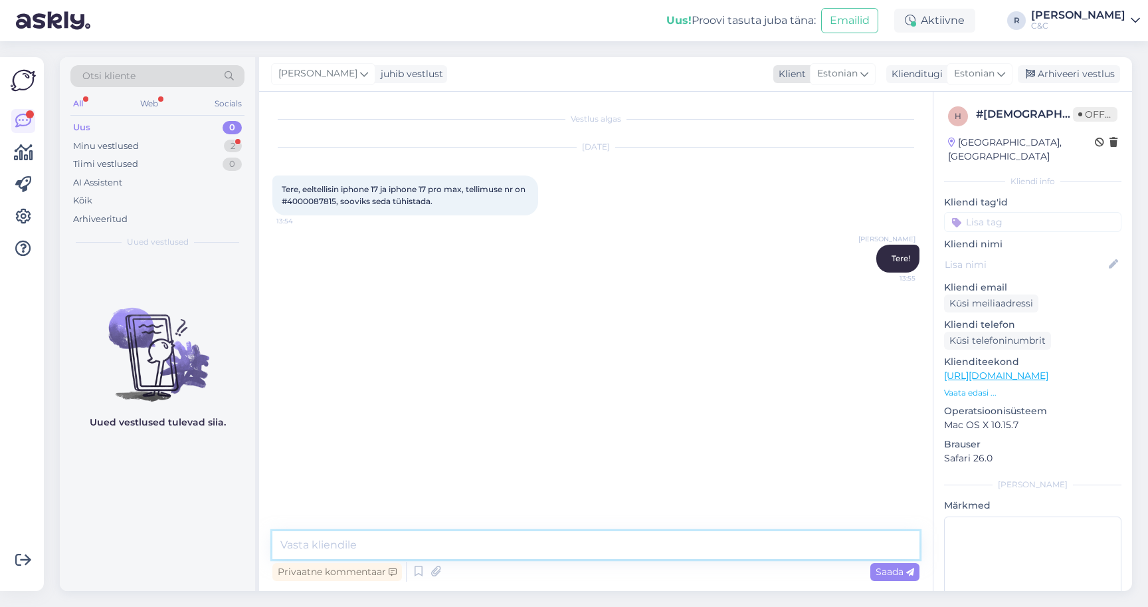
scroll to position [1609, 0]
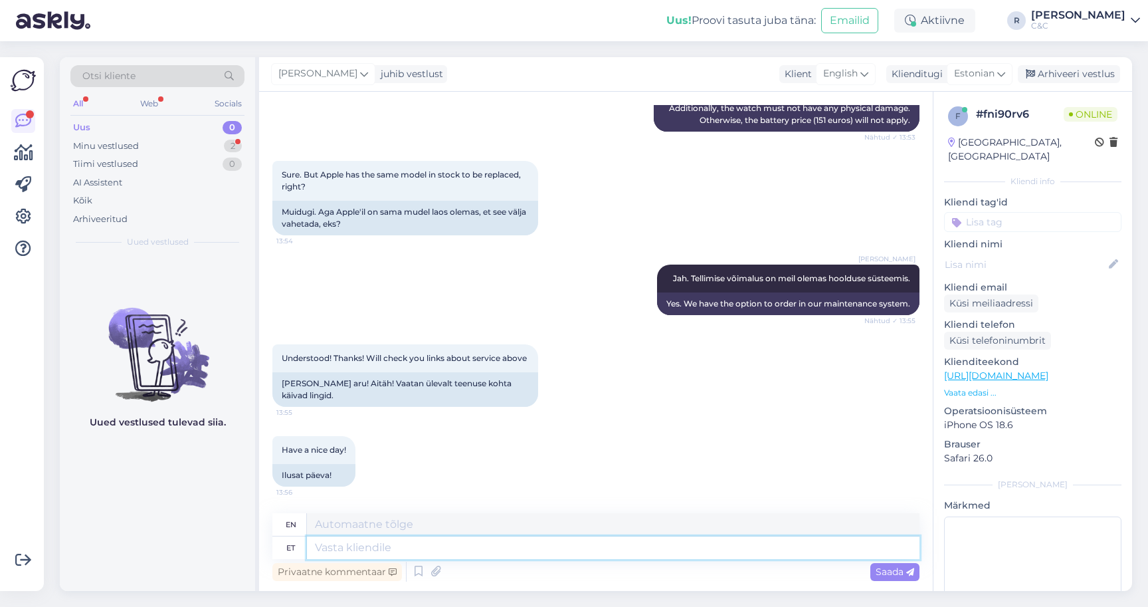
click at [345, 552] on textarea at bounding box center [613, 547] width 613 height 23
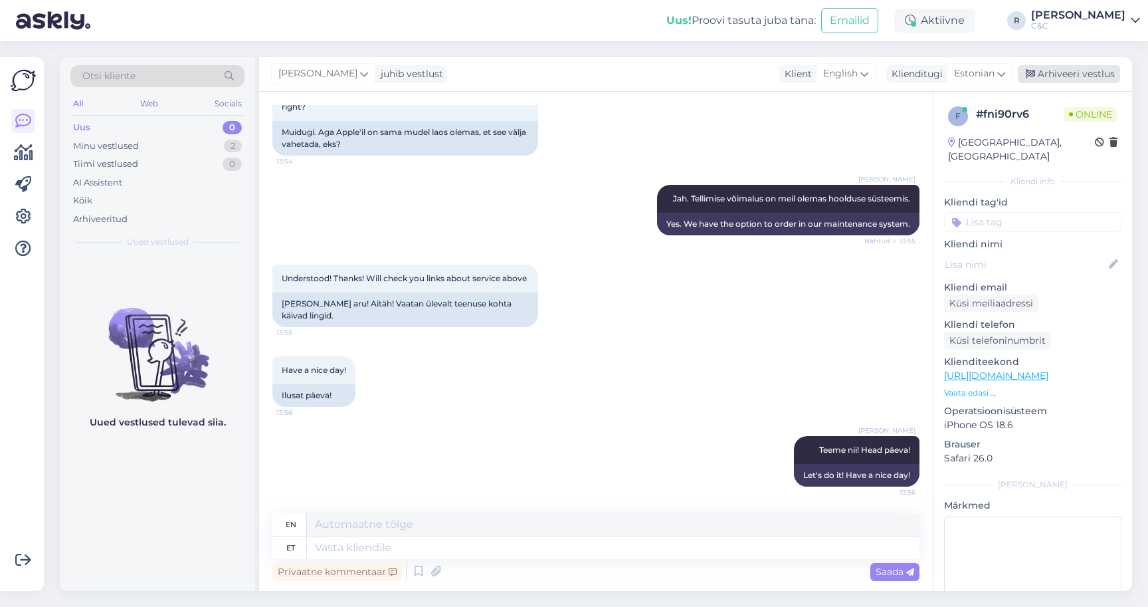
click at [1086, 76] on div "Arhiveeri vestlus" at bounding box center [1069, 74] width 102 height 18
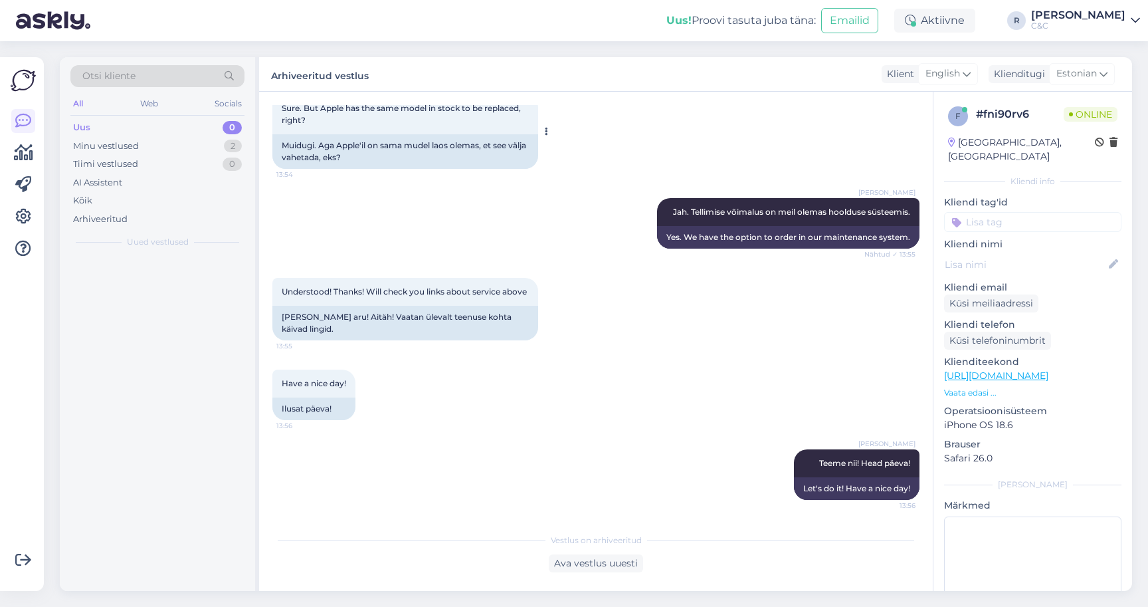
scroll to position [1676, 0]
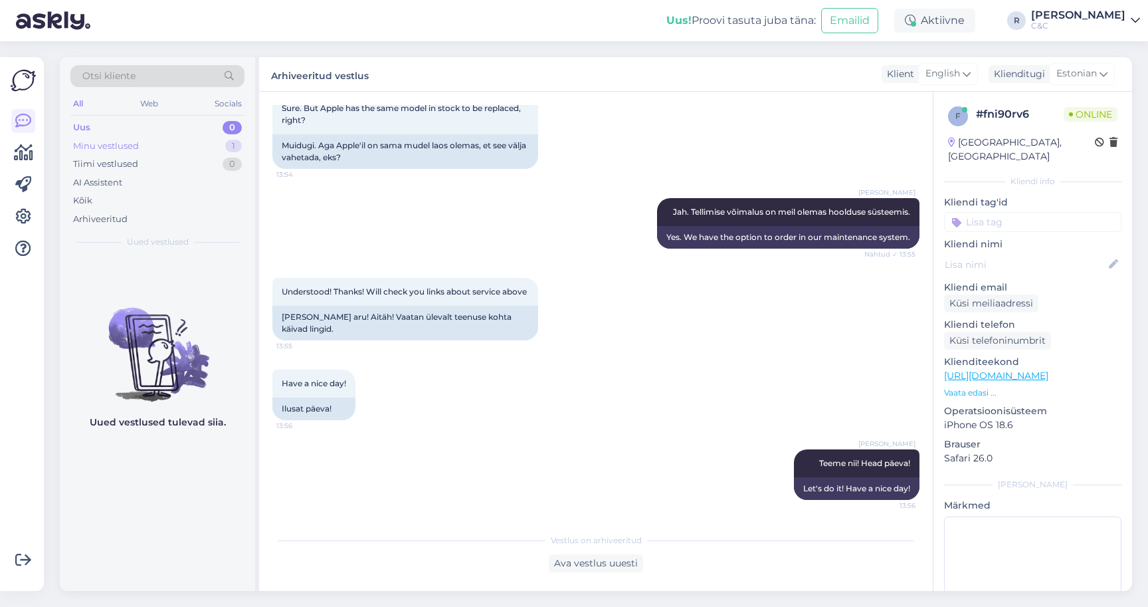
click at [192, 150] on div "Minu vestlused 1" at bounding box center [157, 146] width 174 height 19
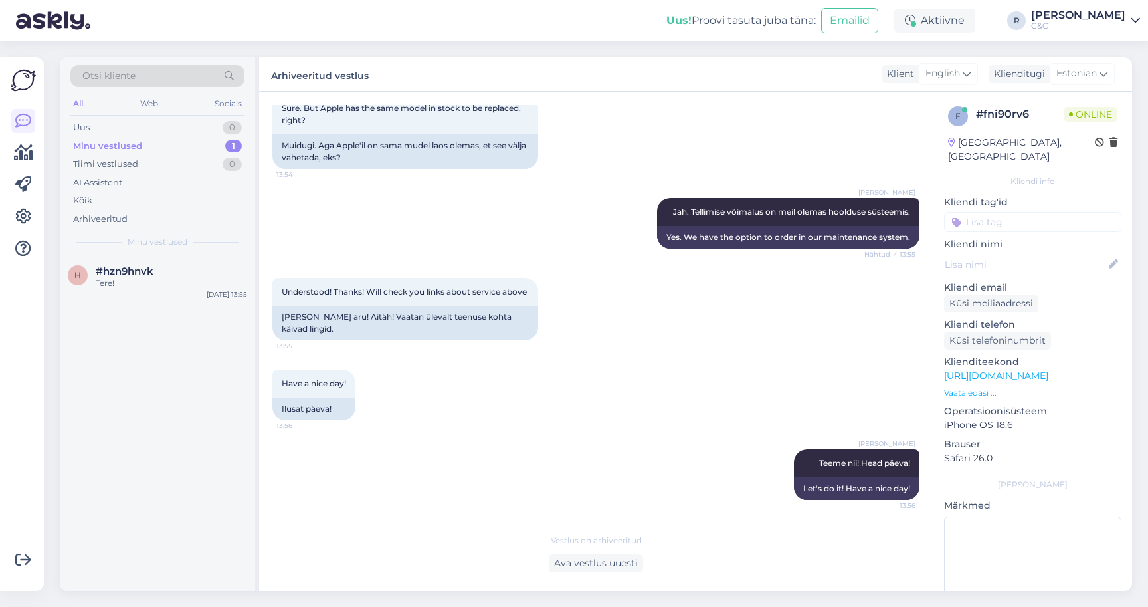
click at [182, 252] on div "Otsi kliente All Web Socials Uus 0 Minu vestlused 1 Tiimi vestlused 0 AI Assist…" at bounding box center [157, 156] width 195 height 199
click at [181, 265] on div "#hzn9hnvk" at bounding box center [171, 271] width 151 height 12
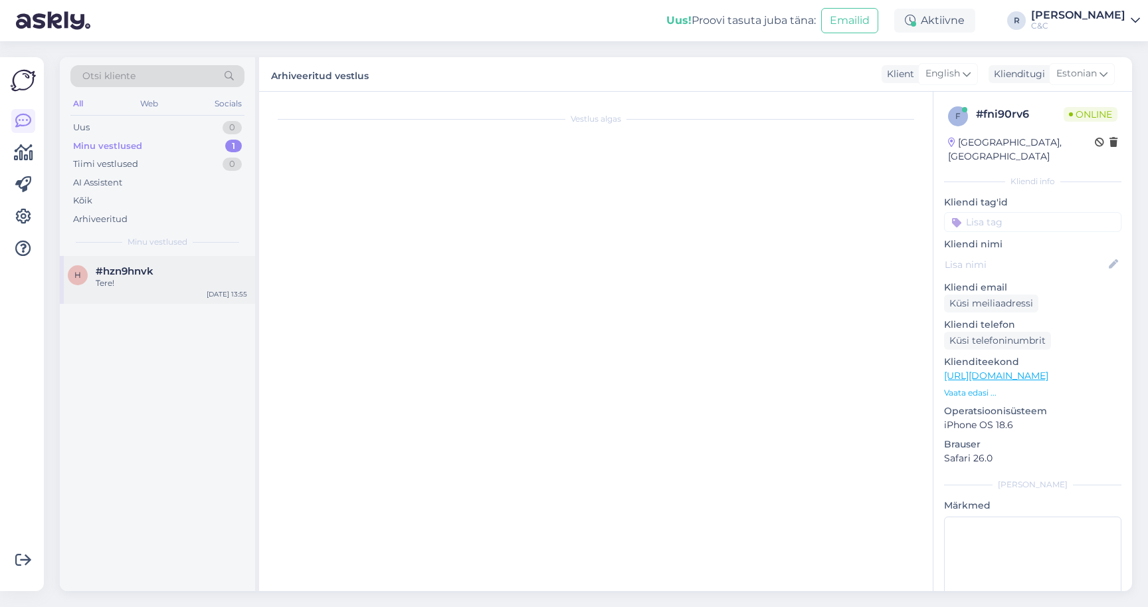
scroll to position [0, 0]
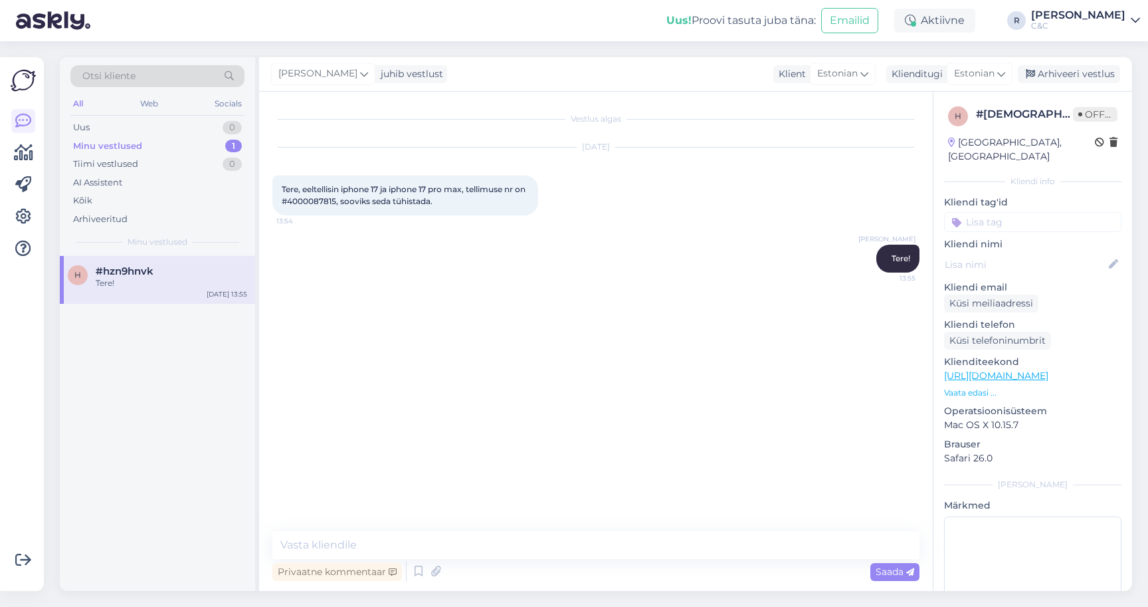
click at [326, 205] on span "Tere, eeltellisin iphone 17 ja iphone 17 pro max, tellimuse nr on #4000087815, …" at bounding box center [405, 195] width 246 height 22
copy span "4000087815"
click at [410, 545] on textarea at bounding box center [595, 545] width 647 height 28
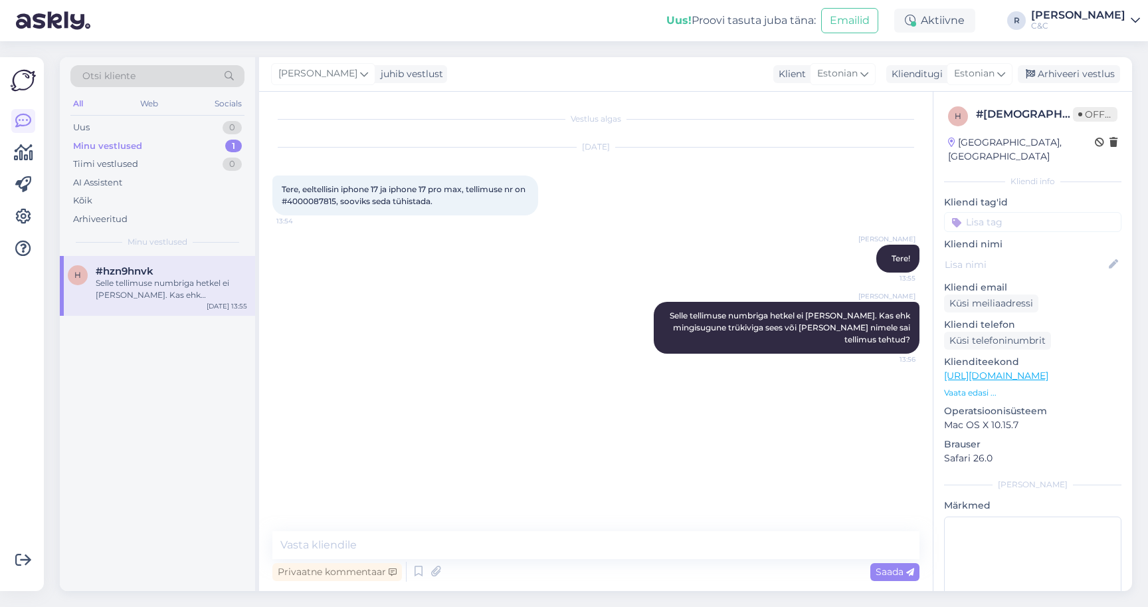
click at [334, 207] on div "Tere, eeltellisin iphone 17 ja iphone 17 pro max, tellimuse nr on #4000087815, …" at bounding box center [405, 195] width 266 height 40
click at [334, 203] on span "Tere, eeltellisin iphone 17 ja iphone 17 pro max, tellimuse nr on #4000087815, …" at bounding box center [405, 195] width 246 height 22
copy span "4000087815"
click at [393, 545] on textarea at bounding box center [595, 545] width 647 height 28
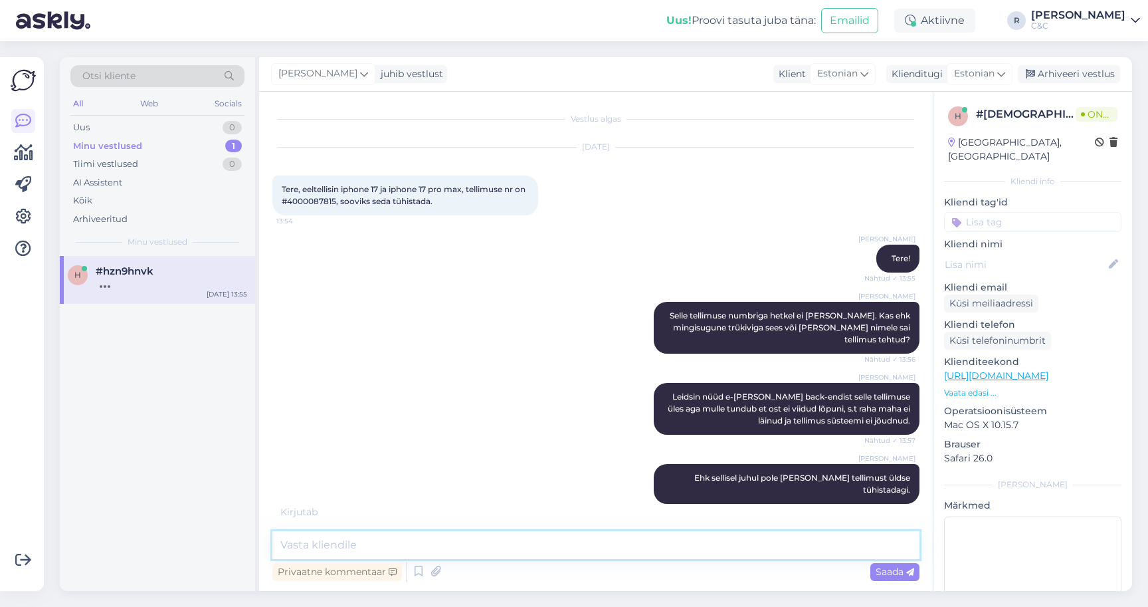
click at [569, 538] on textarea at bounding box center [595, 545] width 647 height 28
click at [559, 547] on textarea at bounding box center [595, 545] width 647 height 28
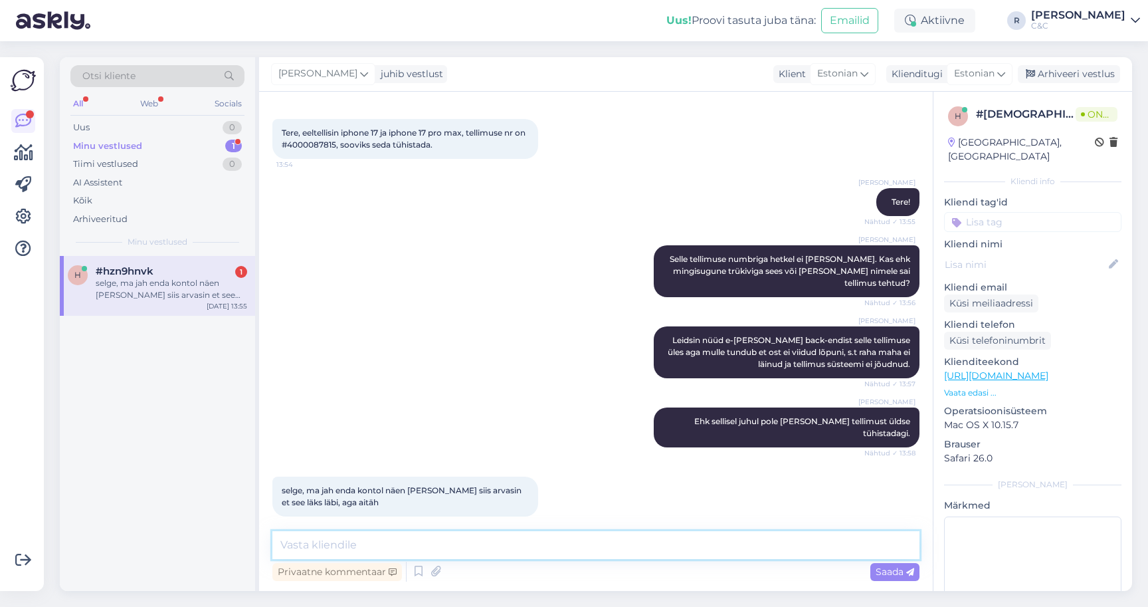
click at [538, 545] on textarea at bounding box center [595, 545] width 647 height 28
click at [521, 546] on textarea at bounding box center [595, 545] width 647 height 28
click at [521, 542] on textarea at bounding box center [595, 545] width 647 height 28
click at [486, 544] on textarea at bounding box center [595, 545] width 647 height 28
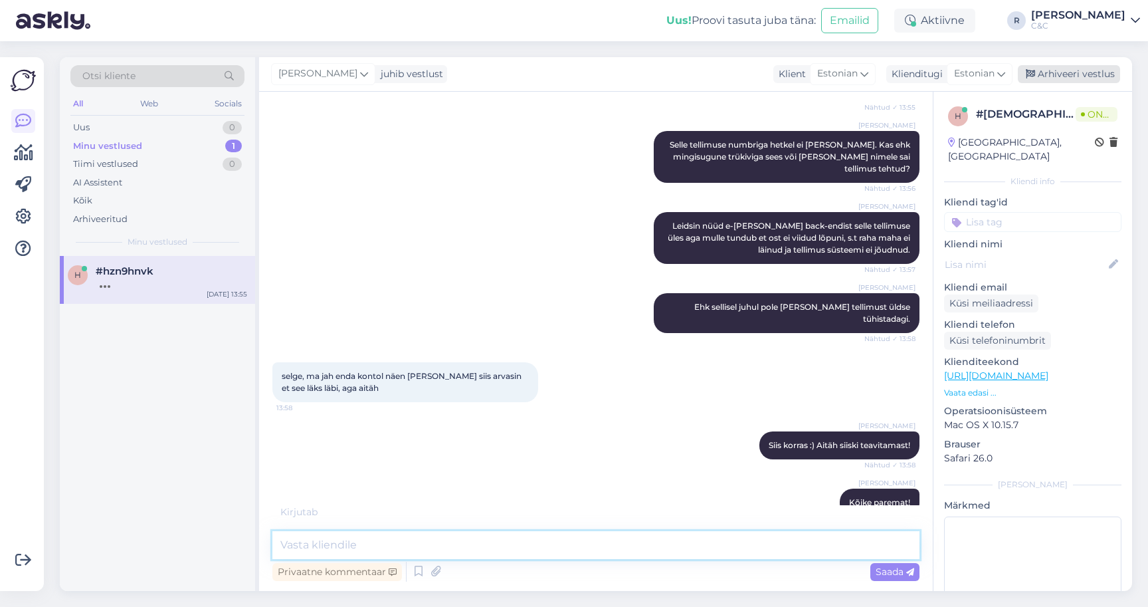
scroll to position [228, 0]
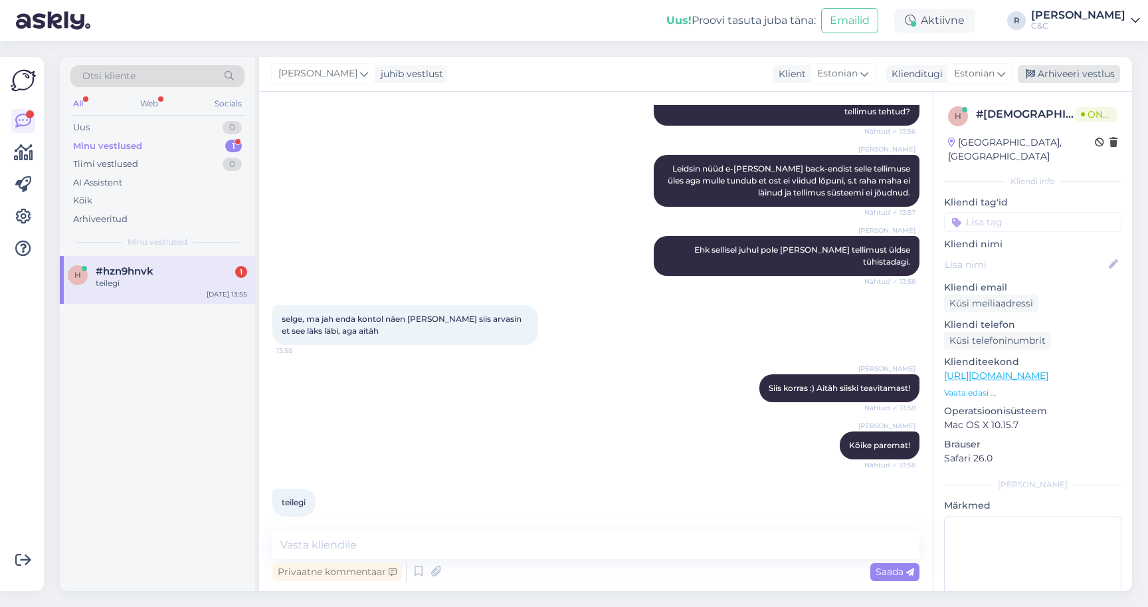
click at [1076, 72] on div "Arhiveeri vestlus" at bounding box center [1069, 74] width 102 height 18
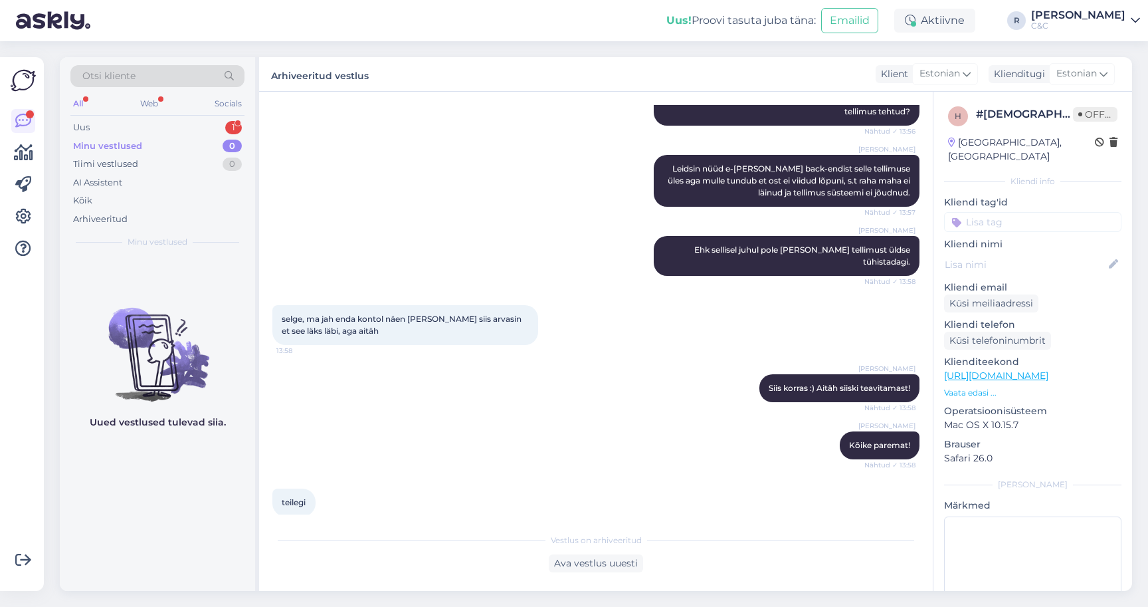
scroll to position [0, 0]
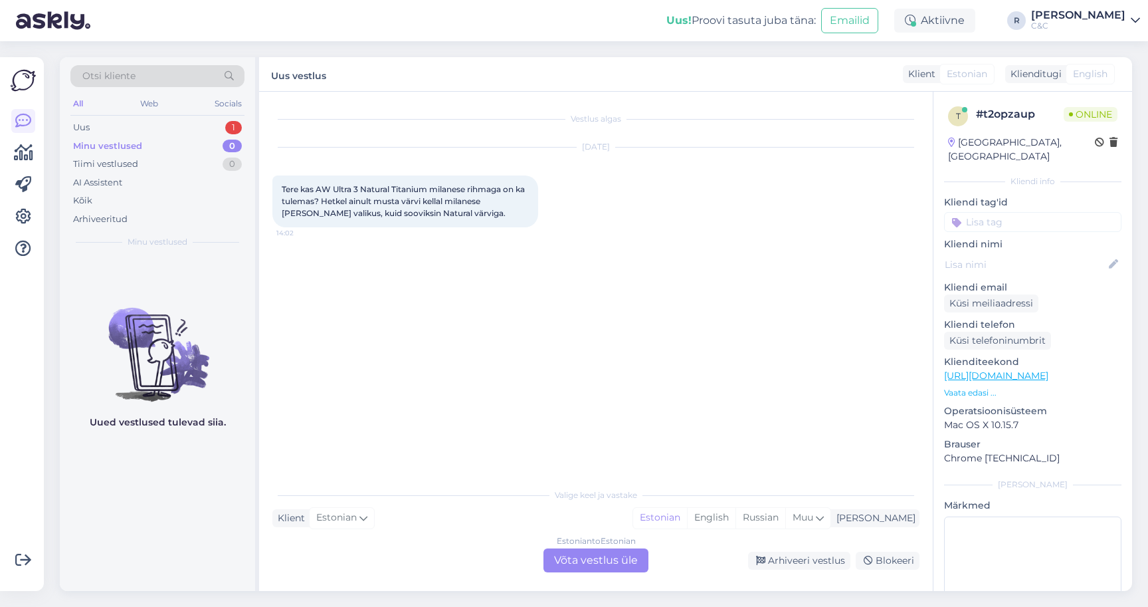
click at [593, 561] on div "Estonian to Estonian Võta vestlus üle" at bounding box center [595, 560] width 105 height 24
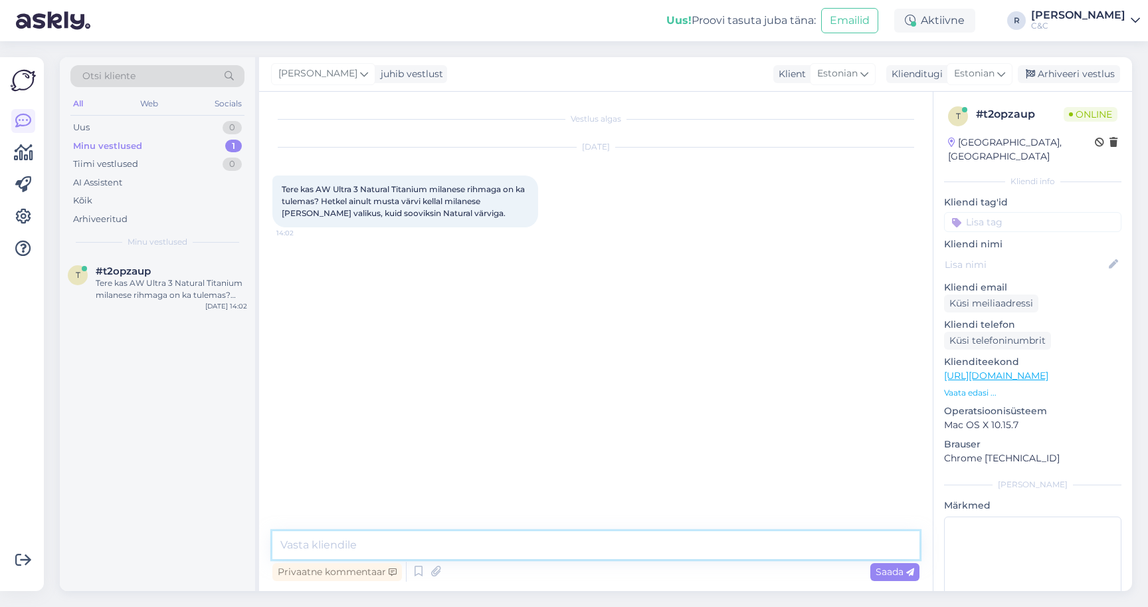
click at [523, 534] on textarea at bounding box center [595, 545] width 647 height 28
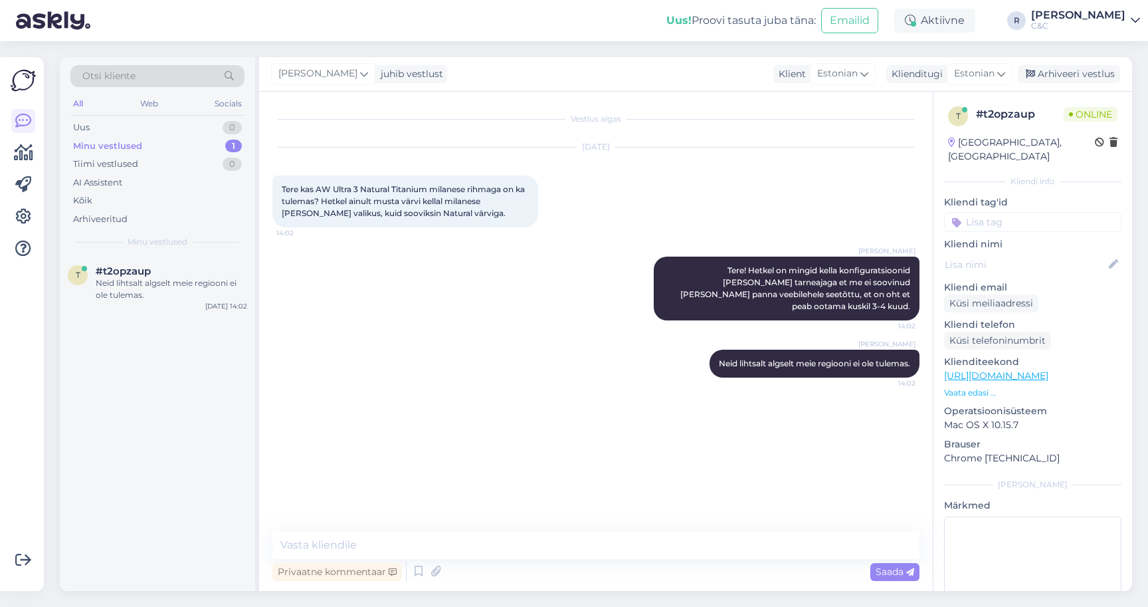
click at [1019, 369] on link "https://www.shop.cec.ee/watch-ultra-3-gps-cellular?color=359&erply_band_color=4…" at bounding box center [996, 375] width 104 height 12
click at [480, 541] on textarea at bounding box center [595, 545] width 647 height 28
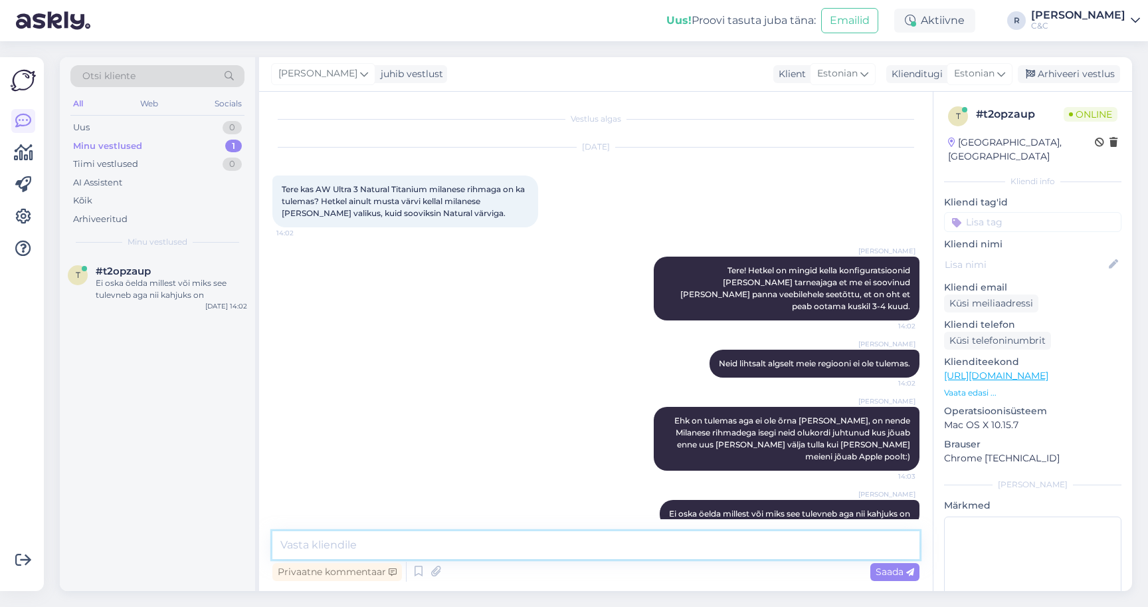
scroll to position [11, 0]
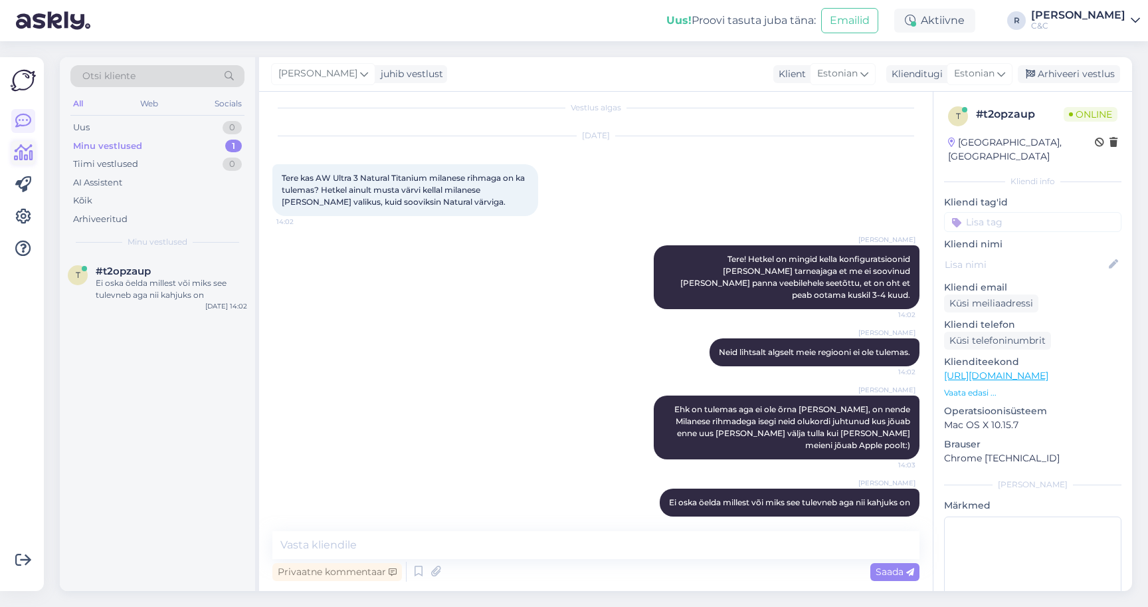
click at [23, 160] on link at bounding box center [23, 153] width 24 height 24
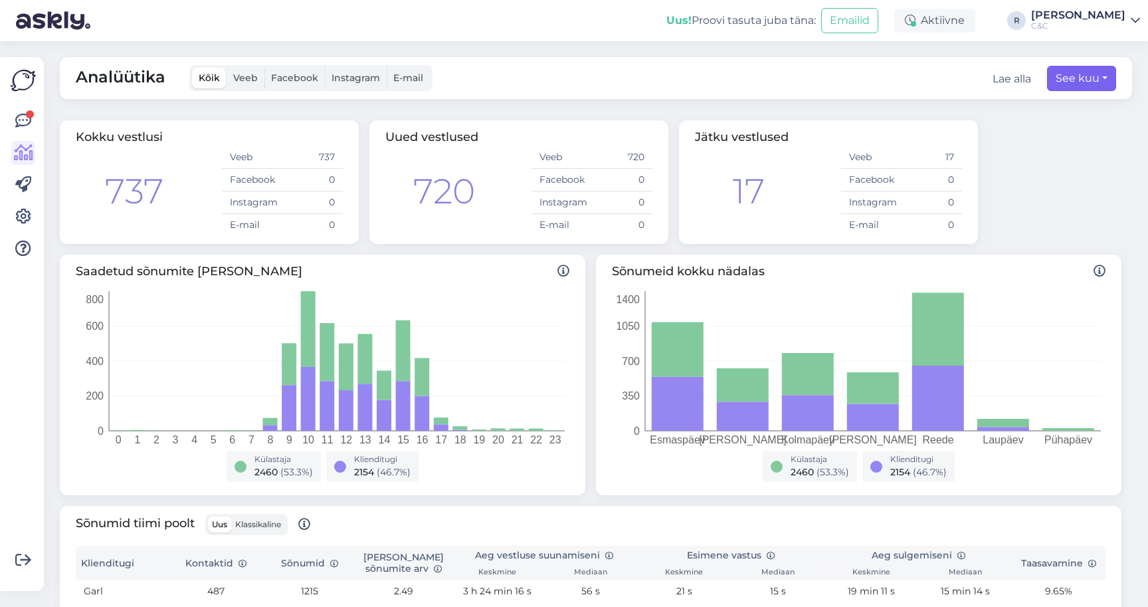
click at [1053, 90] on button "See kuu" at bounding box center [1081, 78] width 69 height 25
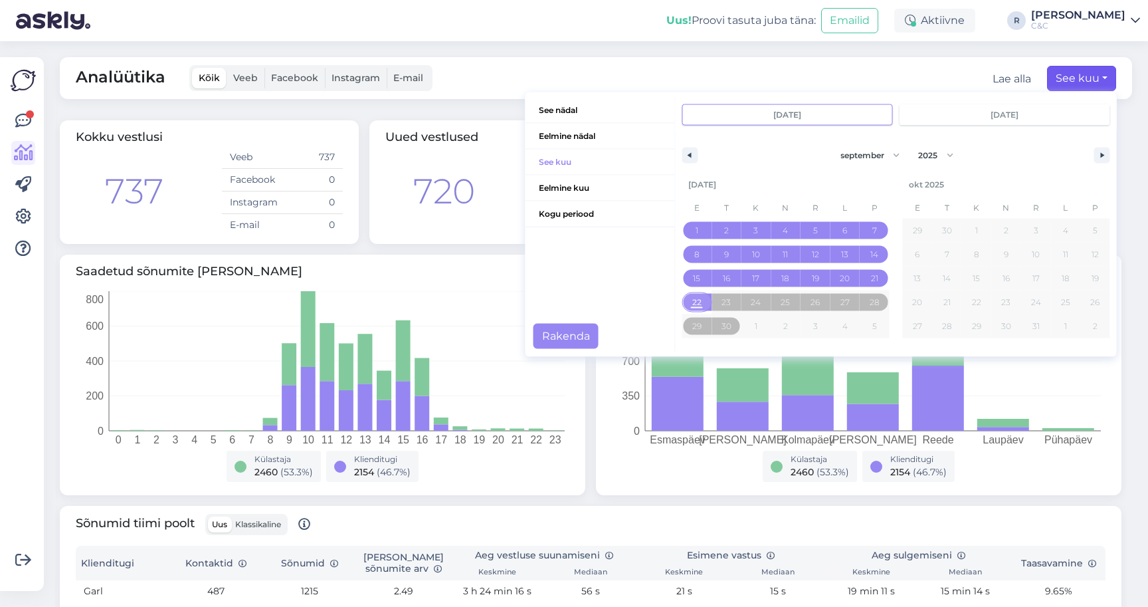
click at [692, 299] on span "22" at bounding box center [696, 302] width 9 height 24
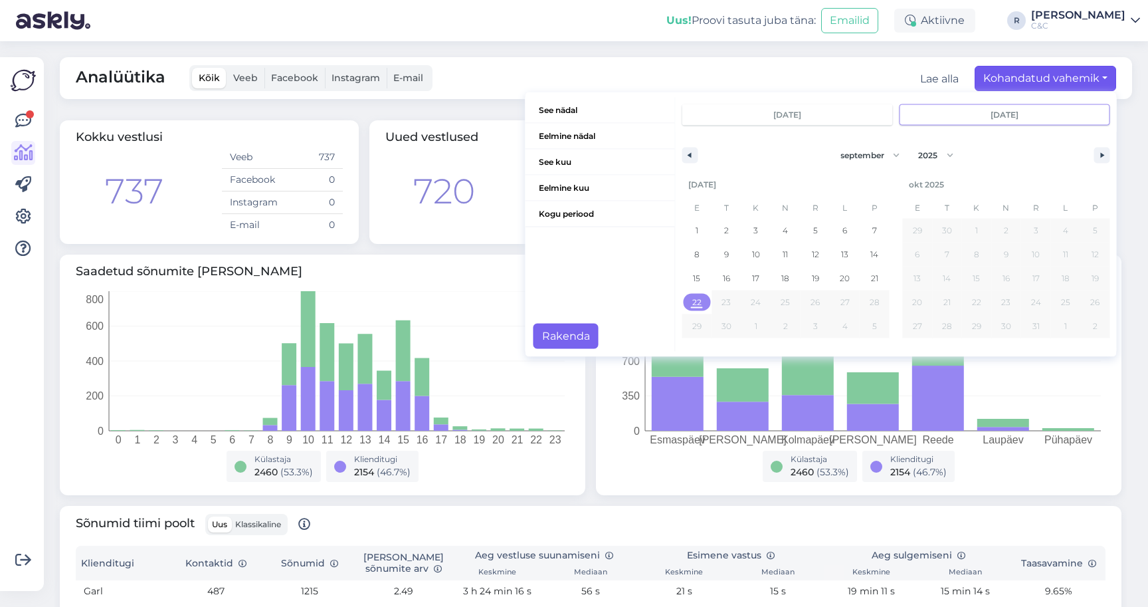
click at [571, 332] on button "Rakenda" at bounding box center [566, 335] width 65 height 25
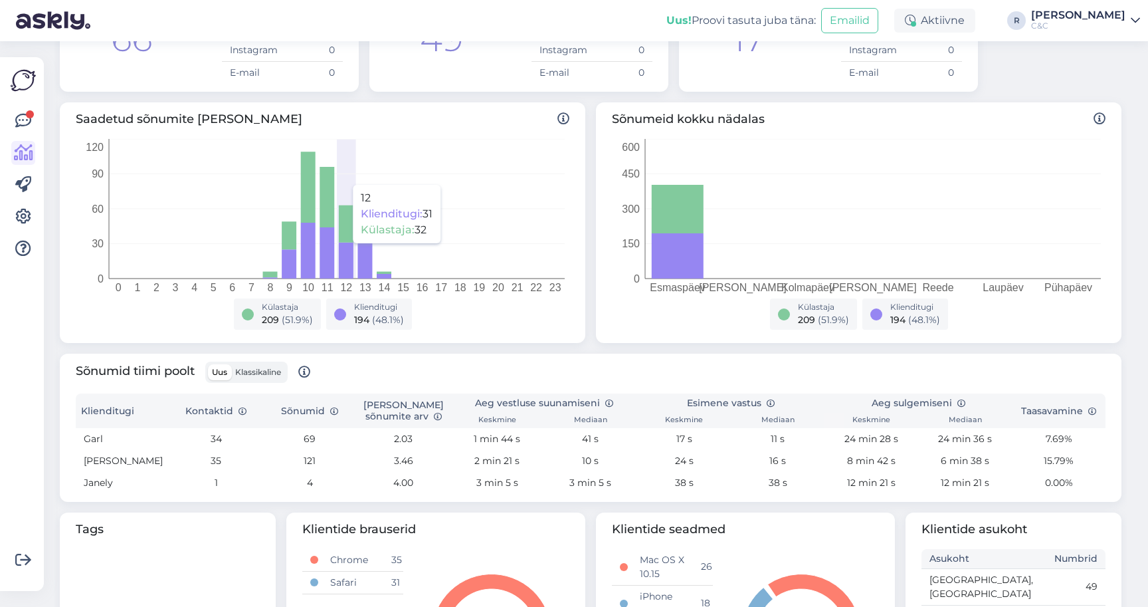
scroll to position [151, 0]
click at [23, 113] on icon at bounding box center [23, 121] width 16 height 16
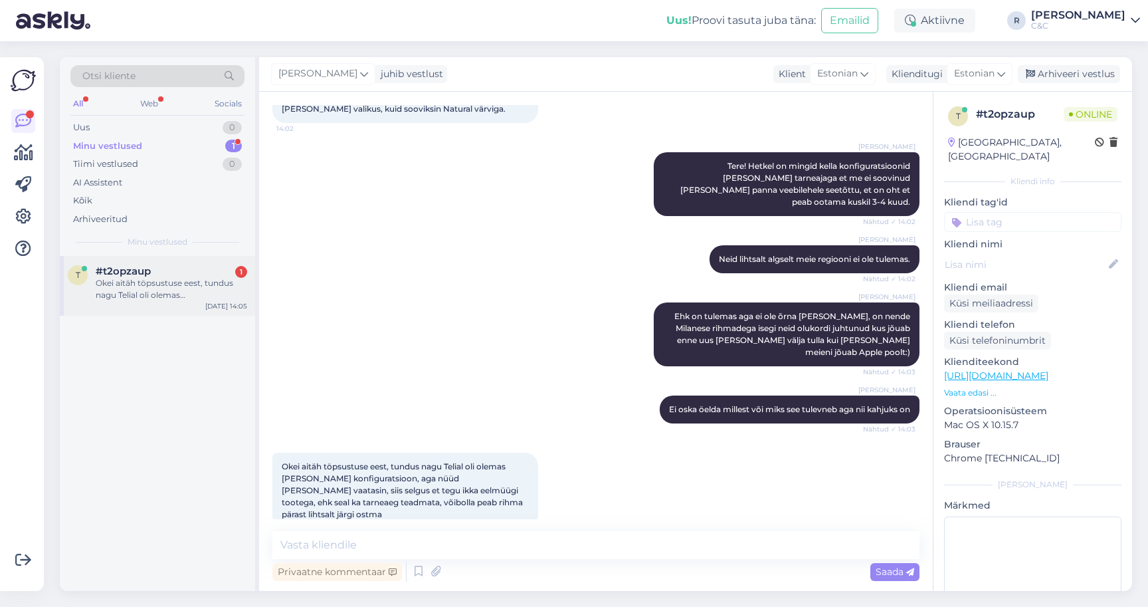
click at [170, 295] on div "Okei aitäh töpsustuse eest, tundus nagu Telial oli olemas vastav konfiguratsioo…" at bounding box center [171, 289] width 151 height 24
click at [482, 553] on textarea at bounding box center [595, 545] width 647 height 28
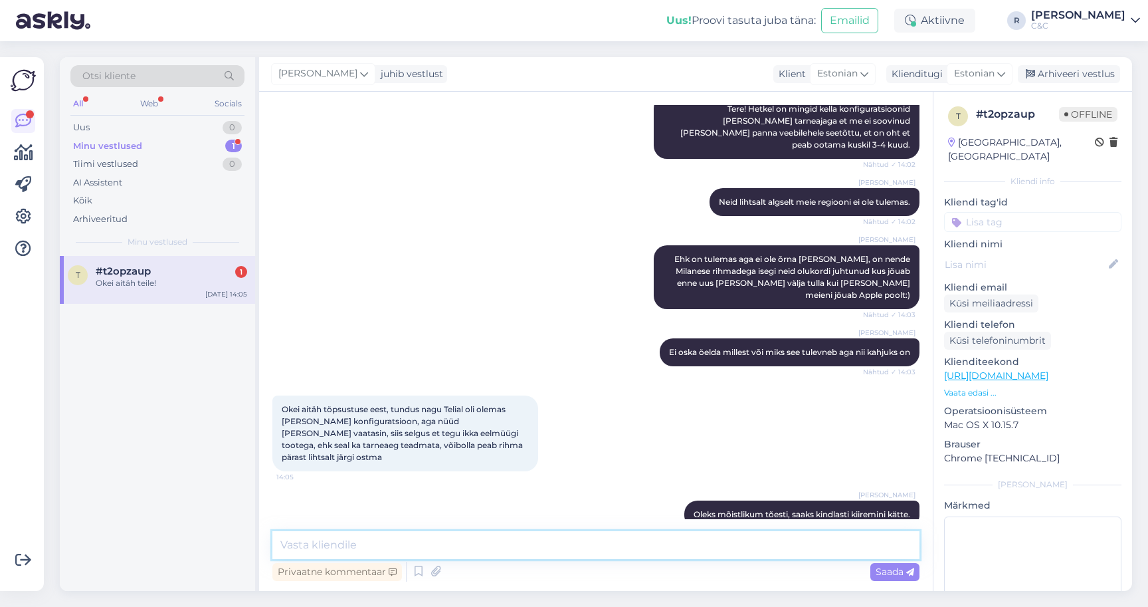
scroll to position [219, 0]
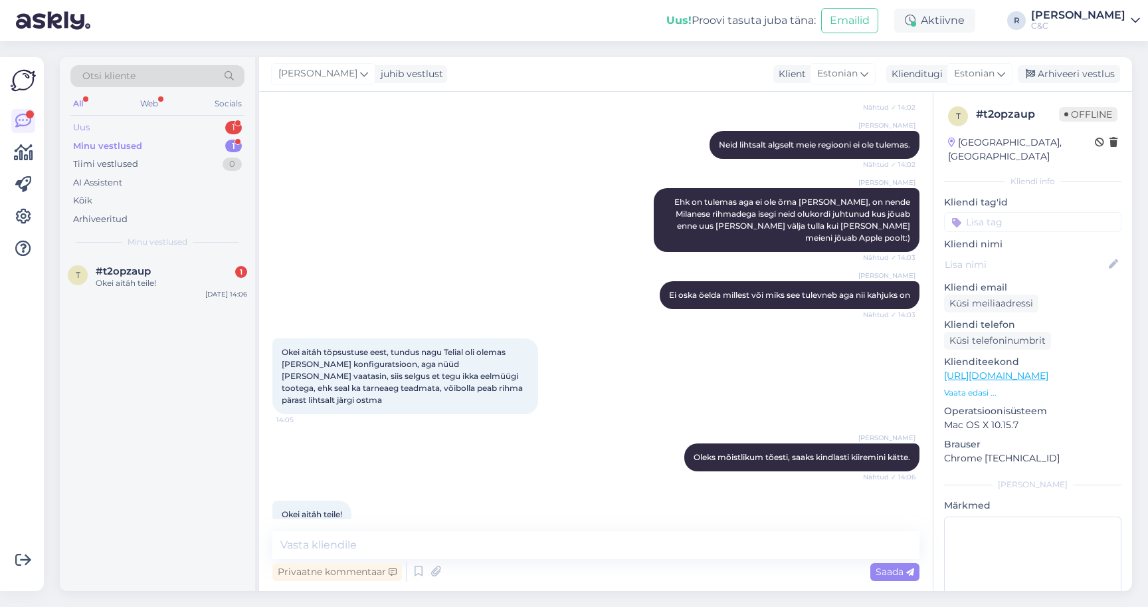
click at [209, 129] on div "Uus 1" at bounding box center [157, 127] width 174 height 19
click at [157, 316] on div "o #oflbab0o 1 Когда поступит в продажу iPhone 17 про Макс? Sep 22 14:36" at bounding box center [157, 423] width 195 height 335
click at [163, 290] on div "Когда поступит в продажу iPhone 17 про [PERSON_NAME]?" at bounding box center [171, 289] width 151 height 24
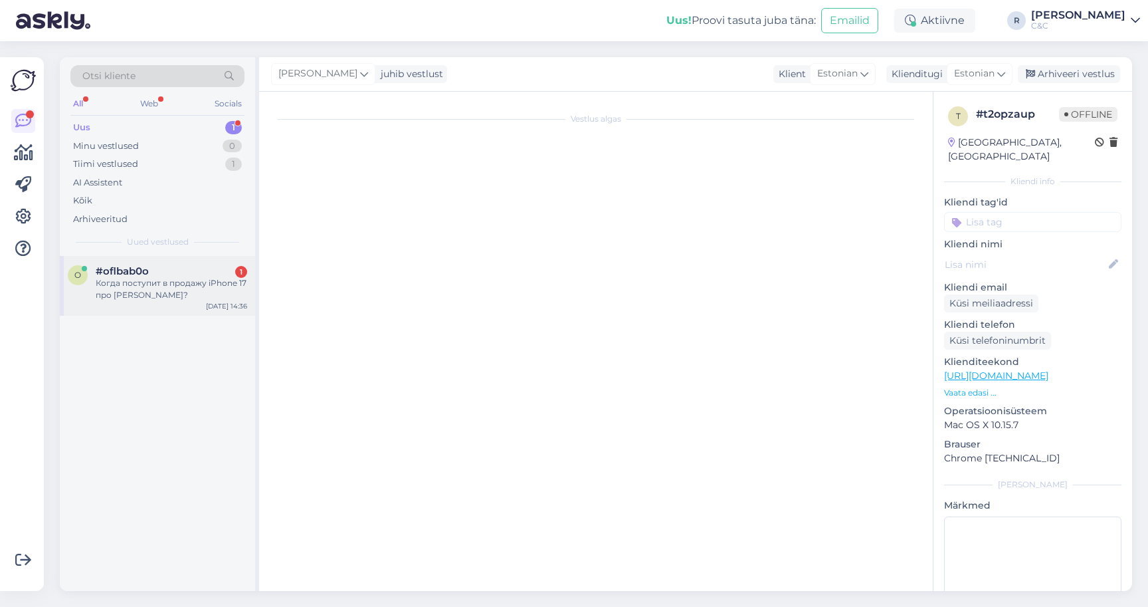
scroll to position [0, 0]
click at [145, 270] on span "#oflbab0o" at bounding box center [122, 271] width 53 height 12
click at [219, 318] on div "o #oflbab0o 1 Когда поступит в продажу iPhone 17 про Макс? Sep 22 14:36" at bounding box center [157, 423] width 195 height 335
click at [219, 290] on div "Когда поступит в продажу iPhone 17 про [PERSON_NAME]?" at bounding box center [171, 289] width 151 height 24
click at [217, 290] on div "Когда поступит в продажу iPhone 17 про [PERSON_NAME]?" at bounding box center [171, 289] width 151 height 24
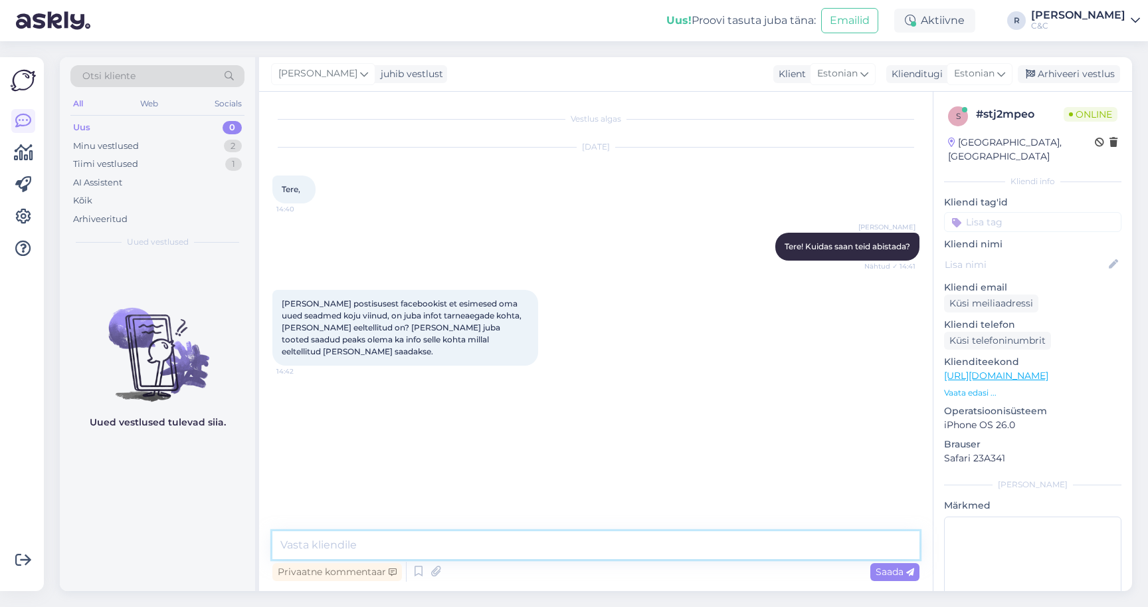
click at [441, 547] on textarea at bounding box center [595, 545] width 647 height 28
type textarea "p"
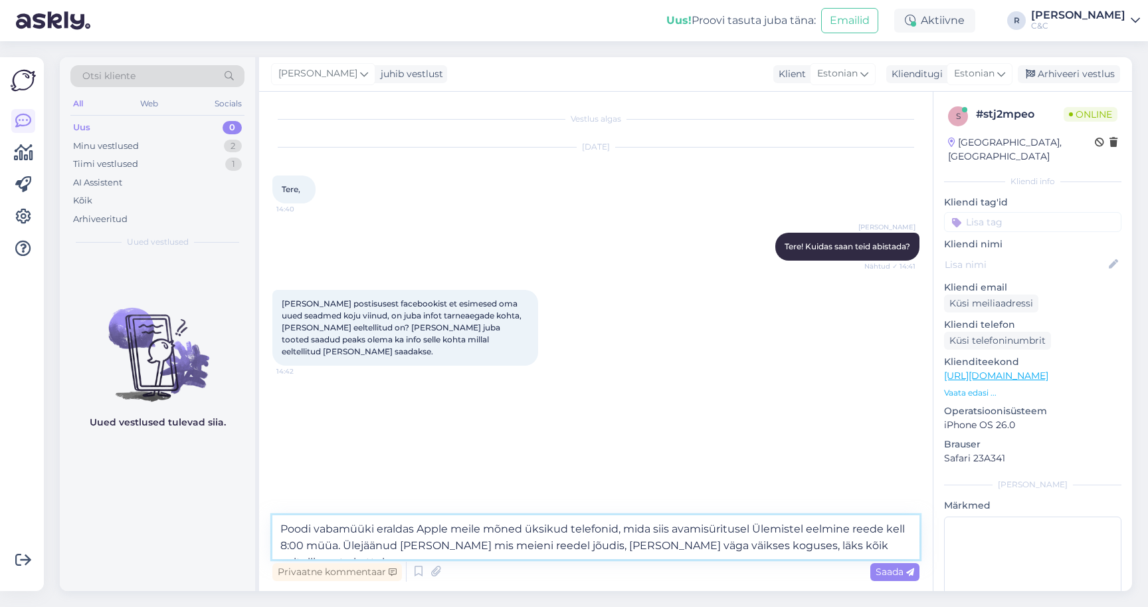
type textarea "Poodi vabamüüki eraldas Apple meile mõned üksikud telefonid, mida siis avamisür…"
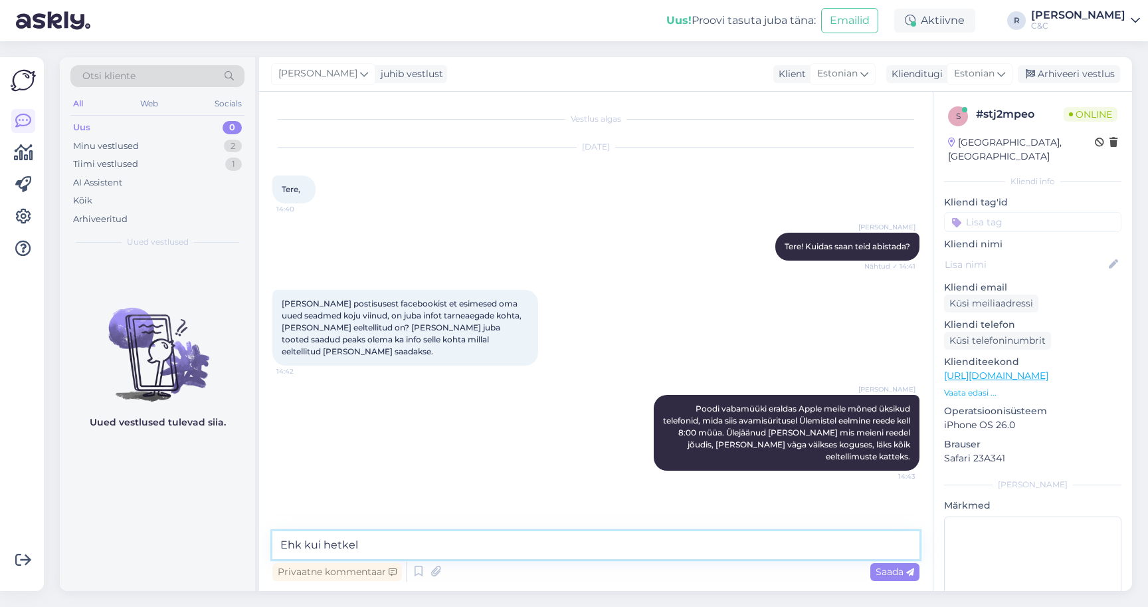
type textarea "Ehk kui hetkel"
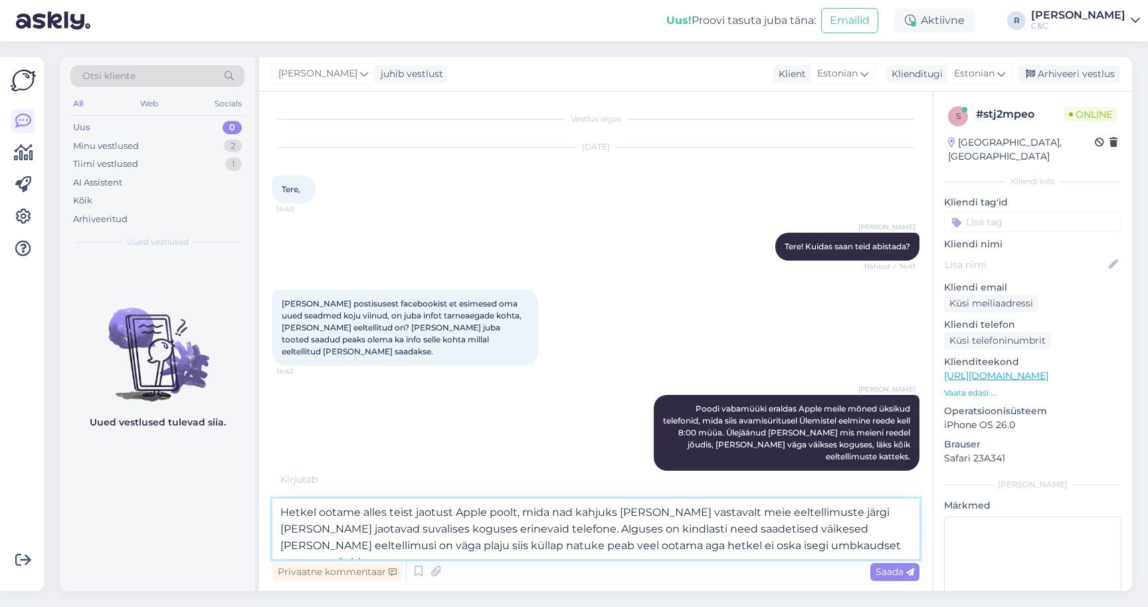
type textarea "Hetkel ootame alles teist jaotust Apple poolt, mida nad kahjuks [PERSON_NAME] v…"
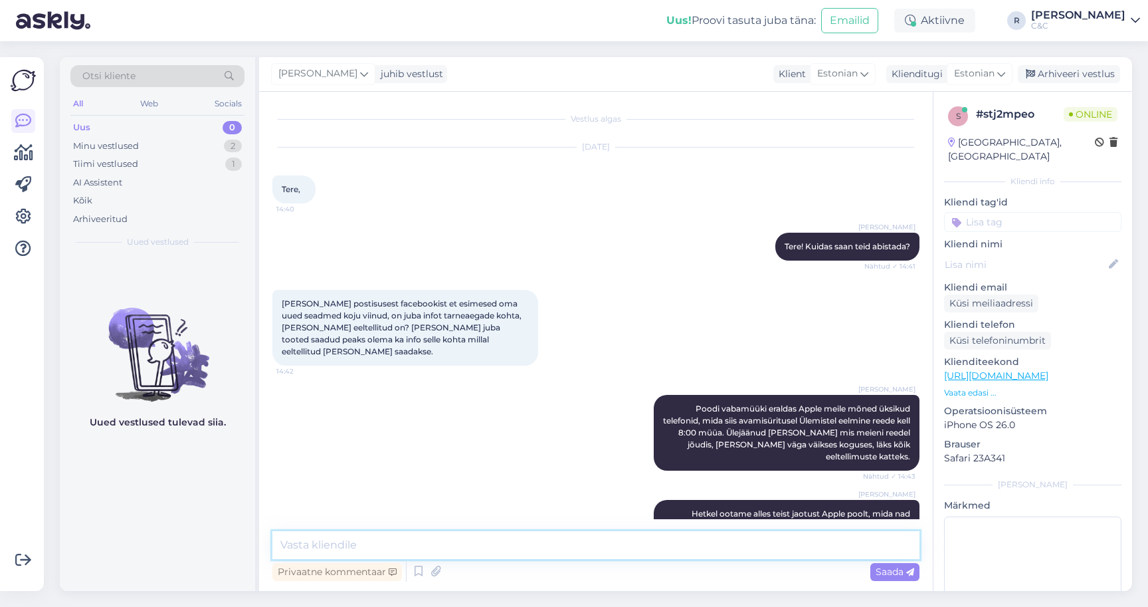
scroll to position [71, 0]
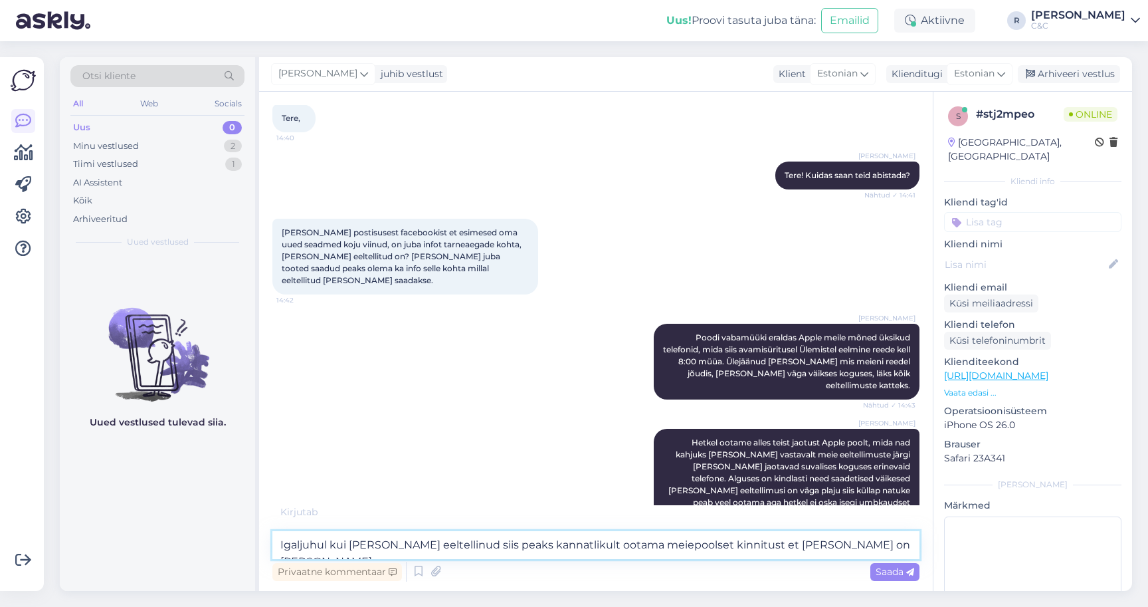
type textarea "Igaljuhul kui [PERSON_NAME] eeltellinud siis peaks kannatlikult ootama meiepool…"
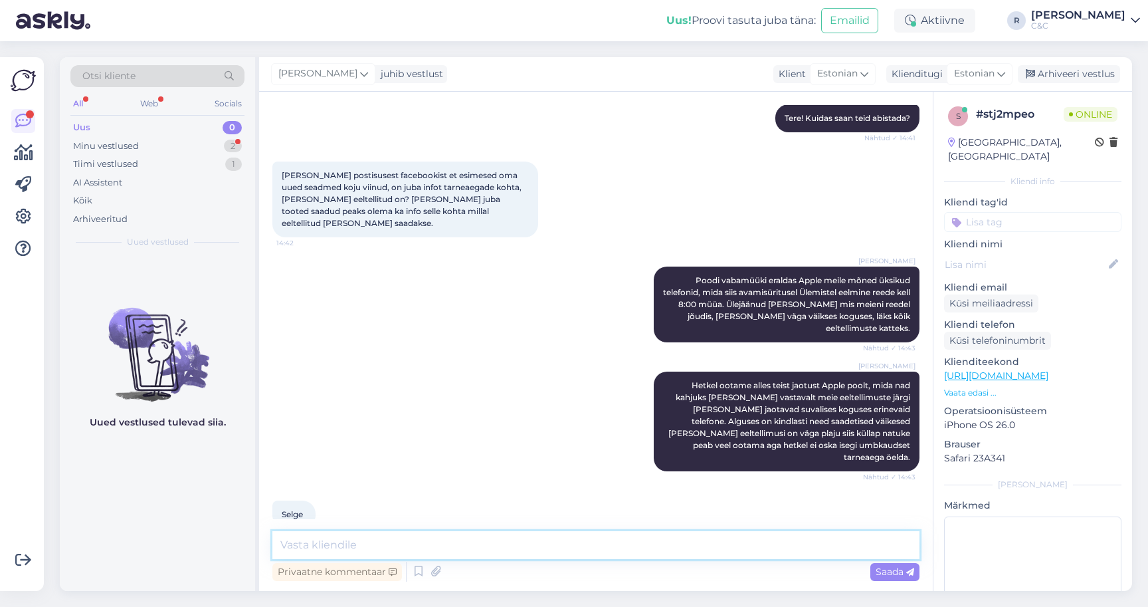
scroll to position [197, 0]
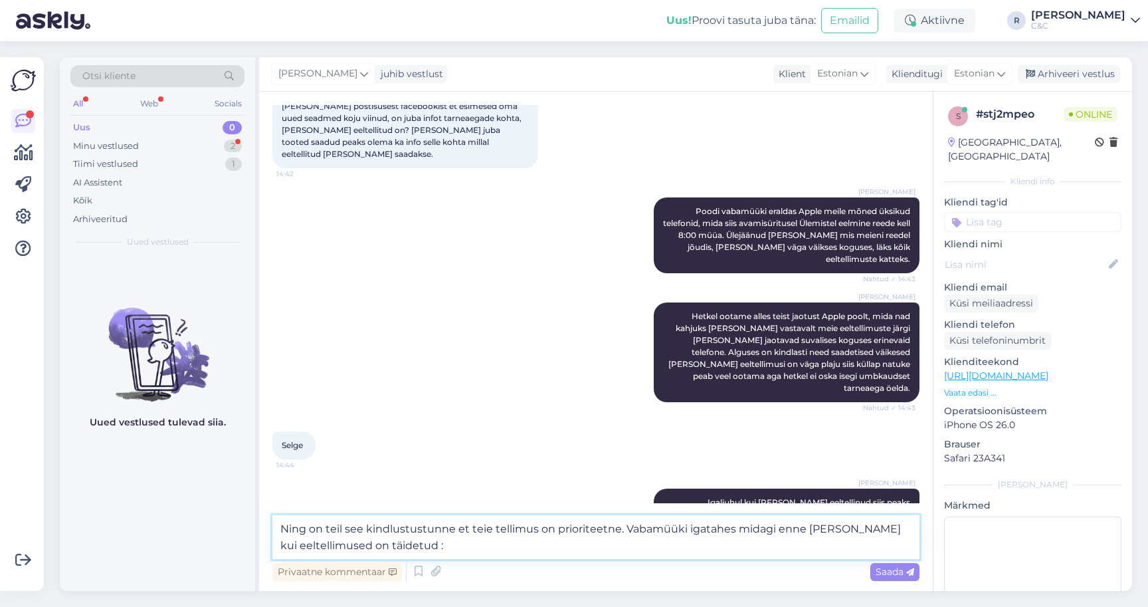
type textarea "Ning on teil see kindlustustunne et teie tellimus on prioriteetne. Vabamüüki ig…"
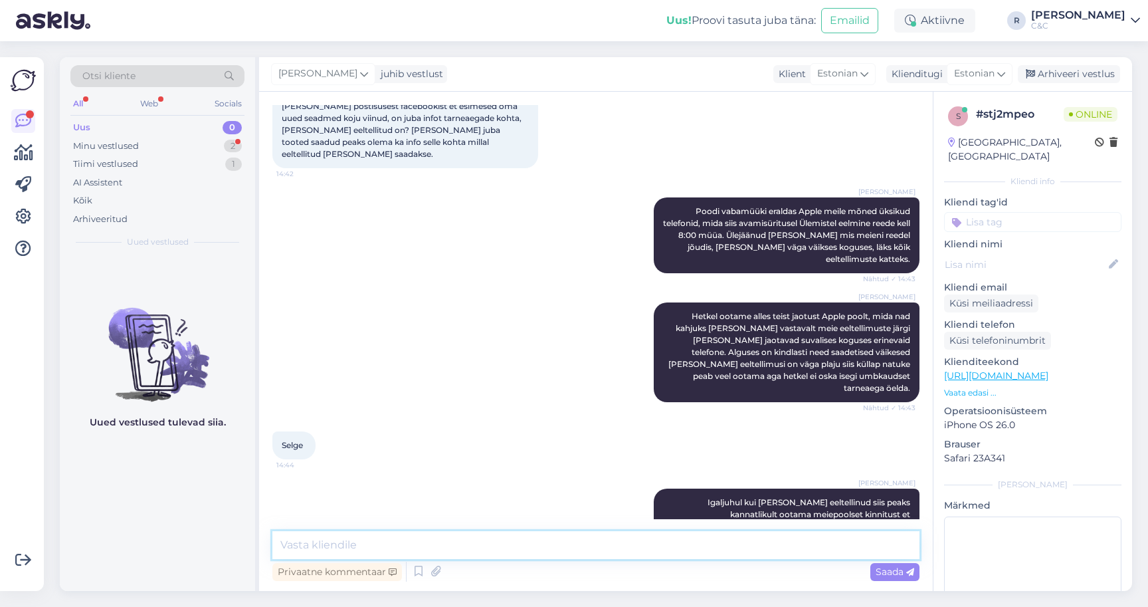
scroll to position [278, 0]
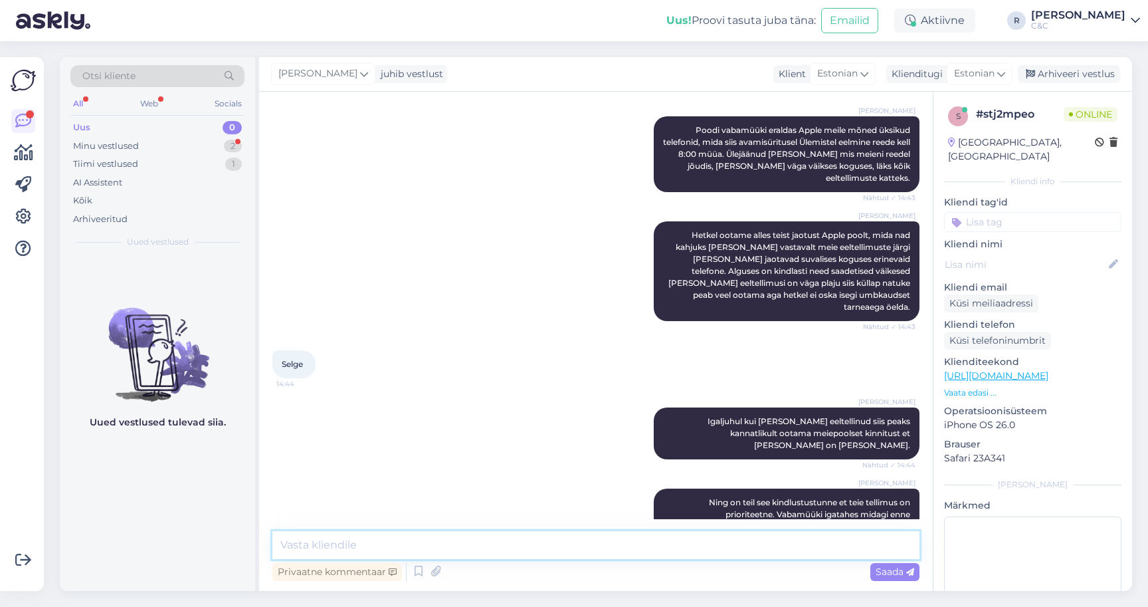
click at [420, 548] on textarea at bounding box center [595, 545] width 647 height 28
click at [181, 161] on div "Tiimi vestlused 1" at bounding box center [157, 164] width 174 height 19
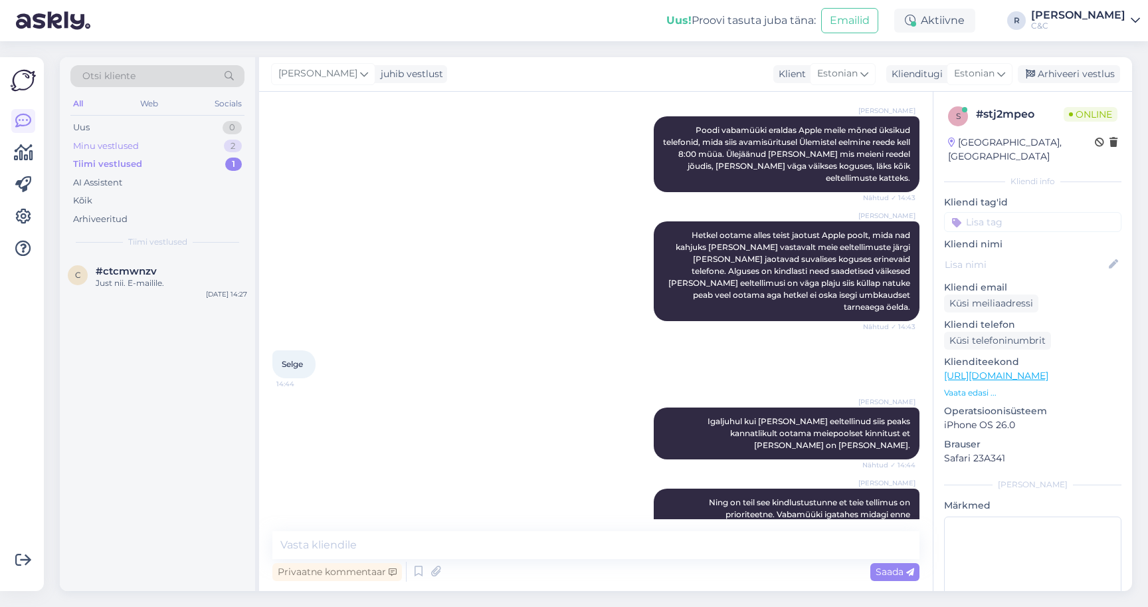
click at [181, 148] on div "Minu vestlused 2" at bounding box center [157, 146] width 174 height 19
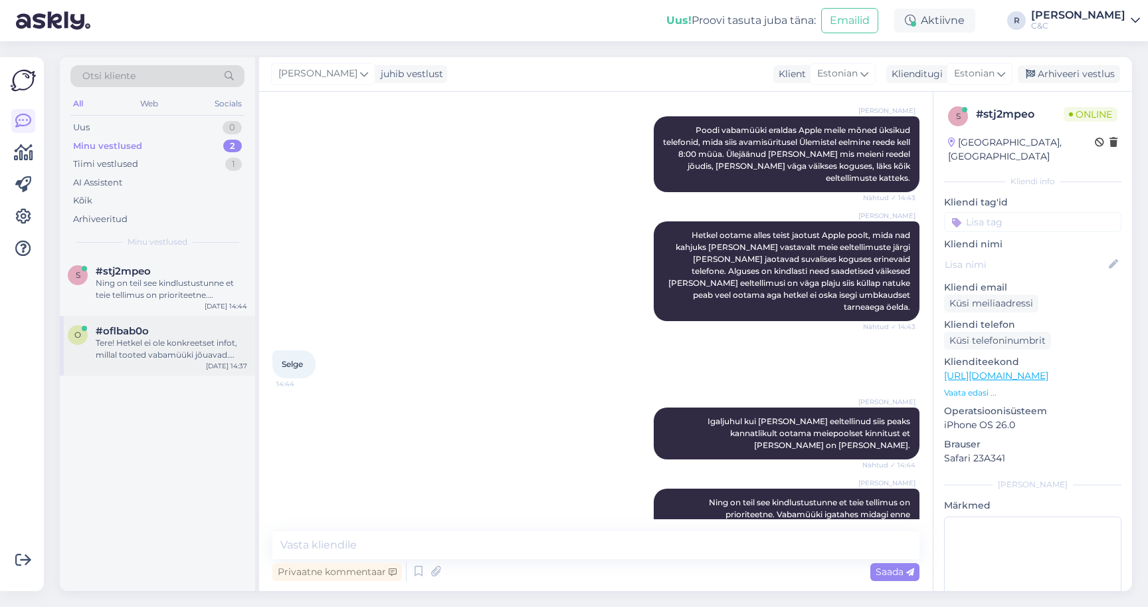
click at [157, 356] on div "Tere! Hetkel ei ole konkreetset infot, millal tooted vabamüüki jõuavad. Kuna ee…" at bounding box center [171, 349] width 151 height 24
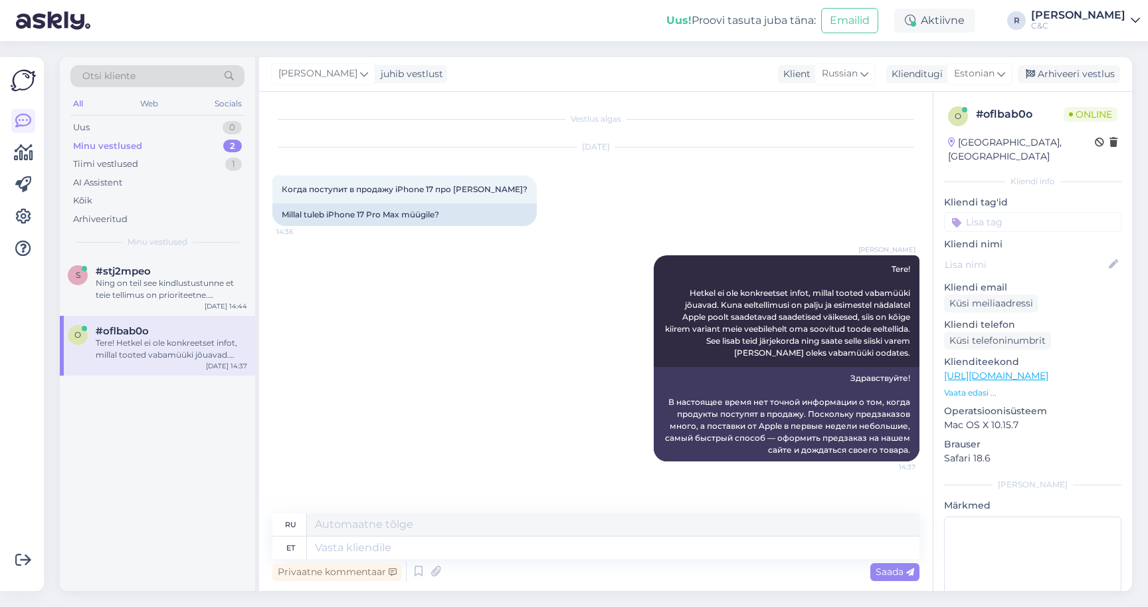
scroll to position [0, 0]
click at [1092, 78] on div "Arhiveeri vestlus" at bounding box center [1069, 74] width 102 height 18
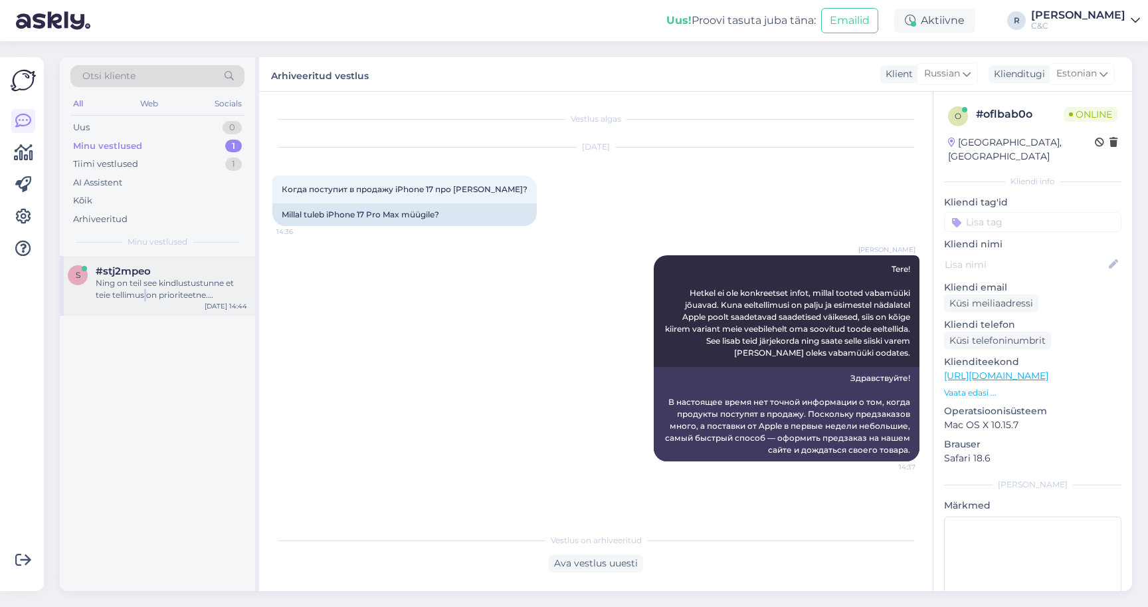
click at [146, 294] on div "Ning on teil see kindlustustunne et teie tellimus on prioriteetne. Vabamüüki ig…" at bounding box center [171, 289] width 151 height 24
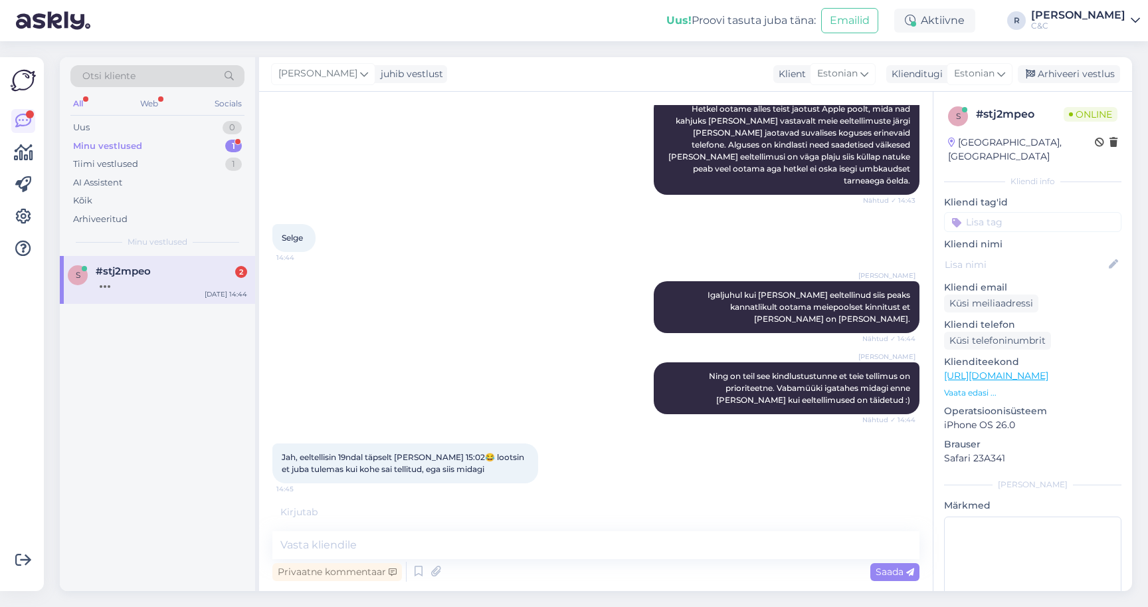
scroll to position [462, 0]
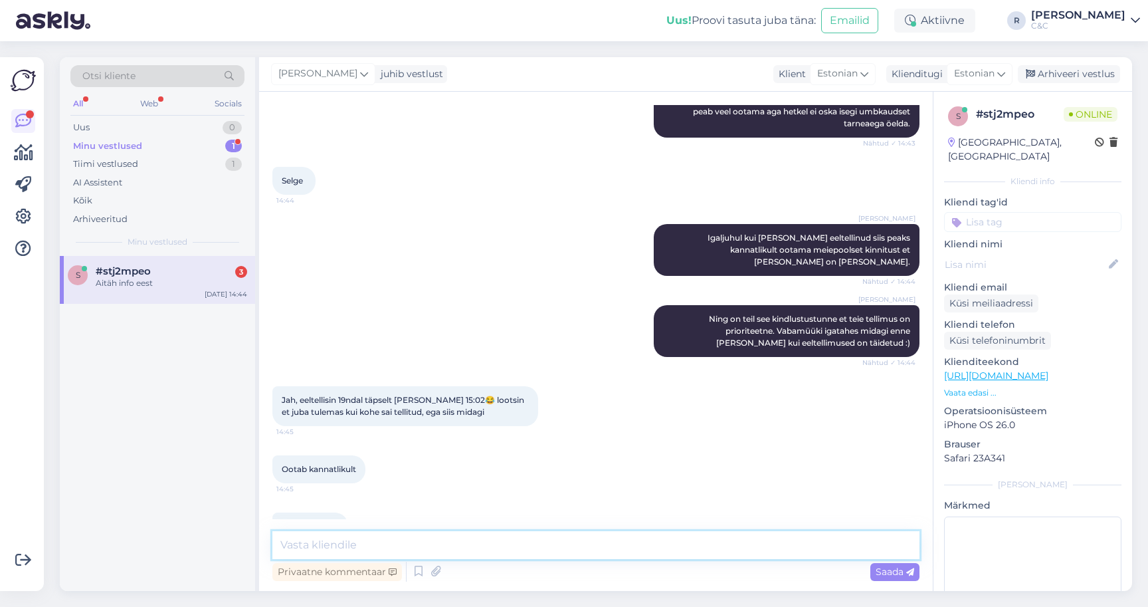
click at [377, 551] on textarea at bounding box center [595, 545] width 647 height 28
type textarea "Ikka, head! :)"
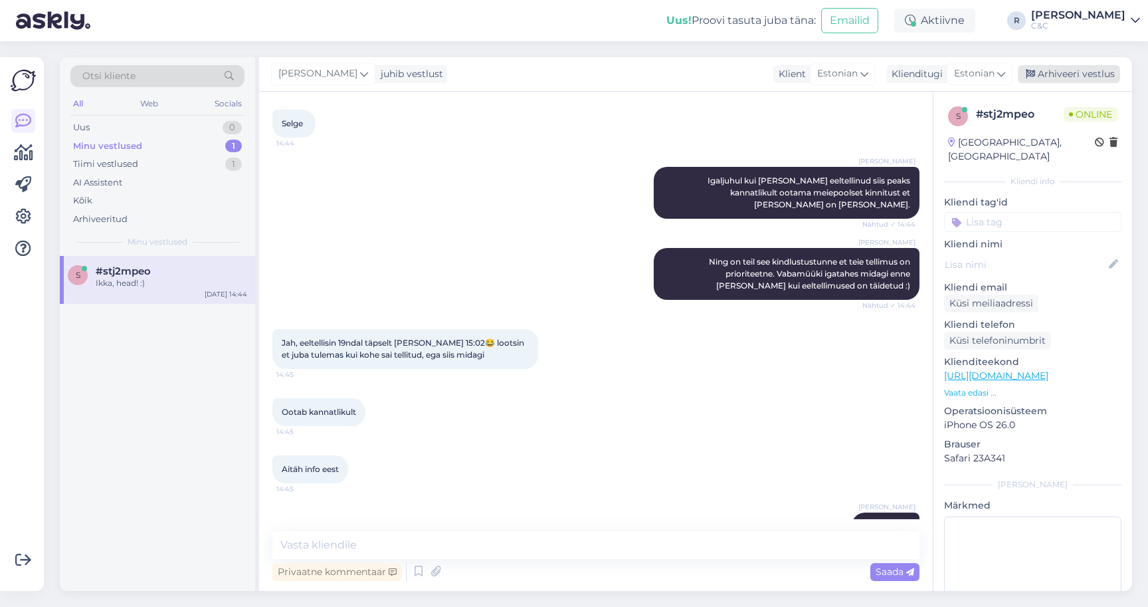
click at [1092, 80] on div "Arhiveeri vestlus" at bounding box center [1069, 74] width 102 height 18
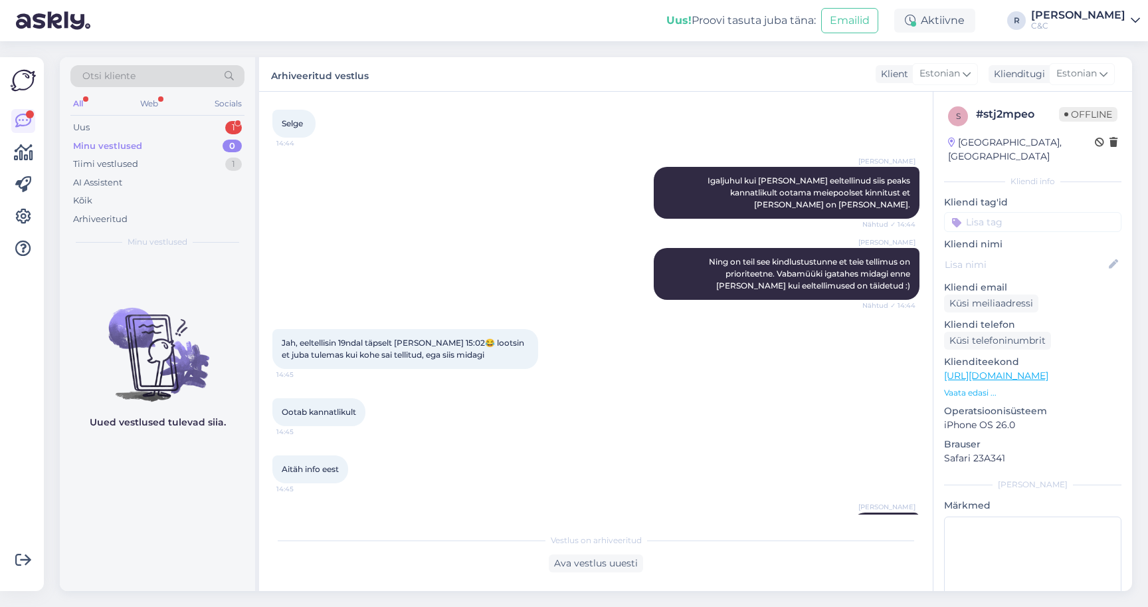
scroll to position [0, 0]
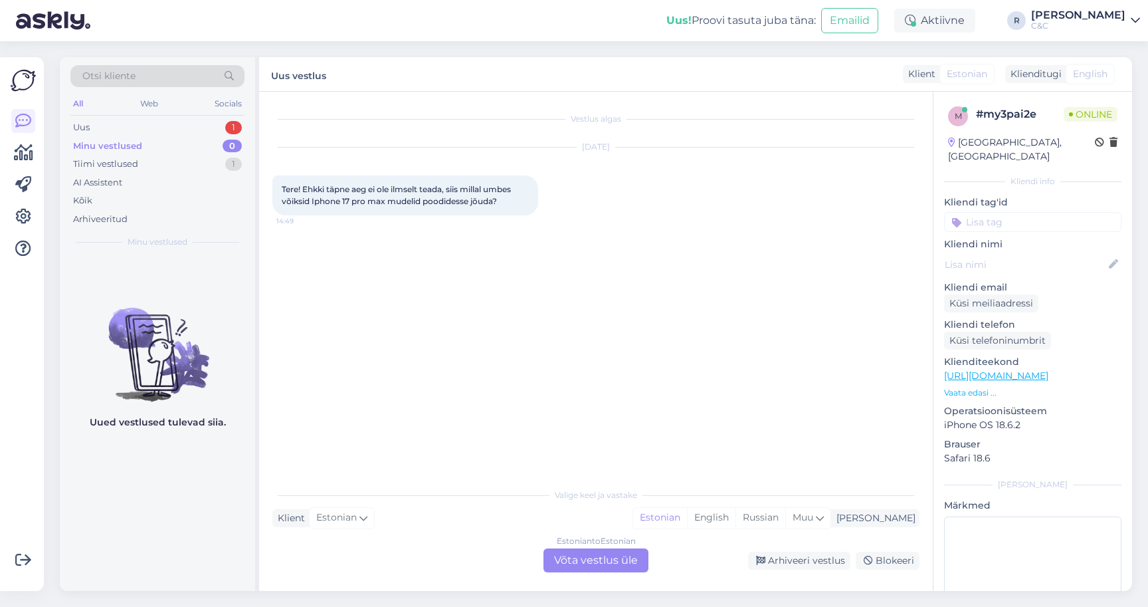
click at [580, 563] on div "Estonian to Estonian Võta vestlus üle" at bounding box center [595, 560] width 105 height 24
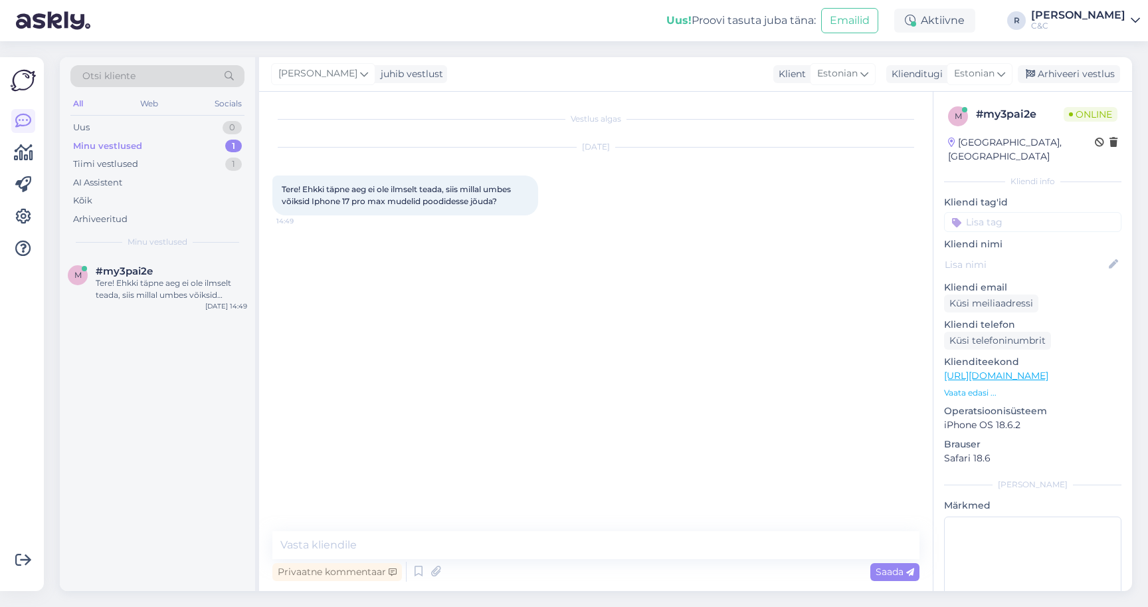
click at [406, 582] on div "Privaatne kommentaar Saada" at bounding box center [595, 571] width 647 height 25
click at [411, 579] on icon at bounding box center [419, 571] width 16 height 20
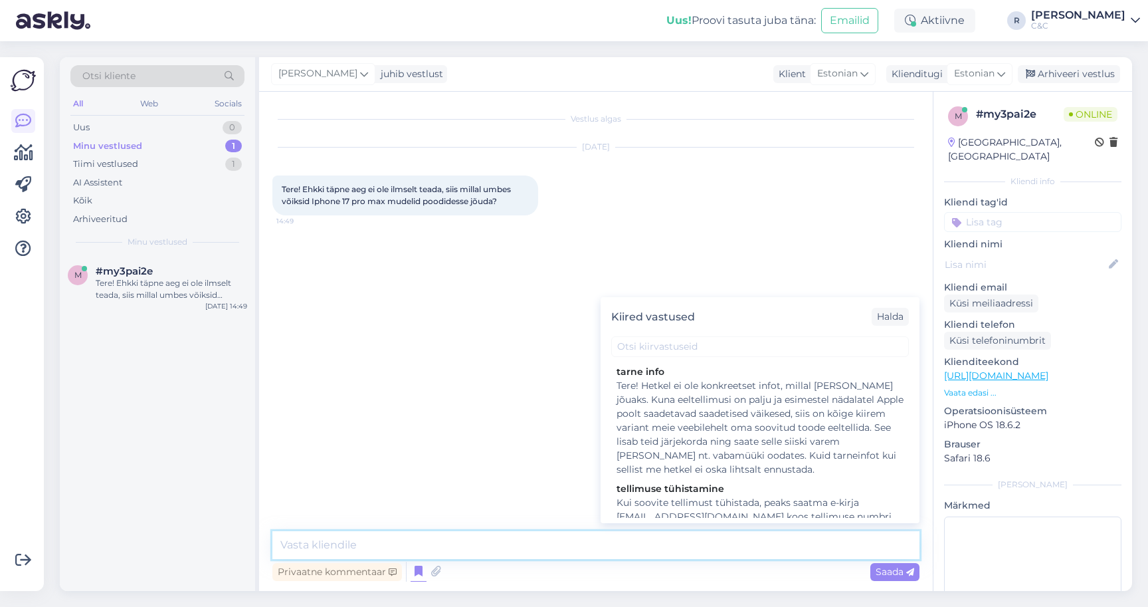
click at [391, 554] on textarea at bounding box center [595, 545] width 647 height 28
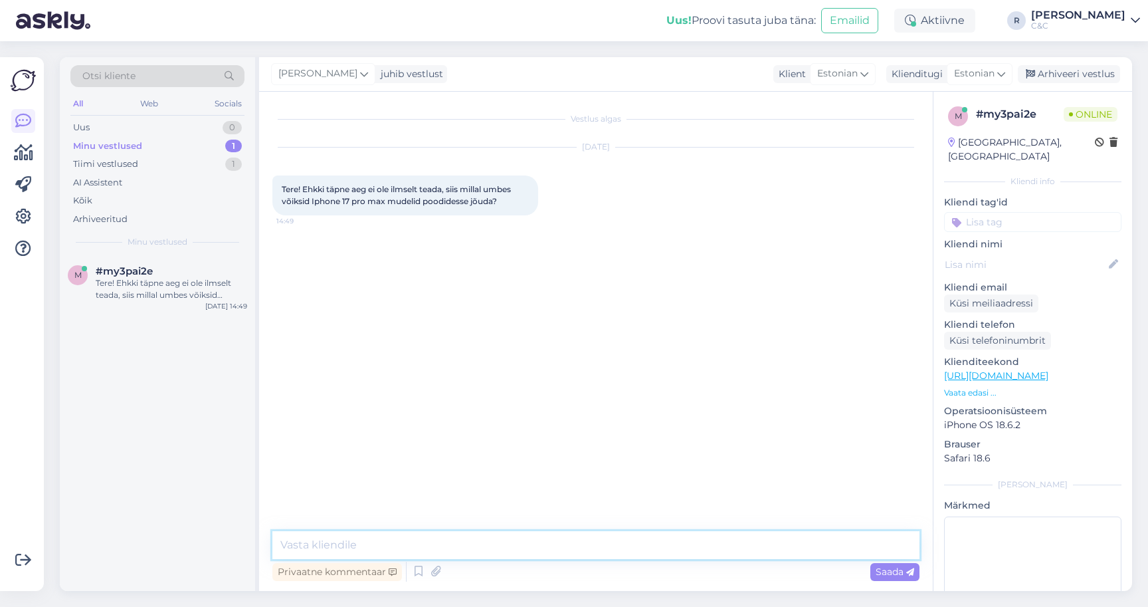
click at [391, 554] on textarea at bounding box center [595, 545] width 647 height 28
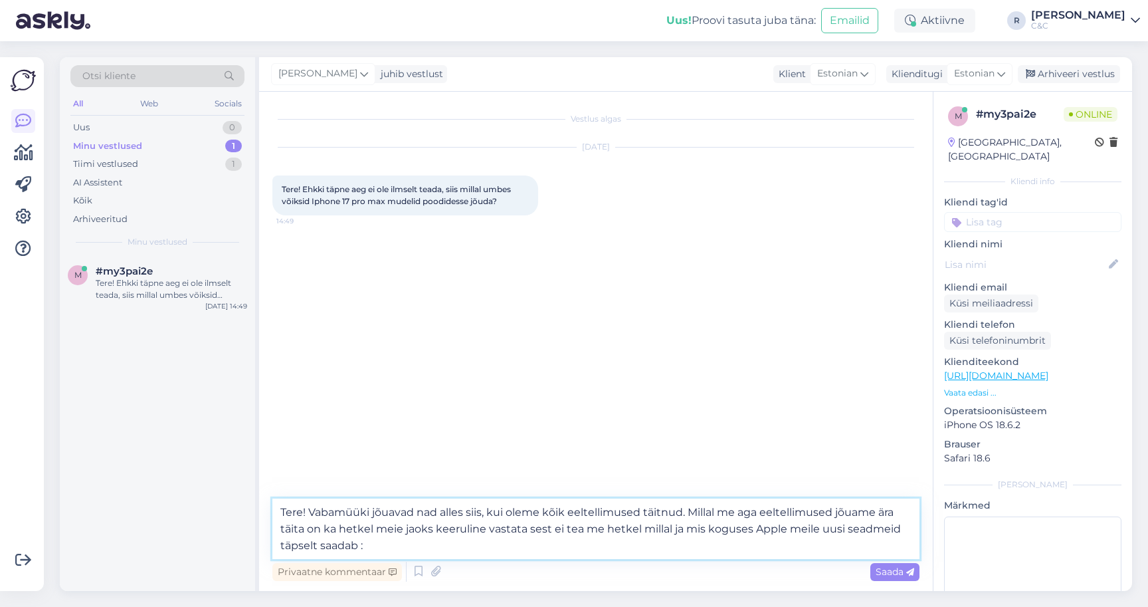
type textarea "Tere! Vabamüüki jõuavad nad alles siis, kui oleme kõik eeltellimused täitnud. M…"
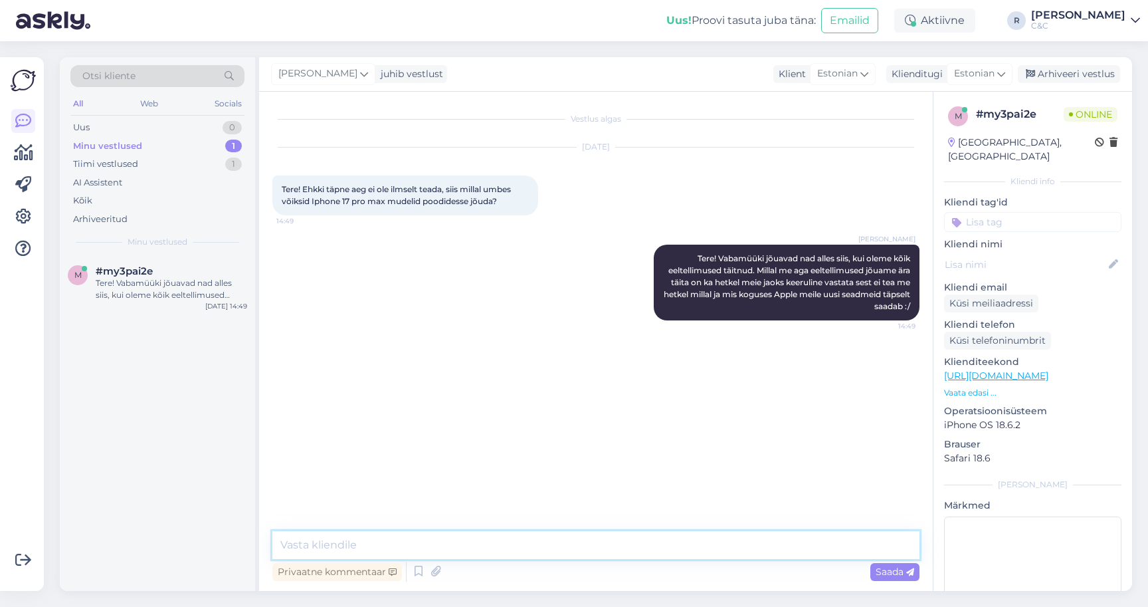
click at [408, 541] on textarea at bounding box center [595, 545] width 647 height 28
click at [394, 549] on textarea at bounding box center [595, 545] width 647 height 28
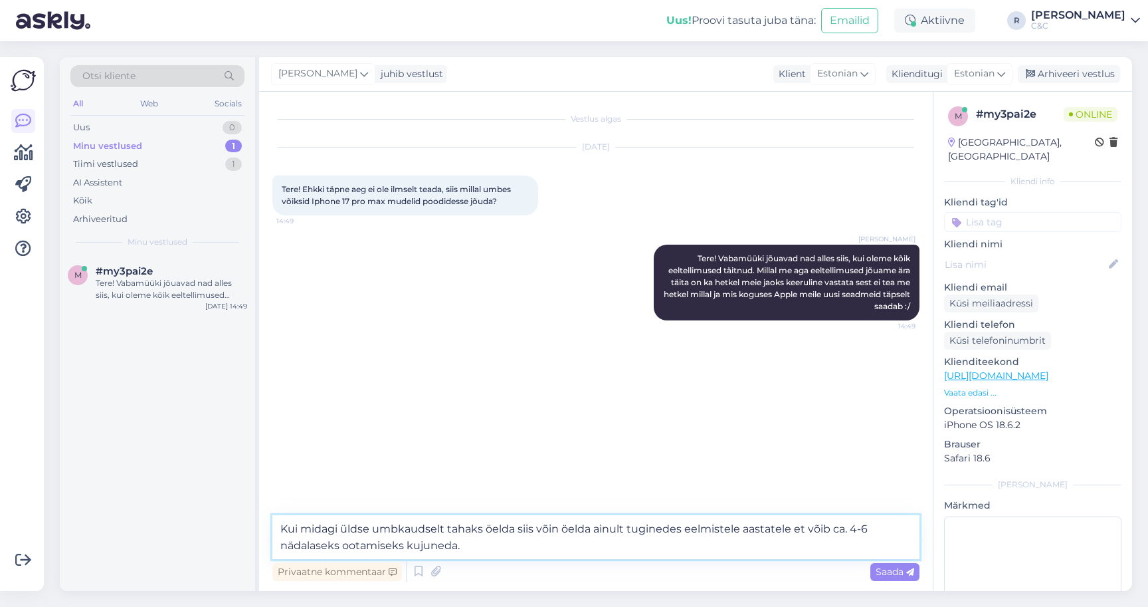
type textarea "Kui midagi üldse umbkaudselt tahaks öelda siis võin öelda ainult tuginedes eelm…"
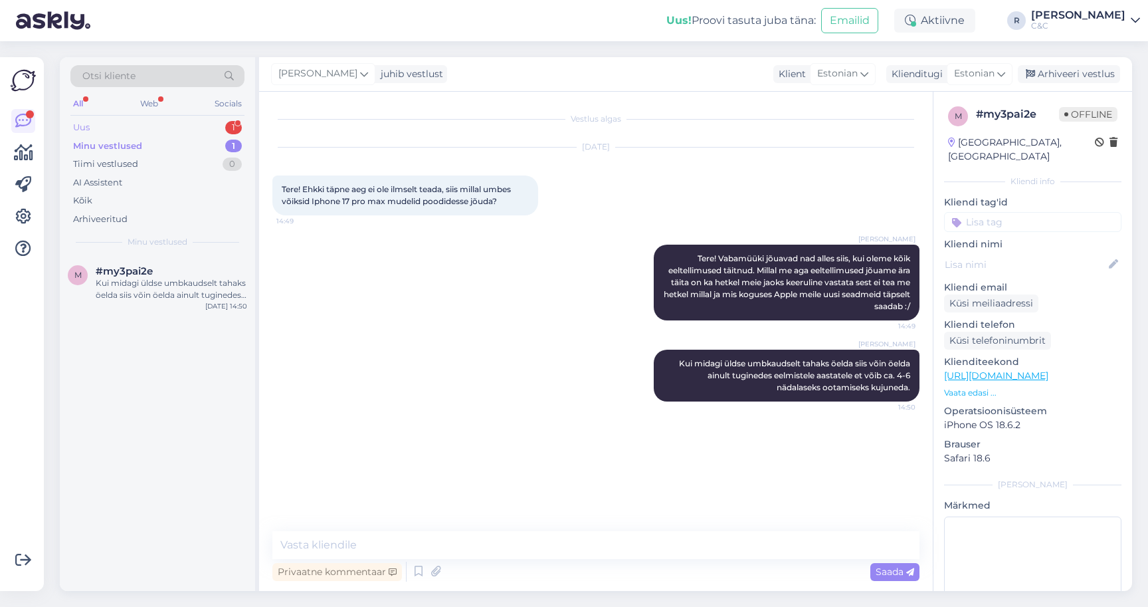
click at [187, 119] on div "Uus 1" at bounding box center [157, 127] width 174 height 19
click at [185, 128] on div "Uus 1" at bounding box center [157, 127] width 174 height 19
click at [222, 305] on div "[DATE] 15:00" at bounding box center [226, 306] width 42 height 10
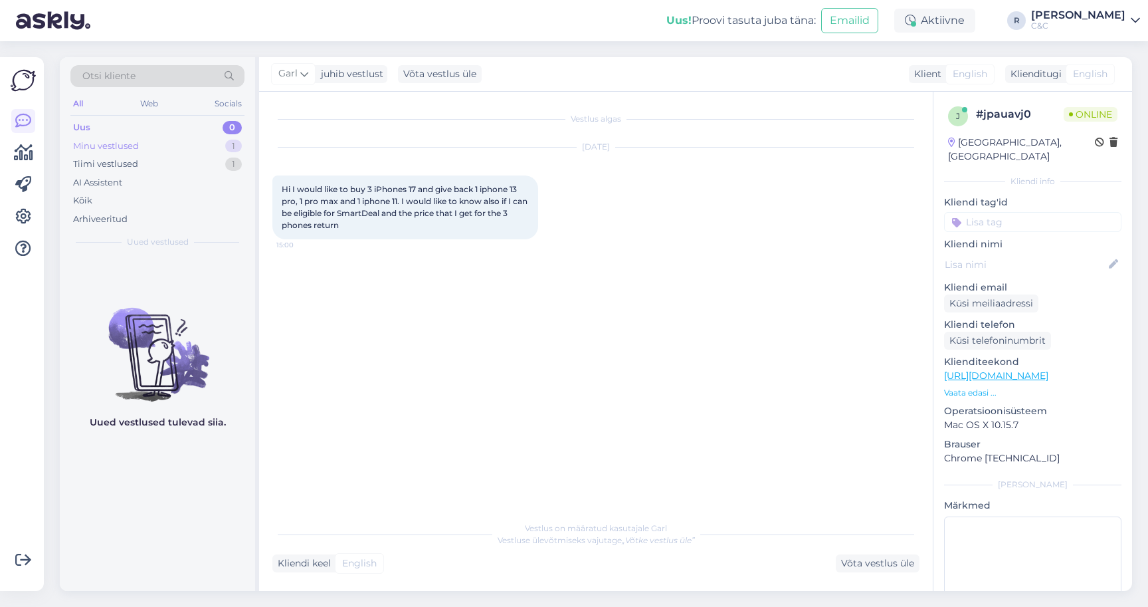
click at [196, 144] on div "Minu vestlused 1" at bounding box center [157, 146] width 174 height 19
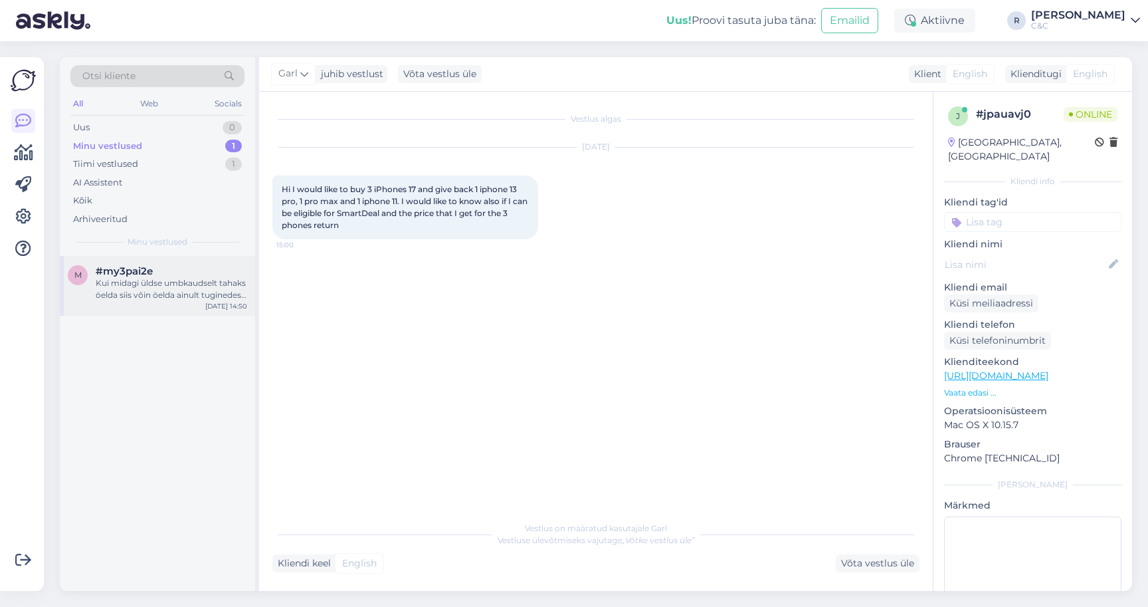
click at [164, 283] on div "Kui midagi üldse umbkaudselt tahaks öelda siis võin öelda ainult tuginedes eelm…" at bounding box center [171, 289] width 151 height 24
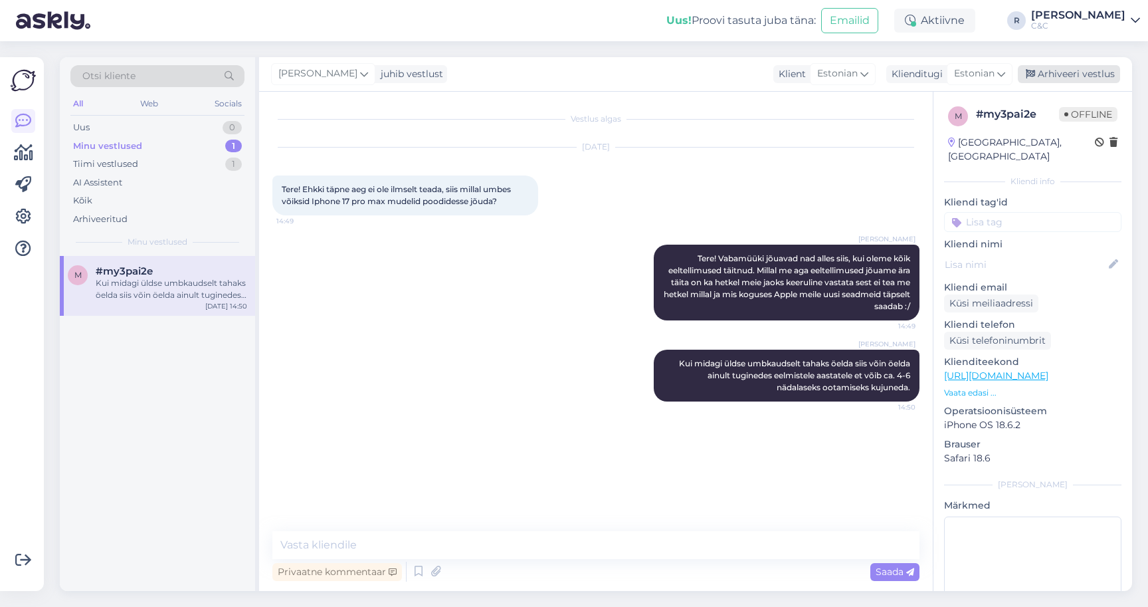
click at [1056, 79] on div "Arhiveeri vestlus" at bounding box center [1069, 74] width 102 height 18
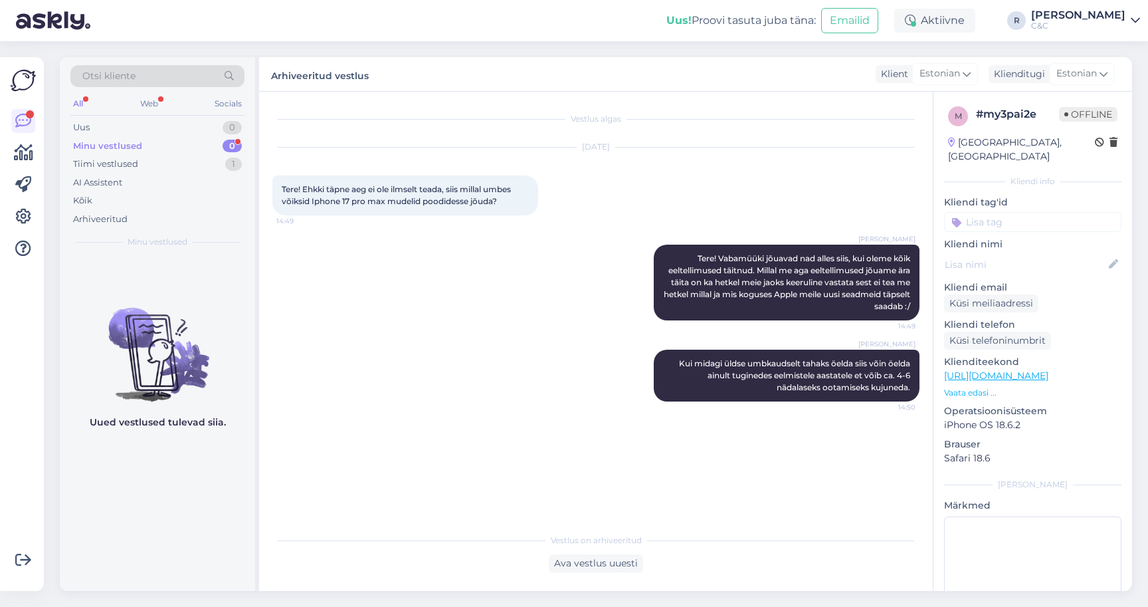
click at [209, 144] on div "Minu vestlused 0" at bounding box center [157, 146] width 174 height 19
click at [201, 160] on div "Tiimi vestlused 1" at bounding box center [157, 164] width 174 height 19
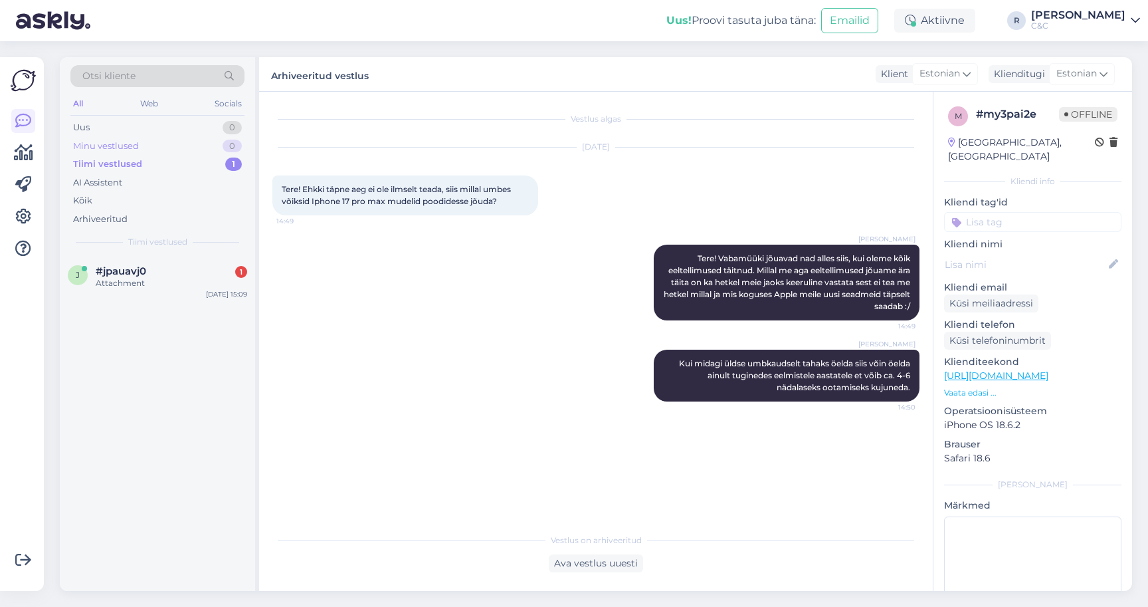
click at [201, 150] on div "Minu vestlused 0" at bounding box center [157, 146] width 174 height 19
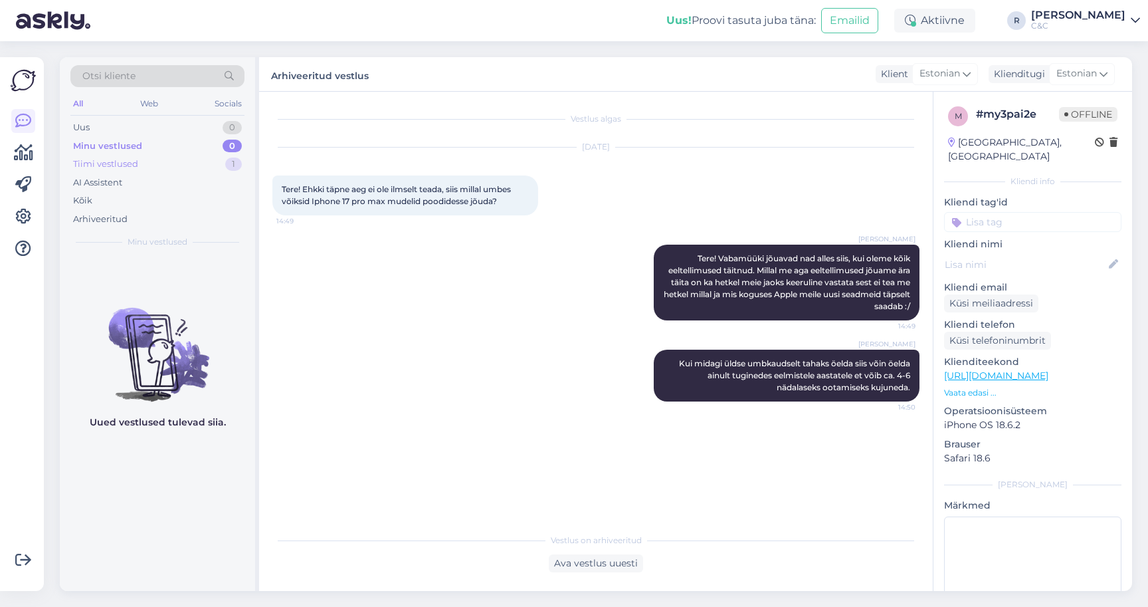
click at [201, 163] on div "Tiimi vestlused 1" at bounding box center [157, 164] width 174 height 19
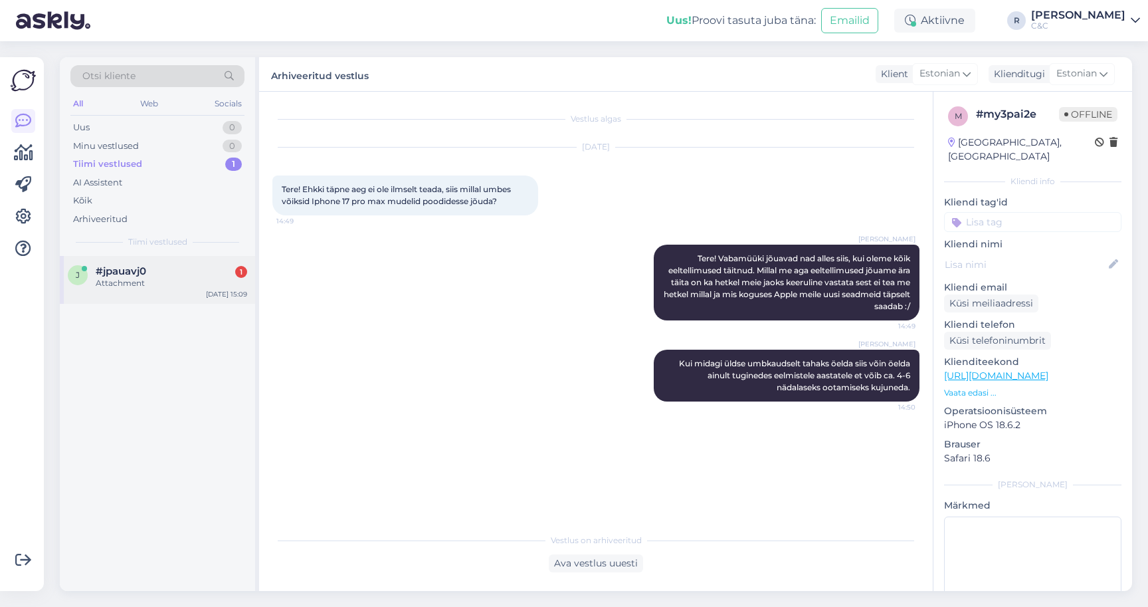
click at [184, 260] on div "j #jpauavj0 1 Attachment [DATE] 15:09" at bounding box center [157, 280] width 195 height 48
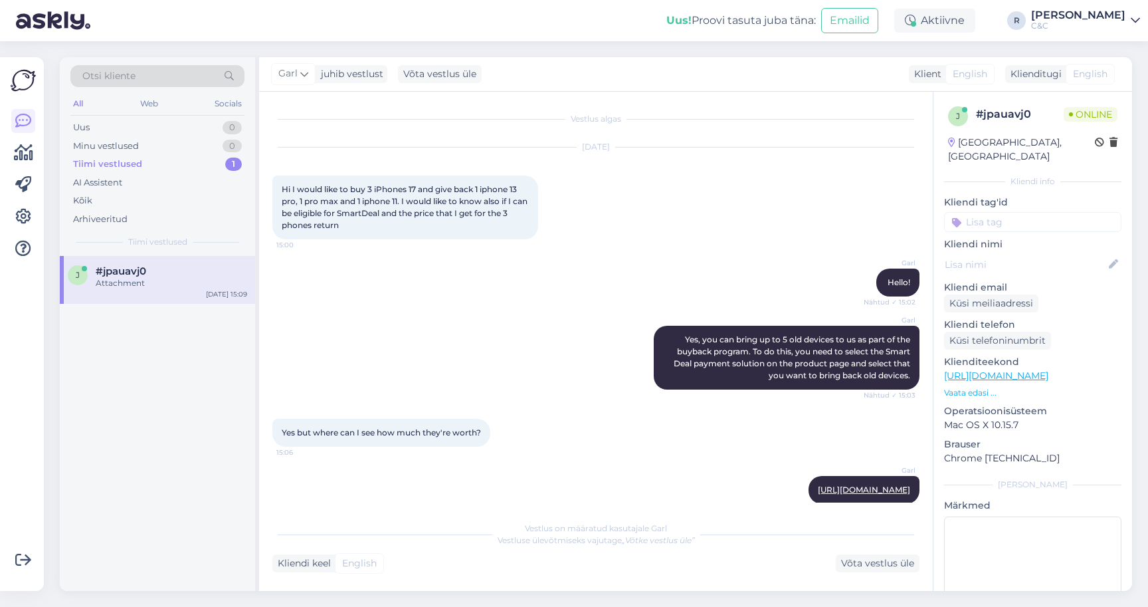
scroll to position [283, 0]
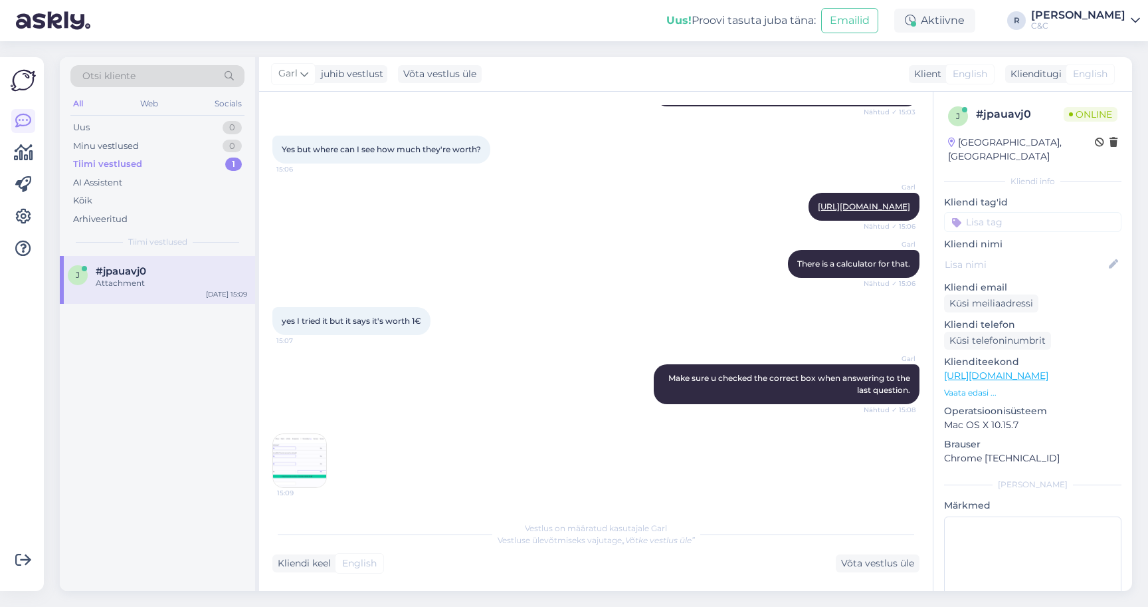
click at [1124, 25] on div "C&C" at bounding box center [1078, 26] width 94 height 11
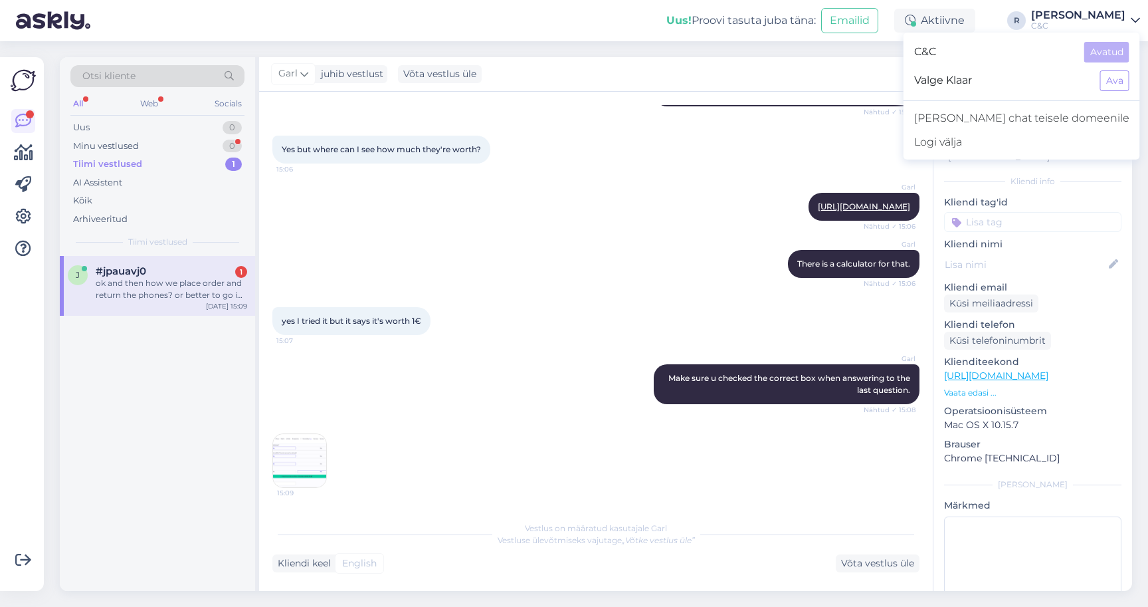
scroll to position [10, 0]
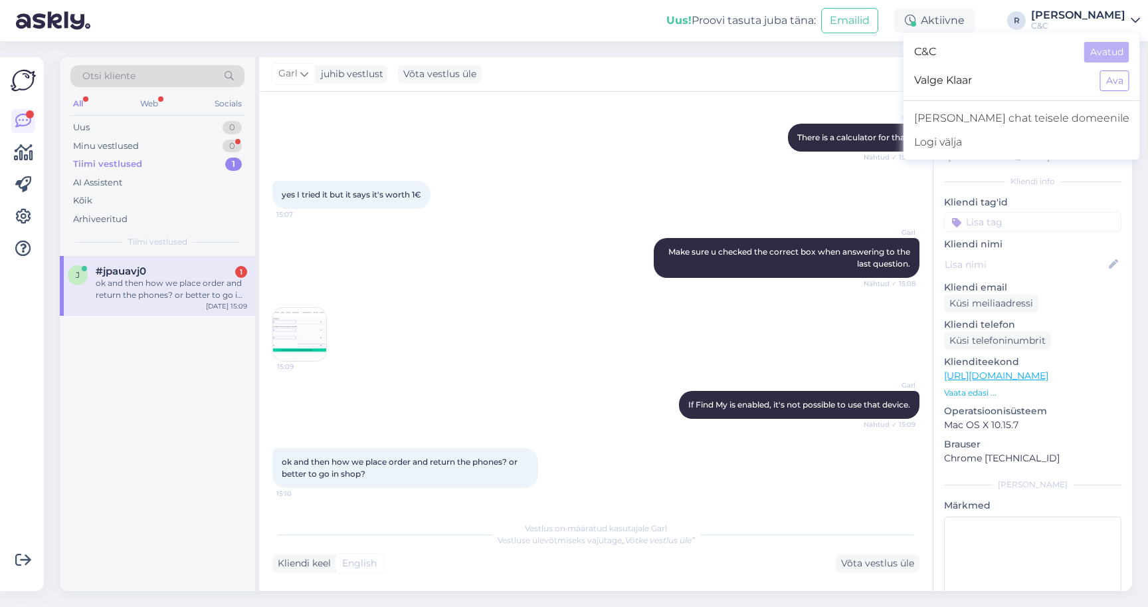
click at [219, 277] on div "ok and then how we place order and return the phones? or better to go in shop?" at bounding box center [171, 289] width 151 height 24
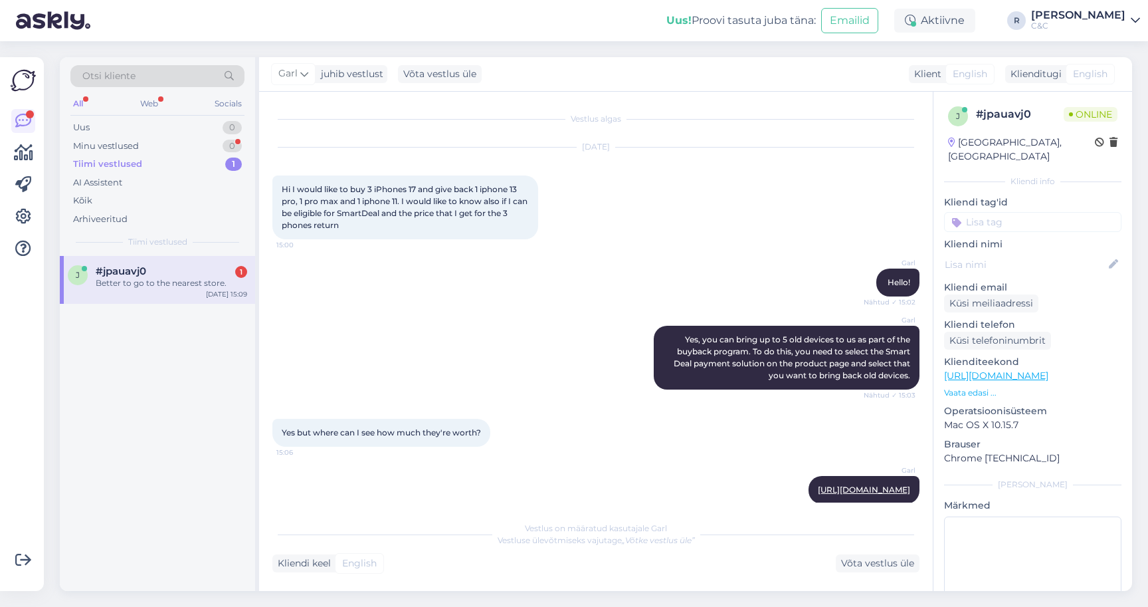
scroll to position [466, 0]
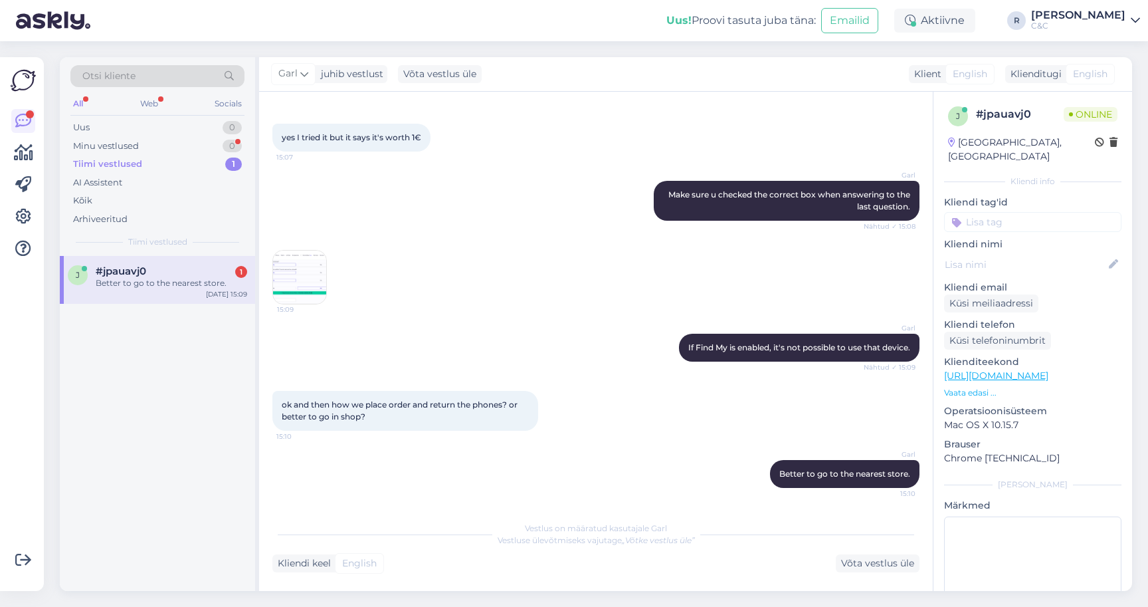
click at [149, 265] on div "#jpauavj0 1" at bounding box center [171, 271] width 151 height 12
click at [967, 5] on div "Uus! Proovi tasuta [PERSON_NAME]: Emailid Aktiivne R [PERSON_NAME] C&C C&C Avat…" at bounding box center [574, 20] width 1148 height 41
click at [190, 277] on div "j #jpauavj0 1 Better to go to the nearest store. [DATE] 15:09" at bounding box center [157, 280] width 195 height 48
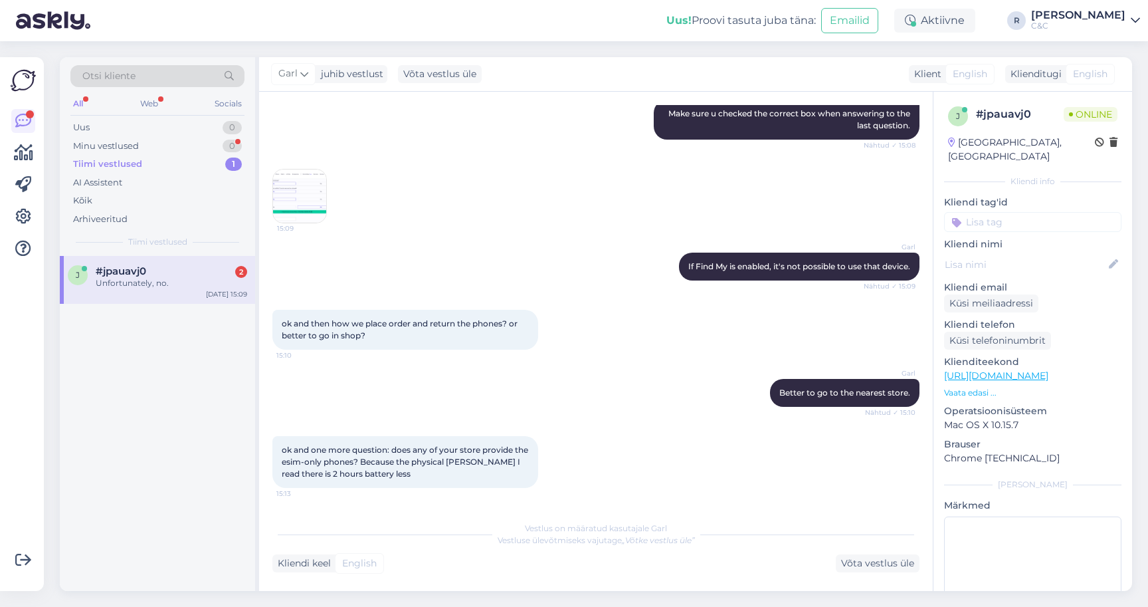
scroll to position [605, 0]
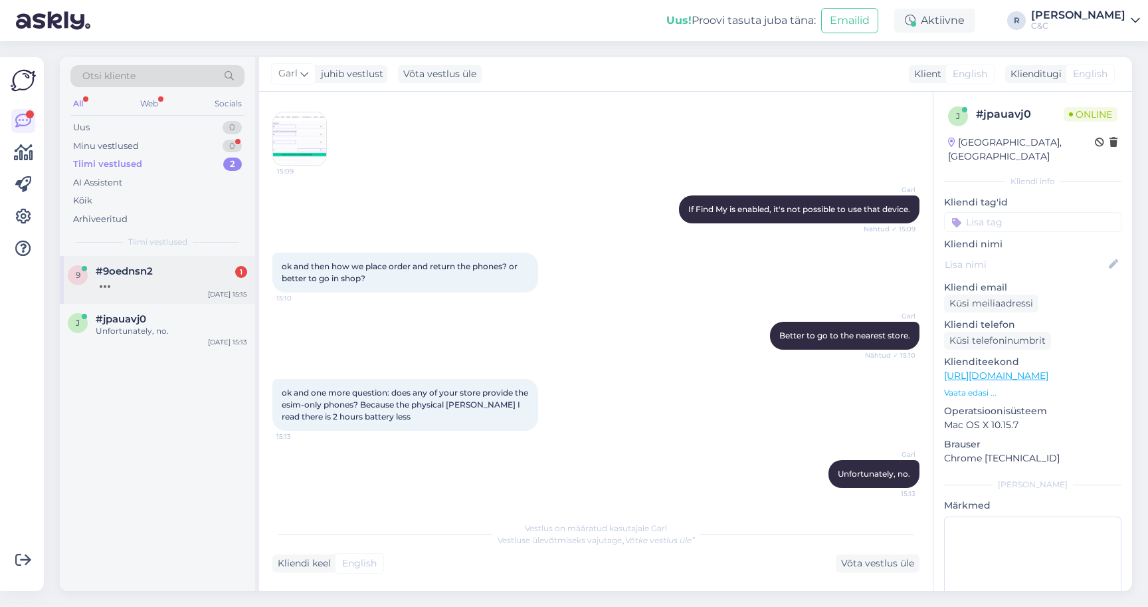
click at [144, 265] on span "#9oednsn2" at bounding box center [124, 271] width 57 height 12
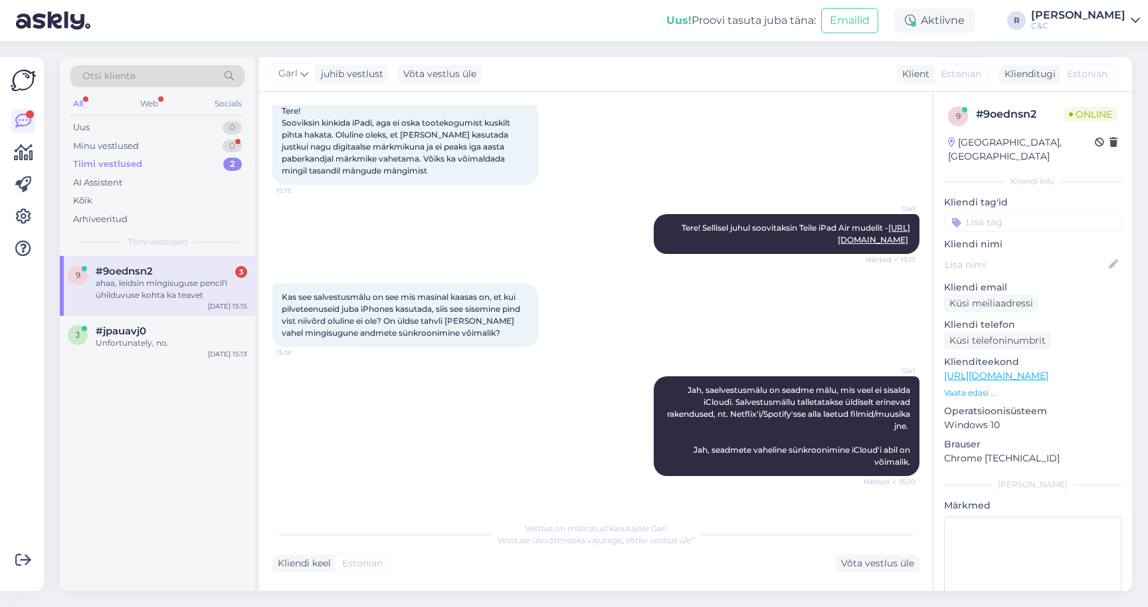
scroll to position [217, 0]
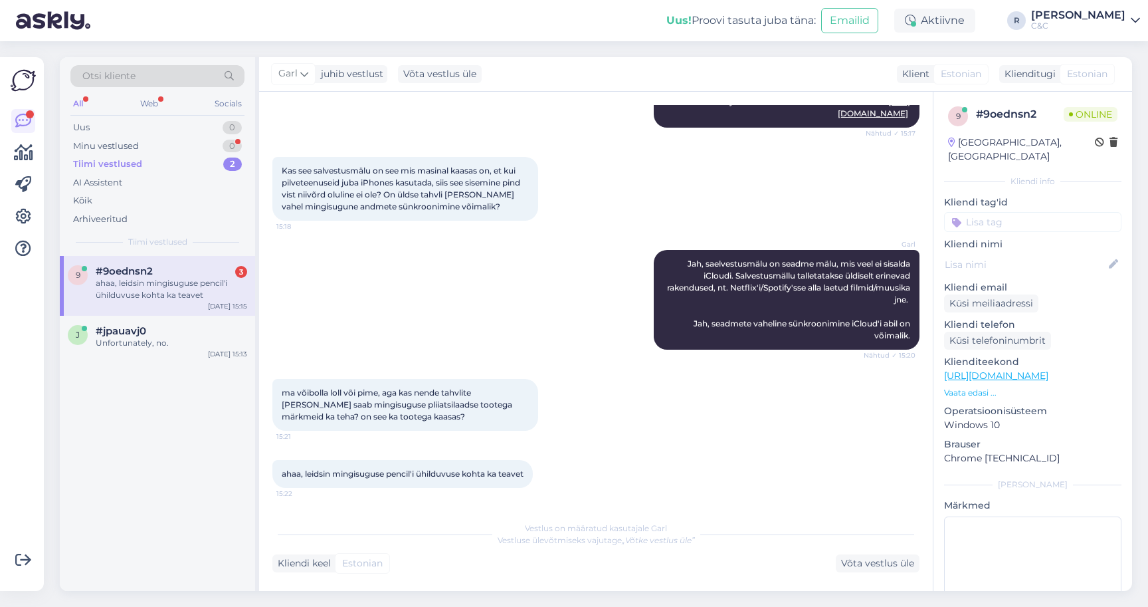
click at [191, 282] on div "ahaa, leidsin mingisuguse pencil'i ühilduvuse kohta ka teavet" at bounding box center [171, 289] width 151 height 24
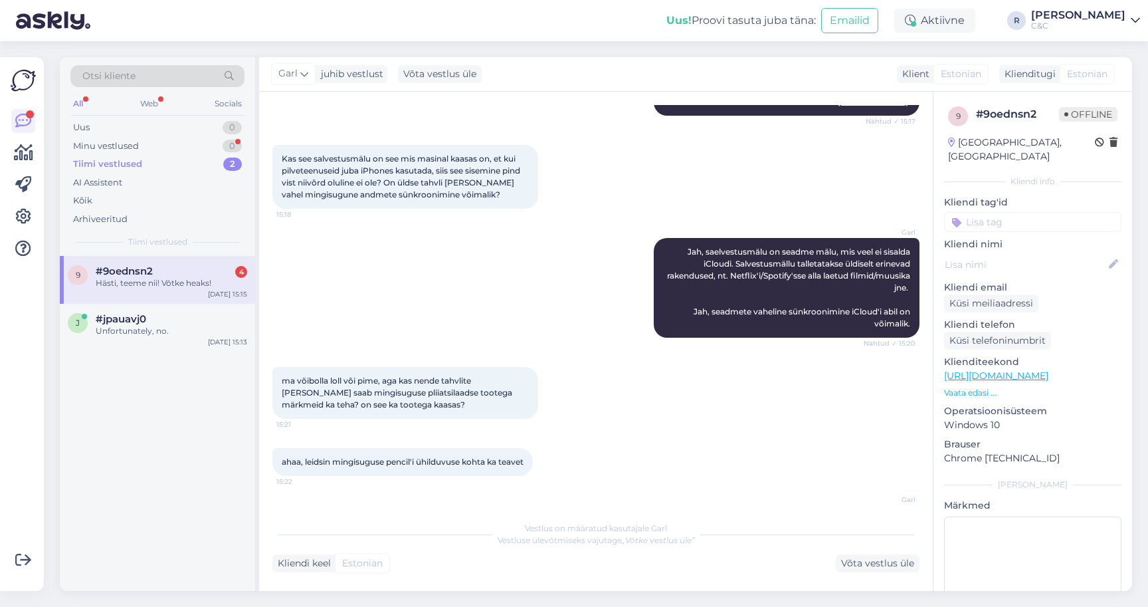
scroll to position [412, 0]
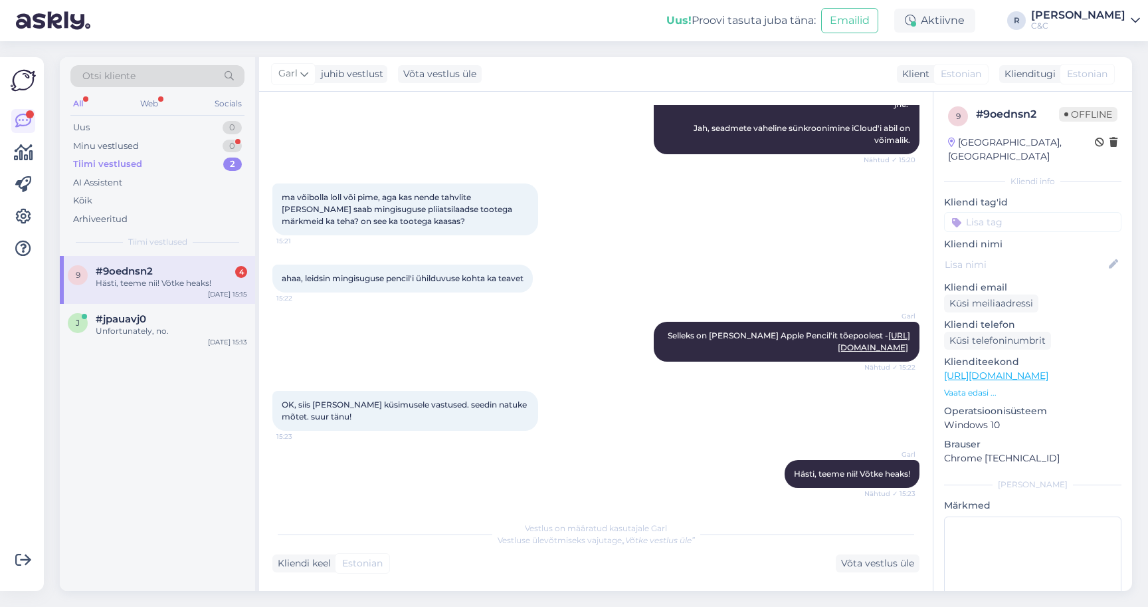
click at [187, 277] on div "Hästi, teeme nii! Võtke heaks!" at bounding box center [171, 283] width 151 height 12
click at [168, 313] on div "#jpauavj0" at bounding box center [171, 319] width 151 height 12
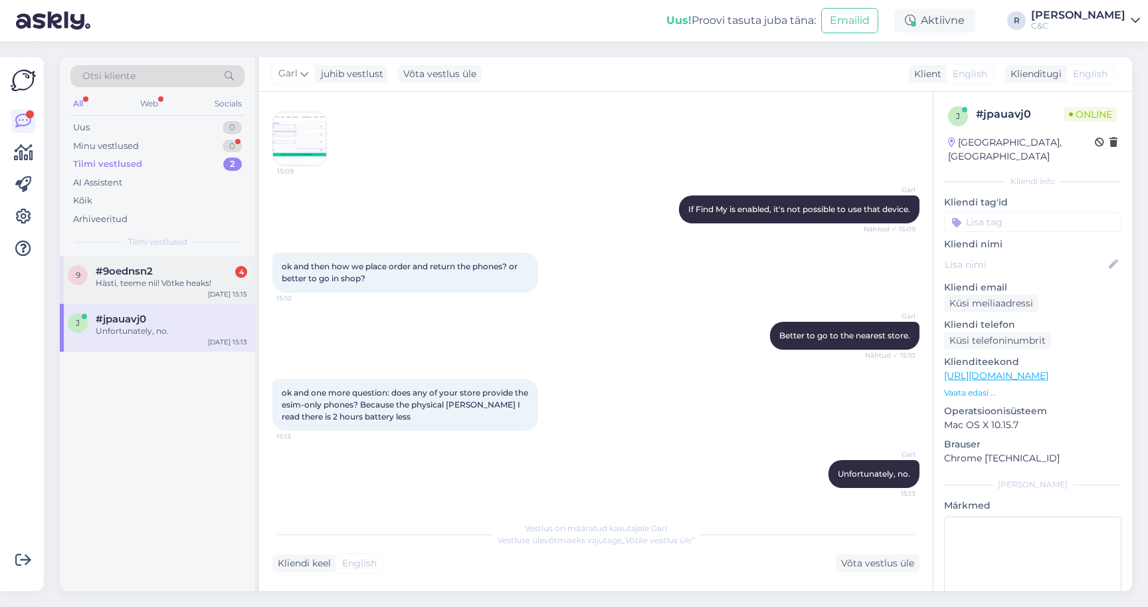
click at [210, 265] on div "#9oednsn2 4" at bounding box center [171, 271] width 151 height 12
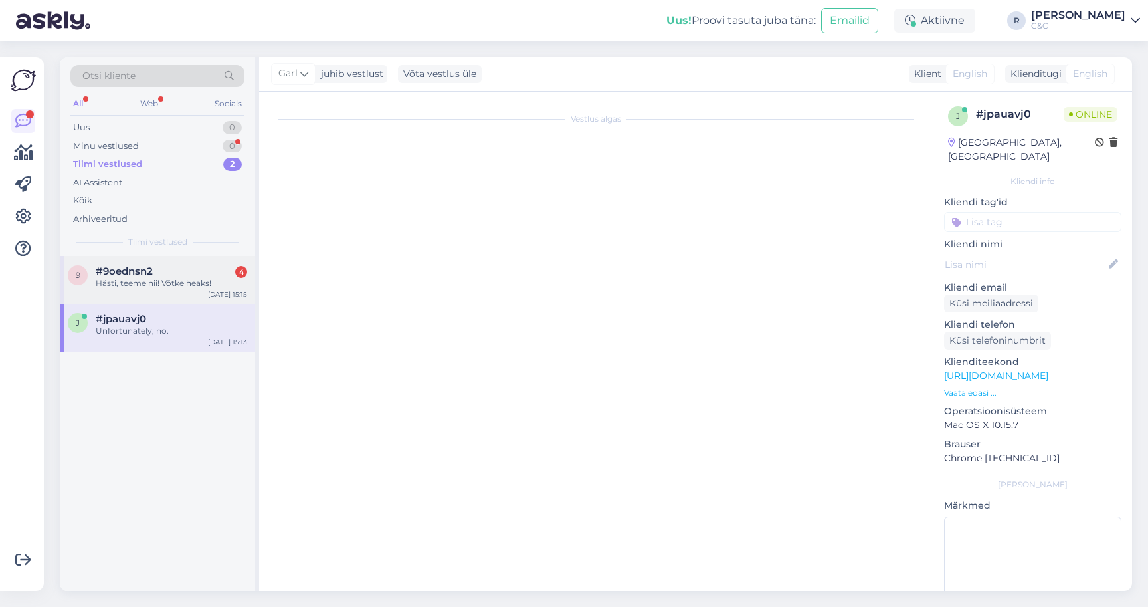
scroll to position [28, 0]
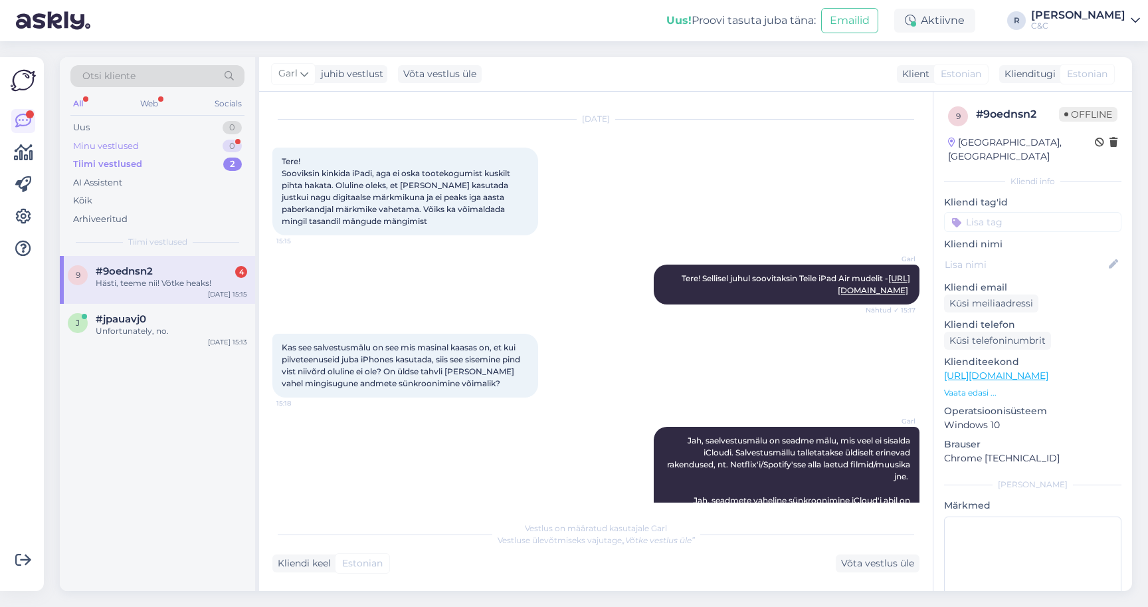
click at [221, 137] on div "Minu vestlused 0" at bounding box center [157, 146] width 174 height 19
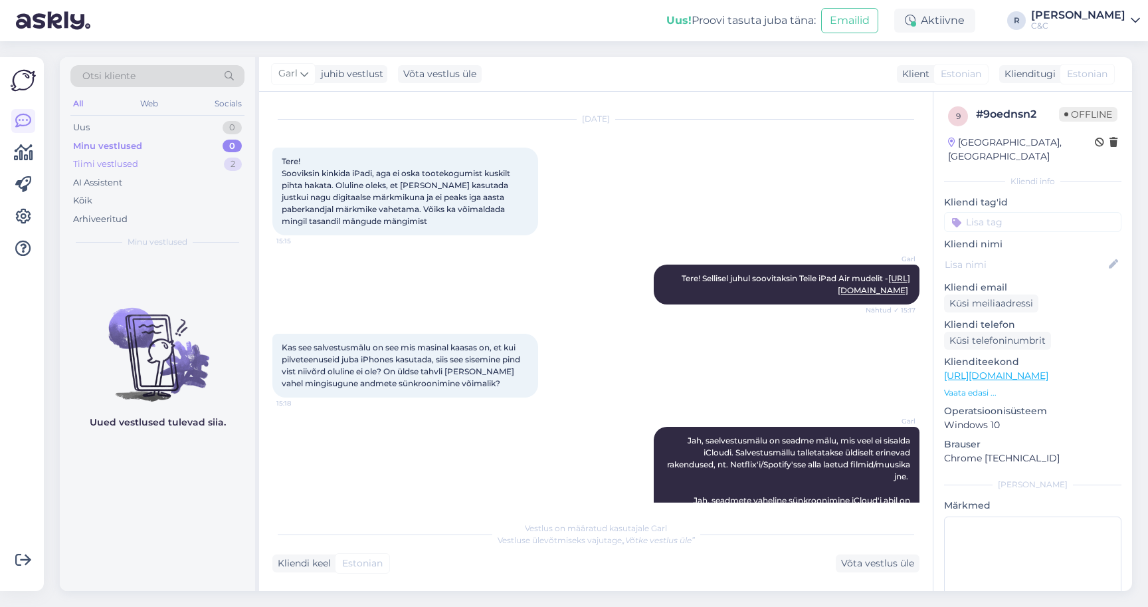
click at [219, 159] on div "Tiimi vestlused 2" at bounding box center [157, 164] width 174 height 19
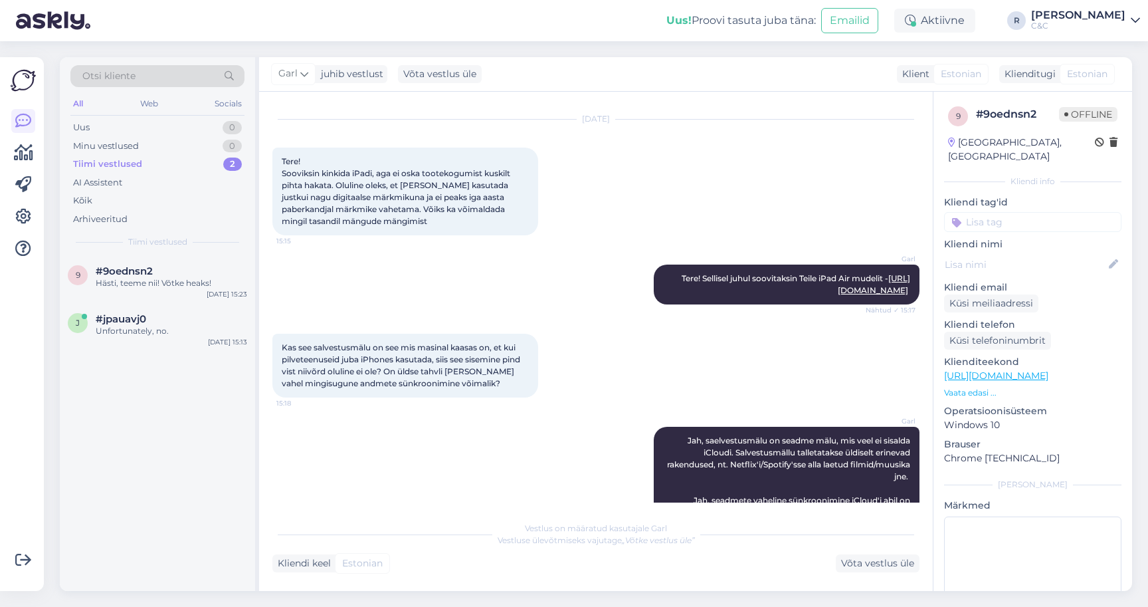
click at [221, 158] on div "Tiimi vestlused 2" at bounding box center [157, 164] width 174 height 19
click at [146, 325] on div "Unfortunately, no." at bounding box center [171, 331] width 151 height 12
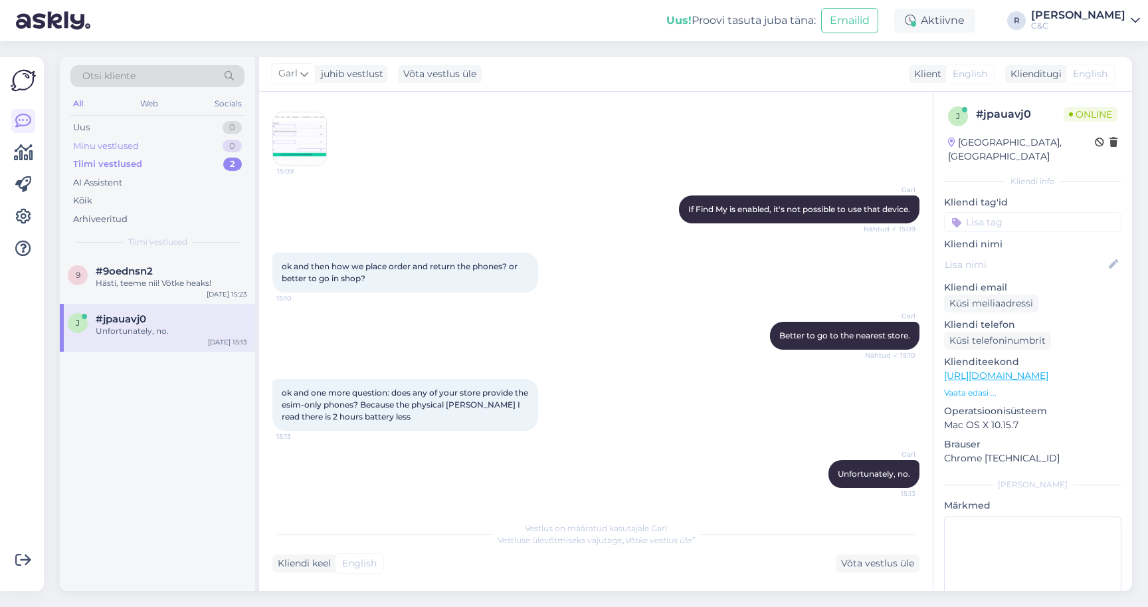
click at [209, 137] on div "Minu vestlused 0" at bounding box center [157, 146] width 174 height 19
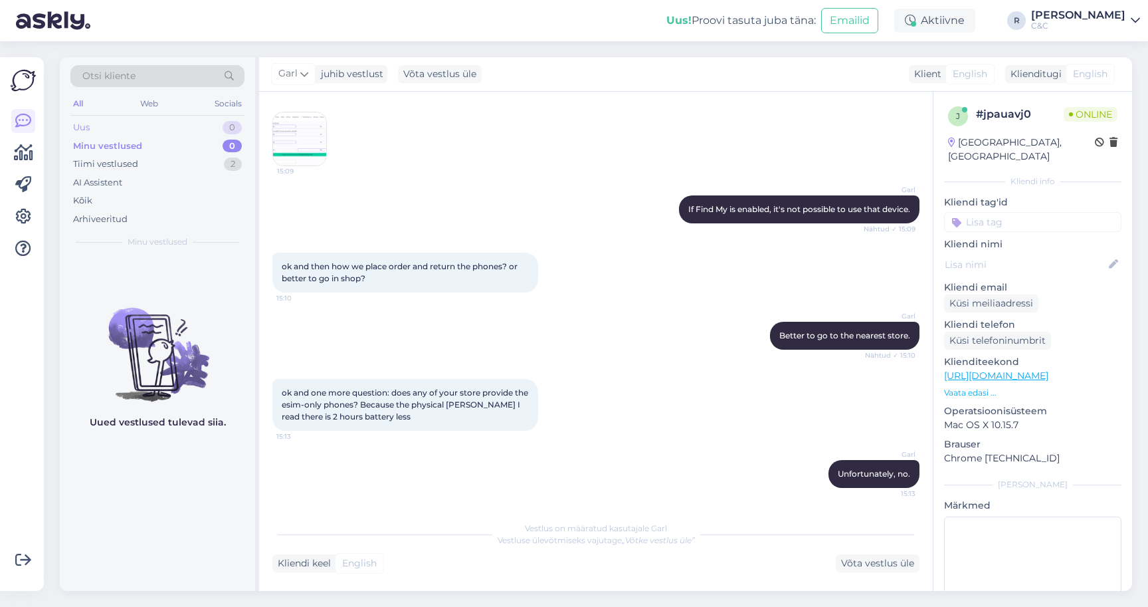
click at [209, 122] on div "Uus 0" at bounding box center [157, 127] width 174 height 19
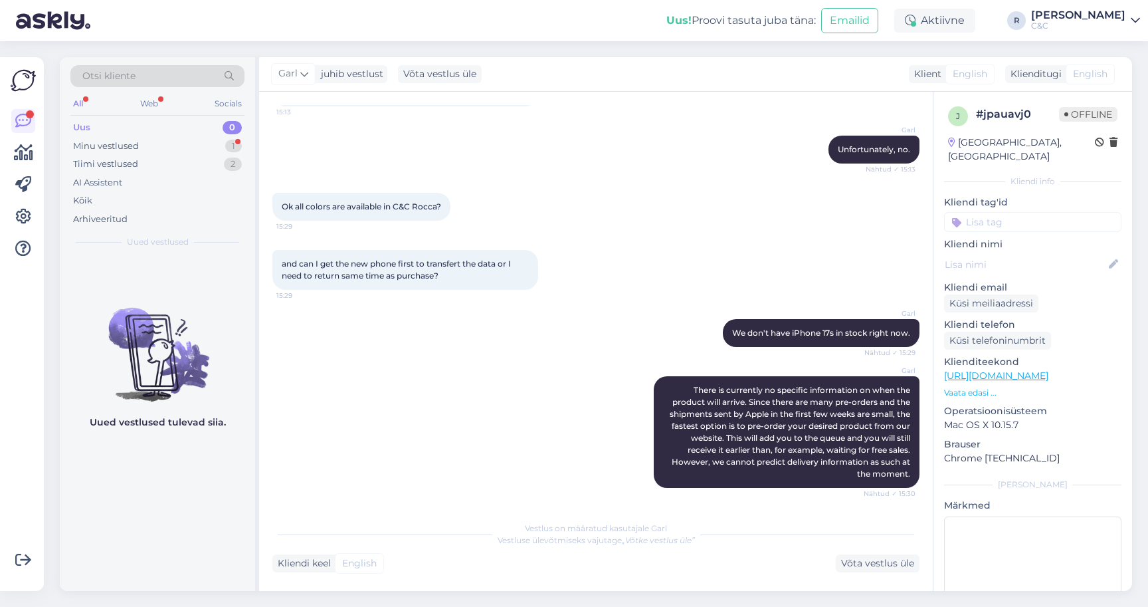
scroll to position [1100, 0]
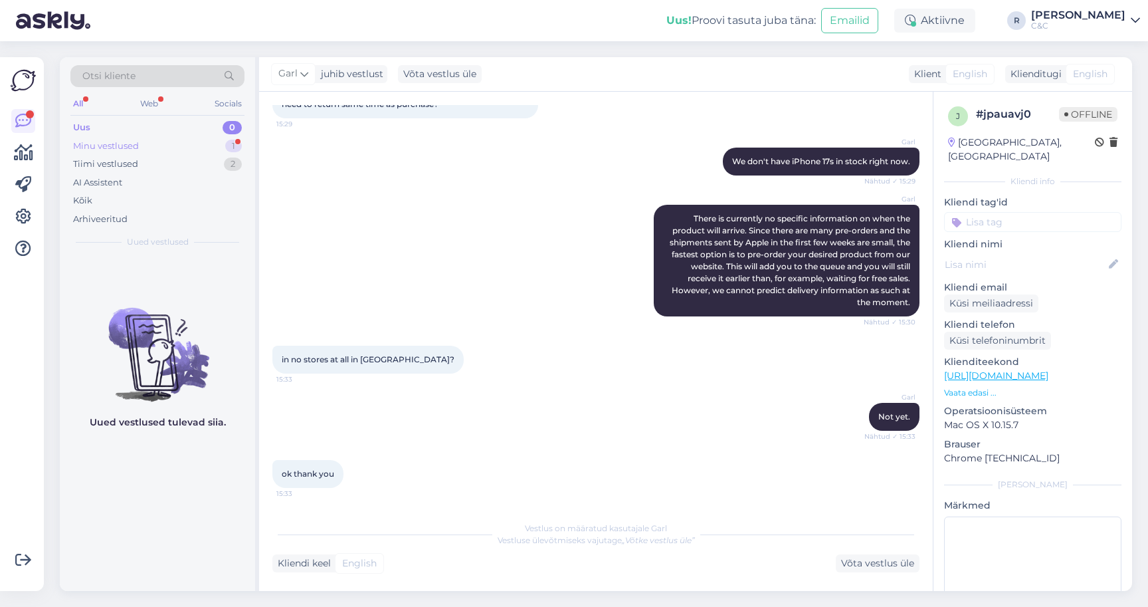
click at [213, 138] on div "Minu vestlused 1" at bounding box center [157, 146] width 174 height 19
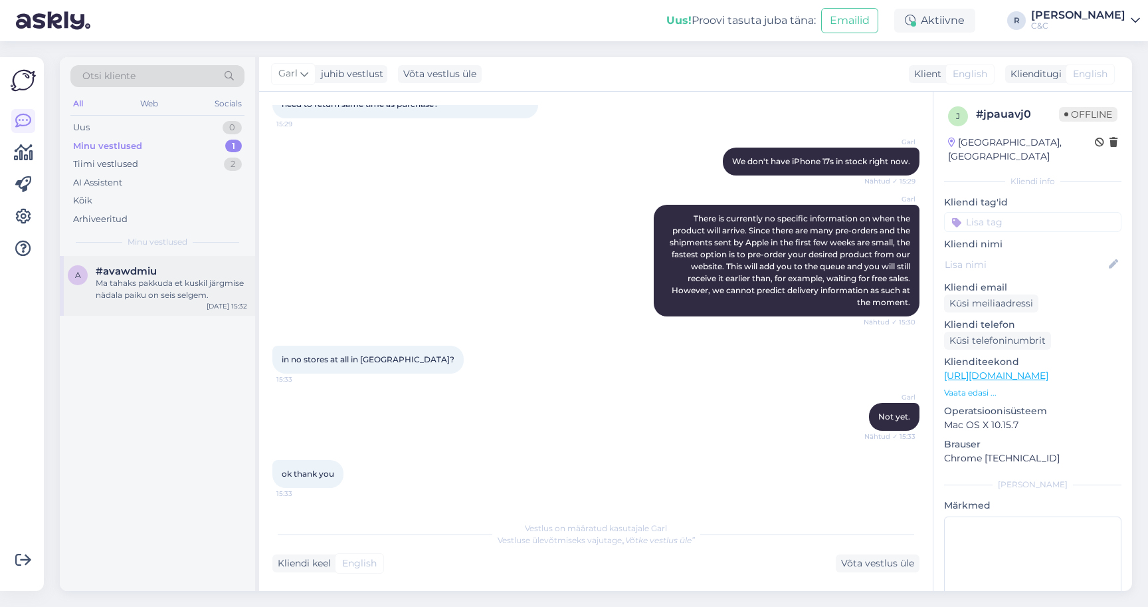
click at [186, 280] on div "Ma tahaks pakkuda et kuskil järgmise nädala paiku on seis selgem." at bounding box center [171, 289] width 151 height 24
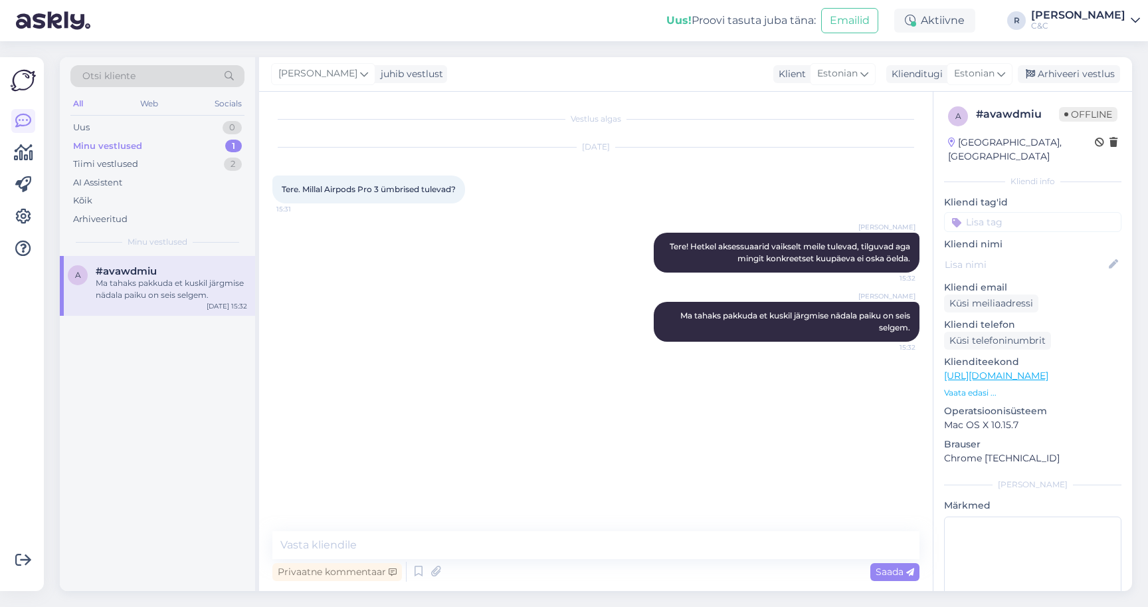
scroll to position [0, 0]
click at [199, 137] on div "Minu vestlused 1" at bounding box center [157, 146] width 174 height 19
click at [151, 277] on div "Ma tahaks pakkuda et kuskil järgmise nädala paiku on seis selgem." at bounding box center [171, 289] width 151 height 24
click at [1082, 72] on div "Arhiveeri vestlus" at bounding box center [1069, 74] width 102 height 18
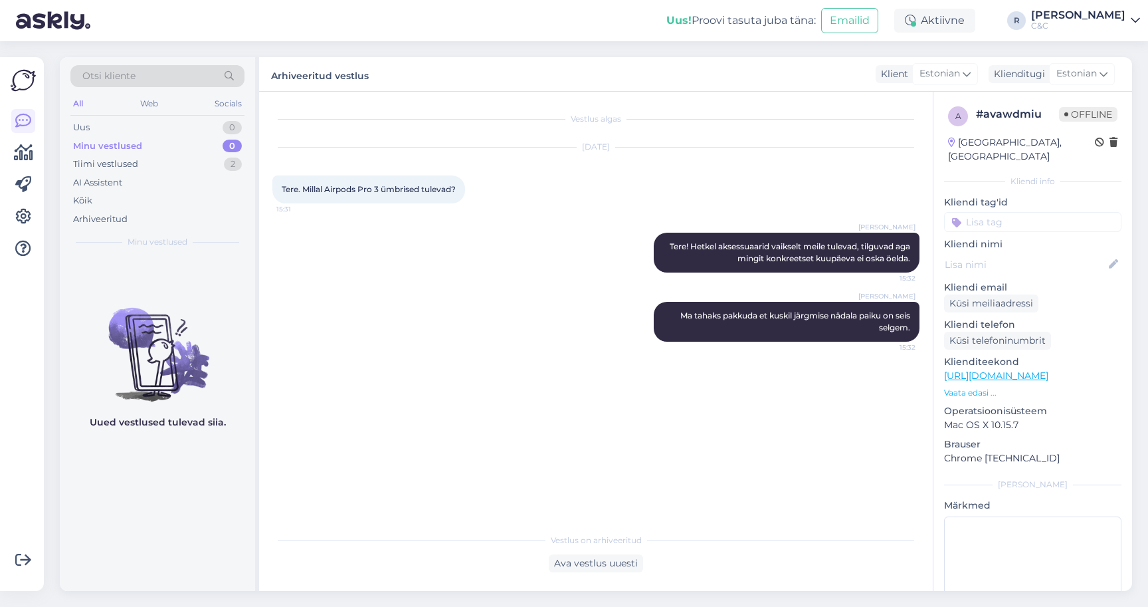
click at [1116, 34] on div "Uus! Proovi tasuta [PERSON_NAME]: Emailid Aktiivne R [PERSON_NAME] C&C C&C Avat…" at bounding box center [574, 20] width 1148 height 41
click at [15, 205] on link at bounding box center [23, 217] width 24 height 24
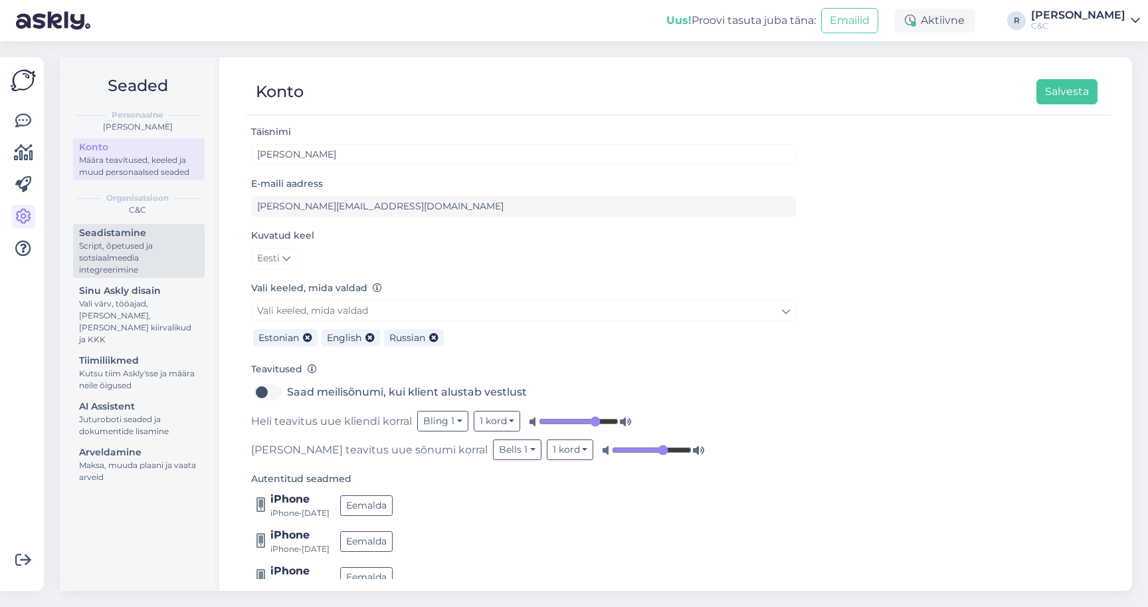
click at [136, 240] on div "Script, õpetused ja sotsiaalmeedia integreerimine" at bounding box center [139, 258] width 120 height 36
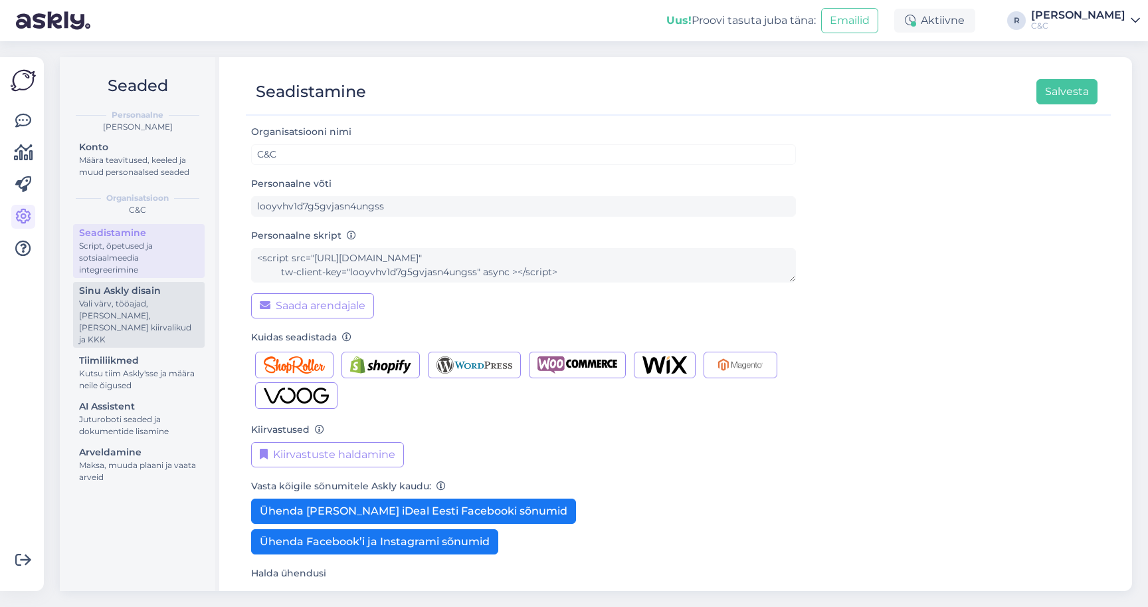
click at [145, 298] on div "Vali värv, tööajad, [PERSON_NAME], [PERSON_NAME] kiirvalikud ja KKK" at bounding box center [139, 322] width 120 height 48
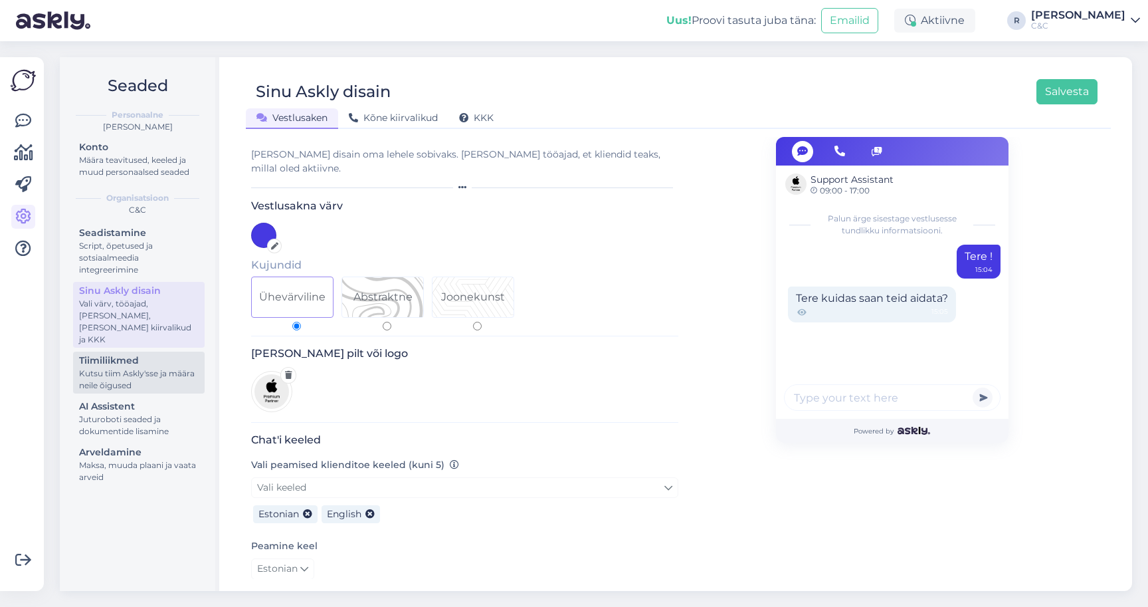
click at [130, 367] on div "Kutsu tiim Askly'sse ja määra neile õigused" at bounding box center [139, 379] width 120 height 24
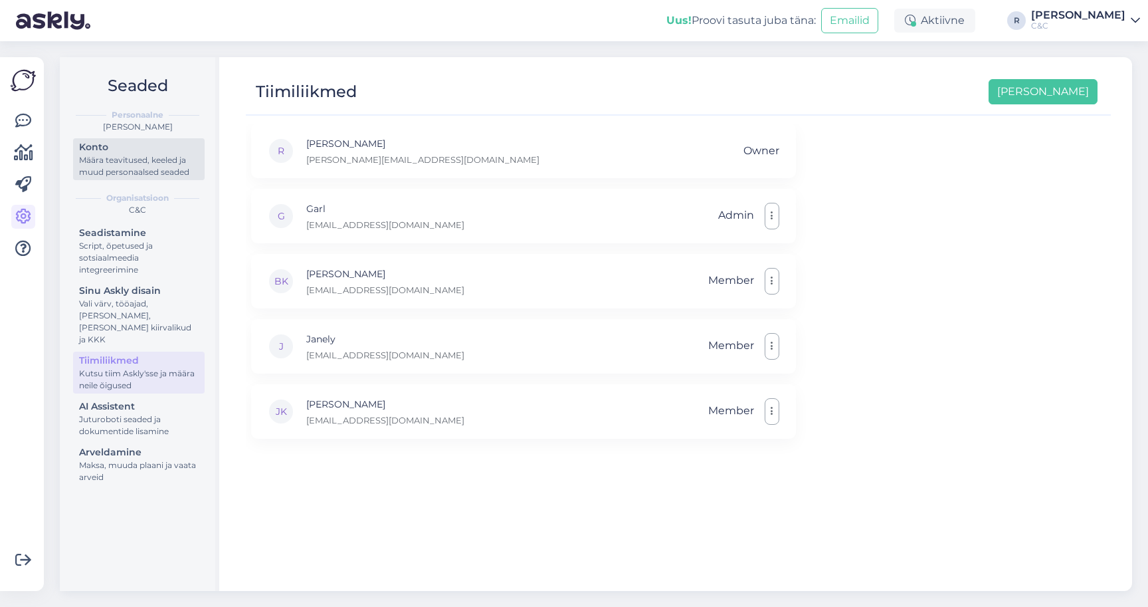
click at [140, 161] on div "Määra teavitused, keeled ja muud personaalsed seaded" at bounding box center [139, 166] width 120 height 24
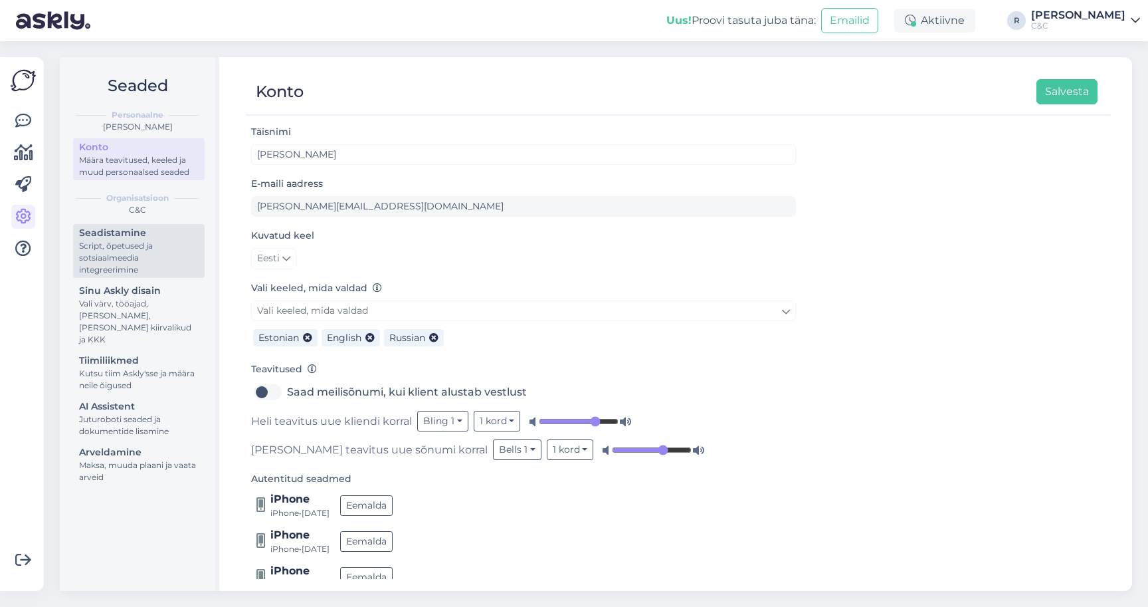
click at [143, 240] on div "Script, õpetused ja sotsiaalmeedia integreerimine" at bounding box center [139, 258] width 120 height 36
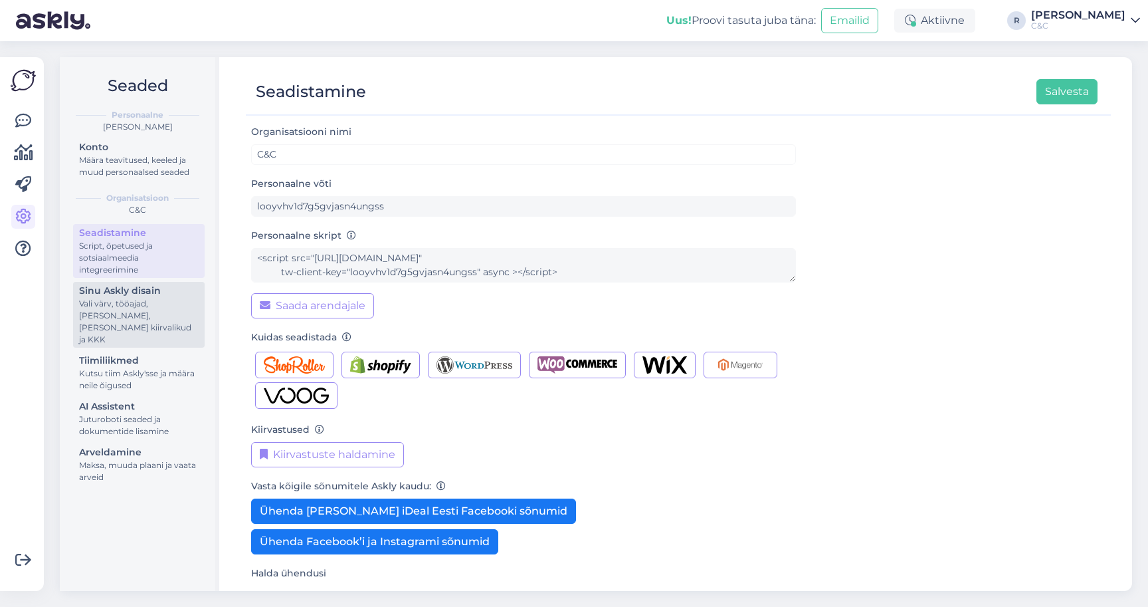
click at [151, 303] on div "Vali värv, tööajad, [PERSON_NAME], [PERSON_NAME] kiirvalikud ja KKK" at bounding box center [139, 322] width 120 height 48
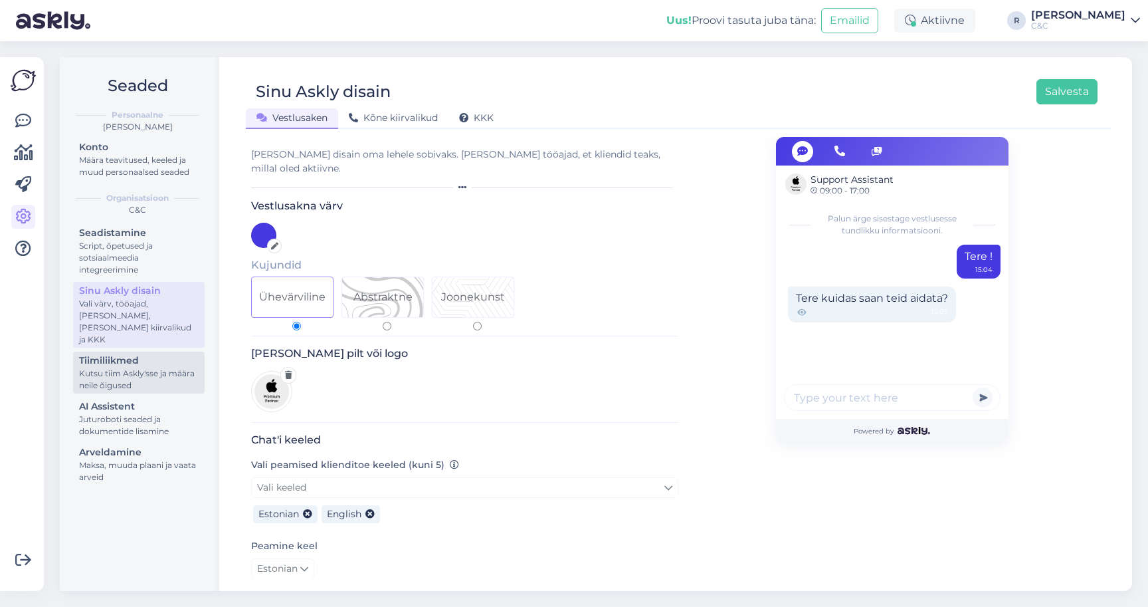
click at [147, 367] on div "Kutsu tiim Askly'sse ja määra neile õigused" at bounding box center [139, 379] width 120 height 24
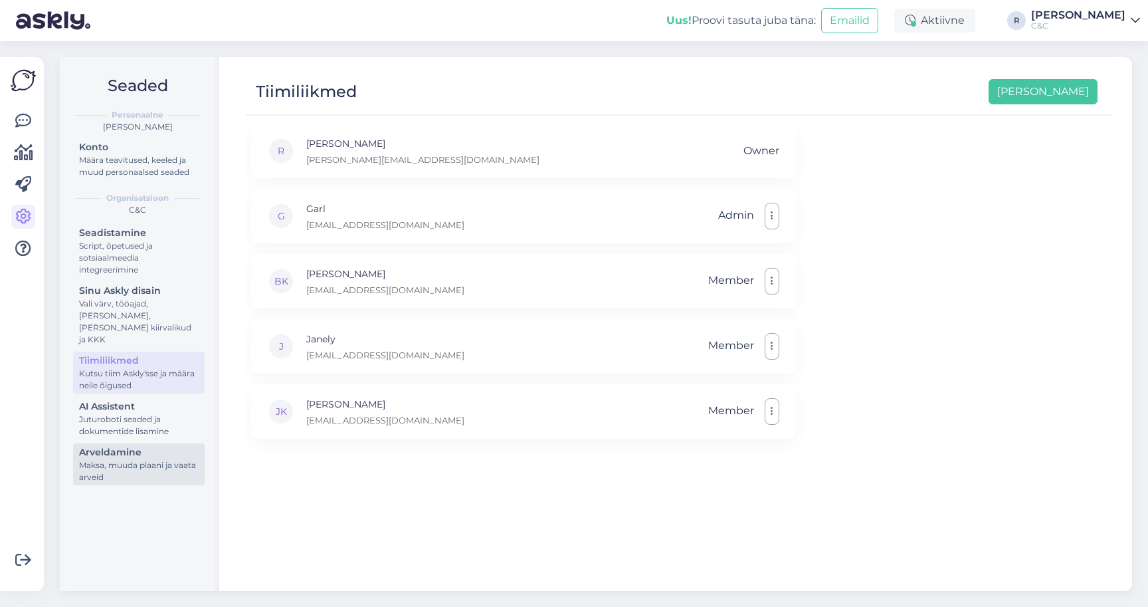
click at [130, 443] on link "Arveldamine Maksa, muuda plaani ja vaata arveid" at bounding box center [139, 464] width 132 height 42
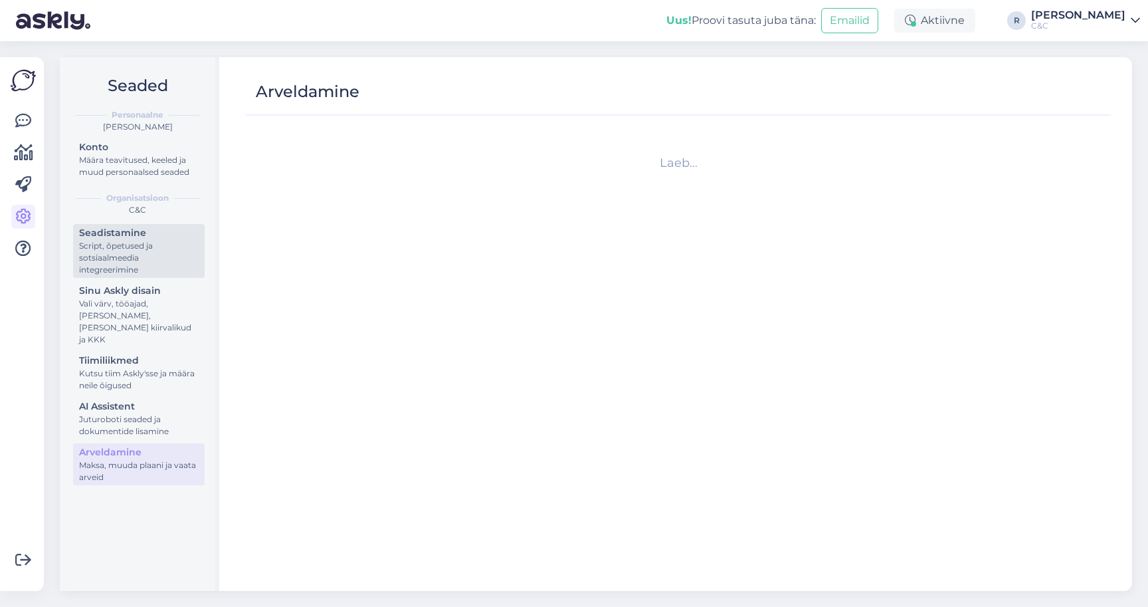
click at [163, 254] on div "Script, õpetused ja sotsiaalmeedia integreerimine" at bounding box center [139, 258] width 120 height 36
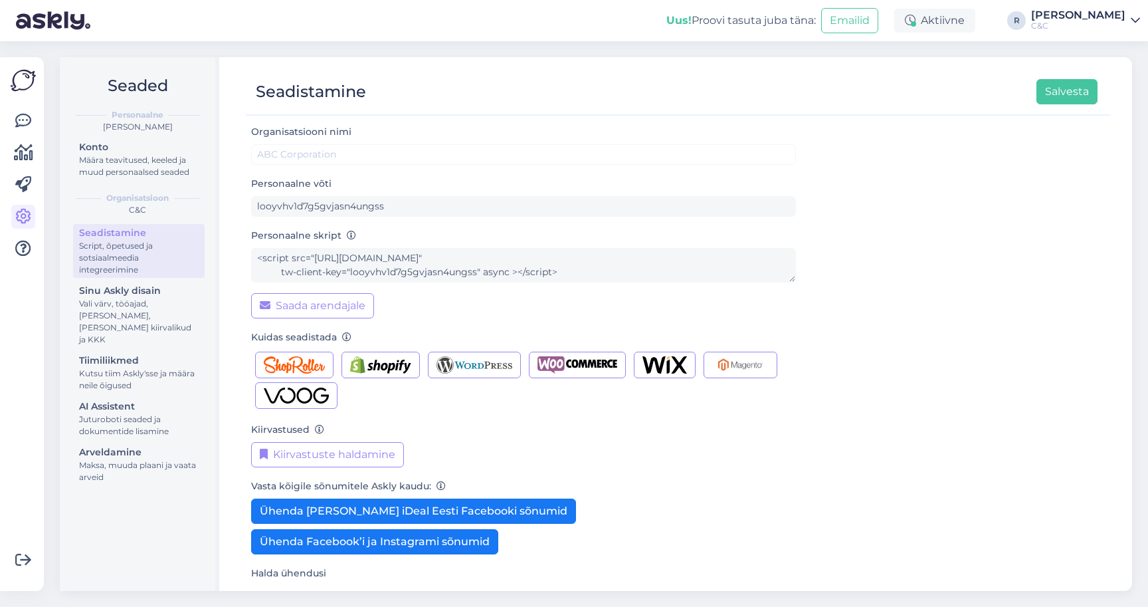
type input "C&C"
click at [142, 154] on div "Määra teavitused, keeled ja muud personaalsed seaded" at bounding box center [139, 166] width 120 height 24
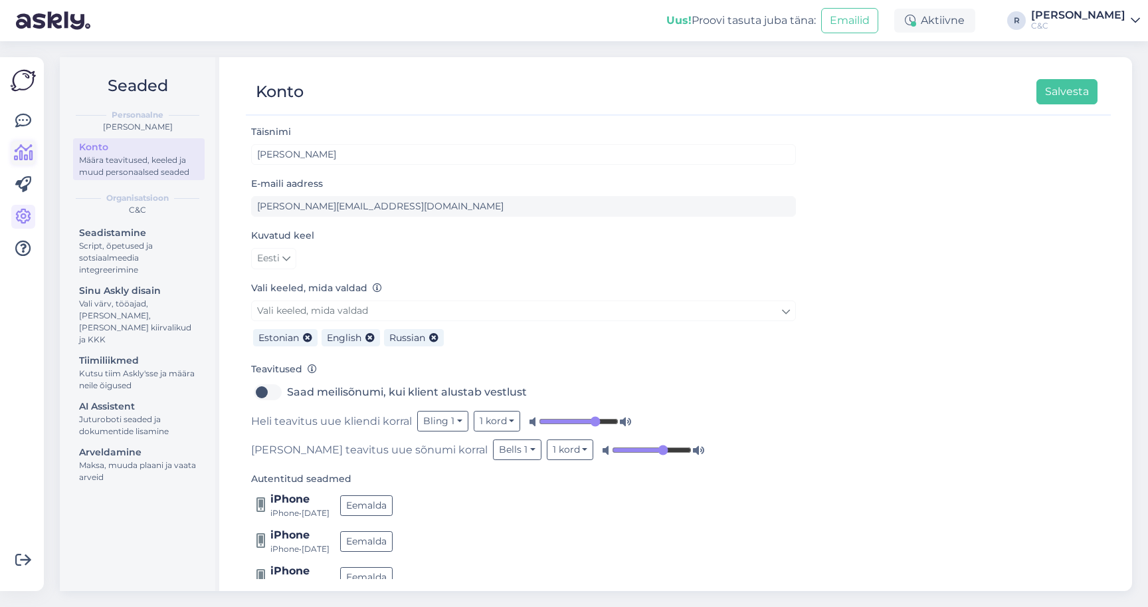
click at [21, 145] on icon at bounding box center [23, 153] width 19 height 16
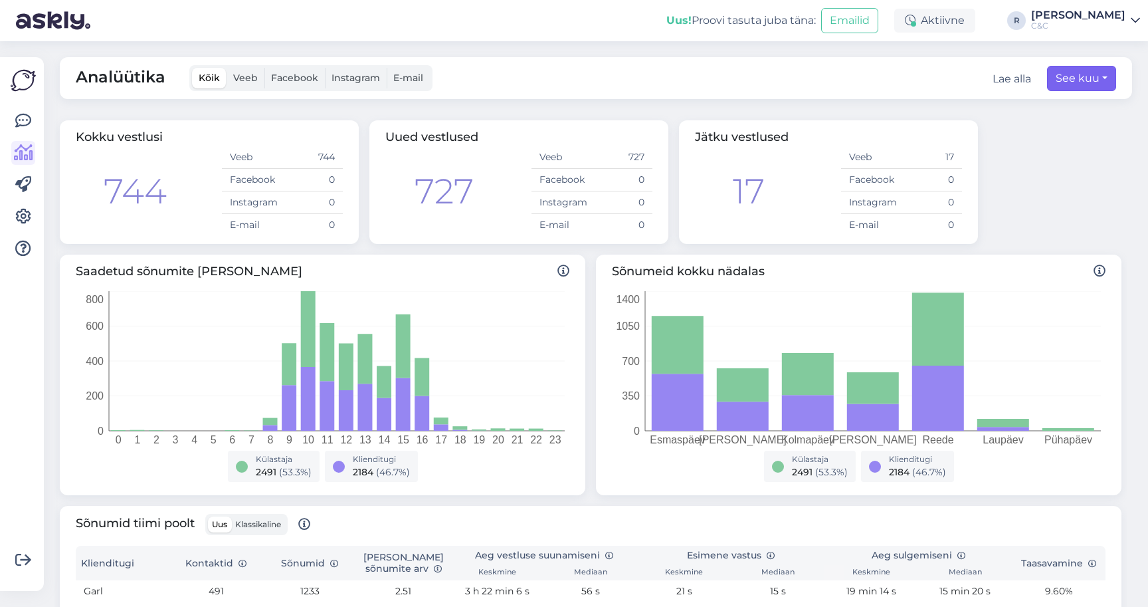
click at [1064, 71] on button "See kuu" at bounding box center [1081, 78] width 69 height 25
select select "8"
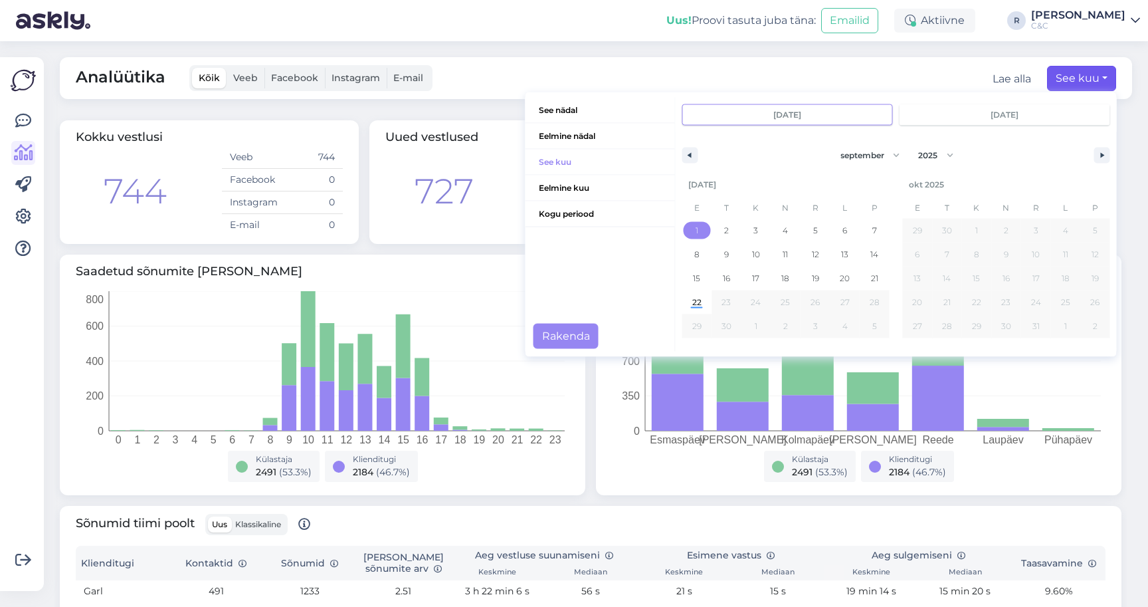
click at [684, 221] on span "1" at bounding box center [697, 229] width 30 height 17
click at [692, 290] on span "22" at bounding box center [696, 302] width 9 height 24
type input "[DATE]"
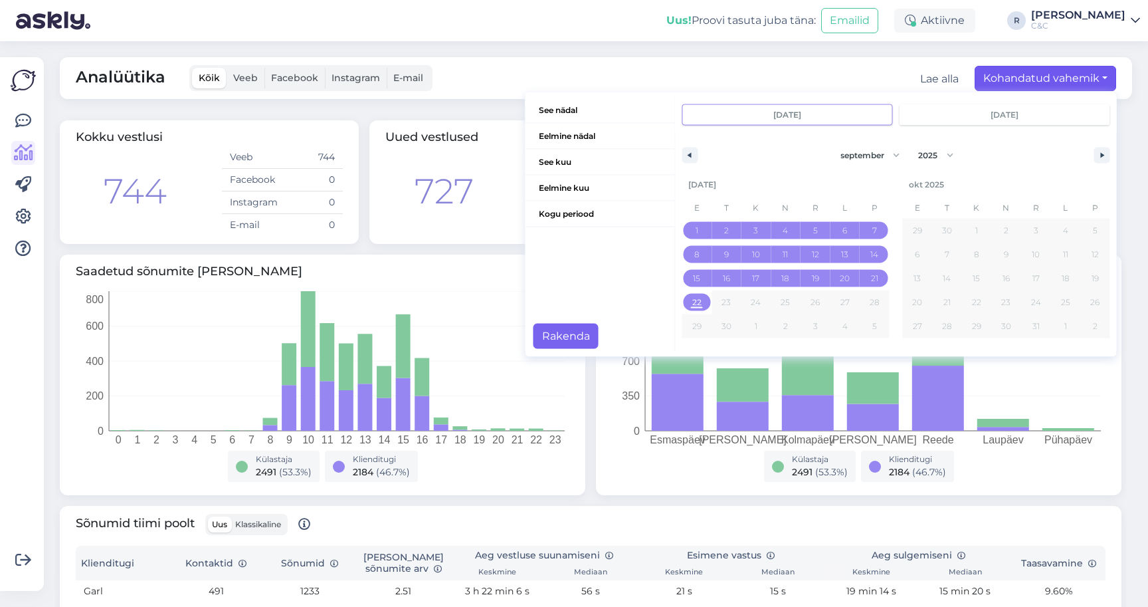
click at [546, 331] on button "Rakenda" at bounding box center [566, 335] width 65 height 25
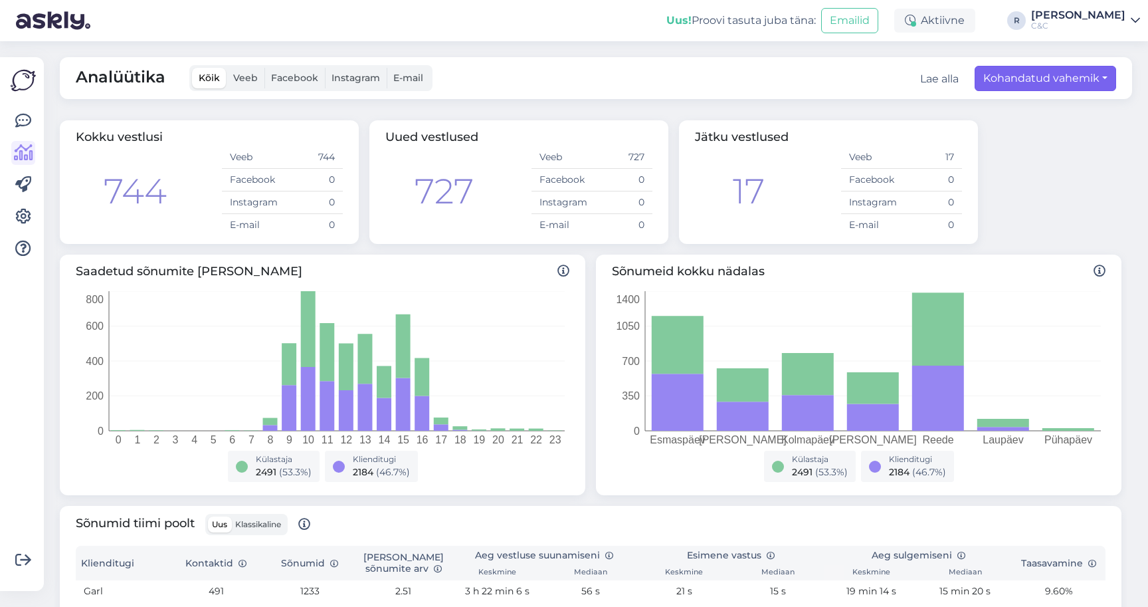
click at [1058, 70] on button "Kohandatud vahemik" at bounding box center [1046, 78] width 142 height 25
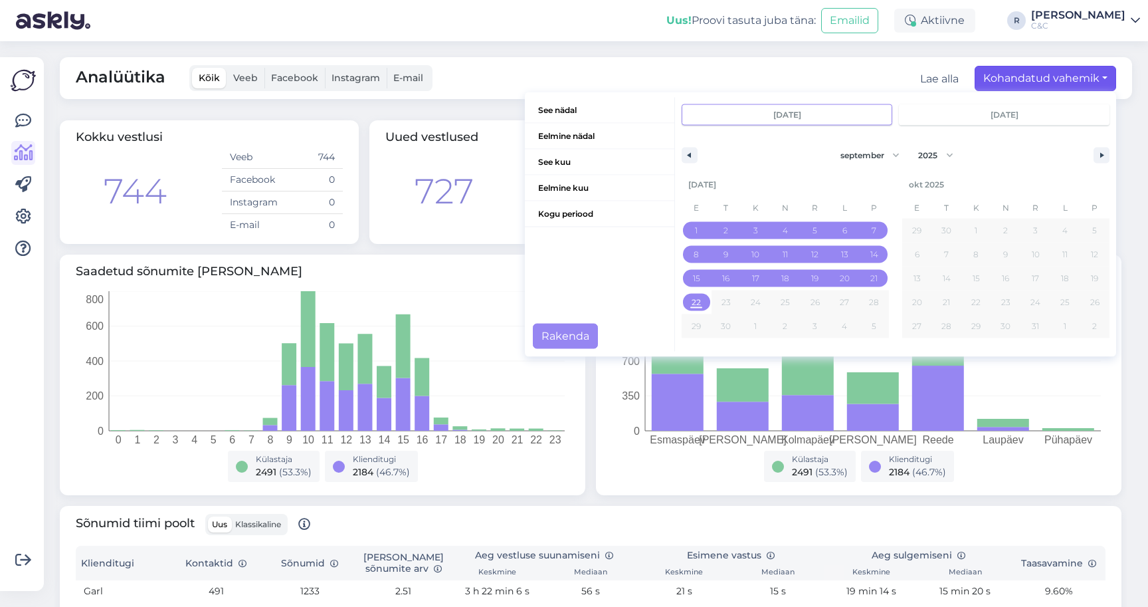
click at [447, 262] on span "Saadetud sõnumite [PERSON_NAME]" at bounding box center [323, 271] width 494 height 18
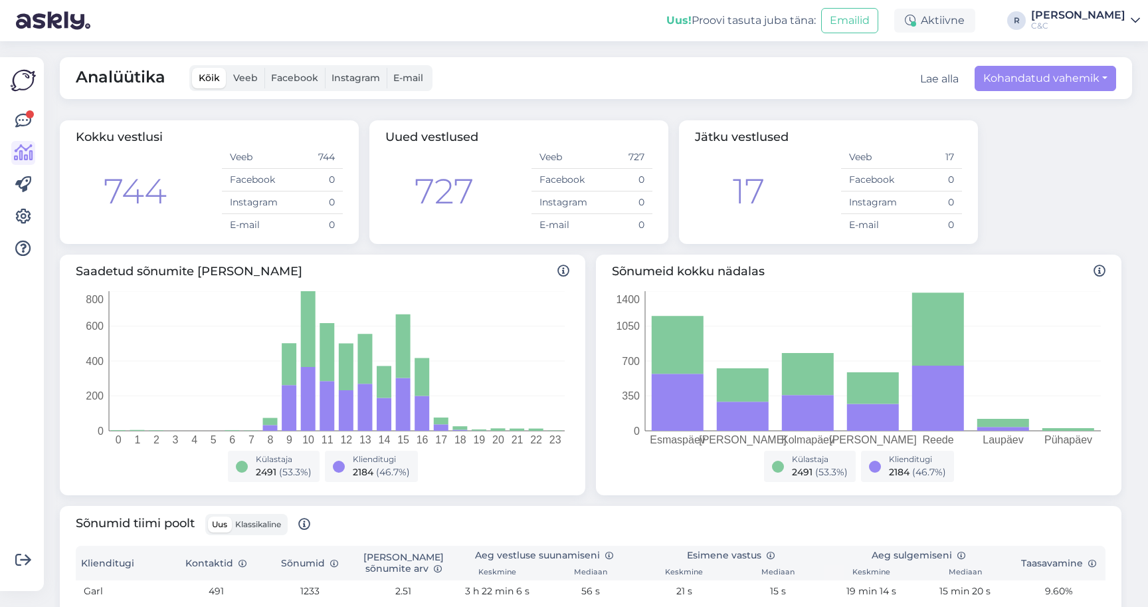
click at [9, 103] on div "Võimalused Veendu, et Askly loob sulle väärtust. Sulge Ühenda FB ja IG sõnumid …" at bounding box center [22, 324] width 44 height 534
click at [17, 113] on icon at bounding box center [23, 121] width 16 height 16
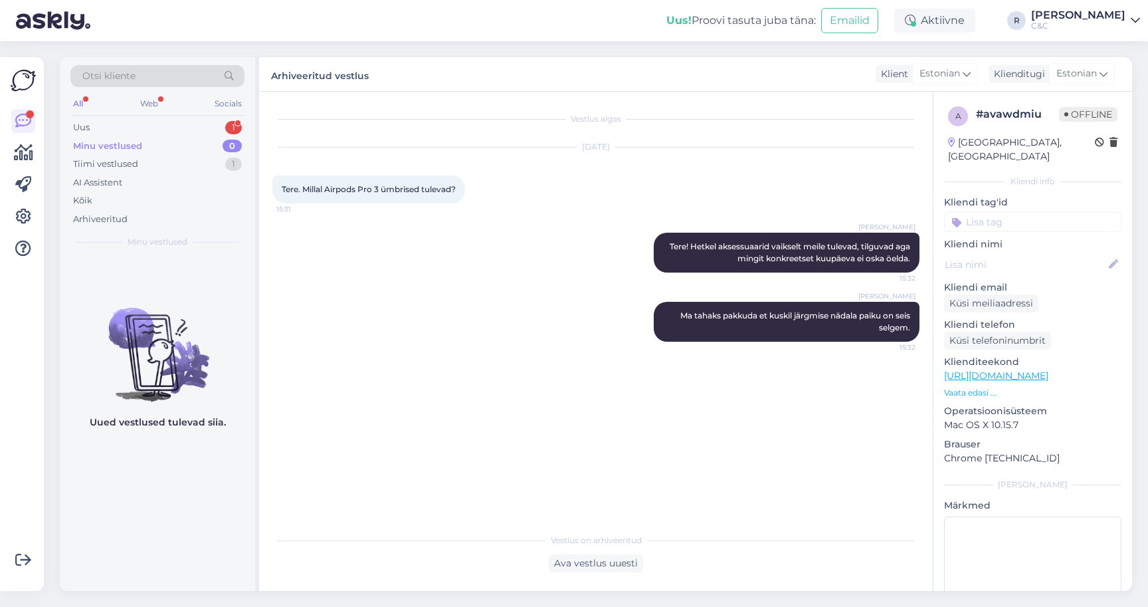
click at [165, 108] on div "Otsi kliente All Web Socials Uus 1 Minu vestlused 0 Tiimi vestlused 1 AI Assist…" at bounding box center [157, 156] width 195 height 199
click at [163, 118] on div "Uus 1" at bounding box center [157, 127] width 174 height 19
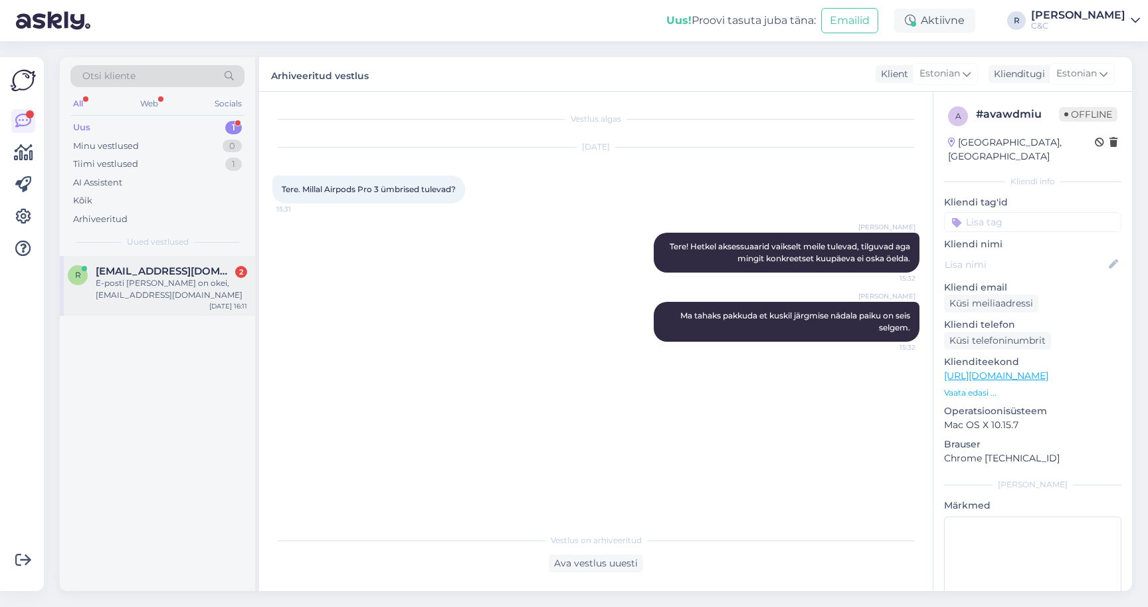
click at [142, 265] on span "[EMAIL_ADDRESS][DOMAIN_NAME]" at bounding box center [165, 271] width 138 height 12
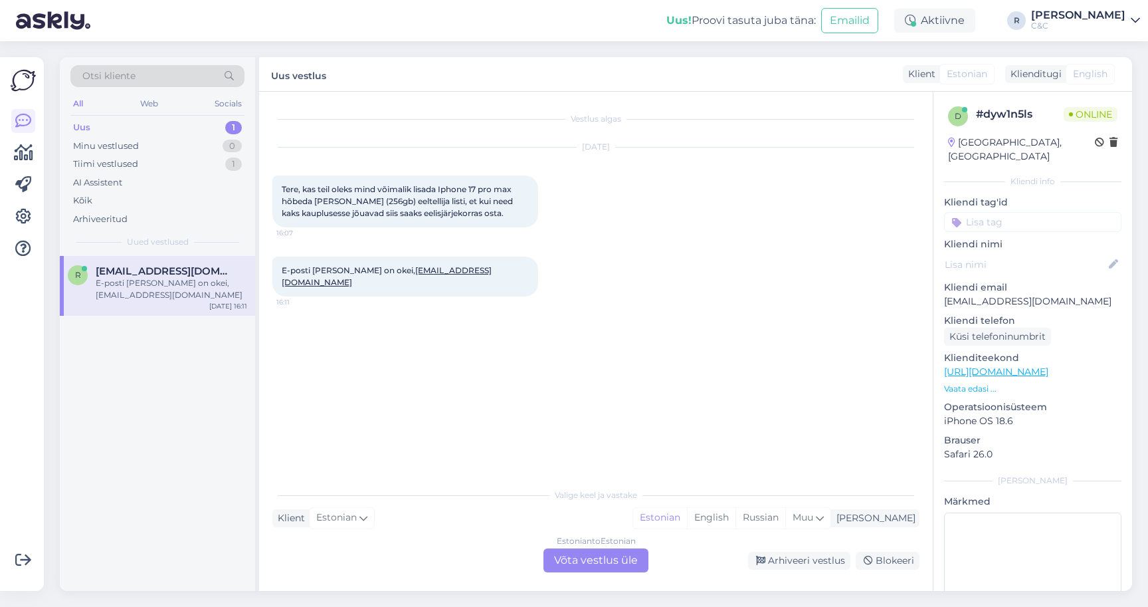
click at [571, 553] on div "Estonian to Estonian Võta vestlus üle" at bounding box center [595, 560] width 105 height 24
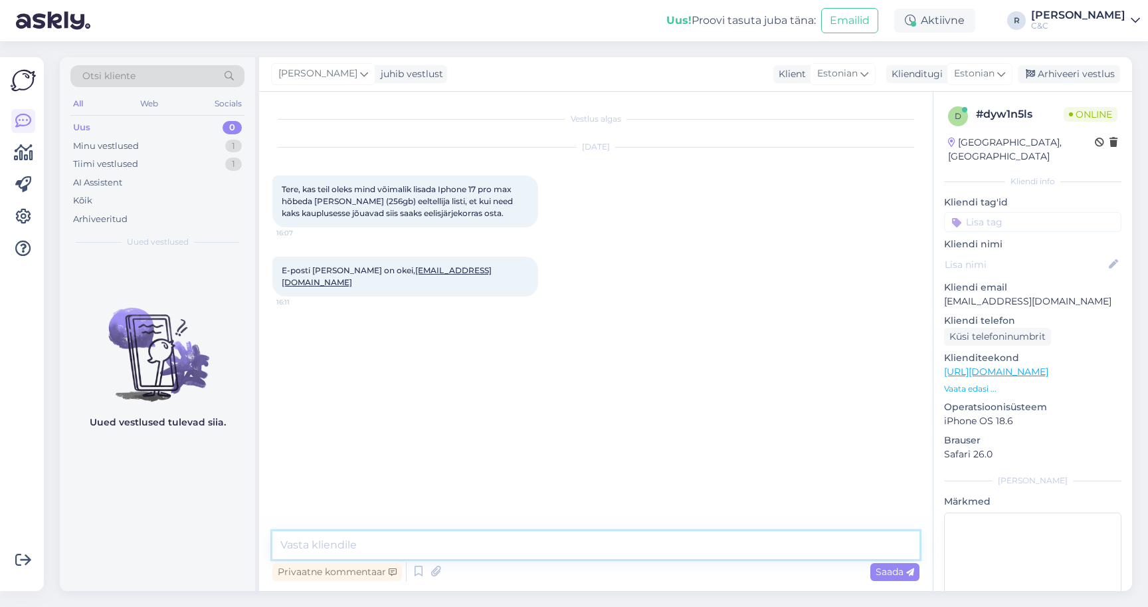
click at [518, 544] on textarea at bounding box center [595, 545] width 647 height 28
click at [411, 561] on icon at bounding box center [419, 571] width 16 height 20
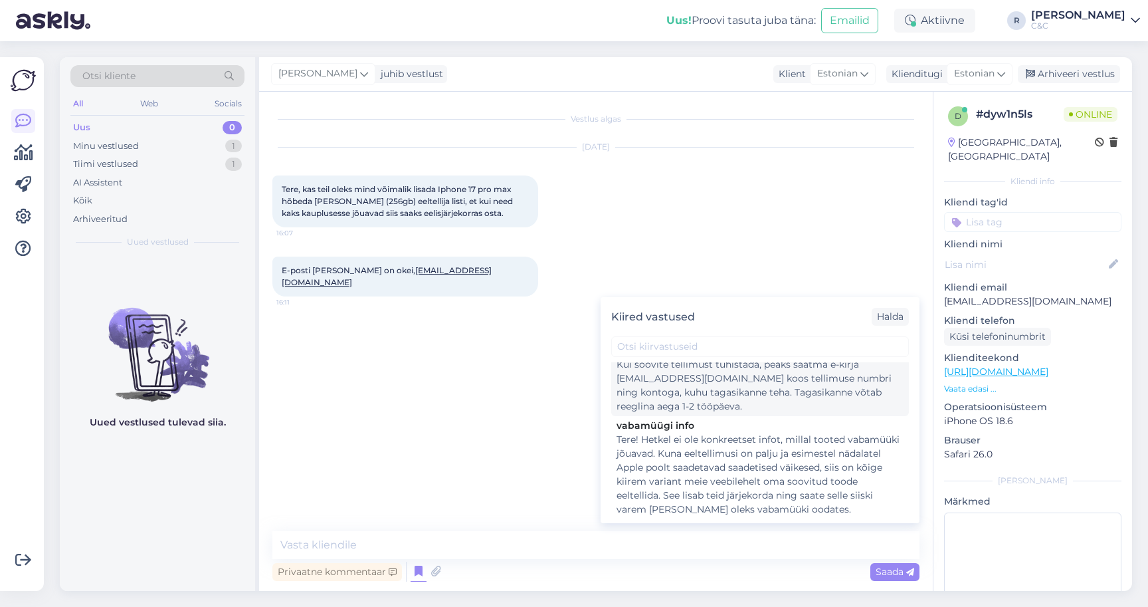
scroll to position [136, 0]
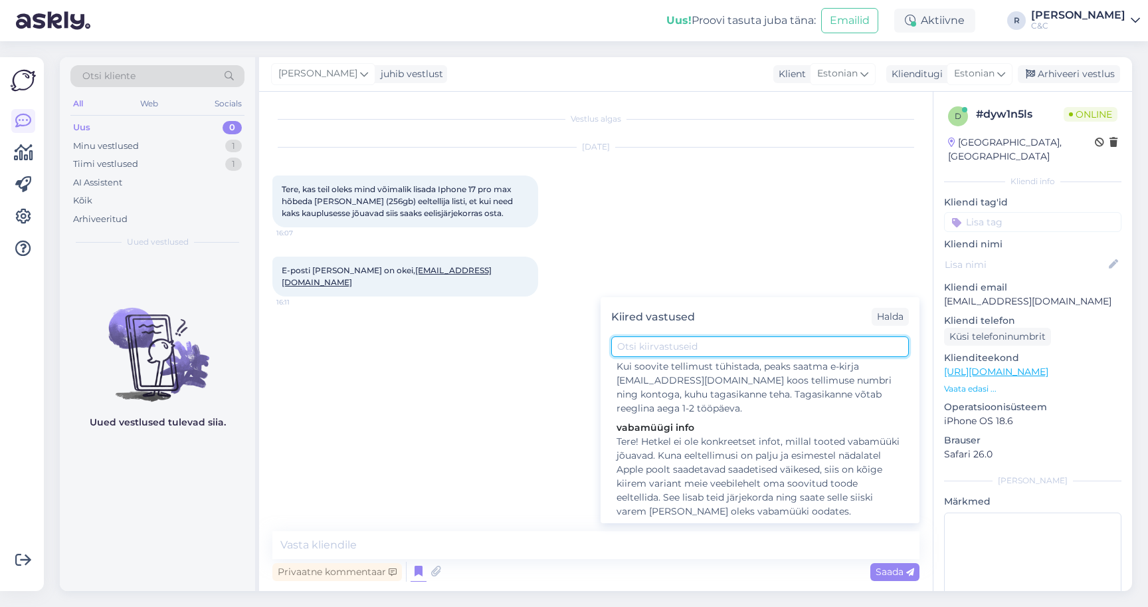
click at [717, 336] on input "text" at bounding box center [760, 346] width 298 height 21
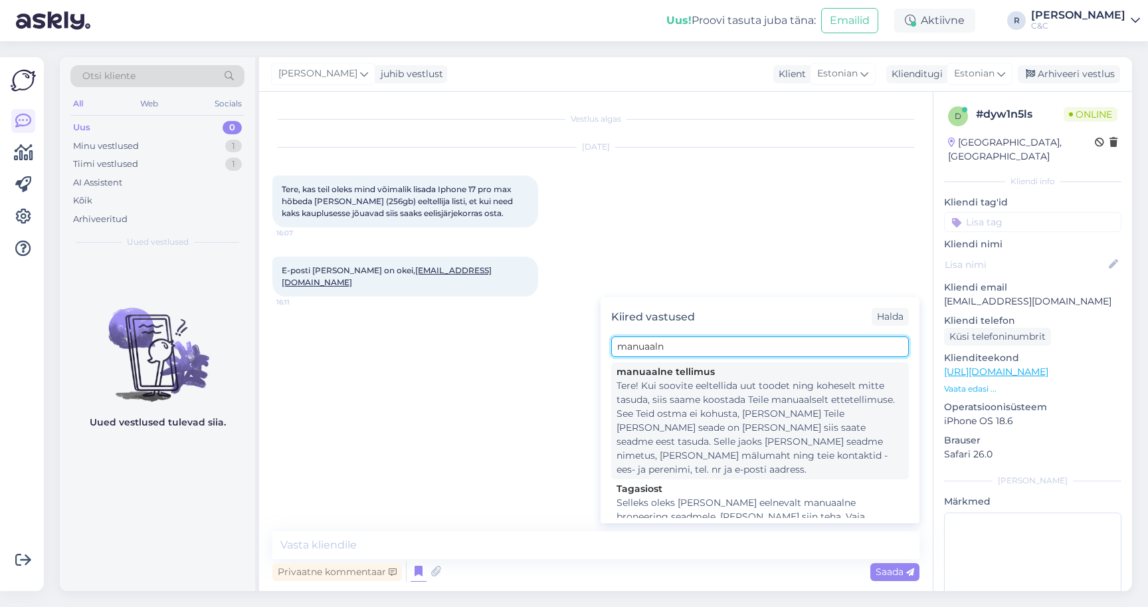
scroll to position [0, 0]
type input "manuaaln"
click at [710, 408] on div "Tere! Kui soovite eeltellida uut toodet ning koheselt mitte tasuda, siis saame …" at bounding box center [760, 428] width 287 height 98
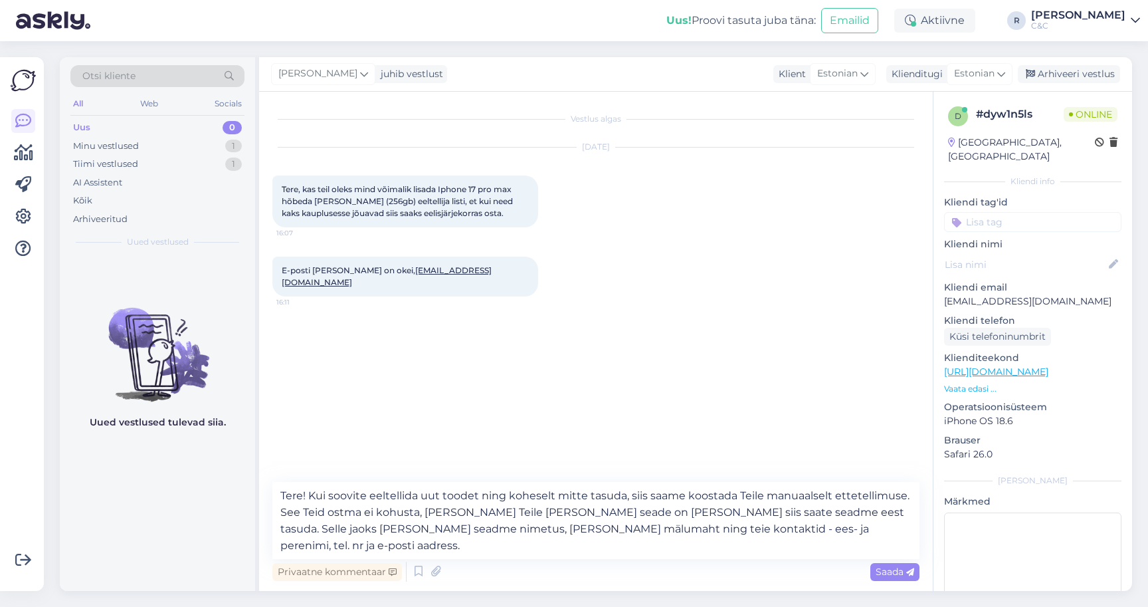
scroll to position [7, 0]
click at [832, 503] on textarea "Tere! Kui soovite eeltellida uut toodet ning koheselt mitte tasuda, siis saame …" at bounding box center [595, 520] width 647 height 77
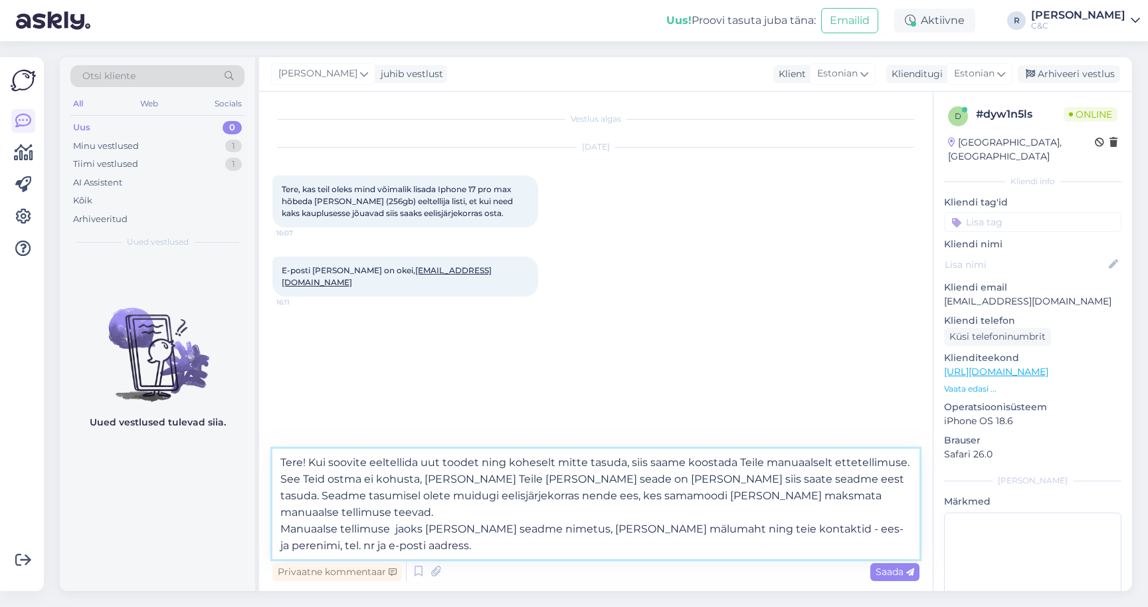
type textarea "Tere! Kui soovite eeltellida uut toodet ning koheselt mitte tasuda, siis saame …"
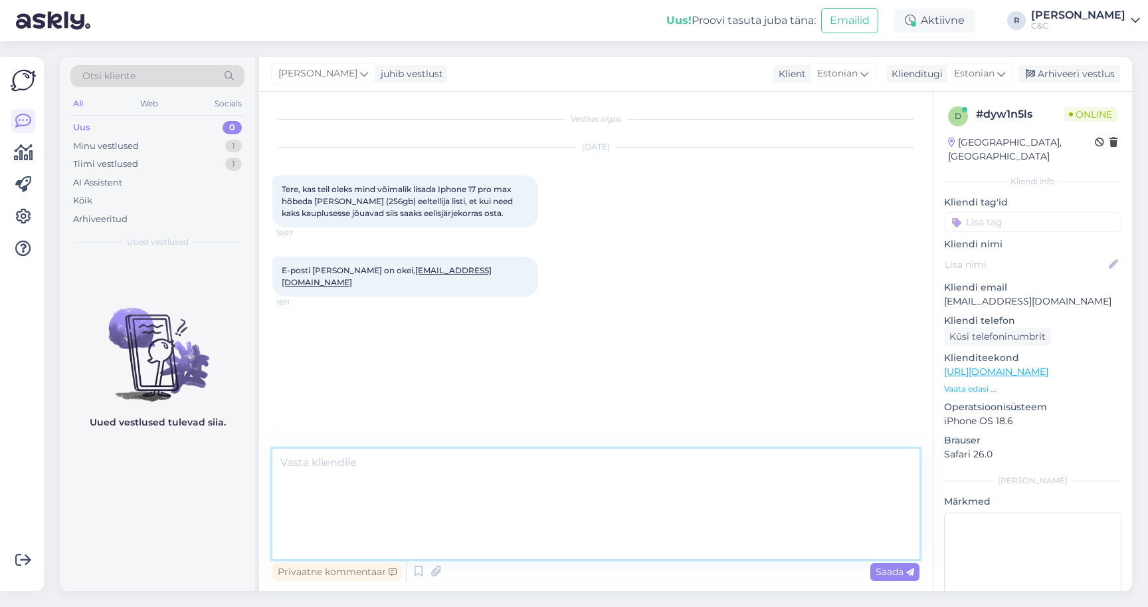
scroll to position [10, 0]
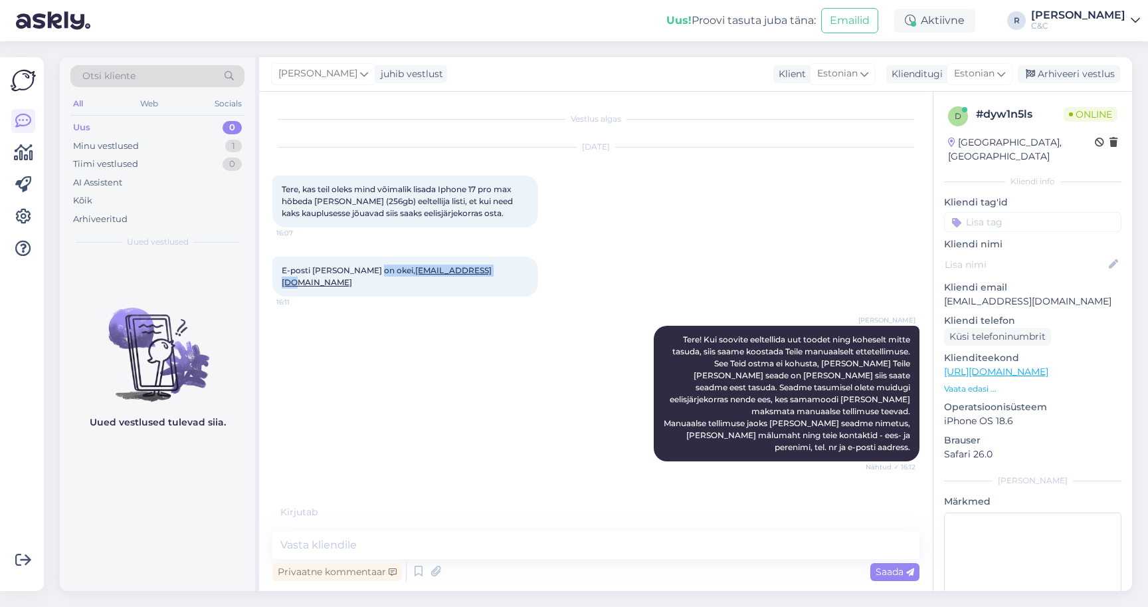
drag, startPoint x: 454, startPoint y: 262, endPoint x: 363, endPoint y: 258, distance: 91.8
click at [363, 257] on div "E-posti [PERSON_NAME] on okei, [EMAIL_ADDRESS][DOMAIN_NAME] 16:11" at bounding box center [405, 276] width 266 height 40
copy span "[EMAIL_ADDRESS][DOMAIN_NAME]"
click at [361, 532] on textarea at bounding box center [595, 545] width 647 height 28
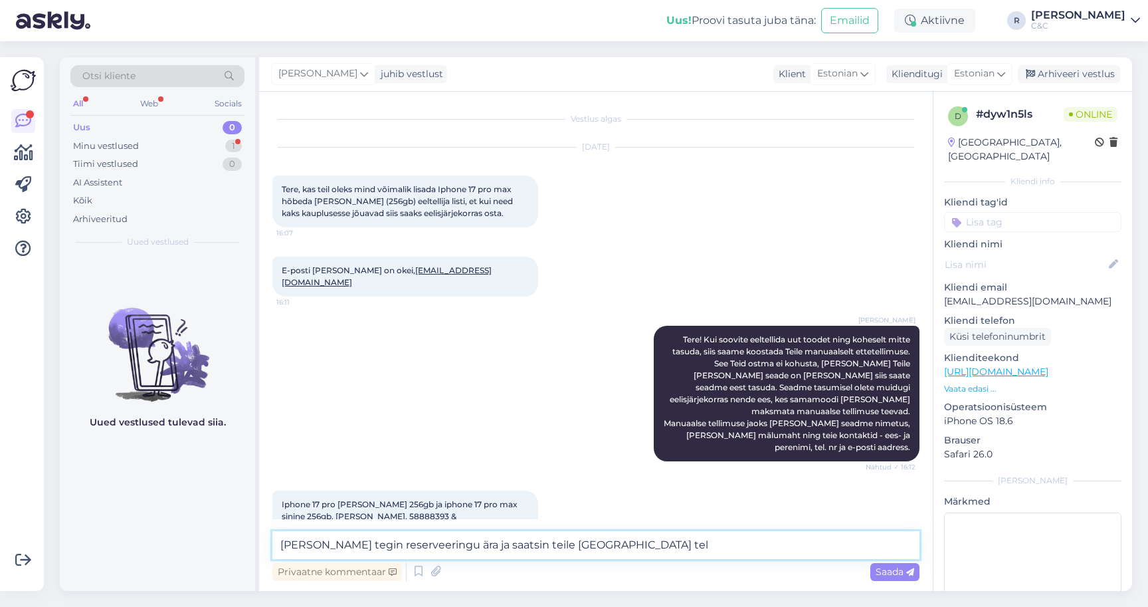
scroll to position [2, 0]
type textarea "Aga tegin reserveeringu ära ja saatsin teile meilile tellimuse kinnituse"
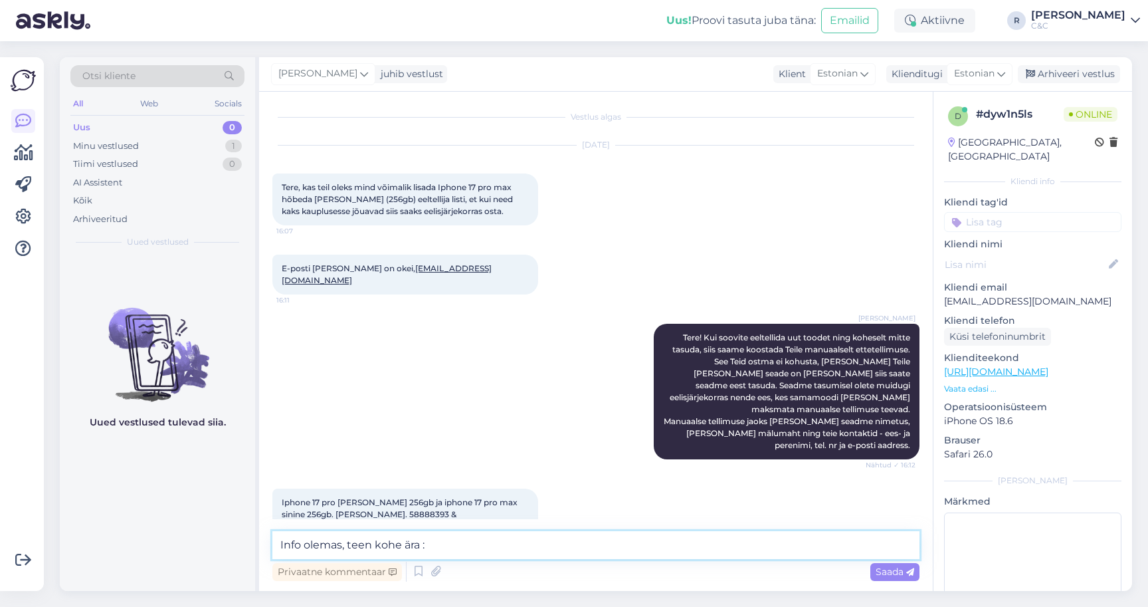
type textarea "Info olemas, teen kohe ära :)"
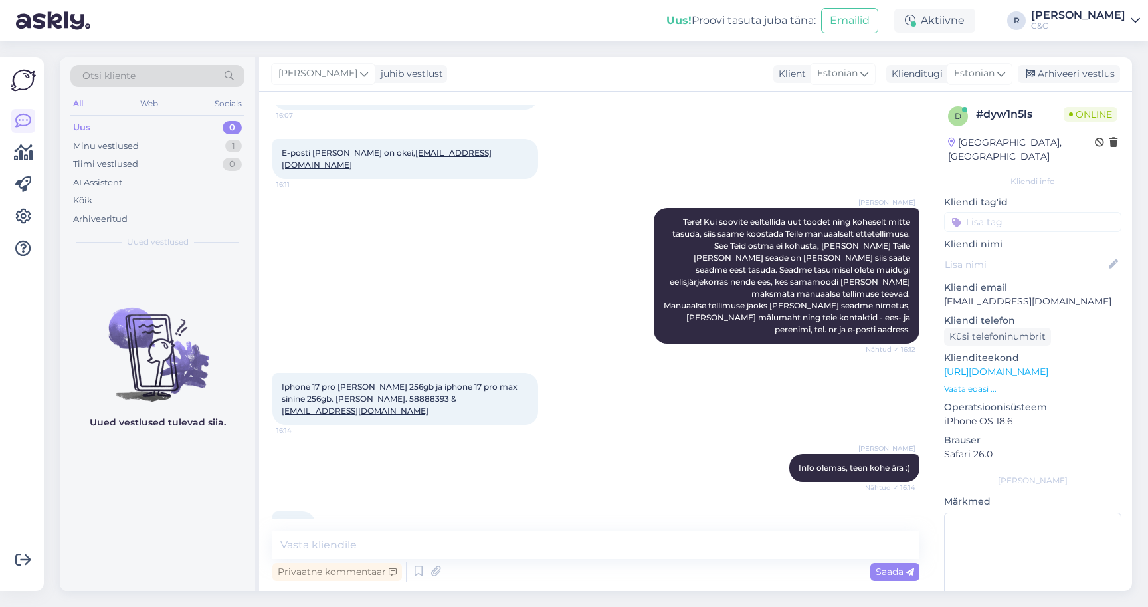
scroll to position [116, 0]
click at [438, 514] on div "Vestlus algas [DATE] Tere, kas teil oleks mind võimalik lisada Iphone 17 pro ma…" at bounding box center [596, 341] width 674 height 499
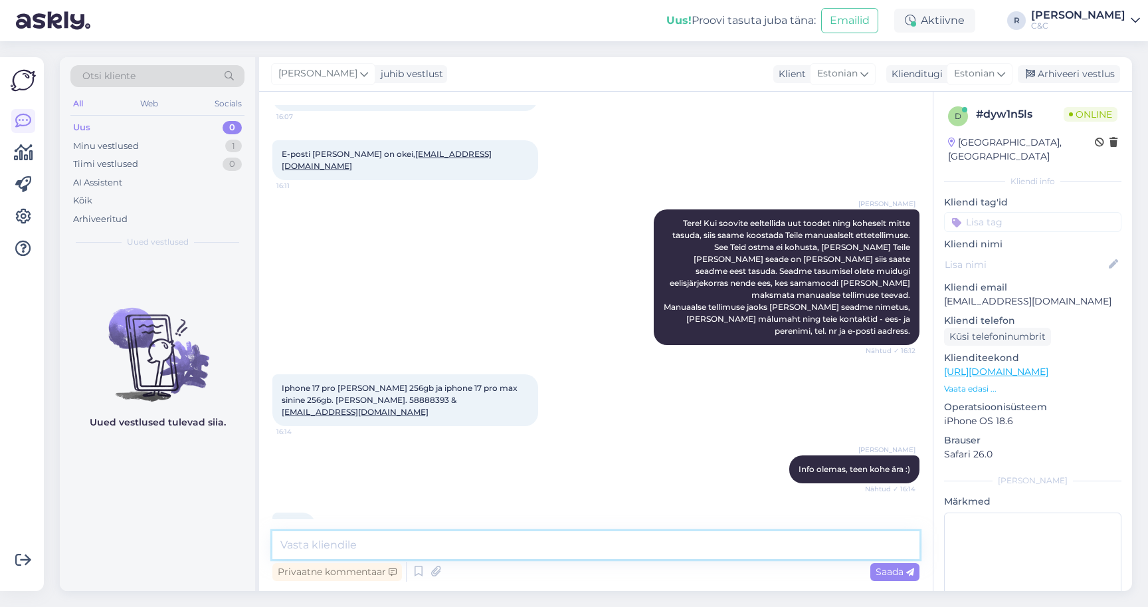
click at [431, 531] on textarea at bounding box center [595, 545] width 647 height 28
type textarea "Tehtud, saatsin kinnituse ka."
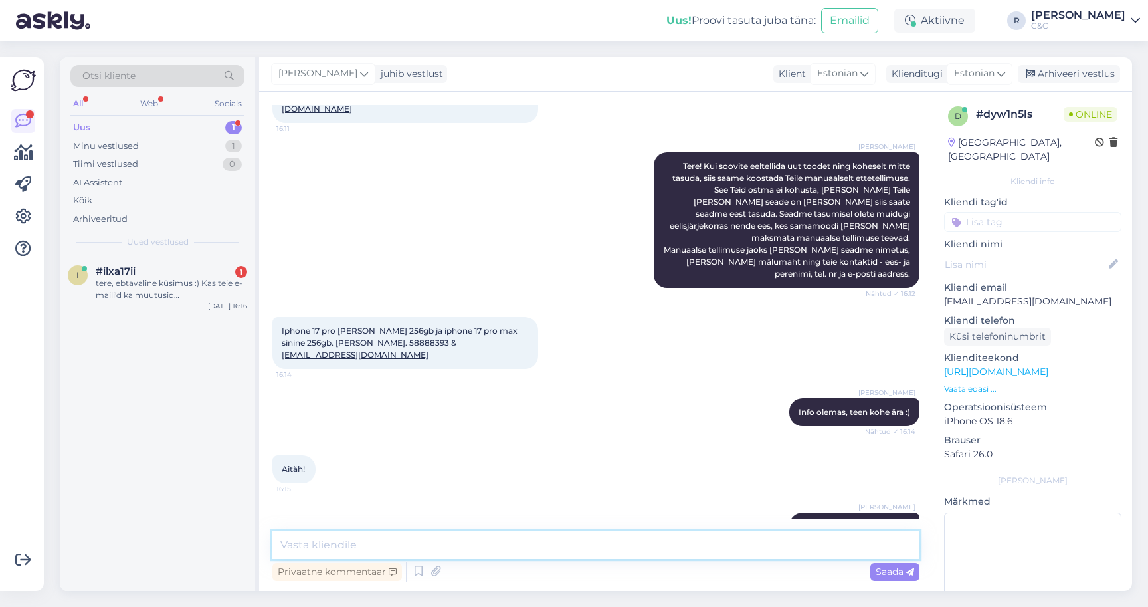
scroll to position [387, 0]
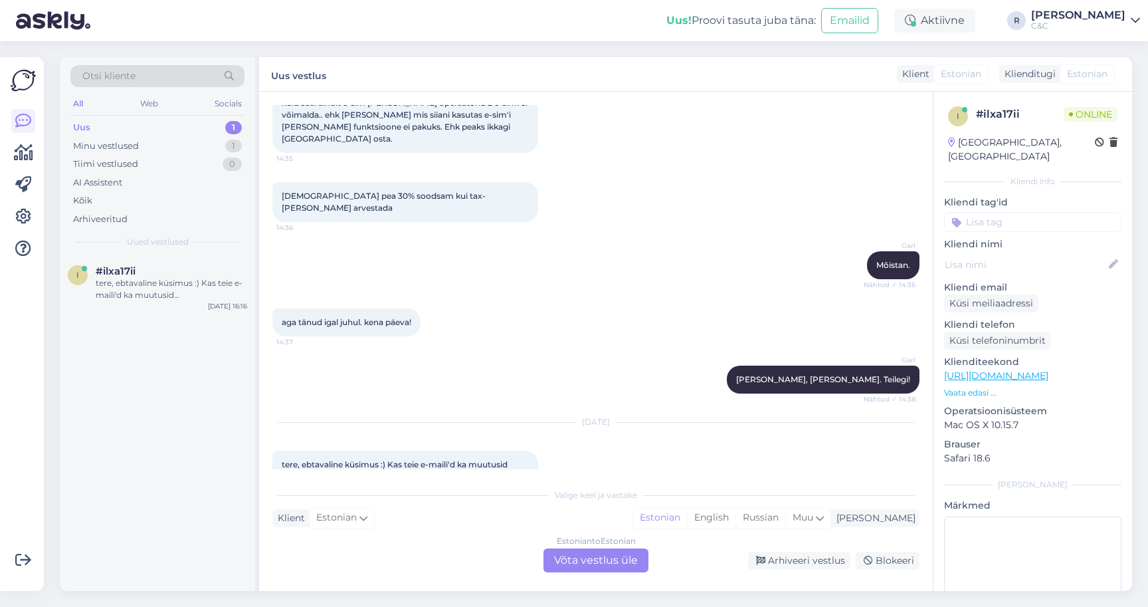
click at [563, 548] on div "Estonian to Estonian Võta vestlus üle" at bounding box center [595, 560] width 105 height 24
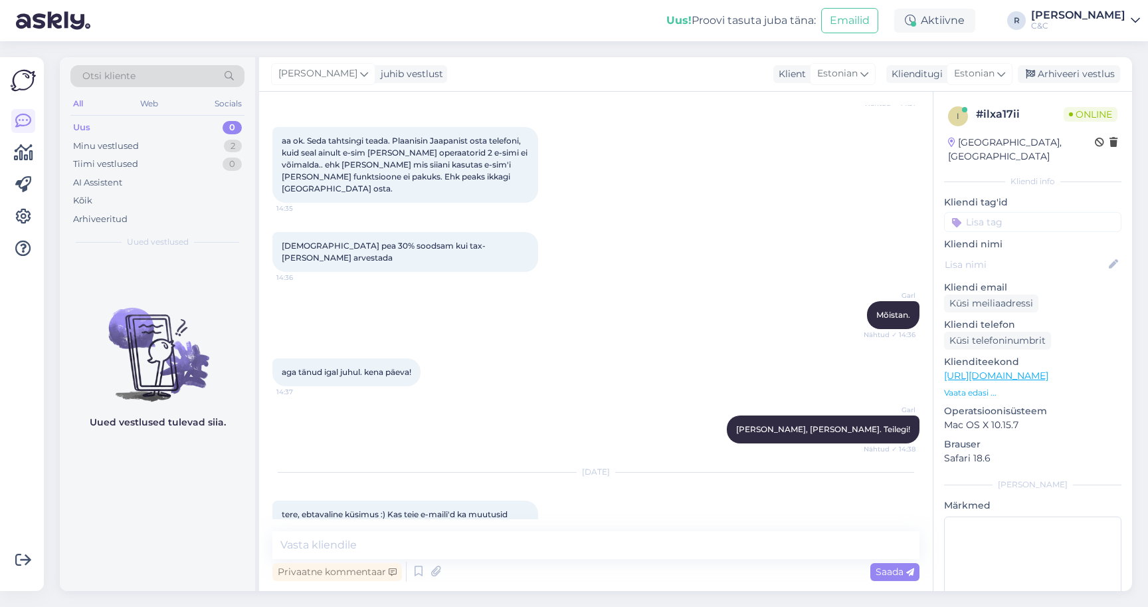
click at [502, 559] on div "Privaatne kommentaar Saada" at bounding box center [595, 571] width 647 height 25
click at [502, 532] on textarea at bounding box center [595, 545] width 647 height 28
type textarea "Täpselt nii, Valge Klaar saadeti"
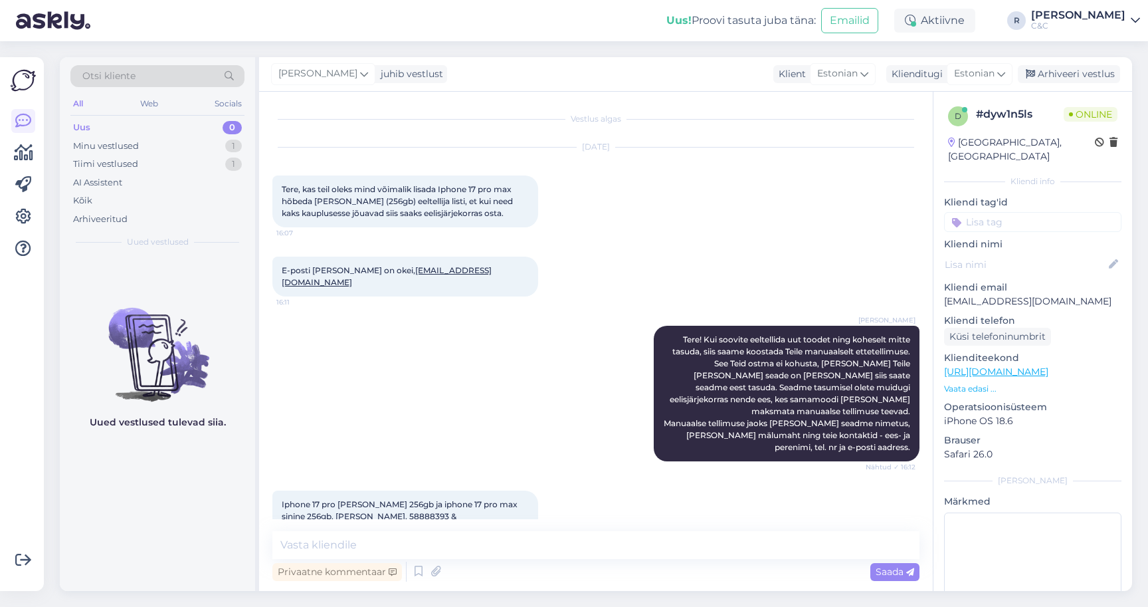
scroll to position [231, 0]
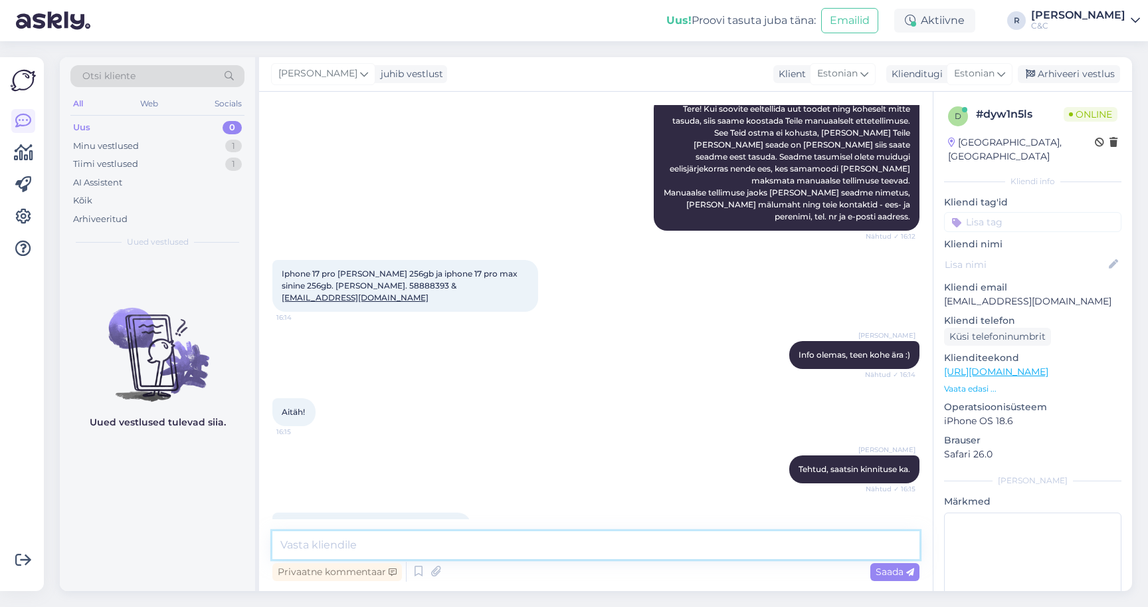
click at [380, 531] on textarea at bounding box center [595, 545] width 647 height 28
type textarea "Super, teile ka!"
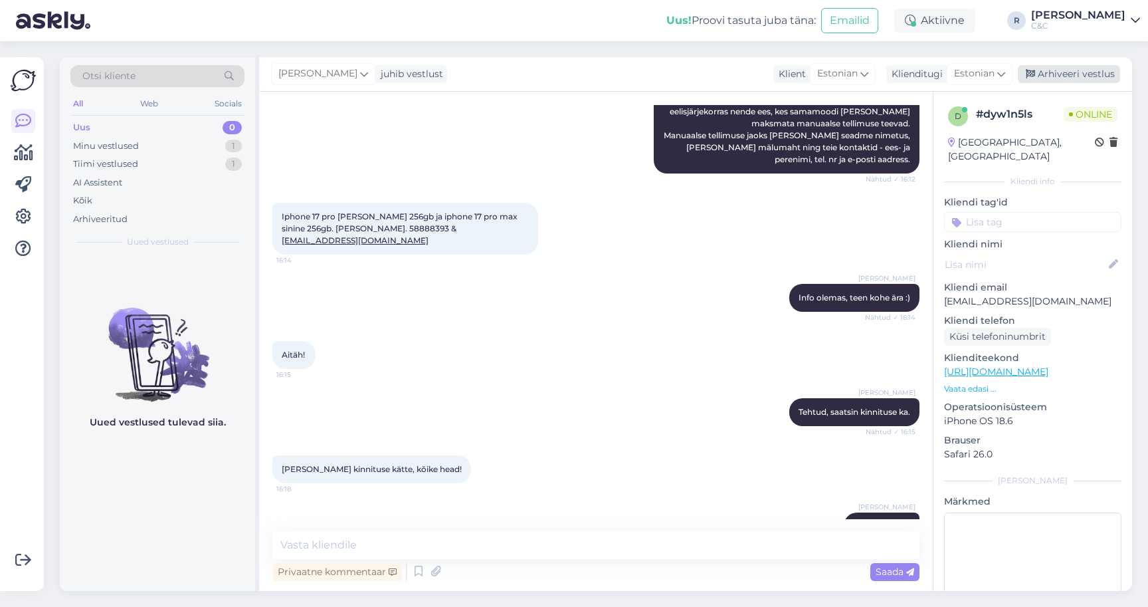
click at [1062, 65] on div "Arhiveeri vestlus" at bounding box center [1069, 74] width 102 height 18
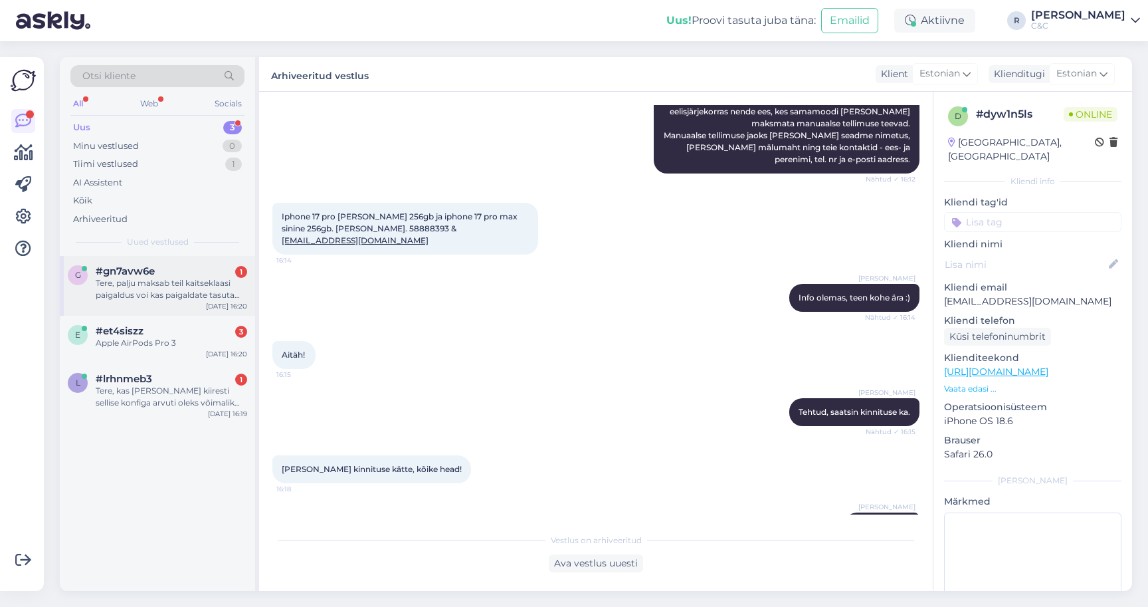
click at [186, 296] on div "g #gn7avw6e 1 Tere, palju maksab teil kaitseklaasi paigaldus voi kas paigaldate…" at bounding box center [157, 286] width 195 height 60
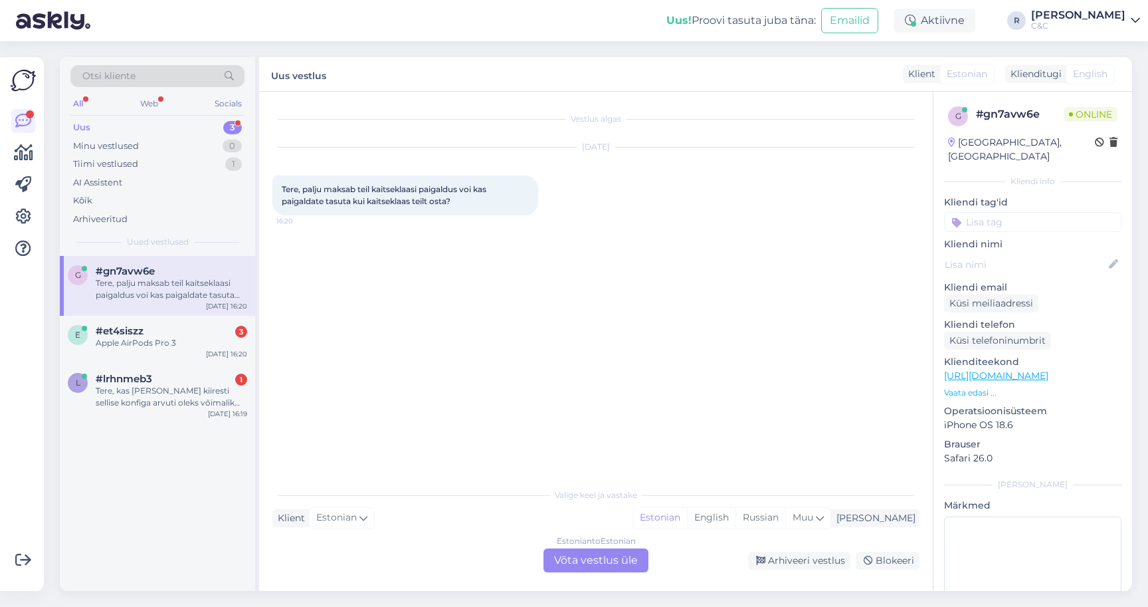
click at [607, 548] on div "Estonian to Estonian Võta vestlus üle" at bounding box center [595, 560] width 105 height 24
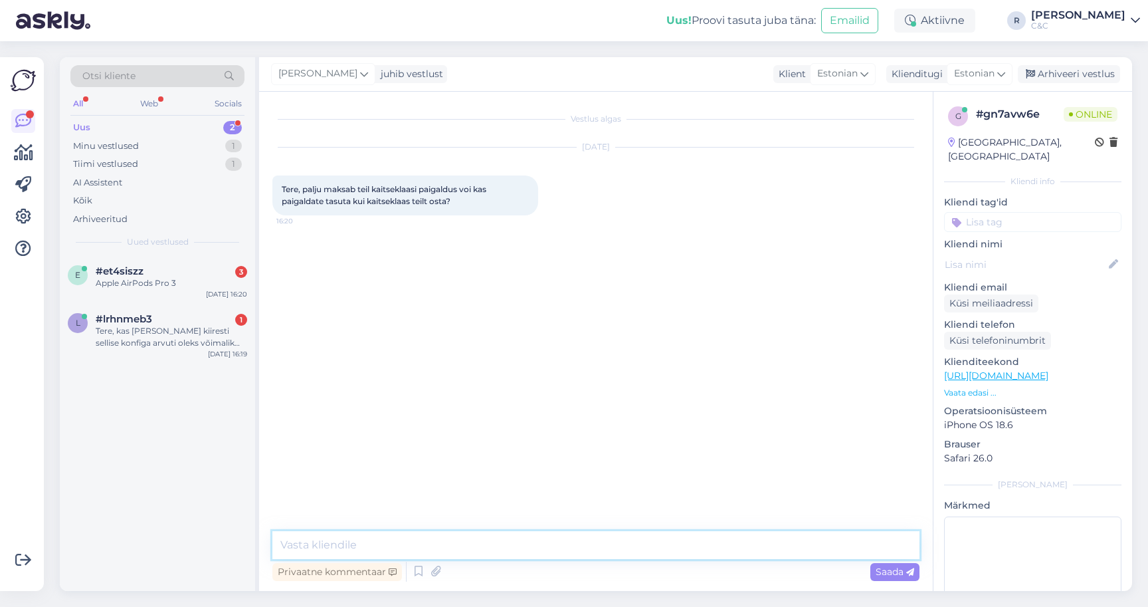
click at [560, 537] on textarea at bounding box center [595, 545] width 647 height 28
type textarea "Tere! Kui ostate meilt siis paigaldus on juba hinna sees :)"
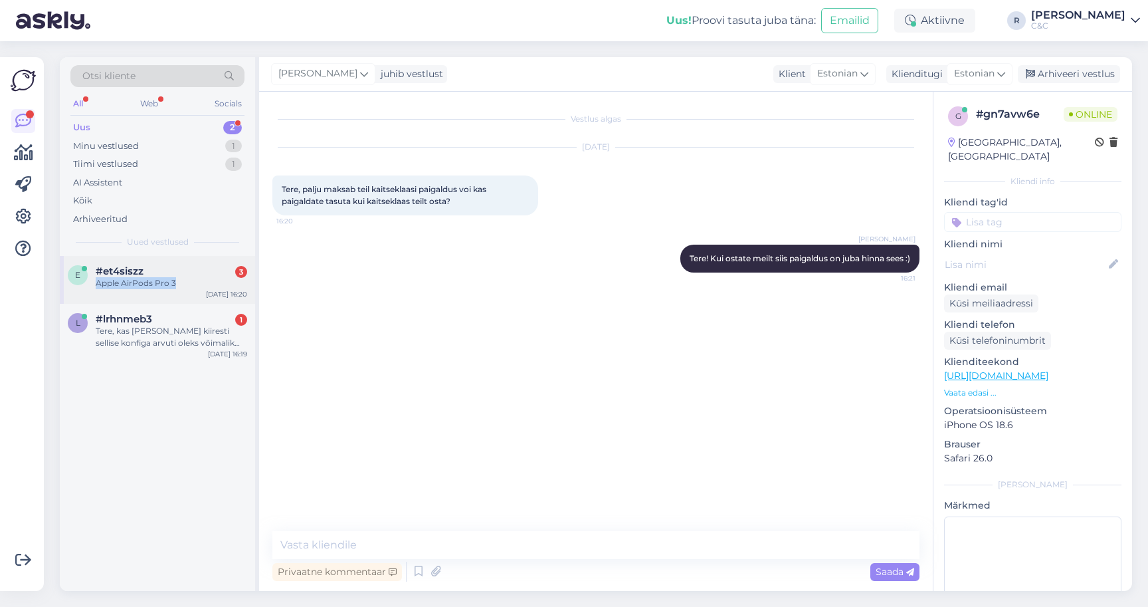
click at [201, 265] on div "#et4siszz 3 Apple AirPods Pro 3" at bounding box center [171, 277] width 151 height 24
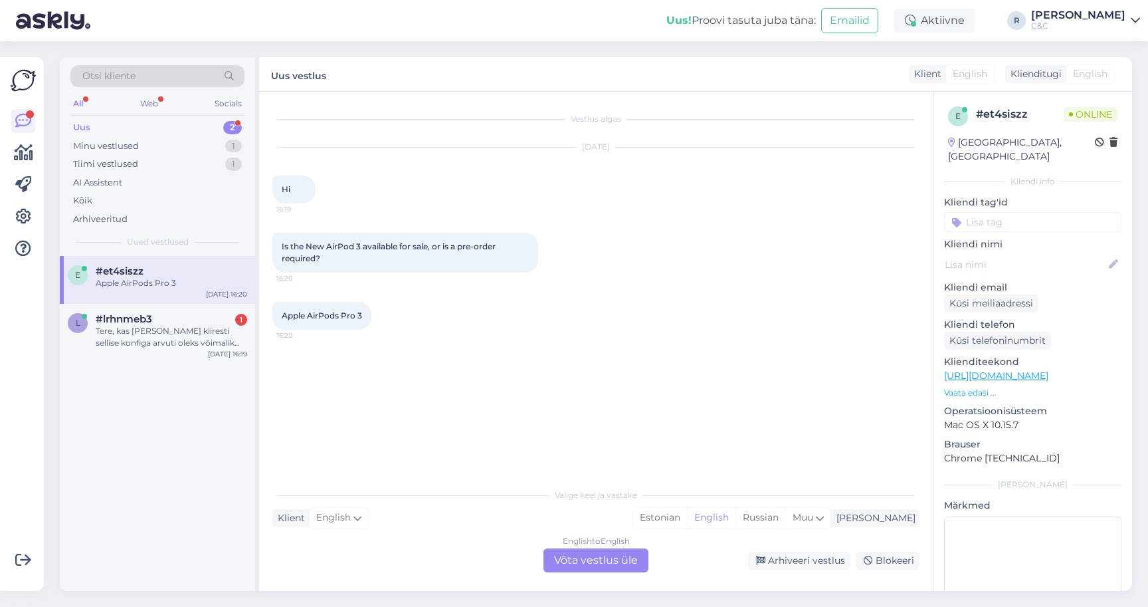
click at [572, 564] on div "Vestlus algas [DATE] Hi 16:19 Is the New AirPod 3 available for sale, or is a p…" at bounding box center [596, 341] width 674 height 499
click at [580, 556] on div "English to English Võta vestlus üle" at bounding box center [595, 560] width 105 height 24
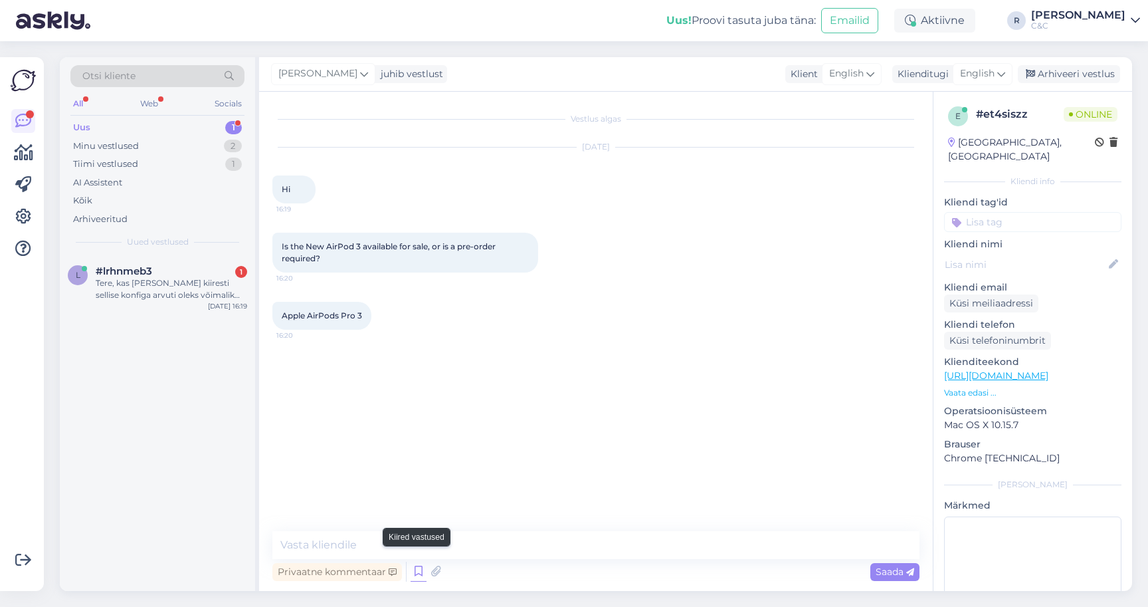
click at [417, 567] on icon at bounding box center [419, 571] width 16 height 20
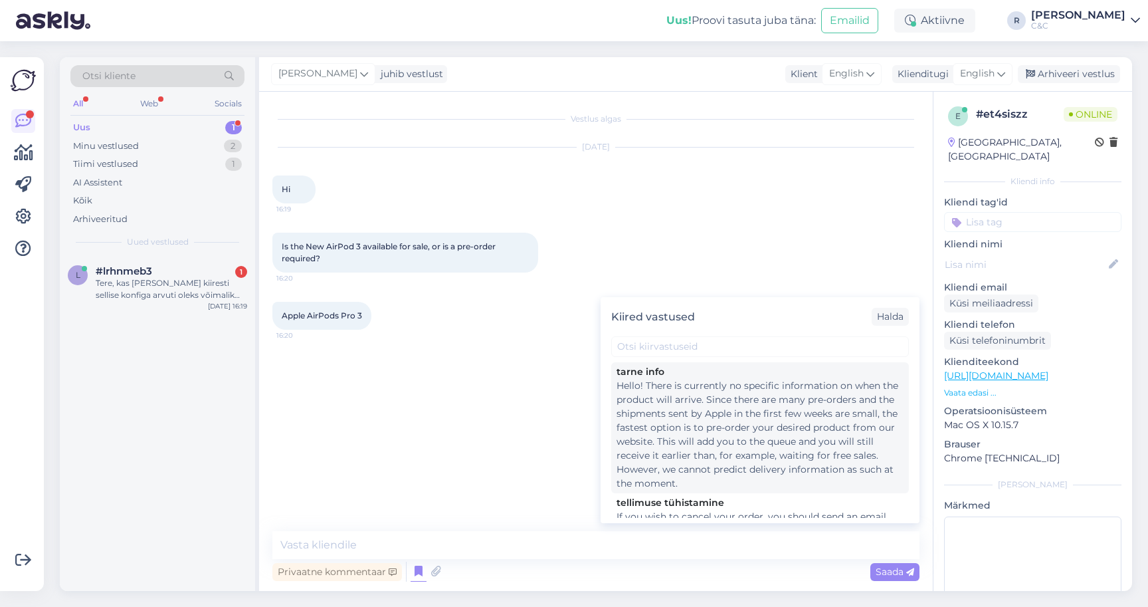
click at [706, 419] on div "Hello! There is currently no specific information on when the product will arri…" at bounding box center [760, 435] width 287 height 112
type textarea "Hello! There is currently no specific information on when the product will arri…"
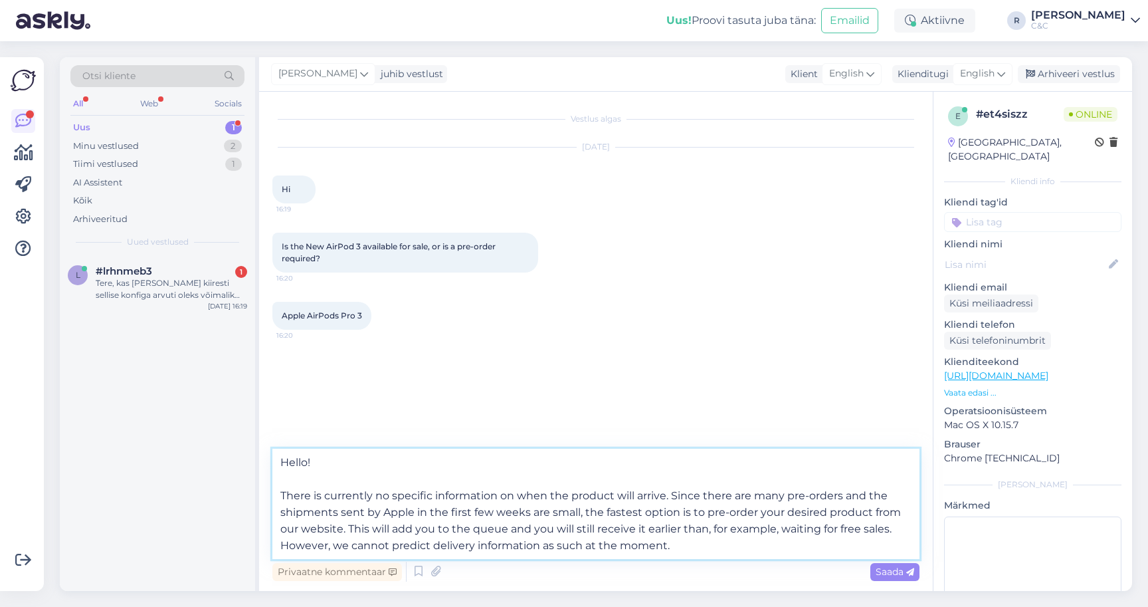
click at [523, 512] on textarea "Hello! There is currently no specific information on when the product will arri…" at bounding box center [595, 503] width 647 height 110
click at [541, 480] on textarea "Hello! There is currently no specific information on when the product will arri…" at bounding box center [595, 503] width 647 height 110
click at [532, 488] on textarea "Hello! There is currently no specific information on when the product will arri…" at bounding box center [595, 503] width 647 height 110
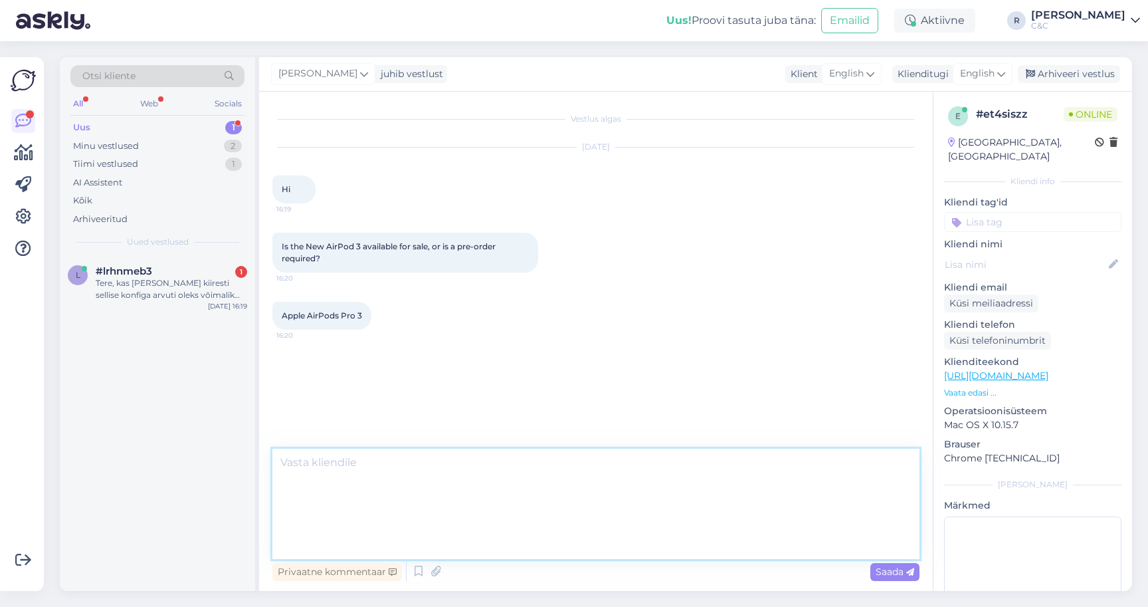
scroll to position [10, 0]
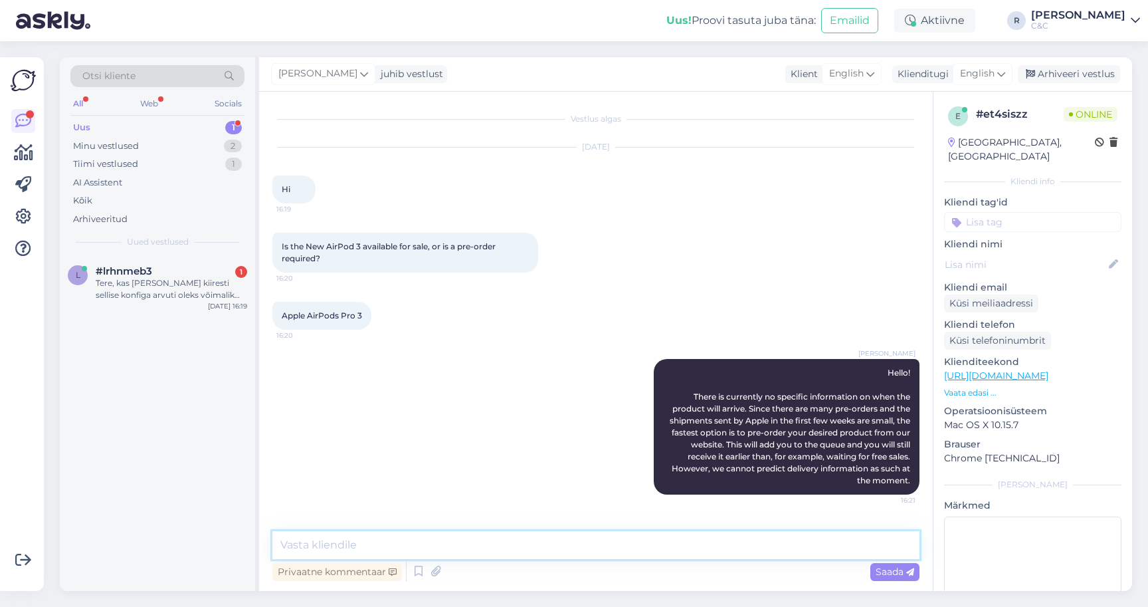
click at [523, 531] on textarea at bounding box center [595, 545] width 647 height 28
click at [201, 277] on div "Tere, kas [PERSON_NAME] kiiresti sellise konfiga arvuti oleks võimalik [PERSON_…" at bounding box center [171, 289] width 151 height 24
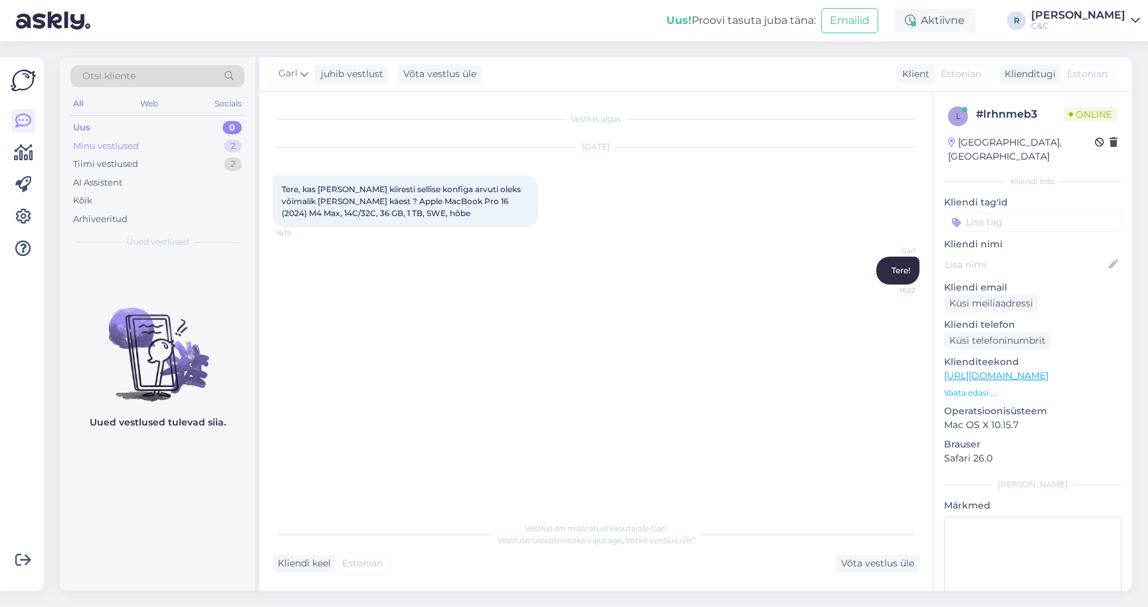
click at [168, 142] on div "Minu vestlused 2" at bounding box center [157, 146] width 174 height 19
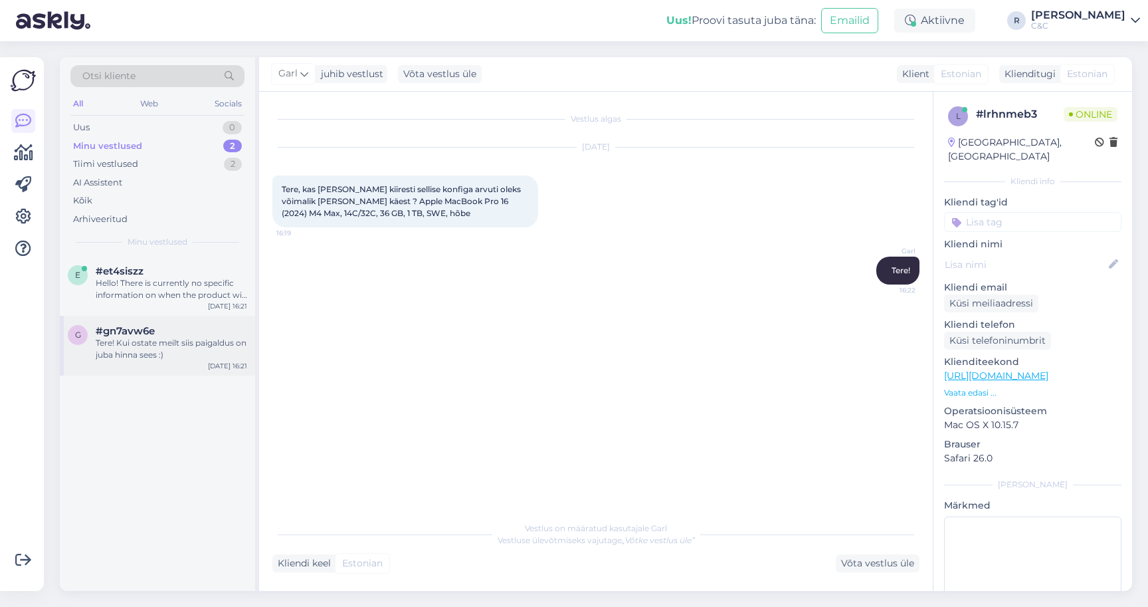
click at [134, 337] on div "Tere! Kui ostate meilt siis paigaldus on juba hinna sees :)" at bounding box center [171, 349] width 151 height 24
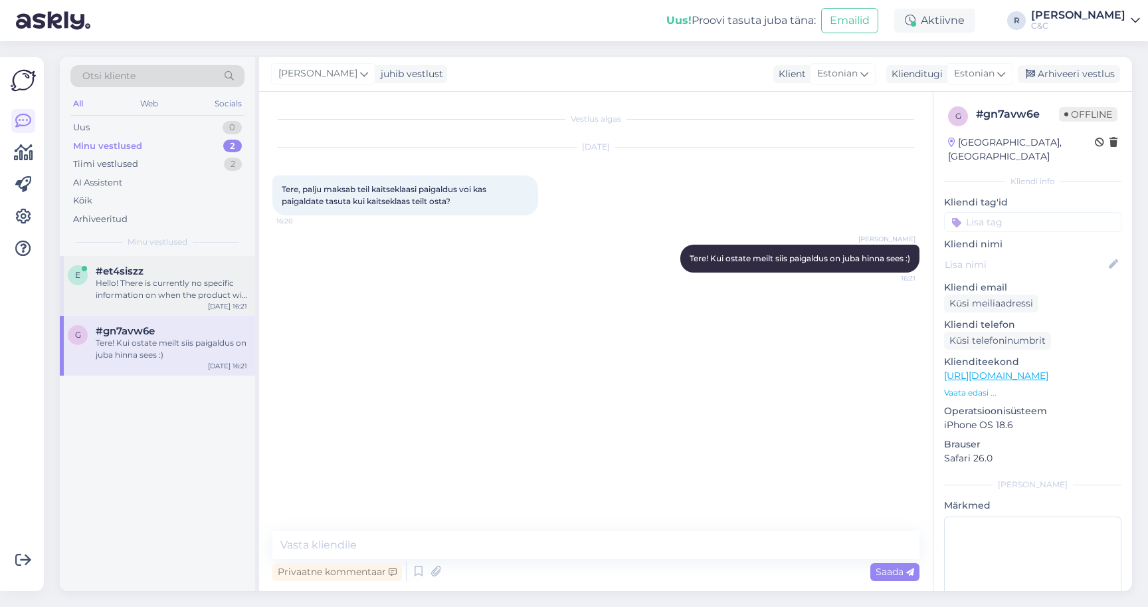
click at [172, 286] on div "Hello! There is currently no specific information on when the product will arri…" at bounding box center [171, 289] width 151 height 24
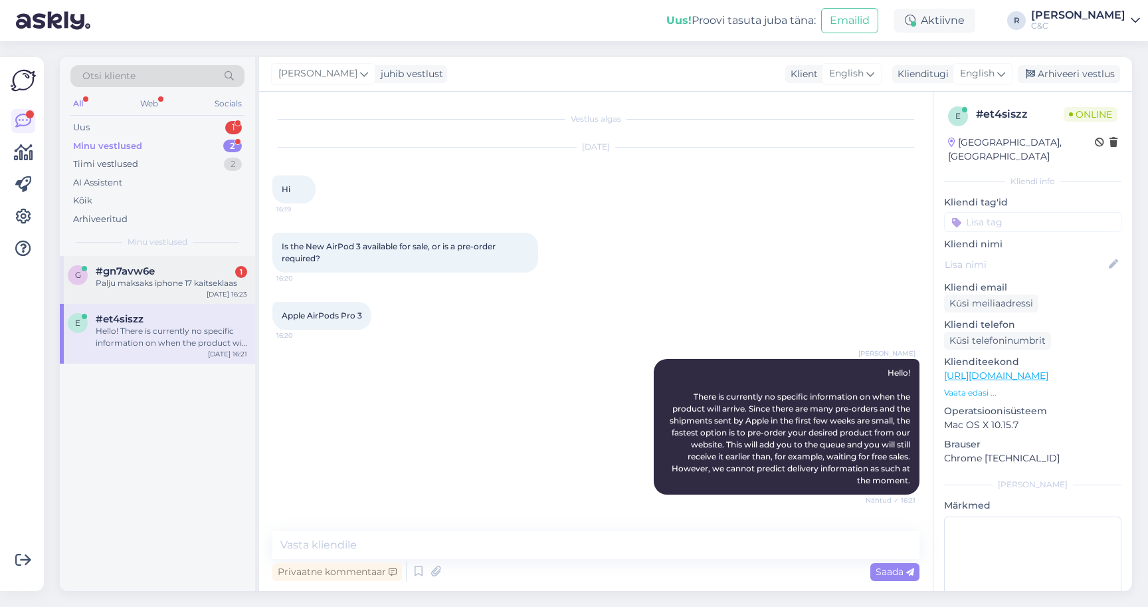
click at [190, 256] on div "g #gn7avw6e 1 Palju maksaks iphone 17 kaitseklaas [DATE] 16:23" at bounding box center [157, 280] width 195 height 48
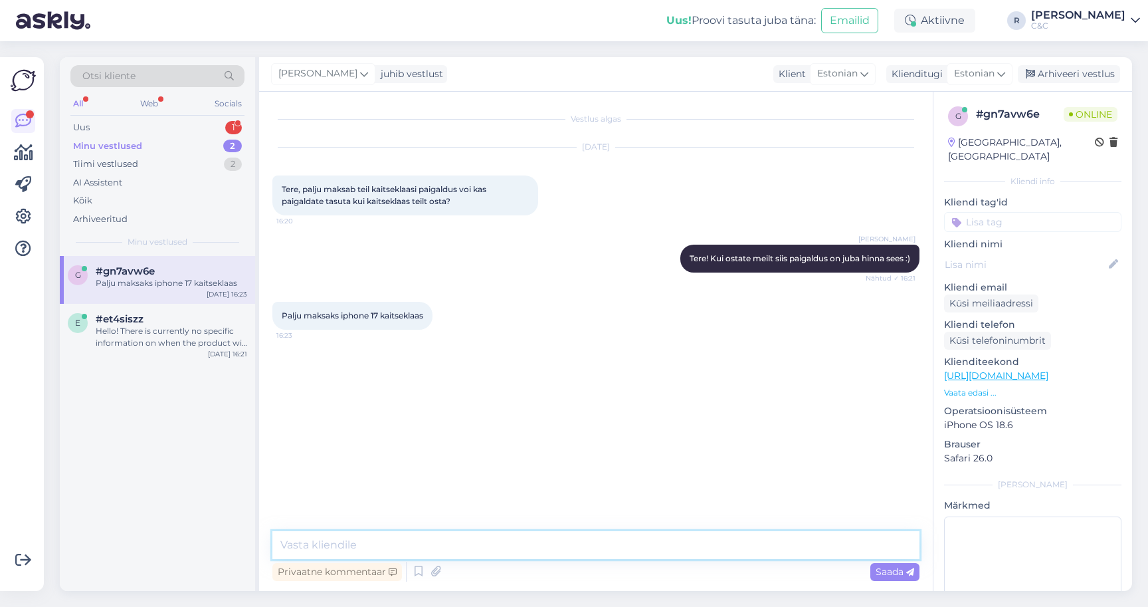
click at [514, 531] on textarea at bounding box center [595, 545] width 647 height 28
click at [400, 531] on textarea at bounding box center [595, 545] width 647 height 28
type textarea "Meil on erinevaid, al. 25 eurost kuni 40 euroni välja."
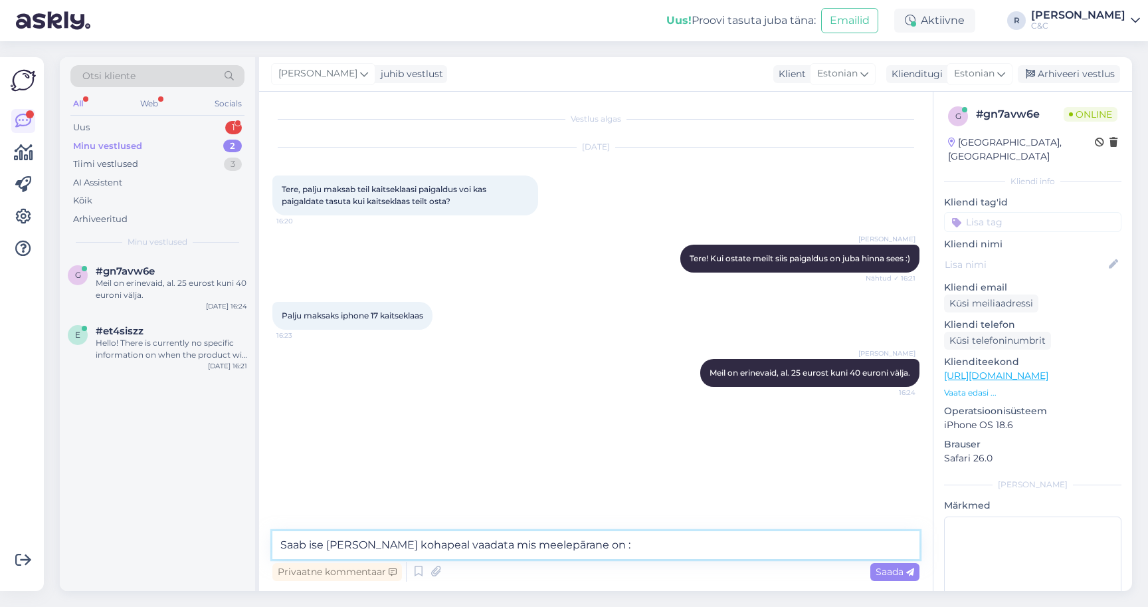
type textarea "Saab ise [PERSON_NAME] kohapeal vaadata mis meelepärane on :)"
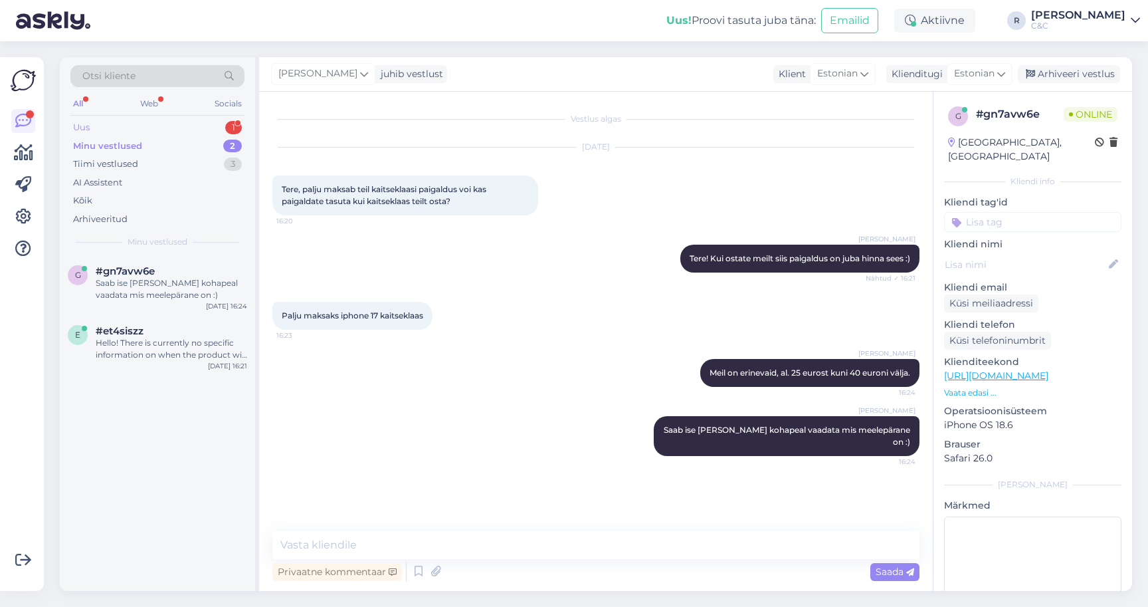
click at [162, 125] on div "Uus 1" at bounding box center [157, 127] width 174 height 19
click at [141, 312] on div "n #nf8ni5eo 1 tere! eeltellisin omale 18.09 airpods pro 3 ja reklaami ja kõige …" at bounding box center [157, 423] width 195 height 335
click at [143, 278] on div "tere! eeltellisin omale 18.09 airpods pro 3 ja reklaami ja kõige järgi jäi [PER…" at bounding box center [171, 289] width 151 height 24
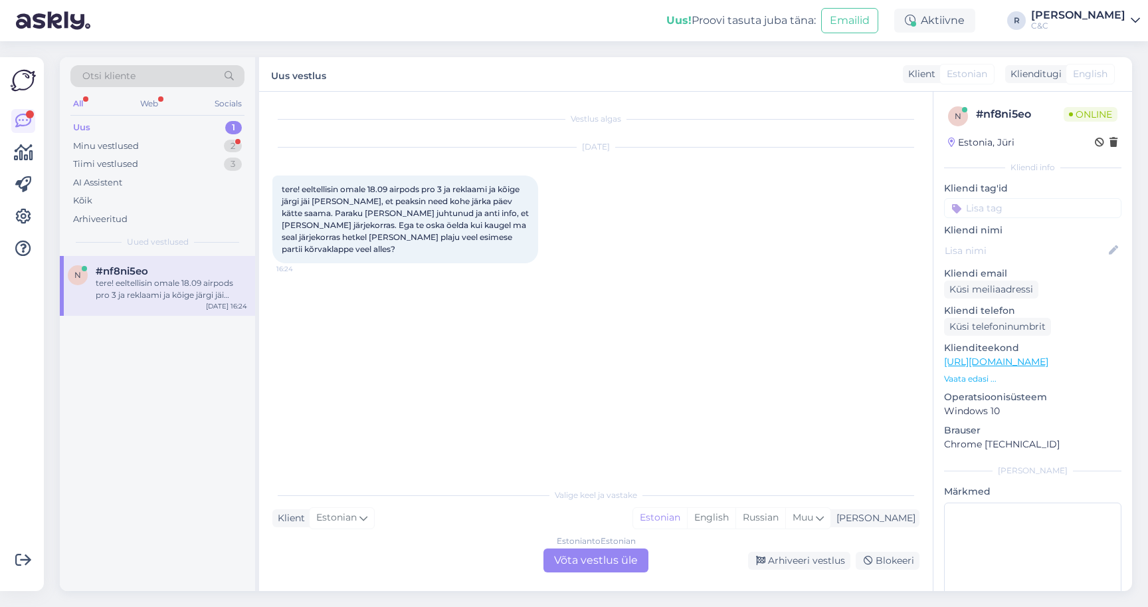
click at [590, 556] on div "Estonian to Estonian Võta vestlus üle" at bounding box center [595, 560] width 105 height 24
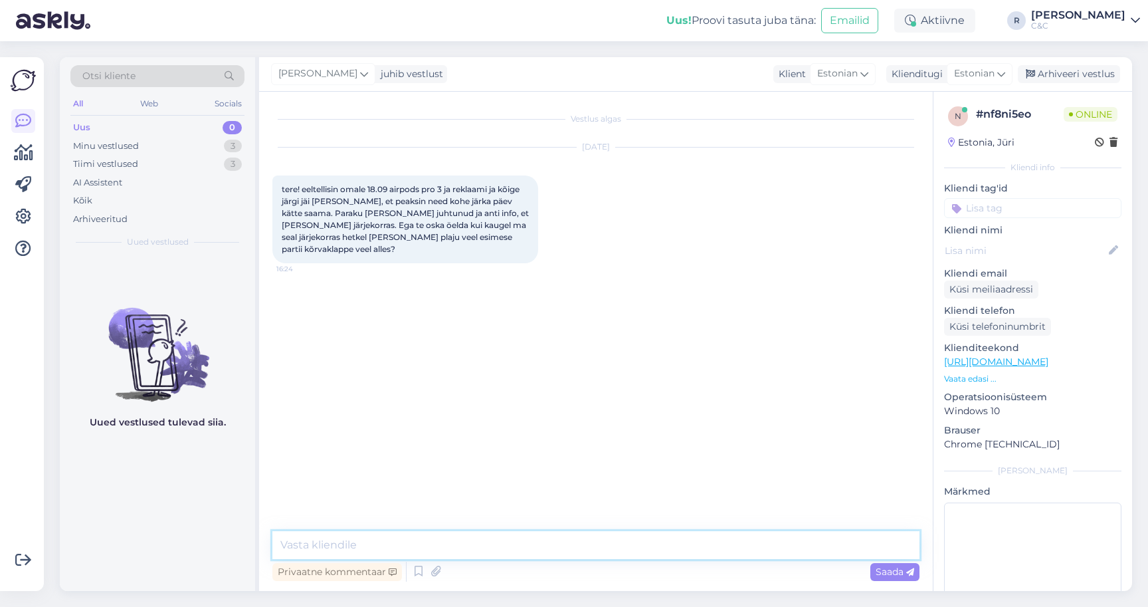
click at [510, 532] on textarea at bounding box center [595, 545] width 647 height 28
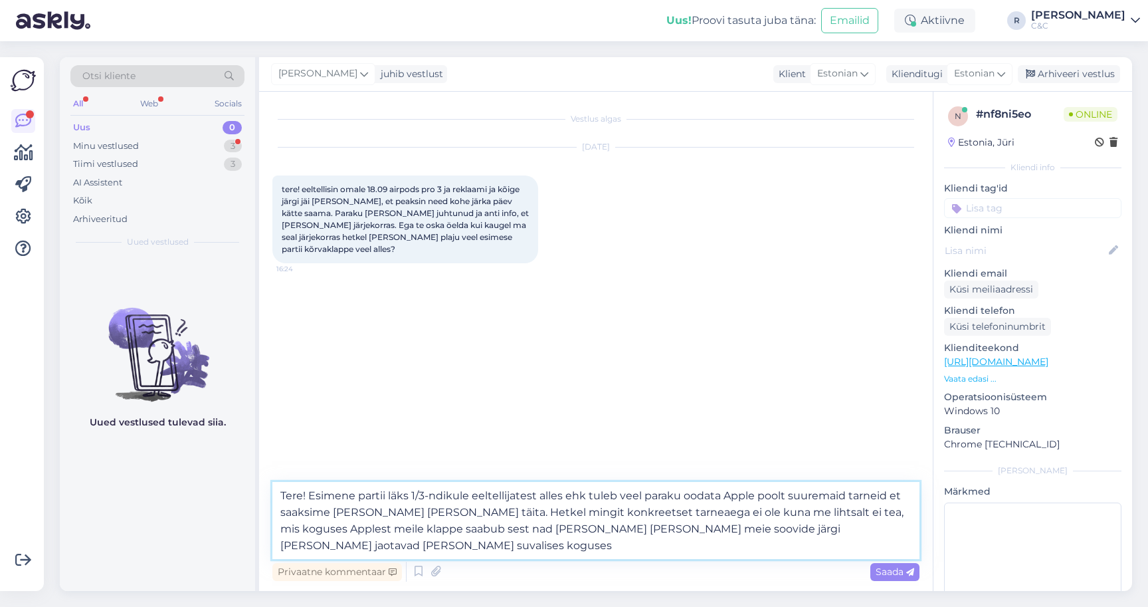
type textarea "Tere! Esimene partii läks 1/3-ndikule eeltellijatest alles ehk tuleb veel parak…"
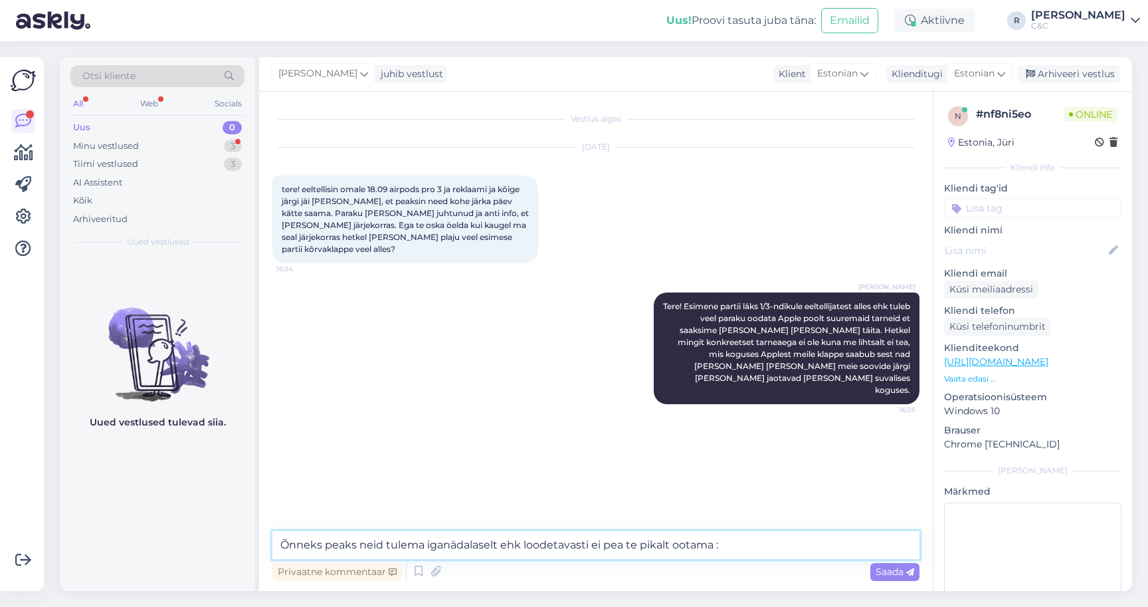
type textarea "Õnneks peaks neid tulema iganädalaselt ehk loodetavasti ei pea te pikalt ootama…"
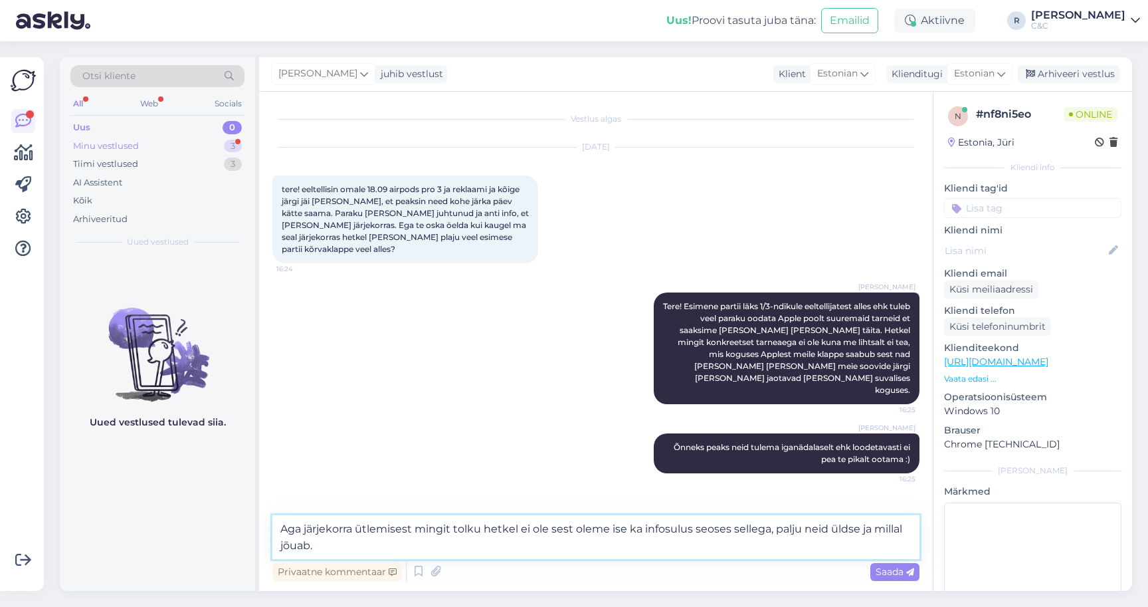
type textarea "Aga järjekorra ütlemisest mingit tolku hetkel ei ole sest oleme ise ka infosulu…"
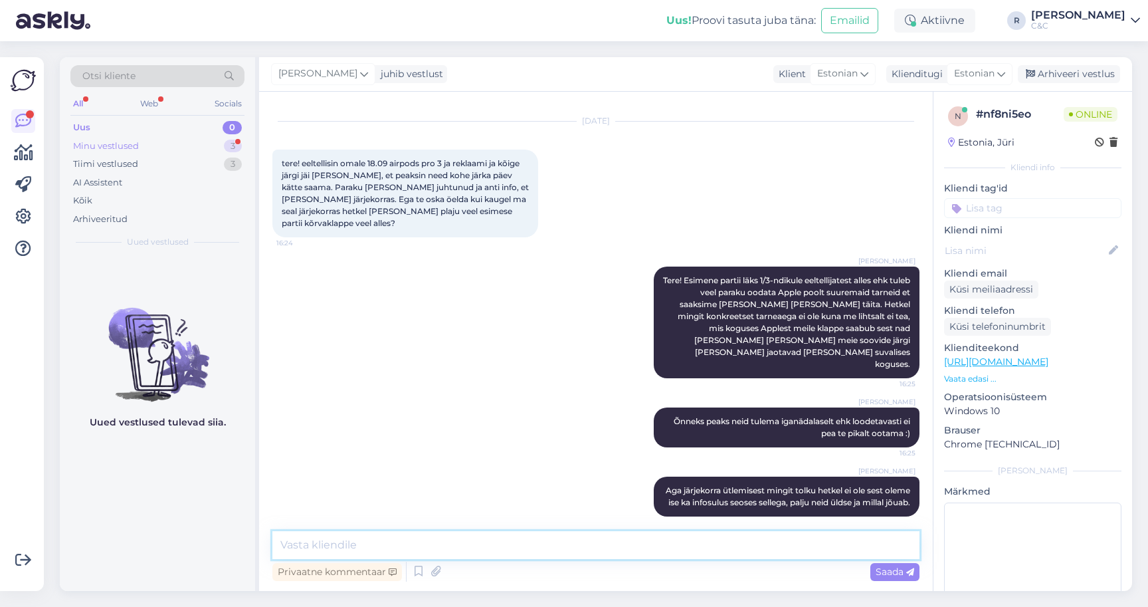
type textarea "E"
click at [175, 137] on div "Minu vestlused 3" at bounding box center [157, 146] width 174 height 19
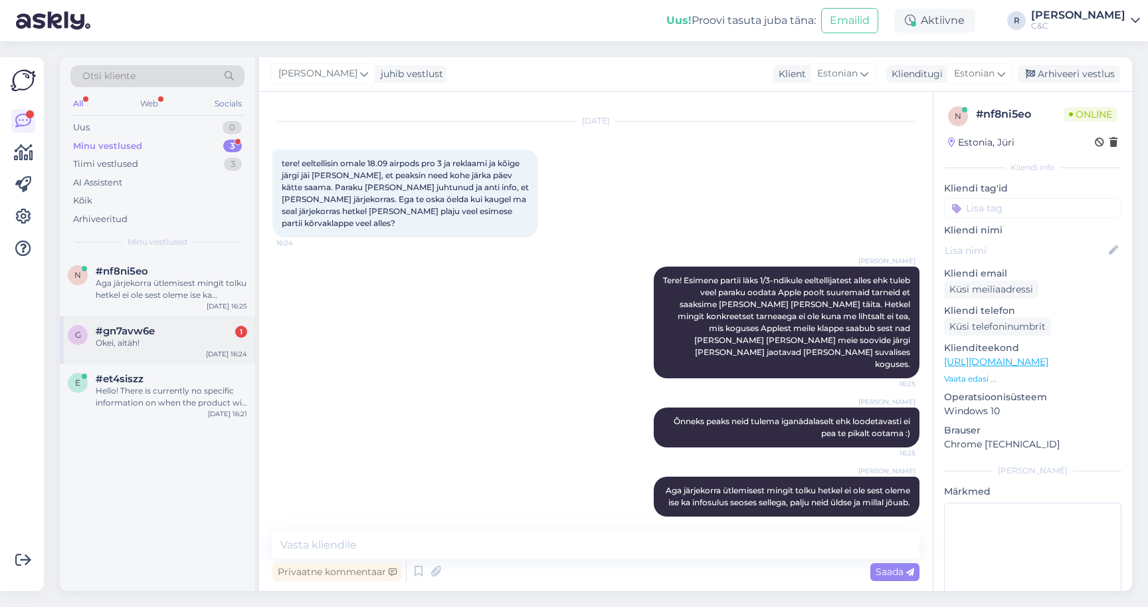
click at [173, 316] on div "g #gn7avw6e 1 Okei, aitäh! [DATE] 16:24" at bounding box center [157, 340] width 195 height 48
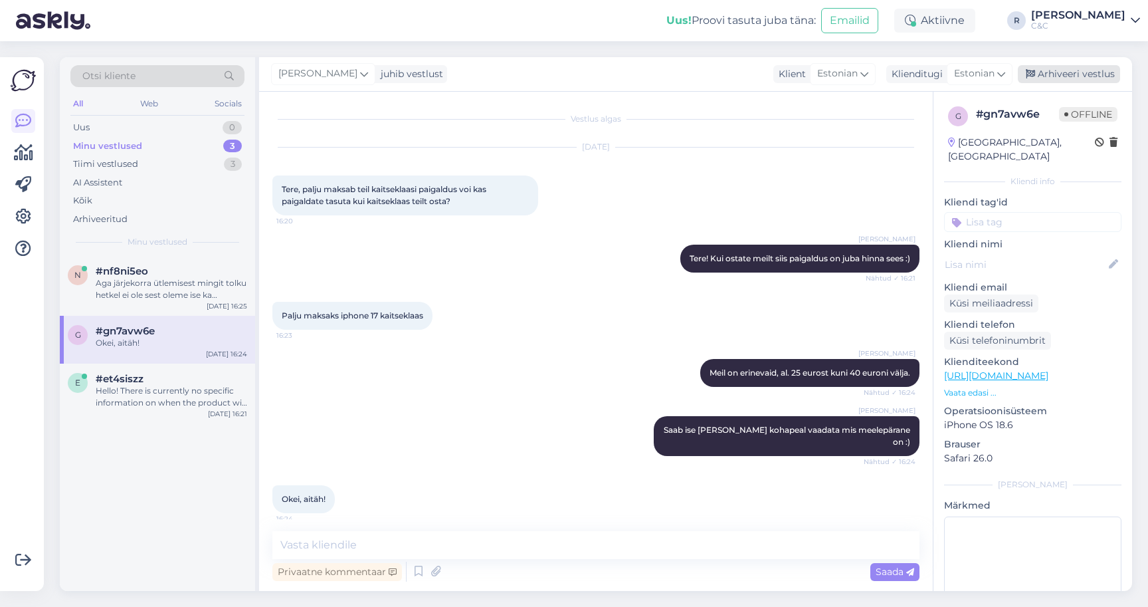
click at [1106, 70] on div "Arhiveeri vestlus" at bounding box center [1069, 74] width 102 height 18
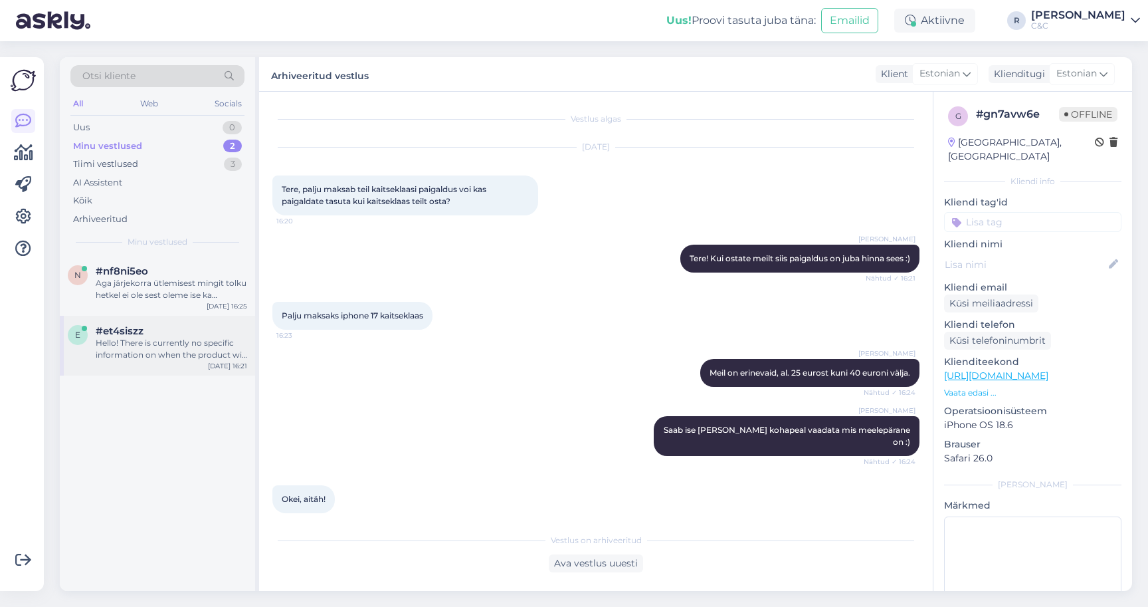
click at [211, 338] on div "Hello! There is currently no specific information on when the product will arri…" at bounding box center [171, 349] width 151 height 24
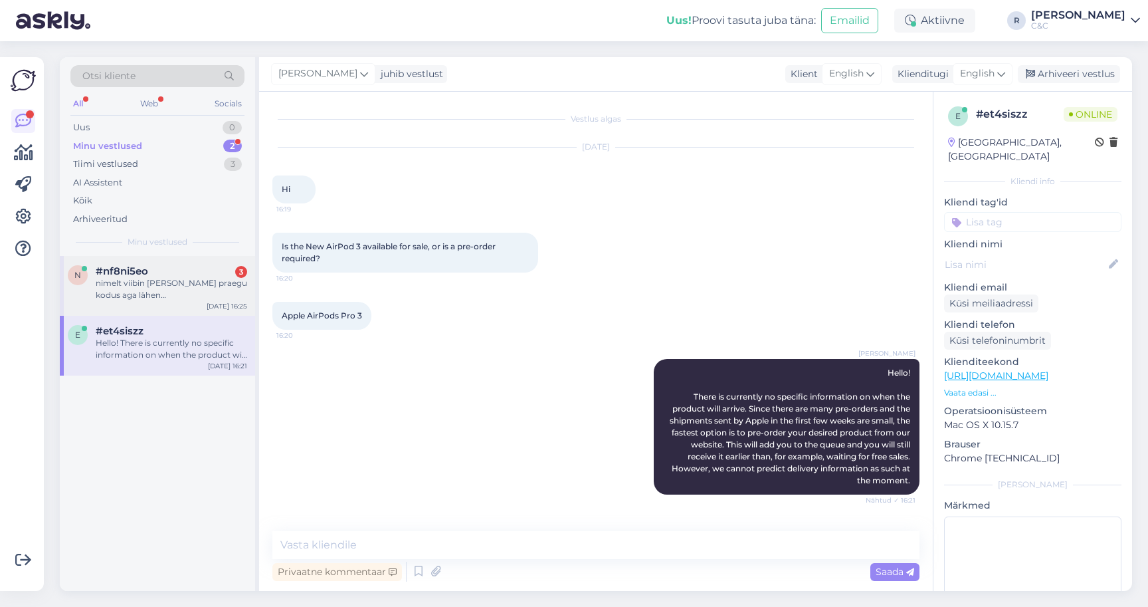
click at [172, 288] on div "n #nf8ni5eo 3 nimelt viibin [PERSON_NAME] praegu kodus aga lähen [GEOGRAPHIC_DA…" at bounding box center [157, 286] width 195 height 60
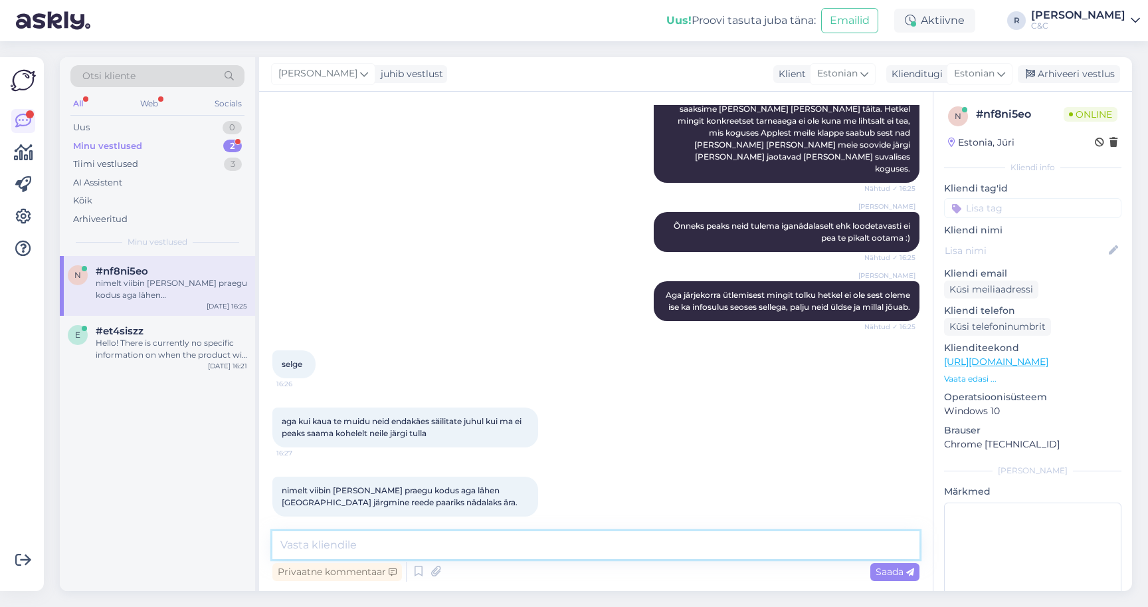
click at [445, 540] on textarea at bounding box center [595, 545] width 647 height 28
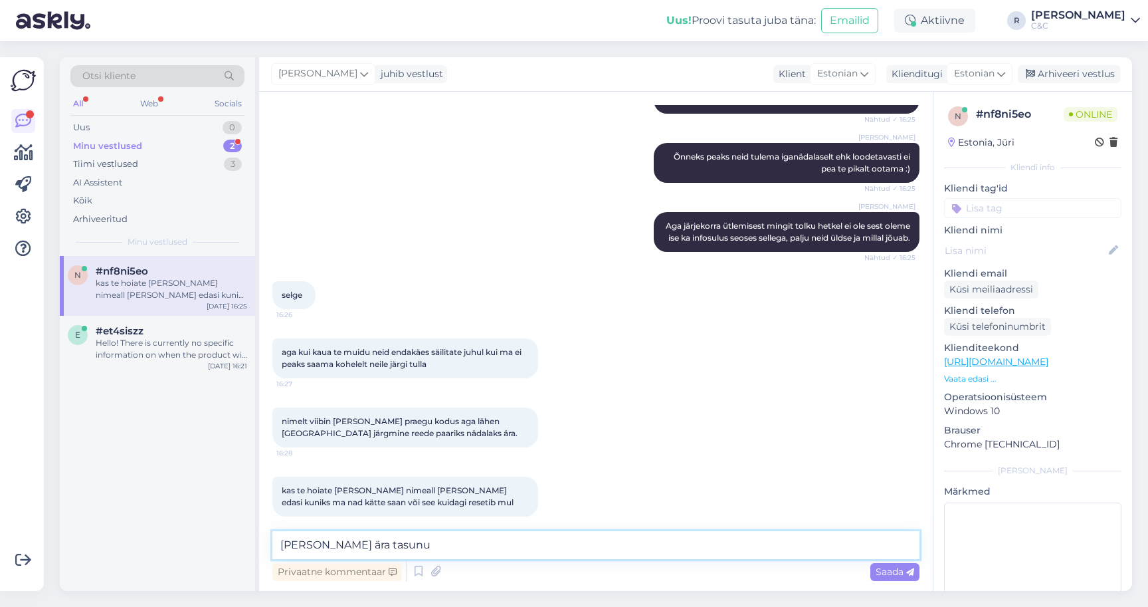
type textarea "[PERSON_NAME] ära tasunud"
type textarea "[PERSON_NAME] ära tasunud siis on need teie omad"
type textarea "[PERSON_NAME] need ära tasunud siis on viisakas ikkagi neid teie jaoks [PERSON_…"
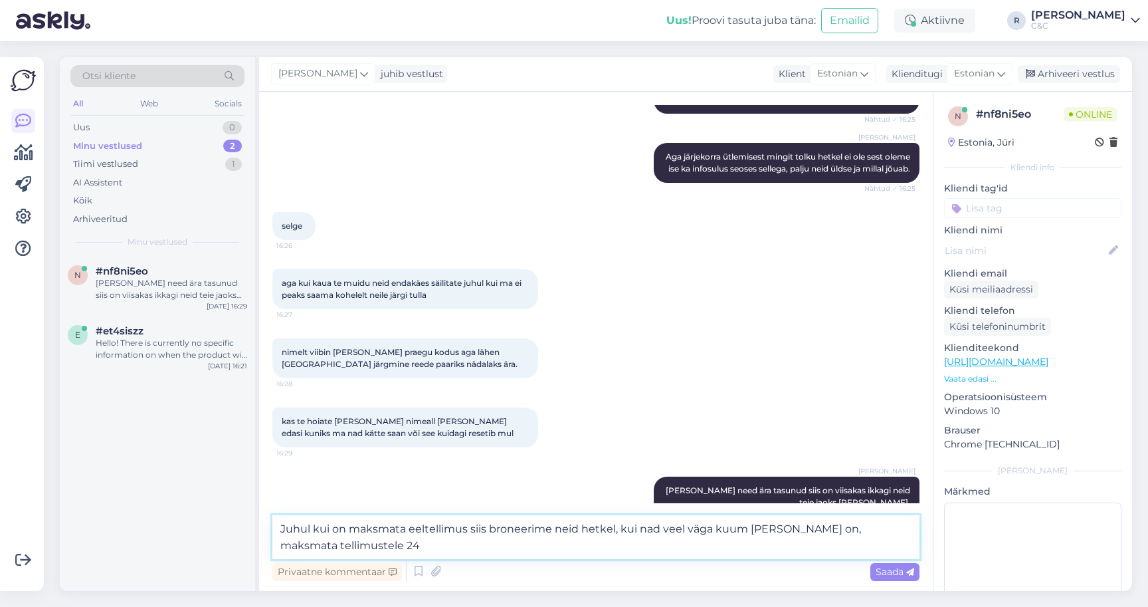
type textarea "Juhul kui on maksmata eeltellimus siis broneerime neid hetkel, kui nad veel väg…"
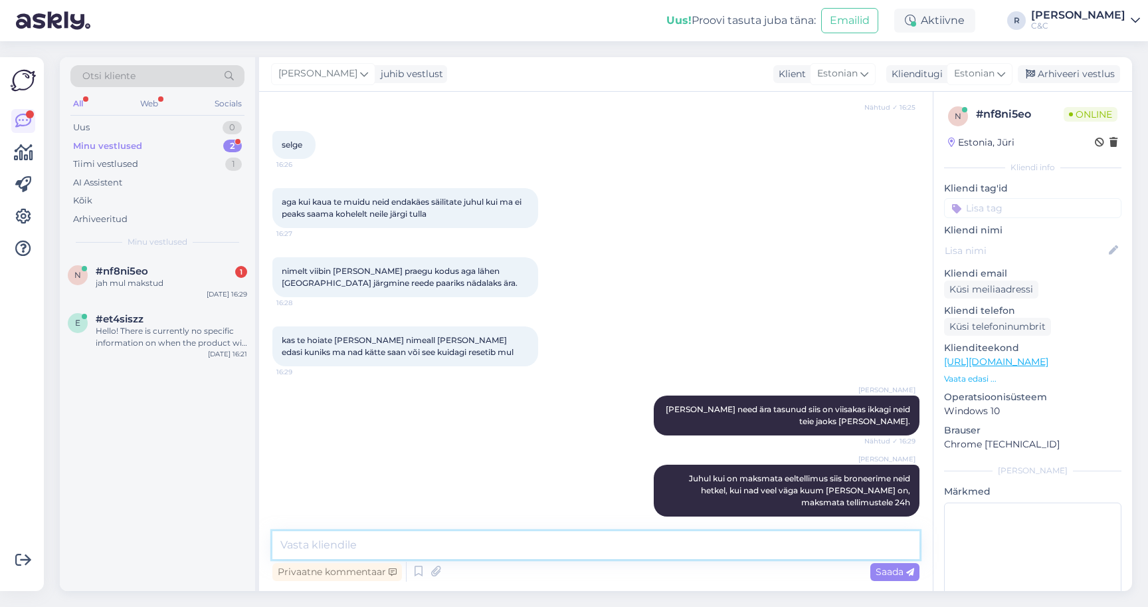
scroll to position [498, 0]
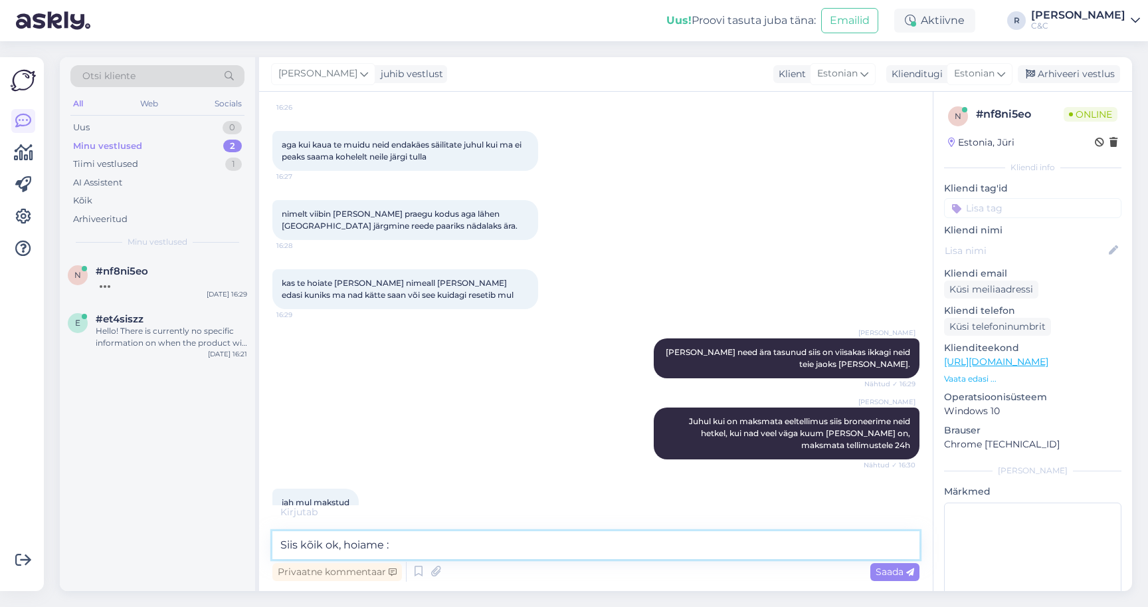
type textarea "Siis kõik ok, hoiame :)"
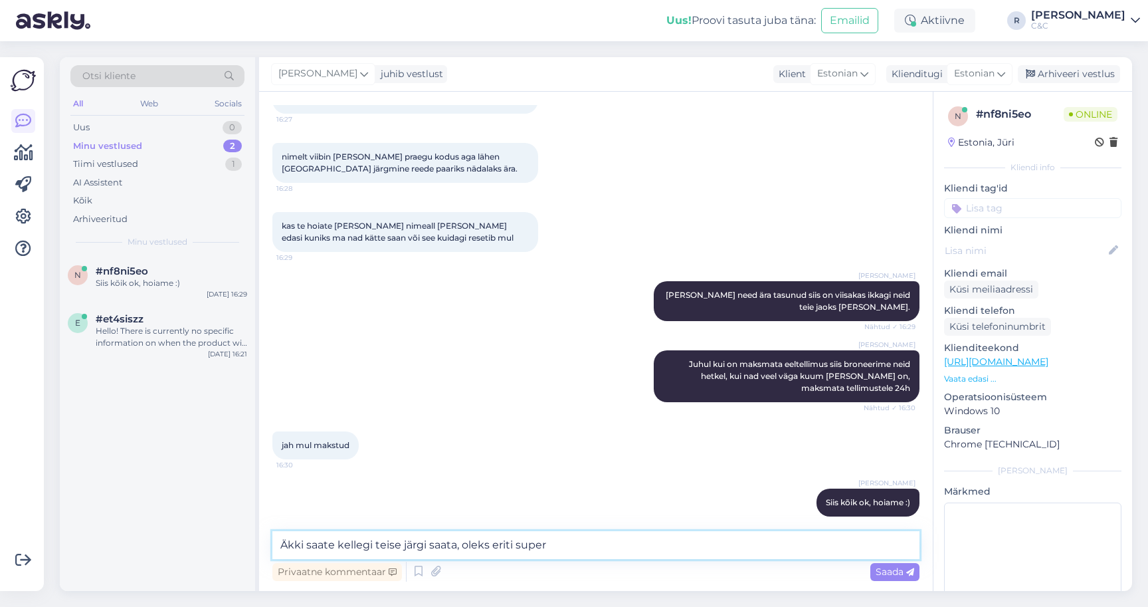
type textarea "Äkki saate kellegi teise järgi saata, oleks eriti super."
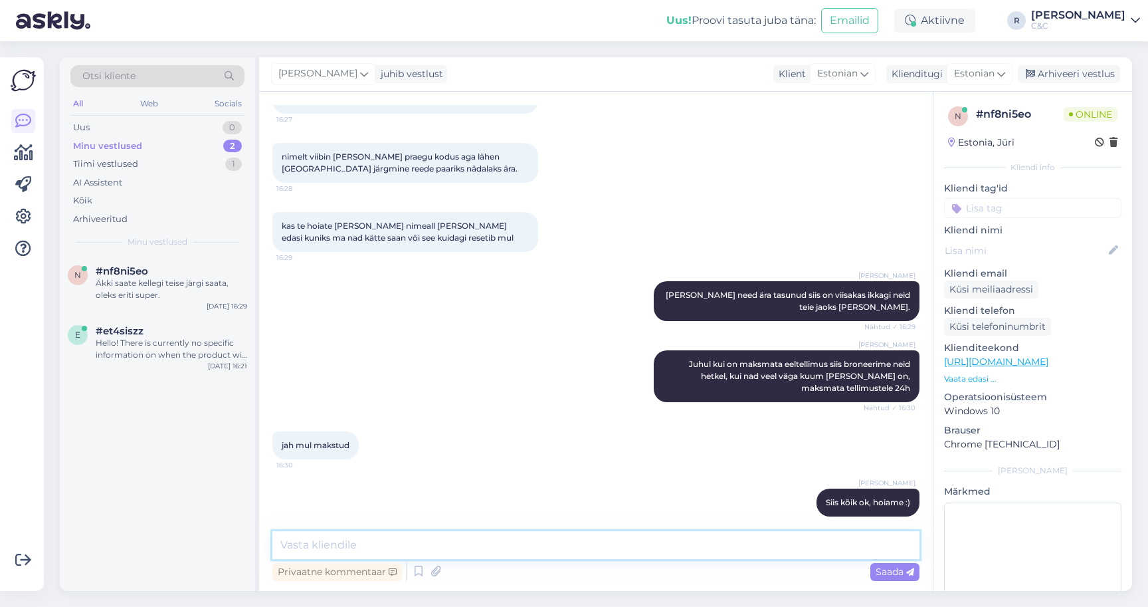
scroll to position [612, 0]
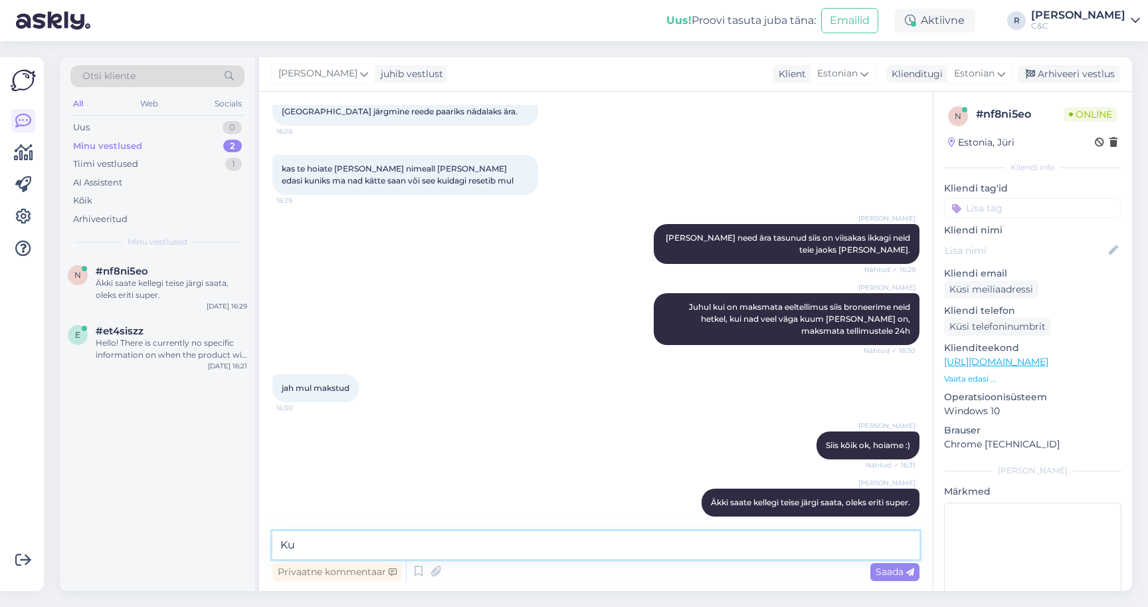
type textarea "K"
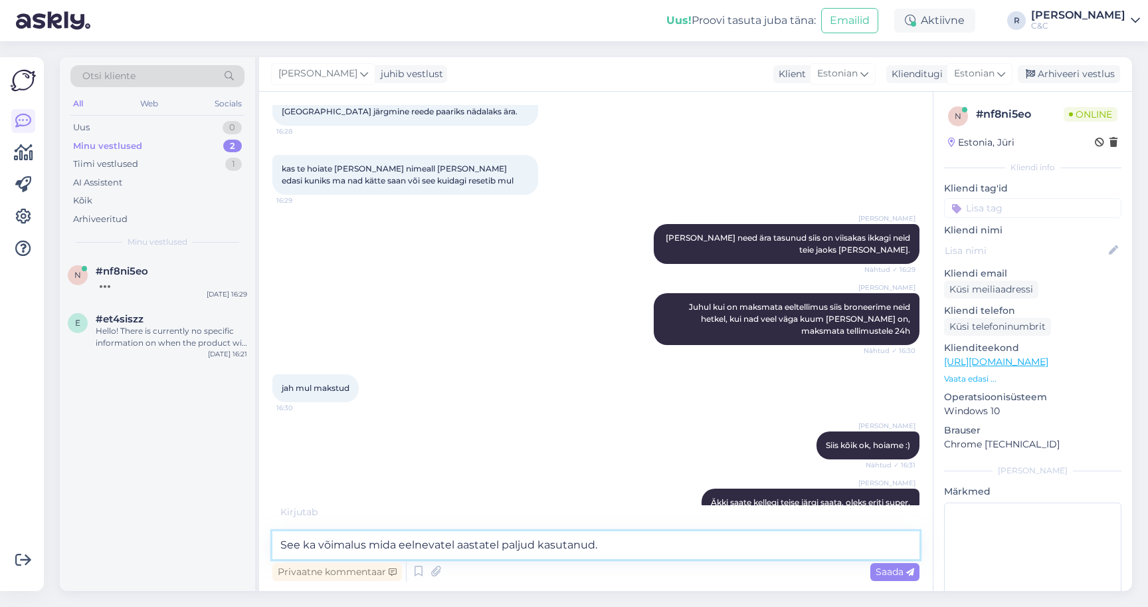
type textarea "See ka võimalus mida eelnevatel aastatel paljud kasutanud."
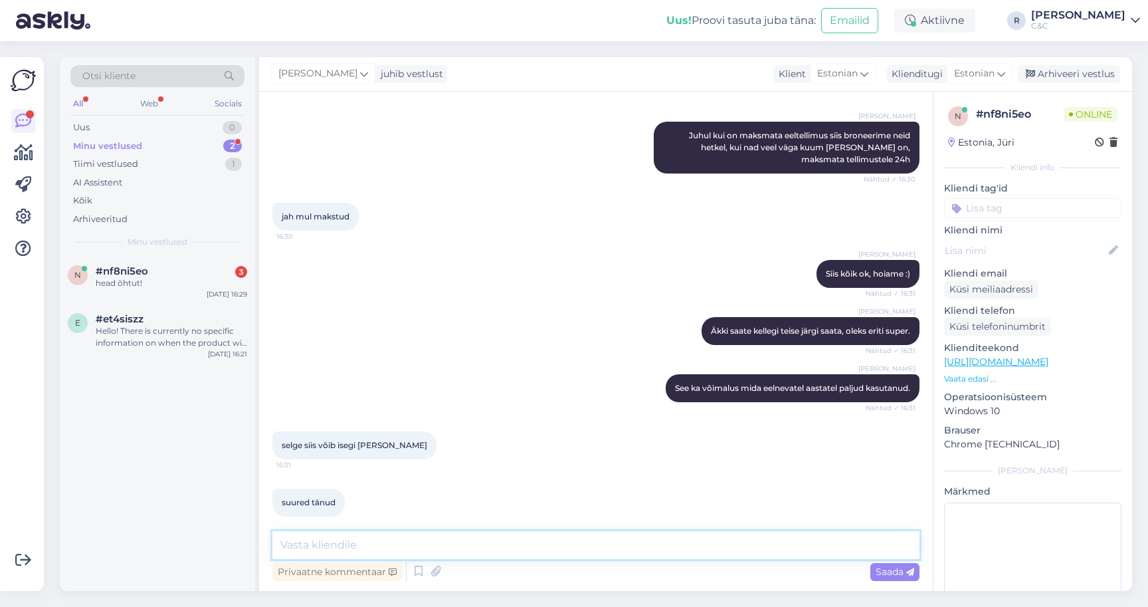
scroll to position [840, 0]
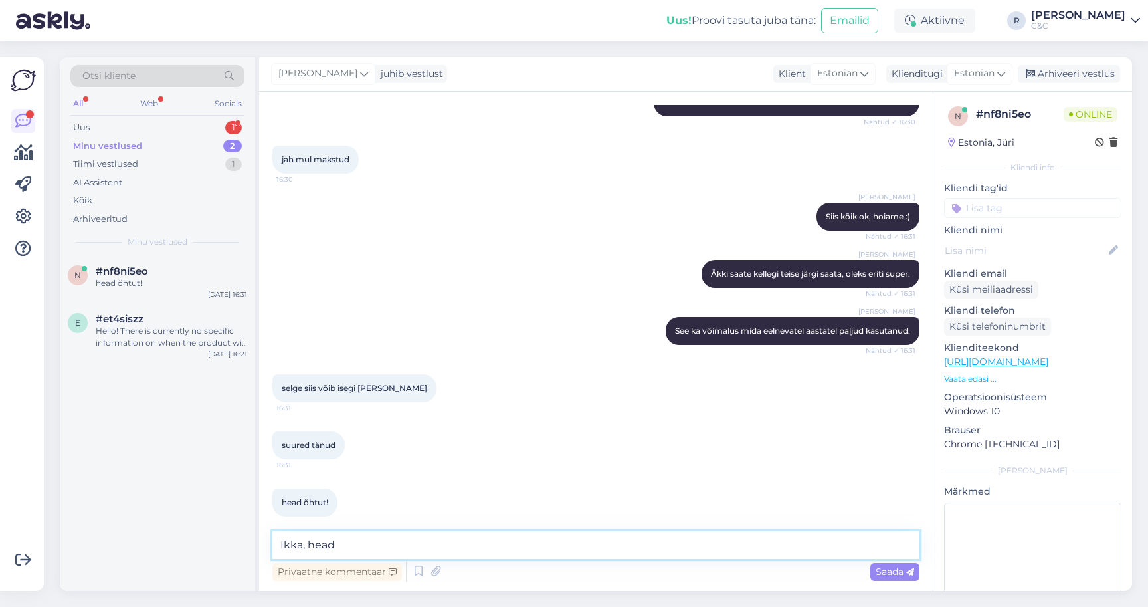
type textarea "Ikka, head!"
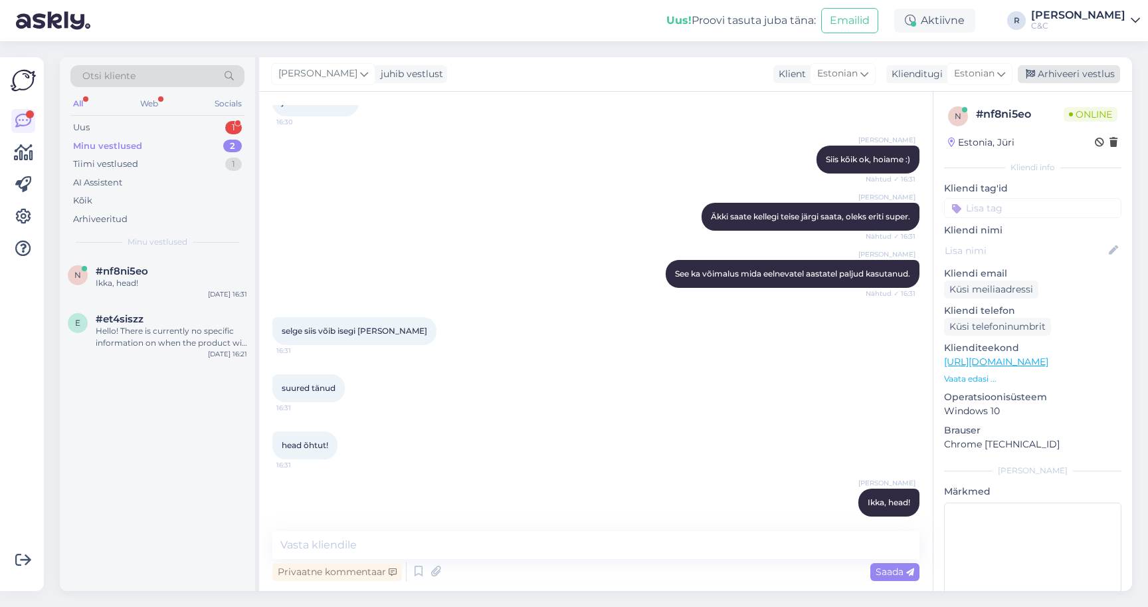
click at [1092, 65] on div "Arhiveeri vestlus" at bounding box center [1069, 74] width 102 height 18
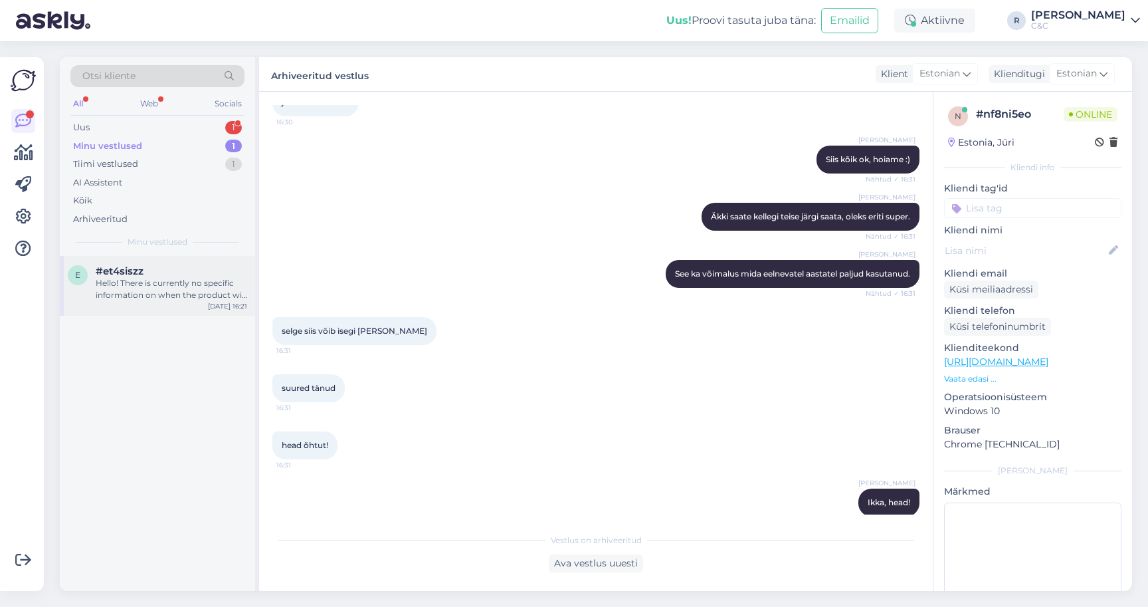
click at [128, 294] on div "e #et4siszz Hello! There is currently no specific information on when the produ…" at bounding box center [157, 286] width 195 height 60
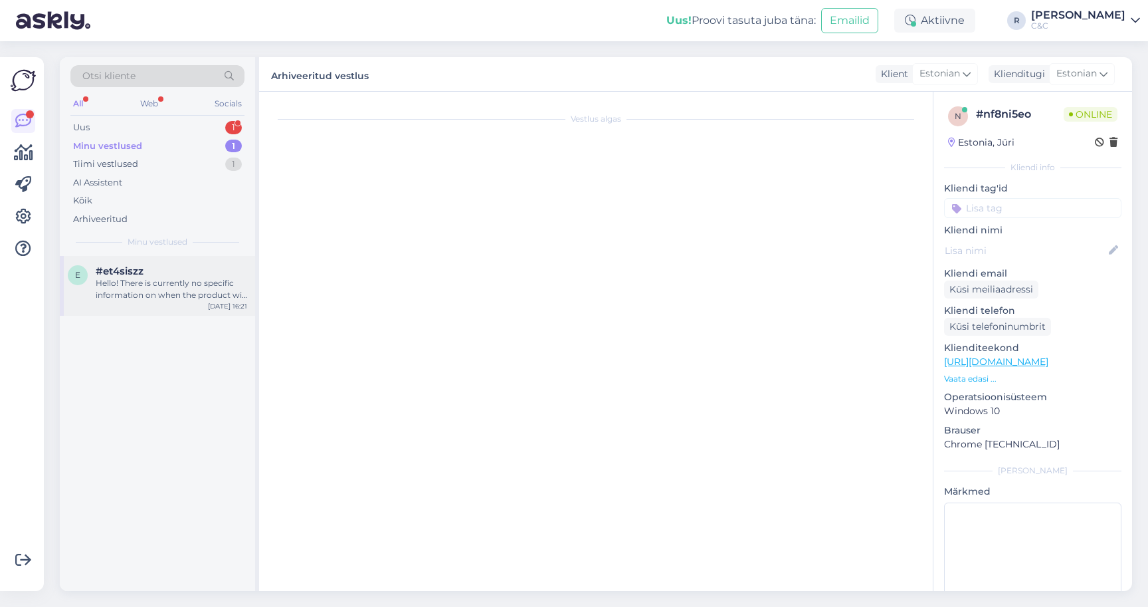
scroll to position [0, 0]
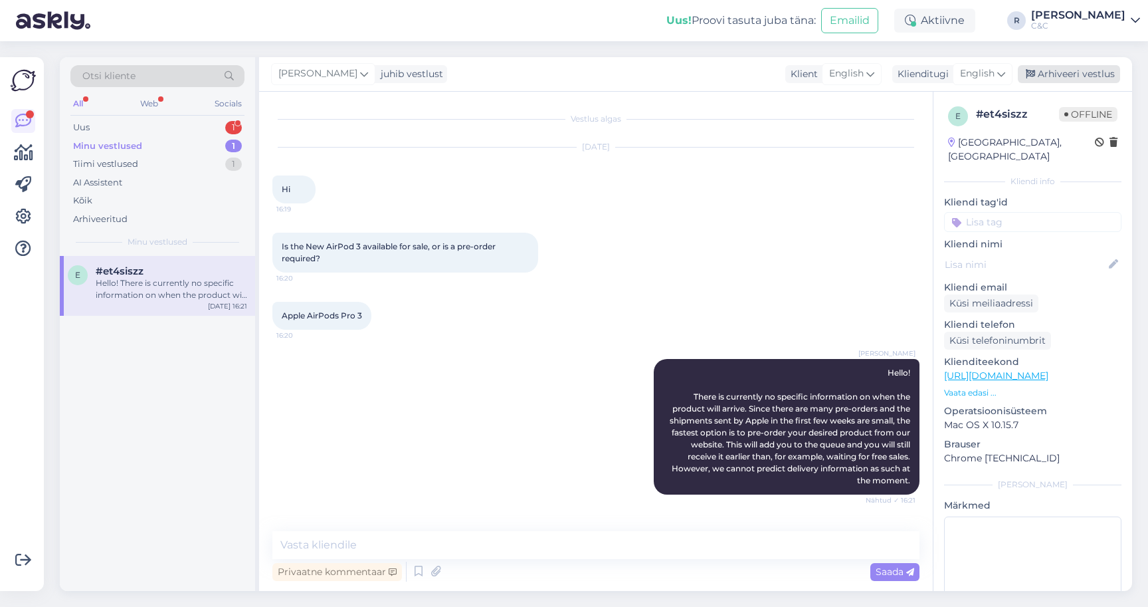
click at [1050, 65] on div "Arhiveeri vestlus" at bounding box center [1069, 74] width 102 height 18
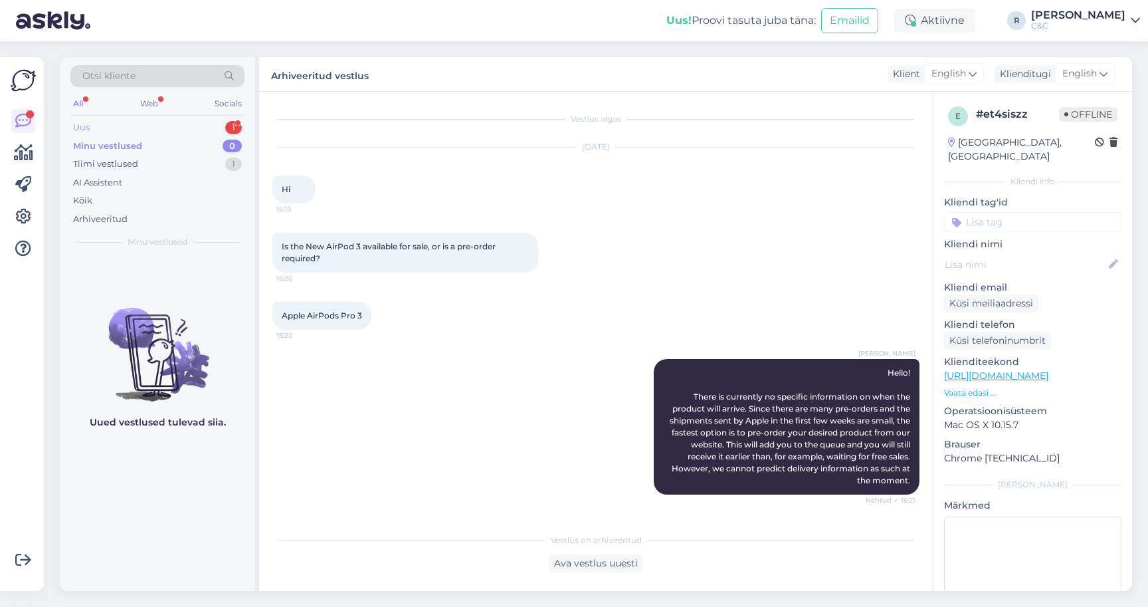
click at [241, 118] on div "Uus 1" at bounding box center [157, 127] width 174 height 19
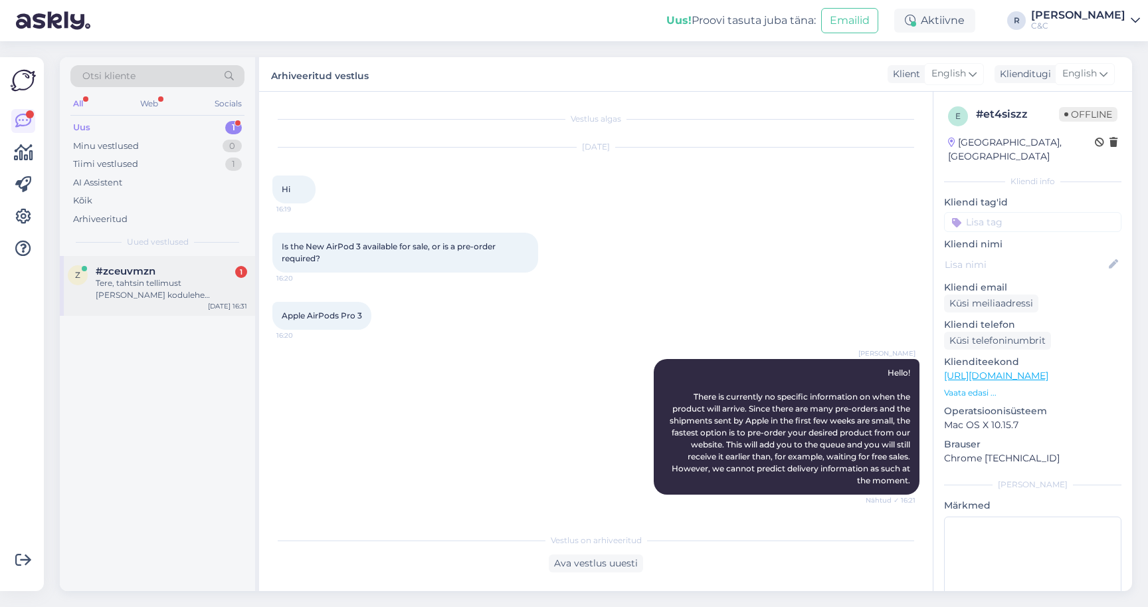
click at [184, 291] on div "z #zceuvmzn 1 Tere, tahtsin tellimust [PERSON_NAME] kodulehe ettevõttele koos […" at bounding box center [157, 286] width 195 height 60
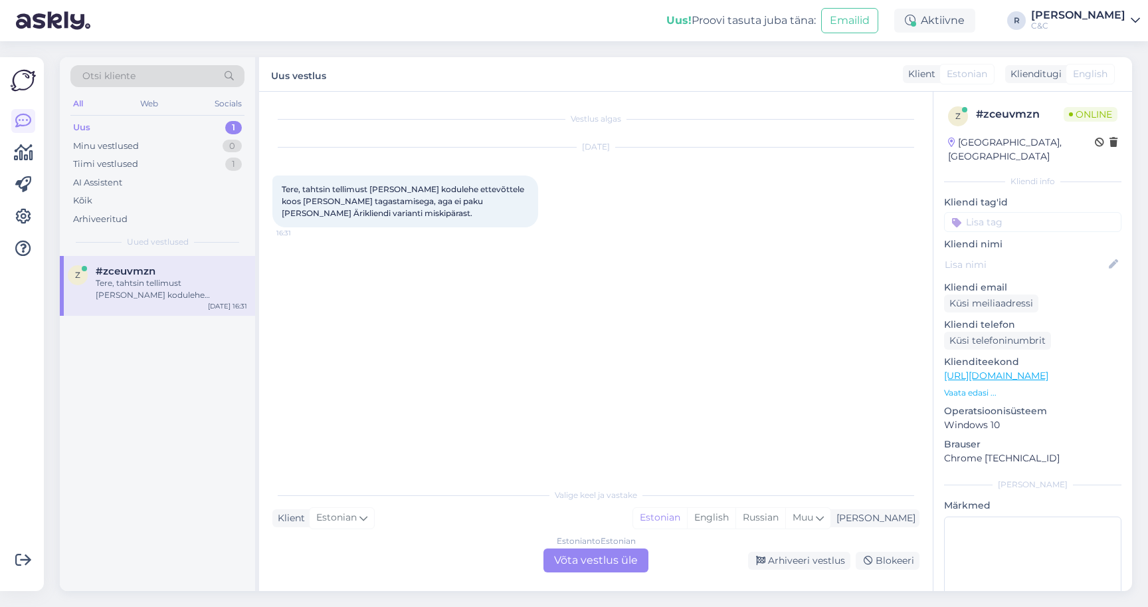
click at [579, 550] on div "Estonian to Estonian Võta vestlus üle" at bounding box center [595, 560] width 105 height 24
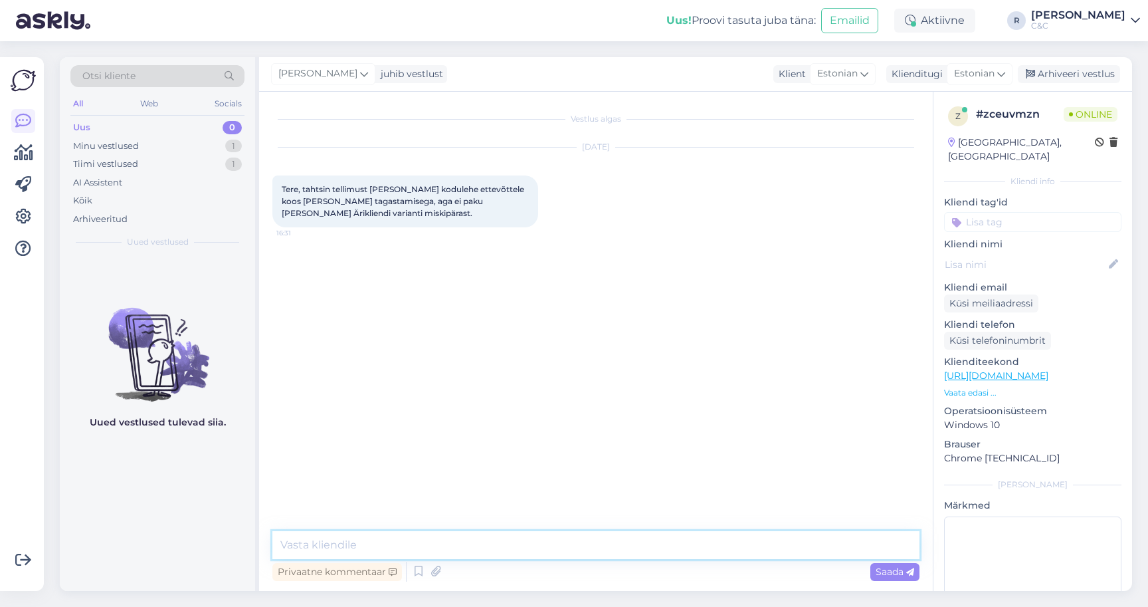
click at [563, 536] on textarea at bounding box center [595, 545] width 647 height 28
type textarea "Tere! Äriklientidele paraku seadme tagasiostu variant sellisel kujul ei toimi."
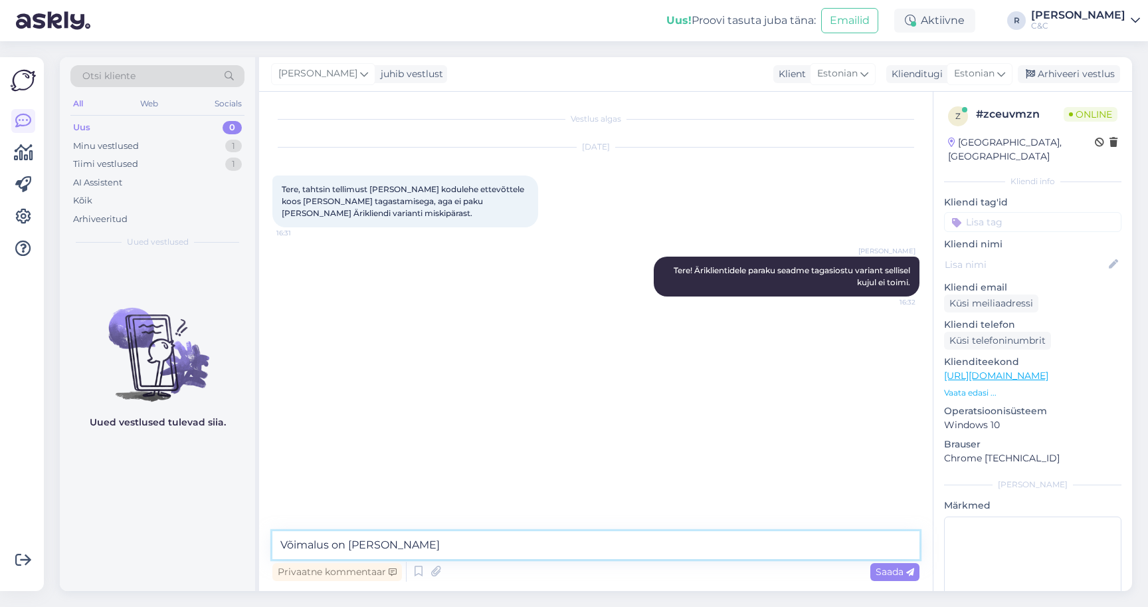
type textarea "Võimalus on [PERSON_NAME]"
type textarea "On [PERSON_NAME] eraisikutele mõeldud lahendus."
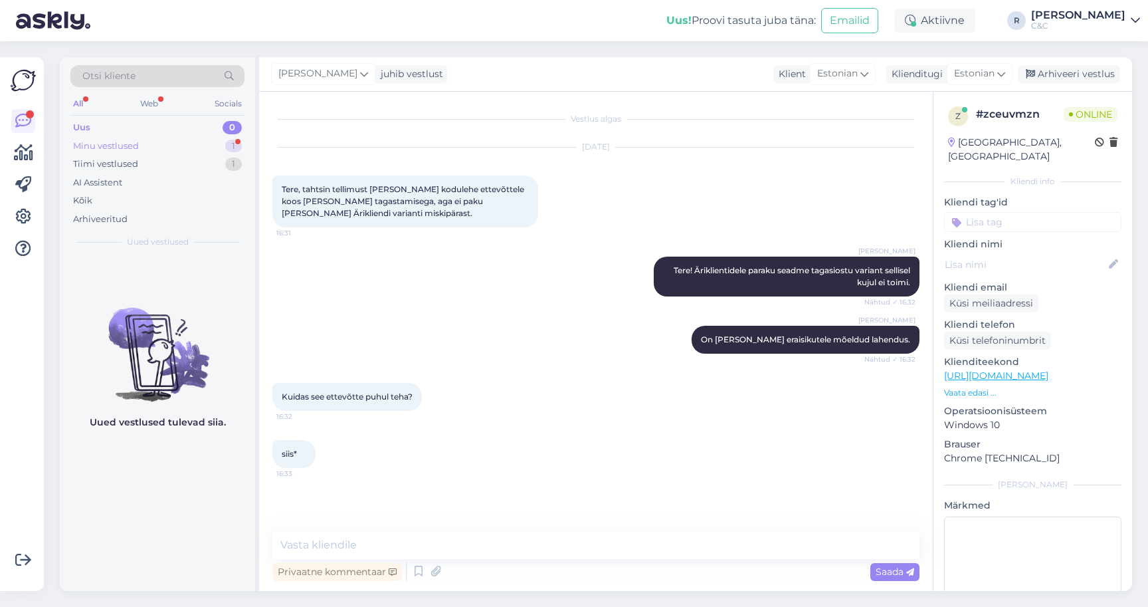
click at [204, 140] on div "Minu vestlused 1" at bounding box center [157, 146] width 174 height 19
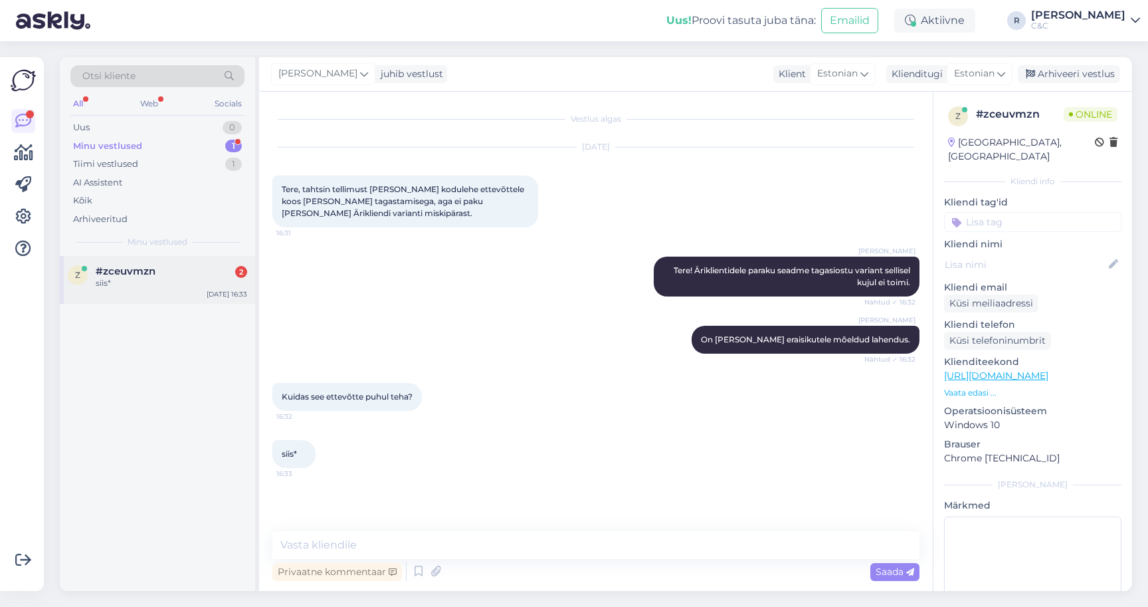
click at [154, 277] on div "siis*" at bounding box center [171, 283] width 151 height 12
click at [396, 537] on textarea at bounding box center [595, 545] width 647 height 28
click at [450, 539] on textarea "Ettevõtte puhul saab" at bounding box center [595, 545] width 647 height 28
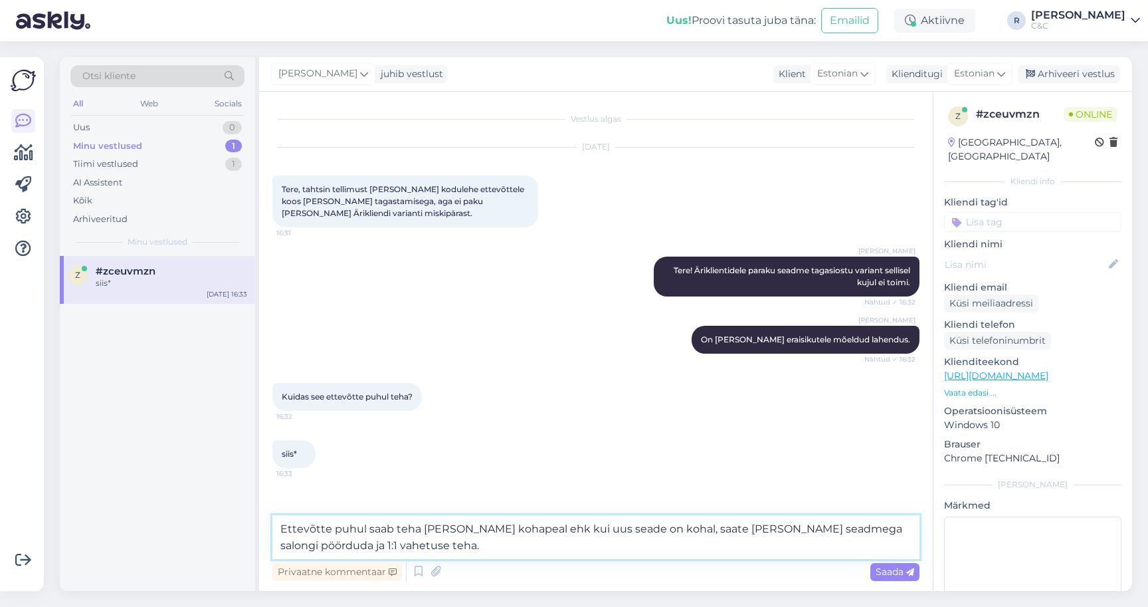
type textarea "Ettevõtte puhul saab teha [PERSON_NAME] kohapeal ehk kui uus seade on kohal, sa…"
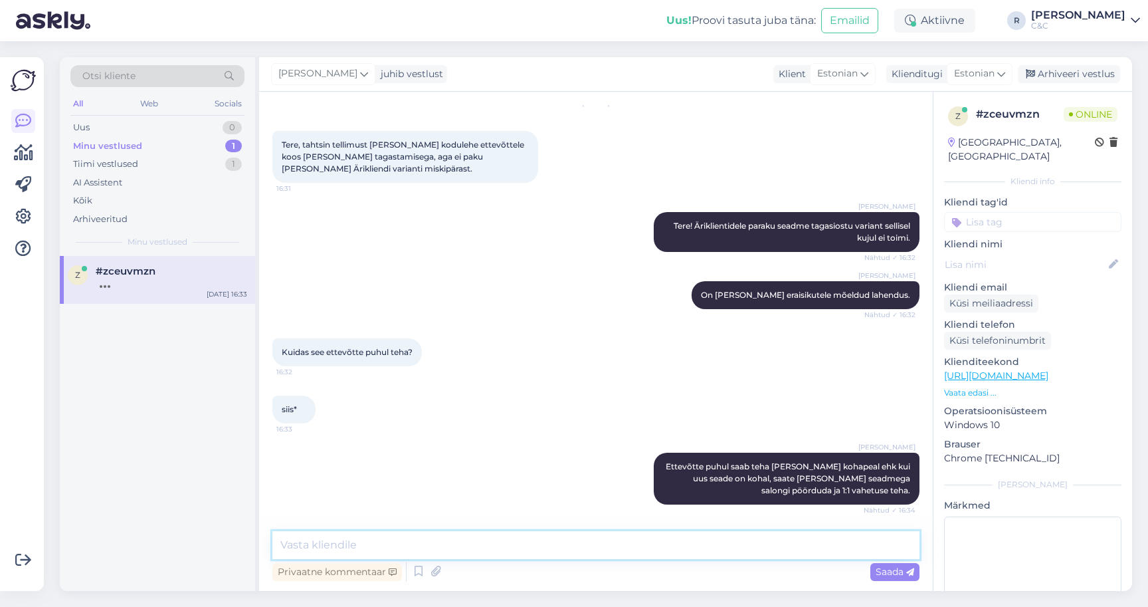
scroll to position [102, 0]
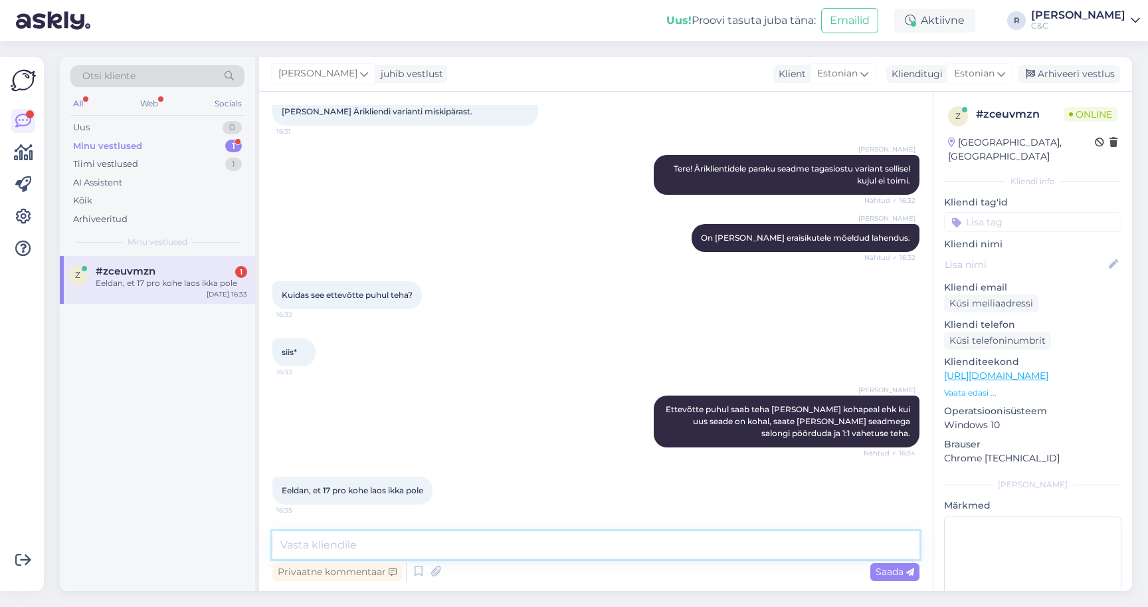
click at [450, 539] on textarea at bounding box center [595, 545] width 647 height 28
type textarea "Kahjuks mitte, ma saan teha manuaalselt teile reserveeringu sellele seadmele."
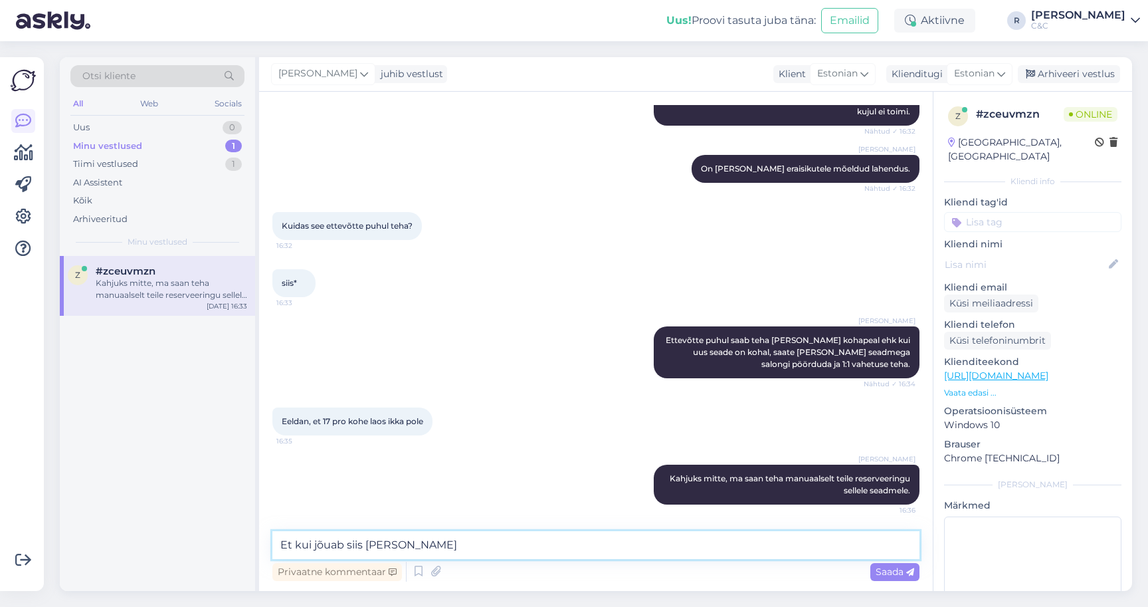
type textarea "Et kui jõuab siis [PERSON_NAME]?"
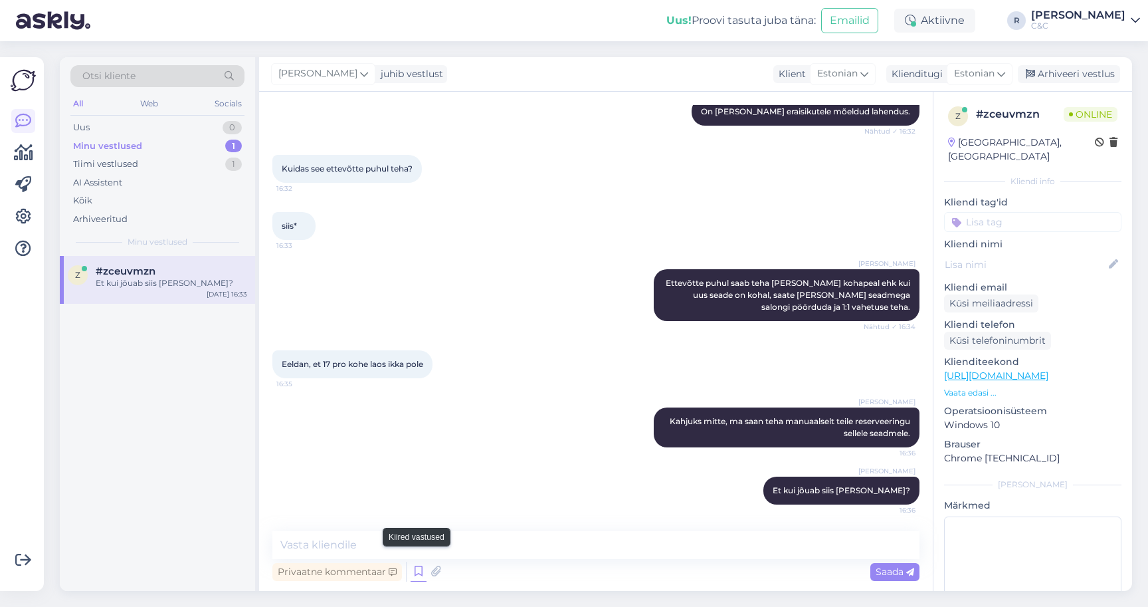
click at [415, 561] on icon at bounding box center [419, 571] width 16 height 20
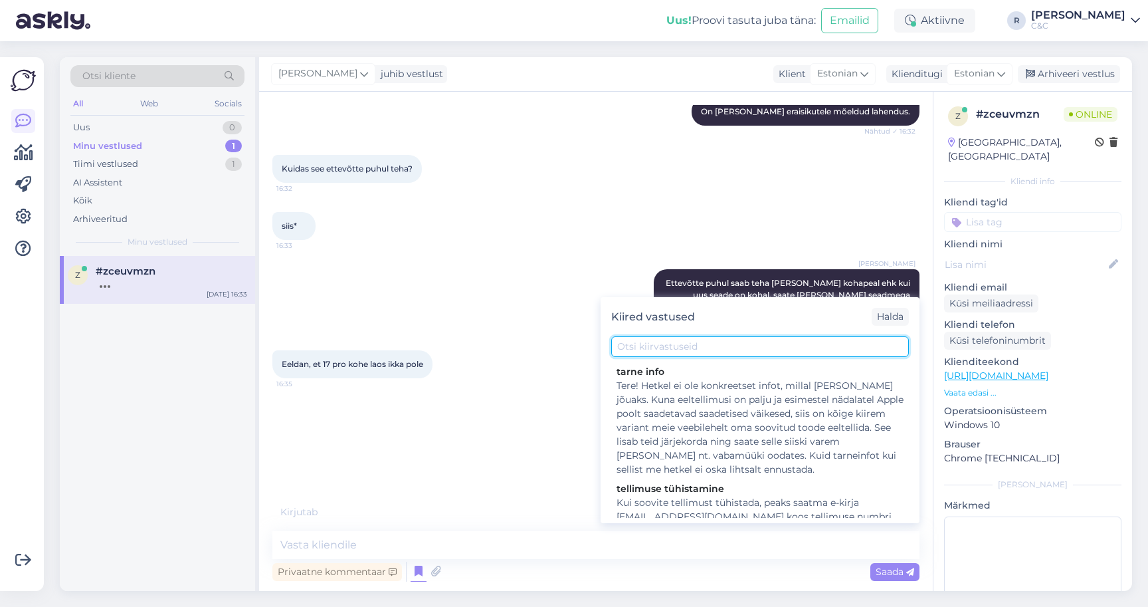
click at [664, 336] on input "text" at bounding box center [760, 346] width 298 height 21
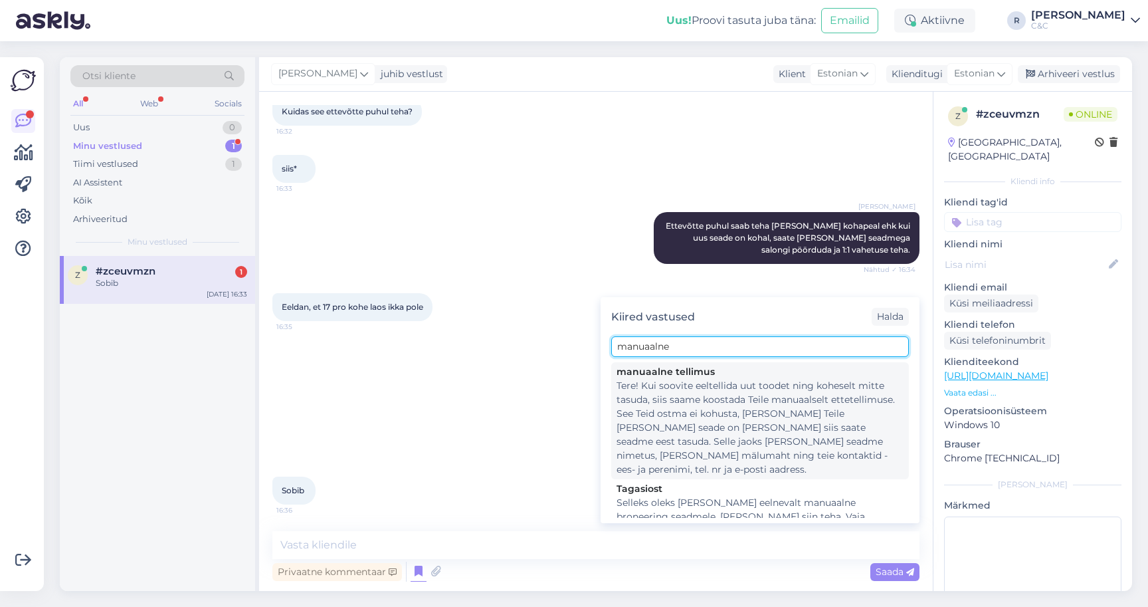
type input "manuaalne"
click at [696, 387] on div "Tere! Kui soovite eeltellida uut toodet ning koheselt mitte tasuda, siis saame …" at bounding box center [760, 428] width 287 height 98
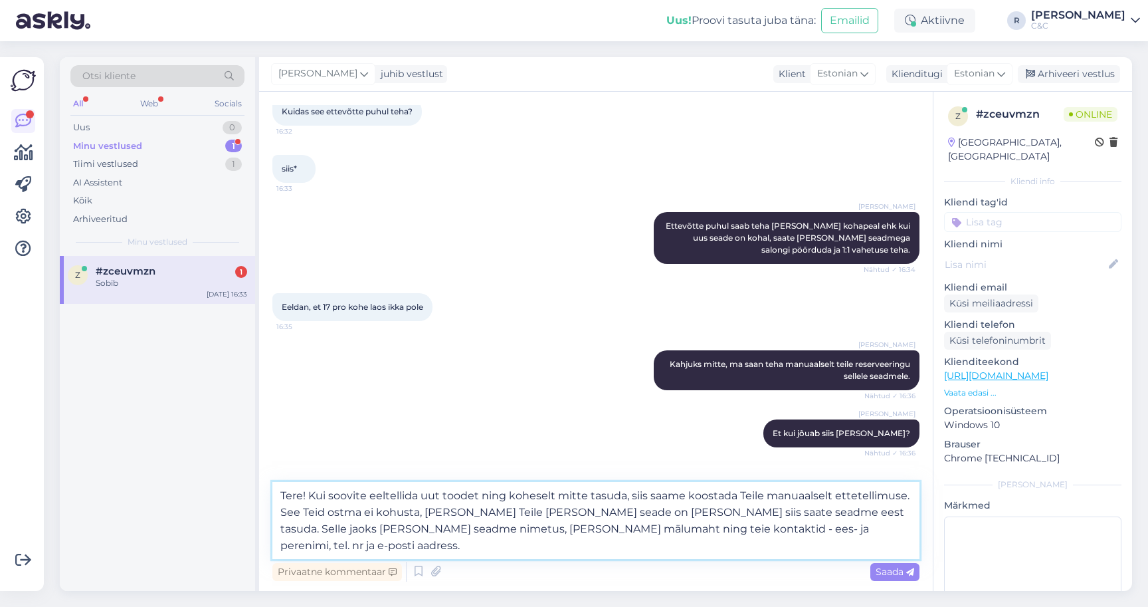
drag, startPoint x: 312, startPoint y: 479, endPoint x: 274, endPoint y: 477, distance: 37.3
click at [274, 482] on textarea "Tere! Kui soovite eeltellida uut toodet ning koheselt mitte tasuda, siis saame …" at bounding box center [595, 520] width 647 height 77
type textarea "Kui soovite eeltellida uut toodet ning koheselt mitte tasuda, siis saame koosta…"
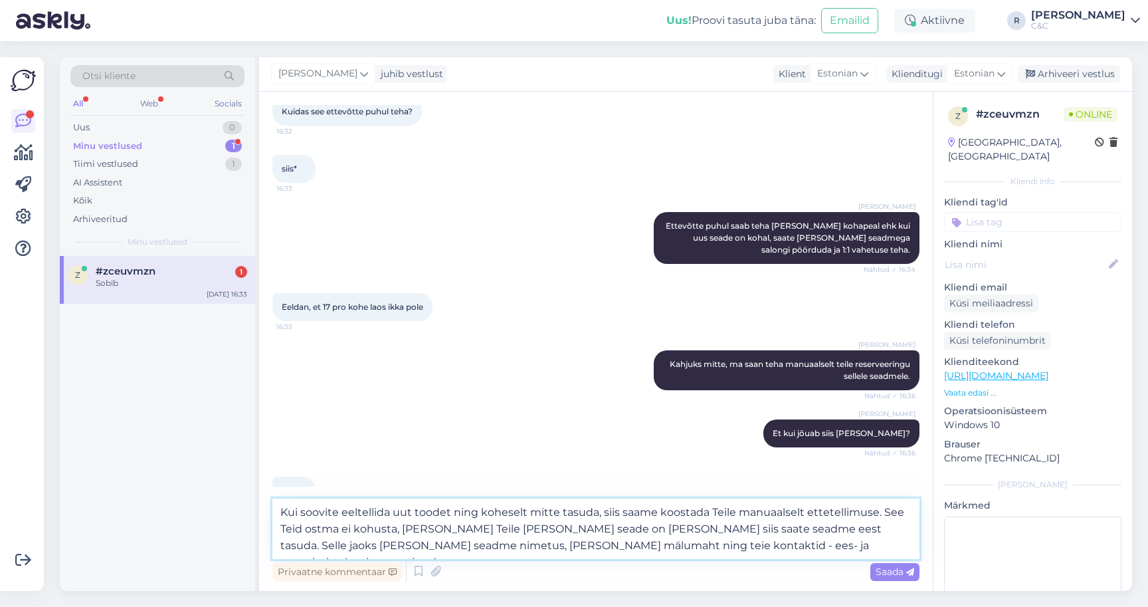
click at [536, 502] on textarea "Kui soovite eeltellida uut toodet ning koheselt mitte tasuda, siis saame koosta…" at bounding box center [595, 528] width 647 height 60
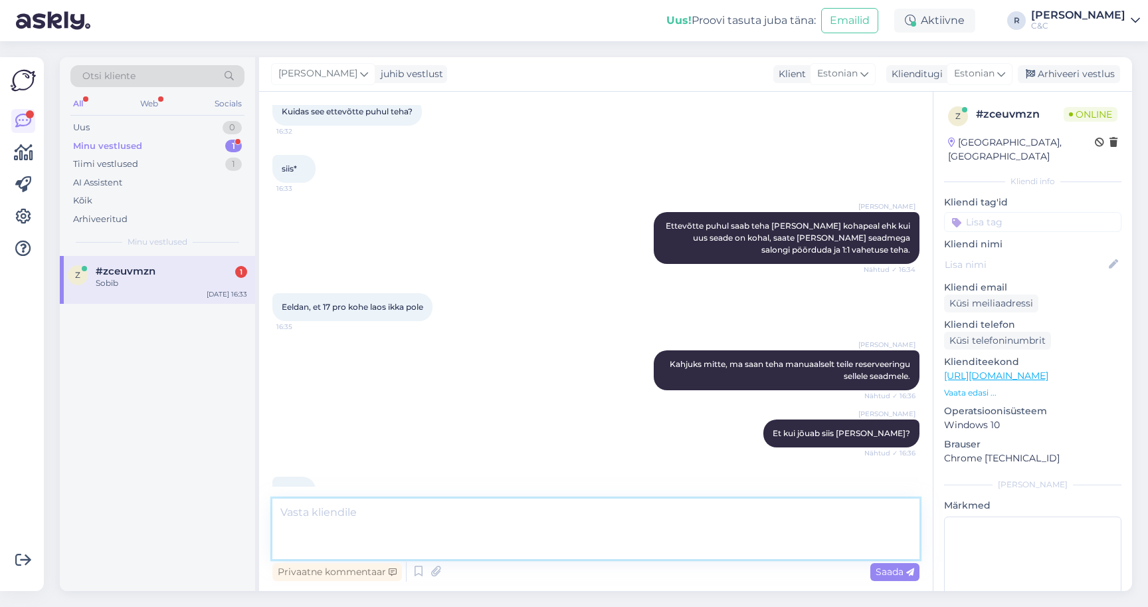
scroll to position [402, 0]
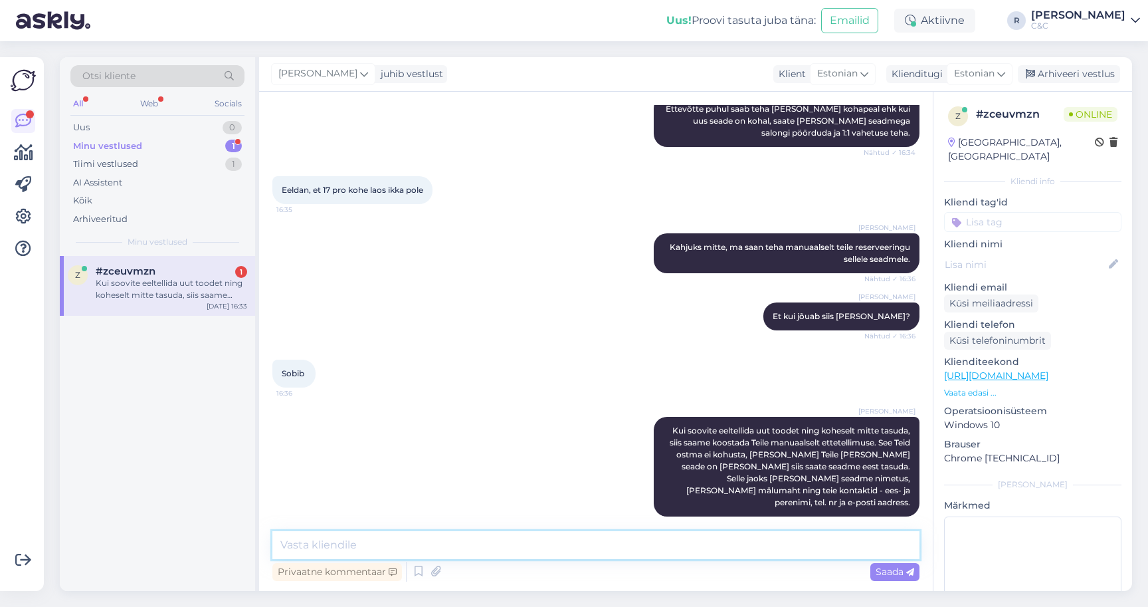
click at [593, 545] on textarea at bounding box center [595, 545] width 647 height 28
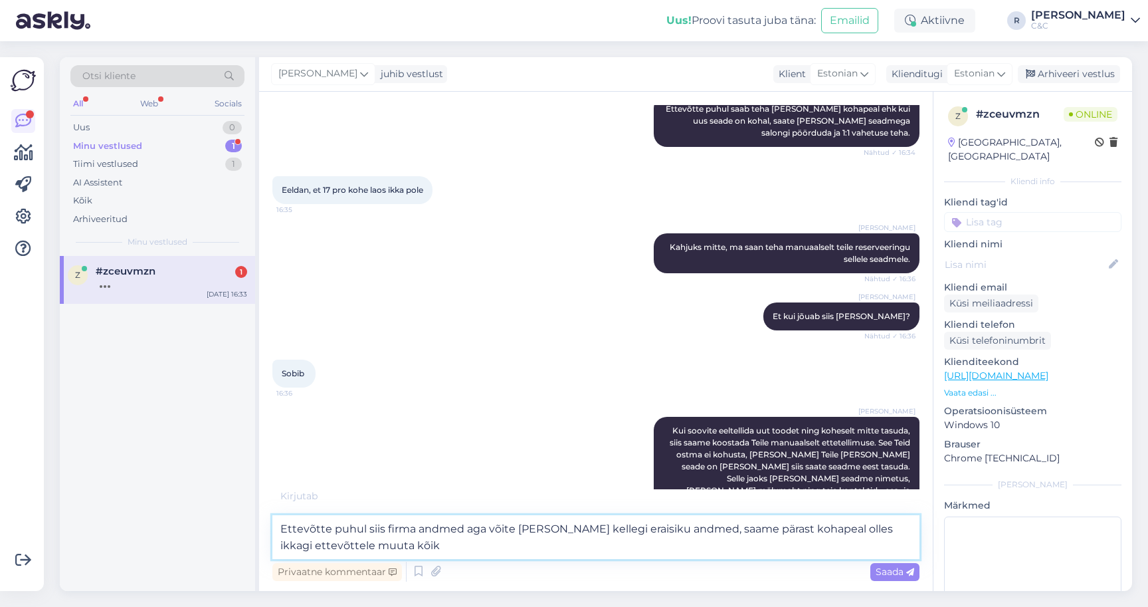
type textarea "Ettevõtte puhul siis firma andmed aga võite [PERSON_NAME] kellegi eraisiku andm…"
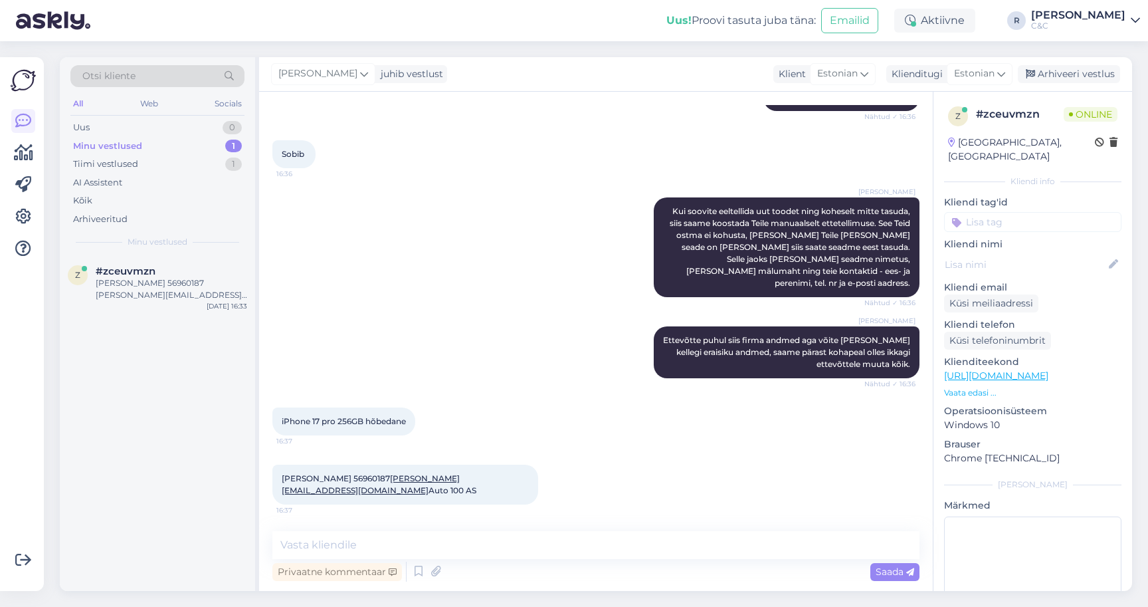
scroll to position [609, 0]
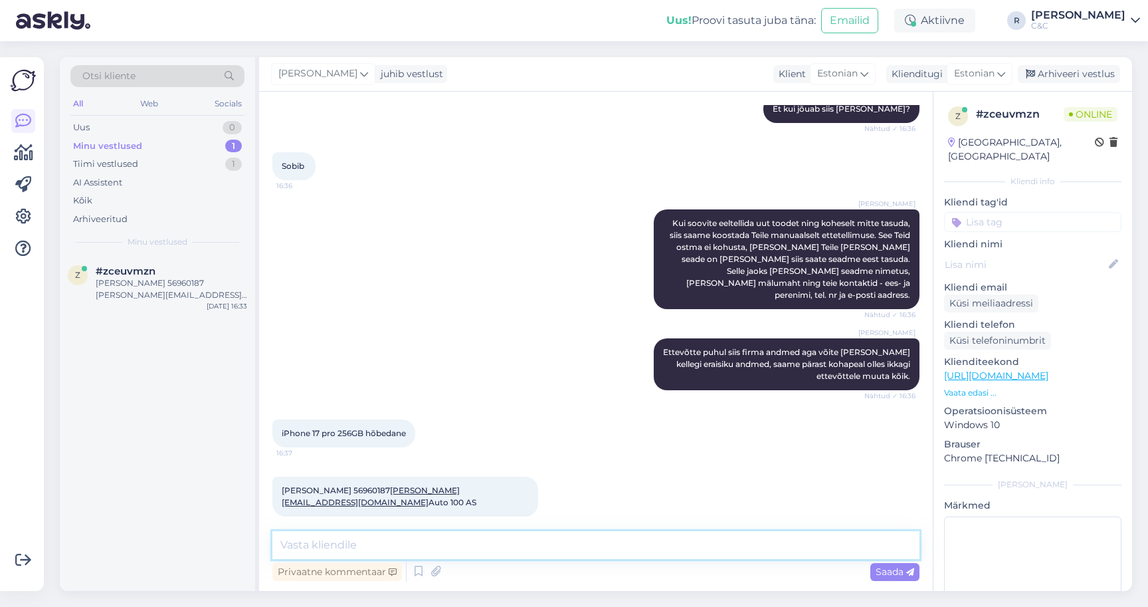
click at [347, 538] on textarea at bounding box center [595, 545] width 647 height 28
type textarea "On mingi konkreetne salong ka meelepärasem?"
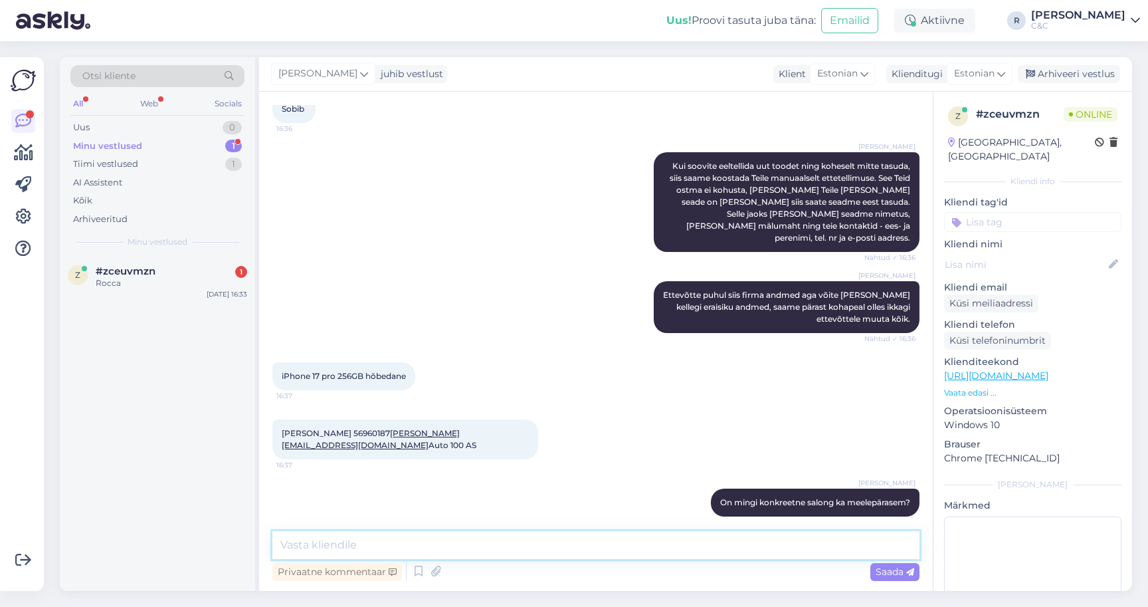
scroll to position [737, 0]
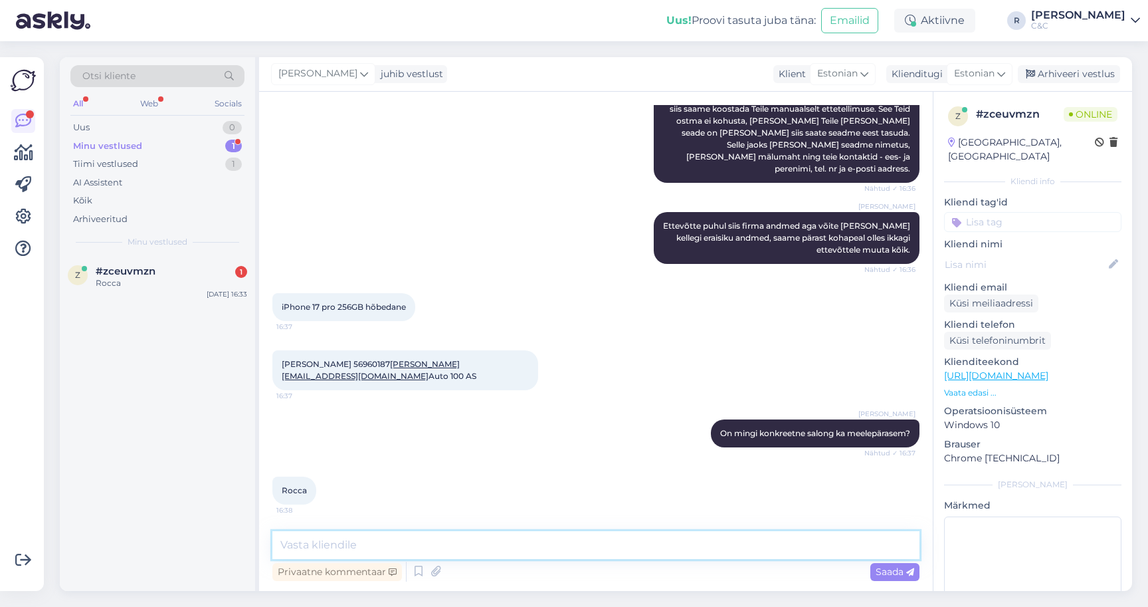
click at [505, 534] on textarea at bounding box center [595, 545] width 647 height 28
type textarea "Info [PERSON_NAME], aitäh!"
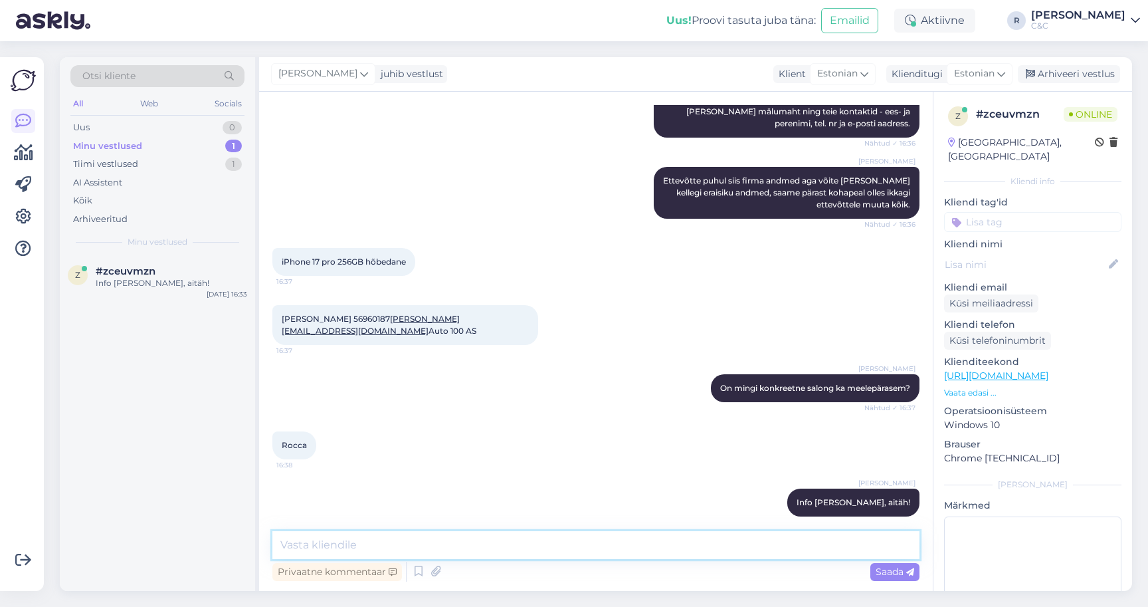
scroll to position [759, 0]
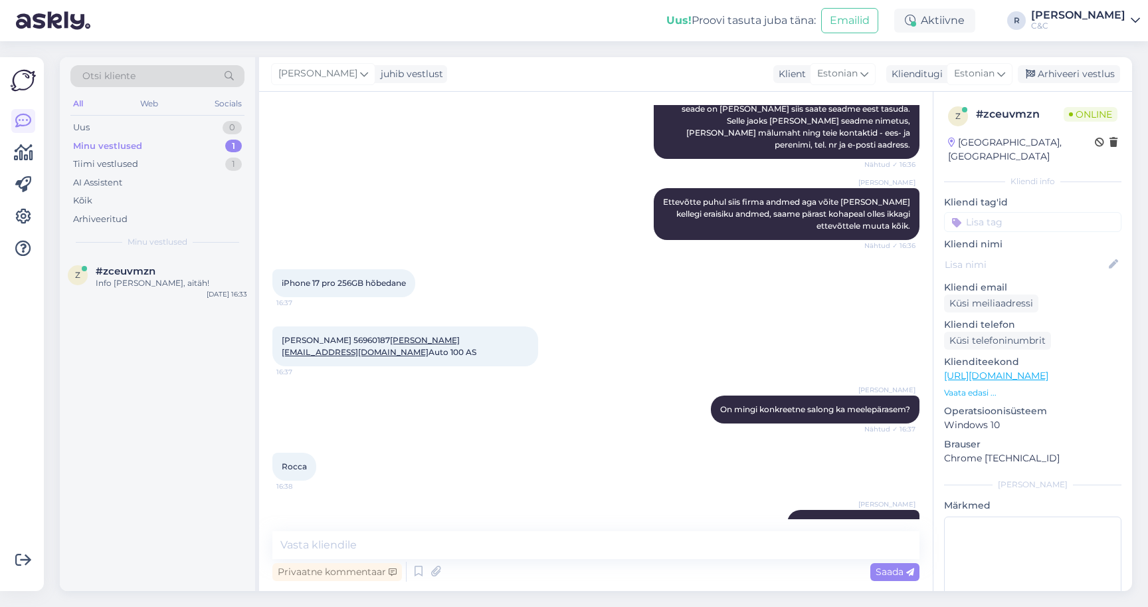
click at [332, 269] on div "iPhone 17 pro 256GB hõbedane 16:37" at bounding box center [343, 283] width 143 height 28
click at [328, 278] on span "iPhone 17 pro 256GB hõbedane" at bounding box center [344, 283] width 124 height 10
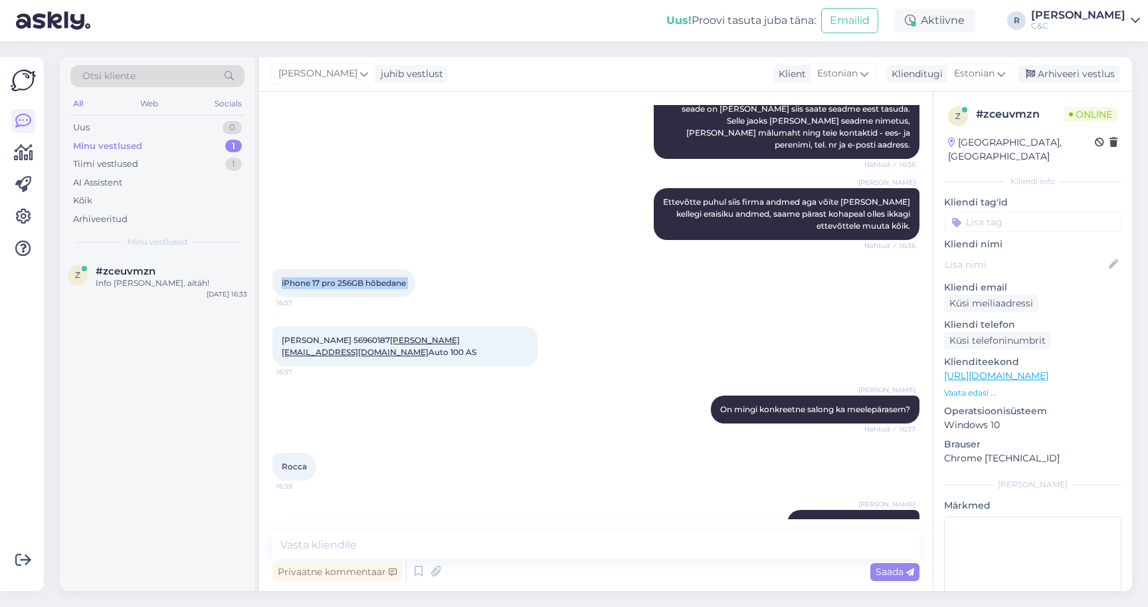
copy div "iPhone 17 pro 256GB hõbedane 16:37"
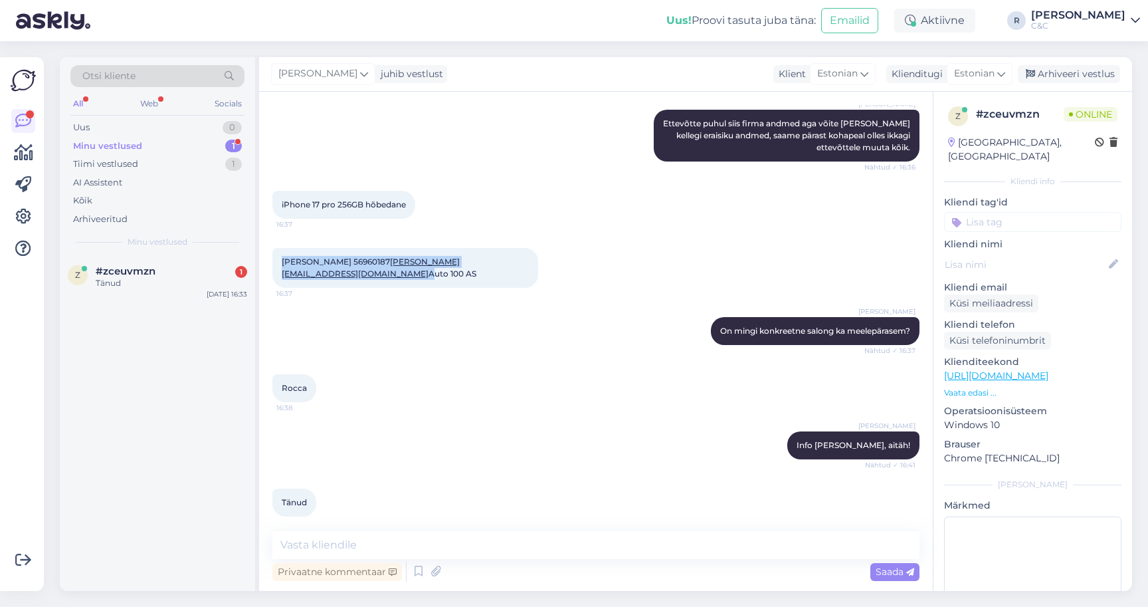
drag, startPoint x: 279, startPoint y: 241, endPoint x: 482, endPoint y: 239, distance: 202.7
click at [482, 248] on div "[PERSON_NAME] 56960187 [PERSON_NAME][EMAIL_ADDRESS][DOMAIN_NAME] Auto 100 AS 16…" at bounding box center [405, 268] width 266 height 40
copy span "[PERSON_NAME] 56960187 [PERSON_NAME][EMAIL_ADDRESS][DOMAIN_NAME]"
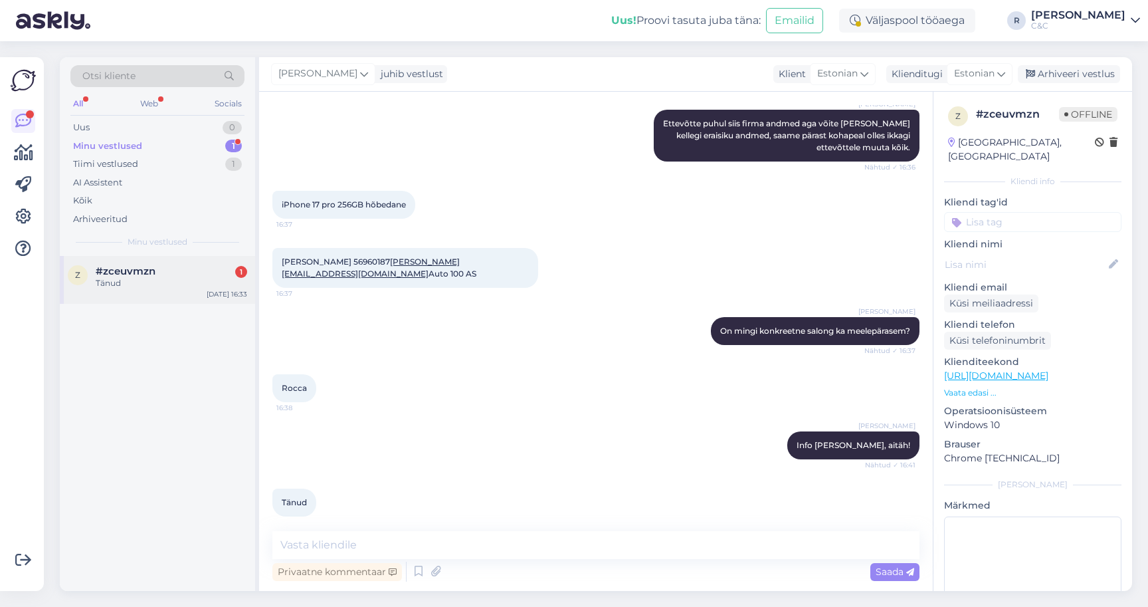
click at [139, 256] on div "z #zceuvmzn 1 Tänud [DATE] 16:33" at bounding box center [157, 280] width 195 height 48
click at [1074, 75] on div "[PERSON_NAME] juhib vestlust Klient [DEMOGRAPHIC_DATA] Klienditugi Estonian Arh…" at bounding box center [695, 74] width 873 height 35
click at [1078, 65] on div "Arhiveeri vestlus" at bounding box center [1069, 74] width 102 height 18
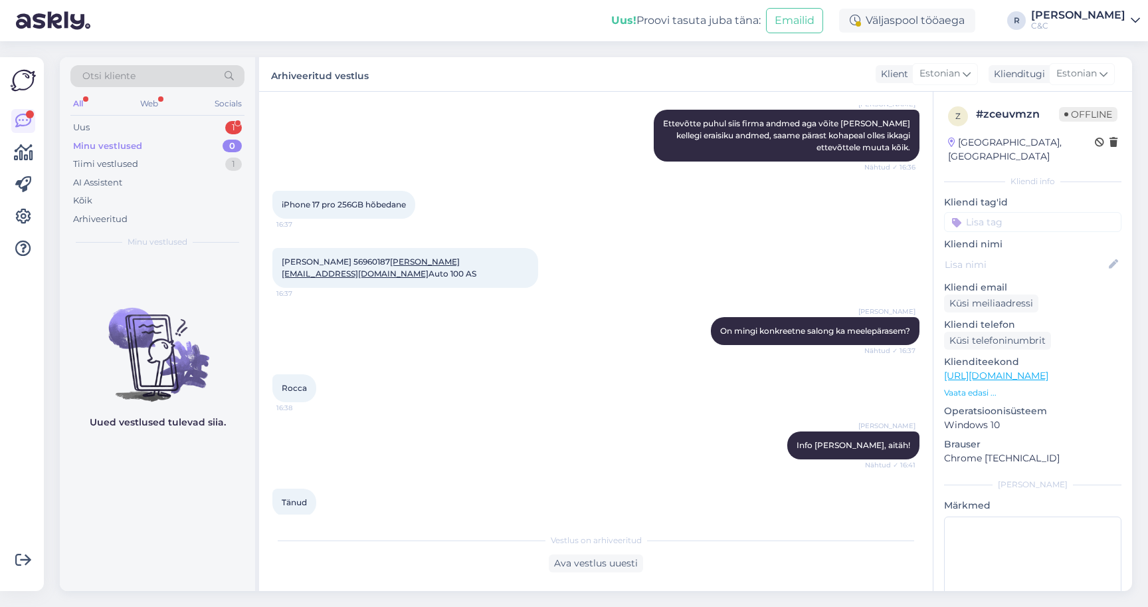
scroll to position [0, 0]
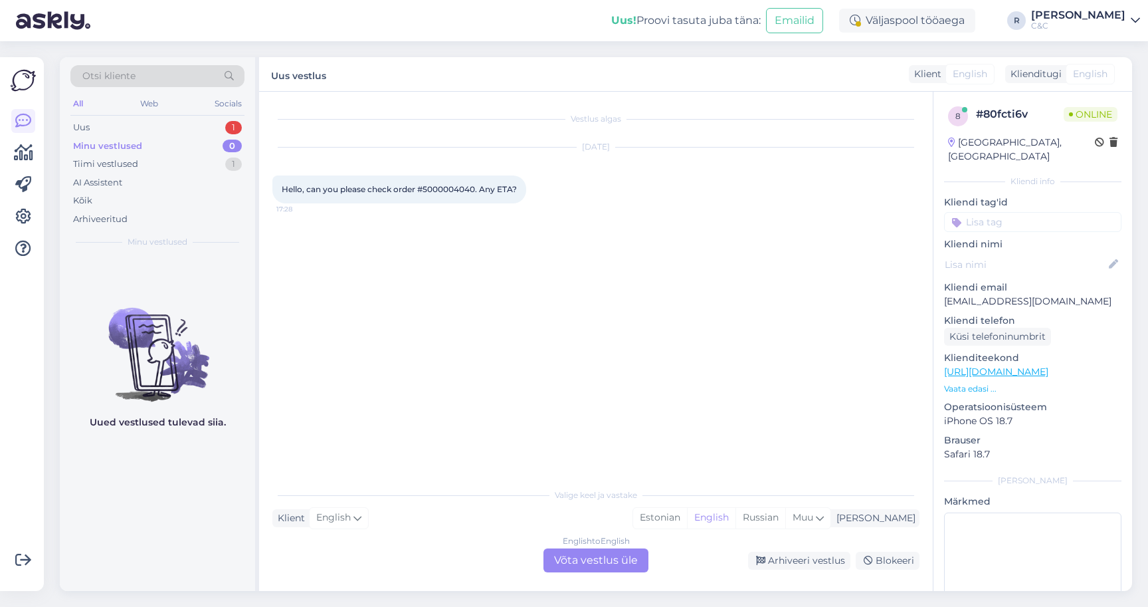
click at [581, 553] on div "English to English Võta vestlus üle" at bounding box center [595, 560] width 105 height 24
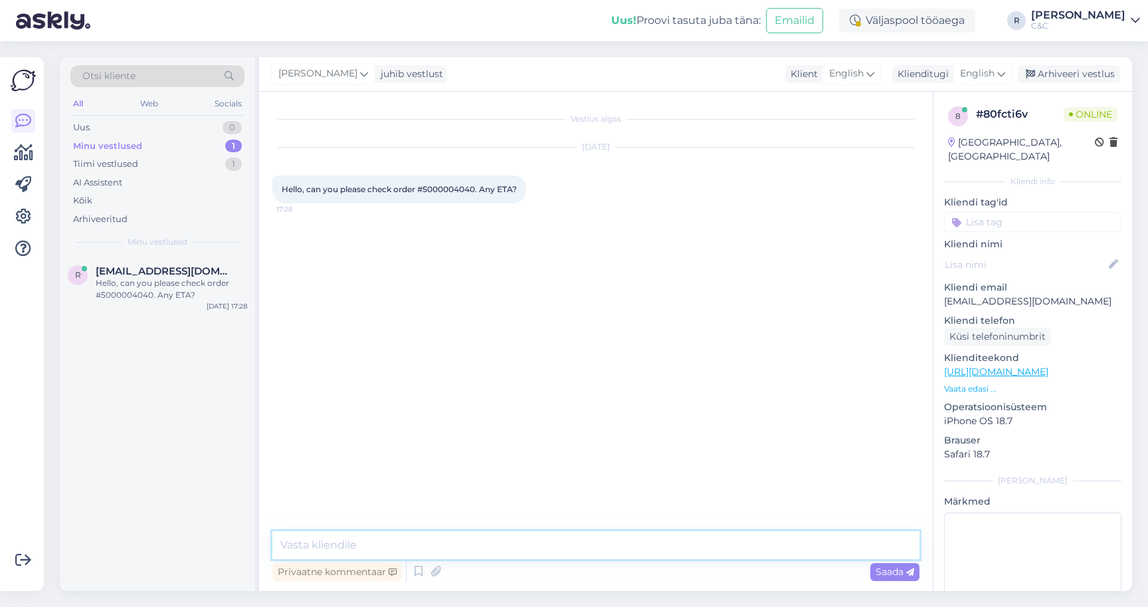
click at [521, 531] on textarea at bounding box center [595, 545] width 647 height 28
type textarea "Hello!"
click at [450, 184] on span "Hello, can you please check order #5000004040. Any ETA?" at bounding box center [399, 189] width 235 height 10
copy span "5000004040"
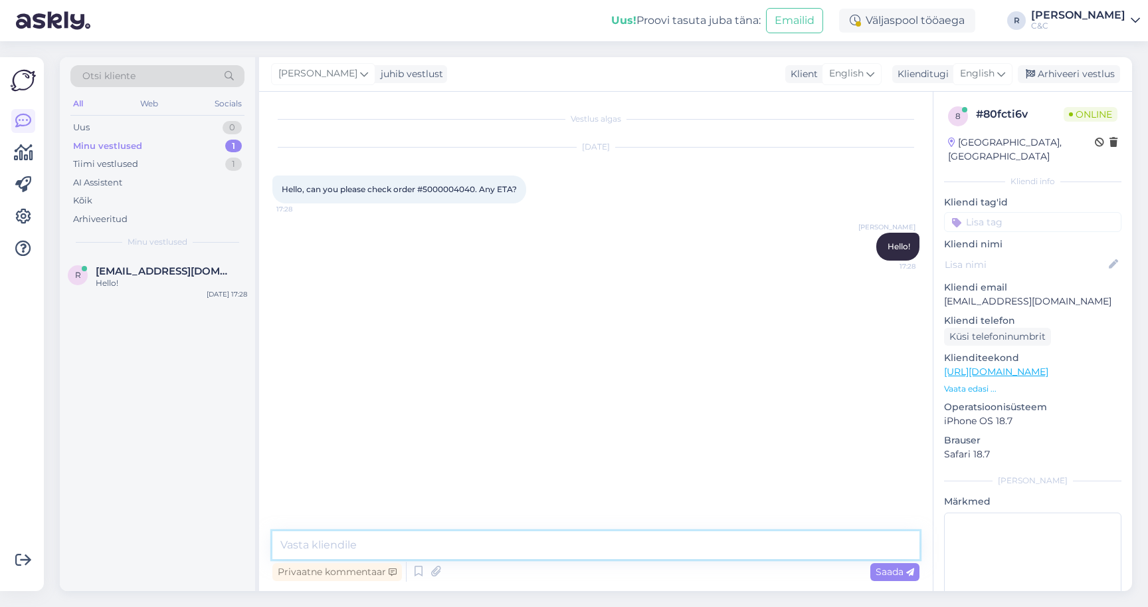
click at [520, 531] on textarea at bounding box center [595, 545] width 647 height 28
click at [463, 536] on textarea at bounding box center [595, 545] width 647 height 28
click at [466, 537] on textarea at bounding box center [595, 545] width 647 height 28
click at [411, 561] on icon at bounding box center [419, 571] width 16 height 20
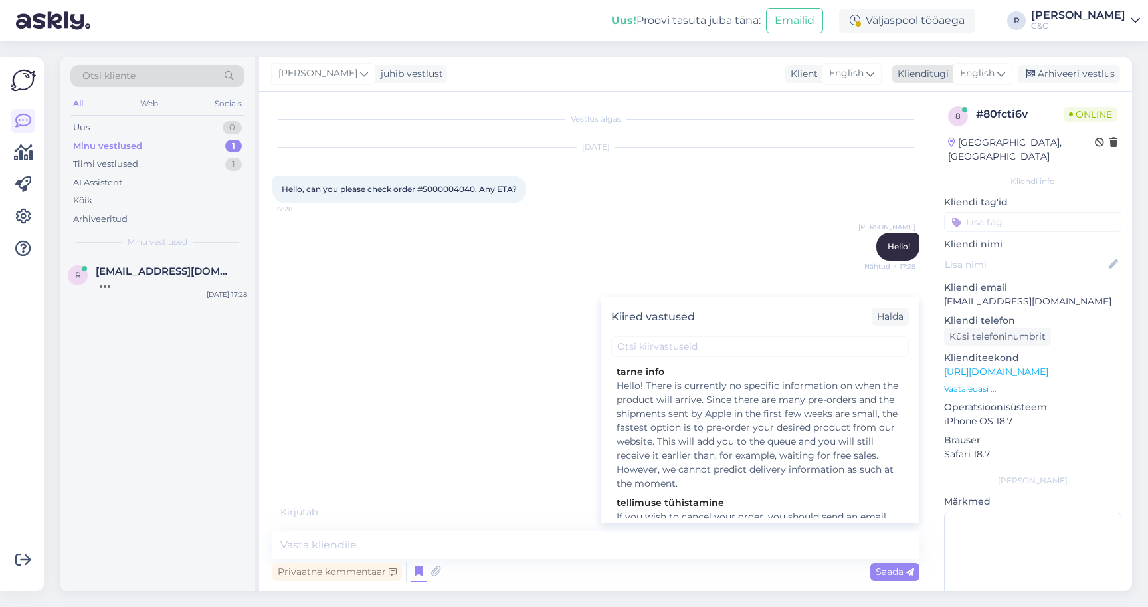
click at [983, 66] on span "English" at bounding box center [977, 73] width 35 height 15
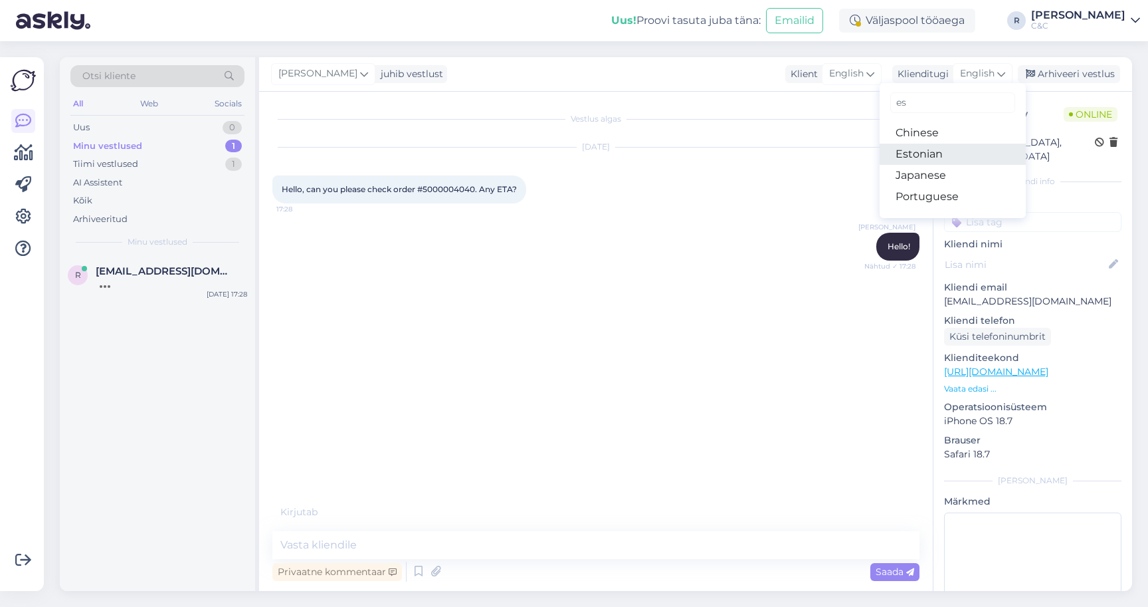
type input "es"
click at [925, 144] on link "Estonian" at bounding box center [953, 154] width 146 height 21
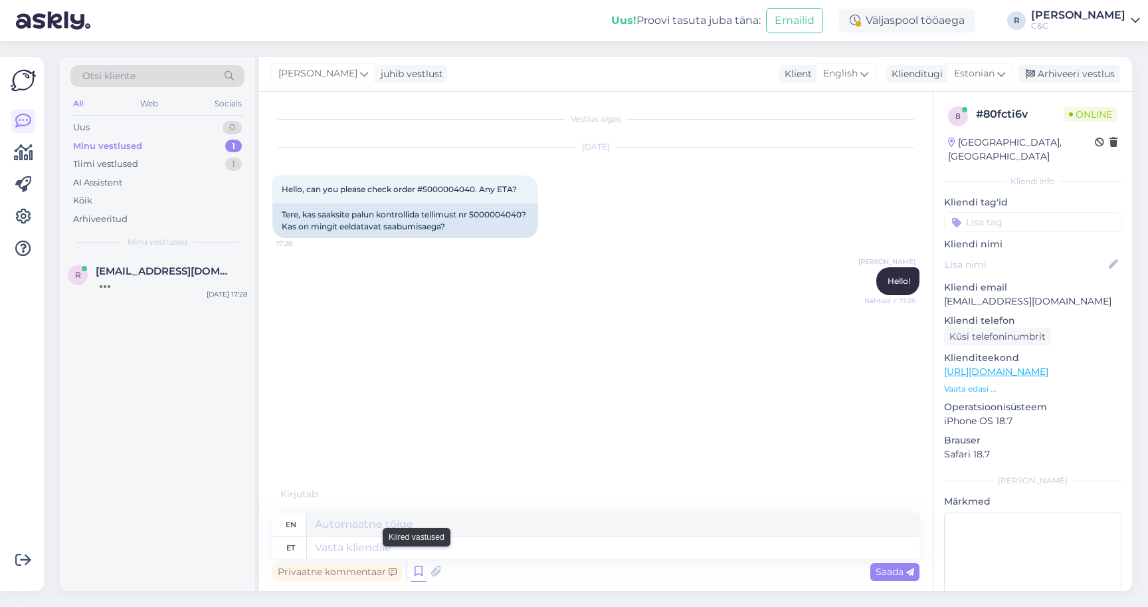
click at [421, 564] on icon at bounding box center [419, 571] width 16 height 20
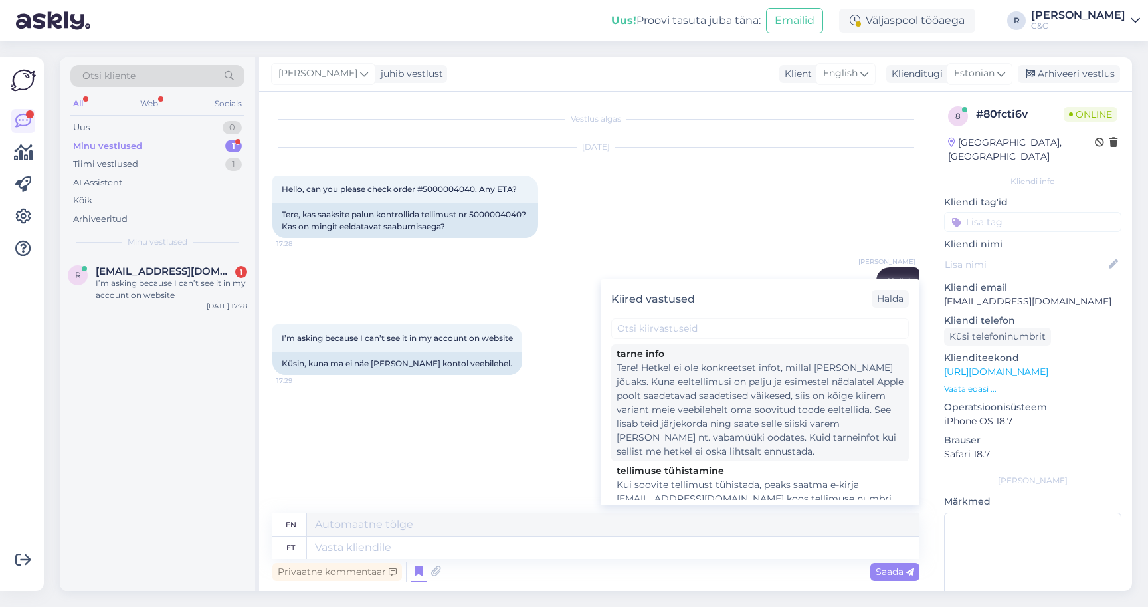
click at [678, 389] on div "Tere! Hetkel ei ole konkreetset infot, millal [PERSON_NAME] jõuaks. Kuna eeltel…" at bounding box center [760, 410] width 287 height 98
type textarea "Hello! There is currently no specific information on when the product will arri…"
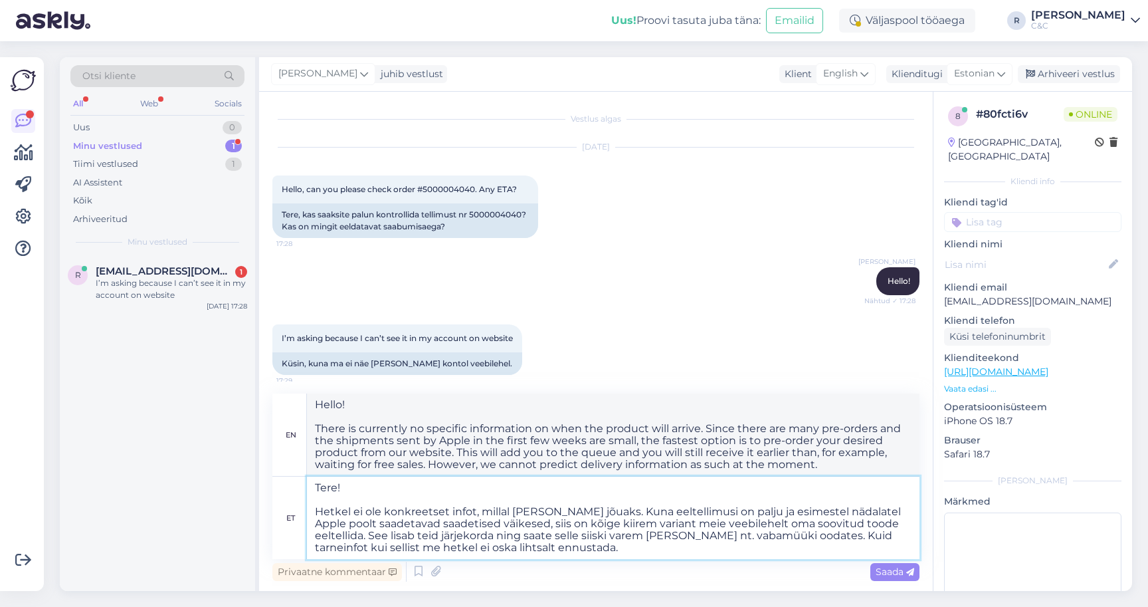
drag, startPoint x: 381, startPoint y: 486, endPoint x: 293, endPoint y: 460, distance: 91.3
click at [293, 460] on div "en Hello! There is currently no specific information on when the product will a…" at bounding box center [595, 475] width 647 height 165
type textarea "Hetkel ei ole konkreetset infot, millal [PERSON_NAME] jõuaks. Kuna eeltellimusi…"
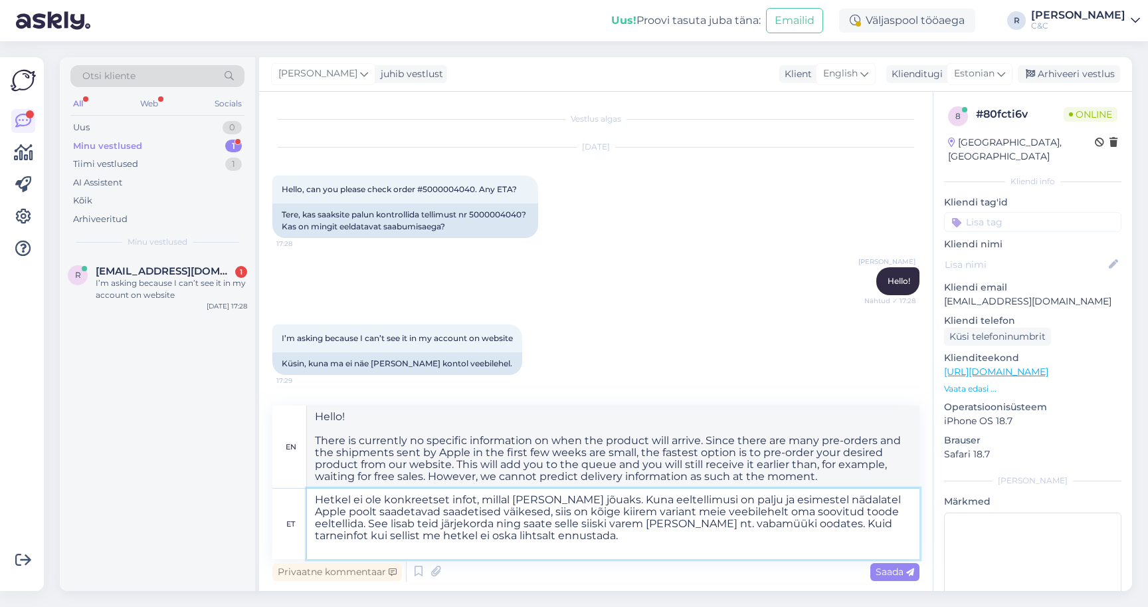
type textarea "There is currently no specific information on when the product will arrive. Sin…"
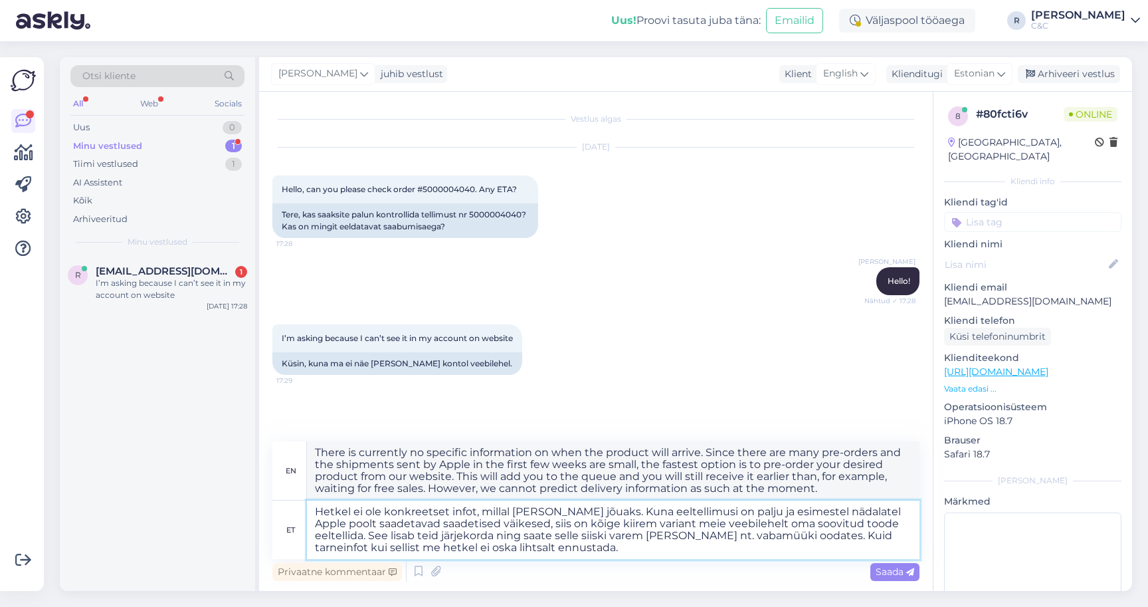
type textarea "Hetkel ei ole konkreetset infot, millal [PERSON_NAME] jõuaks. Kuna eeltellimusi…"
click at [478, 526] on textarea "Hetkel ei ole konkreetset infot, millal [PERSON_NAME] jõuaks. Kuna eeltellimusi…" at bounding box center [613, 529] width 613 height 58
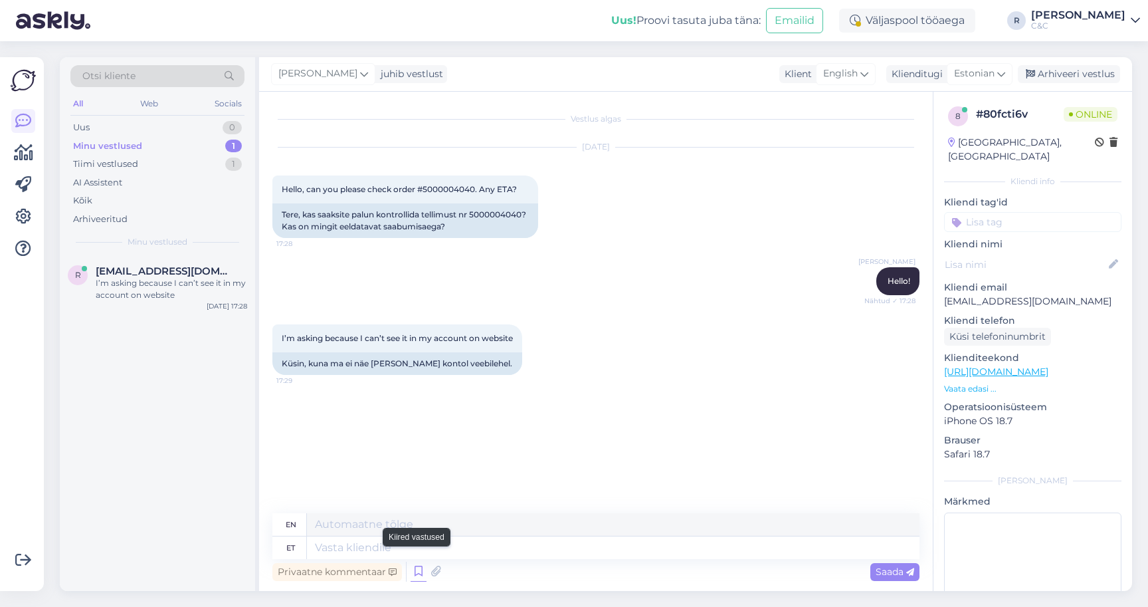
click at [419, 561] on icon at bounding box center [419, 571] width 16 height 20
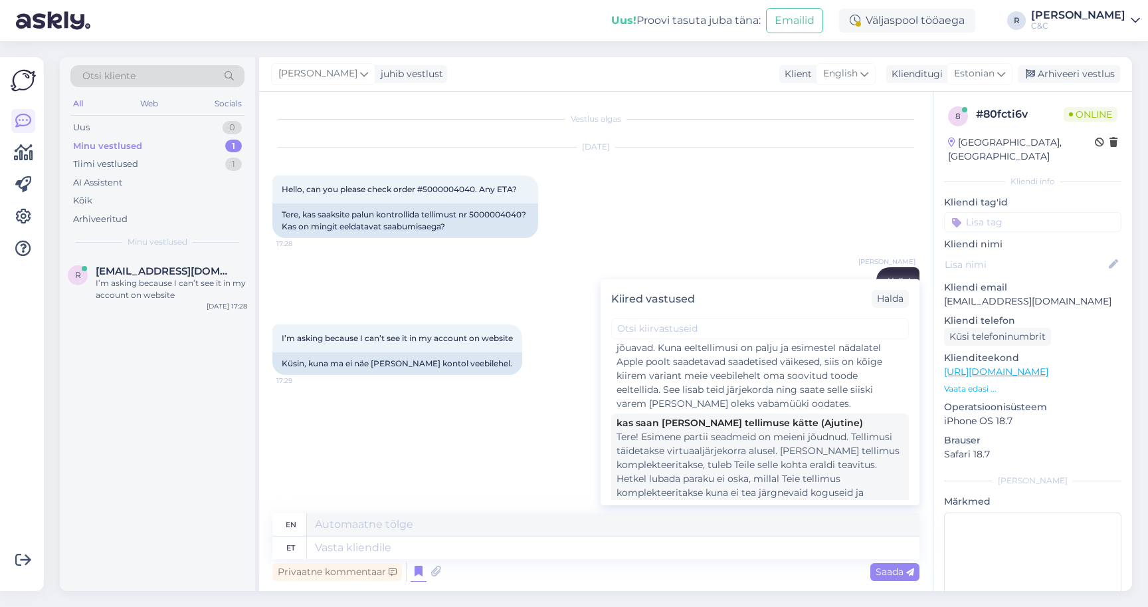
scroll to position [257, 0]
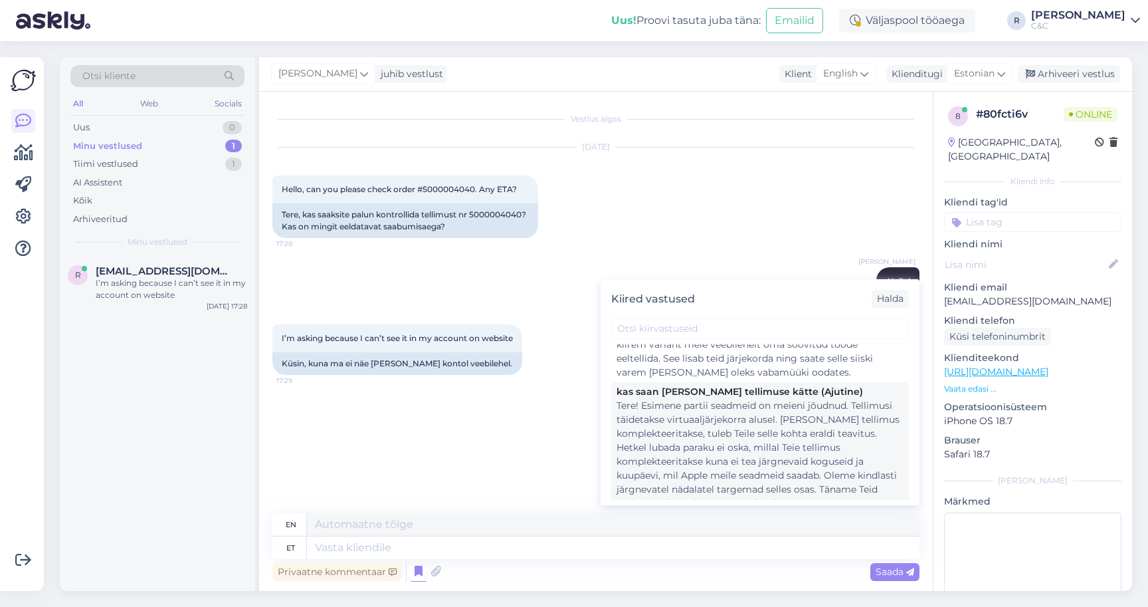
click at [743, 440] on div "Tere! Esimene partii seadmeid on meieni jõudnud. Tellimusi täidetakse virtuaalj…" at bounding box center [760, 462] width 287 height 126
type textarea "Hello! The first batch of devices has arrived. Orders are being fulfilled based…"
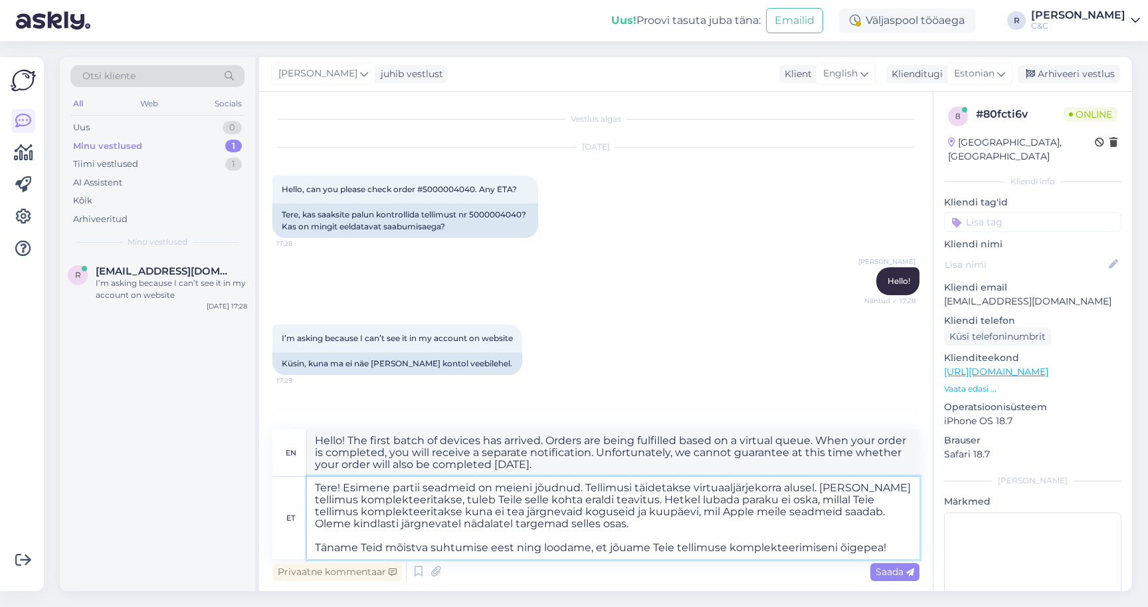
click at [610, 540] on textarea "Tere! Esimene partii seadmeid on meieni jõudnud. Tellimusi täidetakse virtuaalj…" at bounding box center [613, 517] width 613 height 82
click at [570, 522] on textarea "Tere! Esimene partii seadmeid on meieni jõudnud. Tellimusi täidetakse virtuaalj…" at bounding box center [613, 517] width 613 height 82
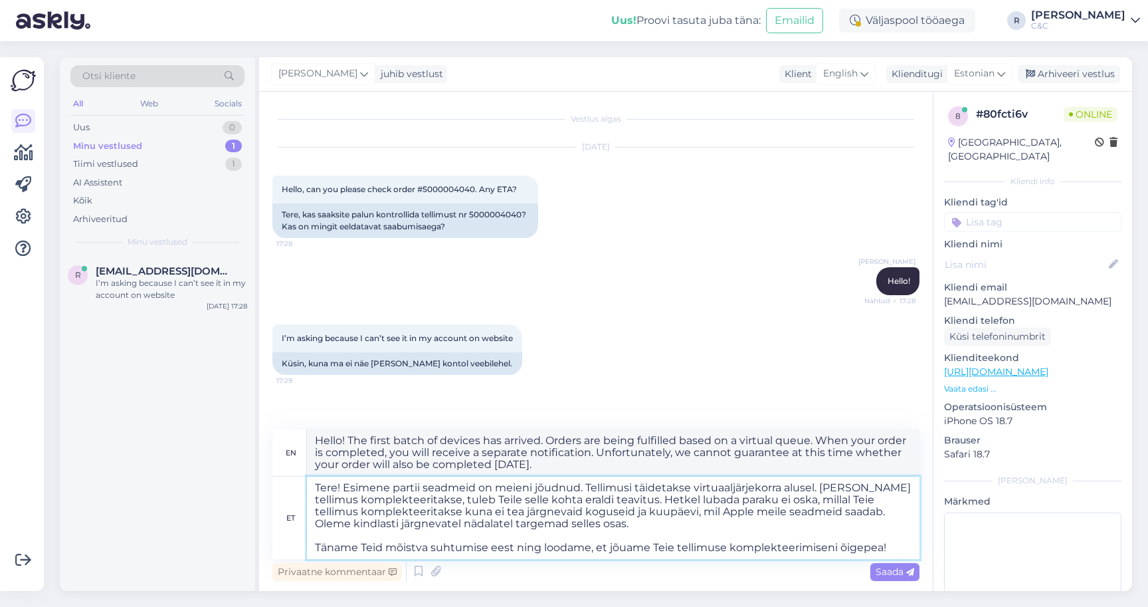
drag, startPoint x: 342, startPoint y: 484, endPoint x: 306, endPoint y: 481, distance: 36.0
click at [306, 481] on div "et Tere! Esimene partii seadmeid on meieni jõudnud. Tellimusi täidetakse virtua…" at bounding box center [595, 517] width 647 height 82
type textarea "Esimene partii seadmeid on meieni jõudnud. Tellimusi täidetakse virtuaaljärjeko…"
type textarea "The first batch of devices has arrived. Orders are being filled on a virtual qu…"
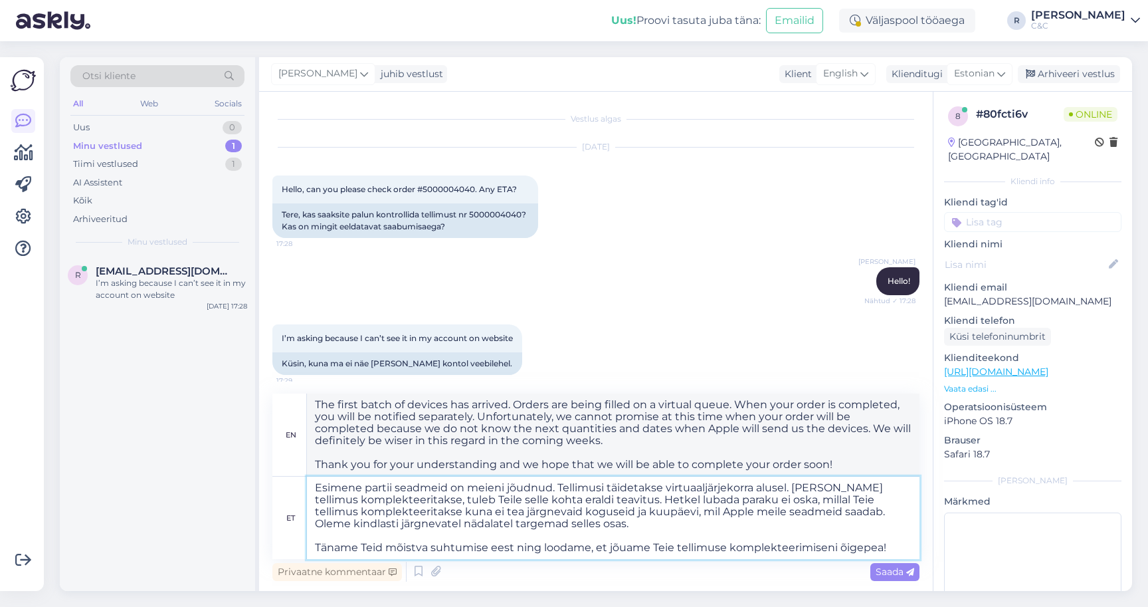
click at [553, 519] on textarea "Esimene partii seadmeid on meieni jõudnud. Tellimusi täidetakse virtuaaljärjeko…" at bounding box center [613, 517] width 613 height 82
click at [552, 522] on textarea "Esimene partii seadmeid on meieni jõudnud. Tellimusi täidetakse virtuaaljärjeko…" at bounding box center [613, 517] width 613 height 82
click at [540, 537] on textarea "Esimene partii seadmeid on meieni jõudnud. Tellimusi täidetakse virtuaaljärjeko…" at bounding box center [613, 517] width 613 height 82
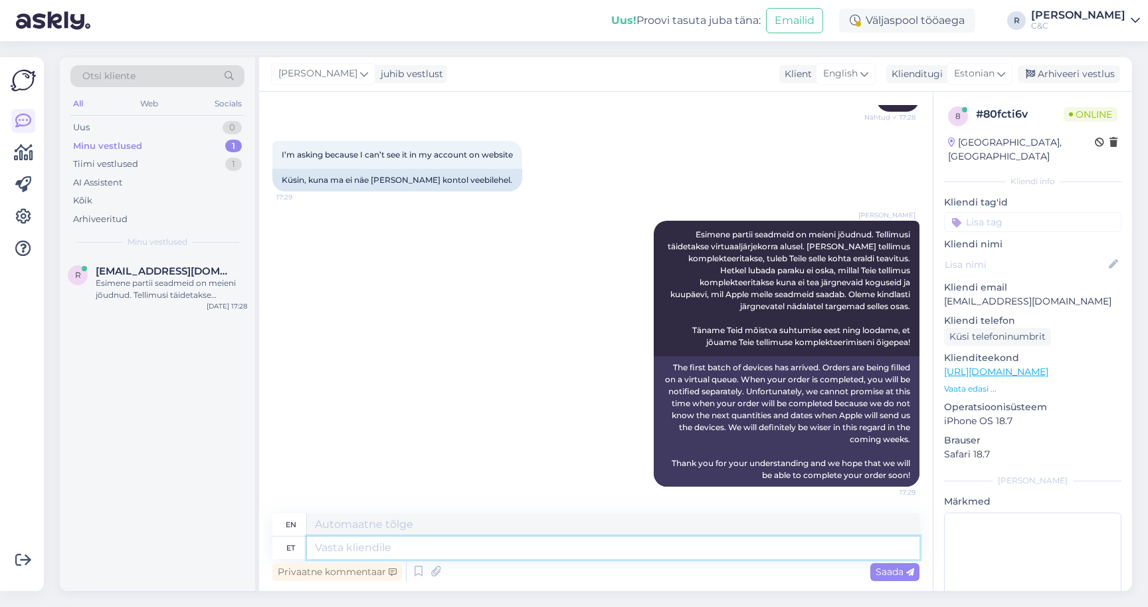
scroll to position [275, 0]
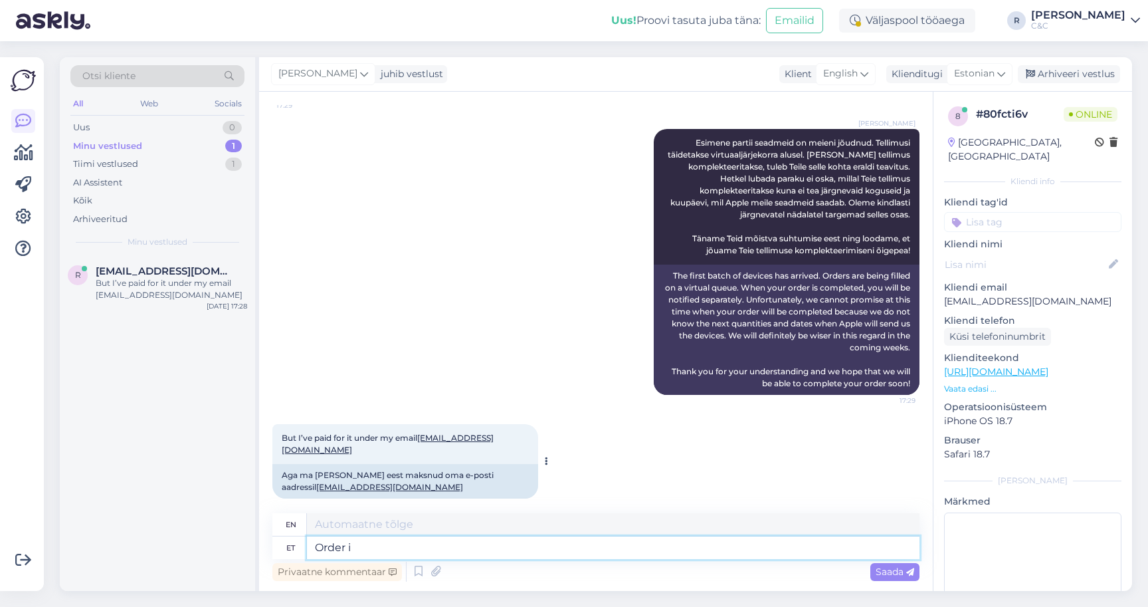
type textarea "Order is"
type textarea "Order"
type textarea "Order is in"
type textarea "Order is"
type textarea "Order is in o"
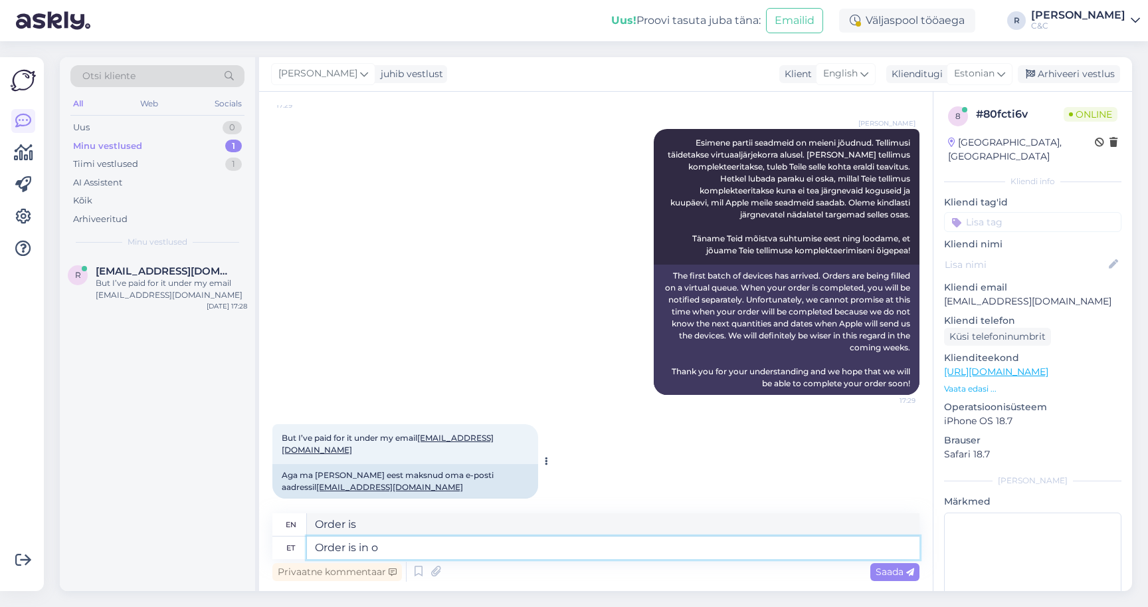
type textarea "Order is in"
type textarea "Order is in our syste"
type textarea "Order is in our"
type textarea "Order is in our system and"
type textarea "Order is in our system"
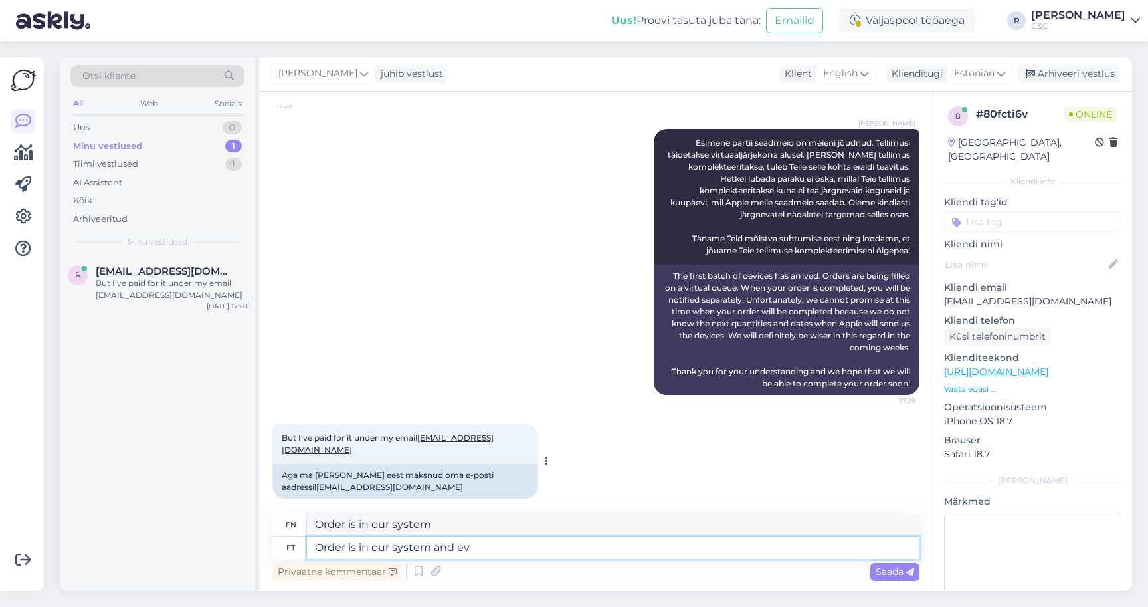
type textarea "Order is in our system and eve"
type textarea "Order is in our system and"
type textarea "Order is in our system and everything i"
type textarea "Order is in our system and everything"
type textarea "Order is in our system and everything is g"
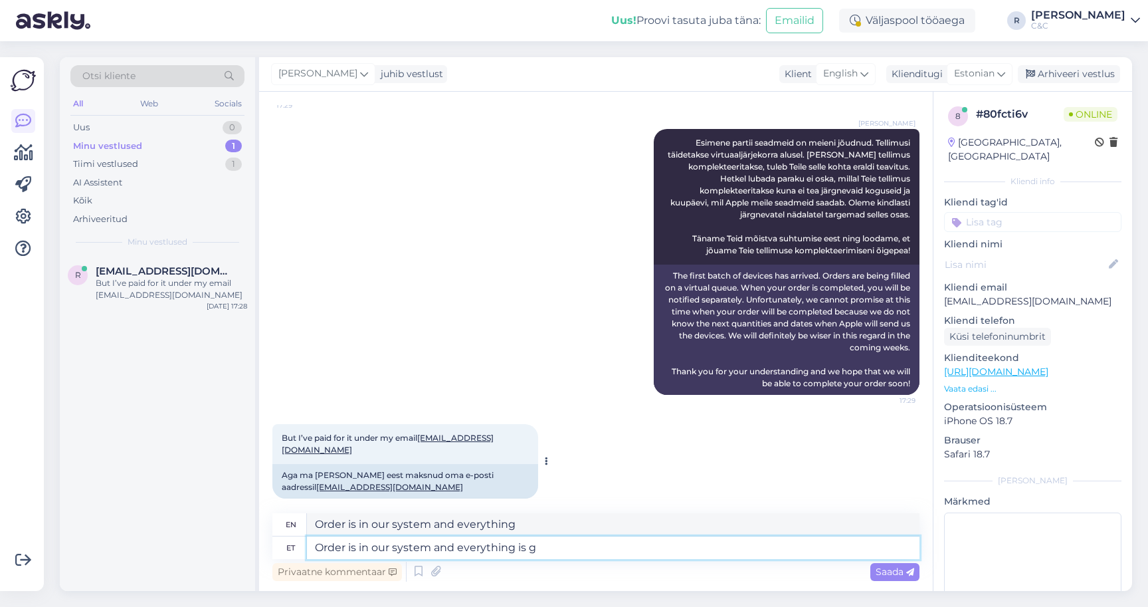
type textarea "Order is in our system and everything is"
type textarea "Order is in our system and everything is good."
type textarea "Aga"
type textarea "But"
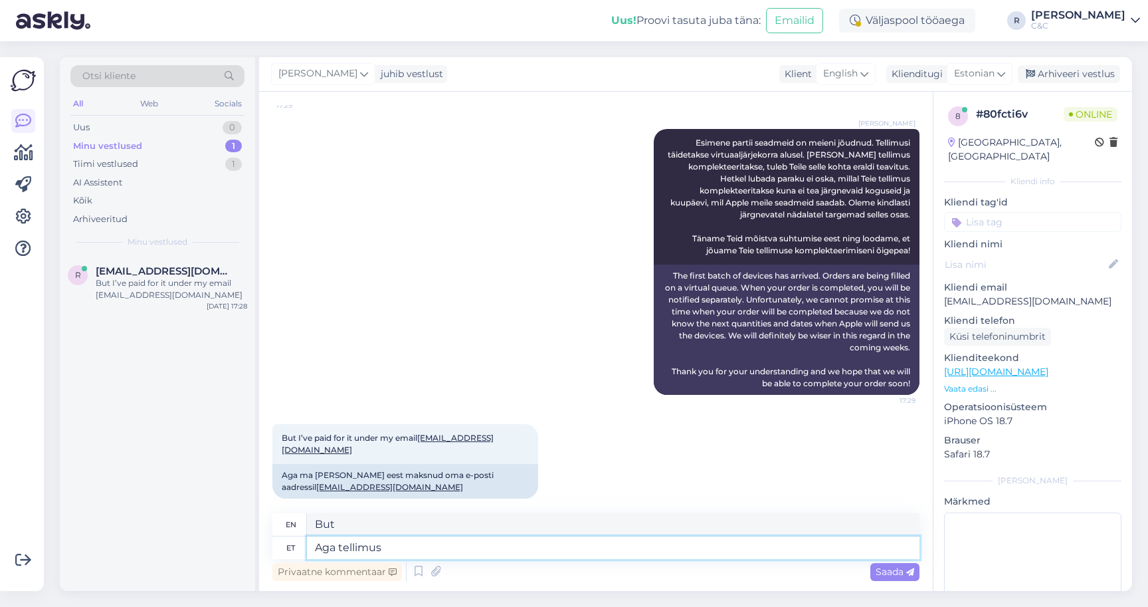
type textarea "Aga tellimus o"
type textarea "But the order"
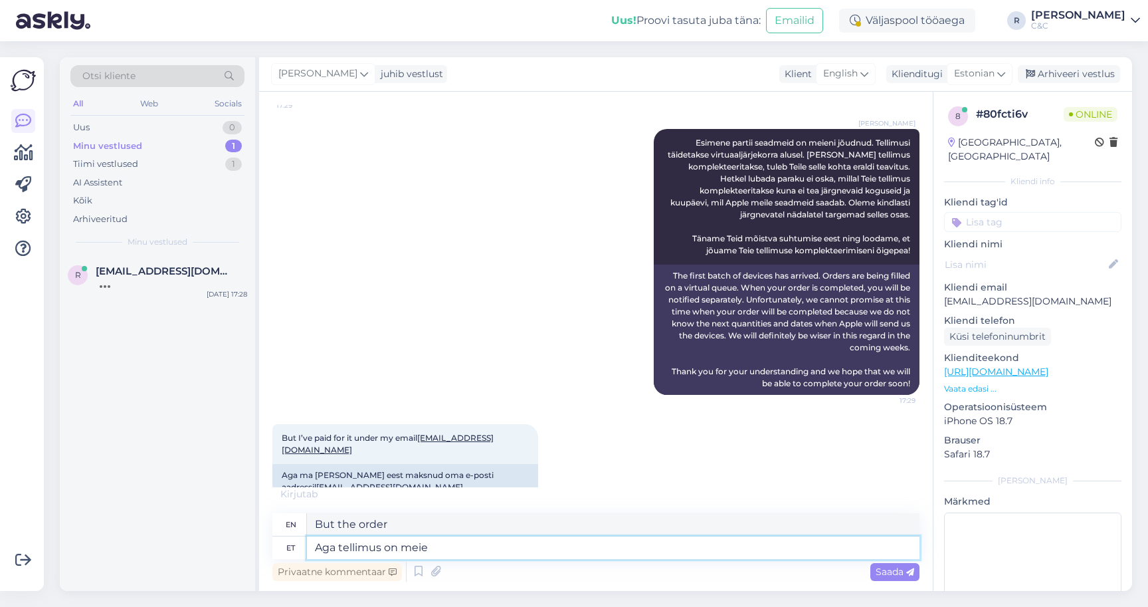
type textarea "Aga tellimus on meie"
type textarea "But the order is"
type textarea "Aga tellimus on meie süs"
type textarea "But the order is ours."
type textarea "Aga tellimus on meie süsteemis ja"
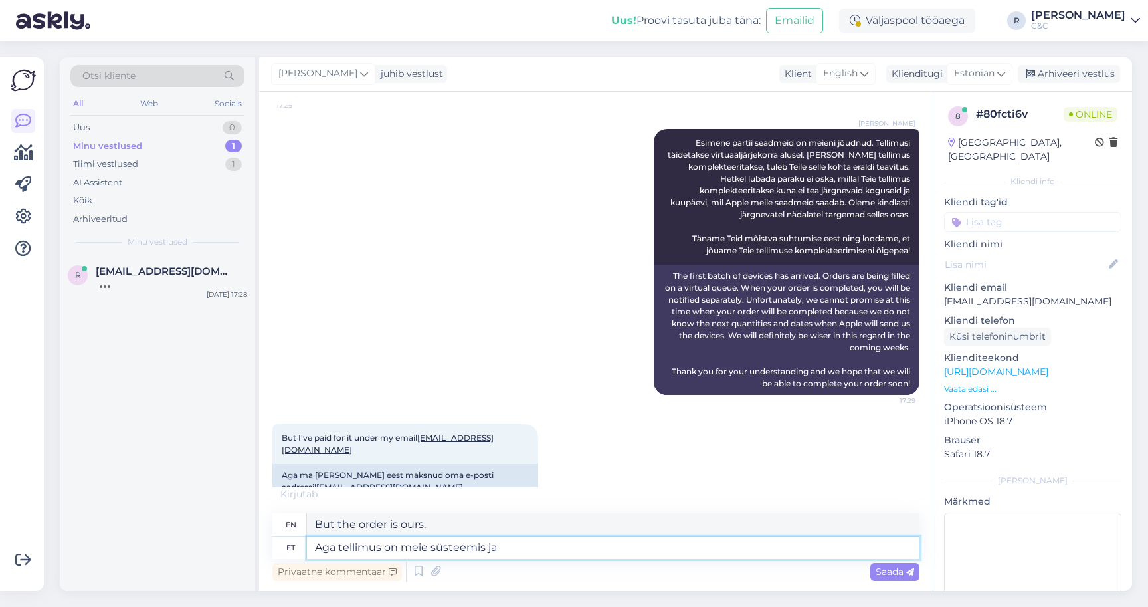
type textarea "But the order is in our system."
type textarea "Aga tellimus on meie süsteemis [PERSON_NAME]"
type textarea "But the order is in our system and"
type textarea "Aga tellimus on meie süsteemis ja sellega o"
type textarea "But the order is in our system and with it"
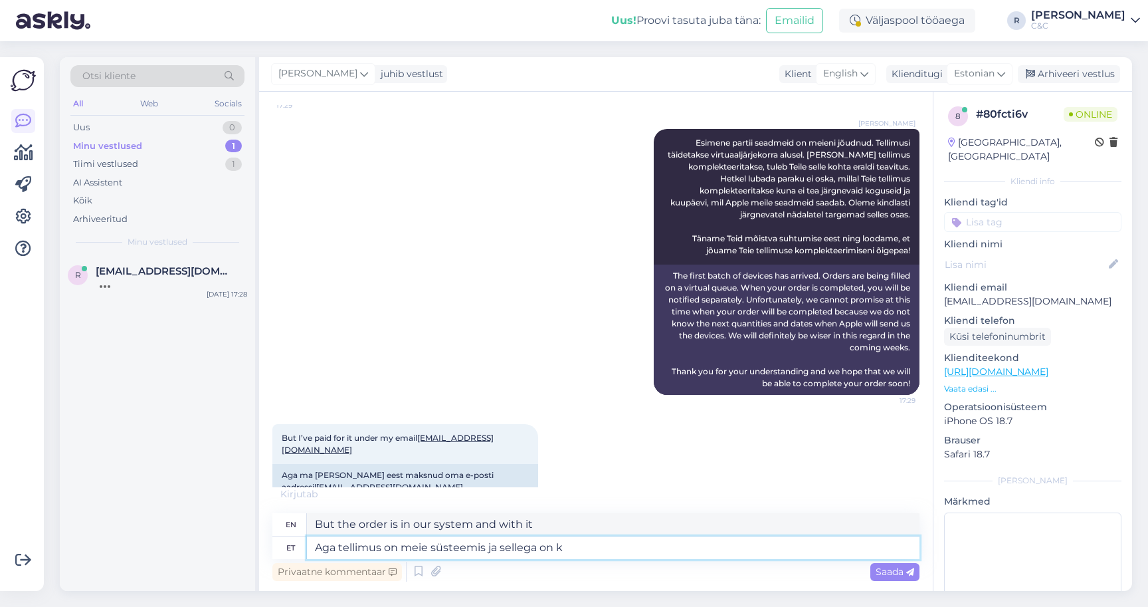
type textarea "Aga tellimus on meie süsteemis ja sellega on kõ"
type textarea "But the order is in our system and that's it."
type textarea "Aga tellimus on meie süsteemis ja sellega on kõik korras :"
type textarea "But the order is in our system and everything is fine."
type textarea "Aga tellimus on meie süsteemis ja sellega on kõik korras :)"
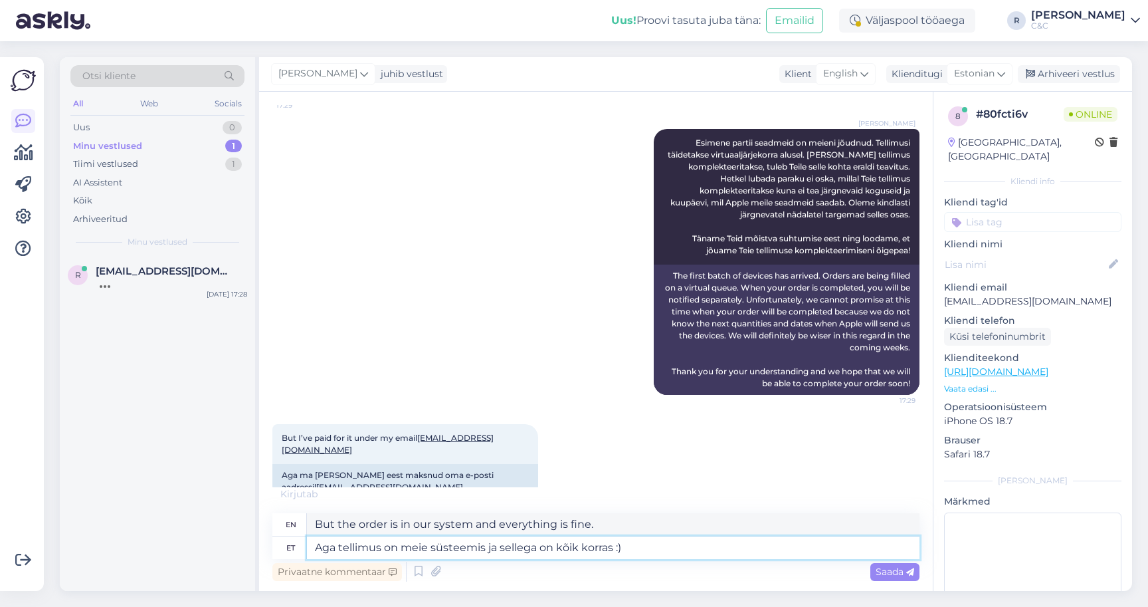
type textarea "But the order is in our system and everything is fine :)"
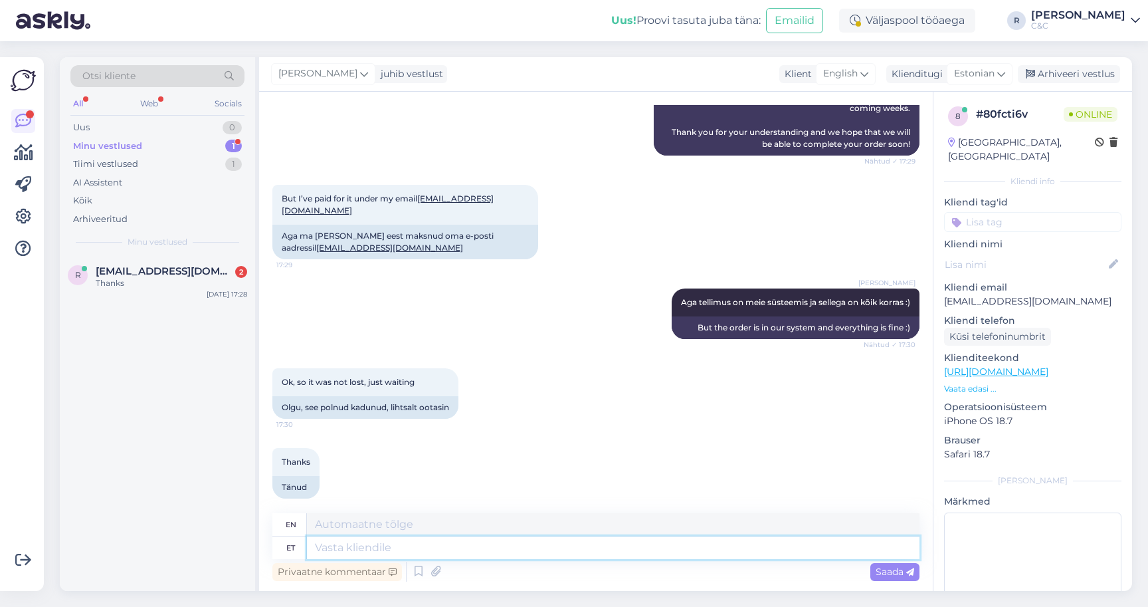
scroll to position [594, 0]
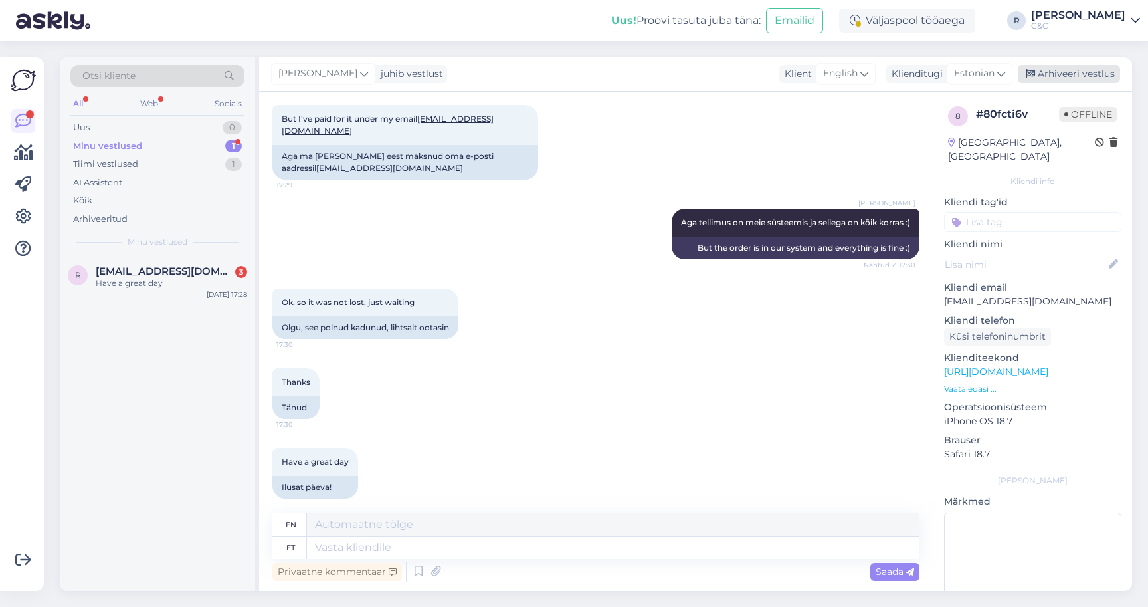
click at [1071, 65] on div "Arhiveeri vestlus" at bounding box center [1069, 74] width 102 height 18
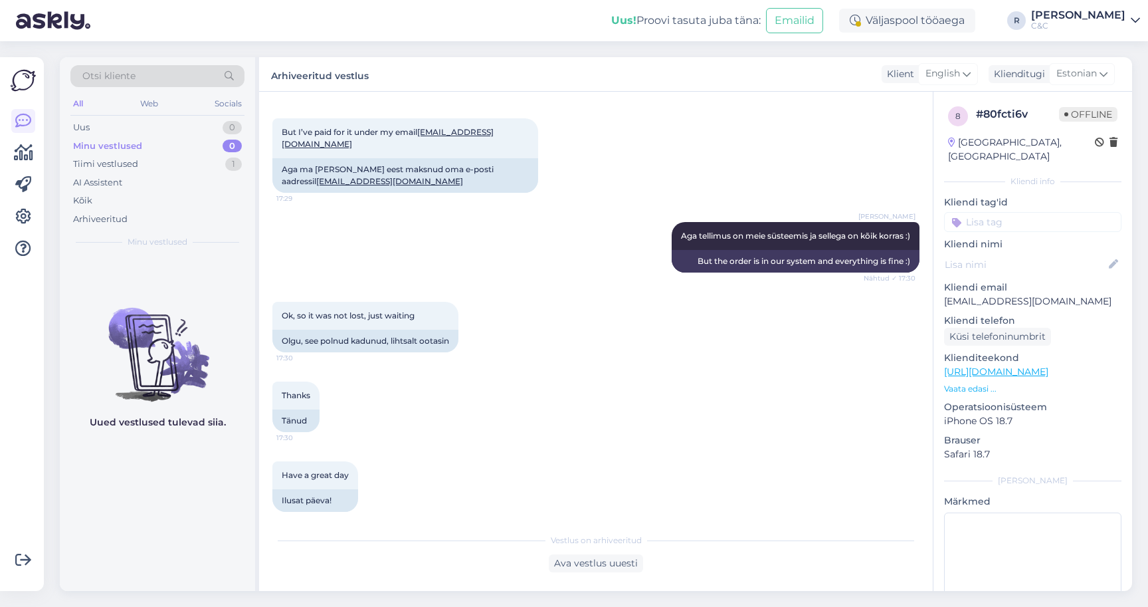
click at [600, 210] on div "[PERSON_NAME] Aga tellimus on meie süsteemis ja sellega on kõik korras :) Nähtu…" at bounding box center [595, 247] width 647 height 80
click at [220, 155] on div "Tiimi vestlused 1" at bounding box center [157, 164] width 174 height 19
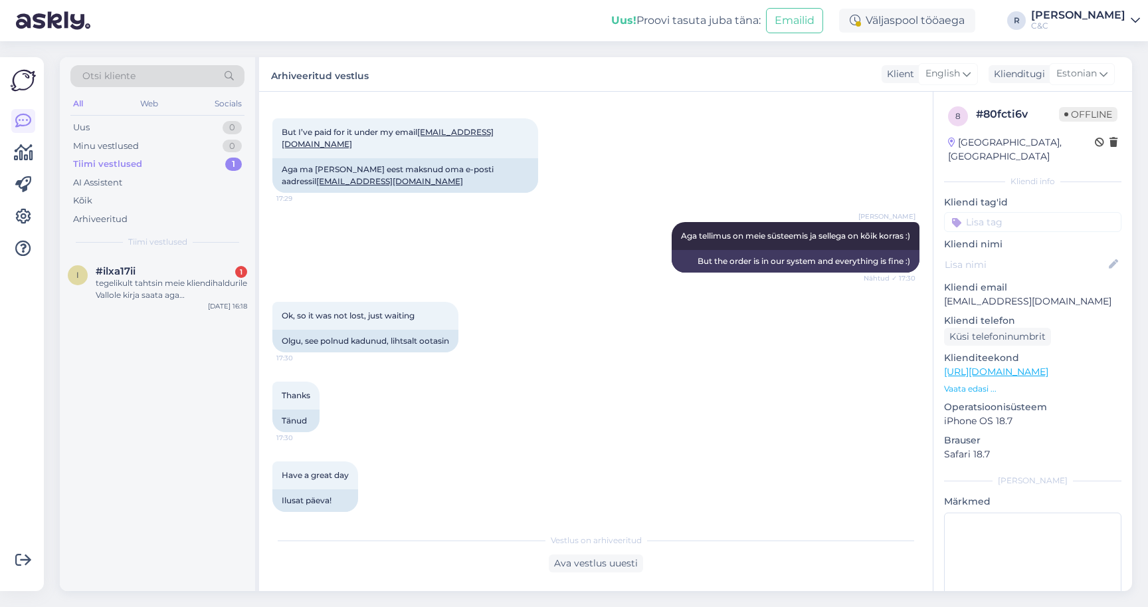
click at [220, 314] on div "i #ilxa17ii 1 tegelikult tahtsin meie kliendihaldurile Vallole kirja saata aga …" at bounding box center [157, 423] width 195 height 335
click at [220, 277] on div "tegelikult tahtsin meie kliendihaldurile Vallole kirja saata aga @[DOMAIN_NAME]…" at bounding box center [171, 289] width 151 height 24
